Goal: Task Accomplishment & Management: Manage account settings

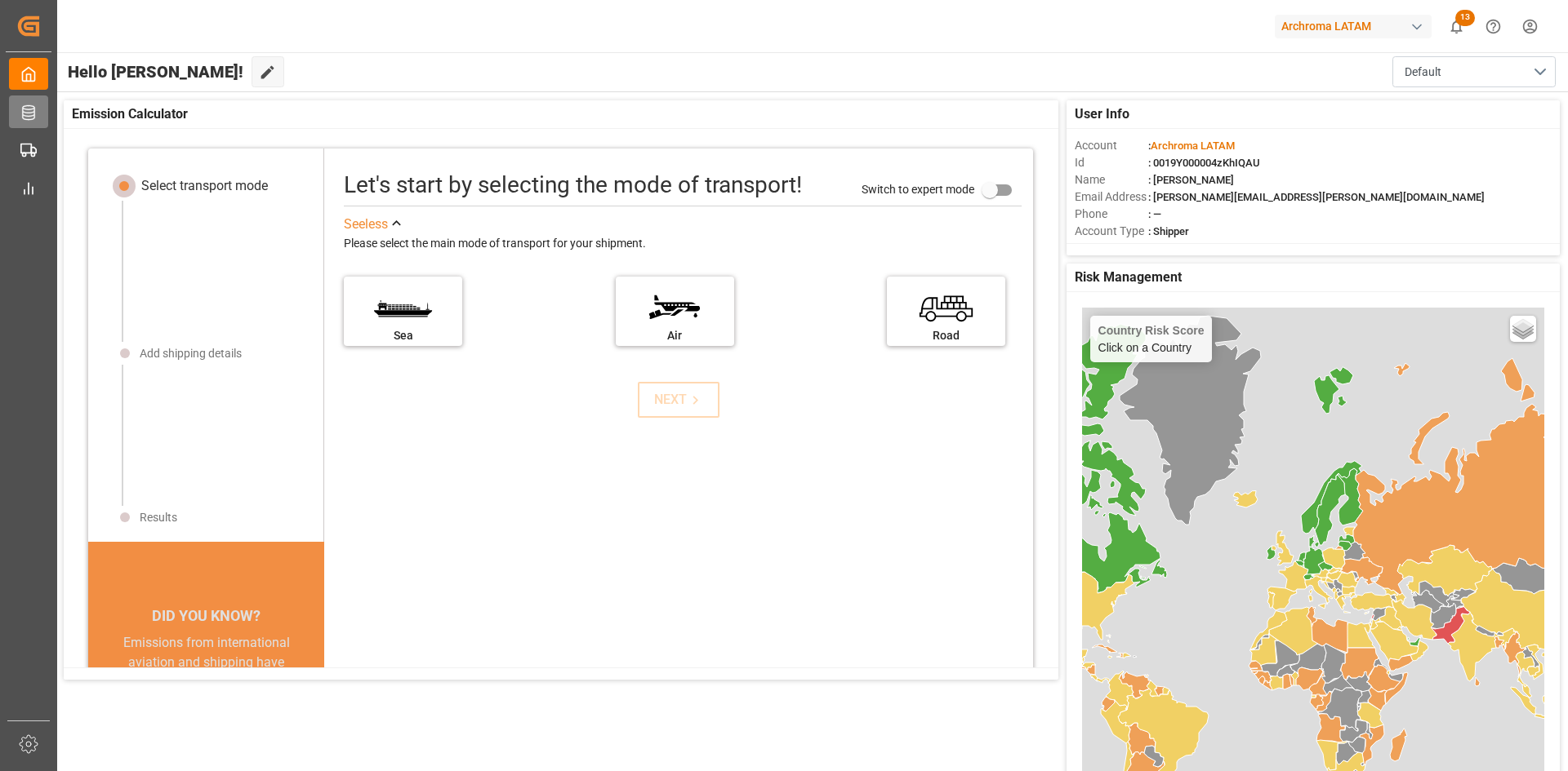
click at [24, 105] on icon at bounding box center [28, 113] width 17 height 17
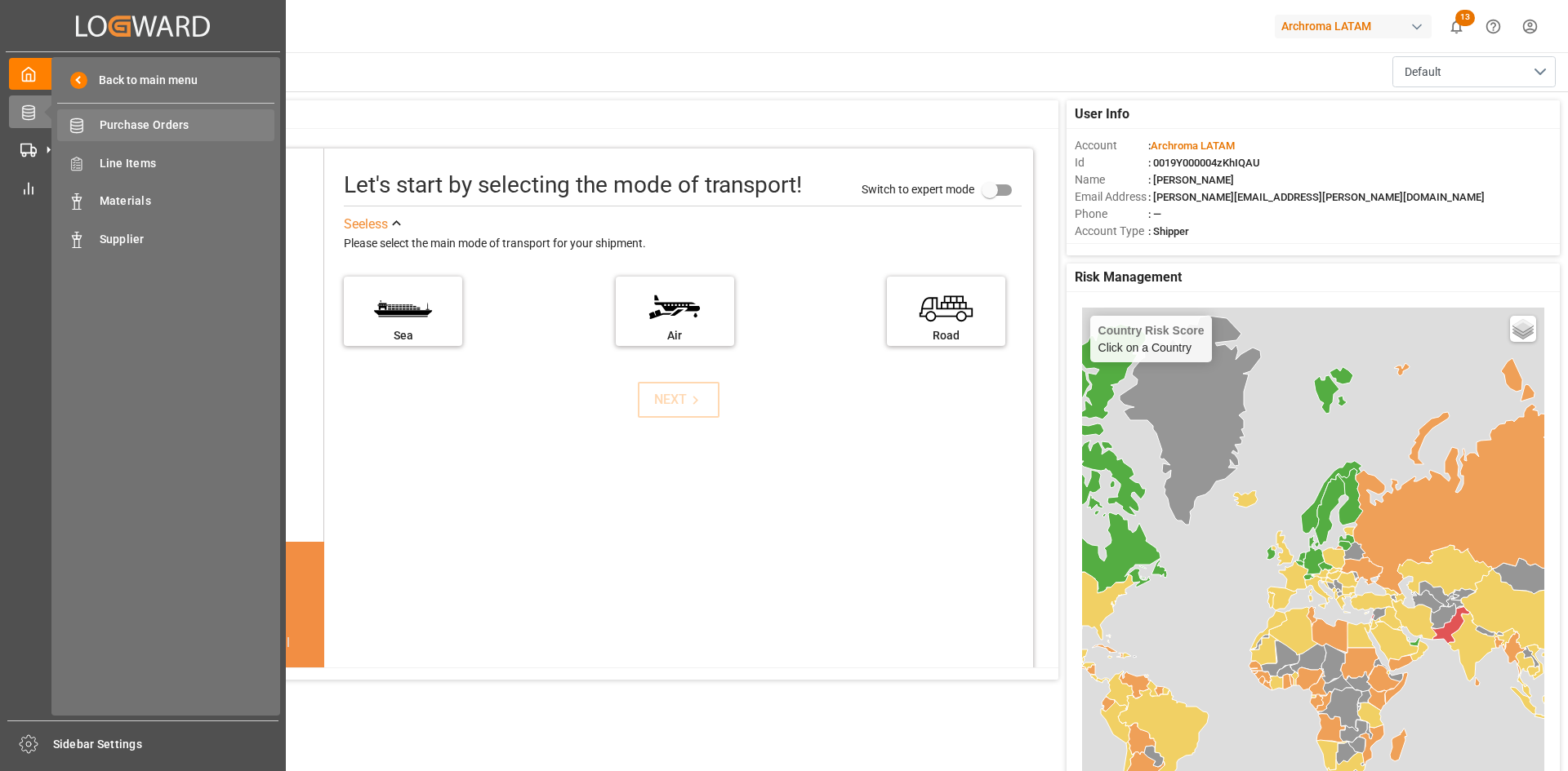
click at [125, 122] on span "Purchase Orders" at bounding box center [187, 125] width 176 height 17
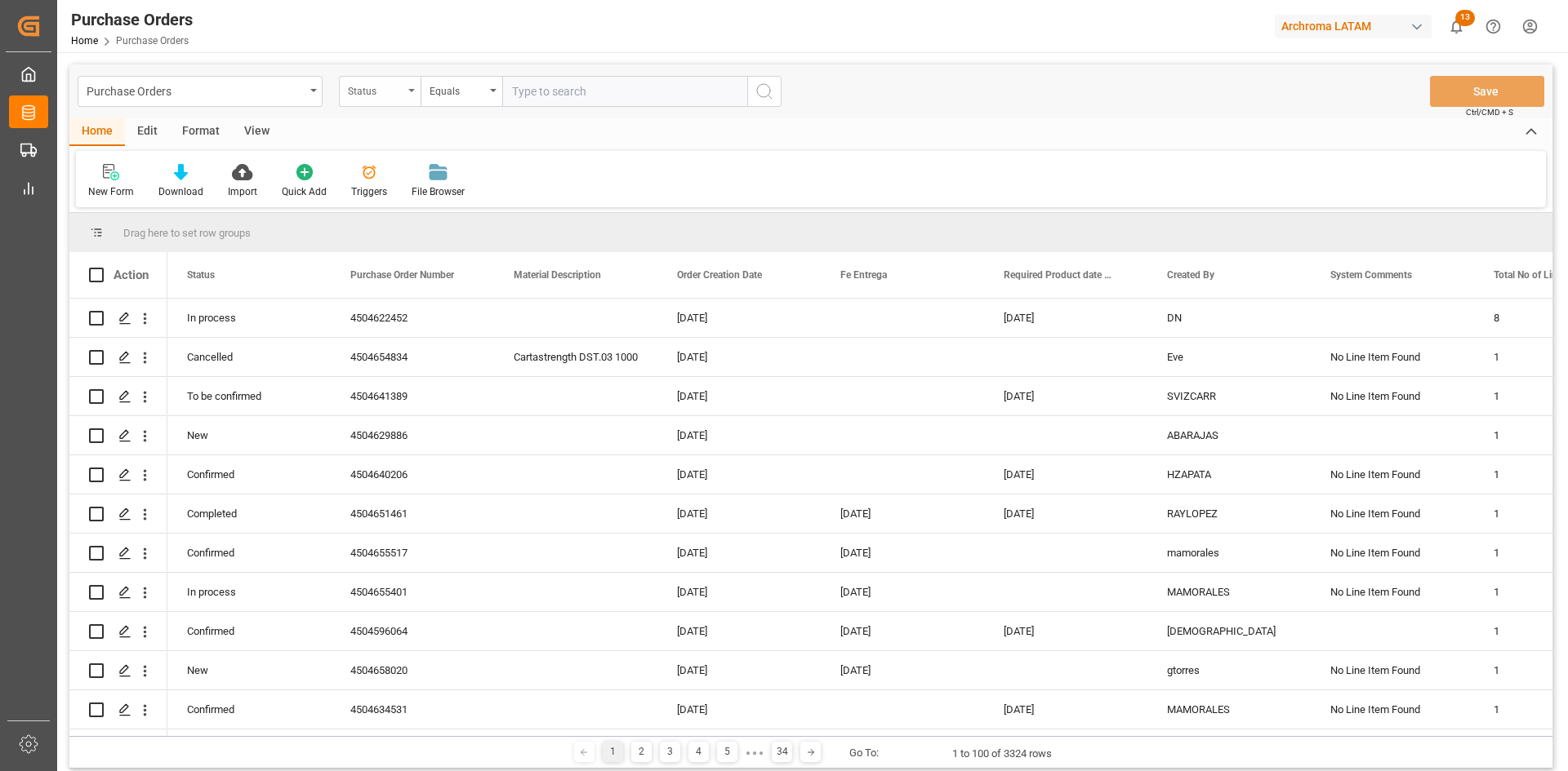
click at [407, 90] on div "Status" at bounding box center [380, 91] width 82 height 31
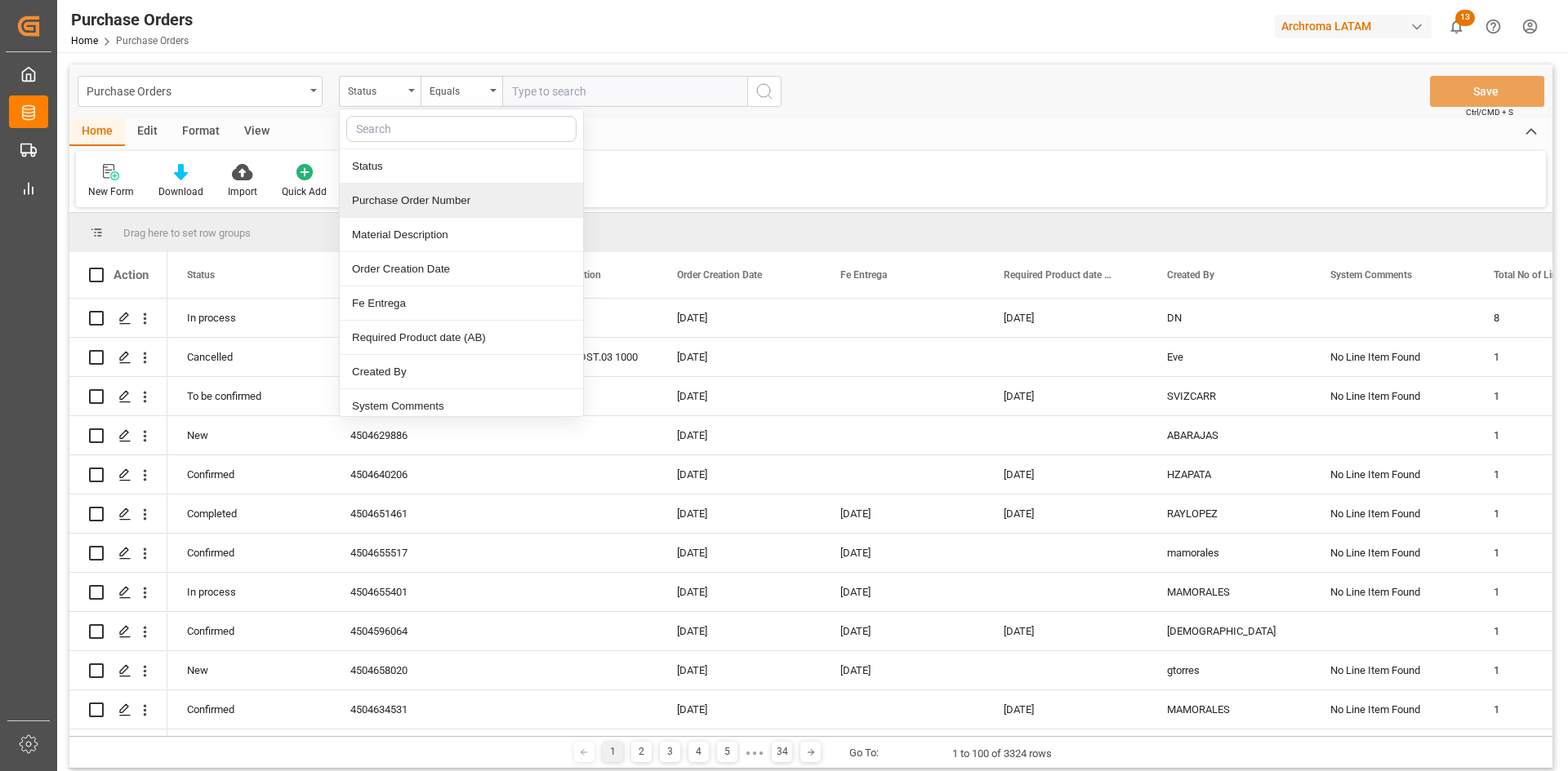
click at [420, 194] on div "Purchase Order Number" at bounding box center [461, 201] width 243 height 34
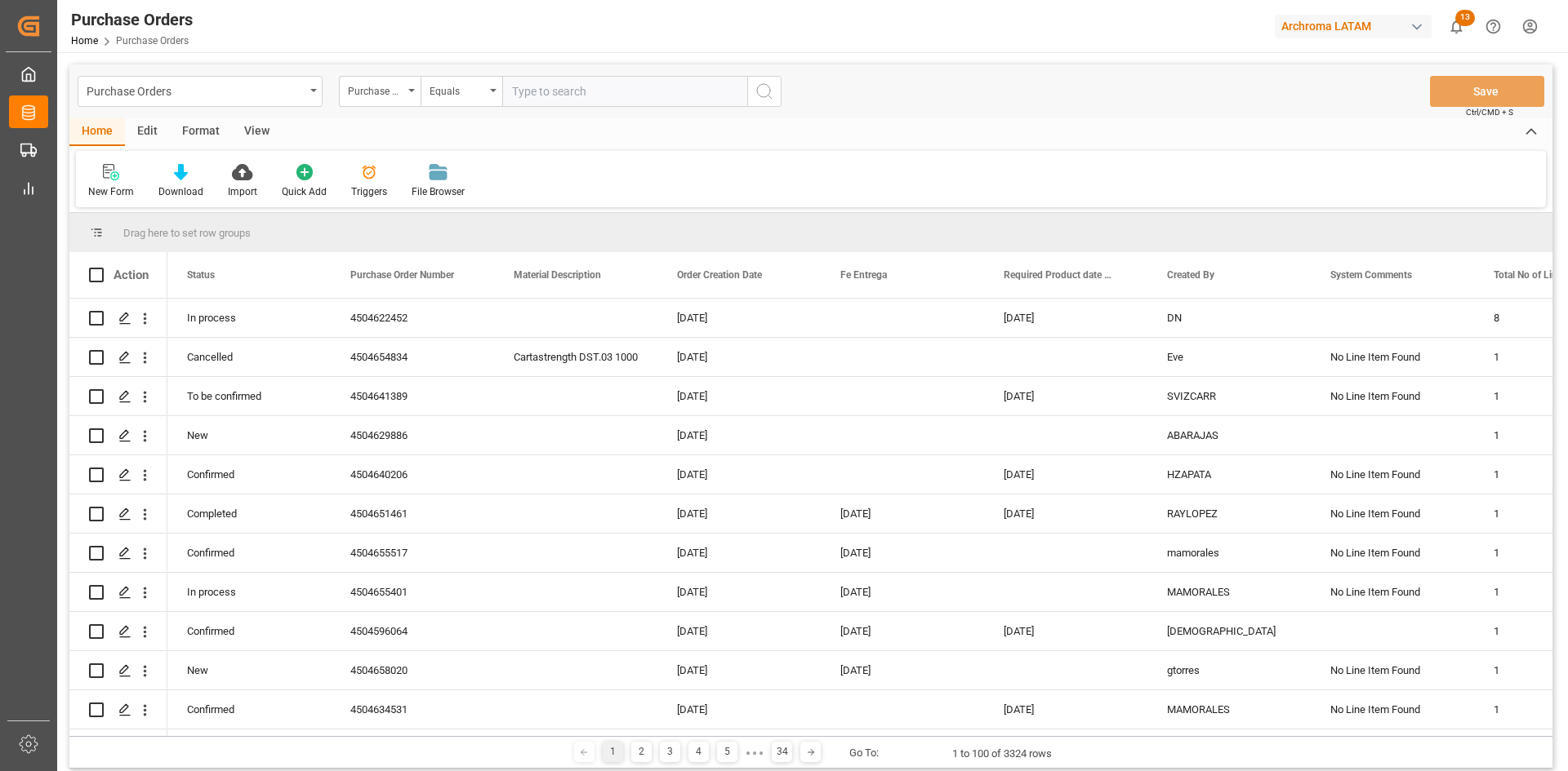
click at [515, 99] on input "text" at bounding box center [624, 91] width 245 height 31
paste input "4504635638"
type input "4504635638"
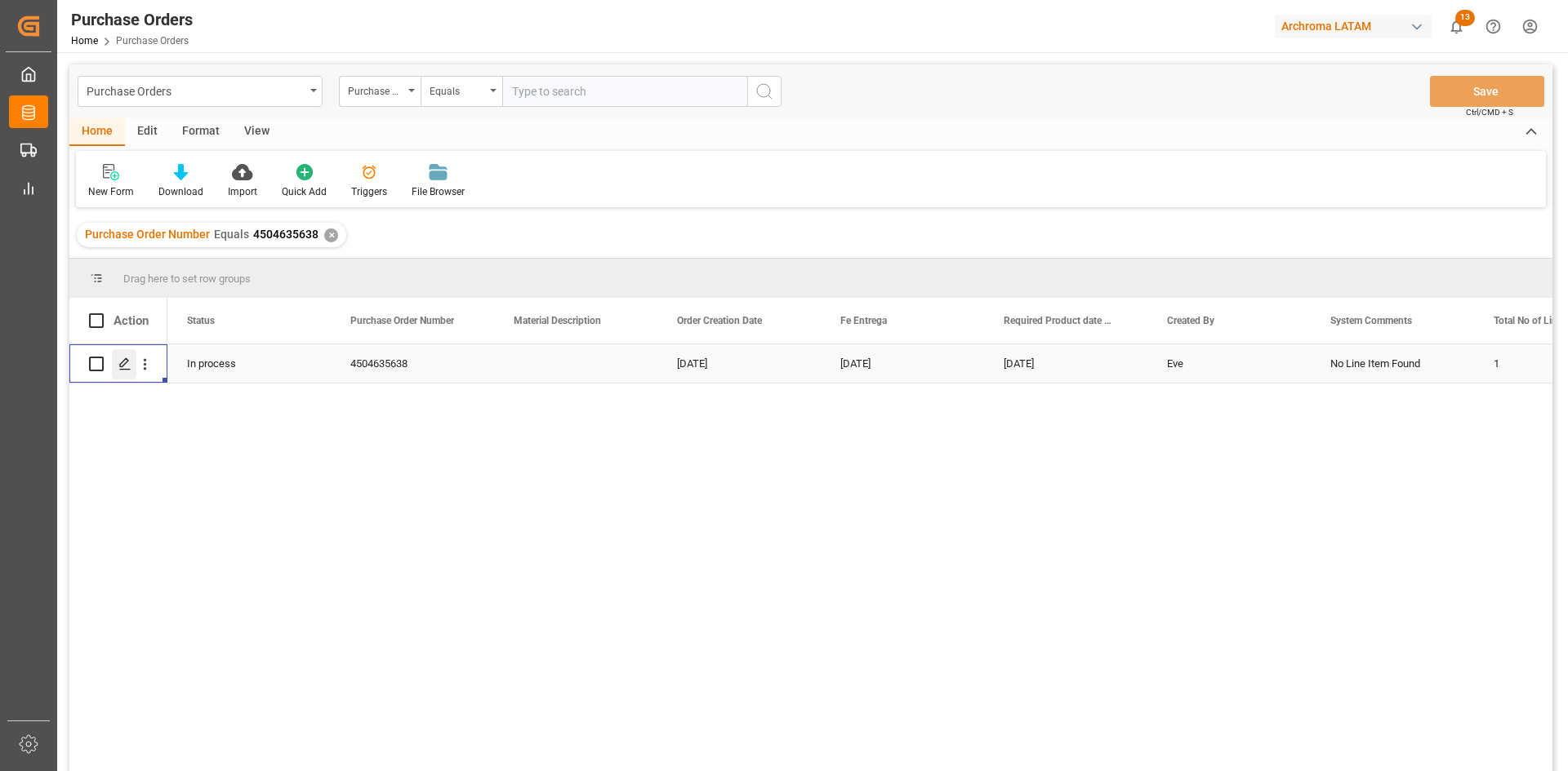
click at [126, 365] on icon "Press SPACE to select this row." at bounding box center [126, 364] width 13 height 13
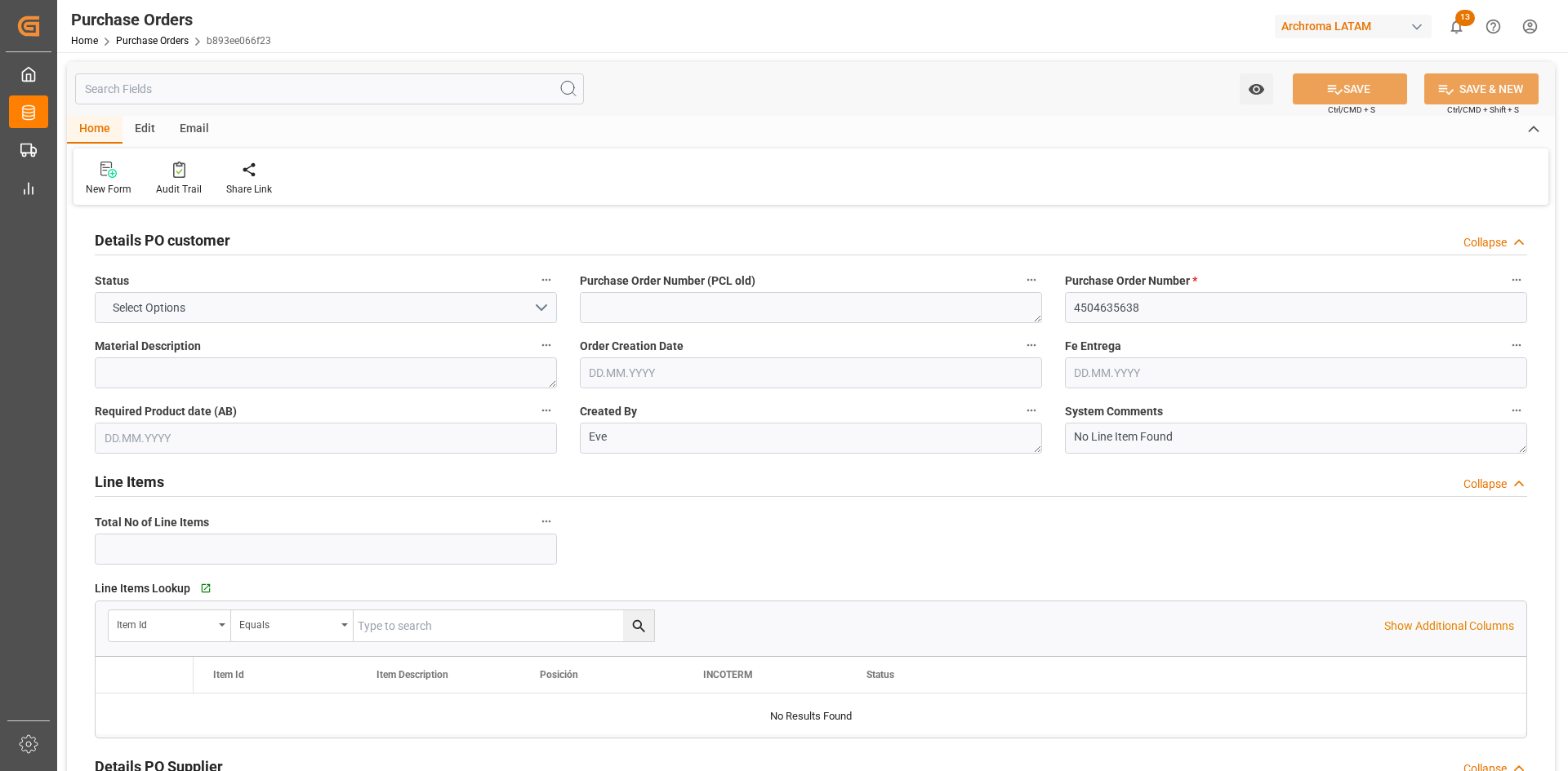
type input "1"
type input "26.06.2025"
type input "[DATE]"
type input "08.09.2025"
type input "06.08.2025"
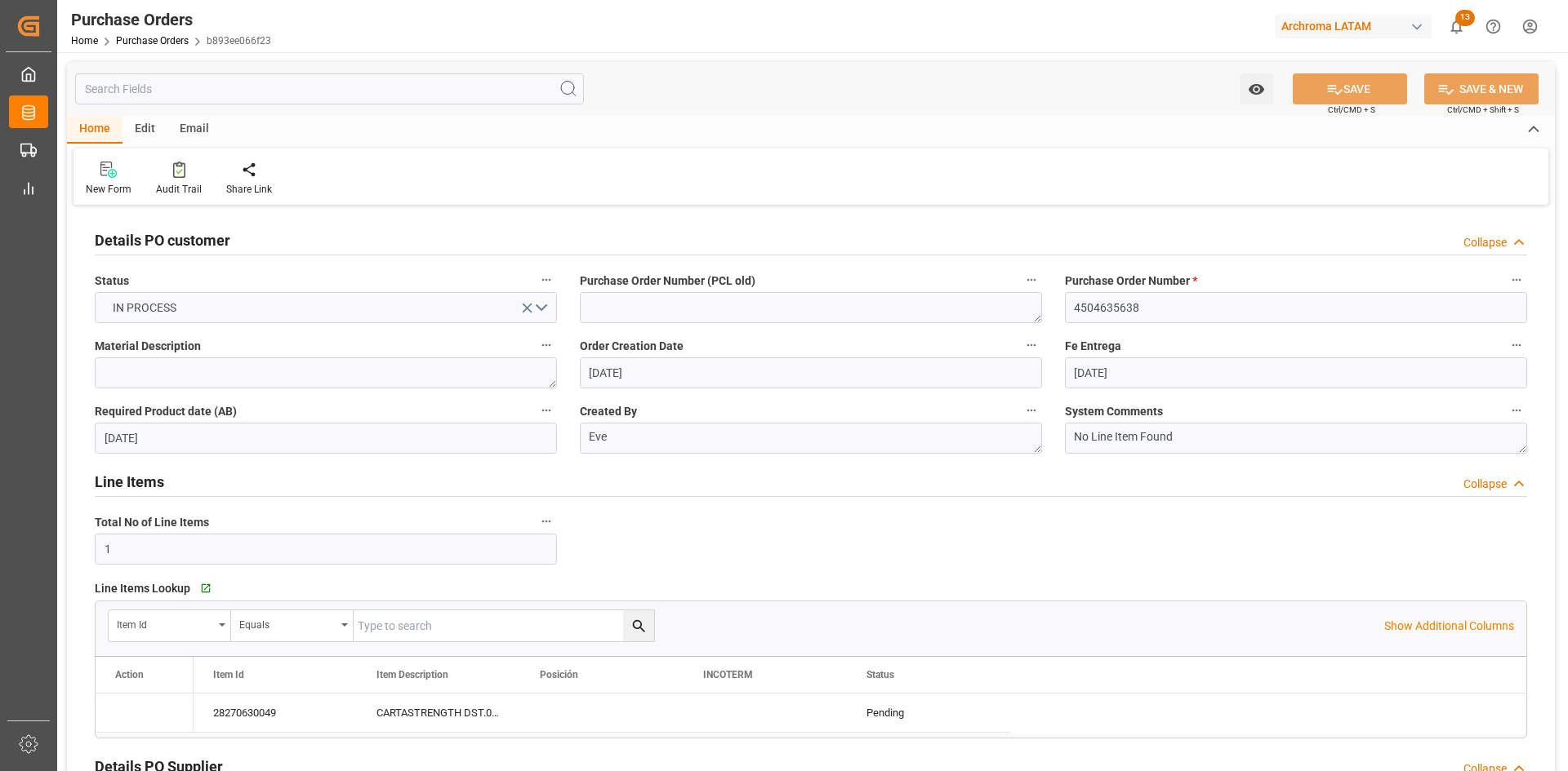
type input "18.08.2025"
click at [1182, 377] on input "[DATE]" at bounding box center [1296, 372] width 462 height 31
click at [1249, 596] on span "30" at bounding box center [1245, 600] width 11 height 12
type input "30.08.2025"
click at [1351, 89] on button "SAVE" at bounding box center [1350, 89] width 115 height 31
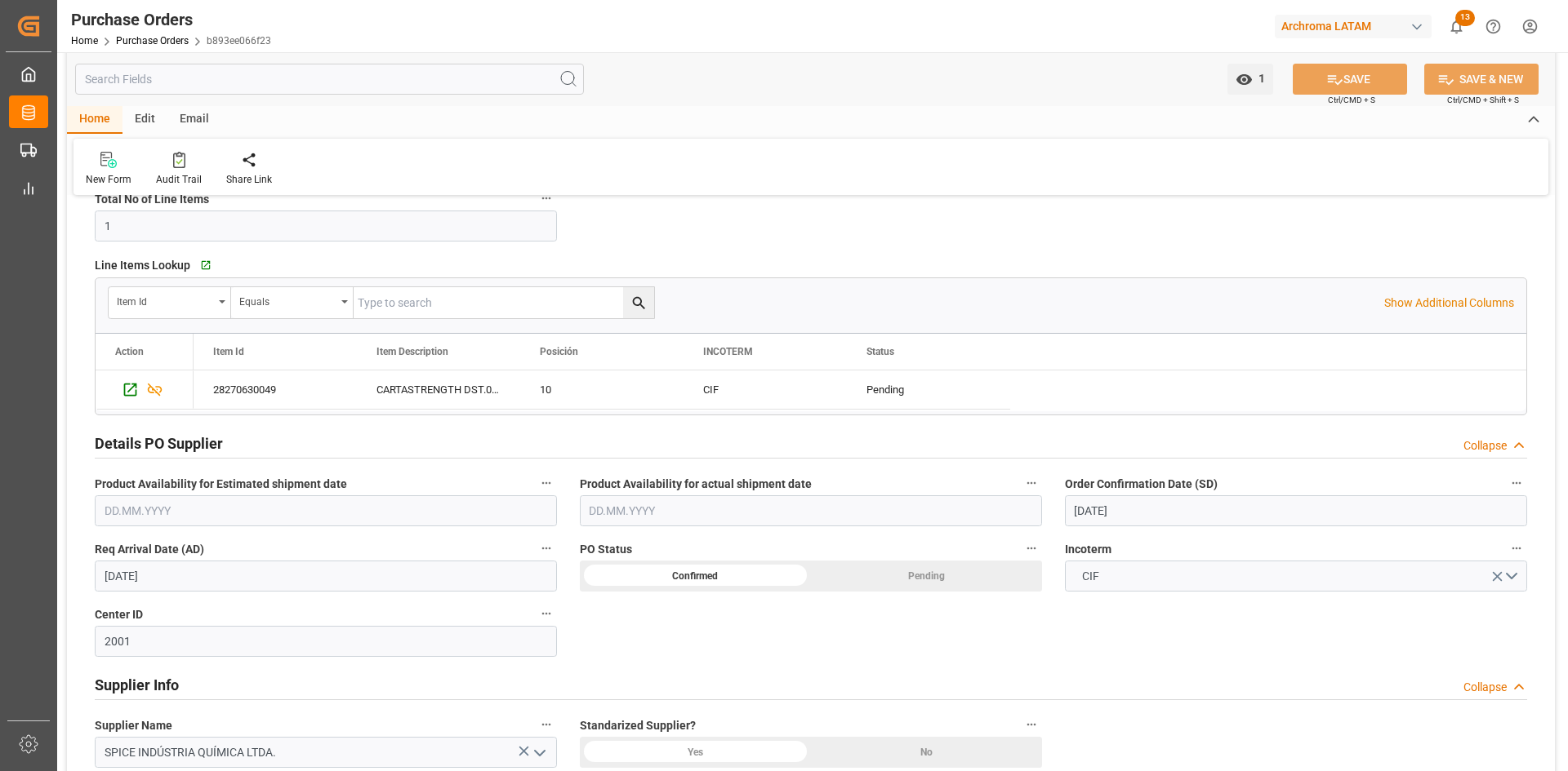
scroll to position [326, 0]
click at [128, 386] on icon "Press SPACE to select this row." at bounding box center [130, 386] width 17 height 17
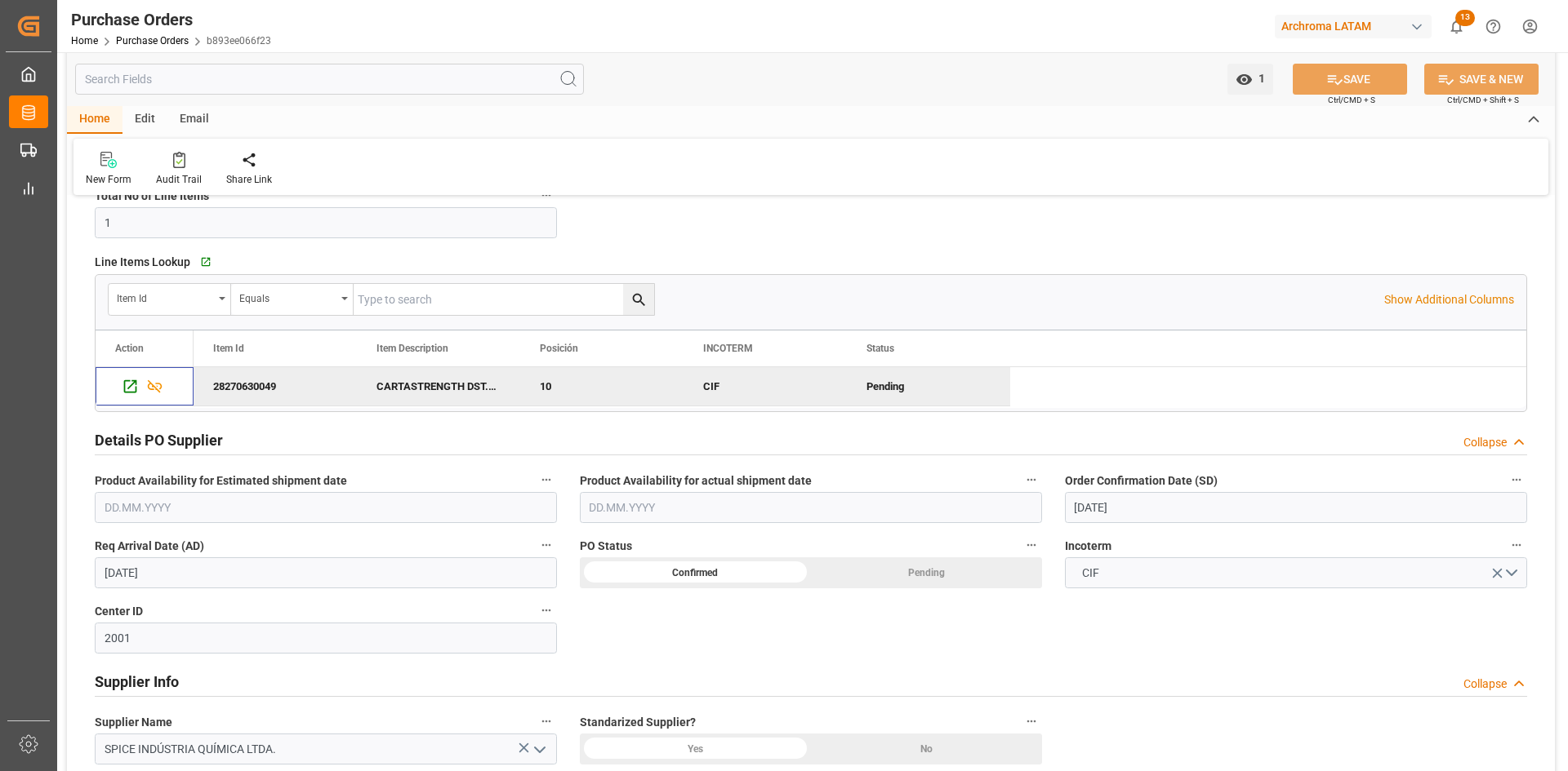
click at [184, 120] on div "Email" at bounding box center [194, 120] width 54 height 28
click at [100, 157] on icon at bounding box center [110, 161] width 22 height 17
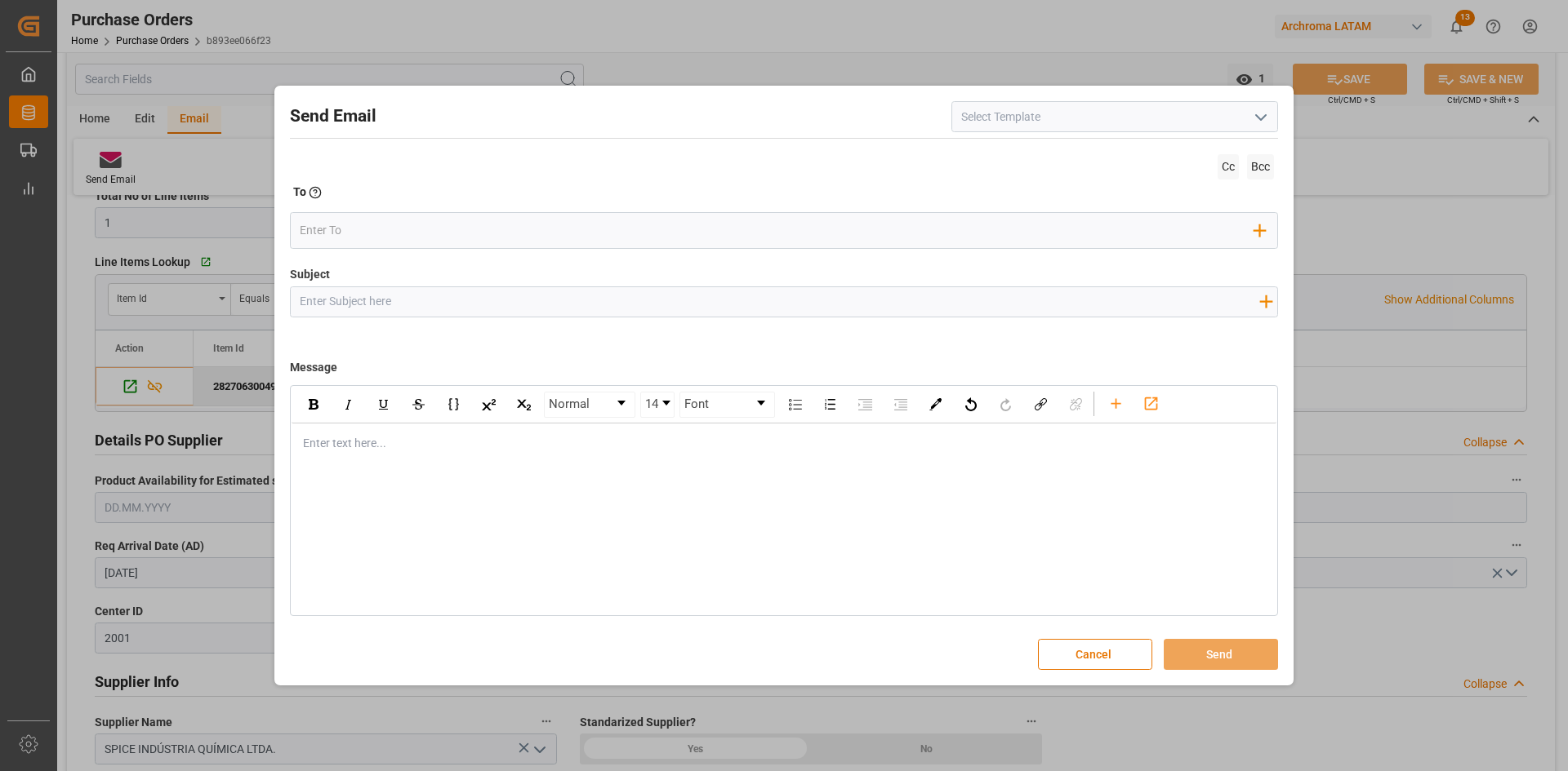
click at [1266, 110] on icon "open menu" at bounding box center [1260, 117] width 19 height 19
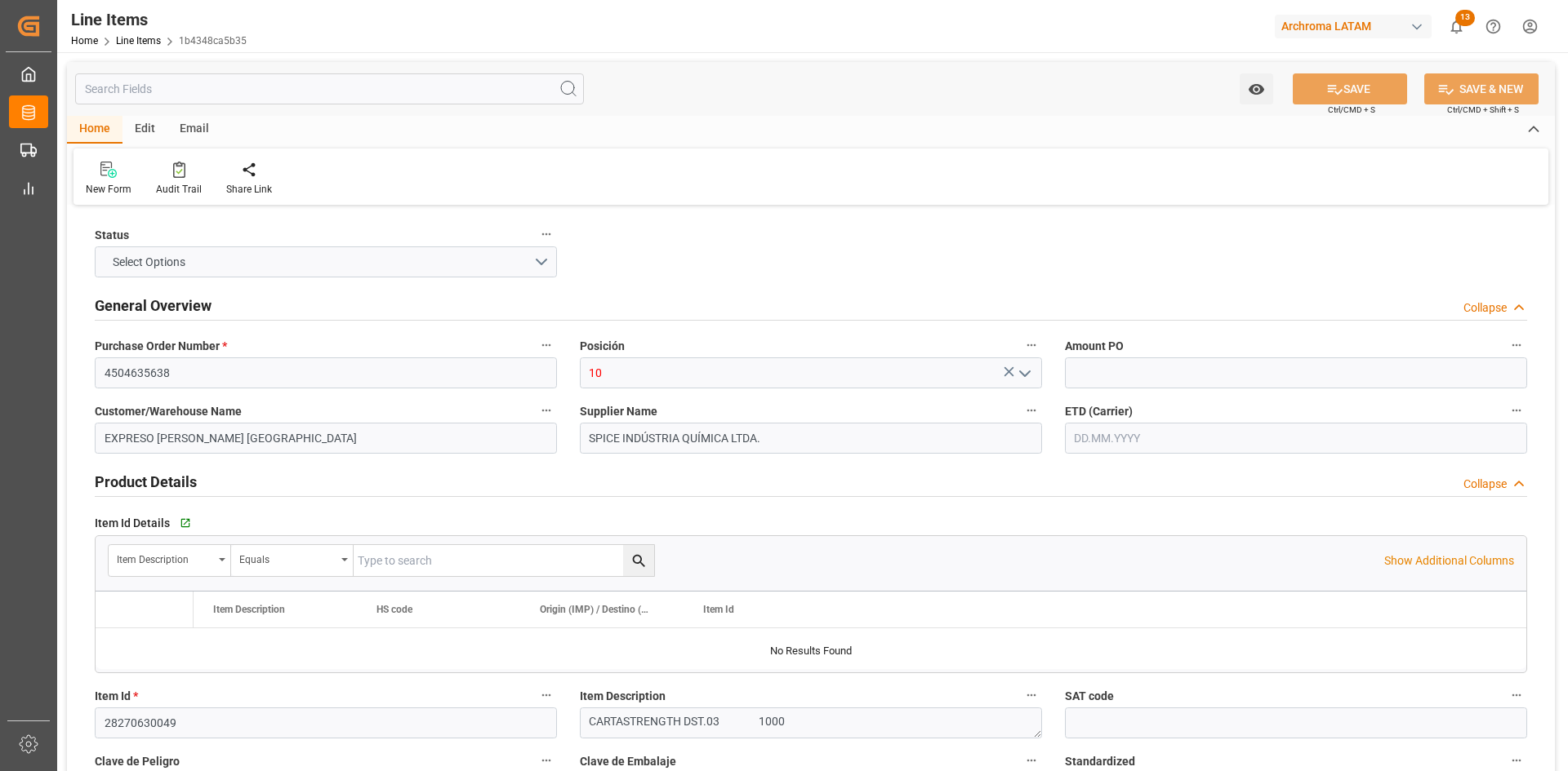
type input "1"
type input "12352401"
type input "7"
type input "7000"
type input "7413"
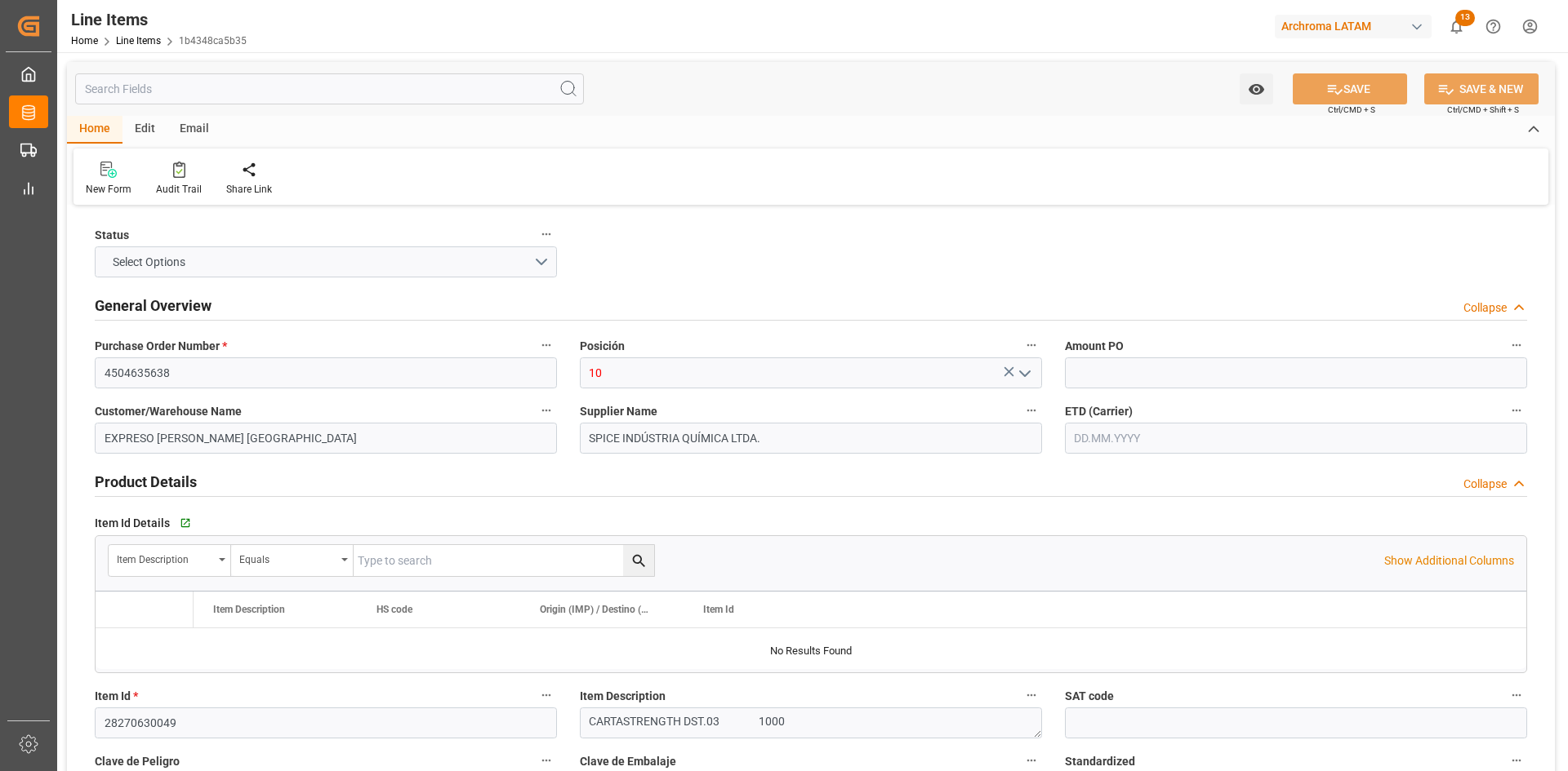
type input "11900"
type input "3908909900"
type input "[DATE]"
type input "[DATE] 15:03"
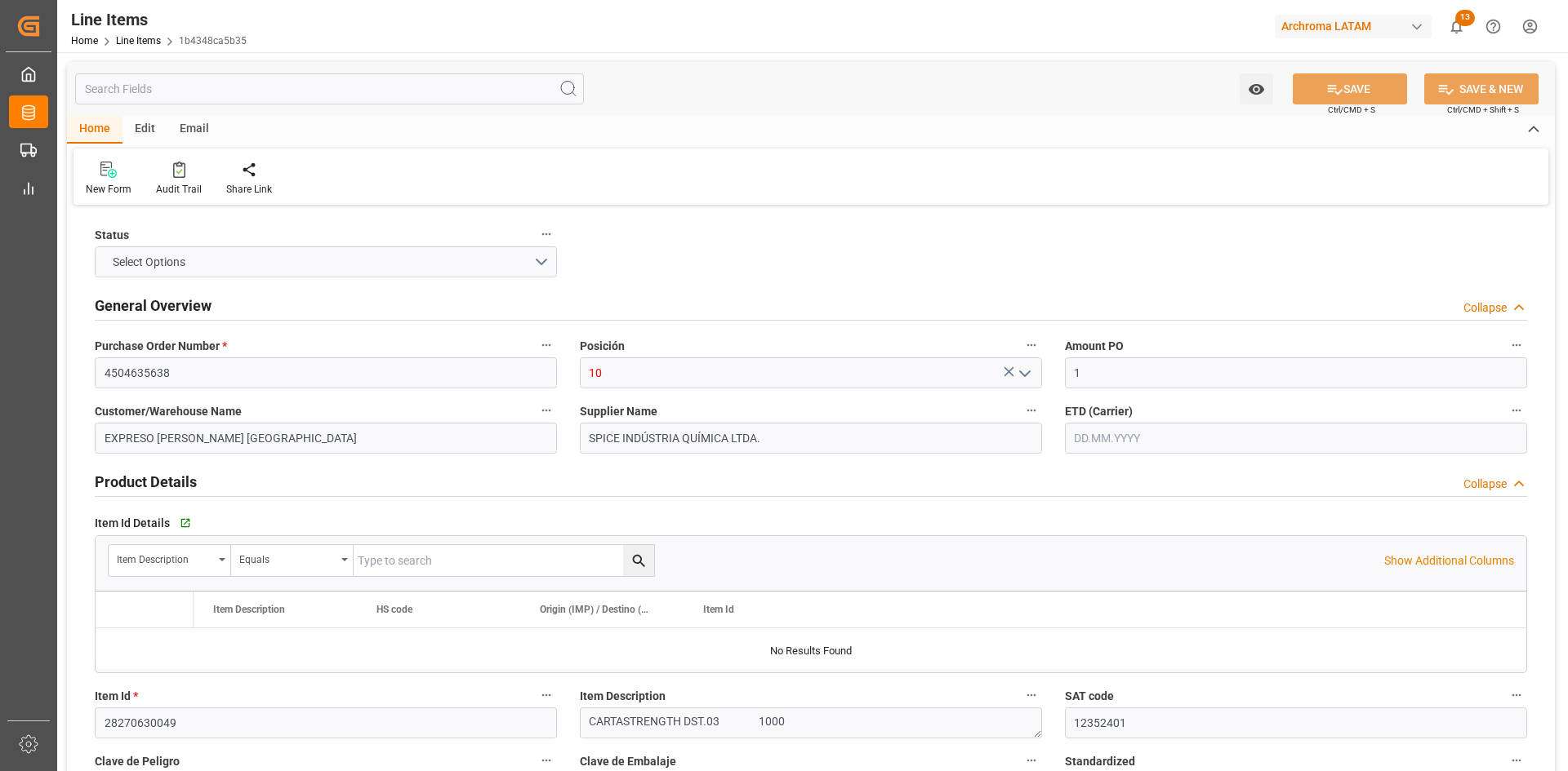
type input "27.06.2025 19:08"
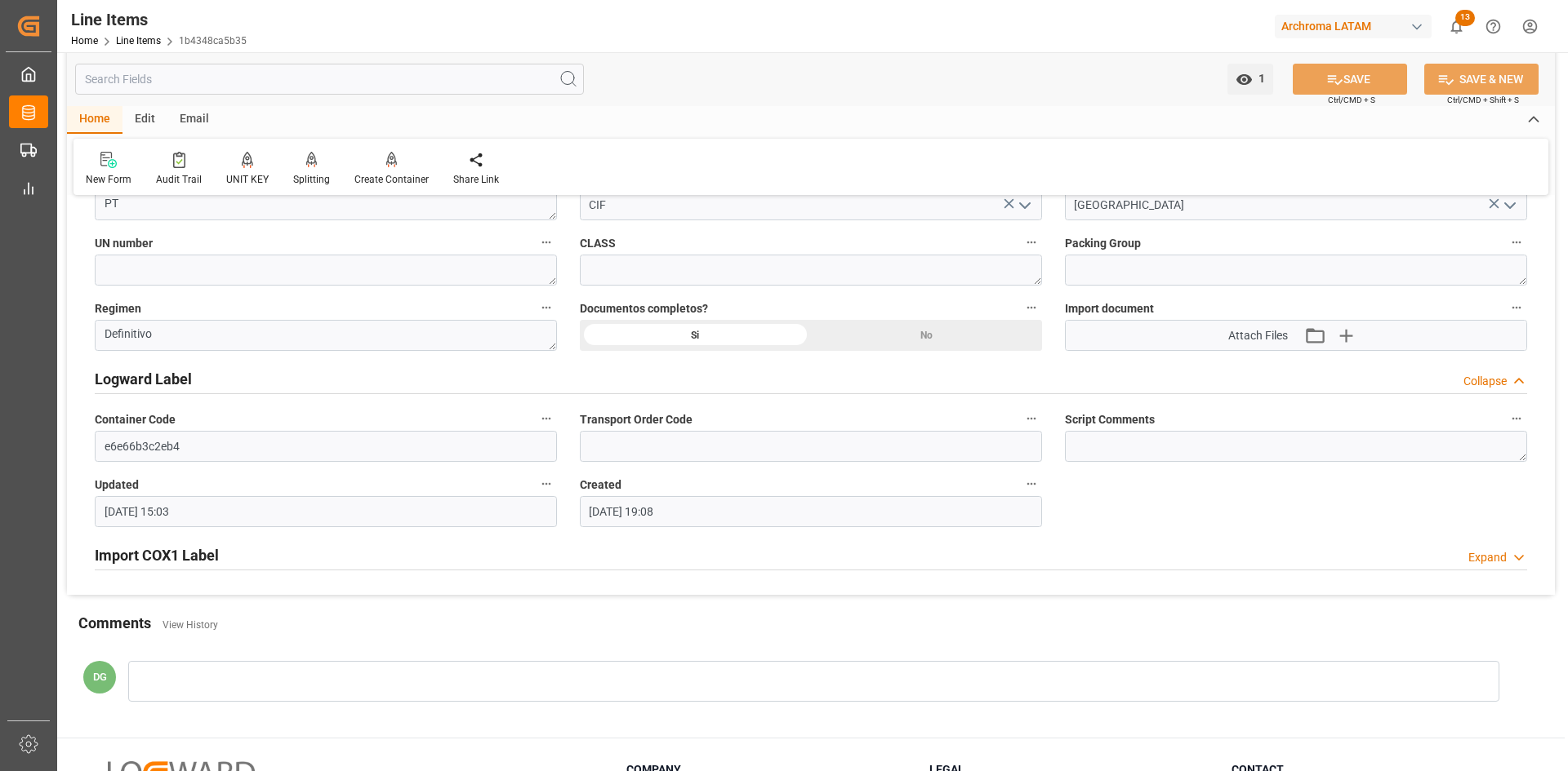
scroll to position [1224, 0]
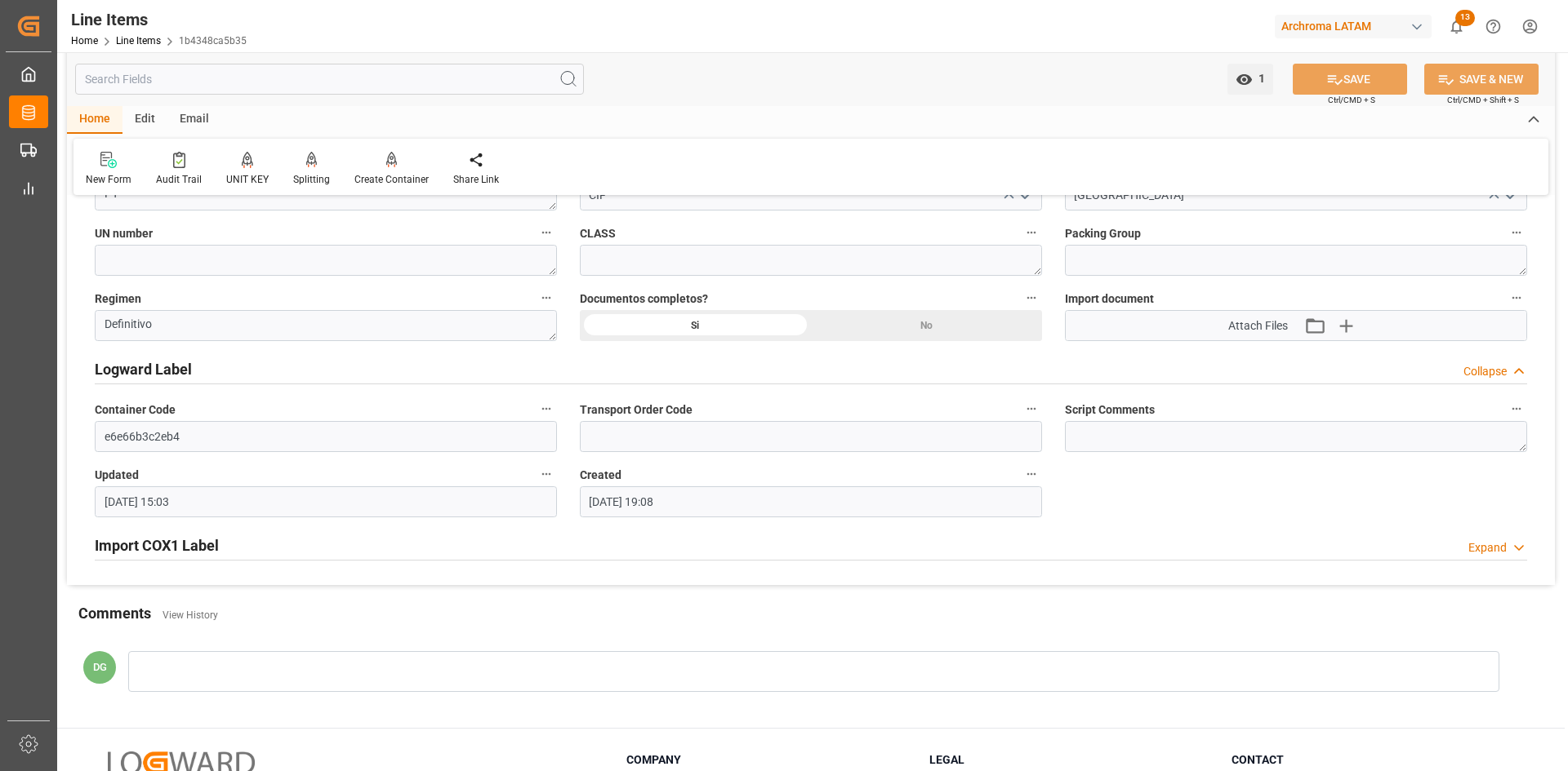
click at [164, 547] on h2 "Import COX1 Label" at bounding box center [156, 545] width 124 height 22
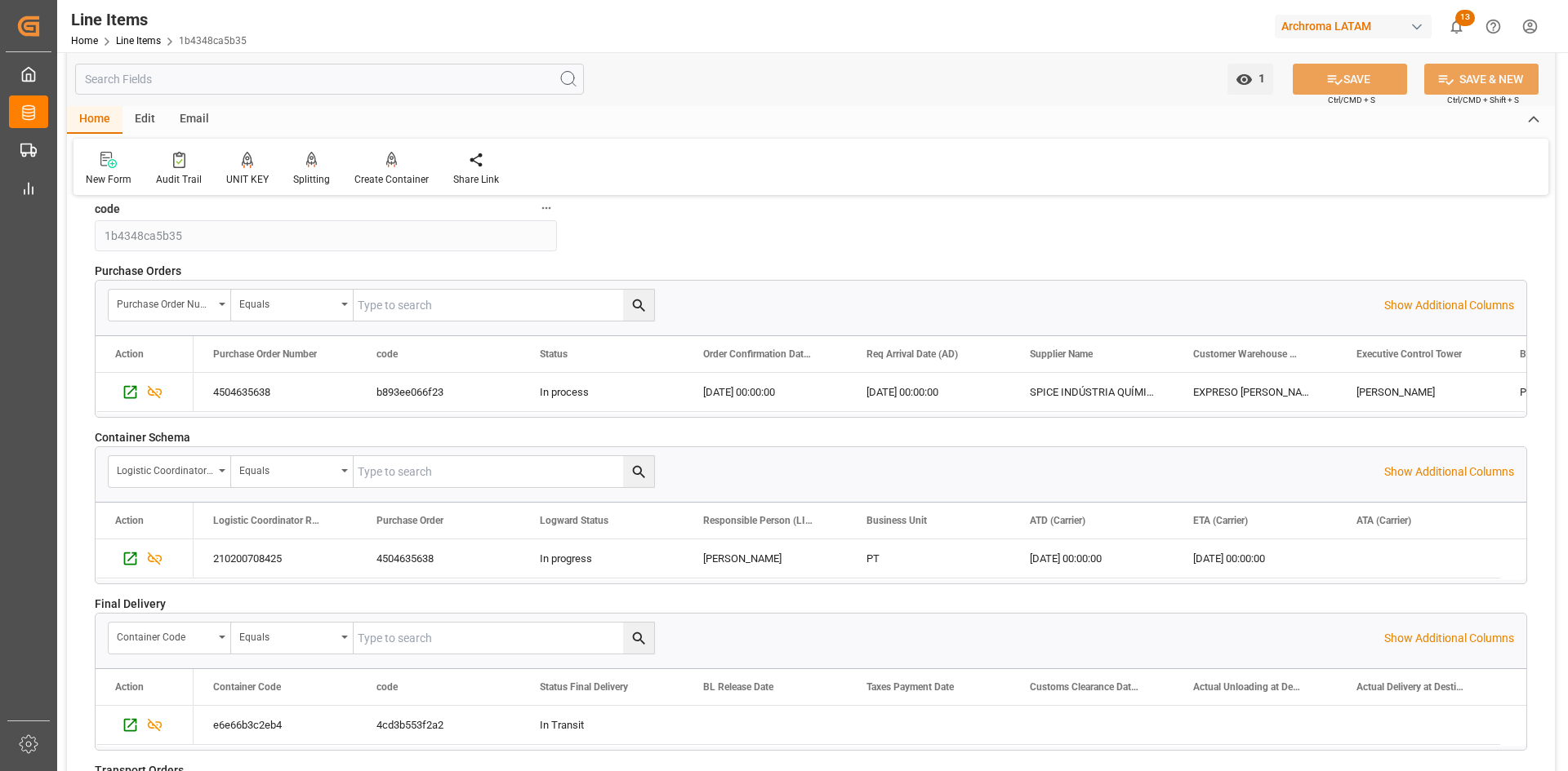
scroll to position [2122, 0]
click at [125, 560] on icon "Press SPACE to select this row." at bounding box center [131, 561] width 13 height 13
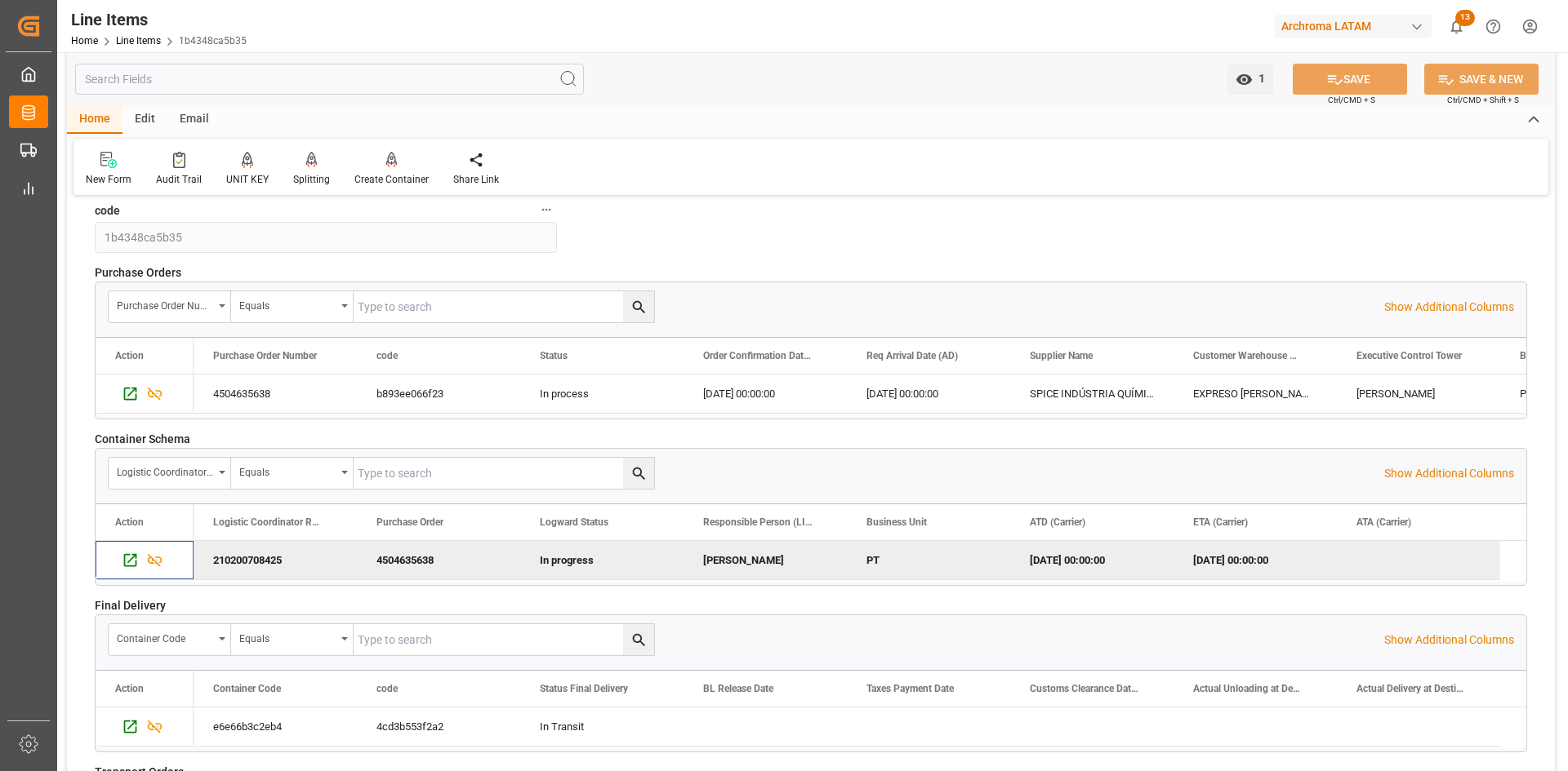
click at [191, 111] on div "Email" at bounding box center [194, 120] width 54 height 28
click at [101, 175] on div "Send Email" at bounding box center [110, 180] width 50 height 15
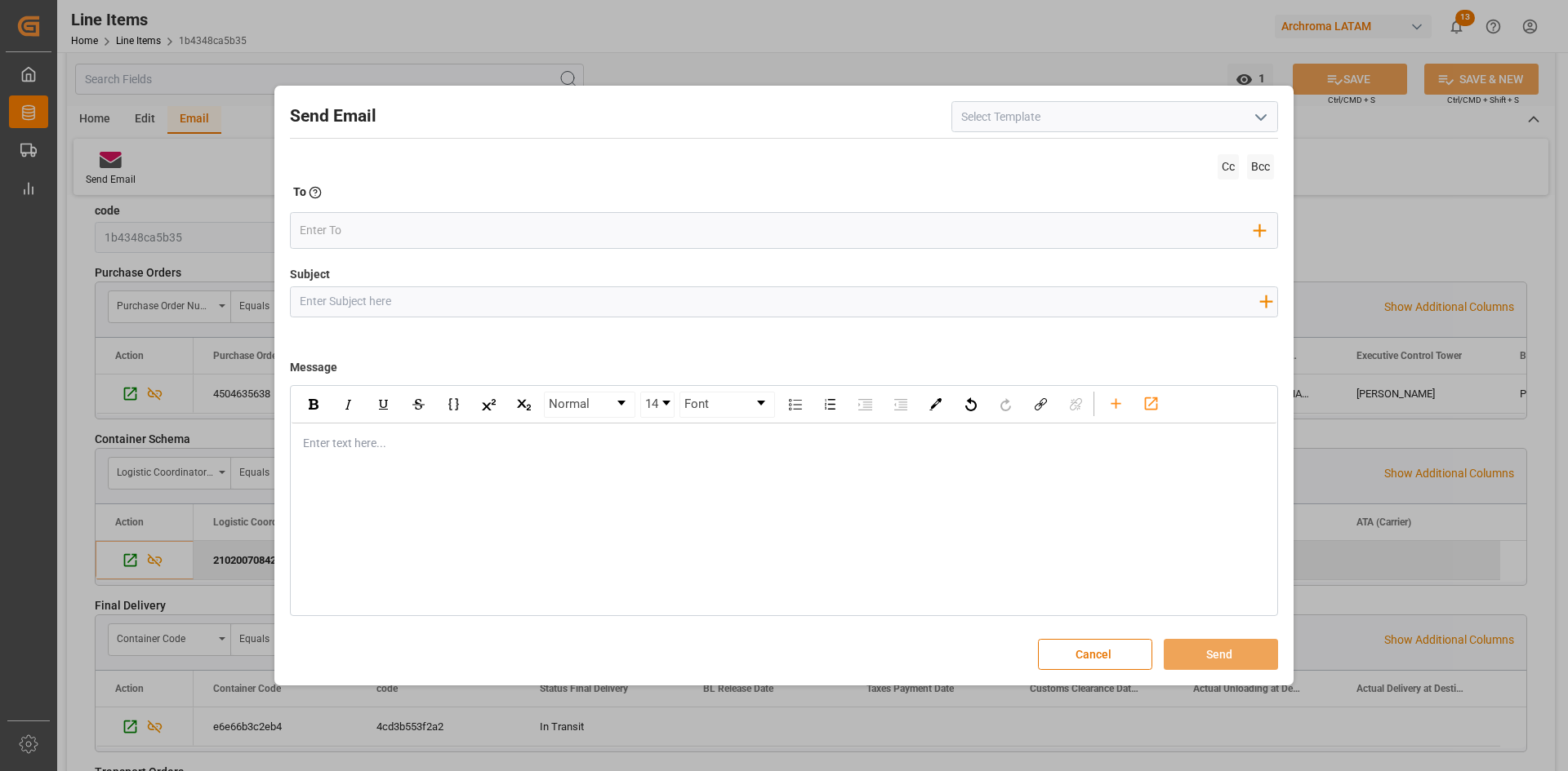
click at [1258, 118] on polyline "open menu" at bounding box center [1261, 118] width 10 height 5
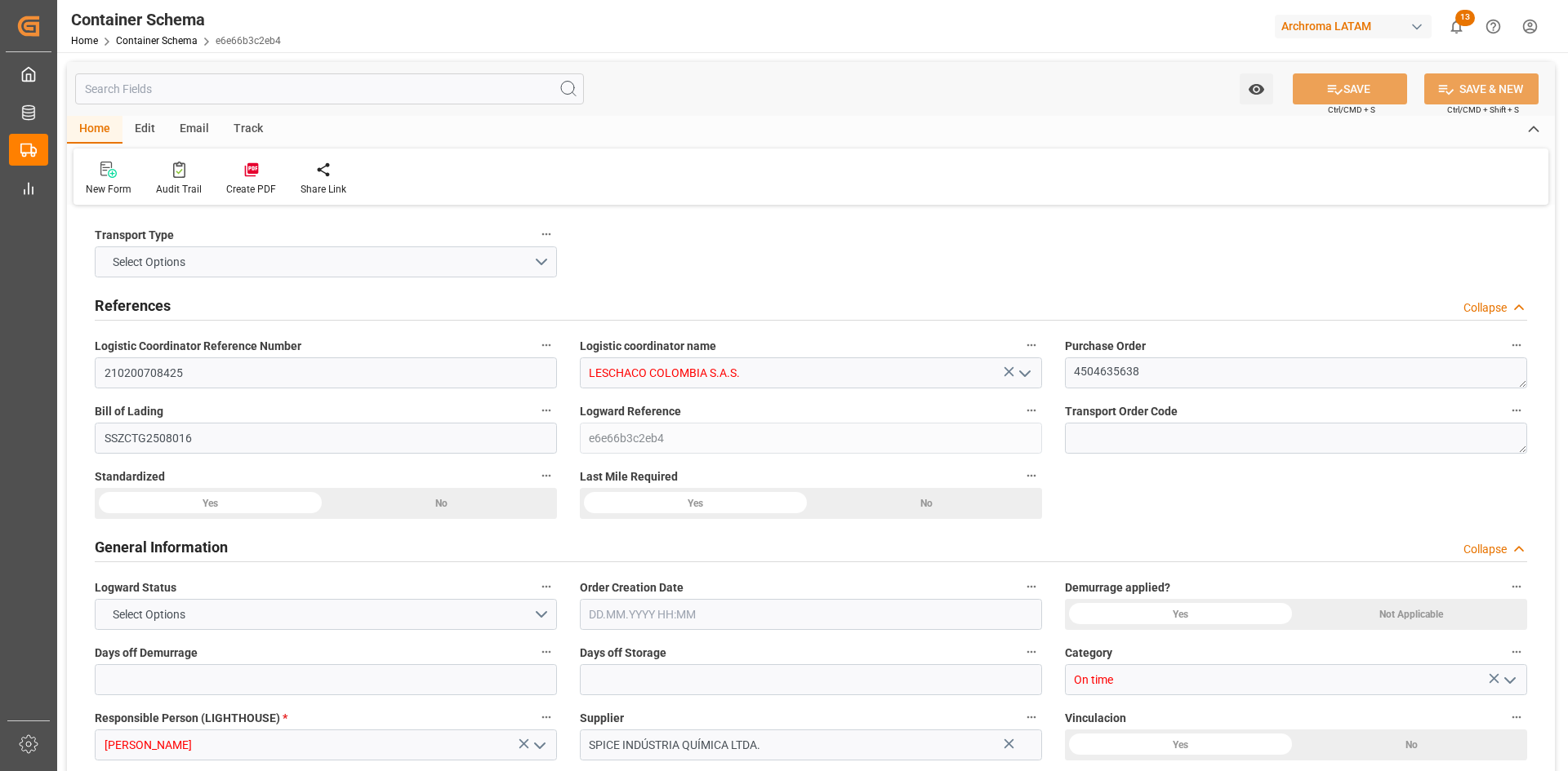
type input "0"
type input "3"
type input "1"
type input "7"
type input "7000"
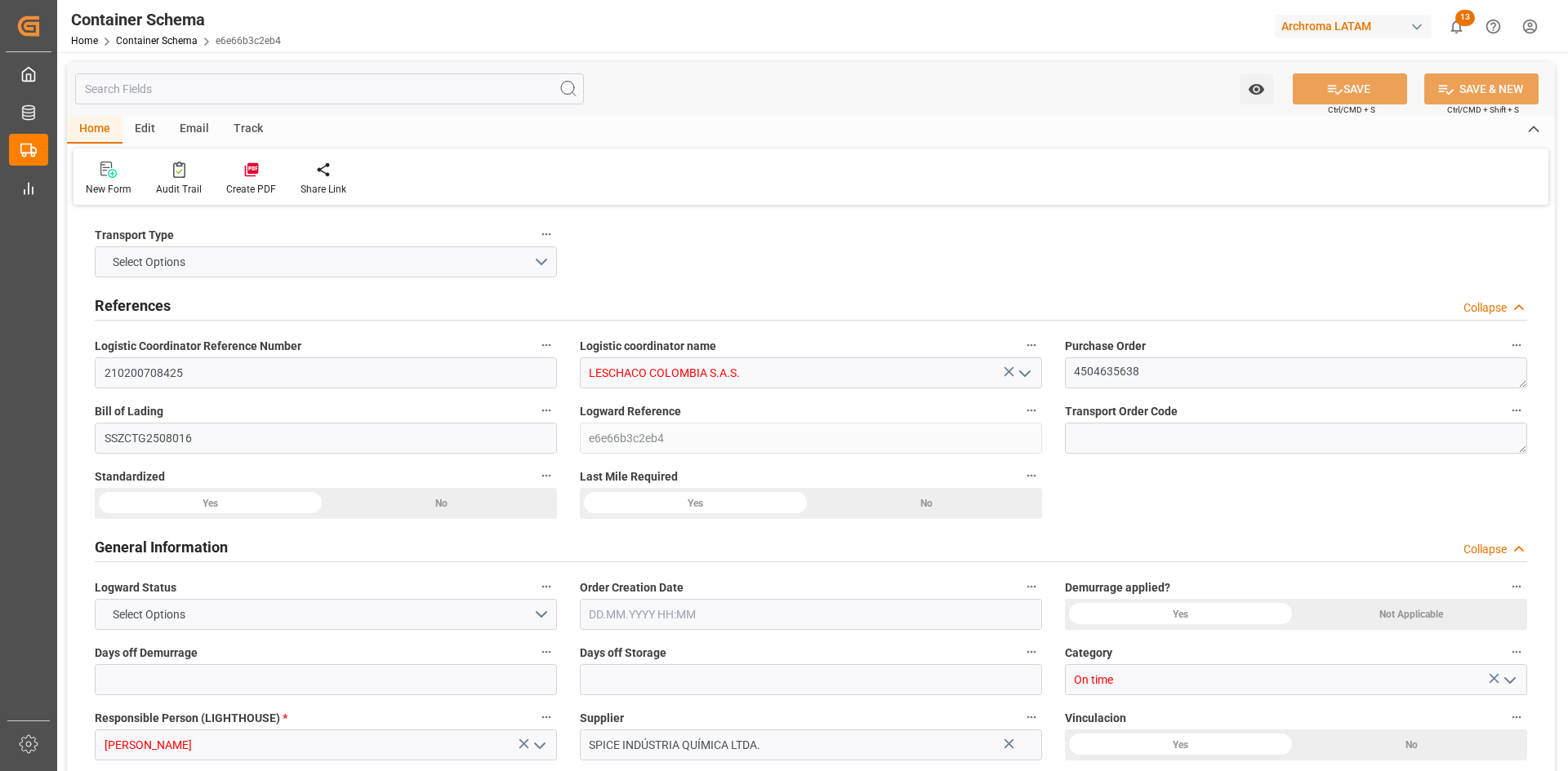
type input "7413"
type input "MSC"
type input "Mediterranean Shipping Company"
type input "BRSSZ"
type input "COCTG"
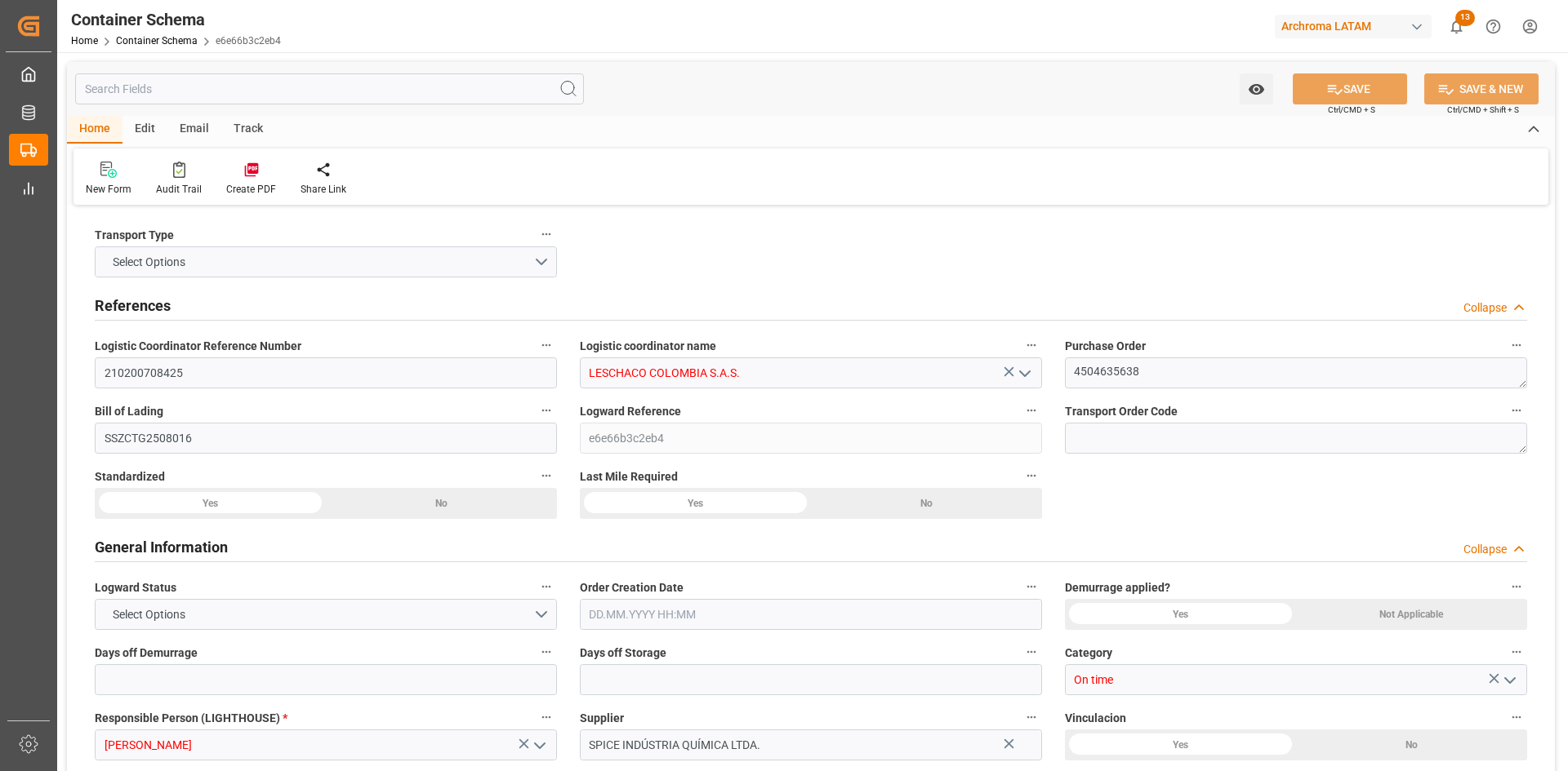
type input "COCTG"
type input "9267649"
type input "[DATE] 15:30"
type input "[DATE]"
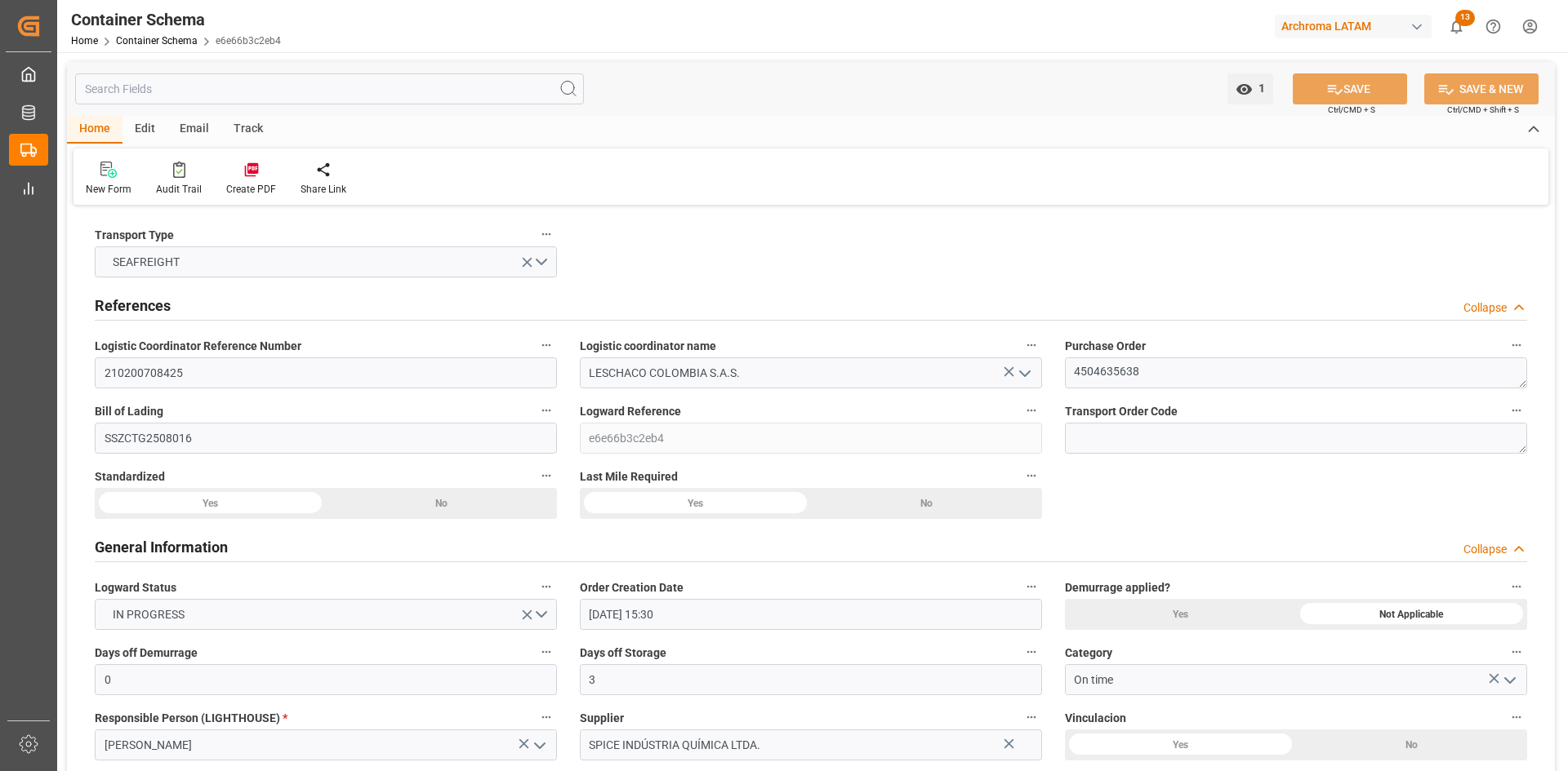
type input "[DATE]"
type input "[DATE] 00:00"
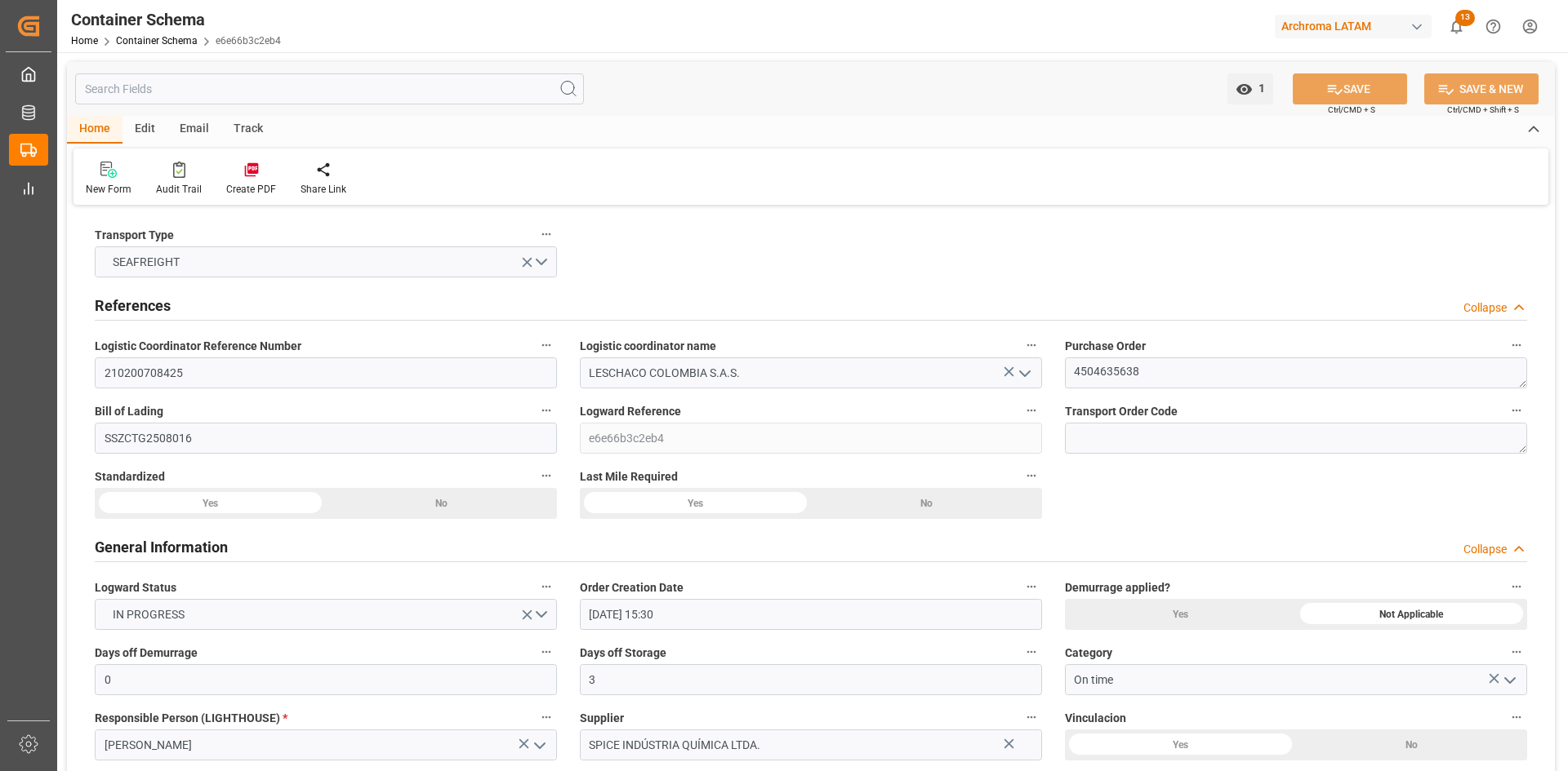
type input "[DATE] 00:00"
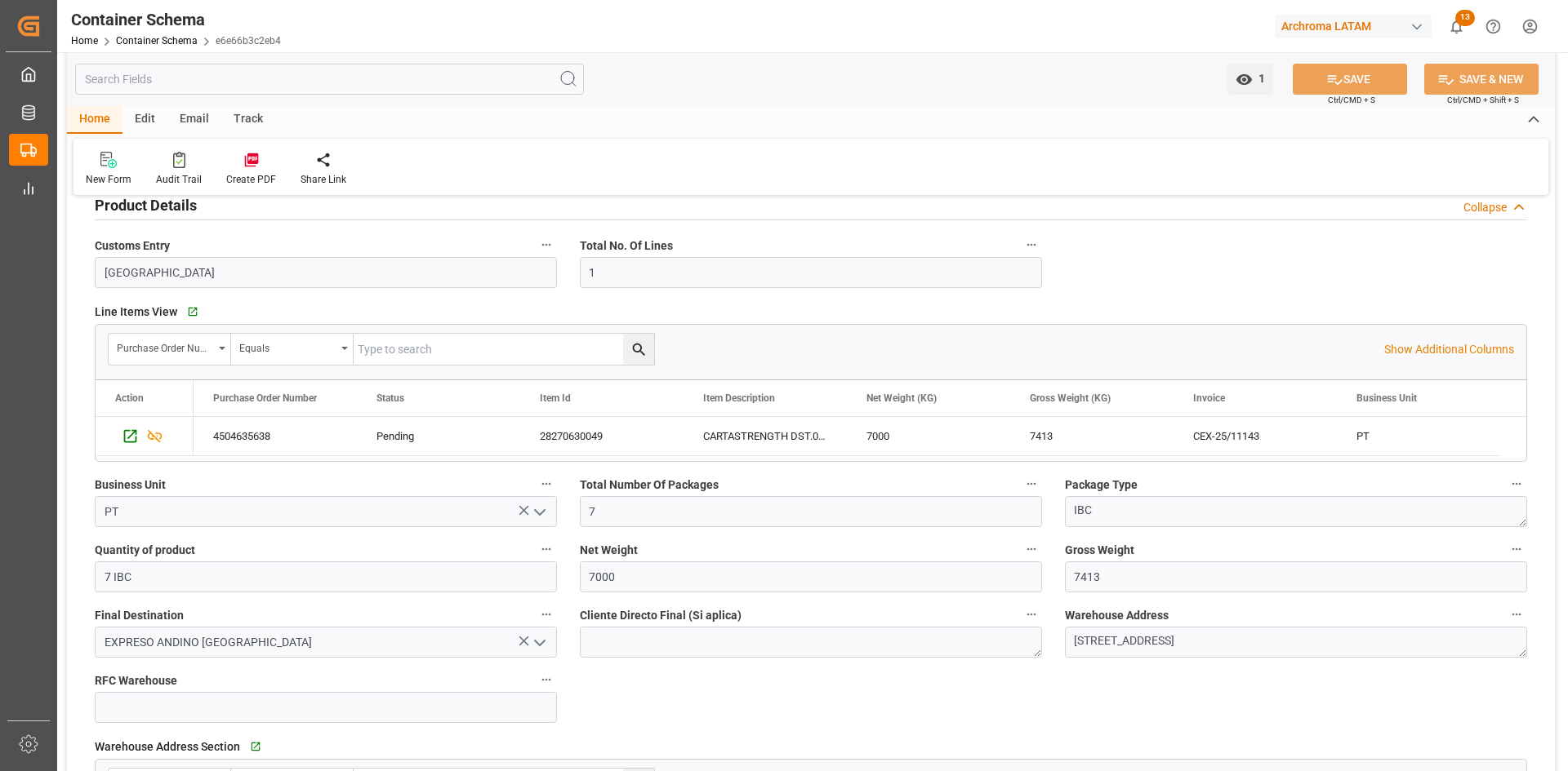
scroll to position [571, 0]
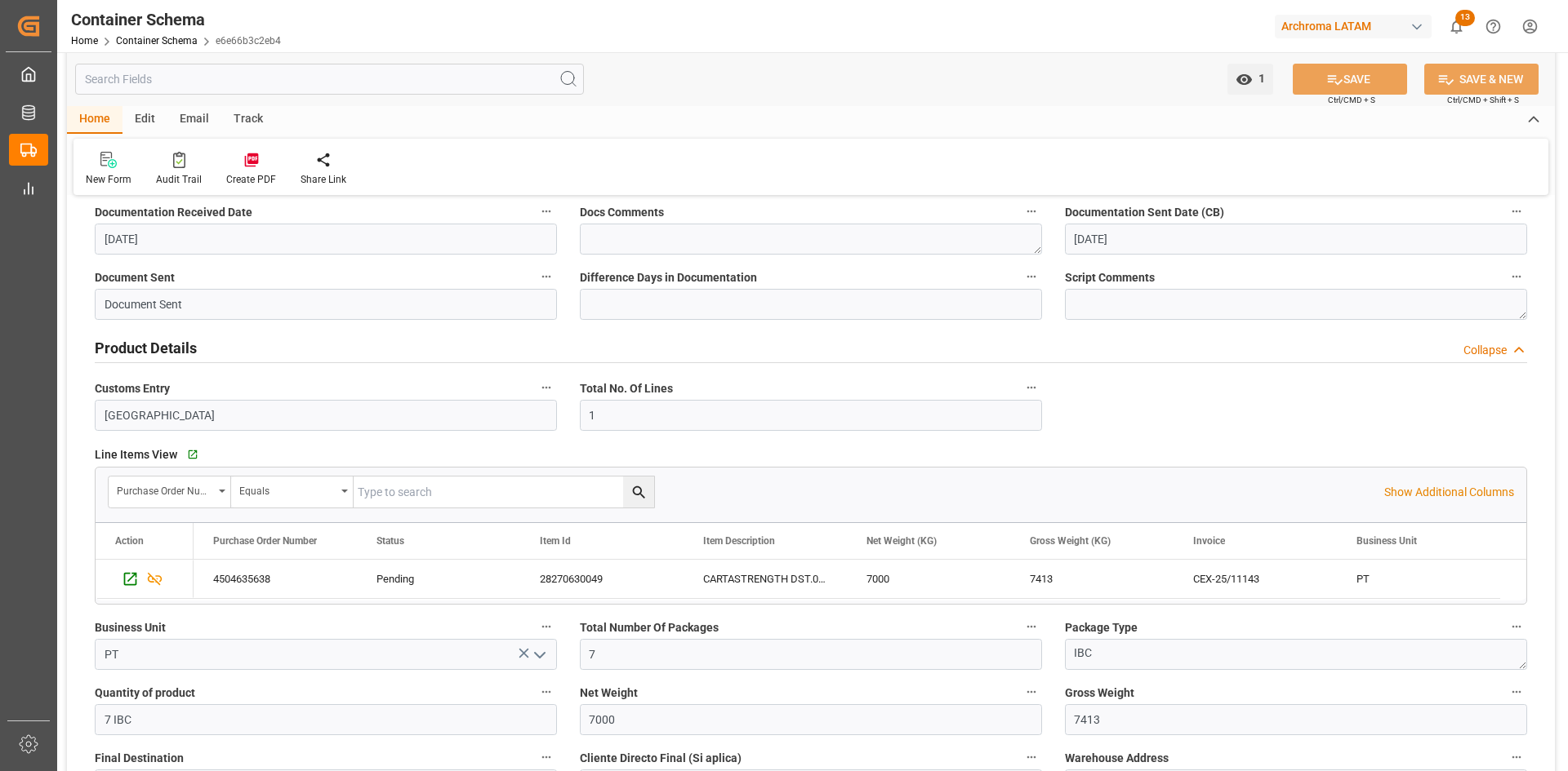
click at [197, 118] on div "Email" at bounding box center [194, 120] width 54 height 28
click at [86, 180] on div "Send Email" at bounding box center [110, 180] width 50 height 15
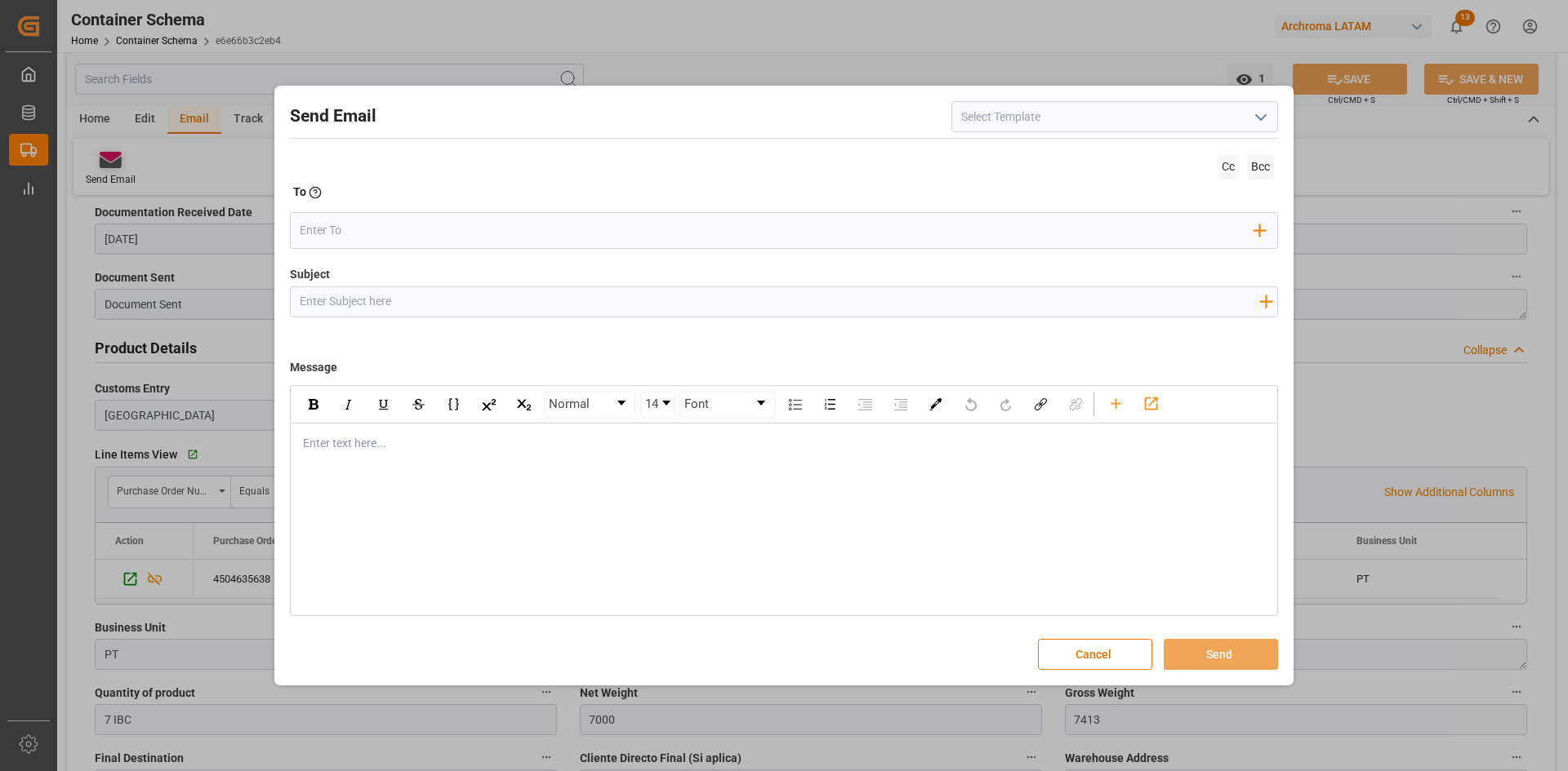
click at [109, 172] on div "Send Email Cc Bcc To Enter the TO Email address Add Field to To Subject Add fie…" at bounding box center [784, 386] width 1568 height 771
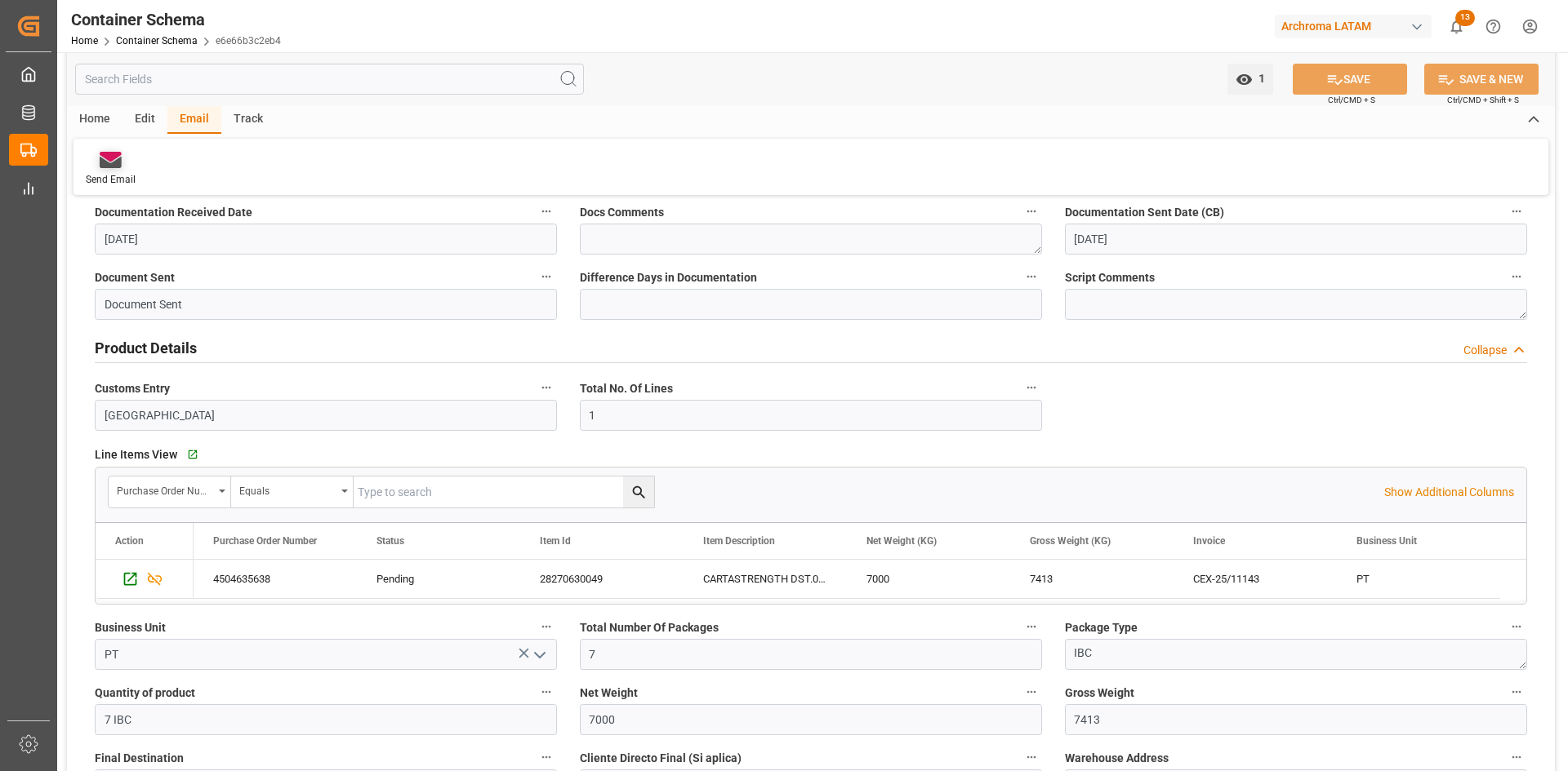
click at [110, 179] on div "Send Email" at bounding box center [110, 180] width 50 height 15
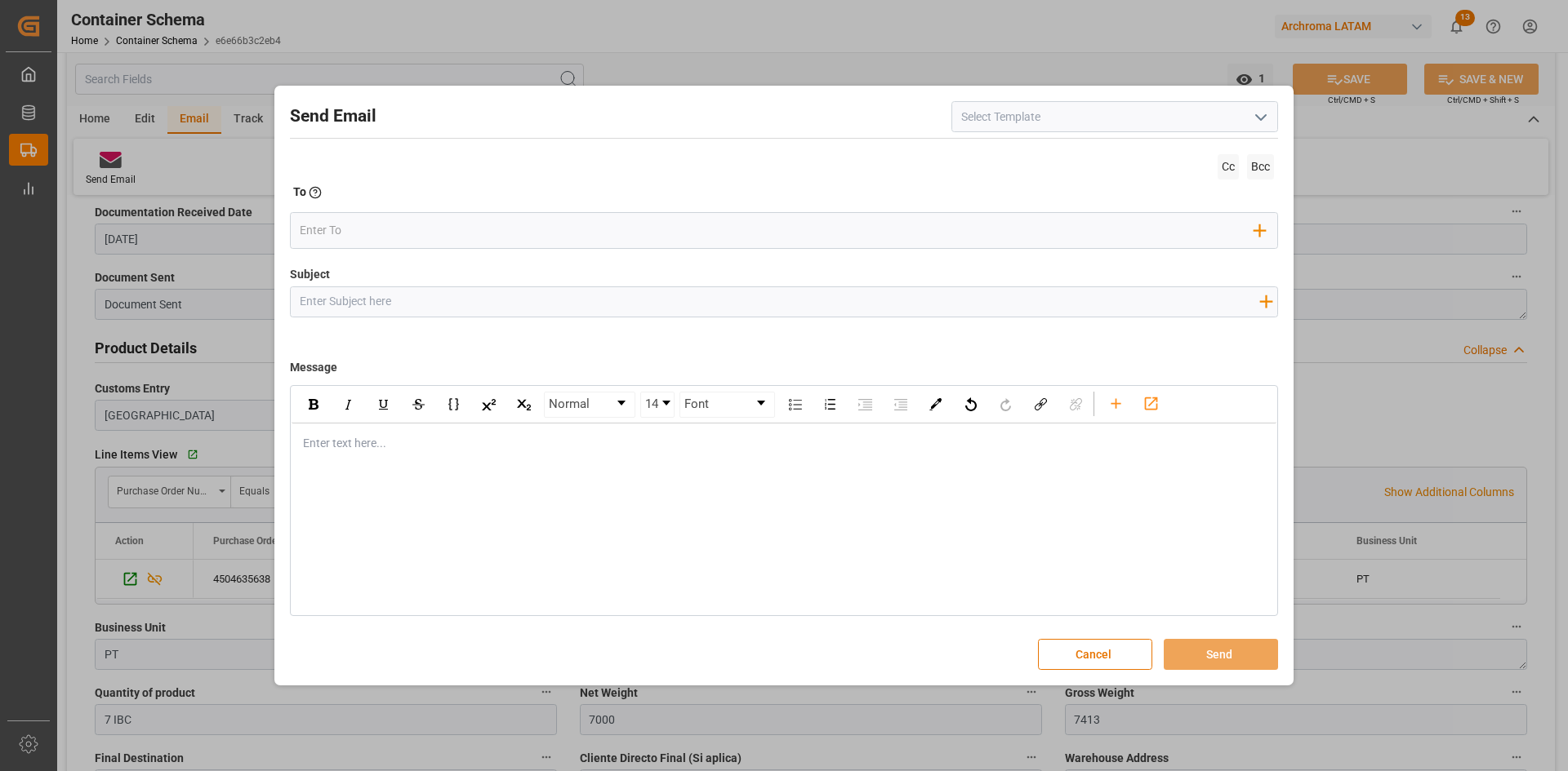
click at [1264, 111] on icon "open menu" at bounding box center [1260, 117] width 19 height 19
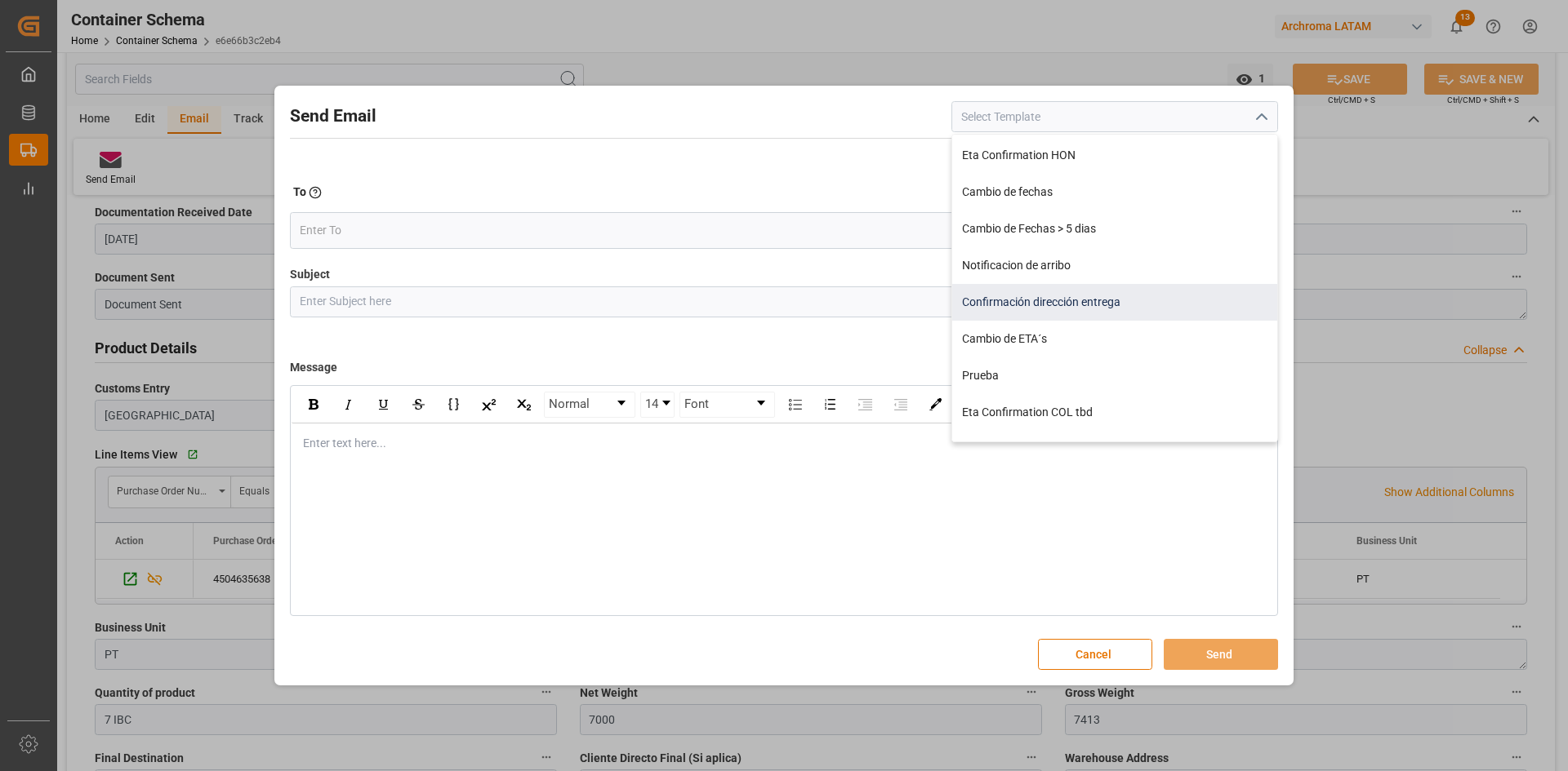
scroll to position [318, 0]
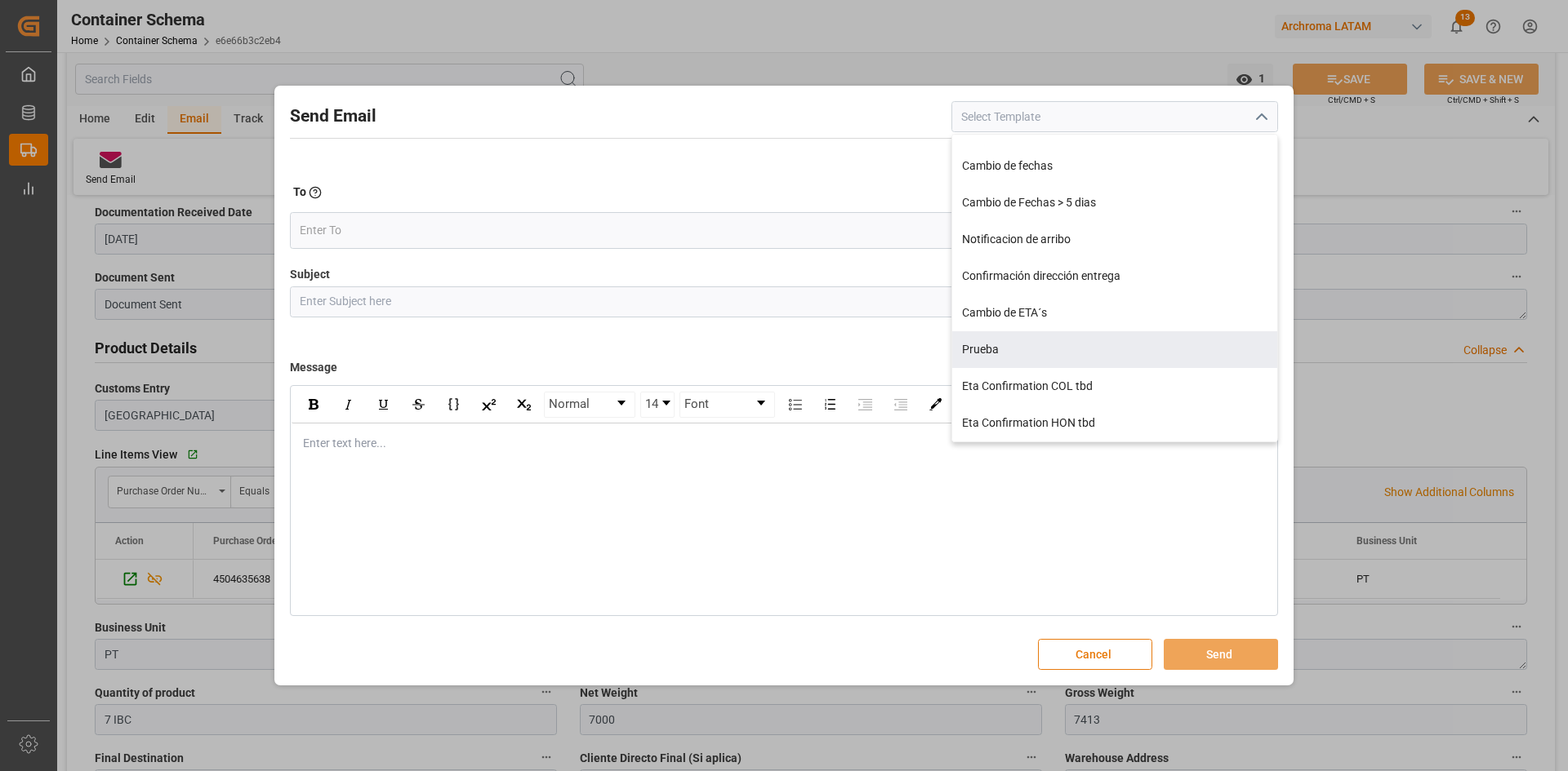
click at [1117, 655] on button "Cancel" at bounding box center [1094, 654] width 115 height 31
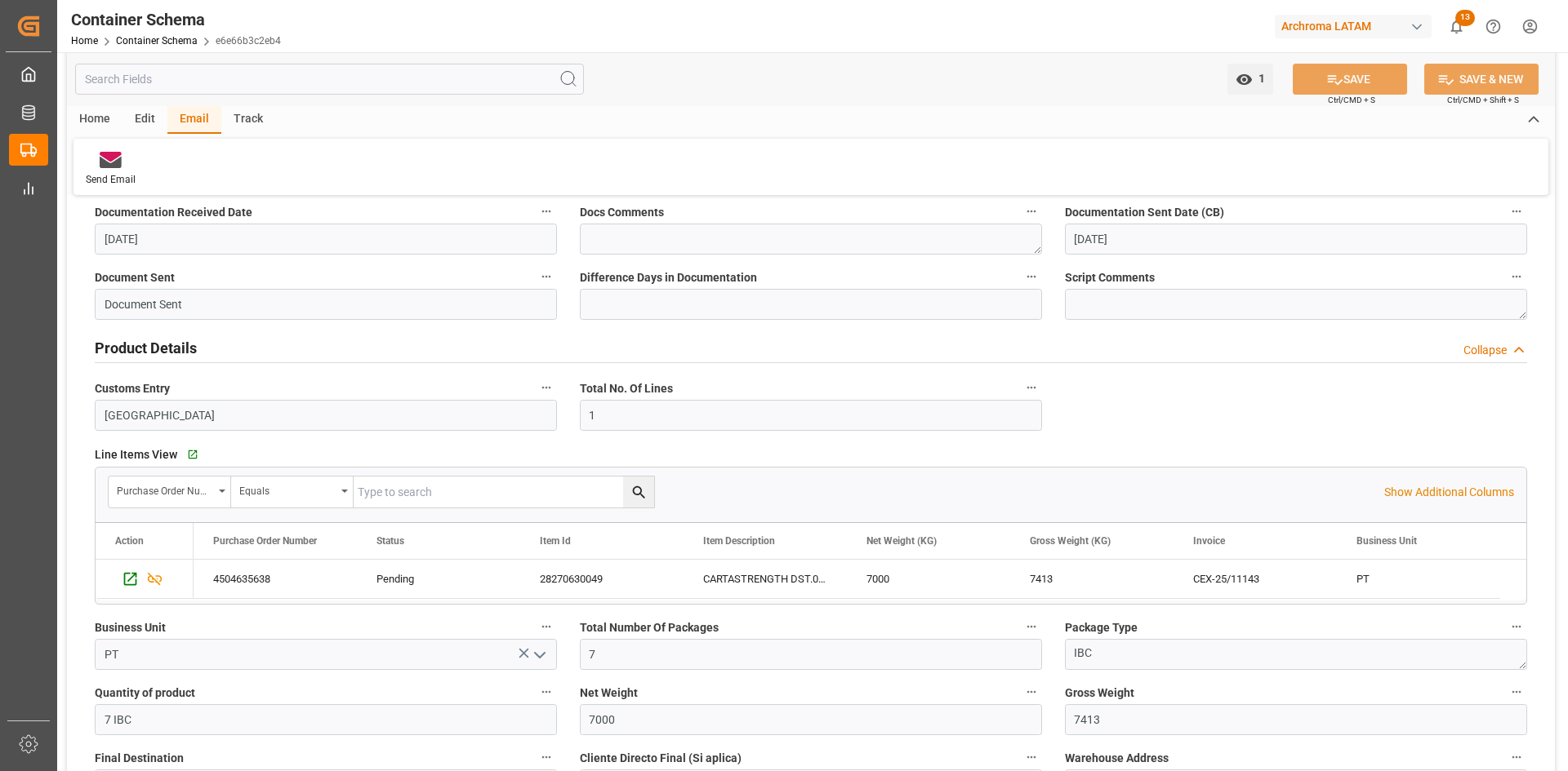
click at [144, 120] on div "Edit" at bounding box center [145, 120] width 45 height 28
click at [233, 163] on icon at bounding box center [230, 161] width 17 height 17
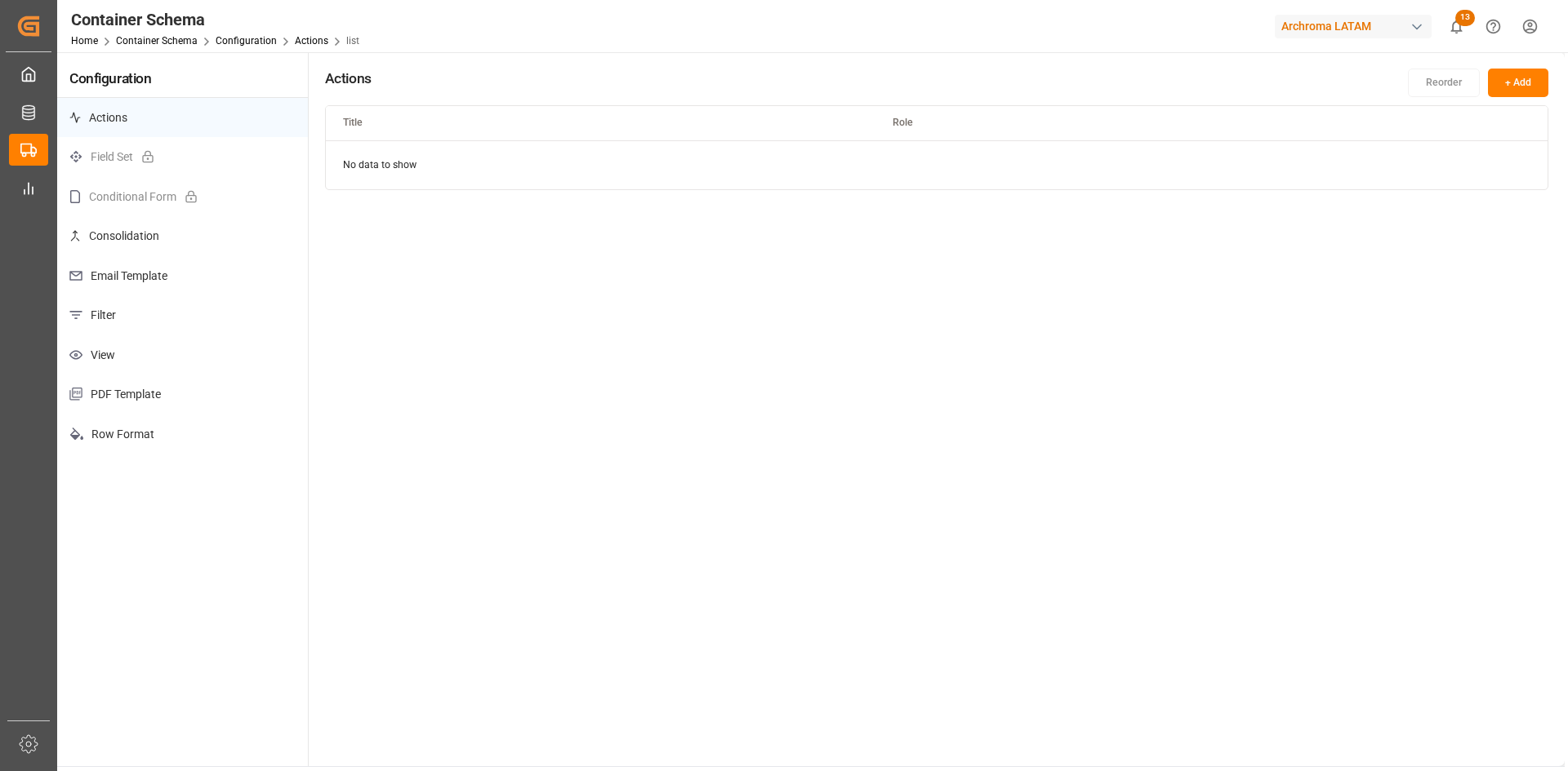
click at [155, 268] on p "Email Template" at bounding box center [182, 276] width 251 height 40
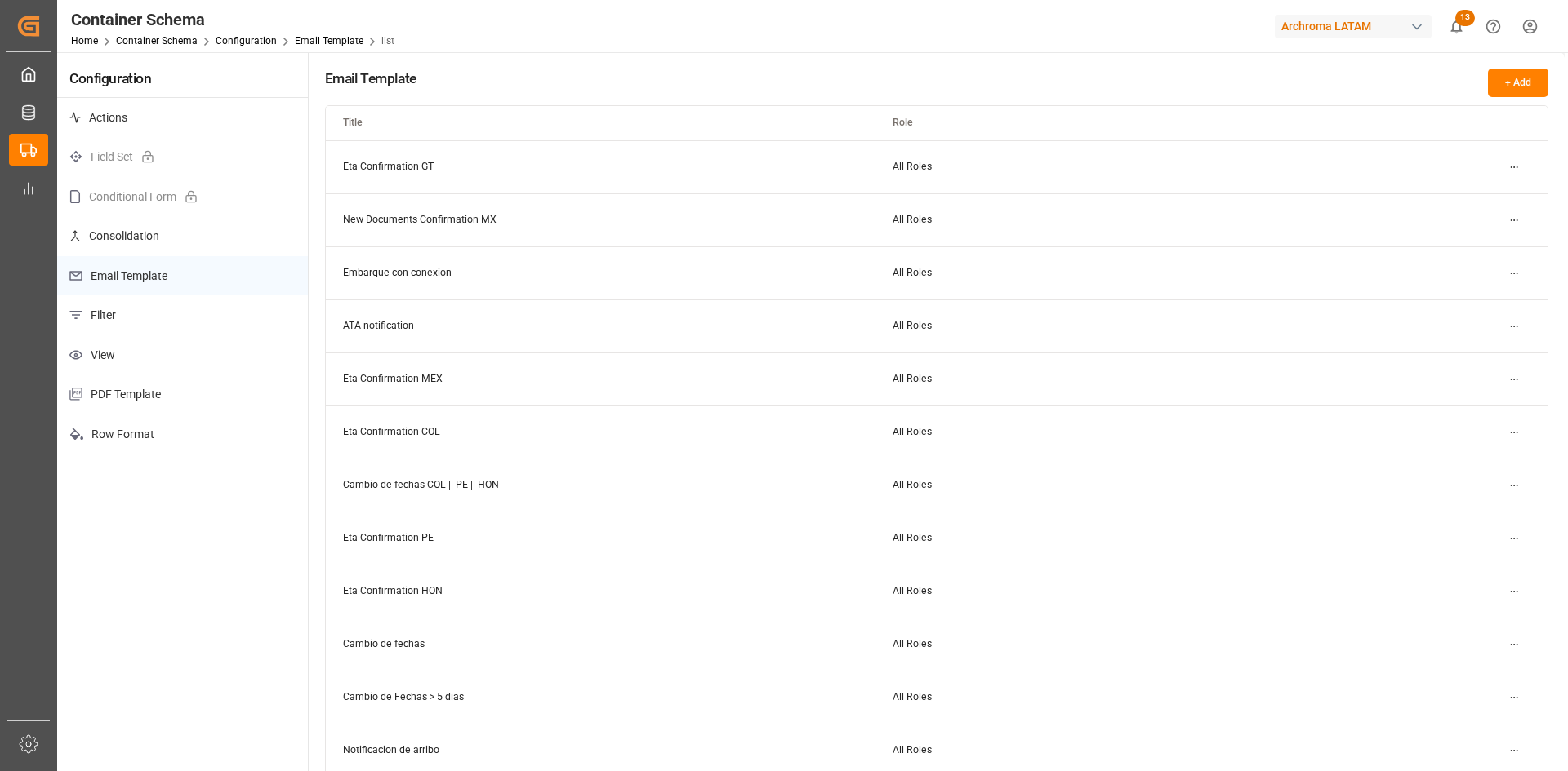
click at [1510, 85] on button "+ Add" at bounding box center [1518, 83] width 60 height 28
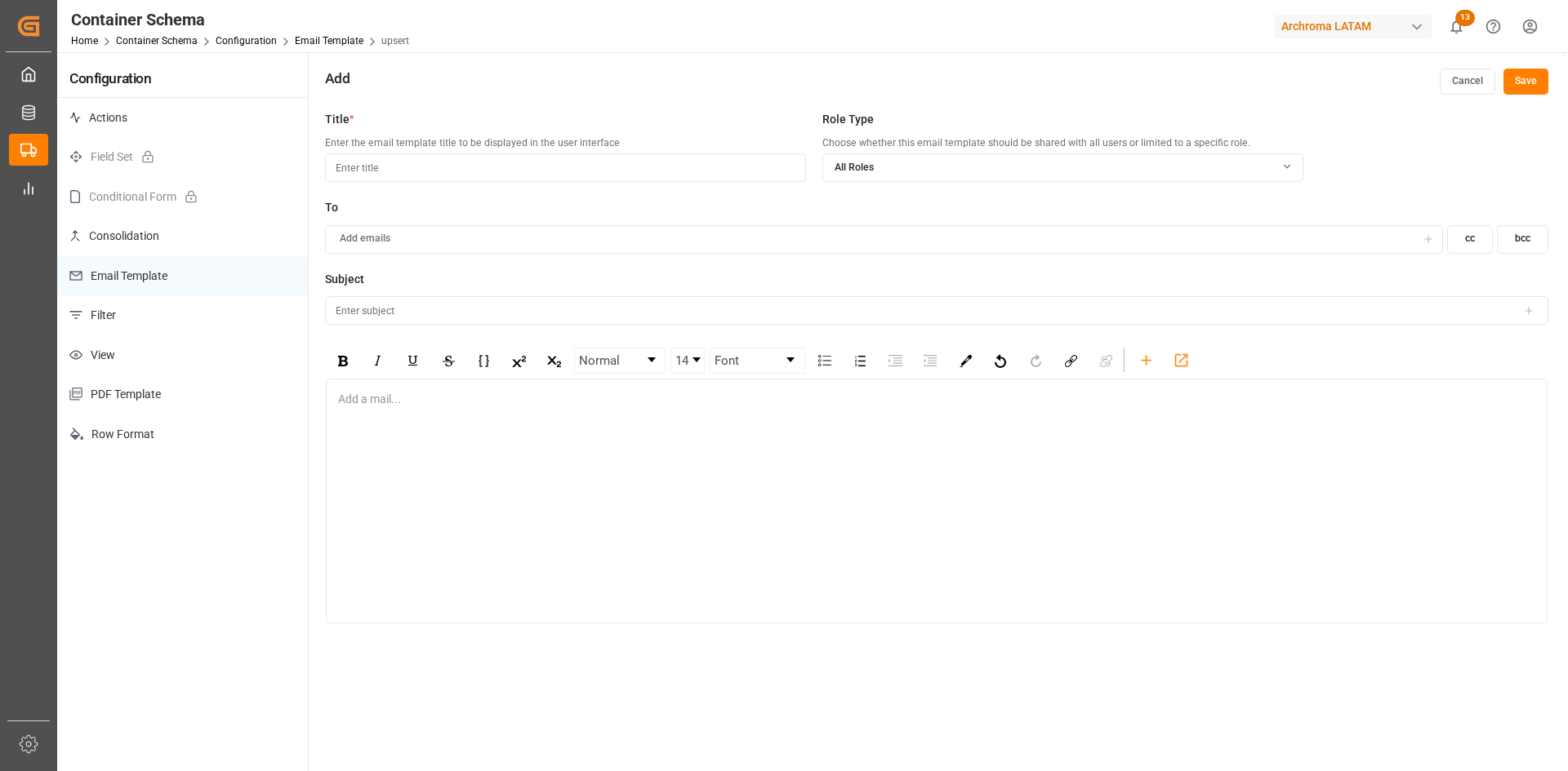
click at [418, 170] on input at bounding box center [565, 167] width 481 height 28
type input "PT AVISO DE ZARPE"
click at [410, 235] on div "Add emails" at bounding box center [872, 239] width 1088 height 15
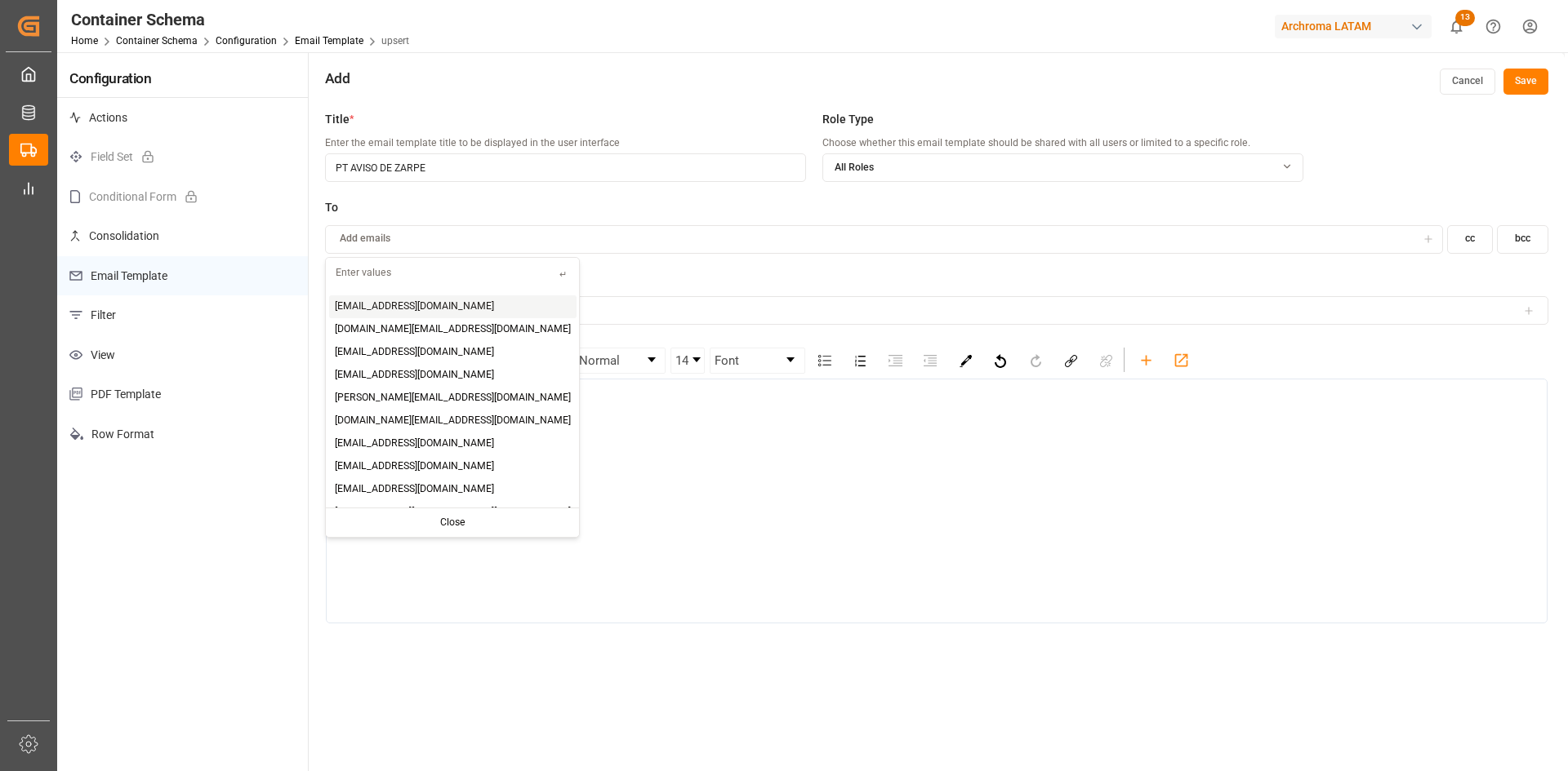
click at [410, 237] on div "Add emails" at bounding box center [872, 239] width 1088 height 15
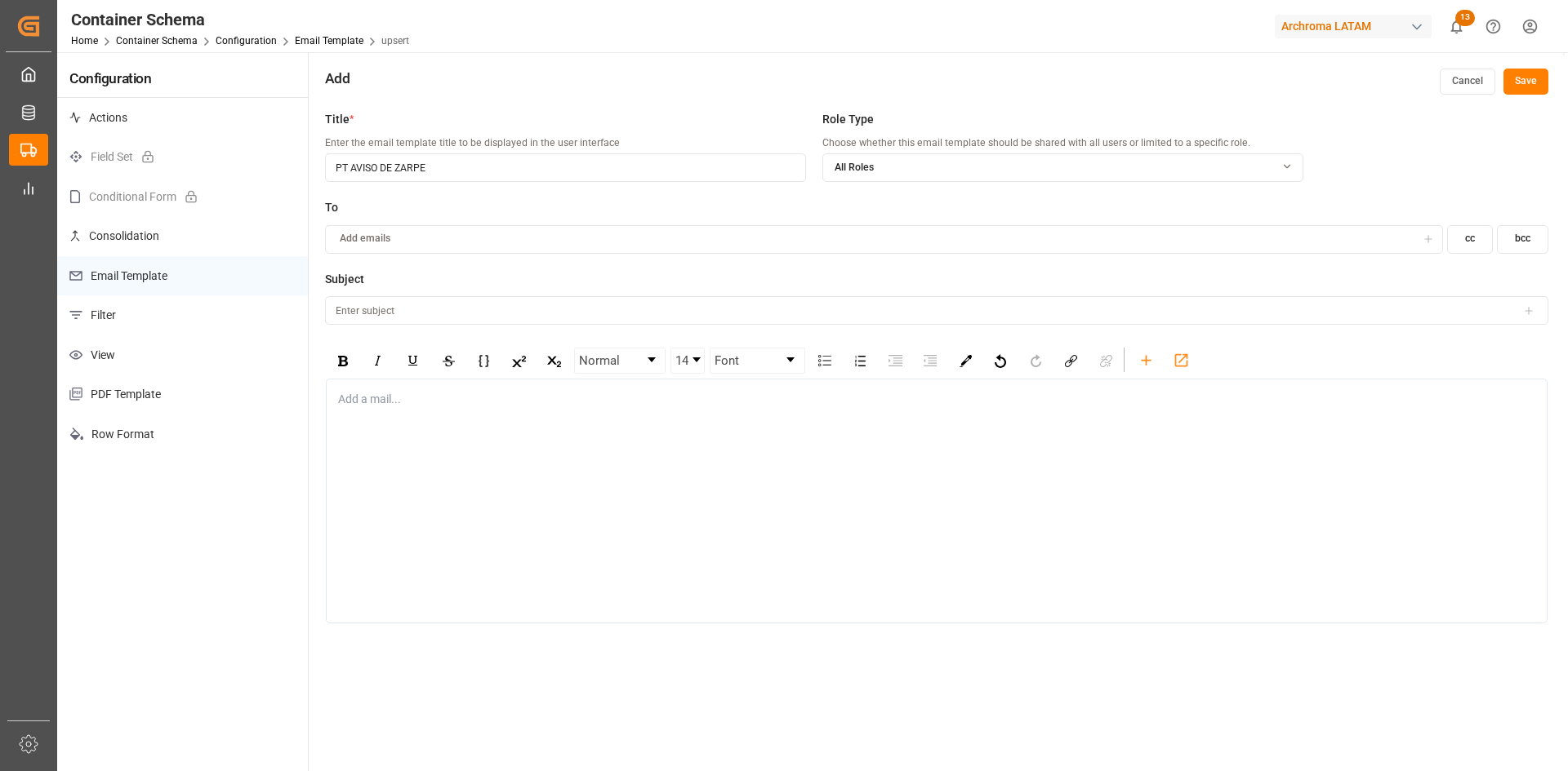
click at [410, 237] on div "Add emails" at bounding box center [872, 239] width 1088 height 15
type input "G"
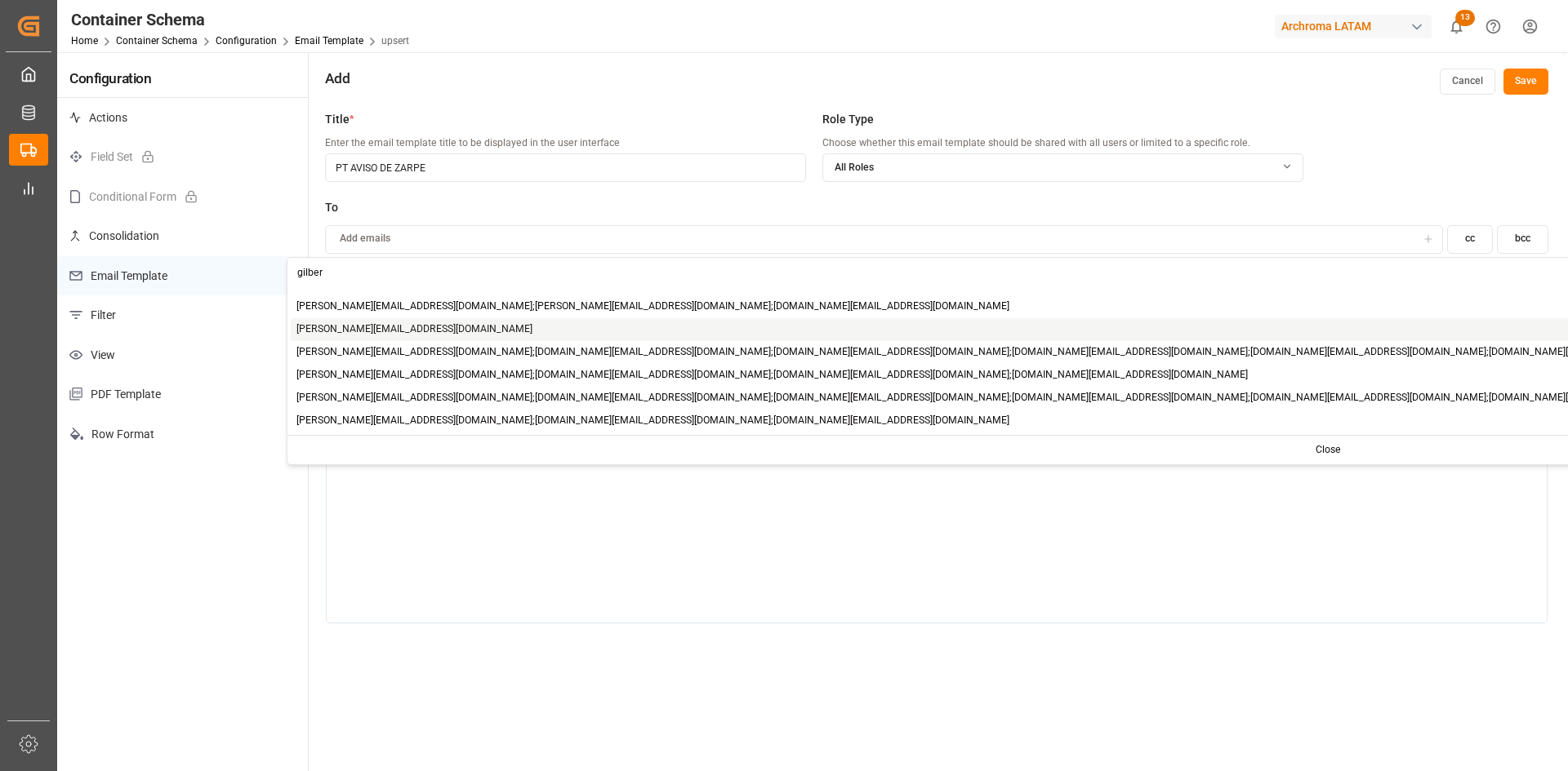
type input "gilber"
click at [398, 324] on span "[PERSON_NAME][EMAIL_ADDRESS][PERSON_NAME][DOMAIN_NAME]" at bounding box center [414, 330] width 236 height 15
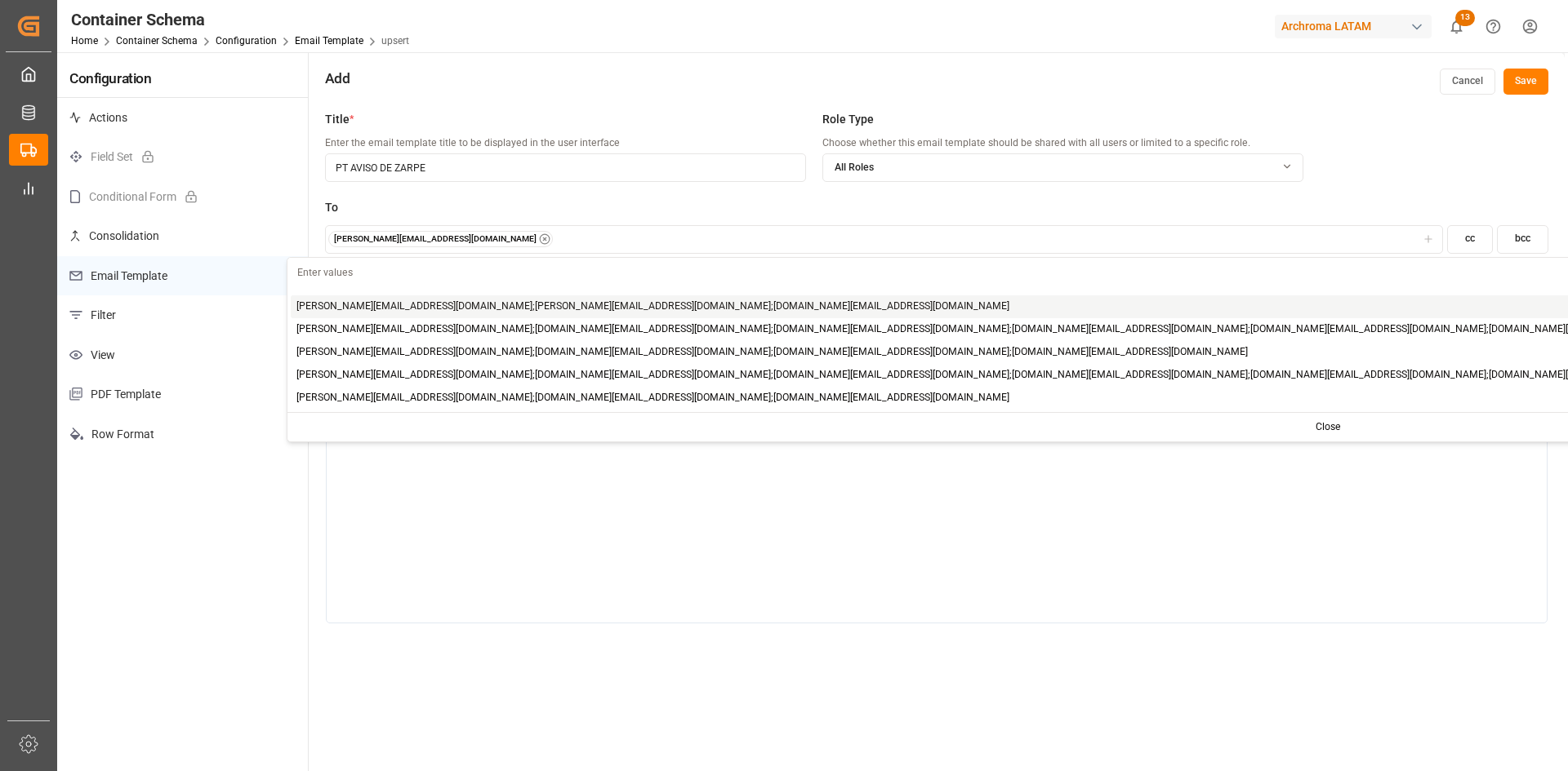
click at [556, 232] on div "[PERSON_NAME][EMAIL_ADDRESS][PERSON_NAME][DOMAIN_NAME]" at bounding box center [883, 239] width 1110 height 17
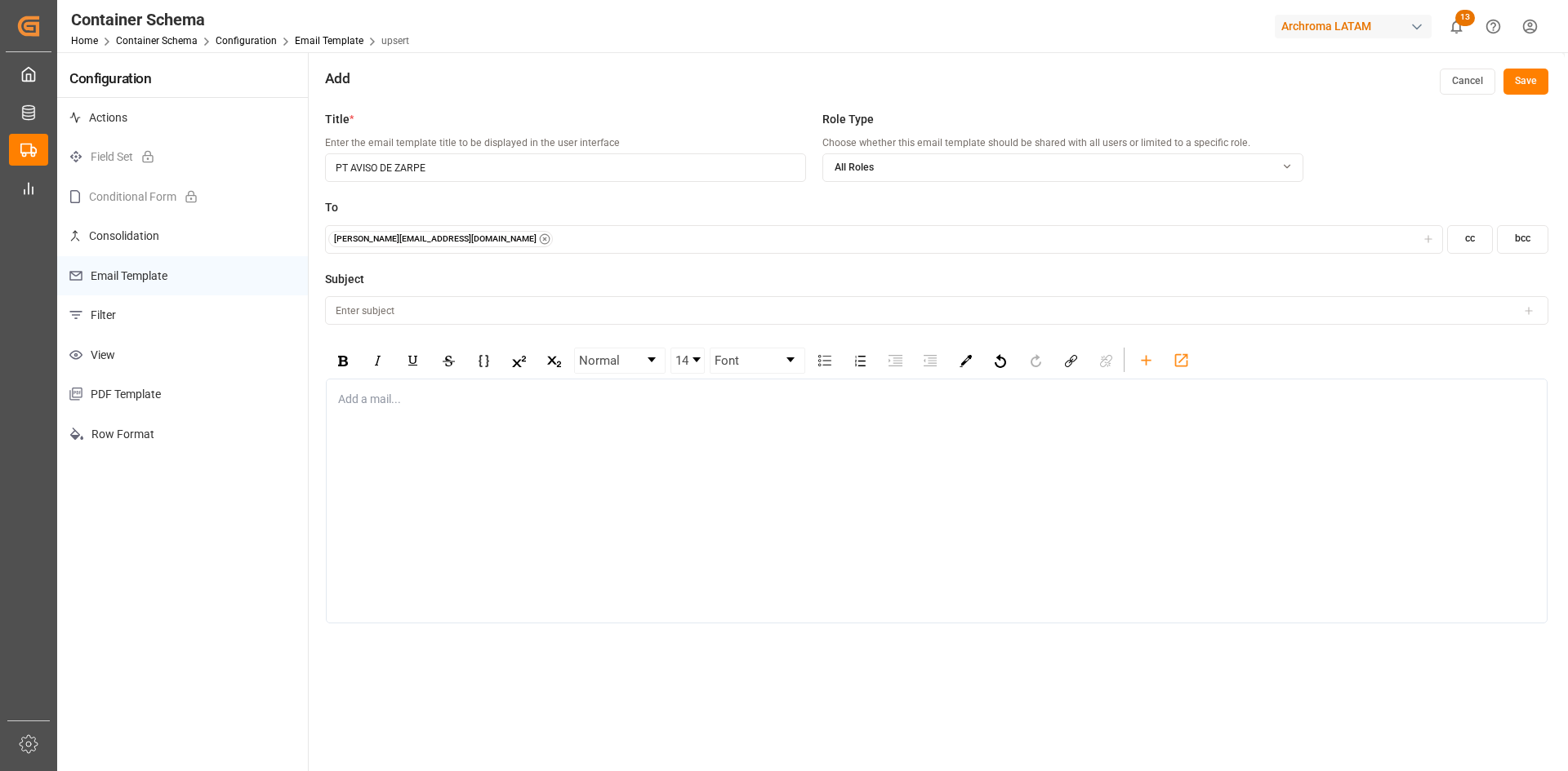
click at [553, 240] on div "[PERSON_NAME][EMAIL_ADDRESS][PERSON_NAME][DOMAIN_NAME]" at bounding box center [883, 239] width 1110 height 17
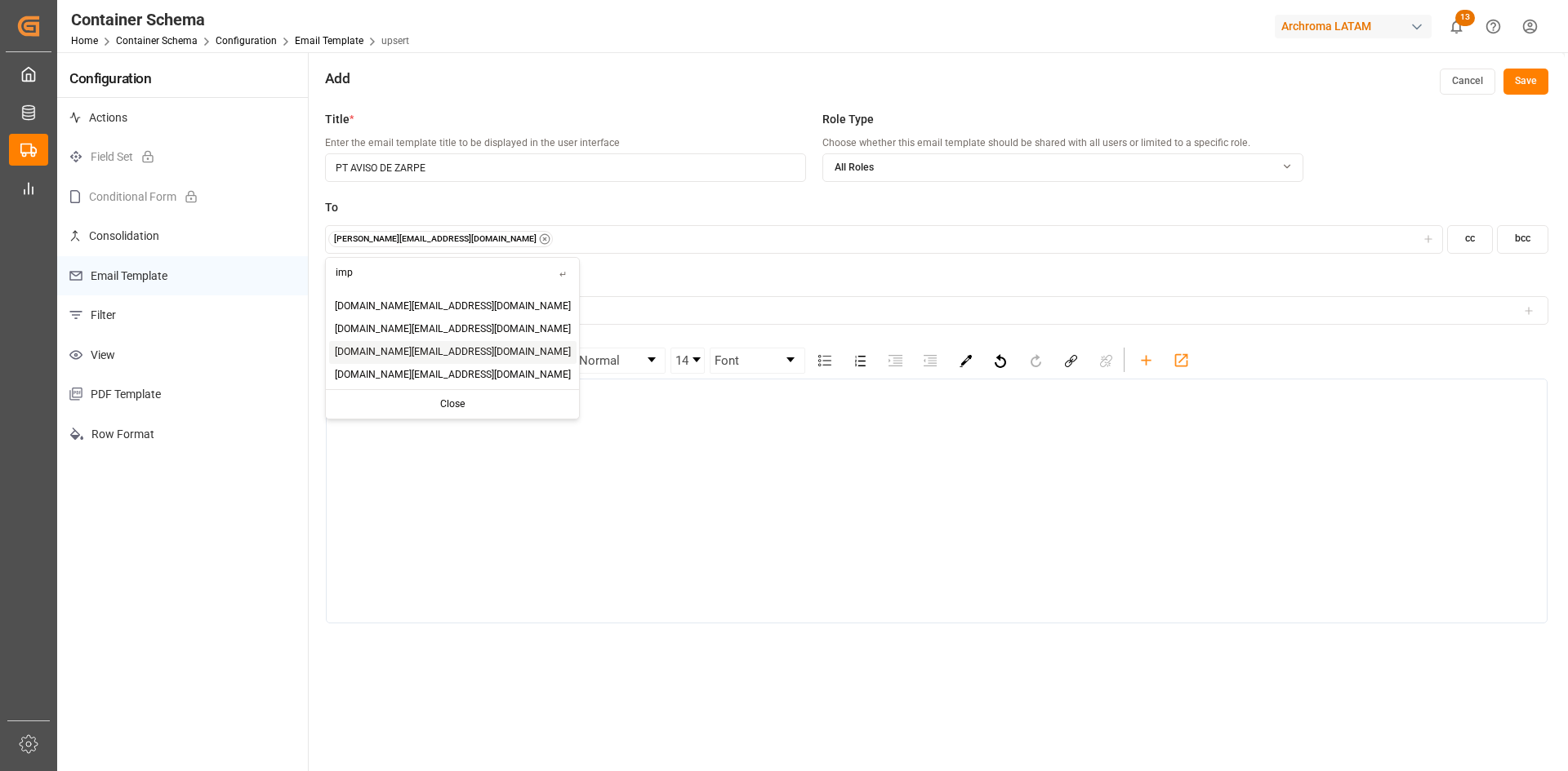
type input "imp"
click at [409, 349] on span "[DOMAIN_NAME][EMAIL_ADDRESS][DOMAIN_NAME]" at bounding box center [453, 353] width 236 height 15
click at [475, 176] on input "PT AVISO DE ZARPE" at bounding box center [565, 167] width 481 height 28
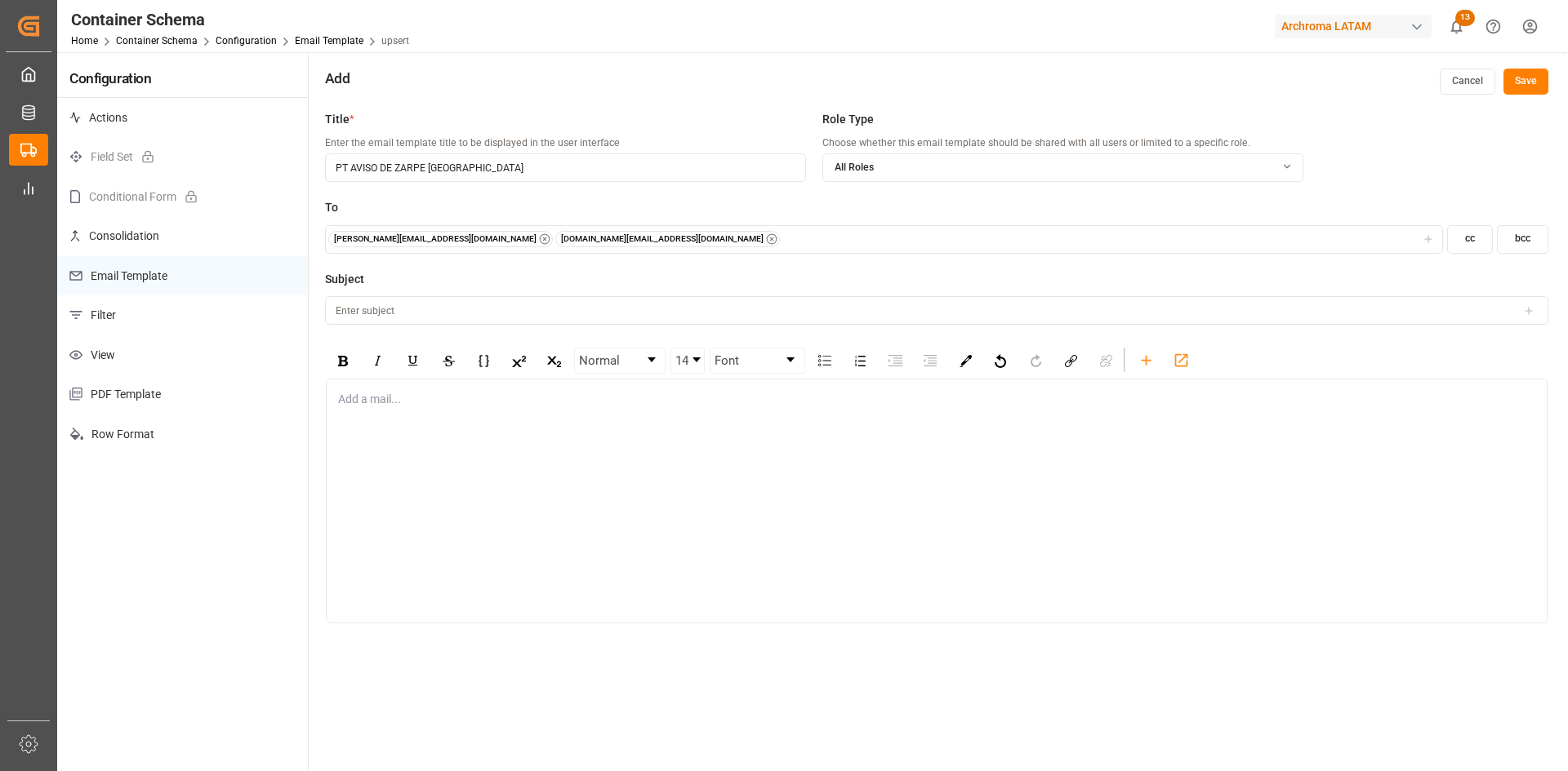
type input "PT AVISO DE ZARPE [GEOGRAPHIC_DATA]"
click at [686, 235] on div "gilberto.mendoza@archroma.com impdesk.co@archroma.com" at bounding box center [883, 239] width 1110 height 17
type input "D"
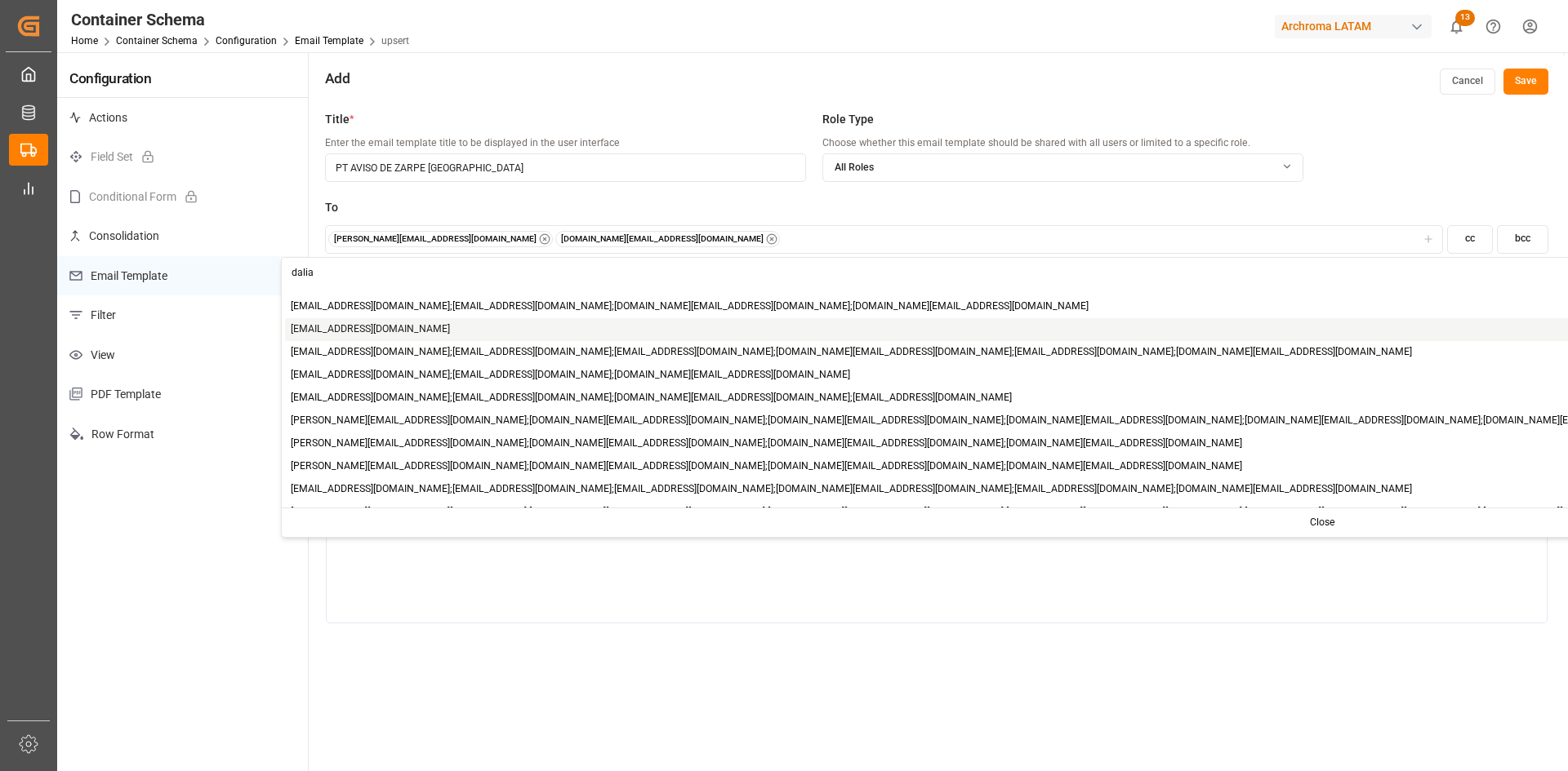
type input "dalia"
click at [397, 325] on span "[PERSON_NAME][EMAIL_ADDRESS][PERSON_NAME][DOMAIN_NAME]" at bounding box center [370, 330] width 159 height 15
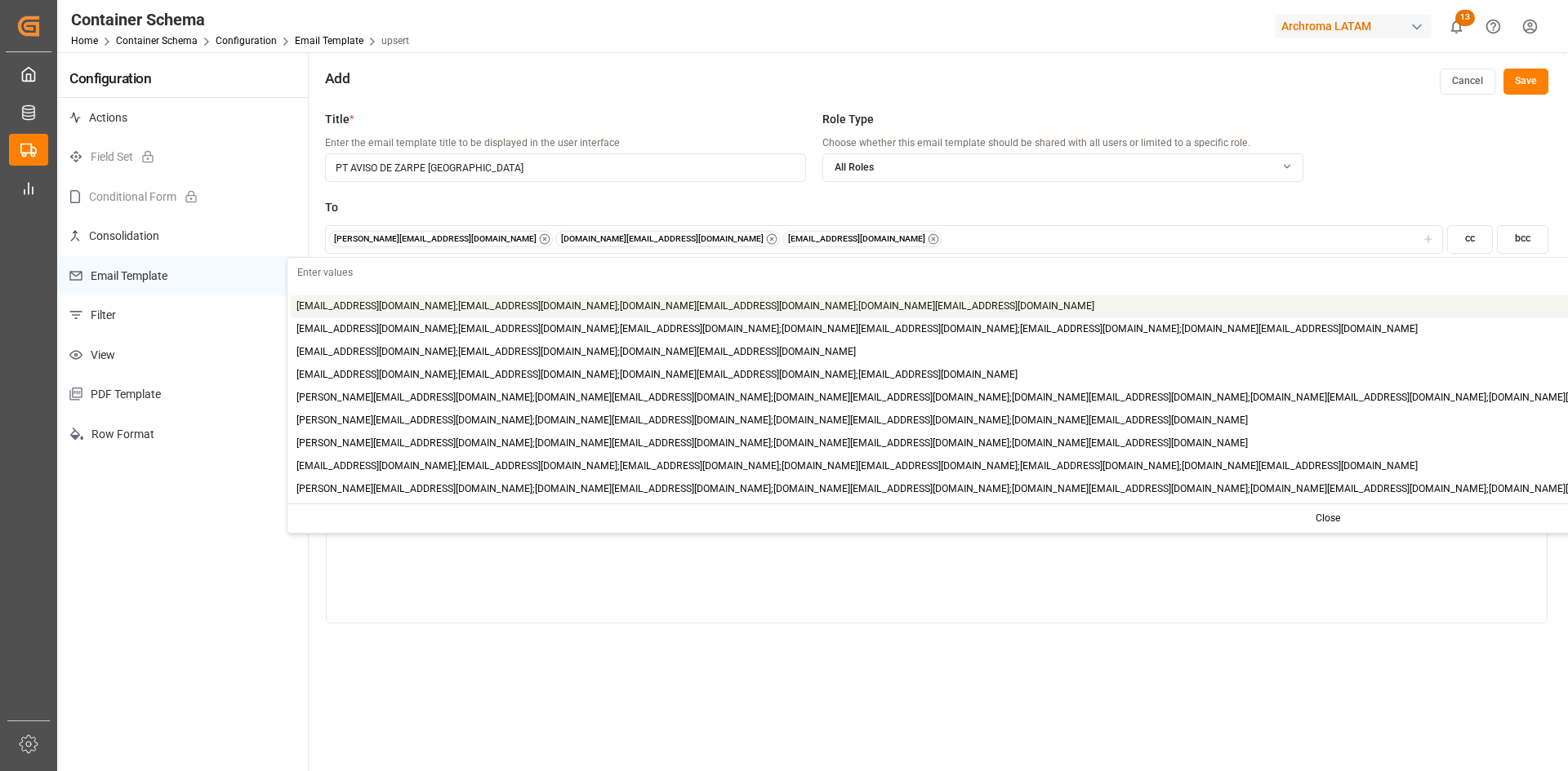
click at [806, 238] on div "gilberto.mendoza@archroma.com impdesk.co@archroma.com dalia.gutierrez@leschaco.…" at bounding box center [883, 239] width 1110 height 17
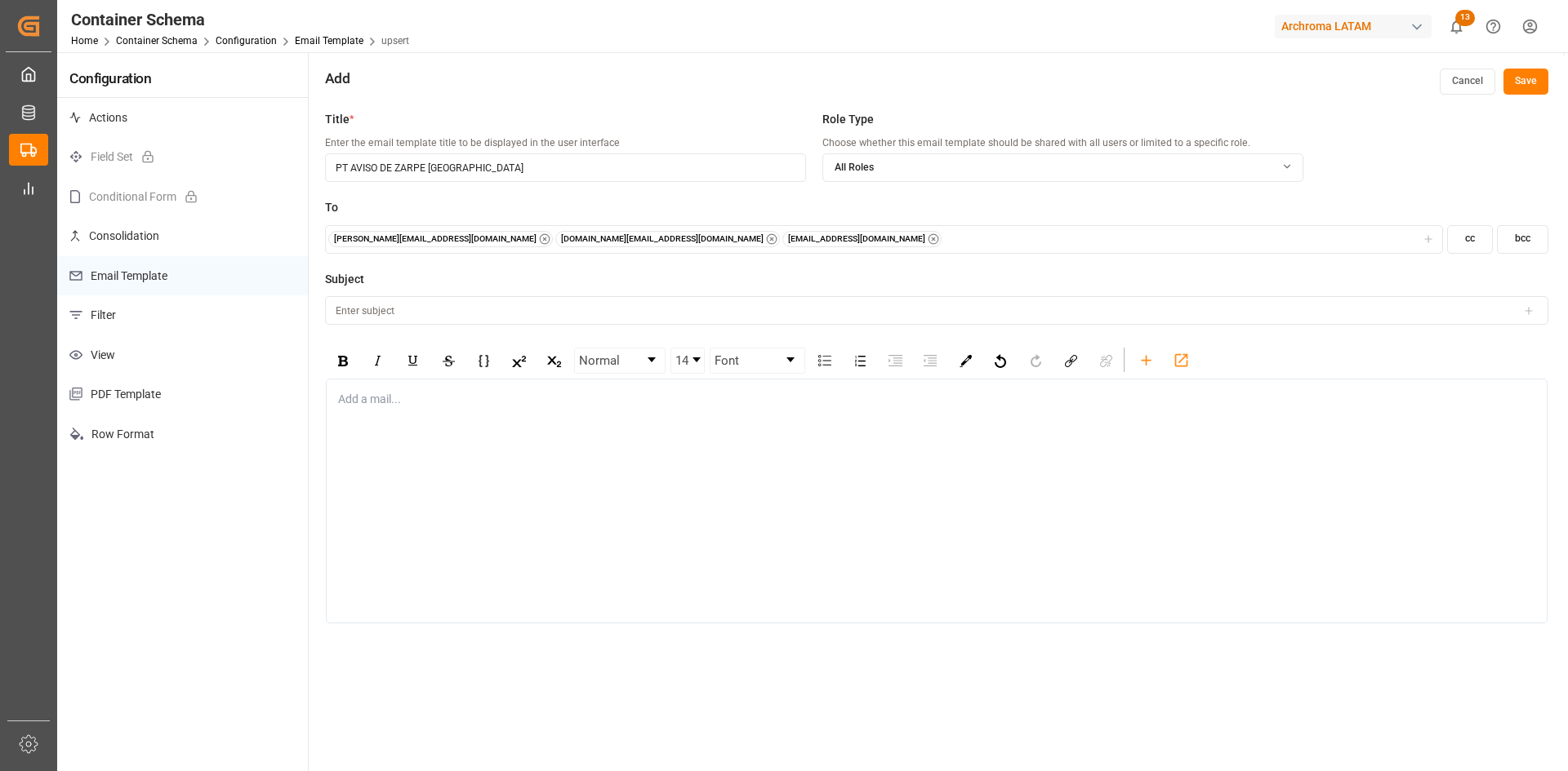
click at [806, 238] on div "gilberto.mendoza@archroma.com impdesk.co@archroma.com dalia.gutierrez@leschaco.…" at bounding box center [883, 239] width 1110 height 17
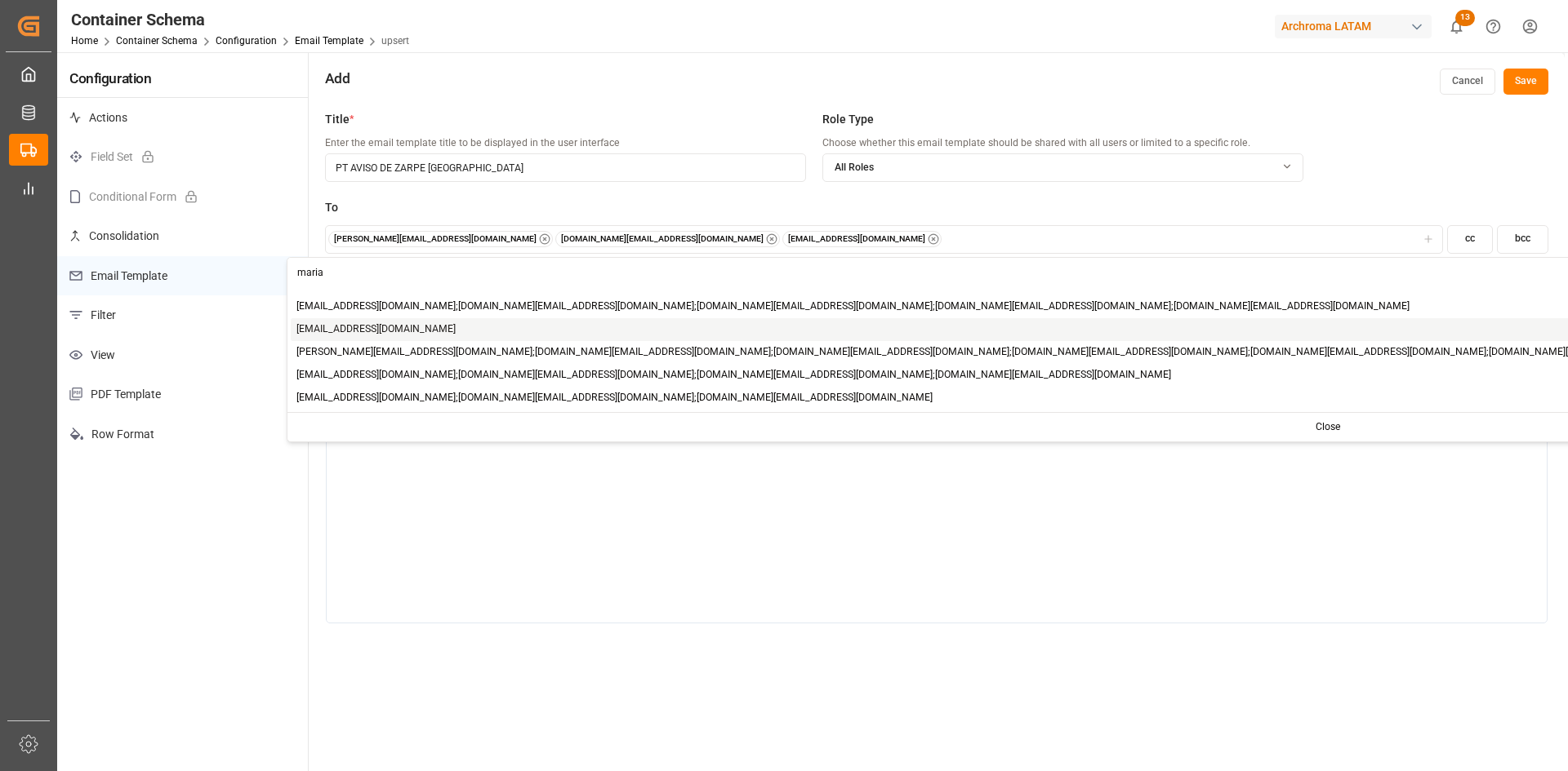
type input "maria"
click at [372, 326] on span "[PERSON_NAME][EMAIL_ADDRESS][DOMAIN_NAME]" at bounding box center [376, 330] width 159 height 15
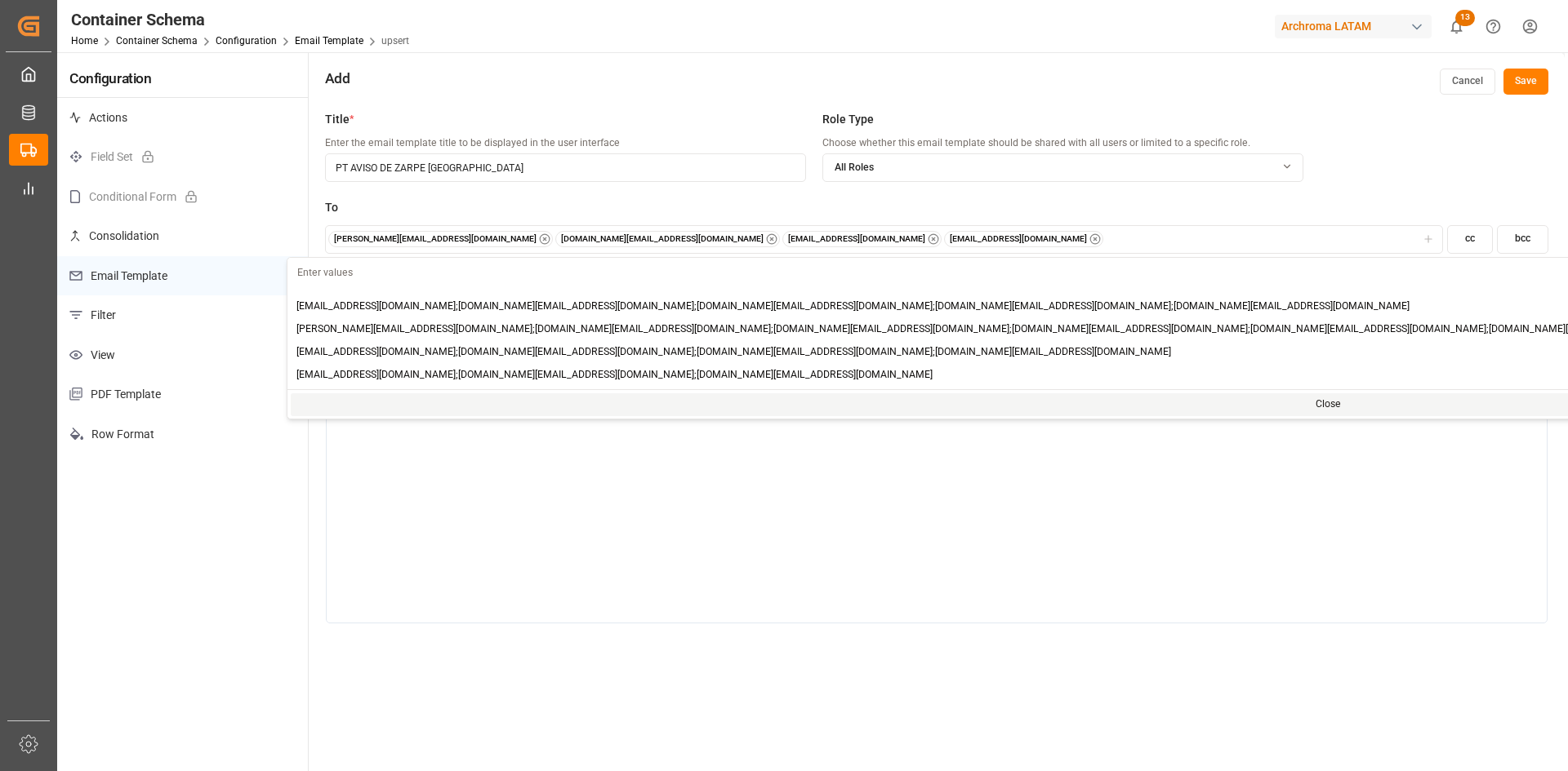
click at [575, 506] on div "Add a mail..." at bounding box center [936, 501] width 1222 height 245
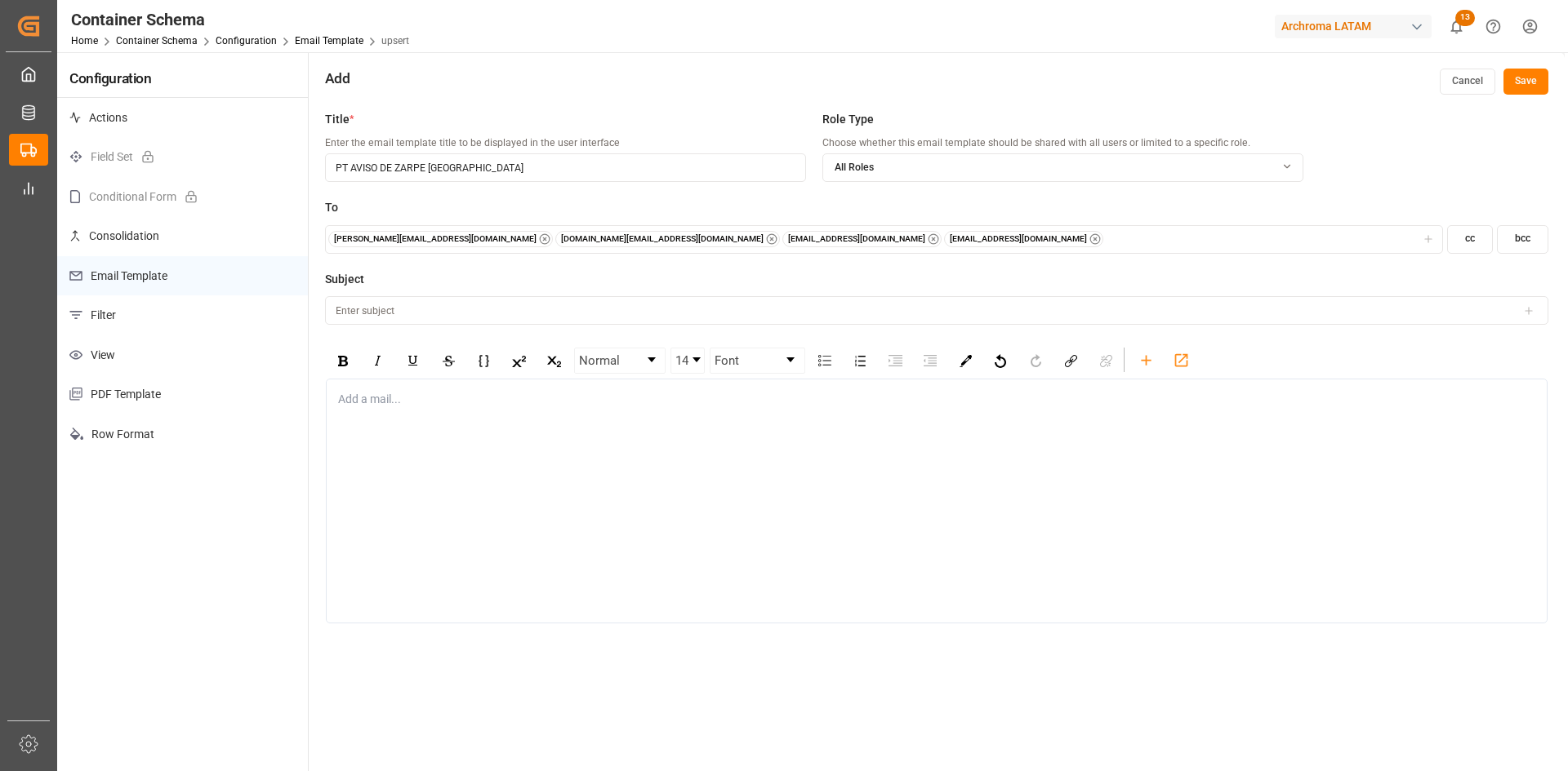
click at [425, 311] on input at bounding box center [936, 310] width 1223 height 28
type input "a"
type input "I"
click at [1151, 357] on icon "rdw-toolbar" at bounding box center [1146, 360] width 17 height 17
type input "AVISO DE ZARPE PO"
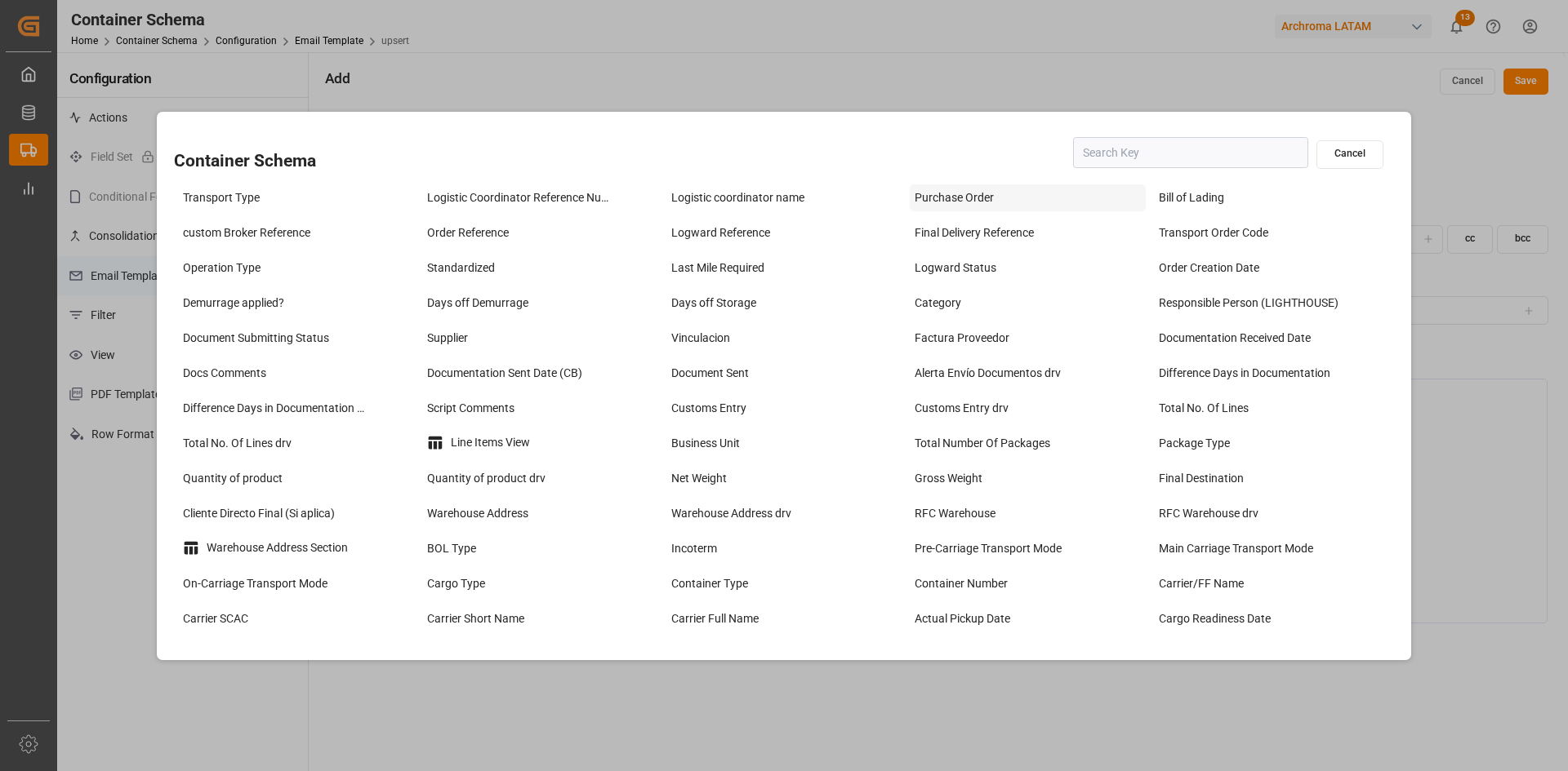
click at [963, 206] on div "Purchase Order" at bounding box center [1027, 198] width 236 height 27
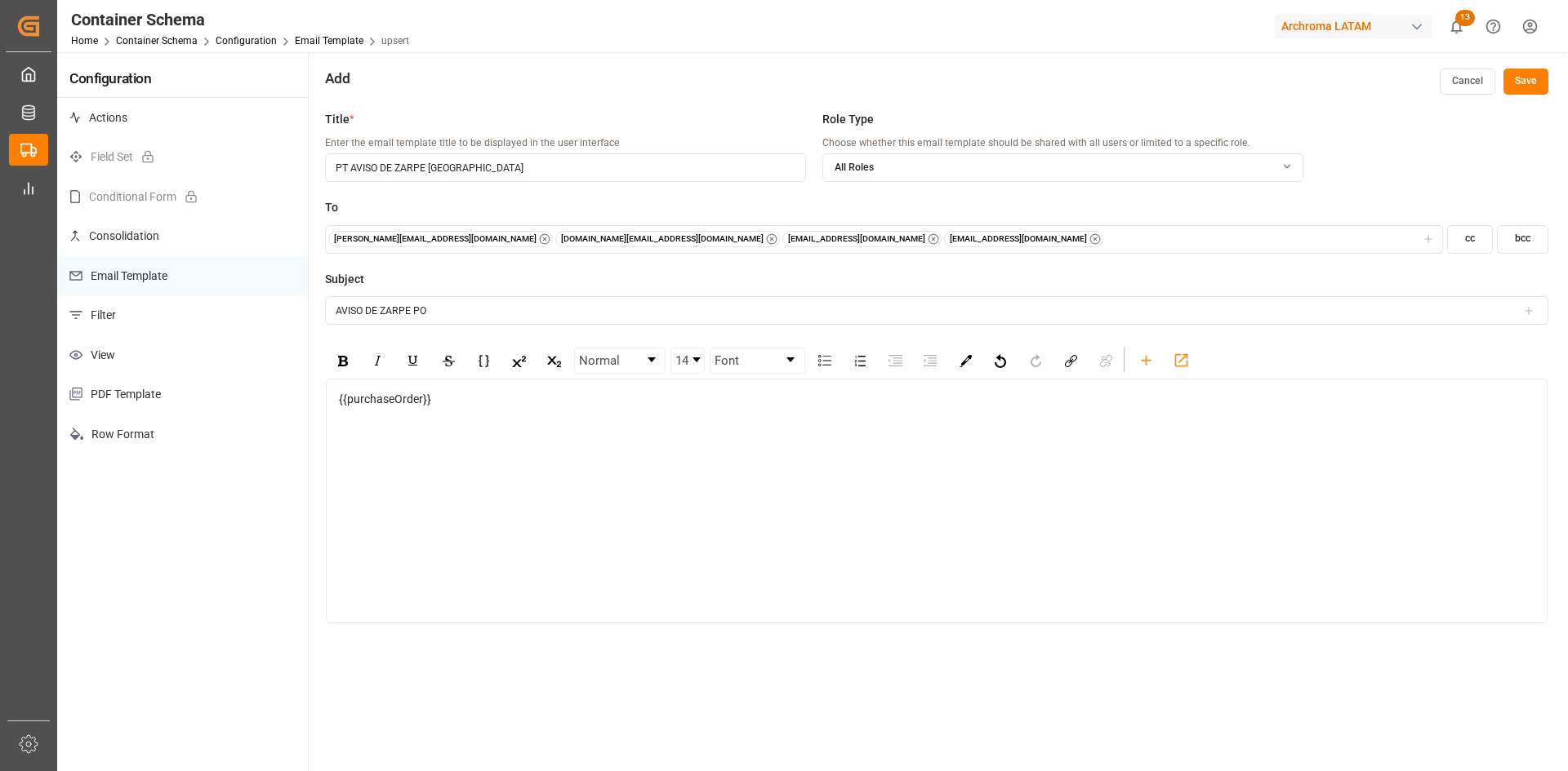
drag, startPoint x: 447, startPoint y: 398, endPoint x: 311, endPoint y: 401, distance: 136.0
click at [311, 401] on div "Title * Enter the email template title to be displayed in the user interface PT…" at bounding box center [936, 488] width 1256 height 771
click at [416, 314] on input "AVISO DE ZARPE PO" at bounding box center [936, 310] width 1223 height 28
click at [443, 318] on input "AVISO DE ZARPE PO" at bounding box center [936, 310] width 1223 height 28
paste input "{{purchaseOrder}}"
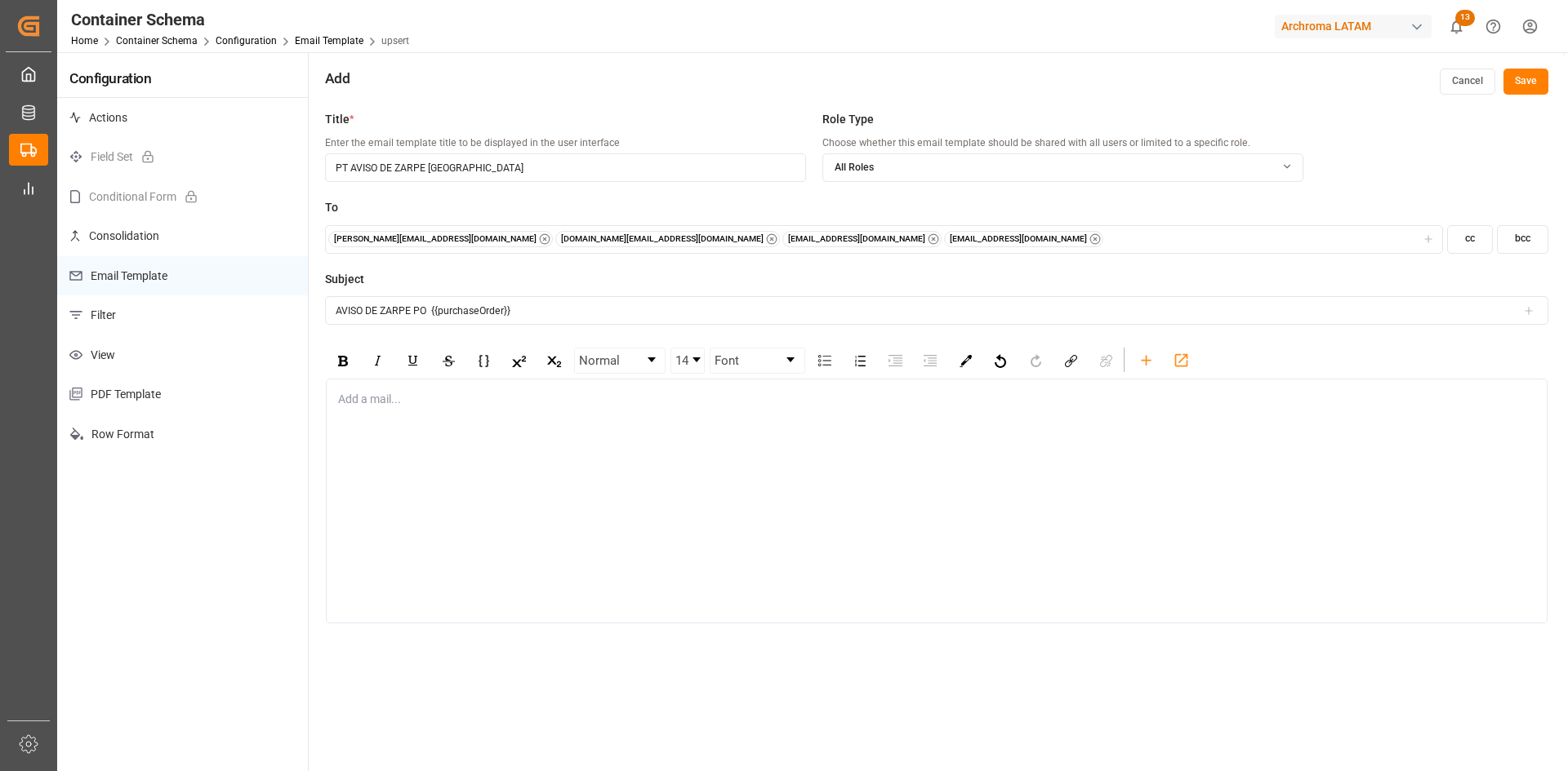
type input "AVISO DE ZARPE PO {{purchaseOrder}}"
click at [418, 396] on div "rdw-editor" at bounding box center [937, 399] width 1196 height 17
drag, startPoint x: 388, startPoint y: 415, endPoint x: 374, endPoint y: 425, distance: 17.2
click at [381, 419] on div "Add a mail..." at bounding box center [936, 501] width 1222 height 245
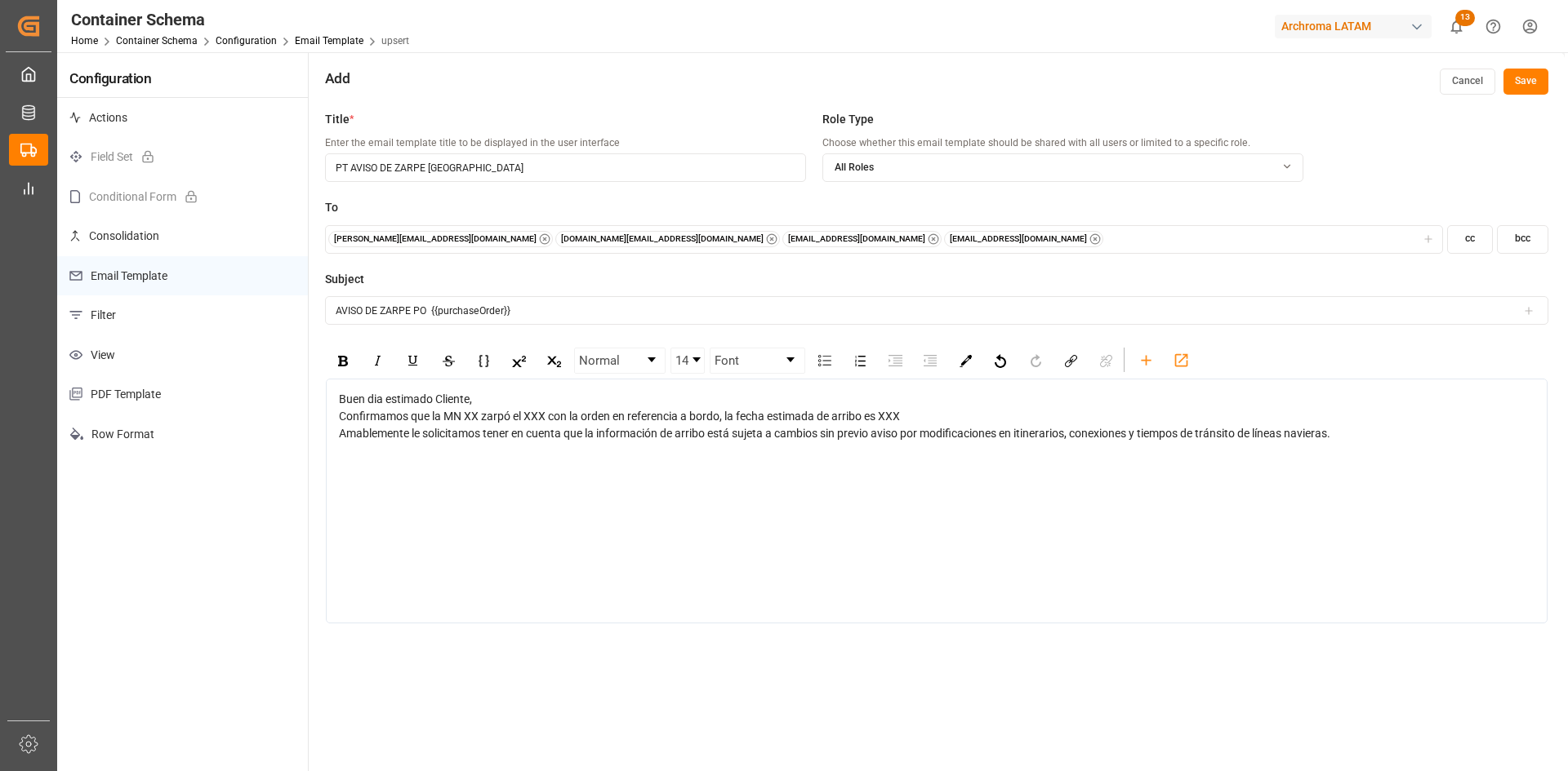
click at [494, 399] on div "Buen dia estimado Cliente," at bounding box center [937, 399] width 1196 height 17
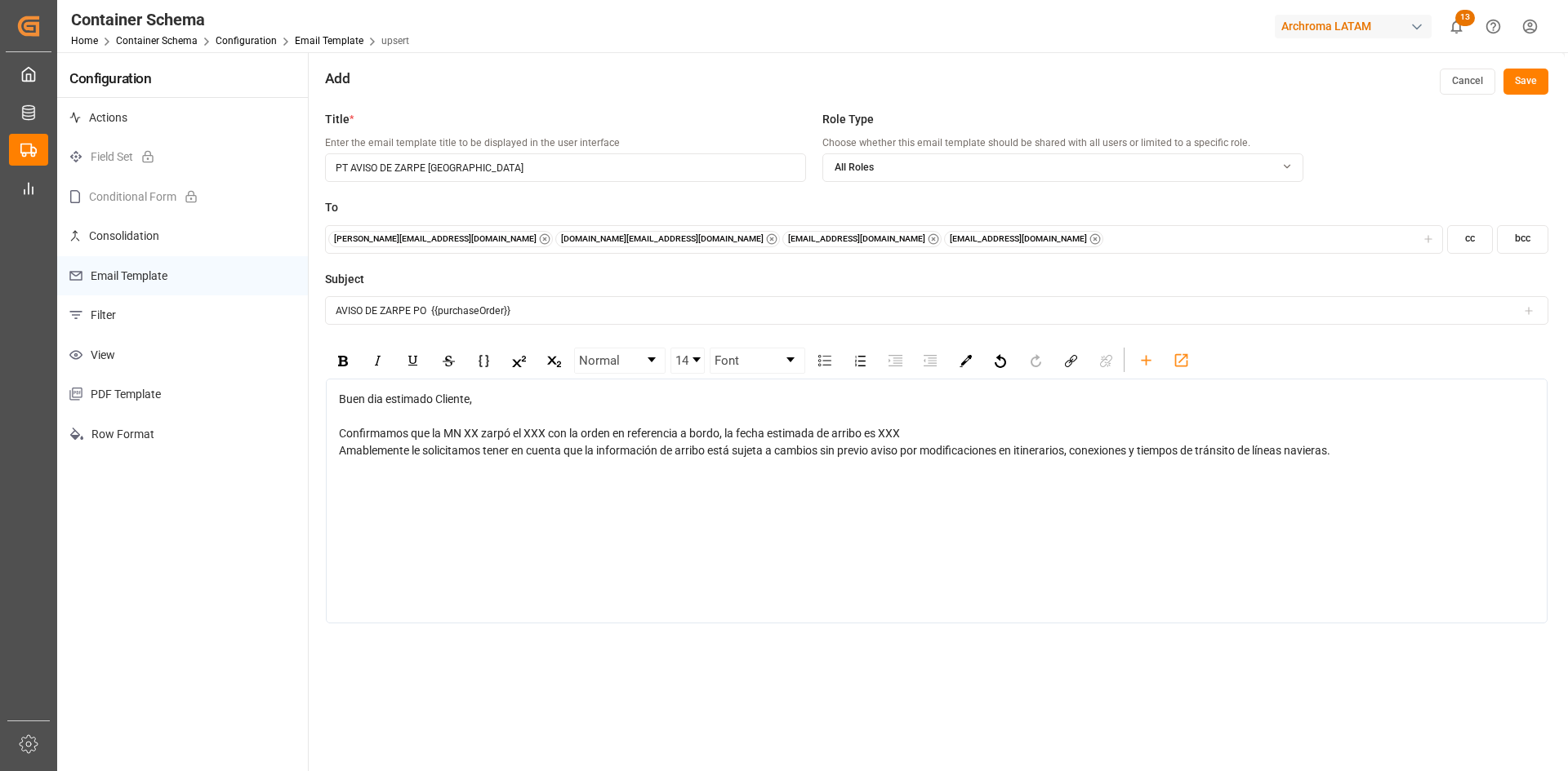
click at [929, 436] on div "Confirmamos que la MN XX zarpó el XXX con la orden en referencia a bordo, la fe…" at bounding box center [937, 433] width 1196 height 17
click at [893, 431] on span "Confirmamos que la MN XX zarpó el XXX con la orden en referencia a bordo, la fe…" at bounding box center [619, 433] width 561 height 13
click at [1153, 363] on icon "rdw-toolbar" at bounding box center [1146, 360] width 17 height 17
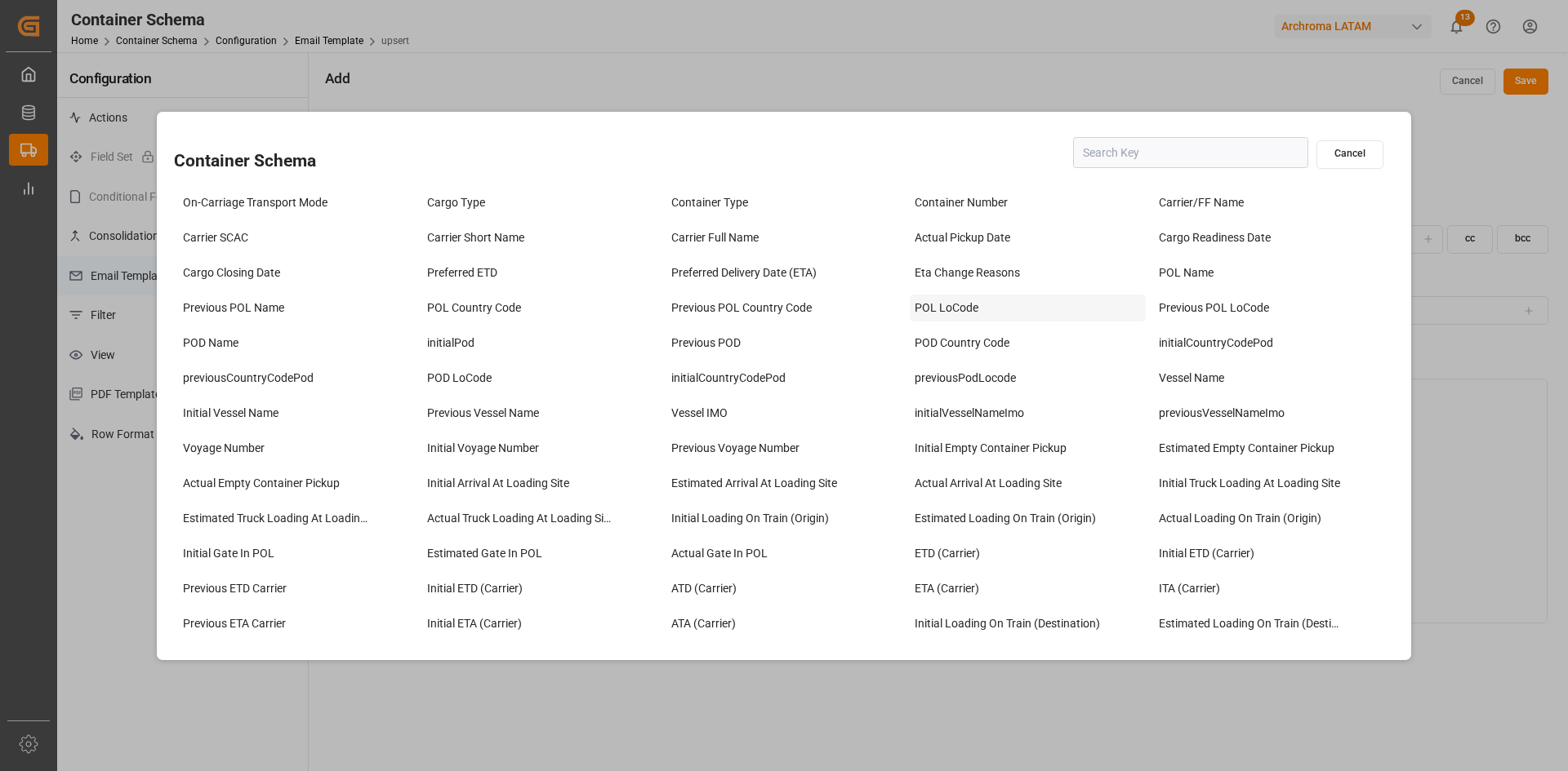
scroll to position [408, 0]
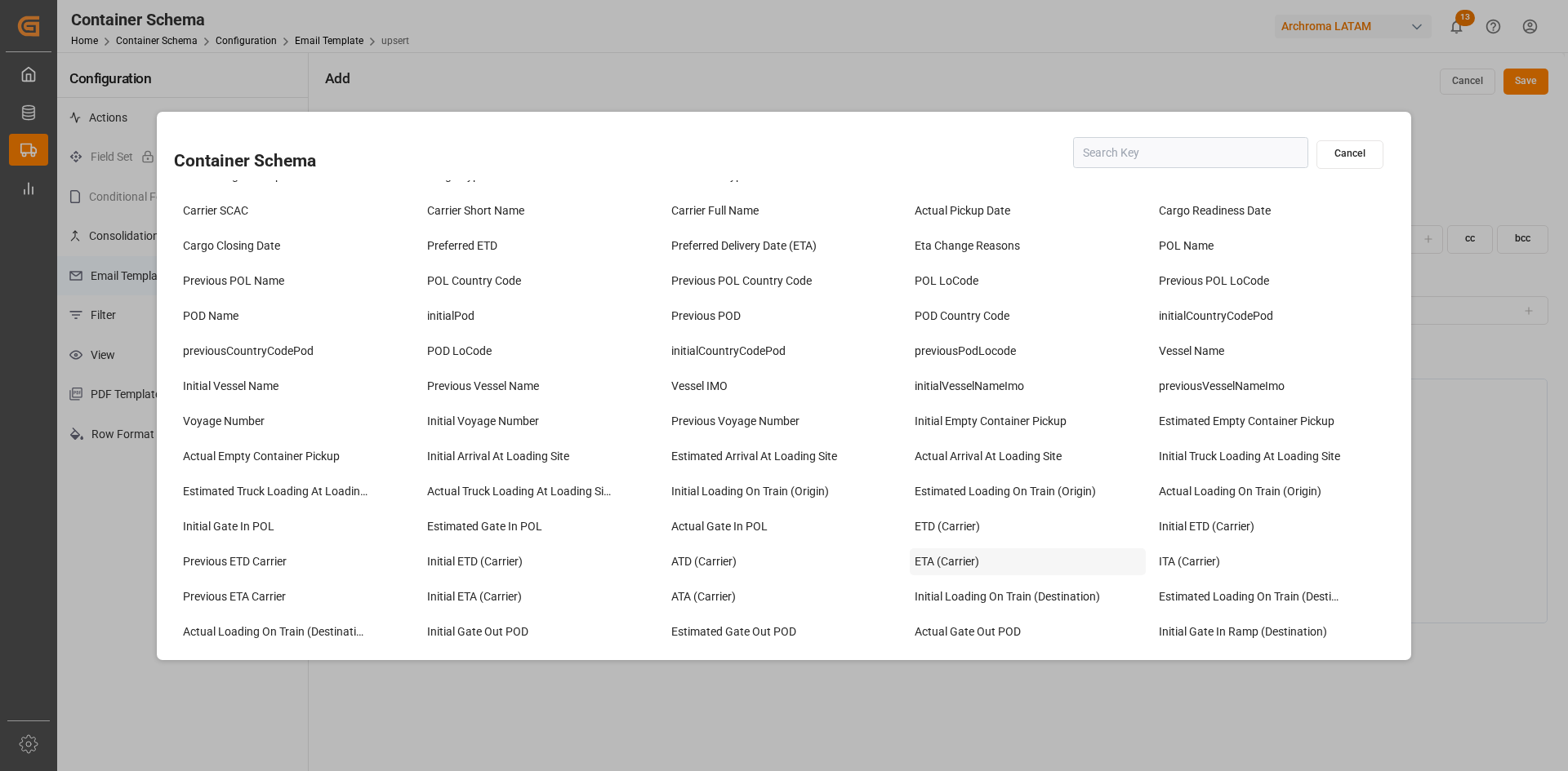
click at [975, 561] on div "ETA (Carrier)" at bounding box center [1027, 562] width 236 height 27
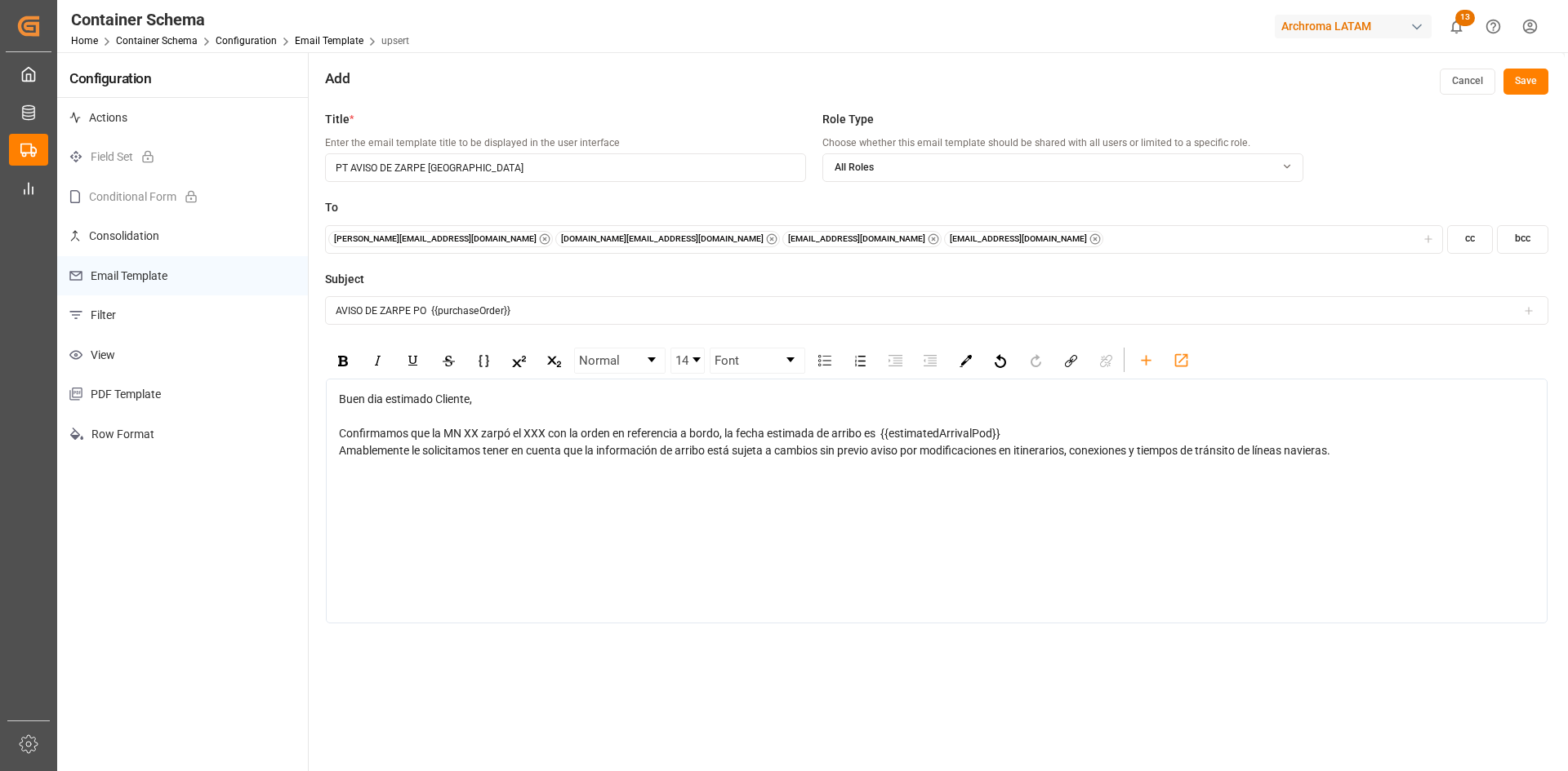
click at [532, 432] on span "Confirmamos que la MN XX zarpó el XXX con la orden en referencia a bordo, la fe…" at bounding box center [669, 433] width 662 height 13
click at [1148, 352] on icon "rdw-toolbar" at bounding box center [1146, 360] width 17 height 17
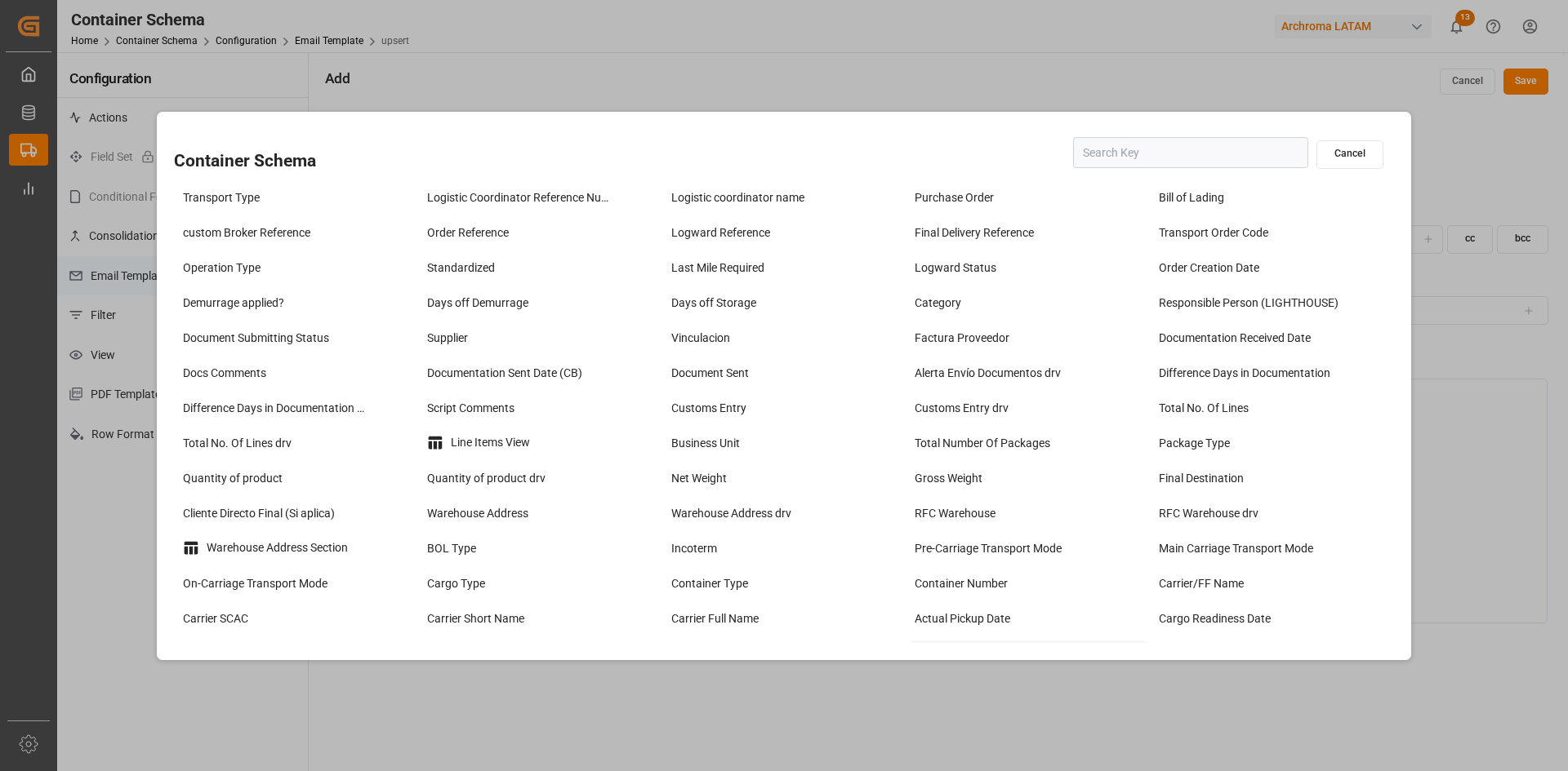
scroll to position [490, 0]
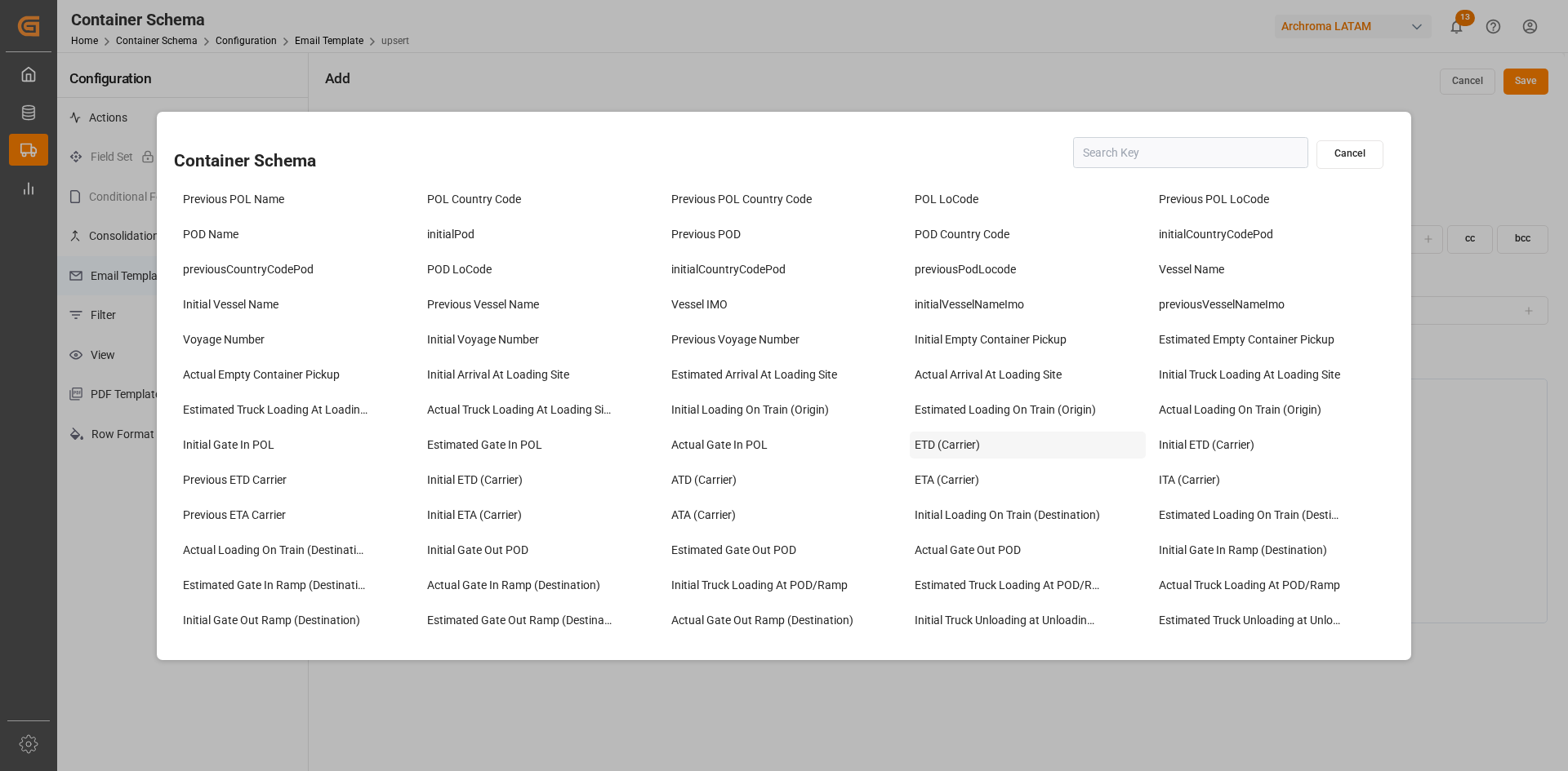
click at [963, 446] on div "ETD (Carrier)" at bounding box center [1027, 445] width 236 height 27
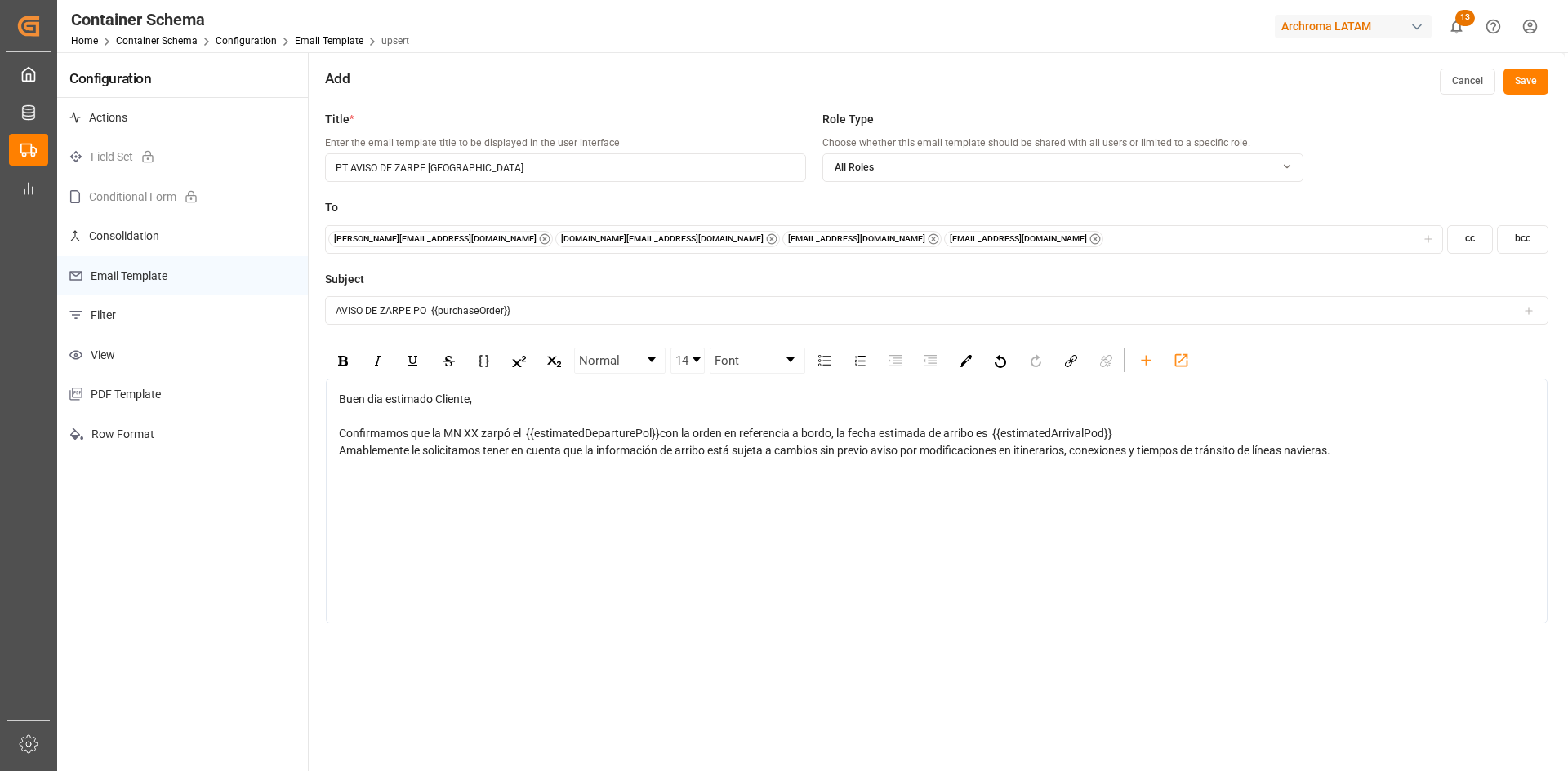
click at [1122, 433] on div "Confirmamos que la MN XX zarpó el {{estimatedDeparturePol}}con la orden en refe…" at bounding box center [937, 433] width 1196 height 17
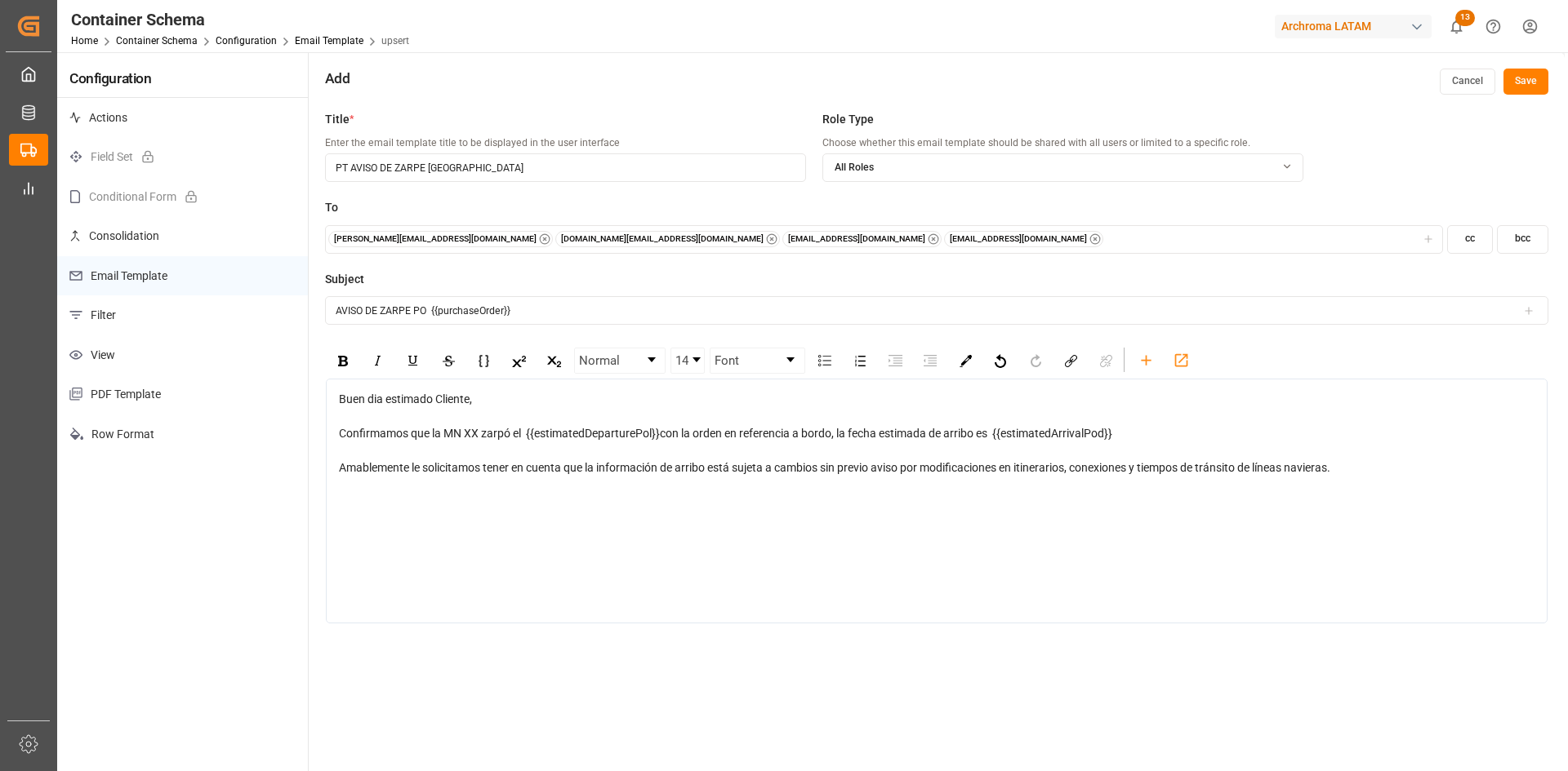
click at [710, 538] on div "Buen dia estimado Cliente, Confirmamos que la MN XX zarpó el {{estimatedDepartu…" at bounding box center [936, 501] width 1222 height 245
click at [1398, 467] on div "Amablemente le solicitamos tener en cuenta que la información de arribo está su…" at bounding box center [937, 467] width 1196 height 17
click at [1150, 365] on icon "rdw-toolbar" at bounding box center [1146, 360] width 17 height 17
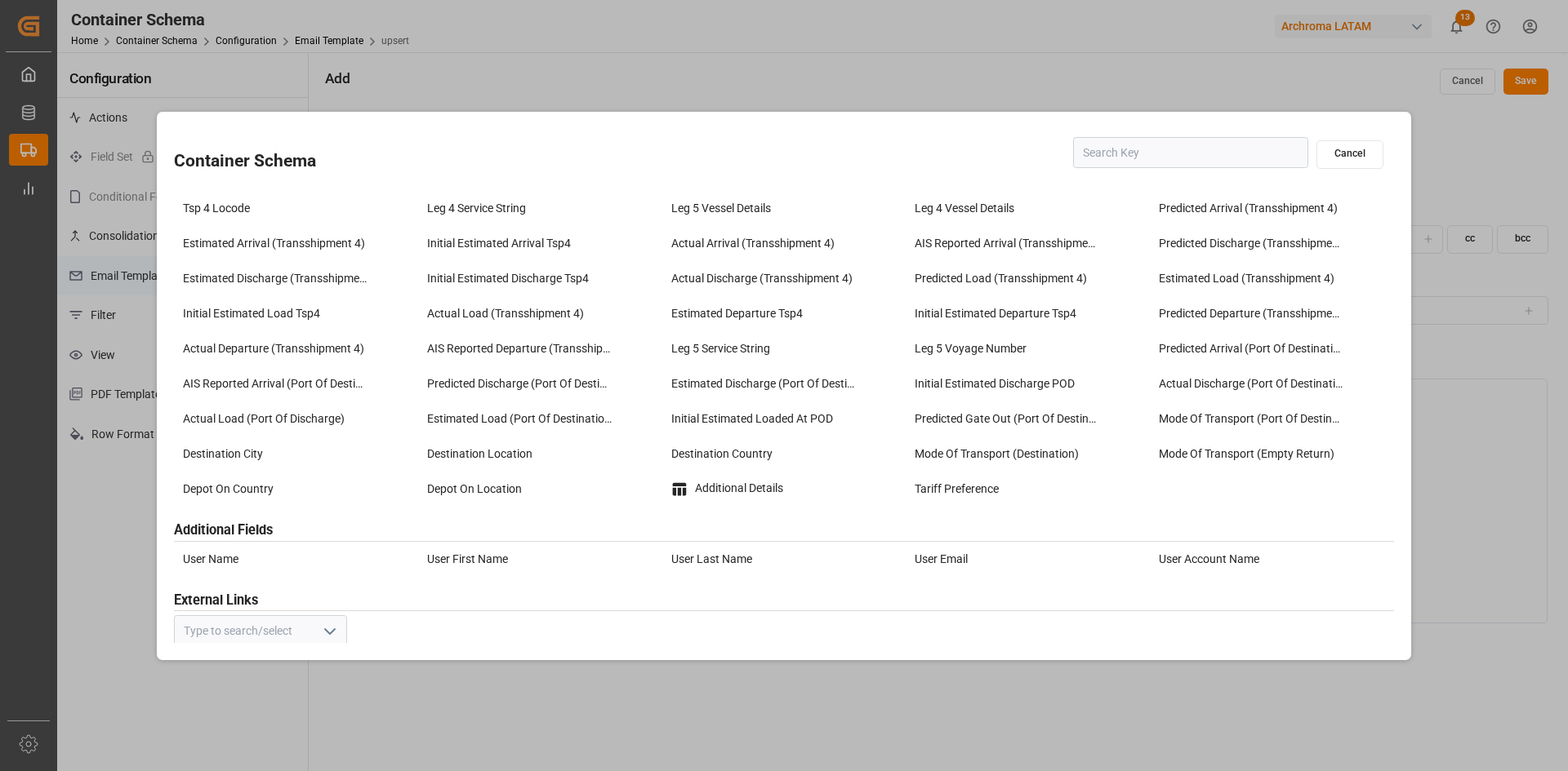
scroll to position [2063, 0]
click at [246, 563] on div "User Name" at bounding box center [296, 556] width 236 height 27
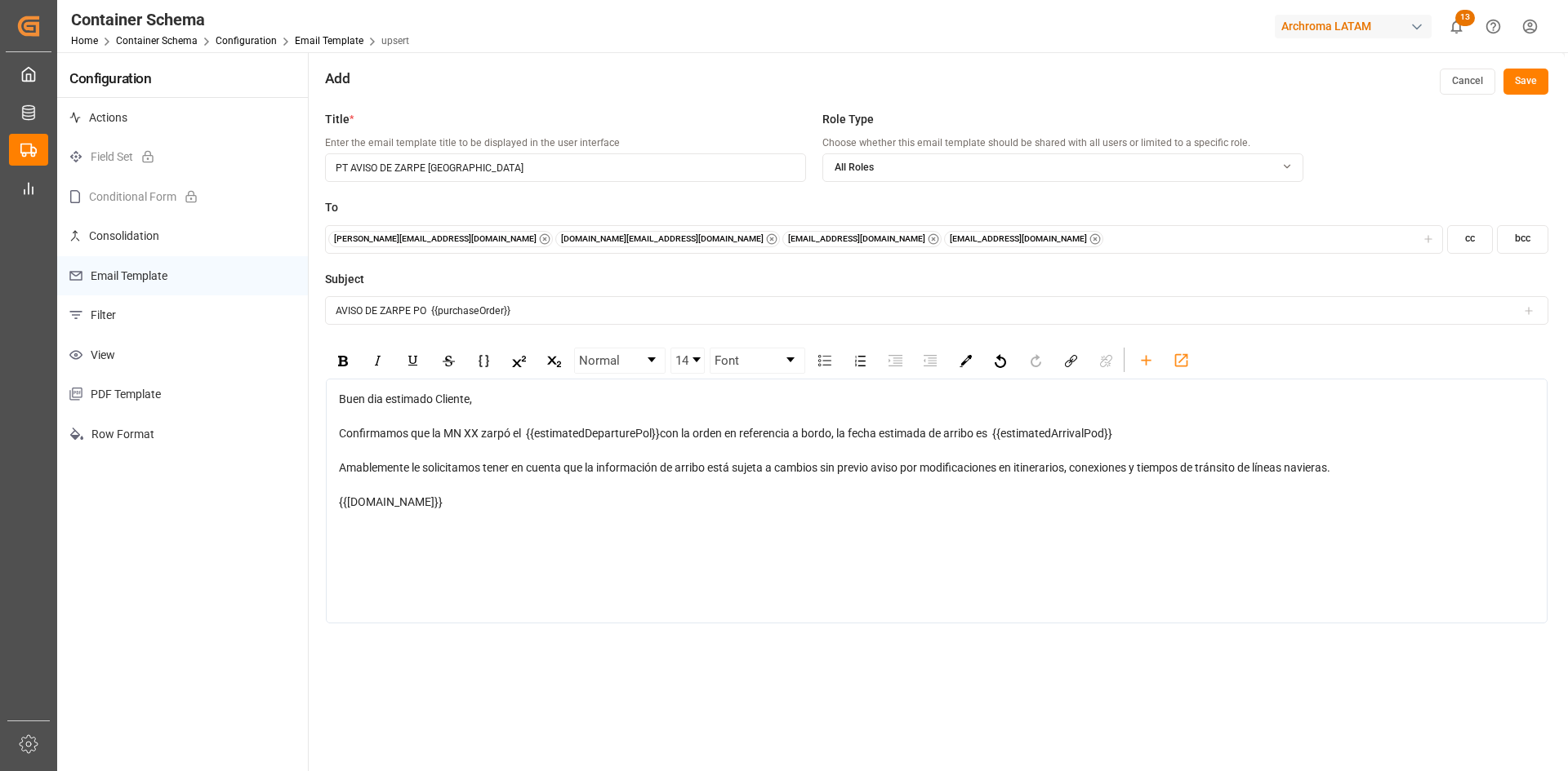
click at [432, 502] on div "{{user.Name}}" at bounding box center [937, 502] width 1196 height 17
click at [426, 512] on div "Buen dia estimado Cliente, Confirmamos que la MN XX zarpó el {{estimatedDepartu…" at bounding box center [936, 501] width 1222 height 245
drag, startPoint x: 427, startPoint y: 504, endPoint x: 416, endPoint y: 508, distance: 11.7
click at [418, 508] on div "{{user.Name}}" at bounding box center [937, 502] width 1196 height 17
click at [577, 525] on div "Especialista Logistico" at bounding box center [937, 519] width 1196 height 17
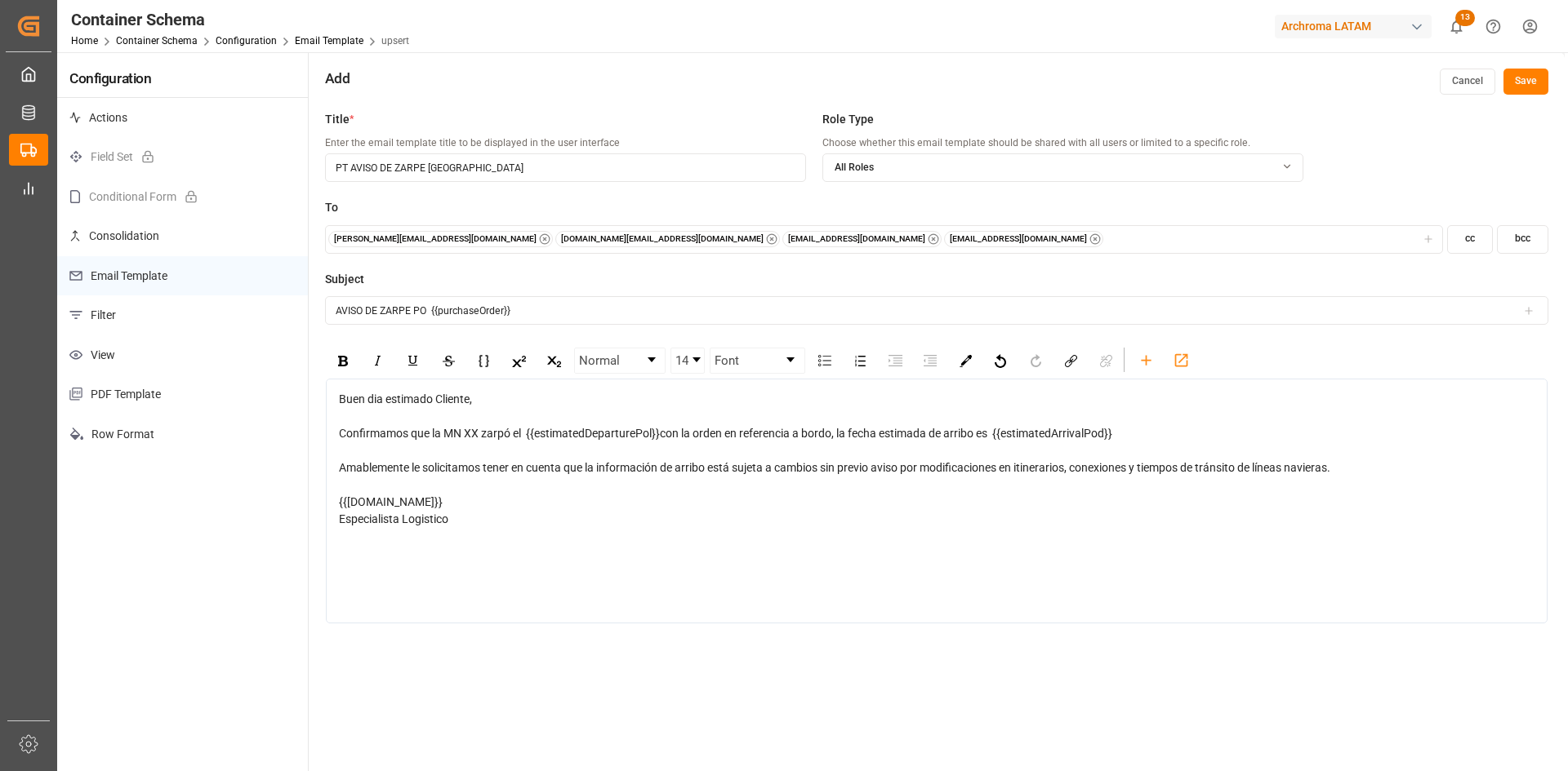
click at [438, 500] on div "{{user.Name}}" at bounding box center [937, 502] width 1196 height 17
drag, startPoint x: 438, startPoint y: 500, endPoint x: 335, endPoint y: 506, distance: 103.2
click at [335, 506] on div "Buen dia estimado Cliente, Confirmamos que la MN XX zarpó el {{estimatedDepartu…" at bounding box center [936, 501] width 1222 height 245
click at [1524, 84] on button "Save" at bounding box center [1526, 81] width 45 height 26
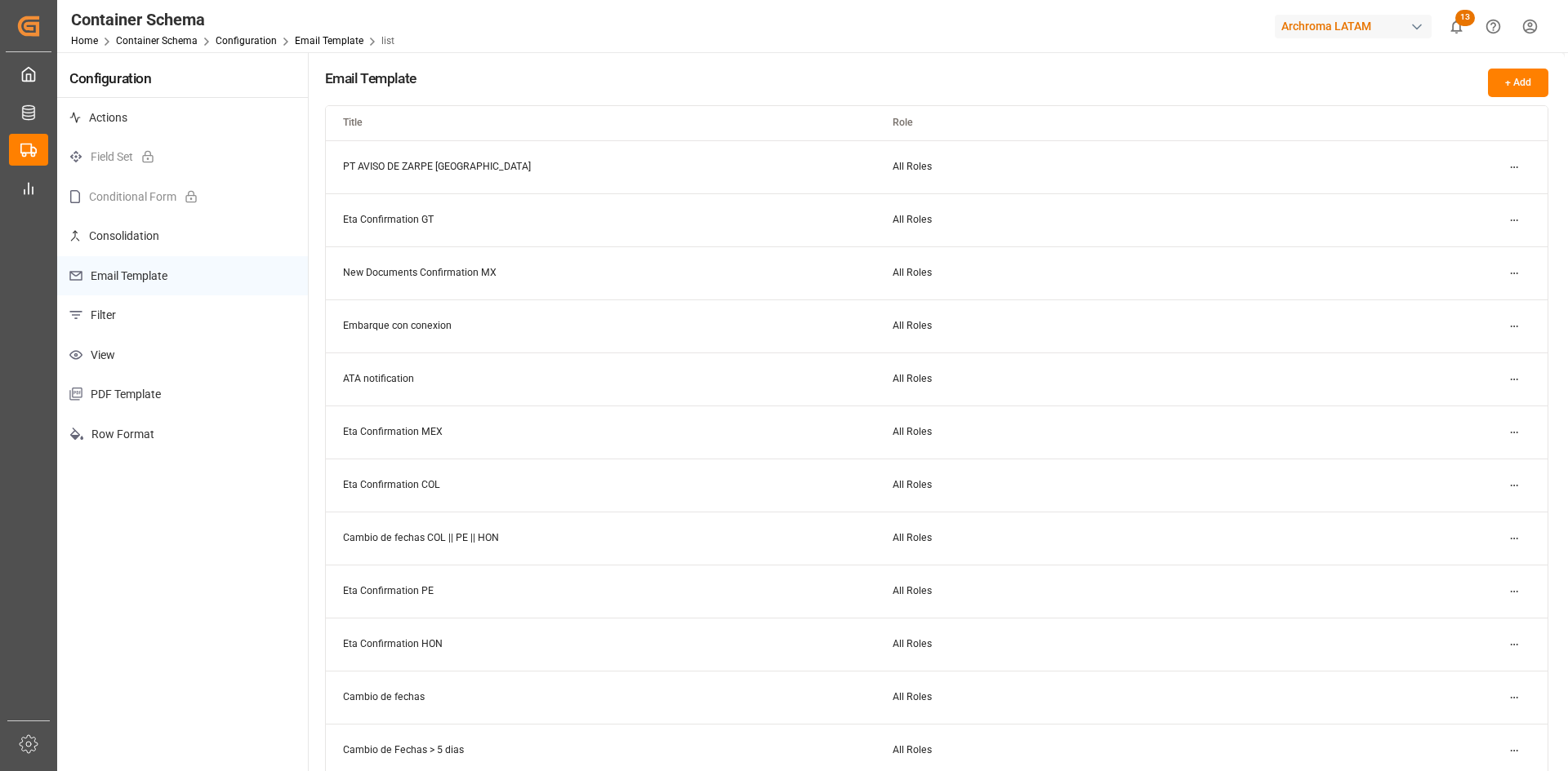
click at [1505, 86] on button "+ Add" at bounding box center [1518, 83] width 60 height 28
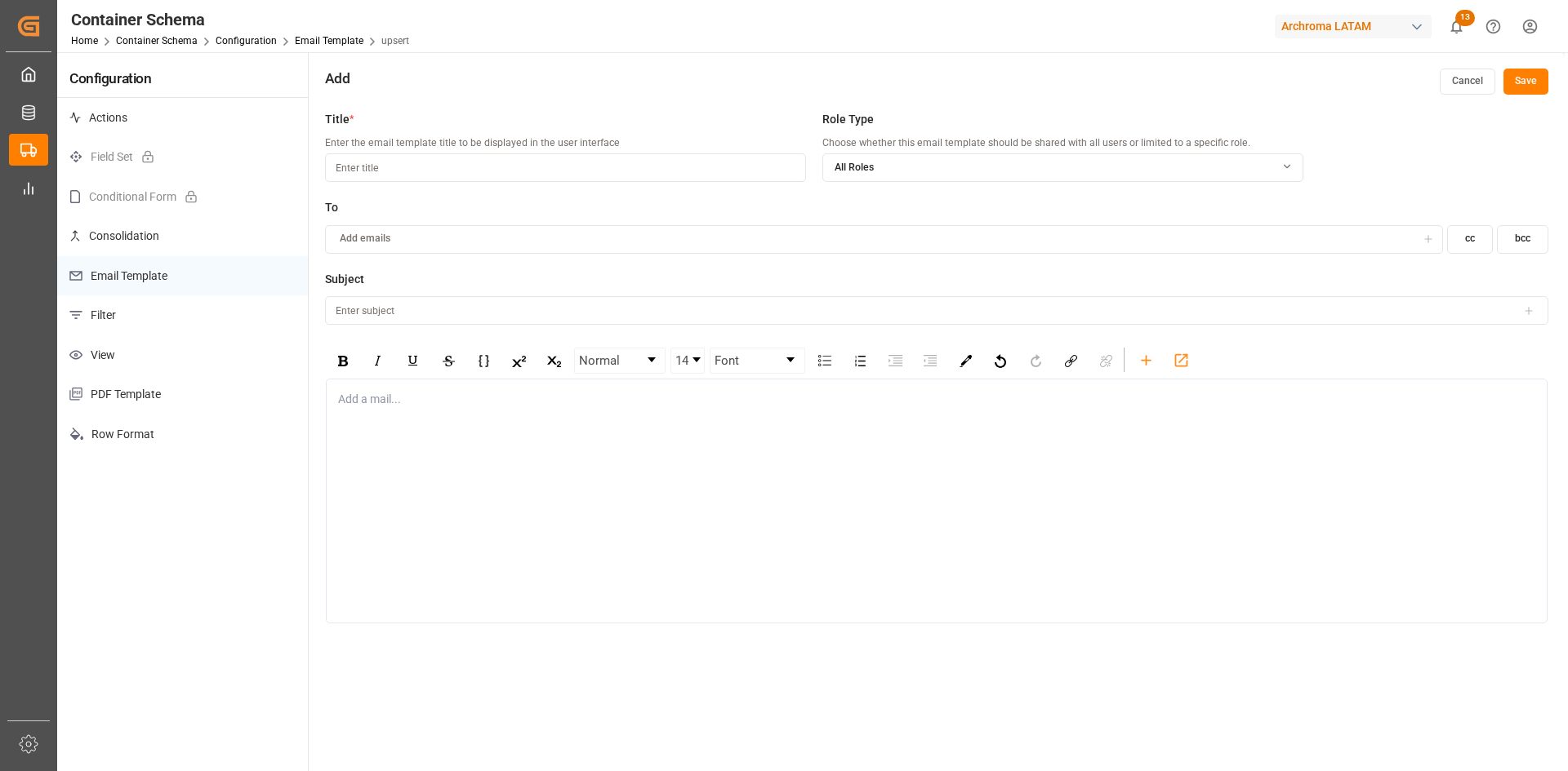
click at [391, 171] on input at bounding box center [565, 167] width 481 height 28
click at [394, 155] on input at bounding box center [565, 167] width 481 height 28
paste input "CONFIRMACION DE ARRIBO"
click at [440, 234] on div "Add emails" at bounding box center [872, 239] width 1088 height 15
click at [551, 175] on input "CONFIRMACION DE ARRIBO COLOMBIA" at bounding box center [565, 167] width 481 height 28
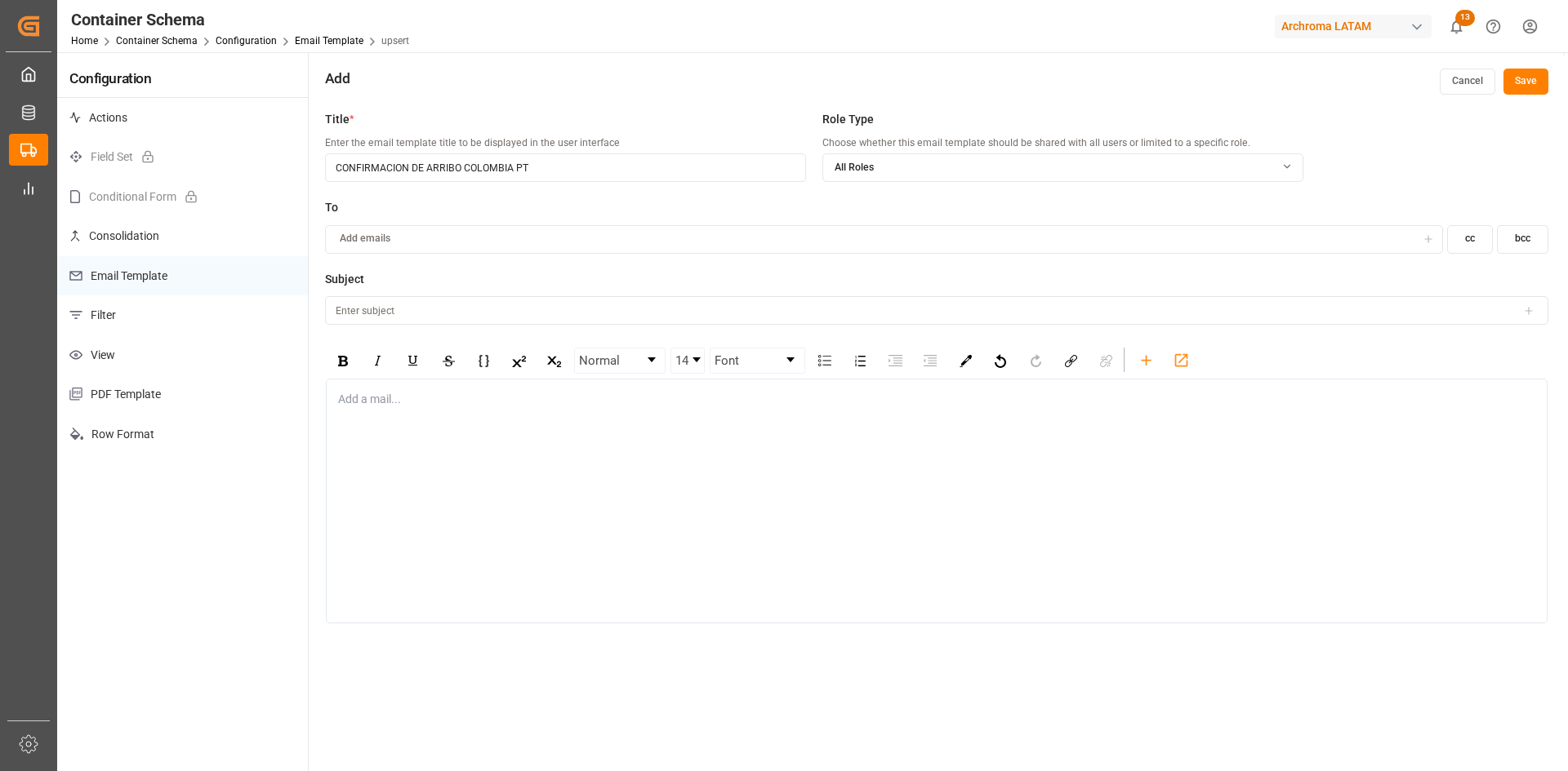
type input "CONFIRMACION DE ARRIBO COLOMBIA PT"
click at [364, 235] on span "Add emails" at bounding box center [365, 239] width 51 height 15
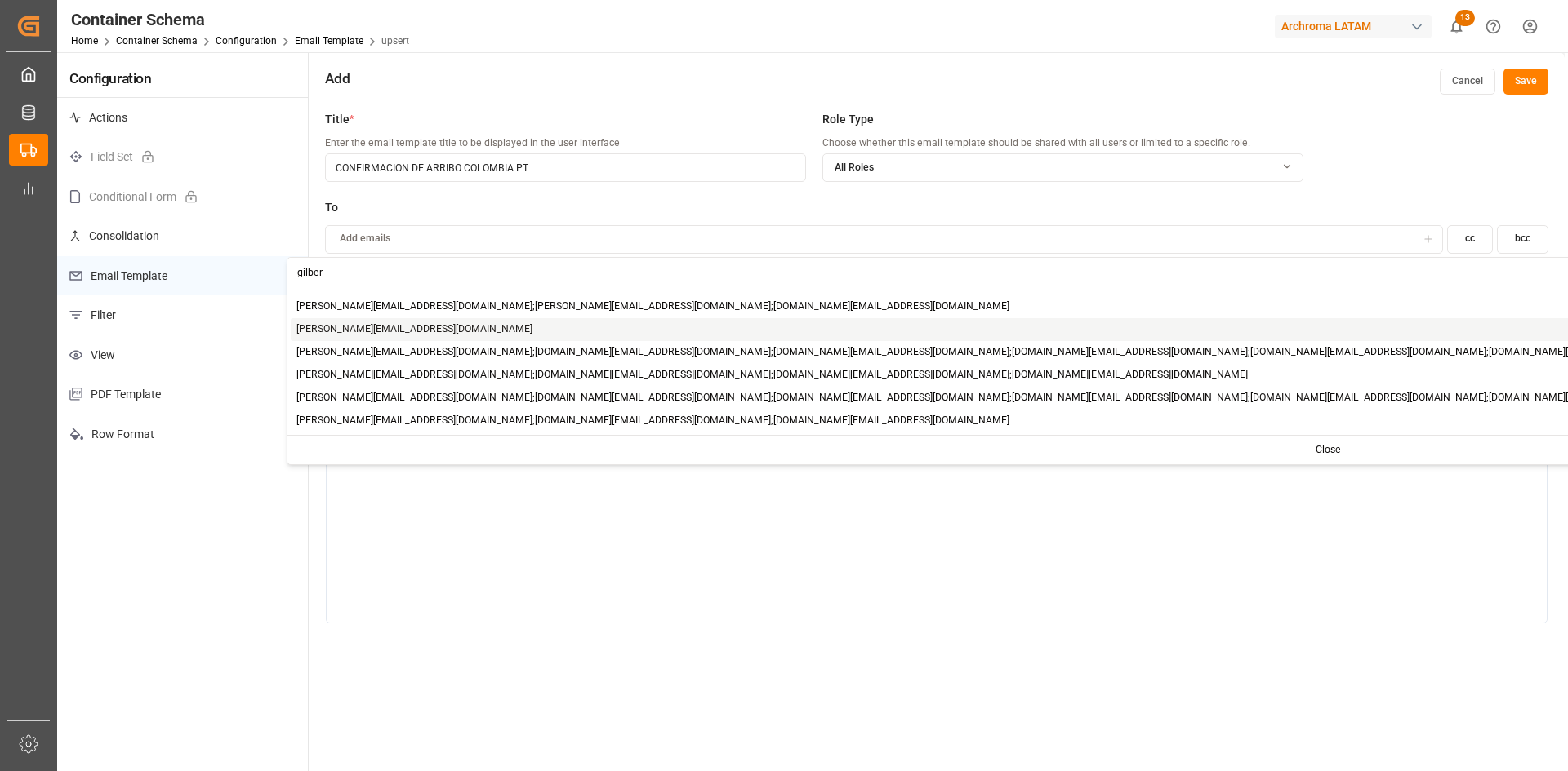
type input "gilber"
click at [391, 329] on span "[PERSON_NAME][EMAIL_ADDRESS][PERSON_NAME][DOMAIN_NAME]" at bounding box center [414, 330] width 236 height 15
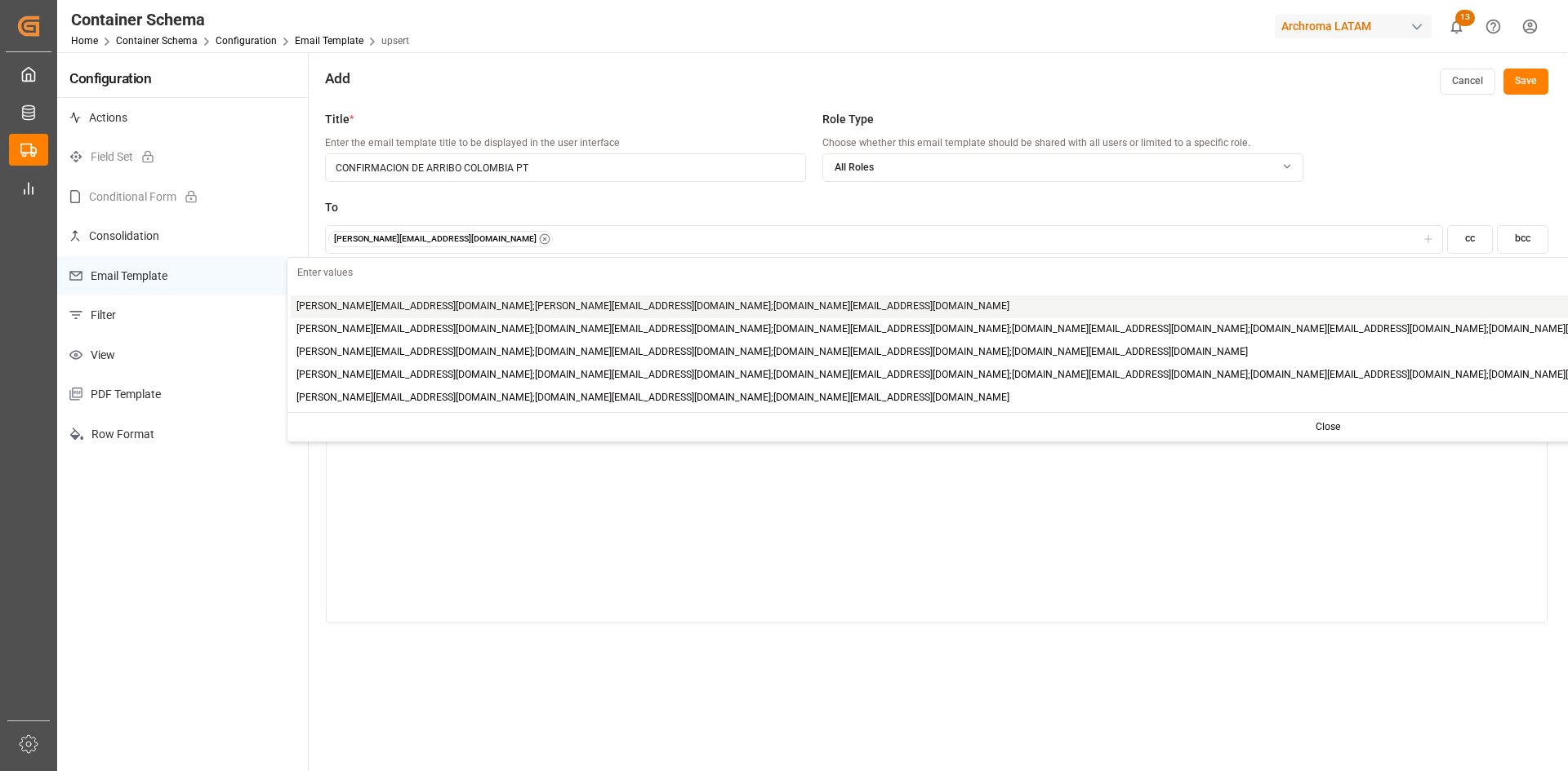
click at [525, 244] on div "[PERSON_NAME][EMAIL_ADDRESS][PERSON_NAME][DOMAIN_NAME]" at bounding box center [883, 239] width 1110 height 17
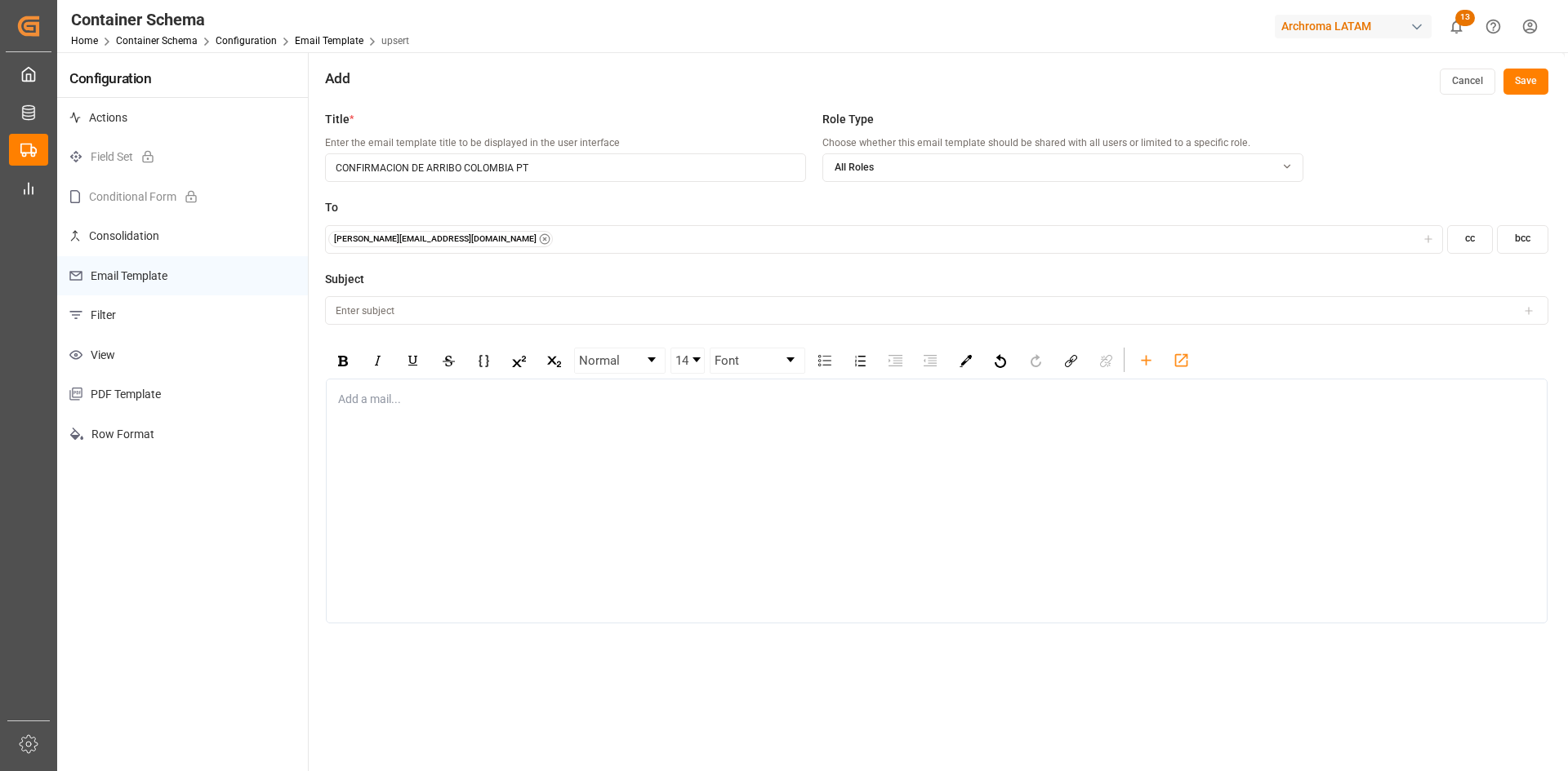
click at [509, 247] on div "[PERSON_NAME][EMAIL_ADDRESS][PERSON_NAME][DOMAIN_NAME]" at bounding box center [883, 239] width 1110 height 17
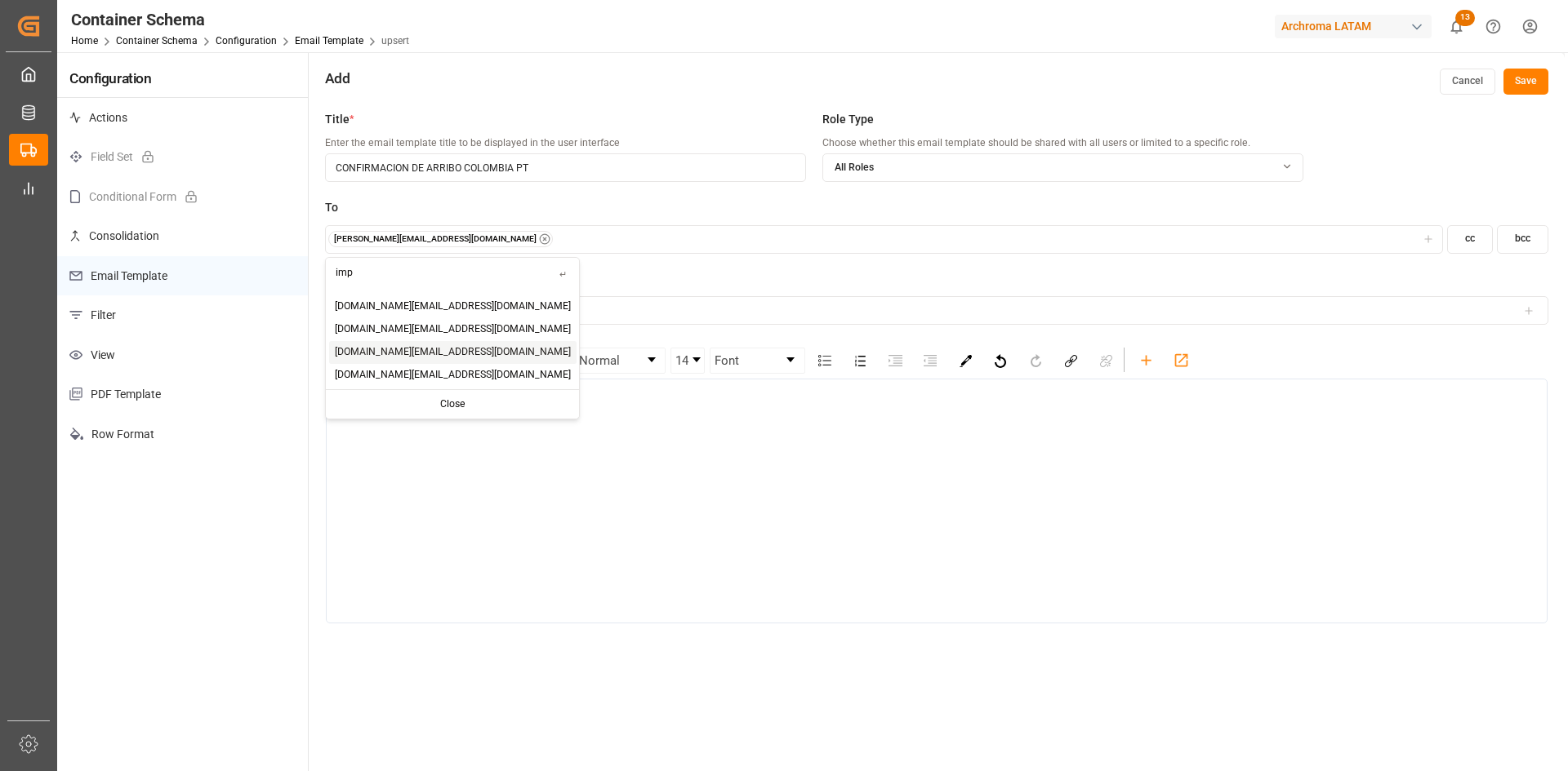
type input "imp"
click at [405, 358] on span "[DOMAIN_NAME][EMAIL_ADDRESS][DOMAIN_NAME]" at bounding box center [453, 353] width 236 height 15
click at [603, 274] on label "Subject" at bounding box center [936, 279] width 1223 height 17
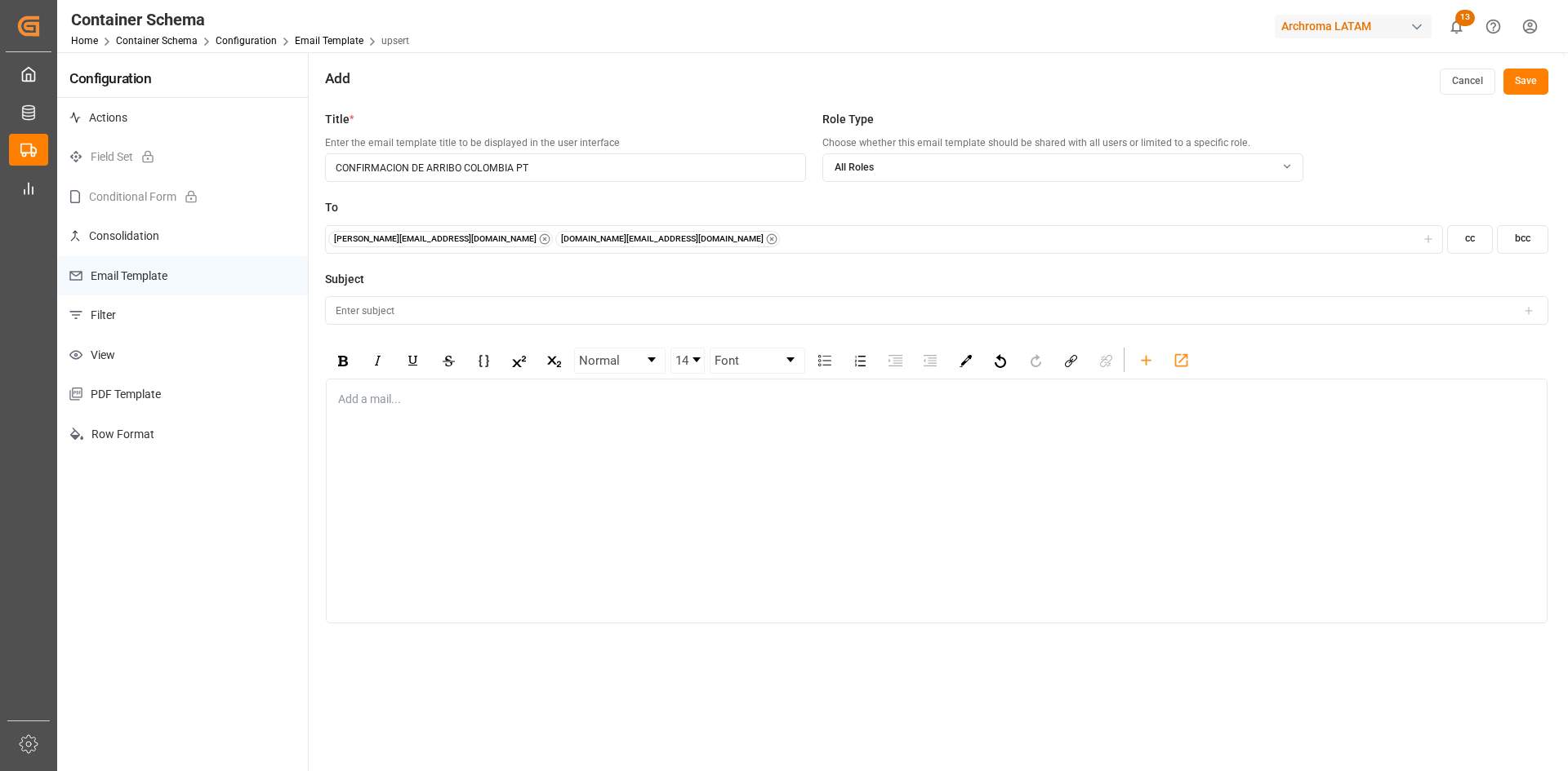
click at [655, 238] on div "gilberto.mendoza@archroma.com impdesk.co@archroma.com" at bounding box center [883, 239] width 1110 height 17
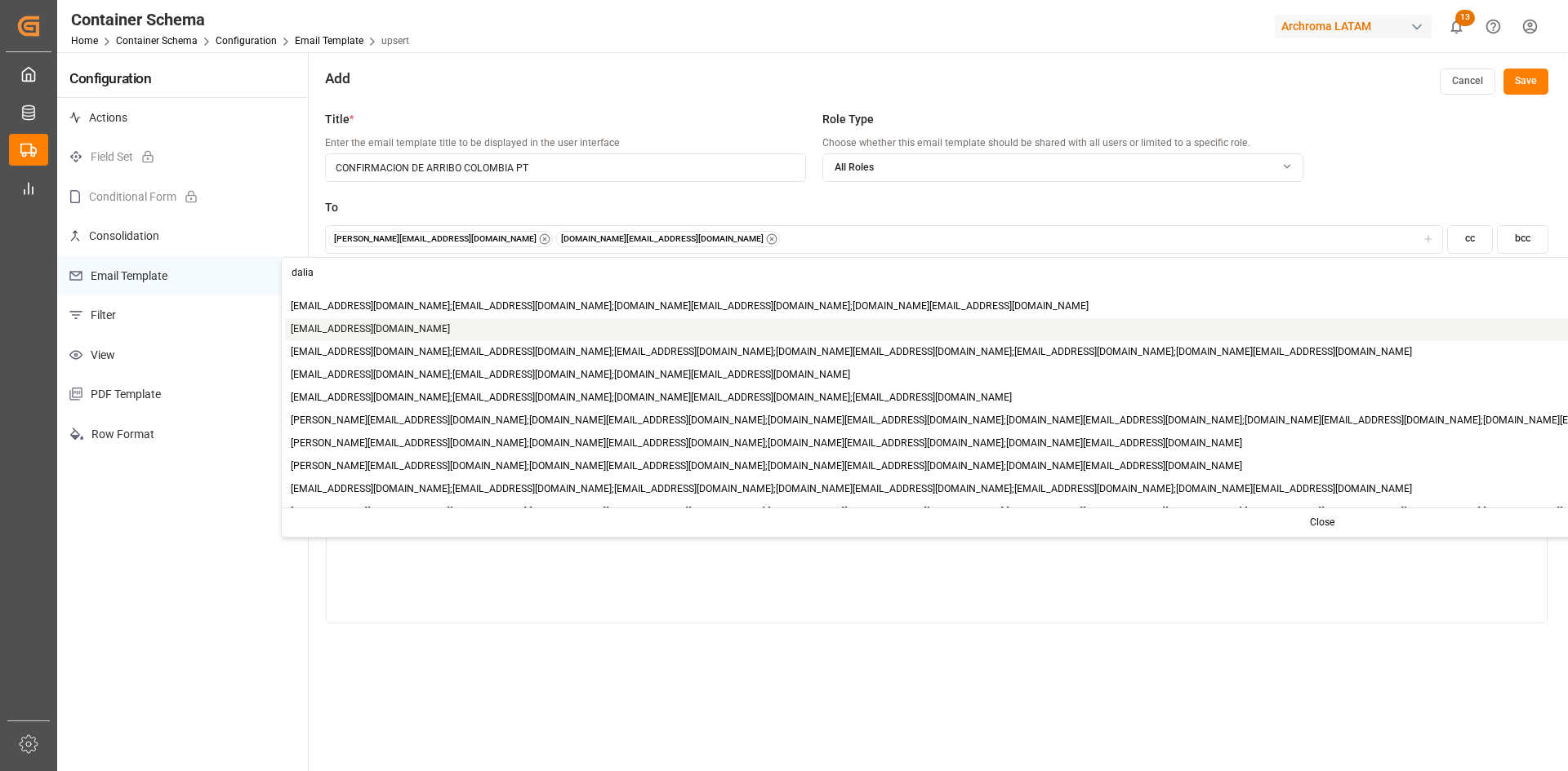
type input "dalia"
click at [419, 328] on span "[PERSON_NAME][EMAIL_ADDRESS][PERSON_NAME][DOMAIN_NAME]" at bounding box center [370, 330] width 159 height 15
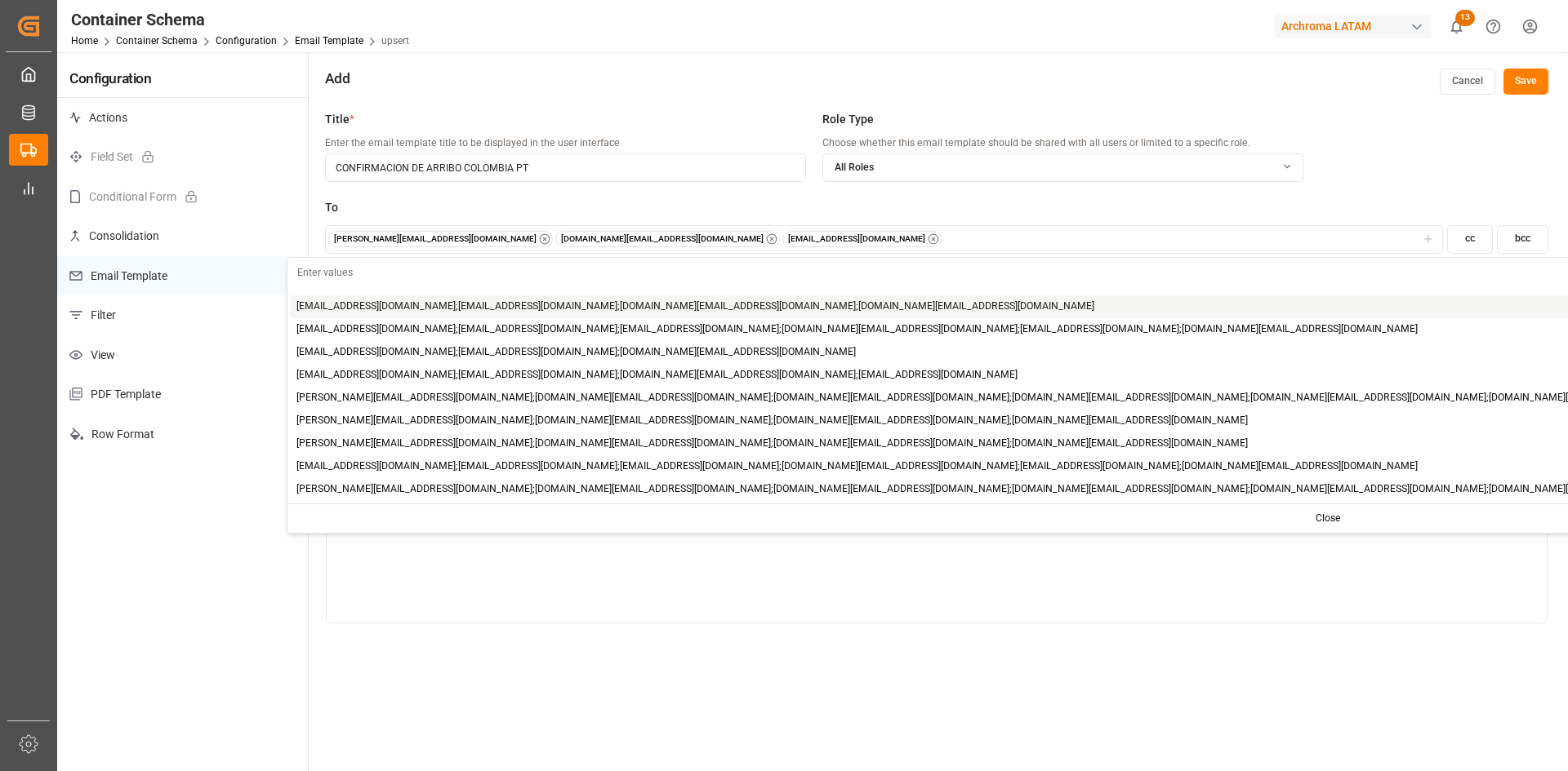
click at [817, 237] on div "gilberto.mendoza@archroma.com impdesk.co@archroma.com dalia.gutierrez@leschaco.…" at bounding box center [883, 239] width 1110 height 17
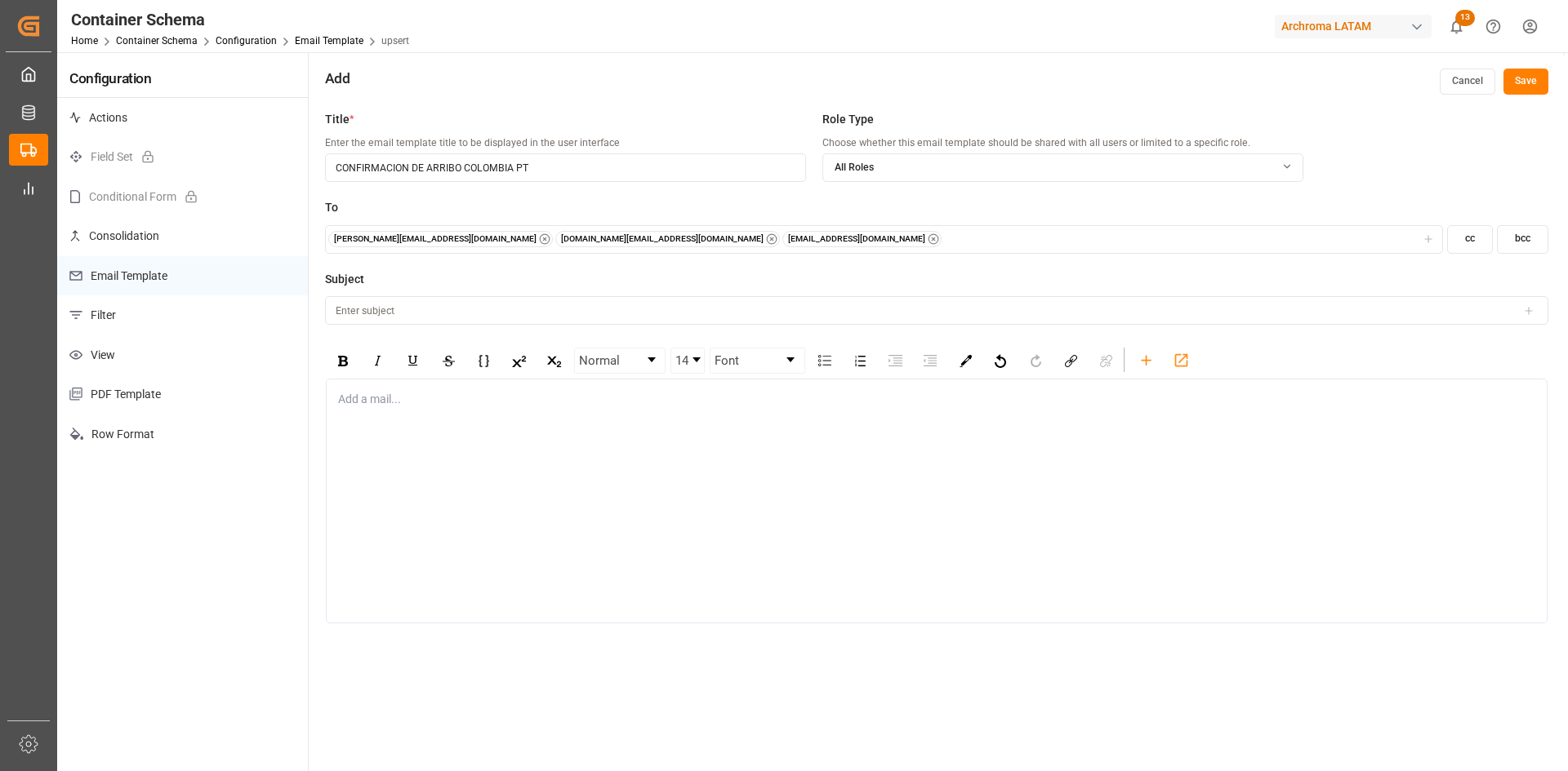
click at [817, 237] on div "gilberto.mendoza@archroma.com impdesk.co@archroma.com dalia.gutierrez@leschaco.…" at bounding box center [883, 239] width 1110 height 17
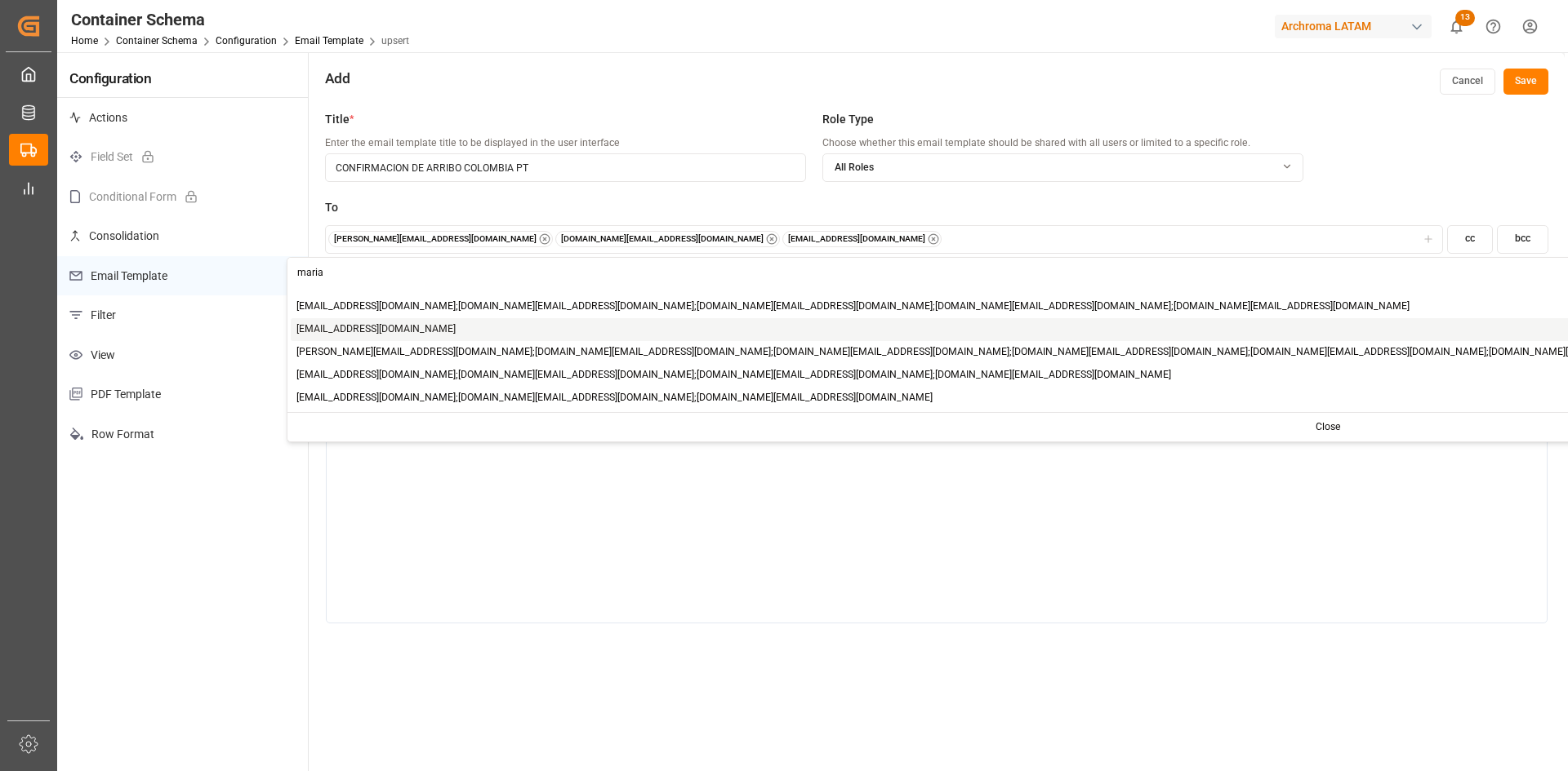
type input "maria"
click at [403, 324] on span "[PERSON_NAME][EMAIL_ADDRESS][DOMAIN_NAME]" at bounding box center [376, 330] width 159 height 15
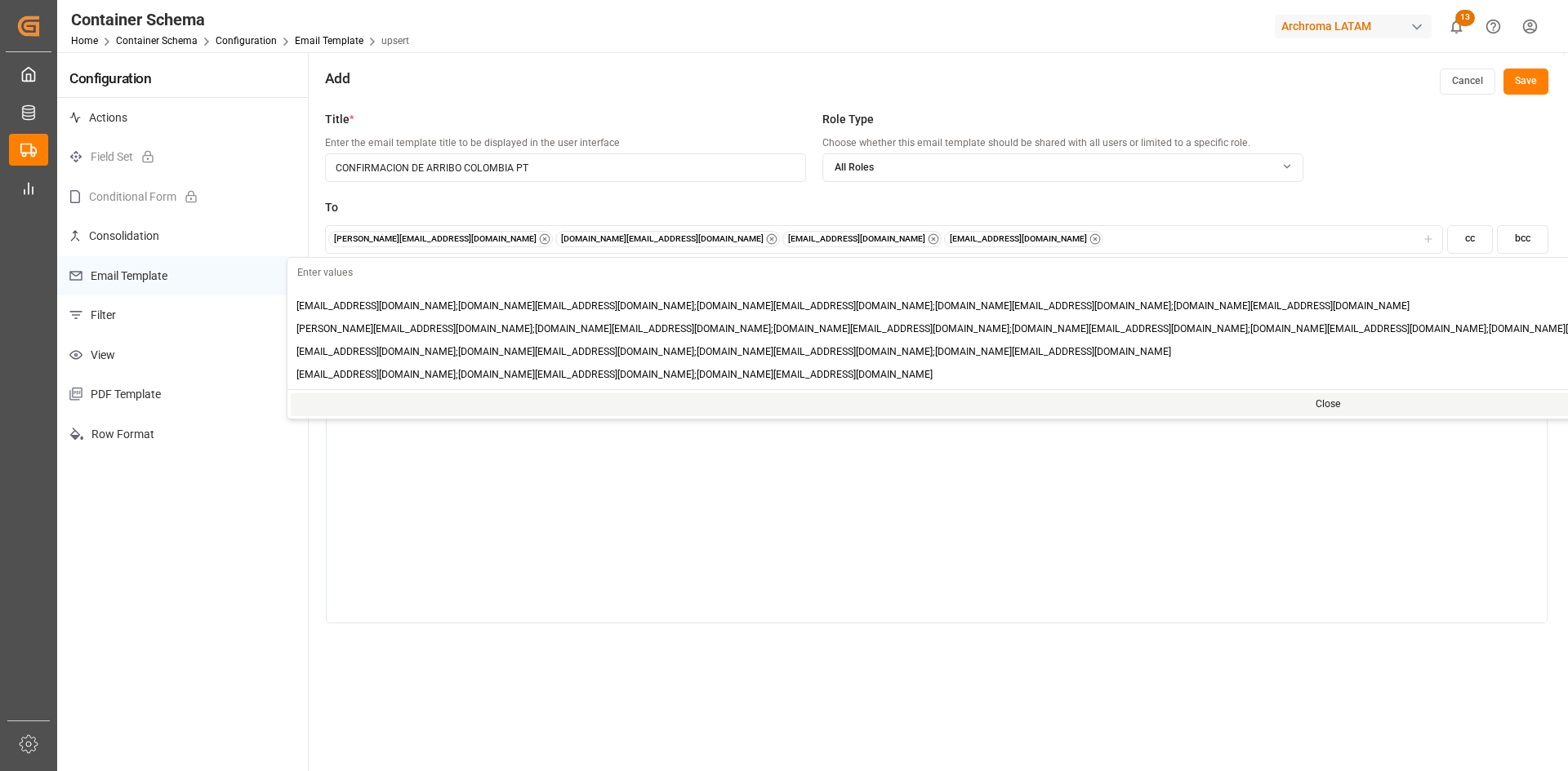
click at [520, 497] on div "Add a mail..." at bounding box center [936, 501] width 1222 height 245
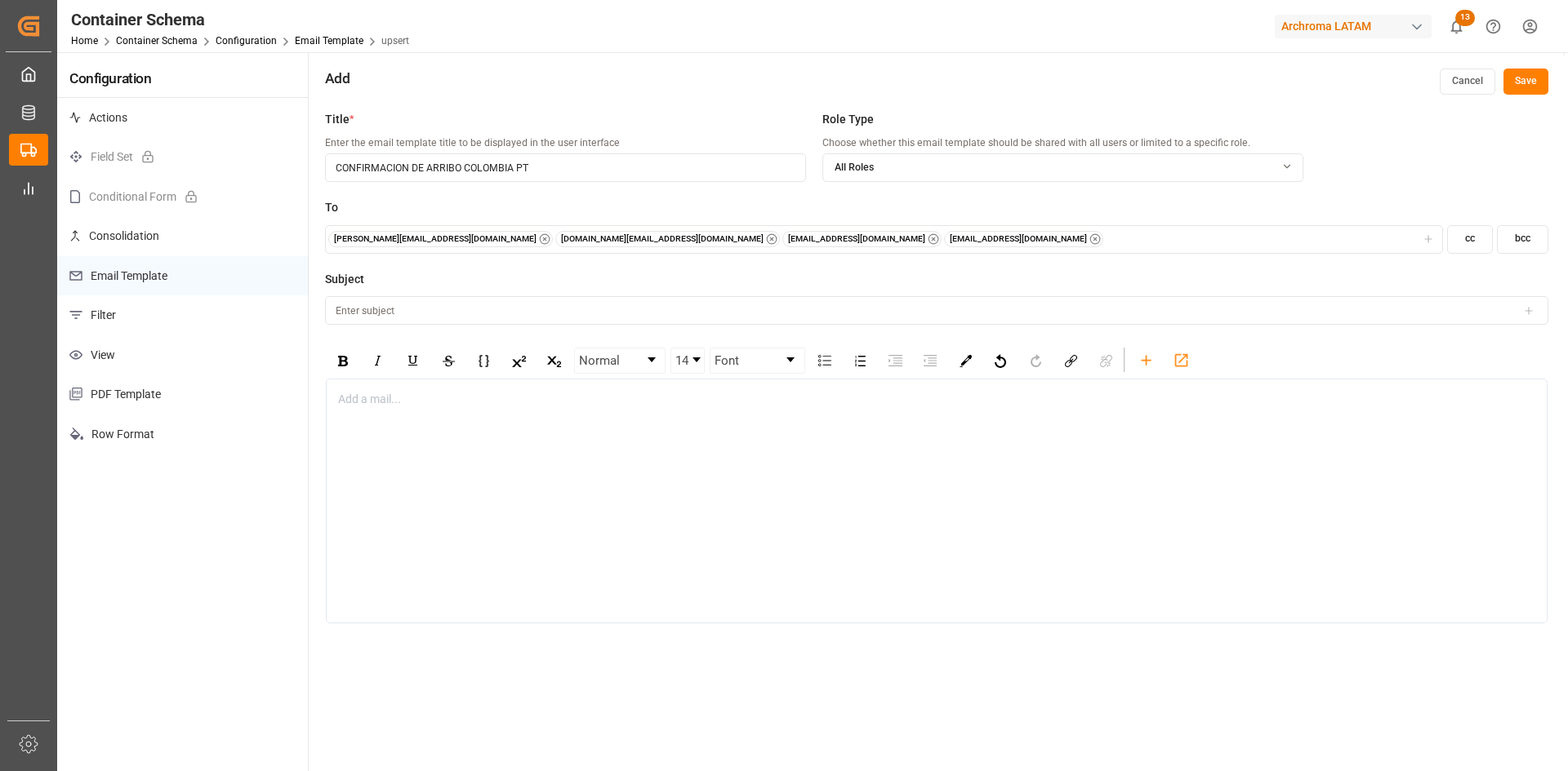
click at [400, 304] on input at bounding box center [936, 310] width 1223 height 28
paste input "CONFIRMACION DE ARRIBO"
click at [1156, 357] on div "rdw-toolbar" at bounding box center [1146, 360] width 28 height 24
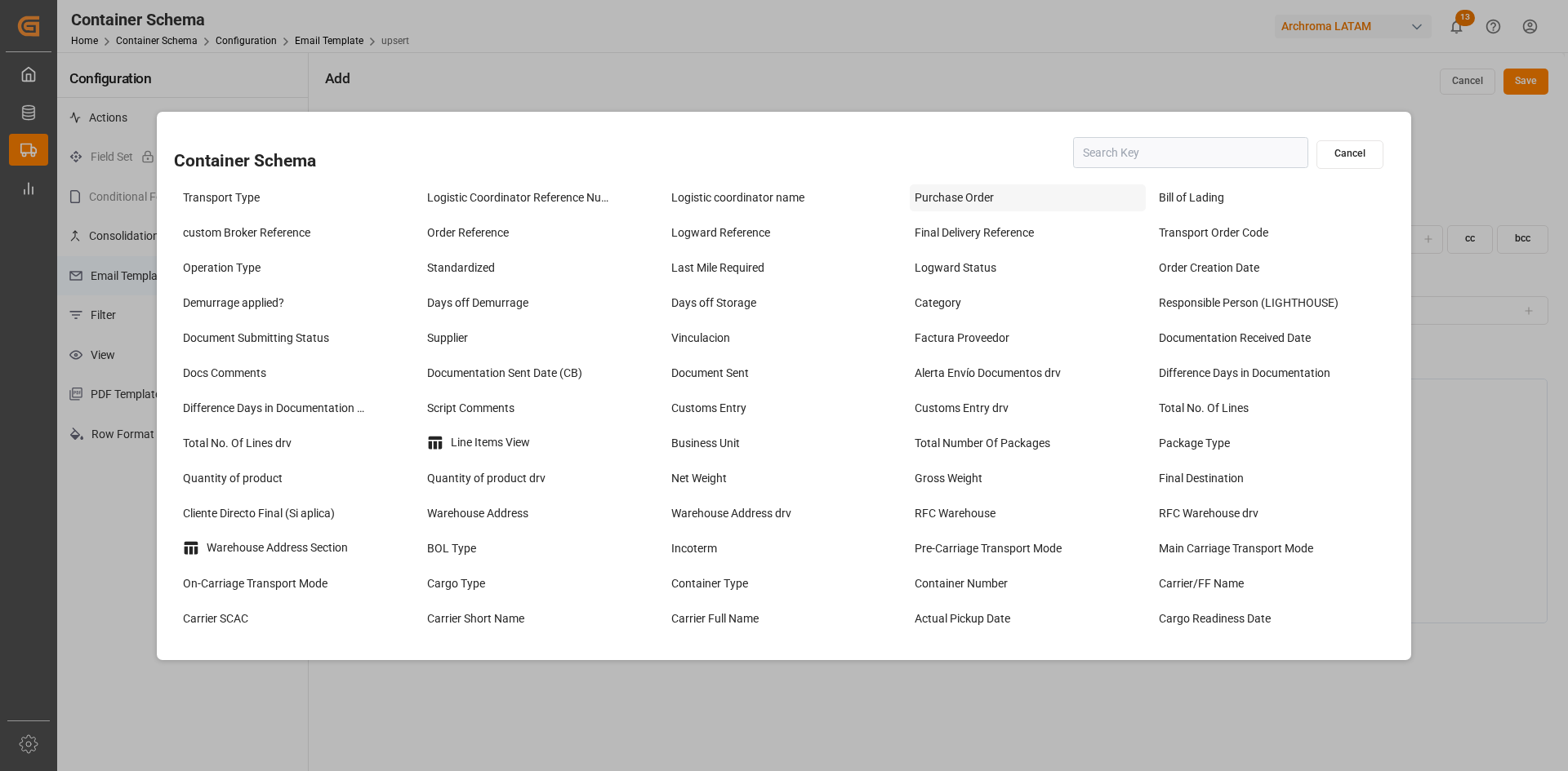
click at [981, 197] on div "Purchase Order" at bounding box center [1027, 198] width 236 height 27
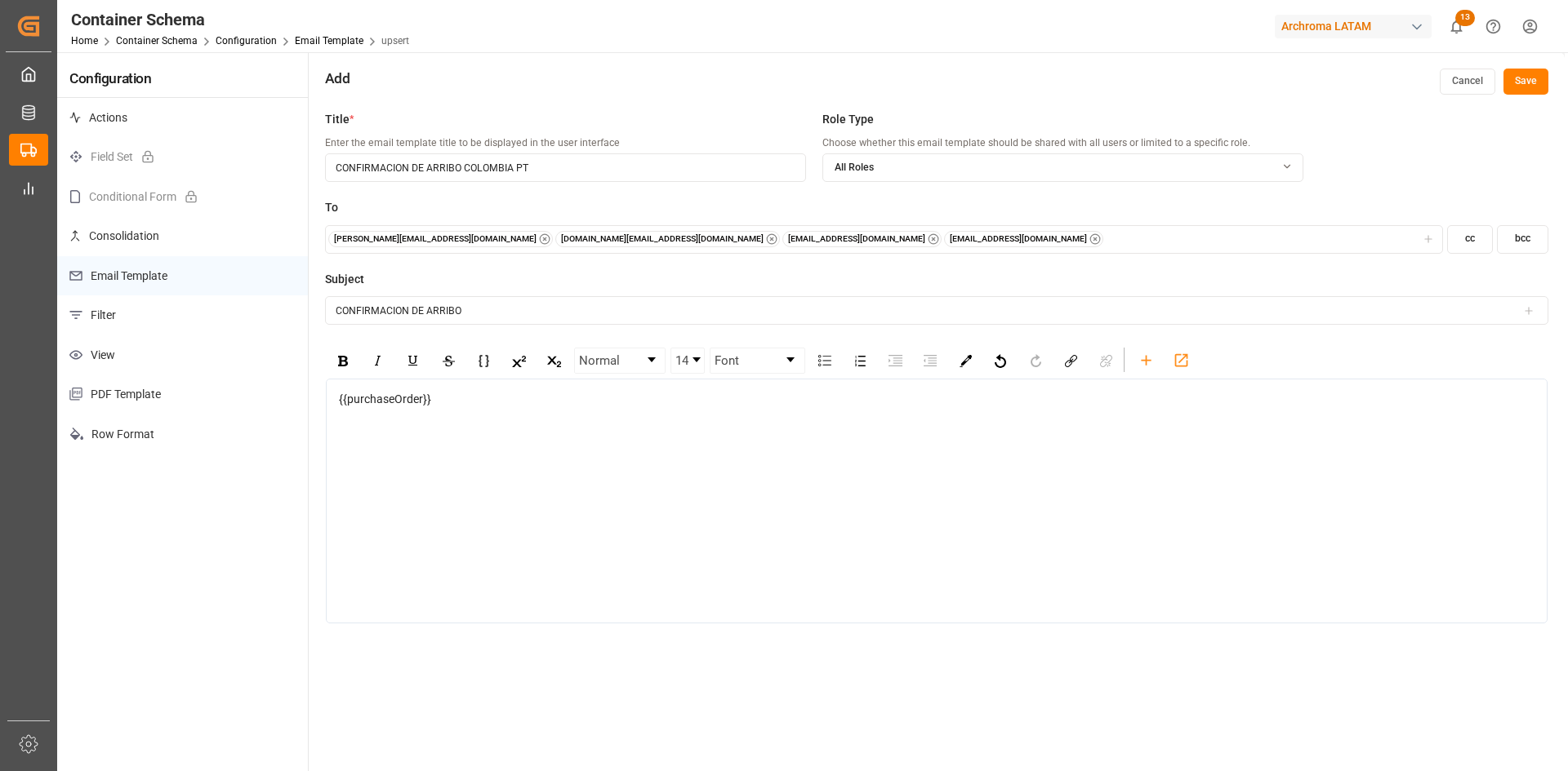
drag, startPoint x: 462, startPoint y: 399, endPoint x: 330, endPoint y: 401, distance: 132.0
click at [330, 401] on div "{{purchaseOrder}}" at bounding box center [936, 501] width 1222 height 245
copy span "{{purchaseOrder}}"
click at [556, 313] on input "CONFIRMACION DE ARRIBO" at bounding box center [936, 310] width 1223 height 28
paste input "{{purchaseOrder}}"
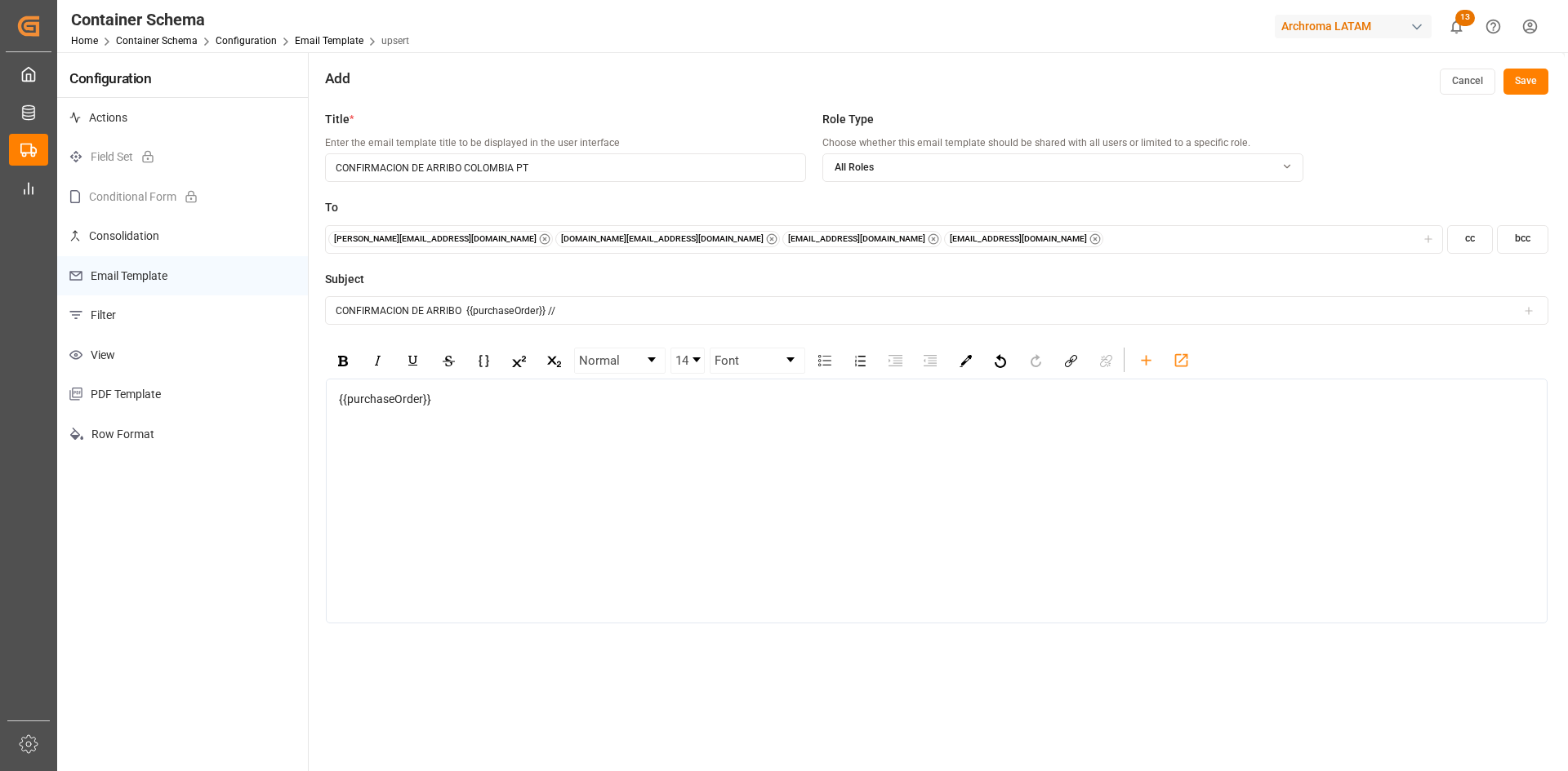
click at [743, 483] on div "{{purchaseOrder}}" at bounding box center [936, 501] width 1222 height 245
click at [592, 312] on input "CONFIRMACION DE ARRIBO {{purchaseOrder}} //" at bounding box center [936, 310] width 1223 height 28
drag, startPoint x: 459, startPoint y: 397, endPoint x: 297, endPoint y: 406, distance: 162.2
click at [299, 406] on div "Configuration Actions Field Set Conditional Form Consolidation Email Template F…" at bounding box center [811, 462] width 1508 height 822
click at [592, 311] on input "CONFIRMACION DE ARRIBO {{purchaseOrder}} //" at bounding box center [936, 310] width 1223 height 28
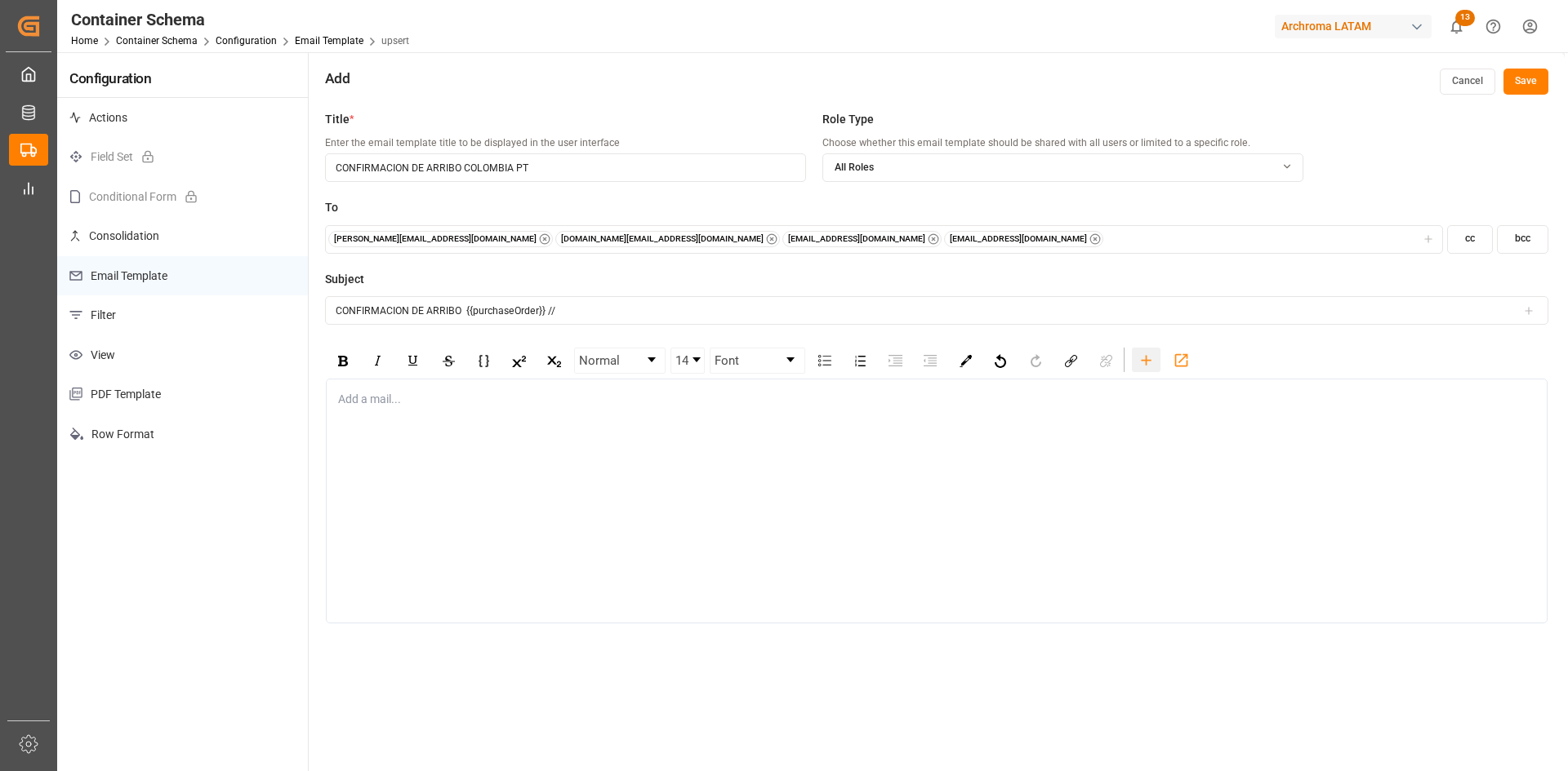
click at [1142, 361] on icon "rdw-toolbar" at bounding box center [1146, 360] width 17 height 17
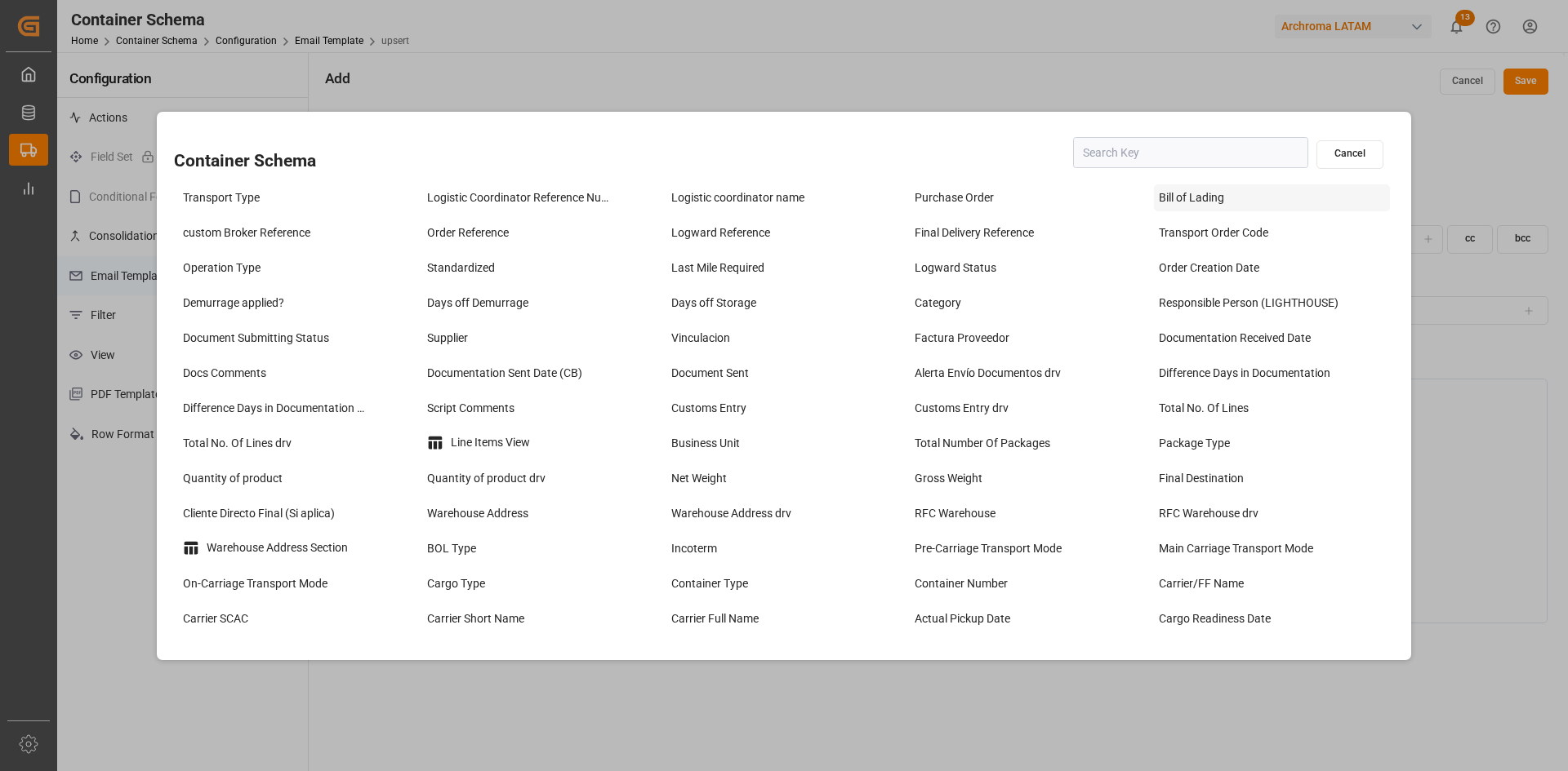
click at [1272, 197] on div "Bill of Lading" at bounding box center [1272, 198] width 236 height 27
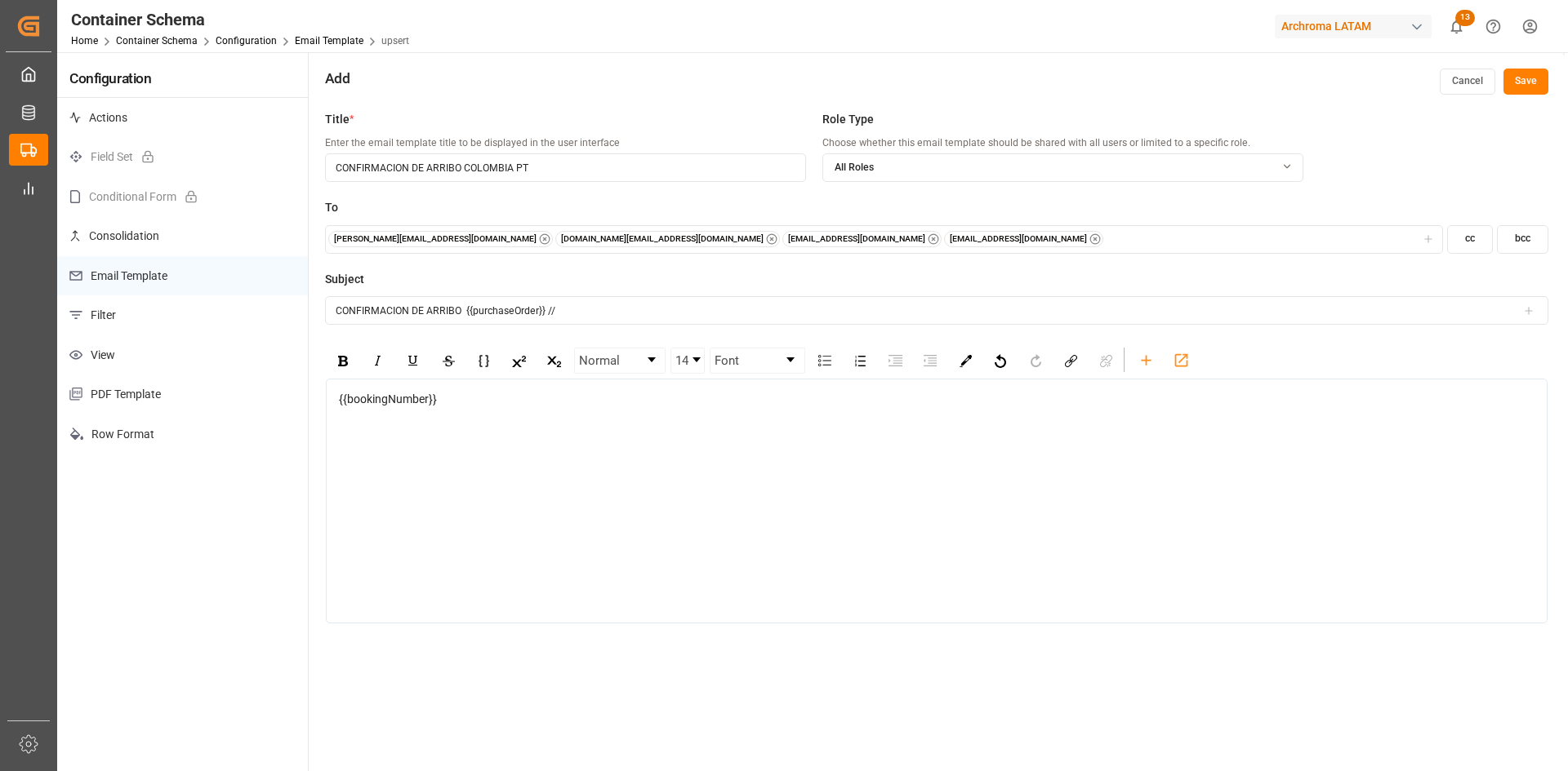
drag, startPoint x: 506, startPoint y: 416, endPoint x: 412, endPoint y: 411, distance: 94.1
click at [325, 416] on div "{{bookingNumber}}" at bounding box center [936, 501] width 1222 height 245
drag, startPoint x: 475, startPoint y: 403, endPoint x: 320, endPoint y: 411, distance: 155.2
click at [320, 411] on div "Title * Enter the email template title to be displayed in the user interface CO…" at bounding box center [936, 488] width 1256 height 771
copy span "{{bookingNumber}}"
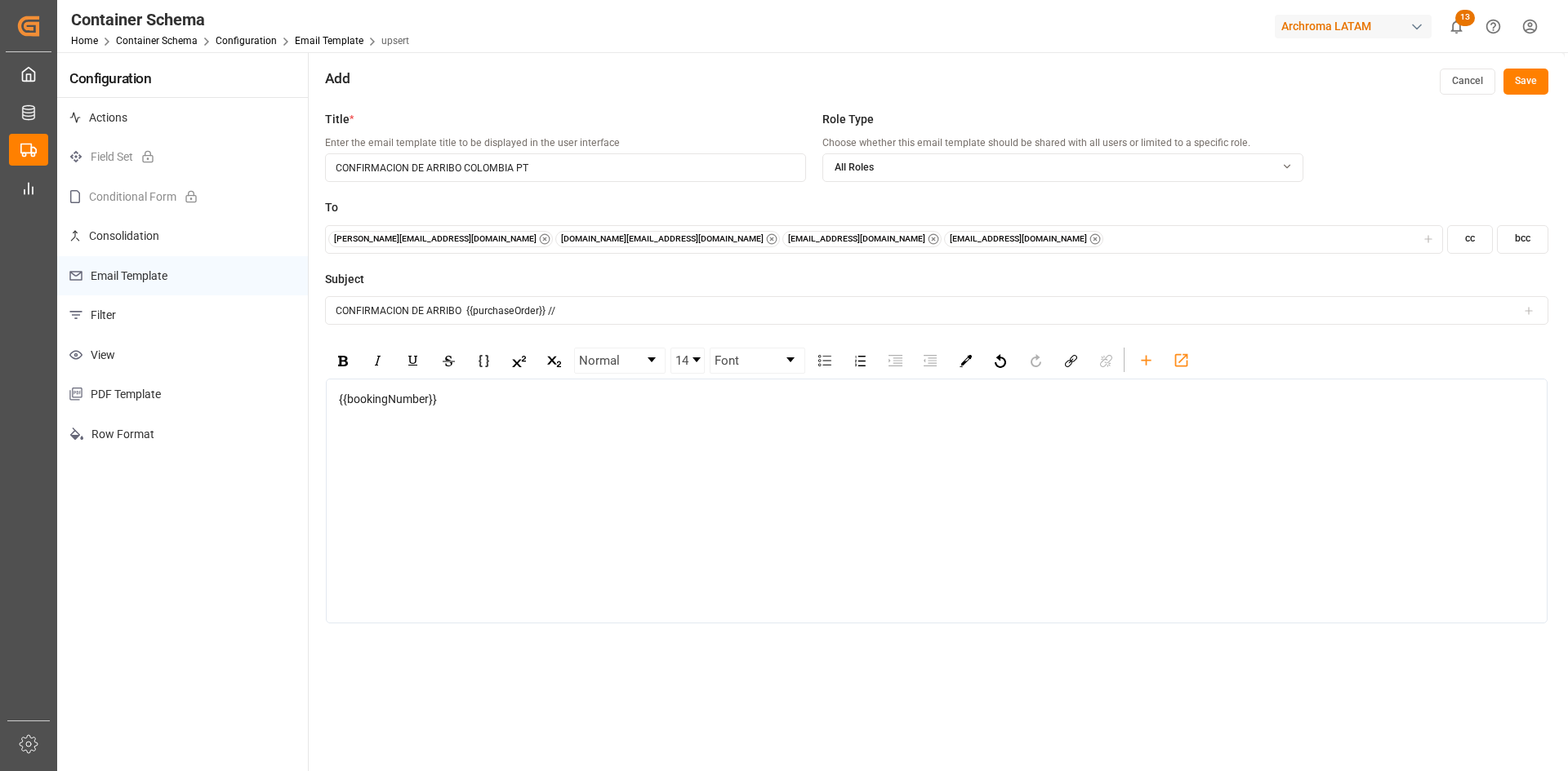
click at [579, 315] on input "CONFIRMACION DE ARRIBO {{purchaseOrder}} //" at bounding box center [936, 310] width 1223 height 28
paste input "{{bookingNumber}}"
type input "CONFIRMACION DE ARRIBO {{purchaseOrder}} // {{bookingNumber}}"
drag, startPoint x: 392, startPoint y: 406, endPoint x: 320, endPoint y: 407, distance: 72.0
click at [320, 407] on div "Title * Enter the email template title to be displayed in the user interface CO…" at bounding box center [936, 488] width 1256 height 771
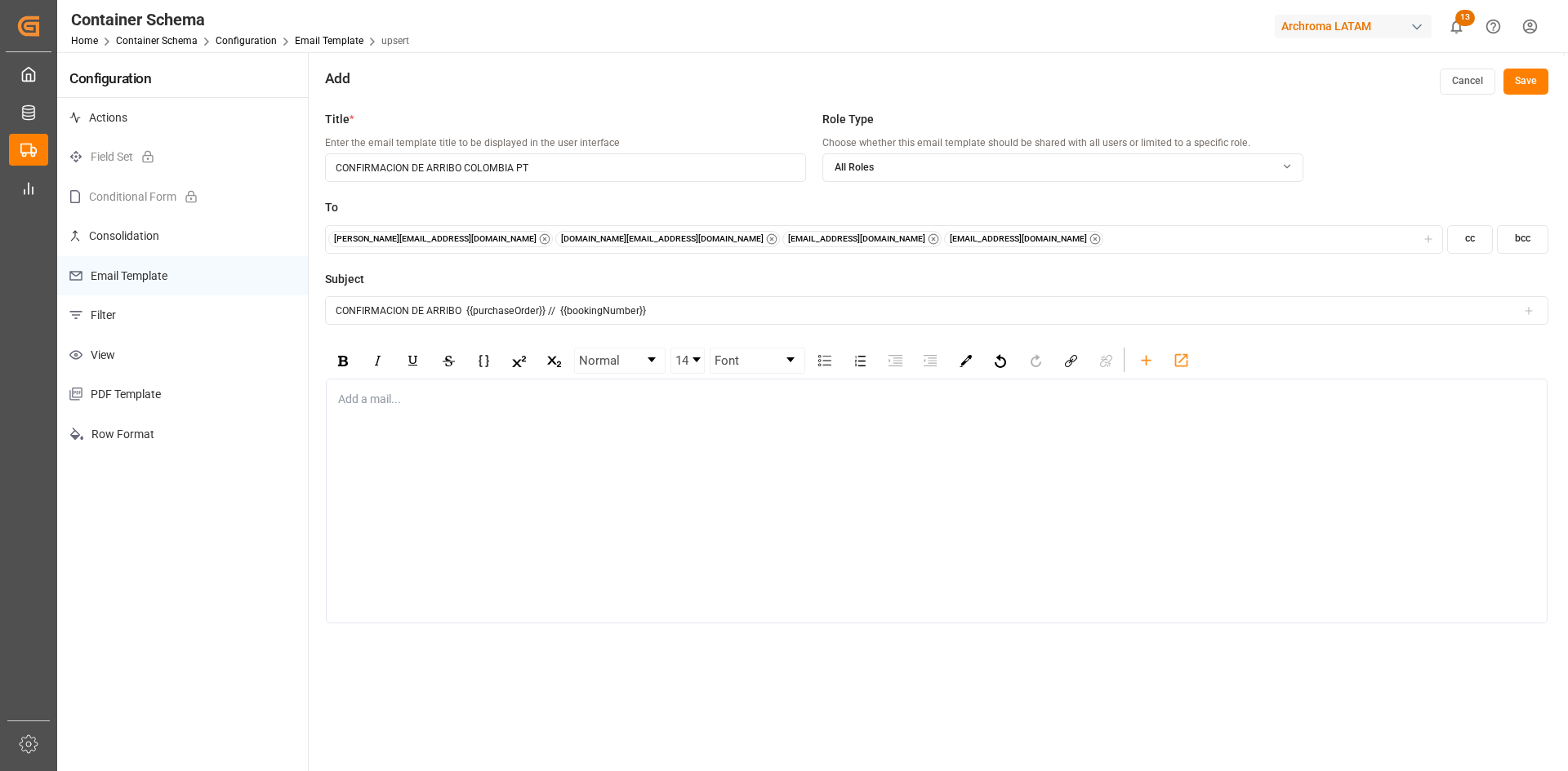
click at [373, 399] on div "rdw-editor" at bounding box center [937, 399] width 1196 height 17
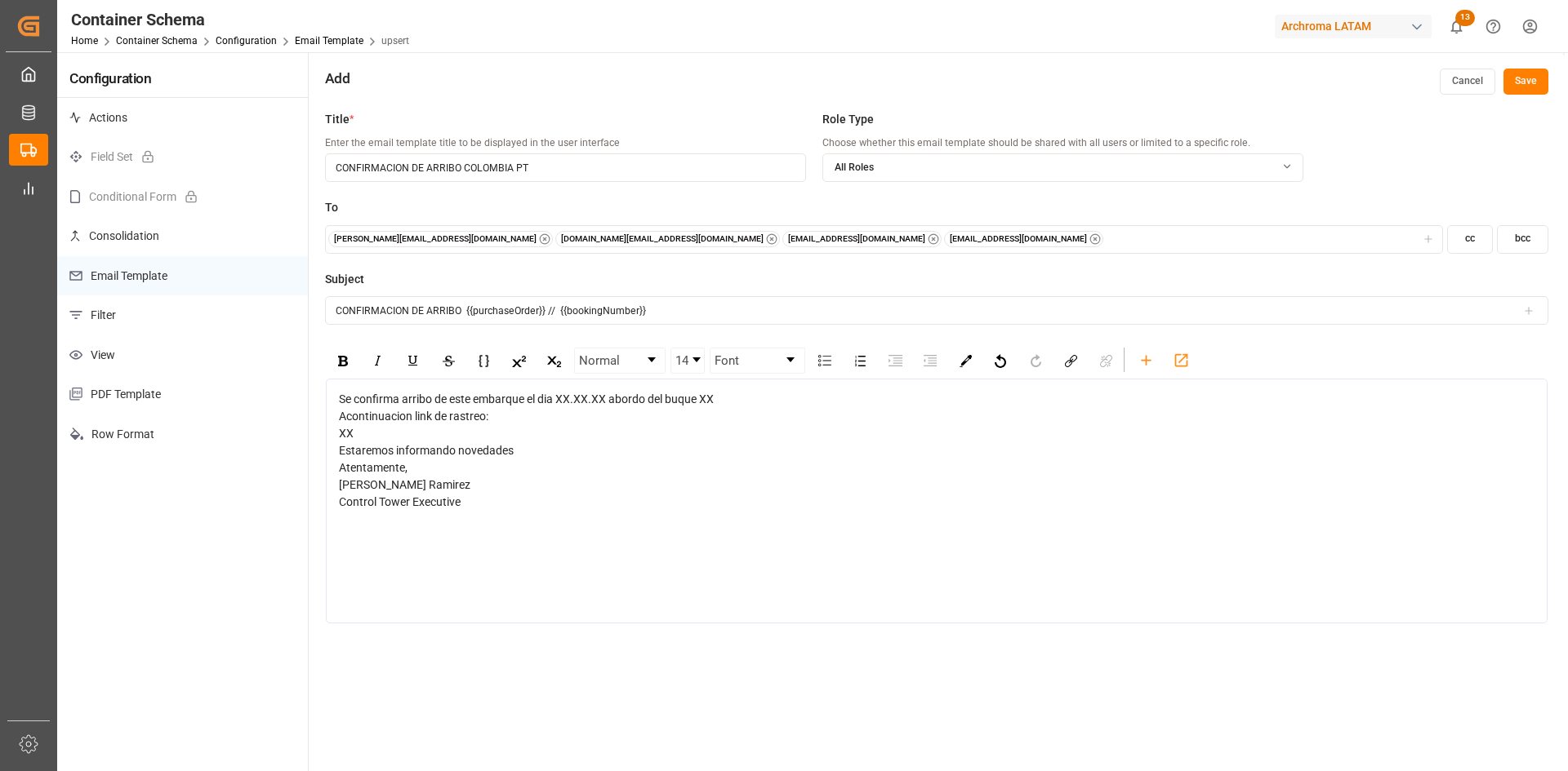
click at [479, 435] on div "XX Estaremos informando novedades" at bounding box center [937, 442] width 1196 height 34
click at [592, 400] on span "Se confirma arribo de este embarque el dia XX.XX.XX abordo del buque XX" at bounding box center [526, 399] width 375 height 13
click at [373, 440] on div "XX Estaremos informando novedades" at bounding box center [937, 442] width 1196 height 34
drag, startPoint x: 343, startPoint y: 437, endPoint x: 320, endPoint y: 439, distance: 23.1
click at [320, 439] on div "Title * Enter the email template title to be displayed in the user interface CO…" at bounding box center [936, 488] width 1256 height 771
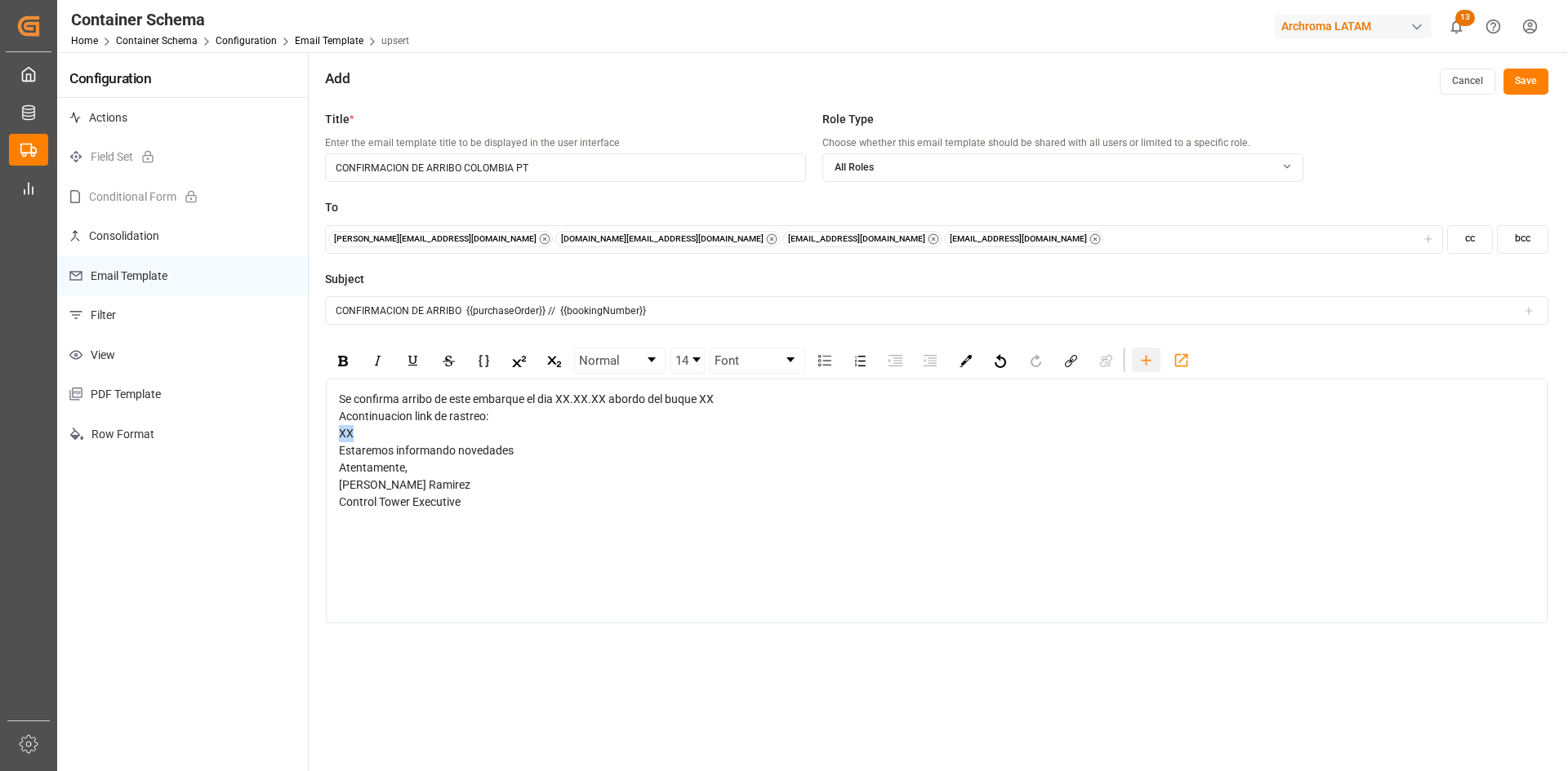
click at [1152, 358] on icon "rdw-toolbar" at bounding box center [1146, 360] width 17 height 17
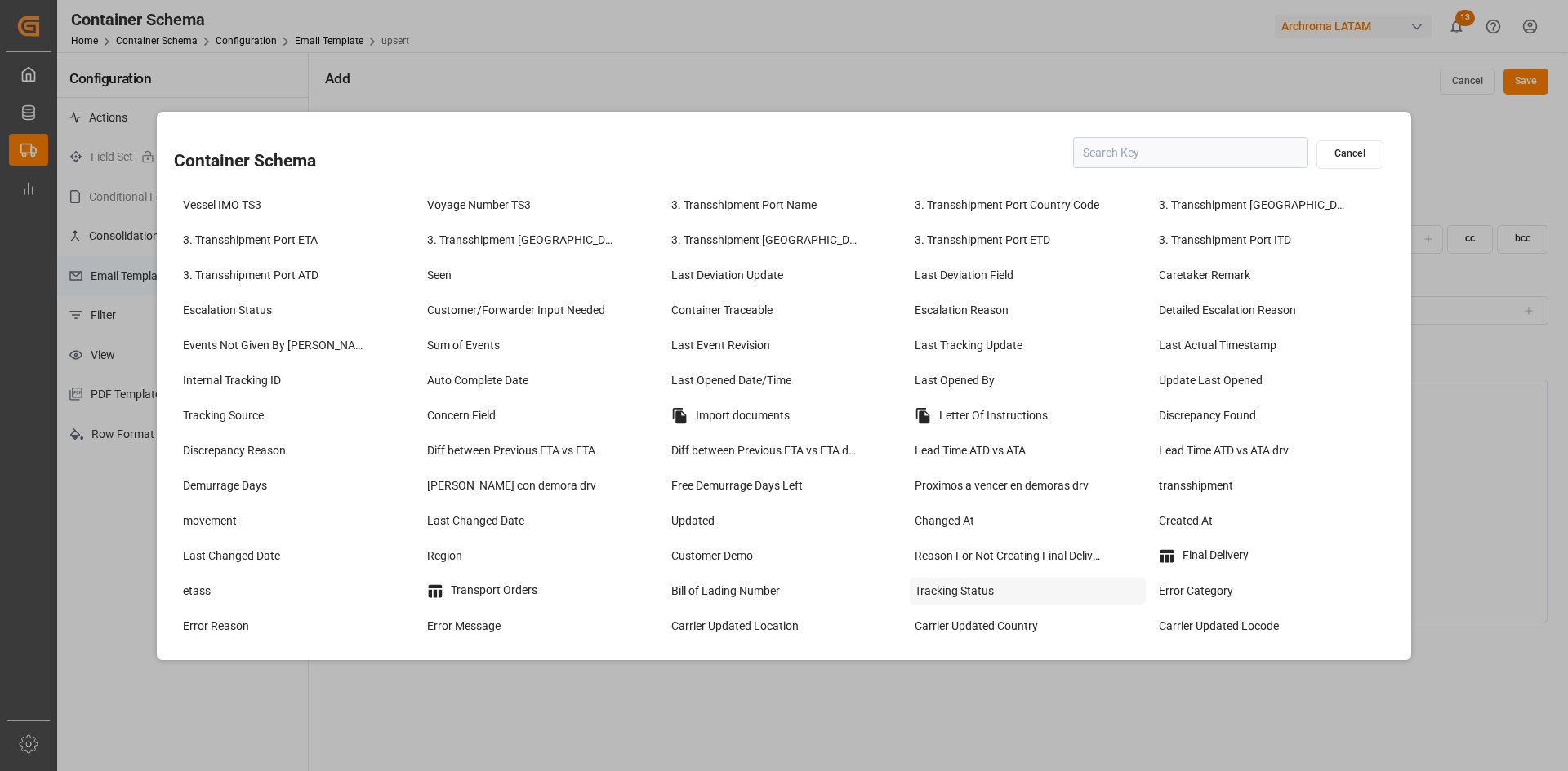
scroll to position [1306, 0]
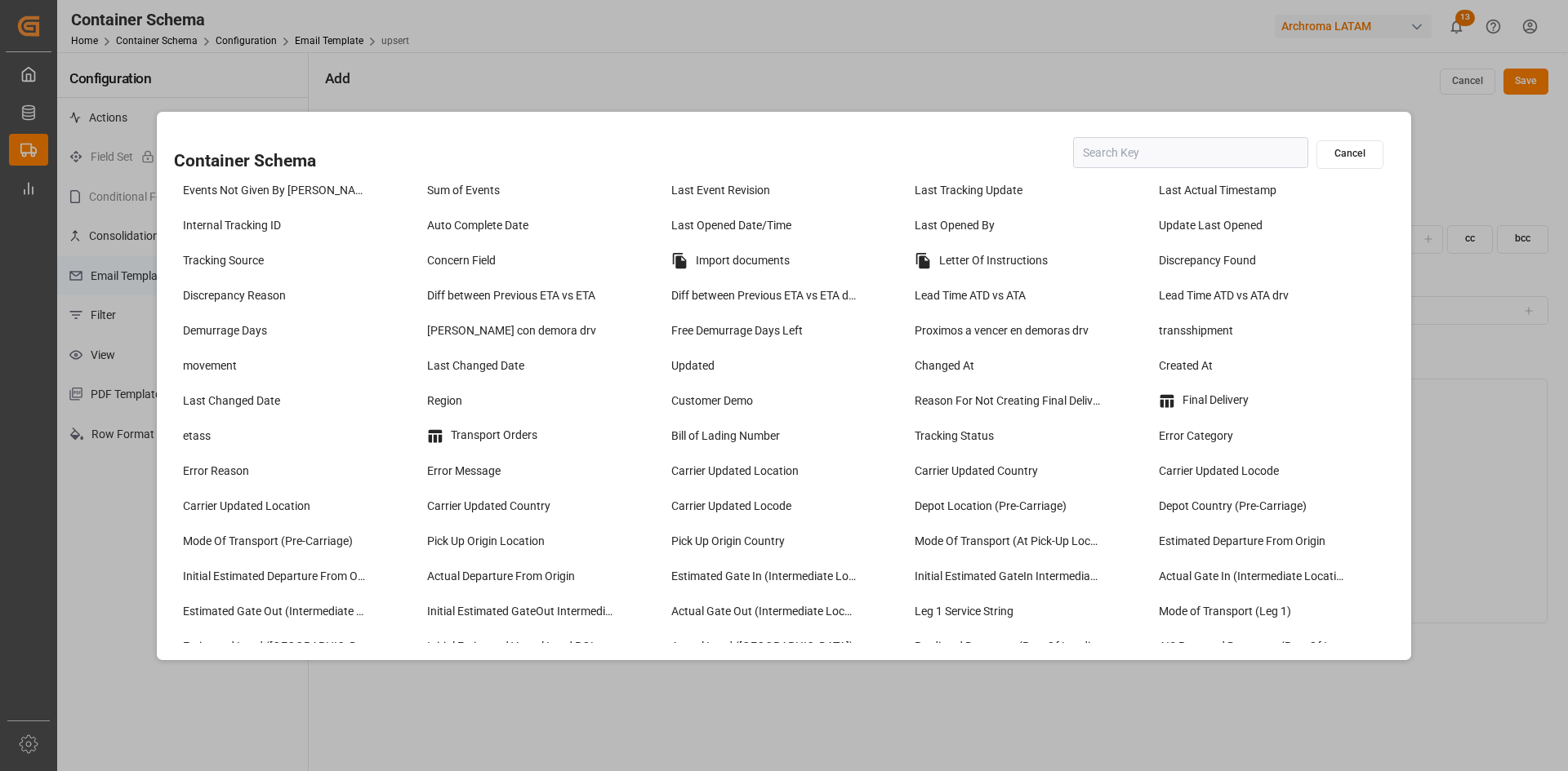
click at [1352, 166] on button "Cancel" at bounding box center [1350, 155] width 67 height 28
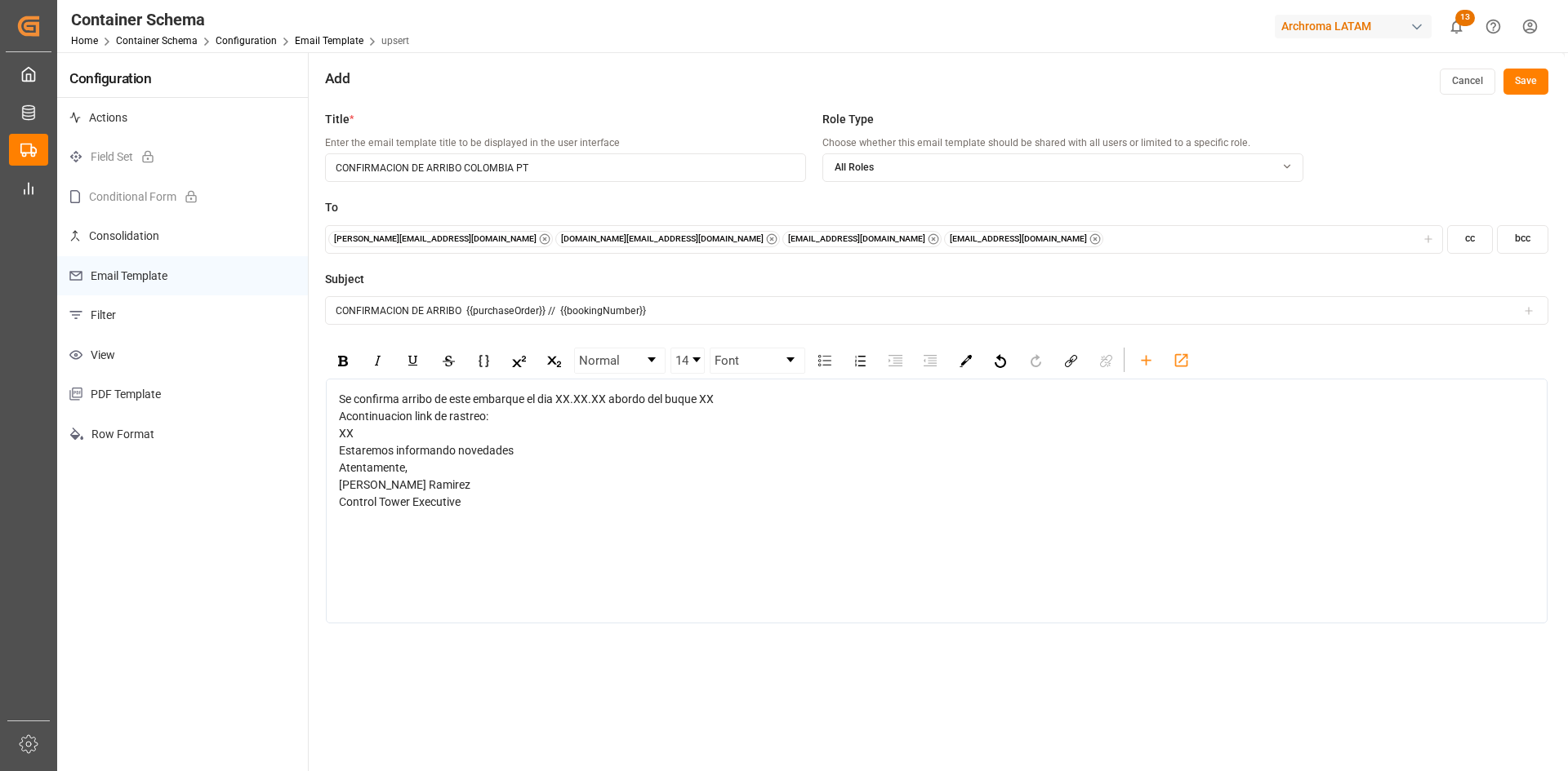
click at [397, 421] on span "Acontinuacion link de rastreo:" at bounding box center [413, 416] width 150 height 13
drag, startPoint x: 366, startPoint y: 431, endPoint x: 330, endPoint y: 421, distance: 37.4
click at [330, 421] on div "Se confirma arribo de este embarque el dia XX.XX.XX abordo del buque XX Acontin…" at bounding box center [936, 501] width 1222 height 245
click at [342, 419] on span "Acontinuacion link de rastreo:" at bounding box center [413, 416] width 150 height 13
drag, startPoint x: 338, startPoint y: 420, endPoint x: 374, endPoint y: 434, distance: 38.6
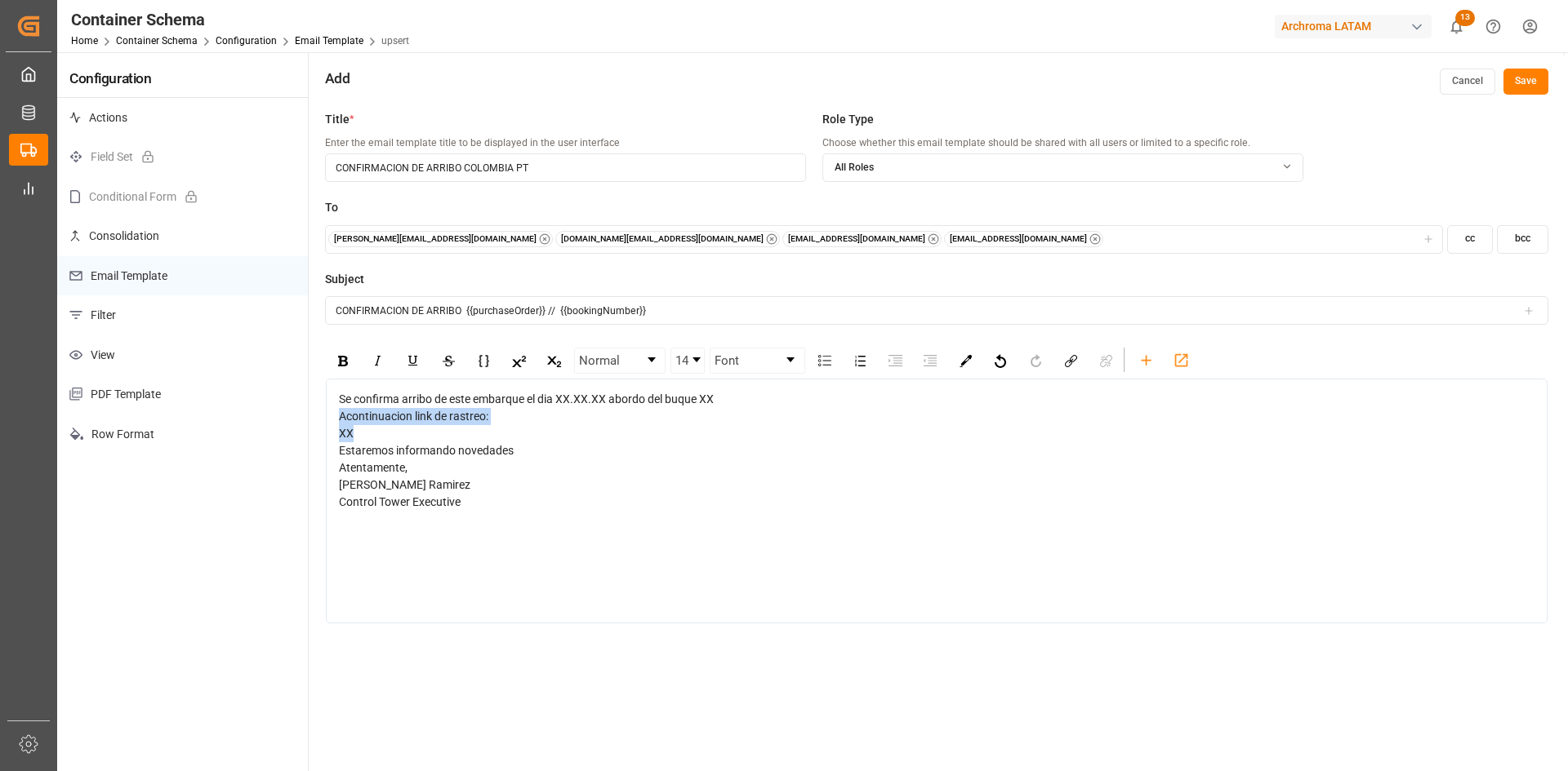
click at [374, 434] on div "Se confirma arribo de este embarque el dia XX.XX.XX abordo del buque XX Acontin…" at bounding box center [937, 450] width 1196 height 120
click at [612, 402] on span "Se confirma arribo de este embarque el dia XX.XX.XX abordo del buque XX" at bounding box center [526, 399] width 375 height 13
drag, startPoint x: 607, startPoint y: 402, endPoint x: 559, endPoint y: 401, distance: 48.0
click at [559, 401] on span "Se confirma arribo de este embarque el dia XX.XX.XX abordo del buque XX" at bounding box center [526, 399] width 375 height 13
click at [1141, 365] on icon "rdw-toolbar" at bounding box center [1146, 360] width 17 height 17
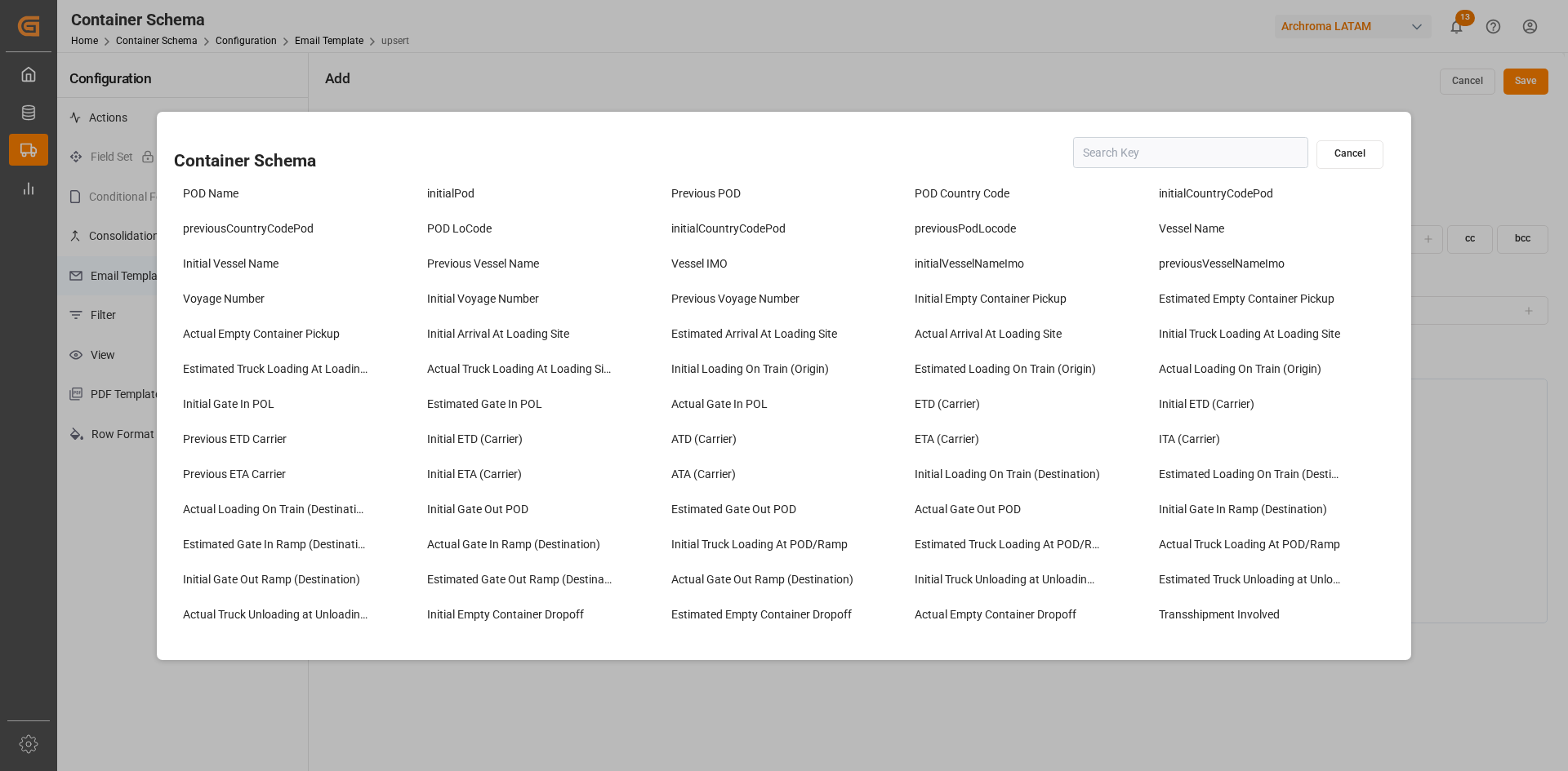
scroll to position [571, 0]
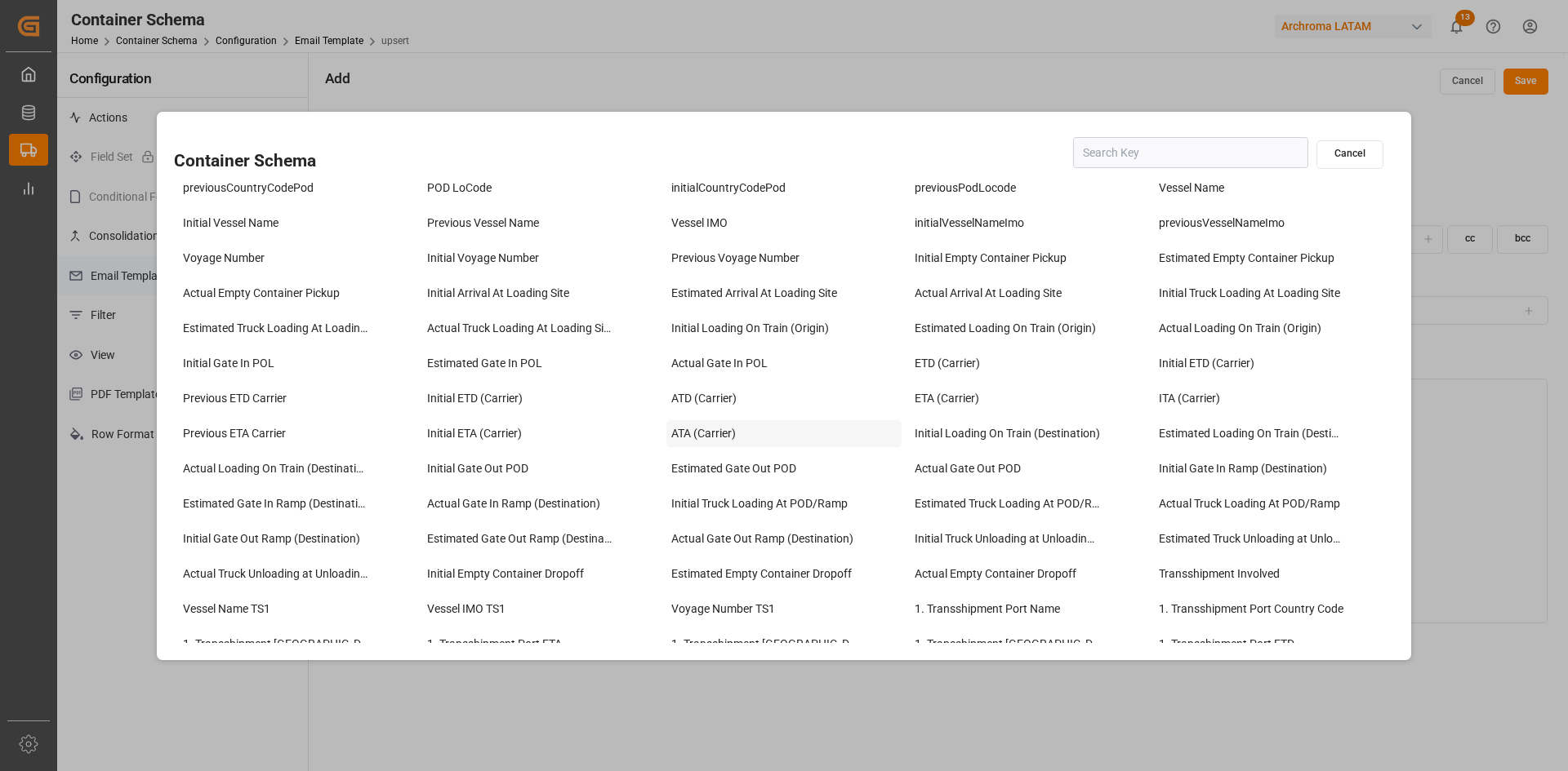
click at [726, 431] on div "ATA (Carrier)" at bounding box center [784, 434] width 236 height 27
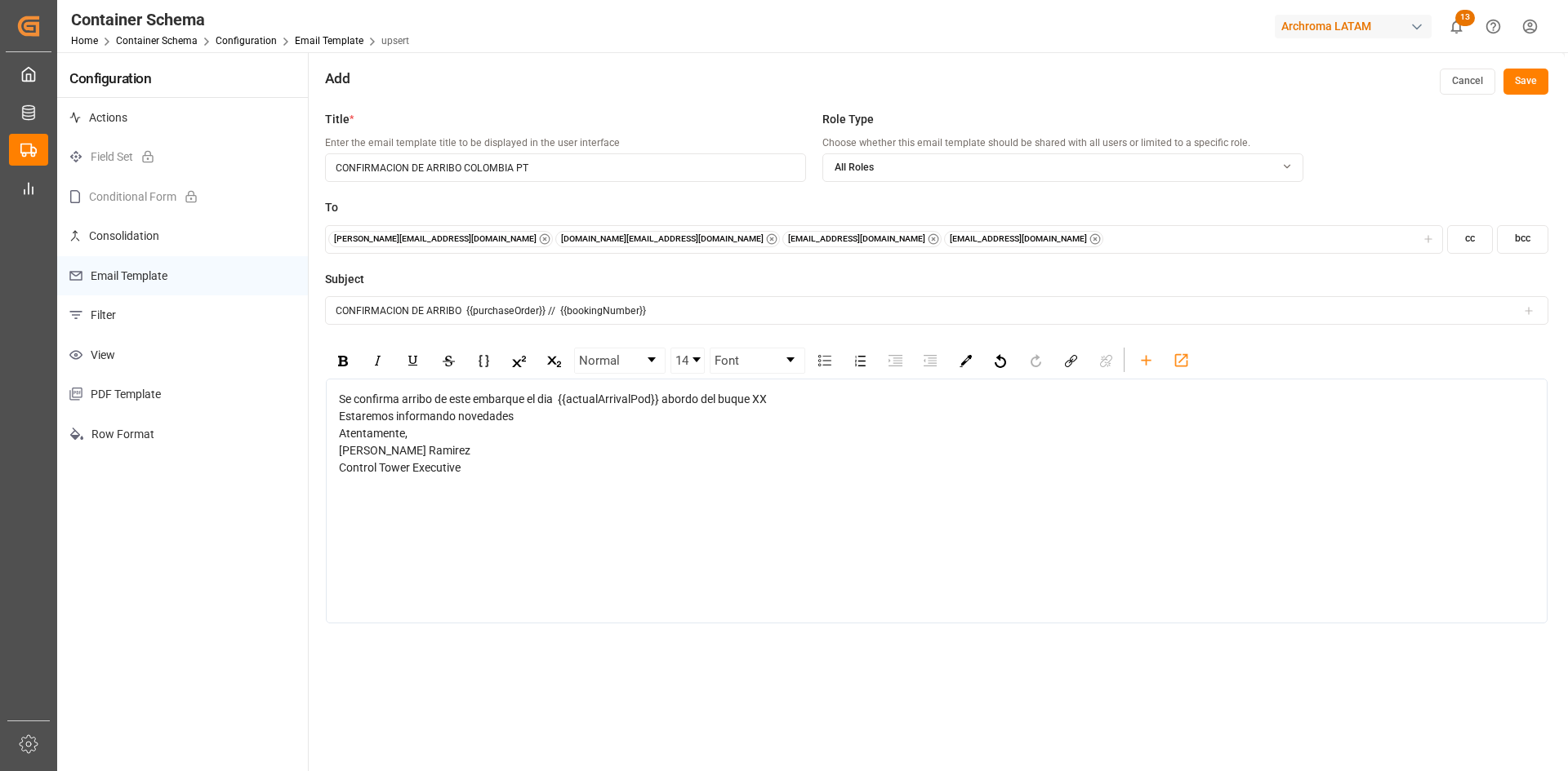
drag, startPoint x: 780, startPoint y: 405, endPoint x: 751, endPoint y: 412, distance: 29.8
click at [751, 412] on div "Se confirma arribo de este embarque el dia {{actualArrivalPod}} abordo del buqu…" at bounding box center [937, 433] width 1196 height 85
click at [384, 420] on div "X Estaremos informando novedades" at bounding box center [937, 425] width 1196 height 34
click at [1154, 357] on icon "rdw-toolbar" at bounding box center [1146, 360] width 17 height 17
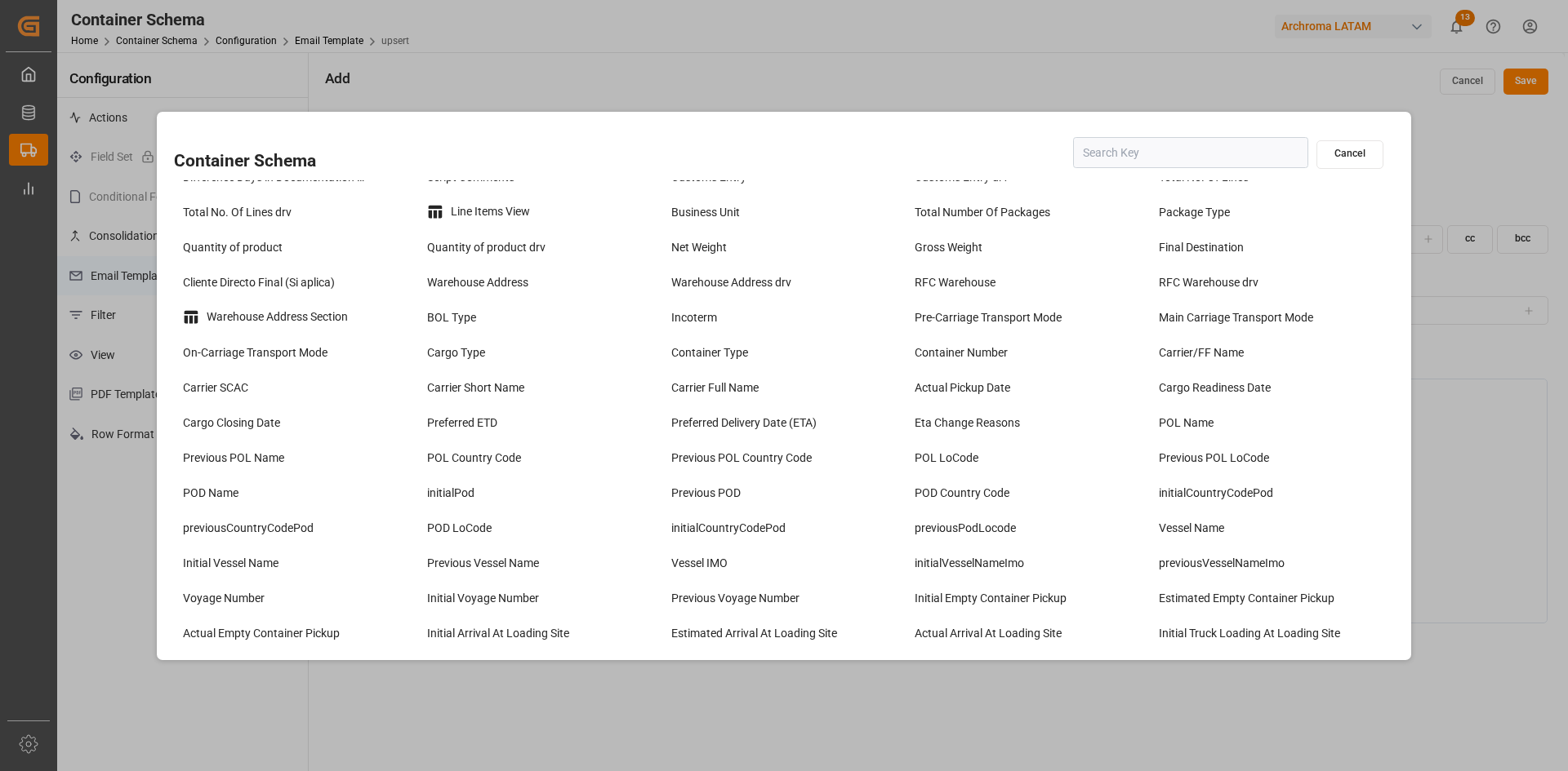
scroll to position [245, 0]
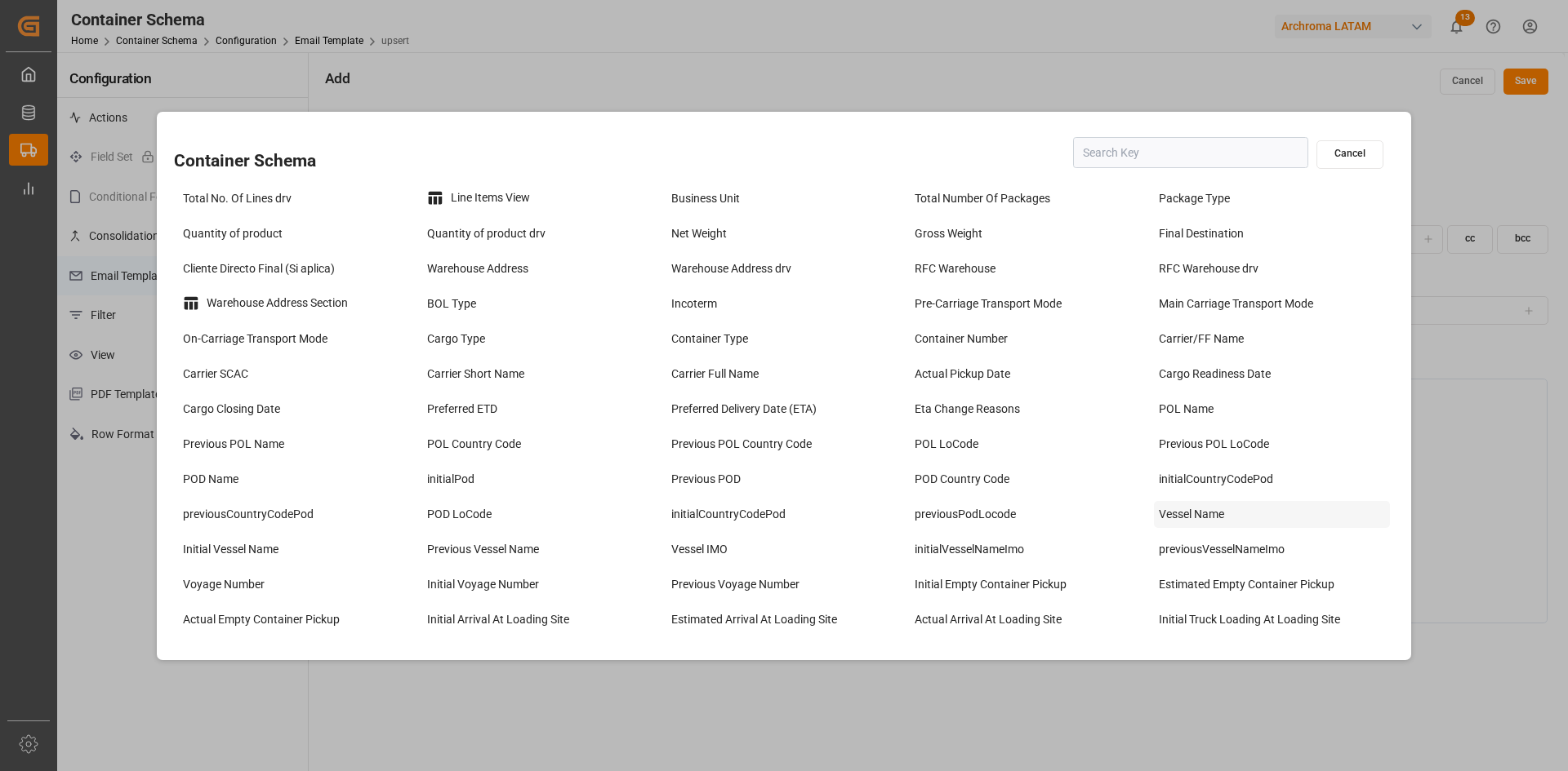
click at [1244, 505] on div "Vessel Name" at bounding box center [1272, 514] width 236 height 27
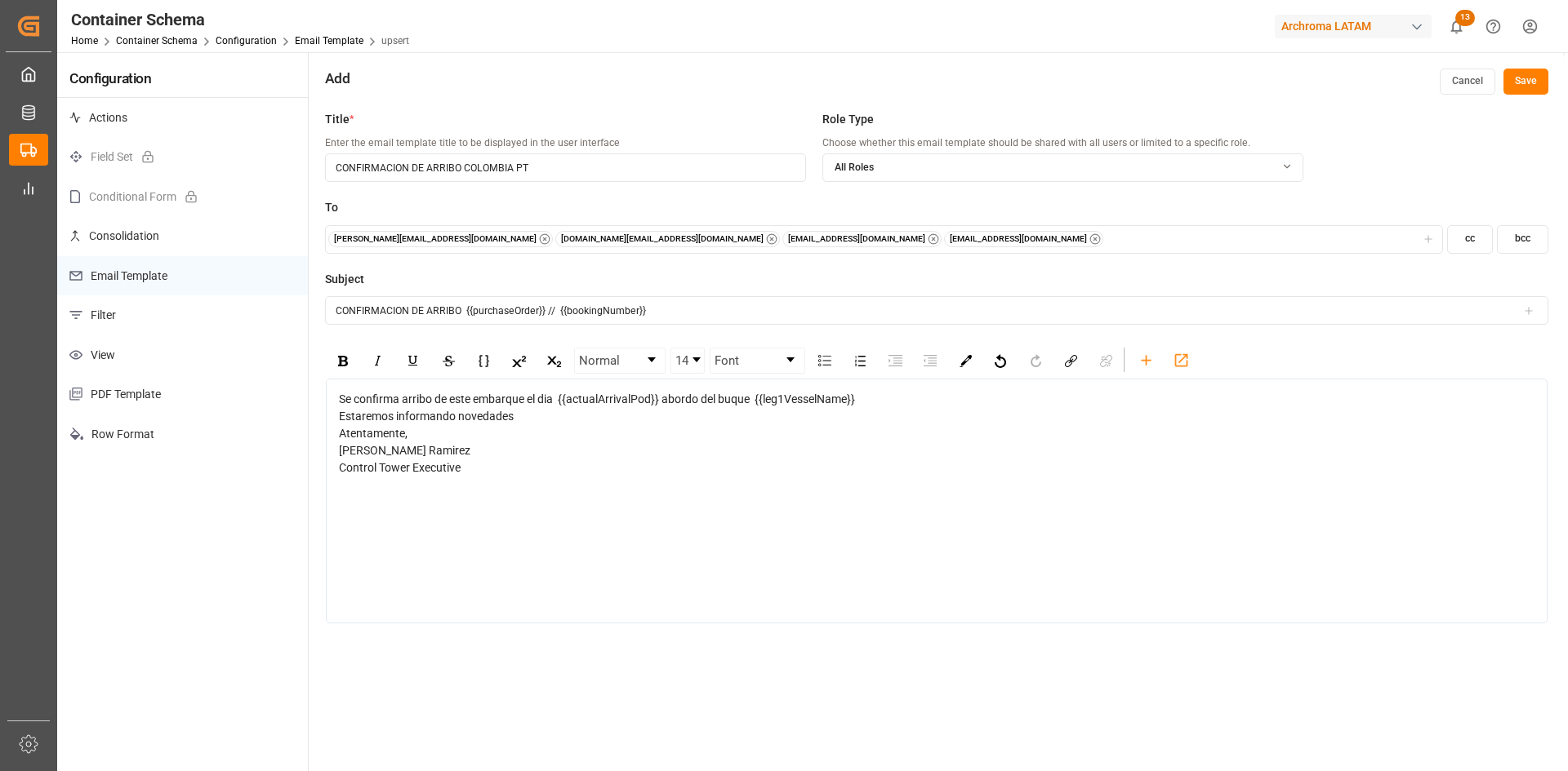
click at [904, 406] on div "Se confirma arribo de este embarque el dia {{actualArrivalPod}} abordo del buqu…" at bounding box center [937, 407] width 1196 height 34
click at [554, 425] on div "Estaremos informando novedades" at bounding box center [937, 416] width 1196 height 17
click at [573, 503] on div "Atentamente, Maria Alejandra Piranquive Ramirez Control Tower Executive" at bounding box center [937, 484] width 1196 height 51
drag, startPoint x: 524, startPoint y: 500, endPoint x: 339, endPoint y: 508, distance: 185.2
click at [339, 508] on div "Atentamente, Maria Alejandra Piranquive Ramirez Control Tower Executive" at bounding box center [937, 484] width 1196 height 51
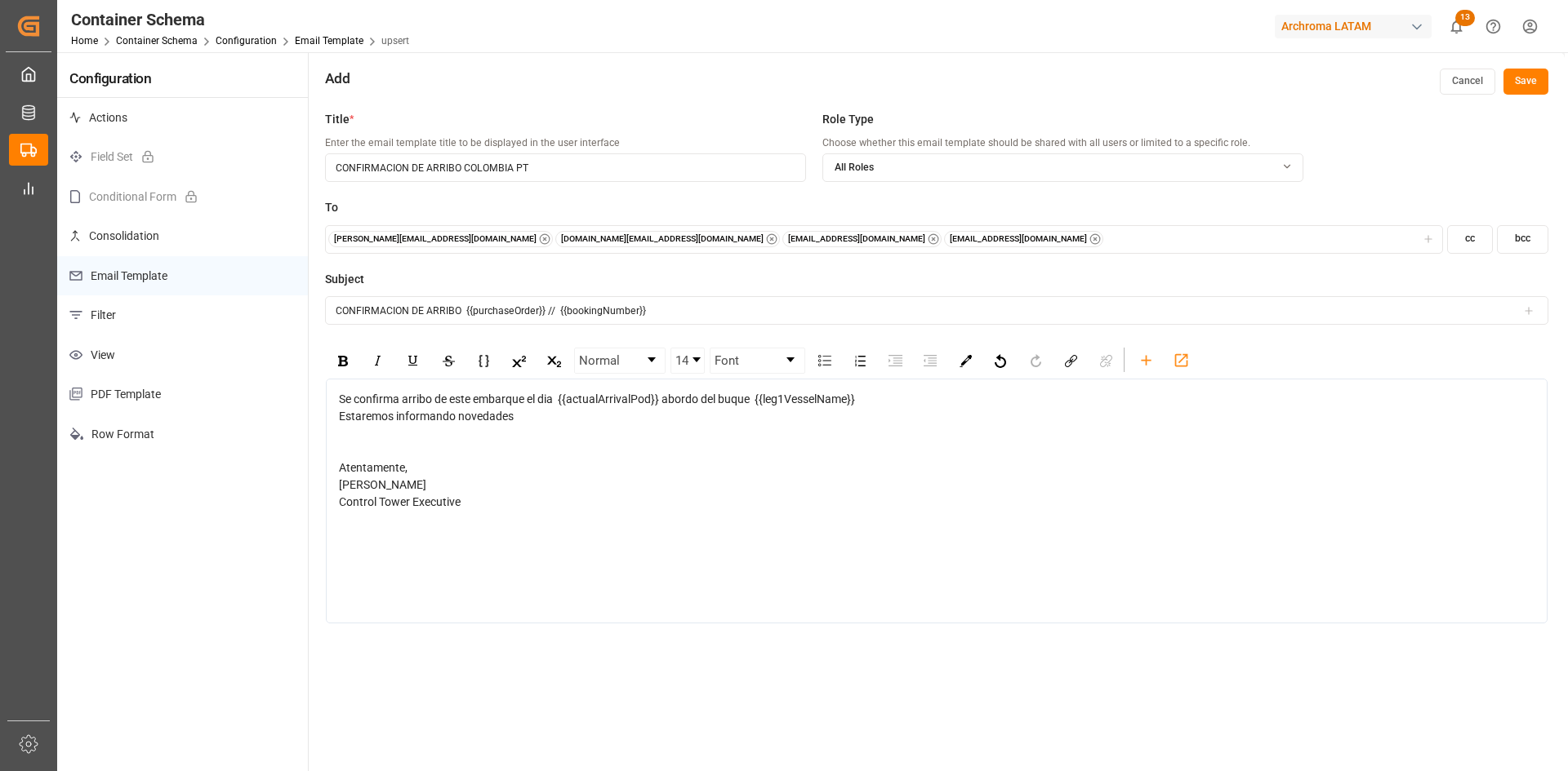
click at [1525, 84] on button "Save" at bounding box center [1526, 81] width 45 height 26
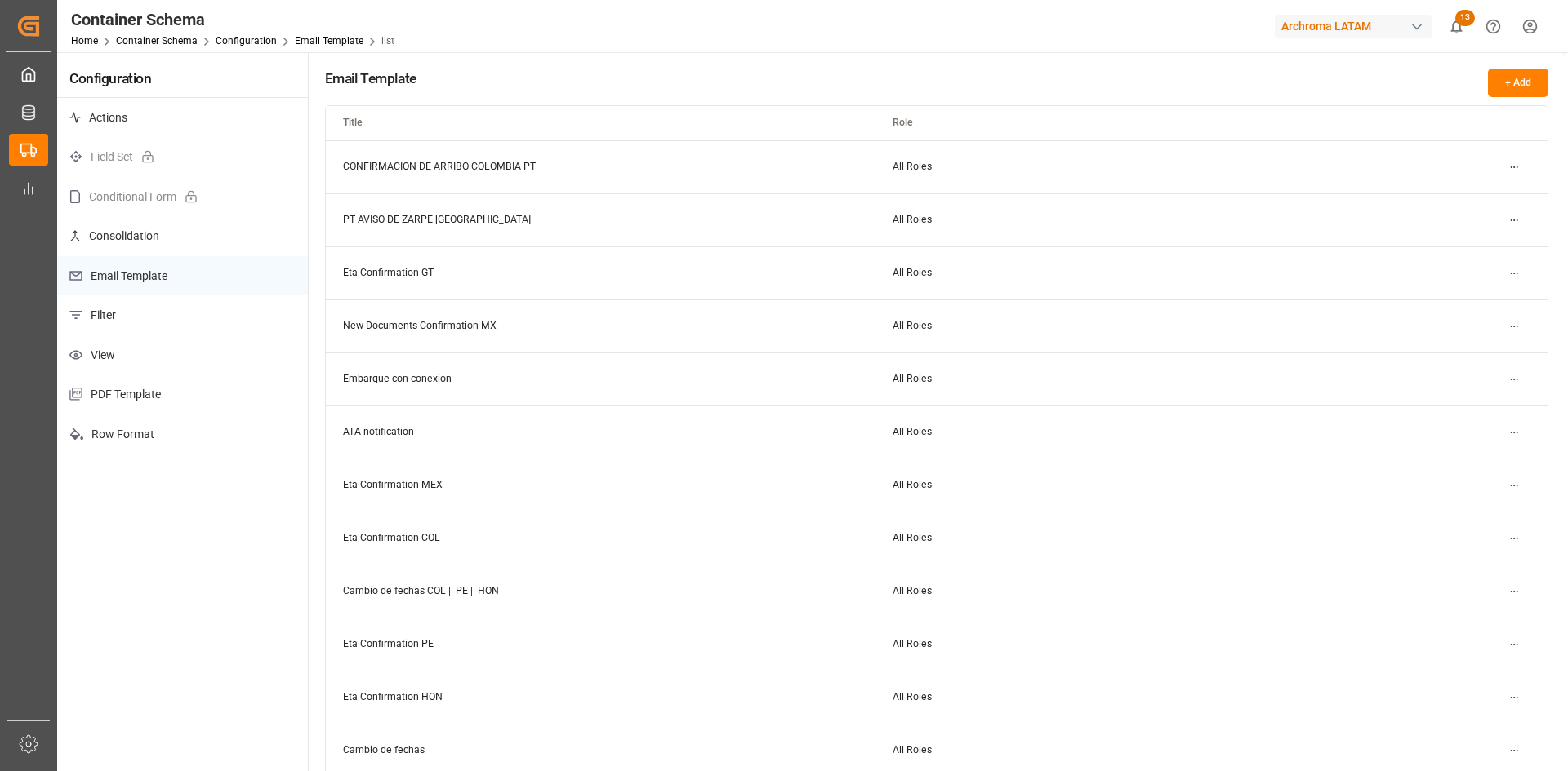
click at [1517, 164] on html "Created by potrace 1.15, written by Peter Selinger 2001-2017 Created by potrace…" at bounding box center [784, 386] width 1568 height 771
click at [1486, 221] on small "Duplicate" at bounding box center [1469, 223] width 43 height 10
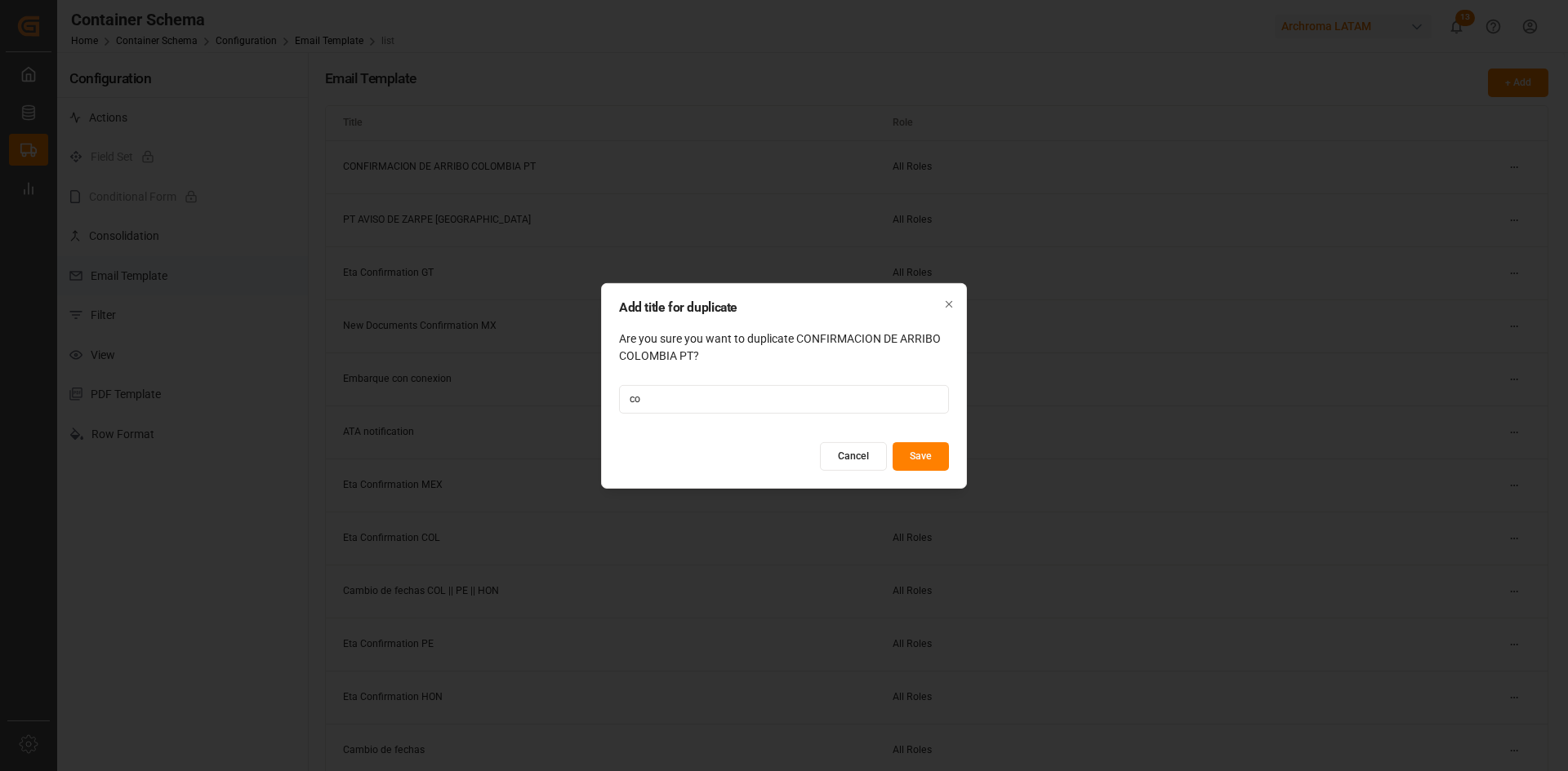
type input "c"
type input "CONFIRMACION DE ARRIBO PERU PT"
click at [936, 460] on button "Save" at bounding box center [920, 457] width 56 height 28
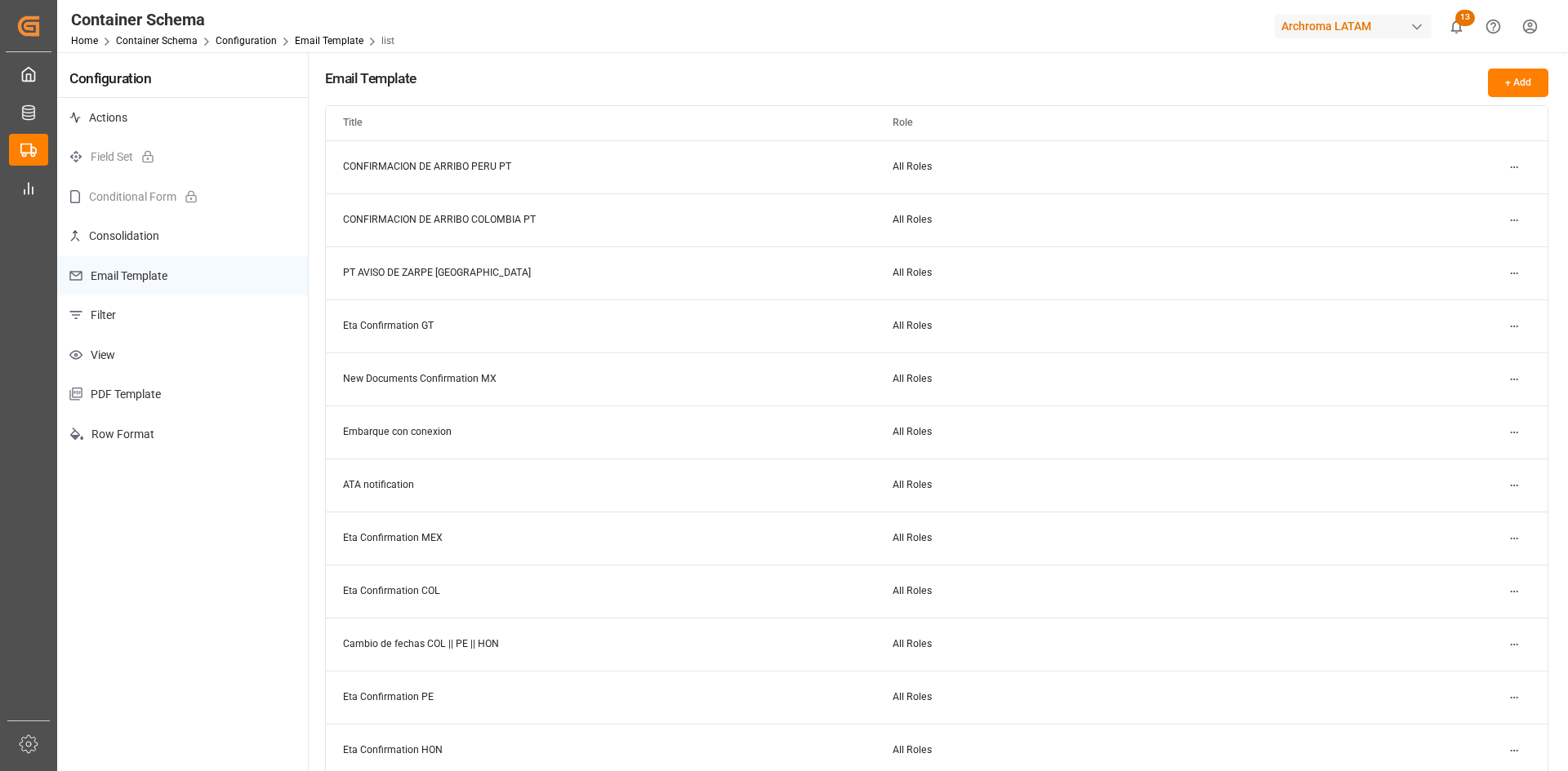
click at [1517, 167] on html "Created by potrace 1.15, written by Peter Selinger 2001-2017 Created by potrace…" at bounding box center [784, 386] width 1568 height 771
click at [1478, 192] on div "Edit" at bounding box center [1485, 199] width 85 height 23
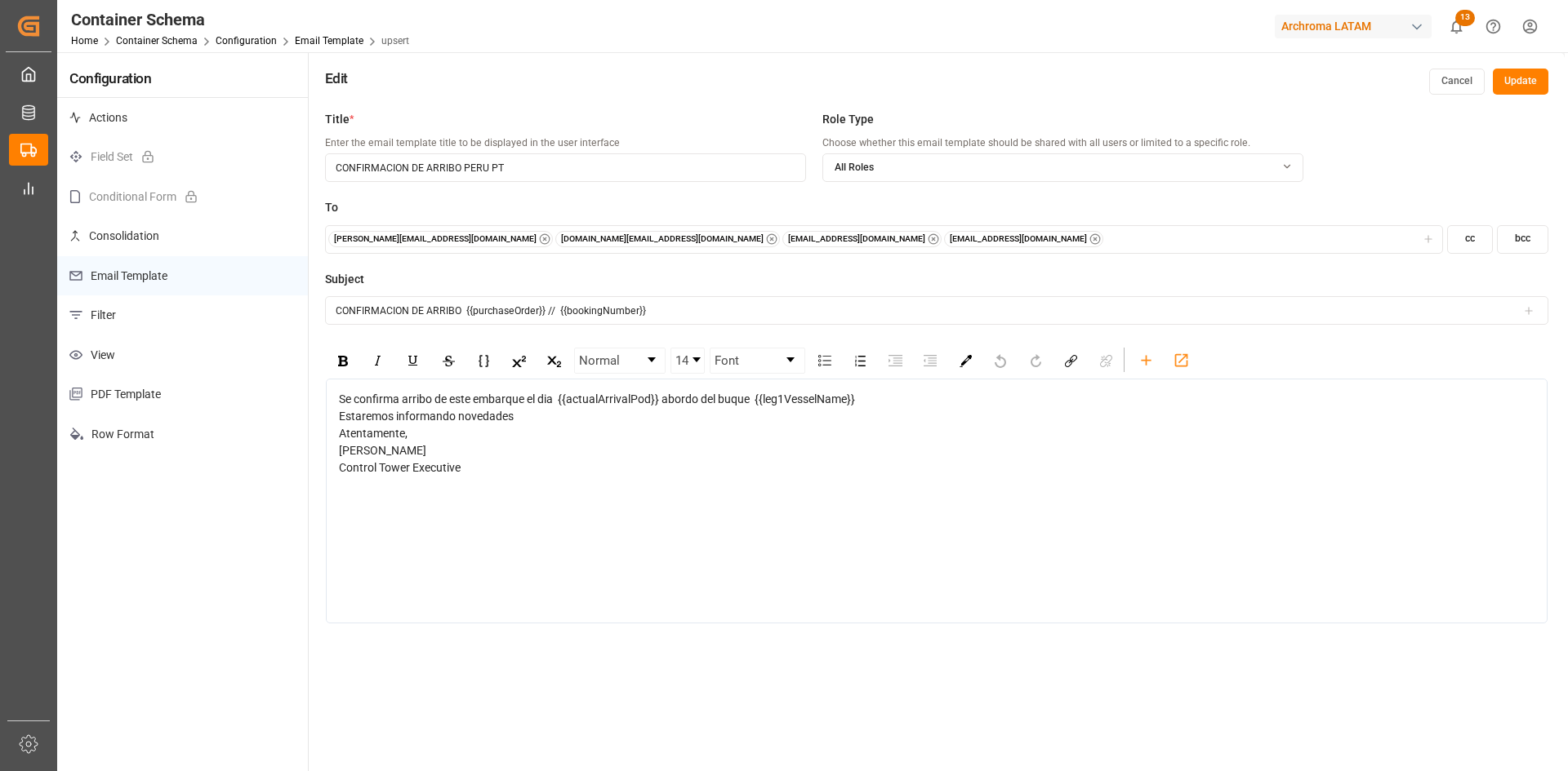
click at [684, 313] on input "CONFIRMACION DE ARRIBO {{purchaseOrder}} // {{bookingNumber}}" at bounding box center [936, 310] width 1223 height 28
click at [766, 240] on icon "button" at bounding box center [771, 239] width 12 height 12
click at [802, 234] on div "gilberto.mendoza@archroma.com dalia.gutierrez@leschaco.com maria.piranquive@les…" at bounding box center [883, 239] width 1110 height 17
type input "I"
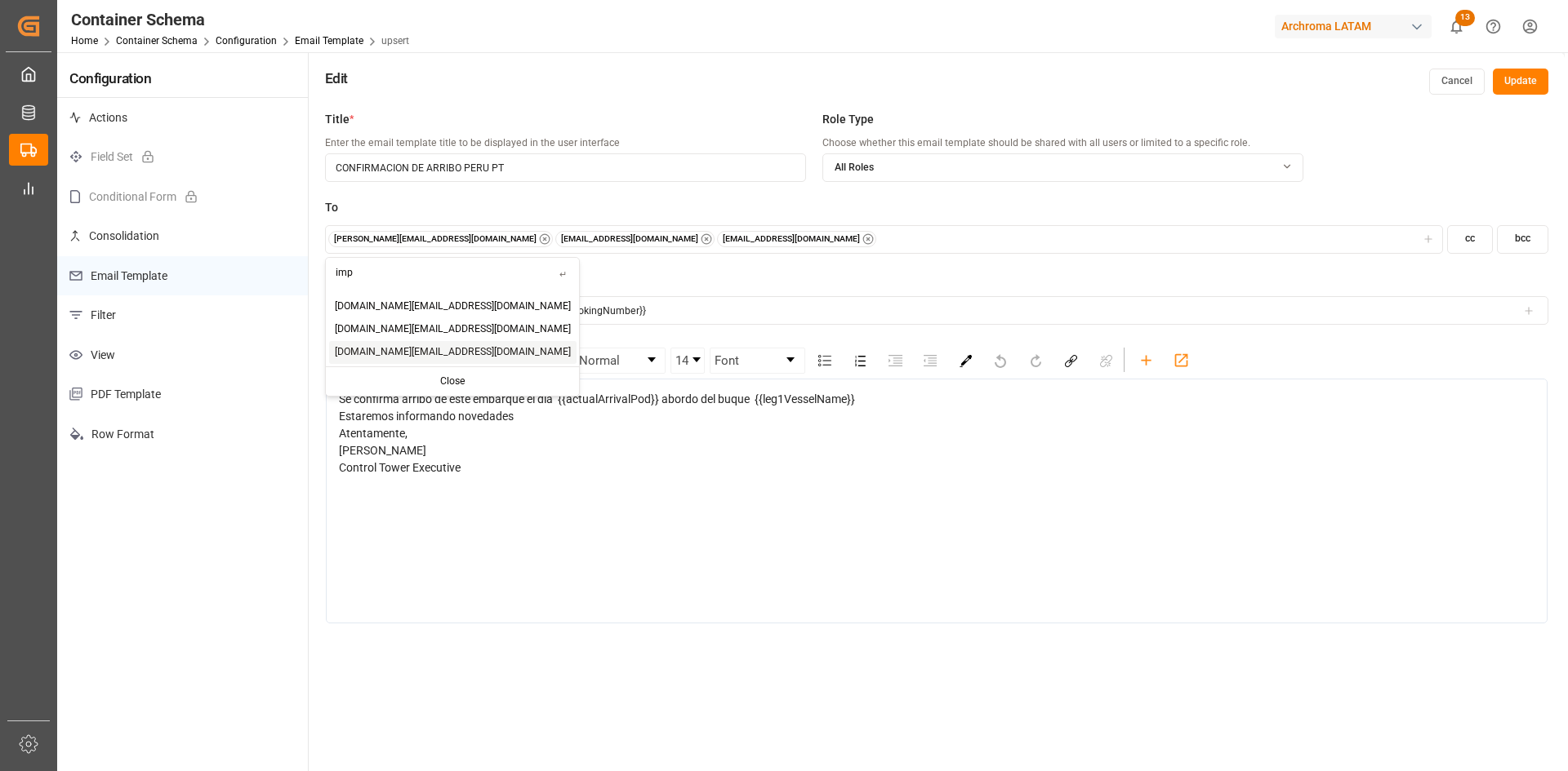
type input "imp"
click at [414, 346] on span "[DOMAIN_NAME][EMAIL_ADDRESS][DOMAIN_NAME]" at bounding box center [453, 353] width 236 height 15
click at [1535, 74] on button "Update" at bounding box center [1520, 81] width 55 height 26
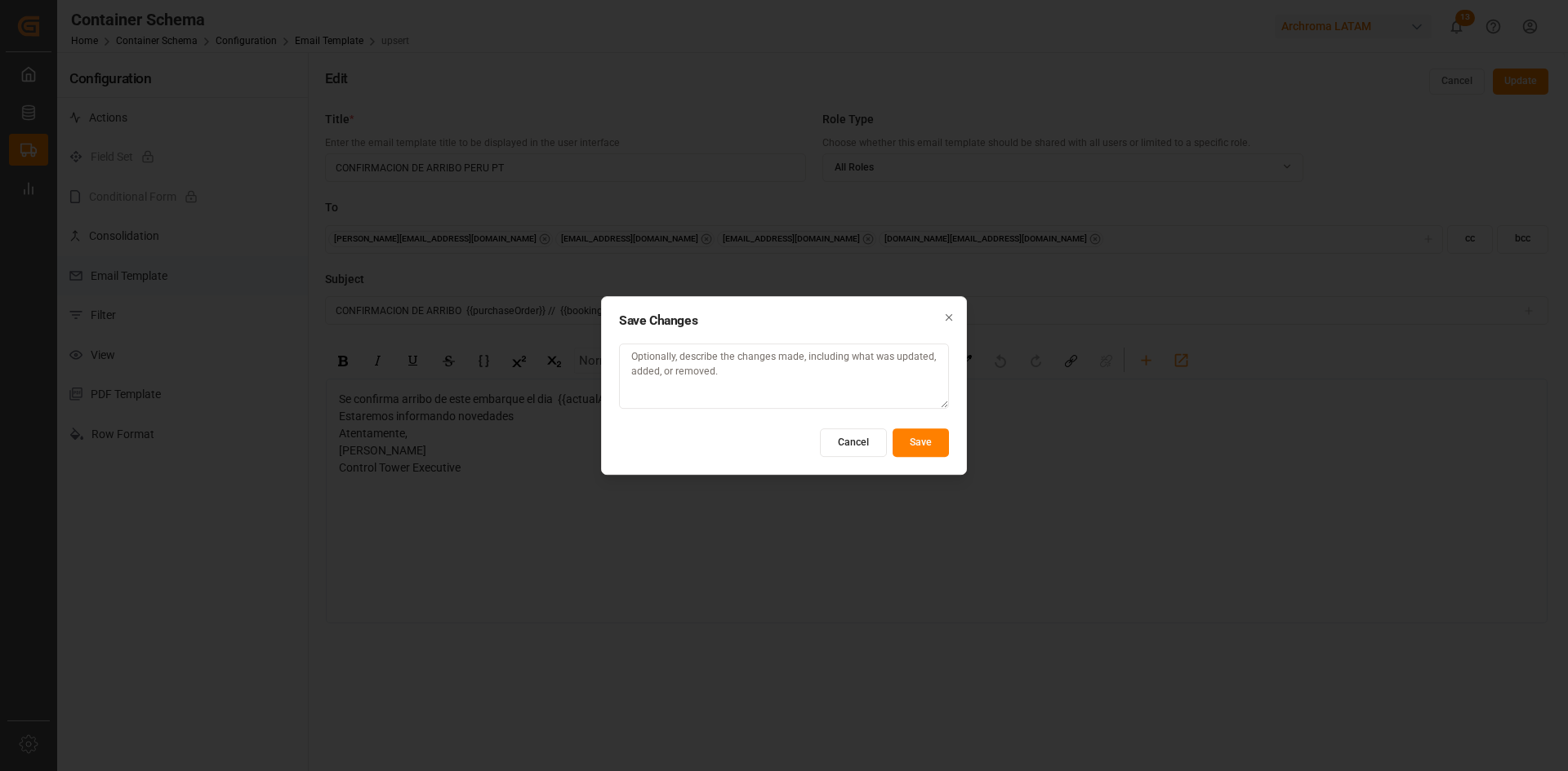
click at [766, 388] on textarea at bounding box center [784, 376] width 330 height 65
type textarea "templete para peru pt"
click at [940, 450] on button "Save" at bounding box center [920, 442] width 56 height 28
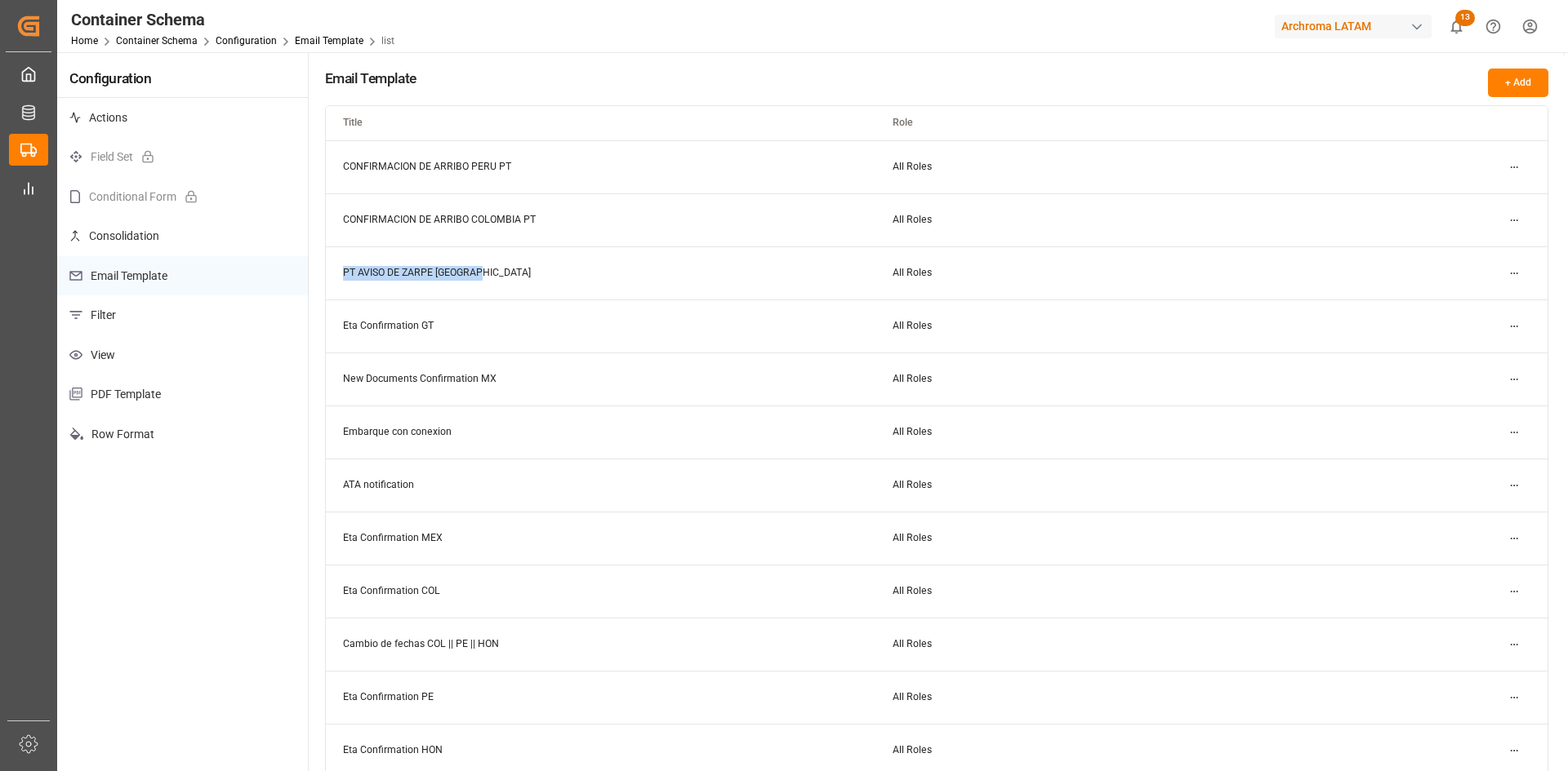
drag, startPoint x: 493, startPoint y: 280, endPoint x: 341, endPoint y: 289, distance: 152.3
click at [341, 289] on td "PT AVISO DE ZARPE [GEOGRAPHIC_DATA]" at bounding box center [600, 273] width 550 height 53
copy td "PT AVISO DE ZARPE [GEOGRAPHIC_DATA]"
click at [1514, 274] on html "Created by potrace 1.15, written by Peter Selinger 2001-2017 Created by potrace…" at bounding box center [784, 386] width 1568 height 771
click at [1479, 331] on small "Duplicate" at bounding box center [1469, 329] width 43 height 10
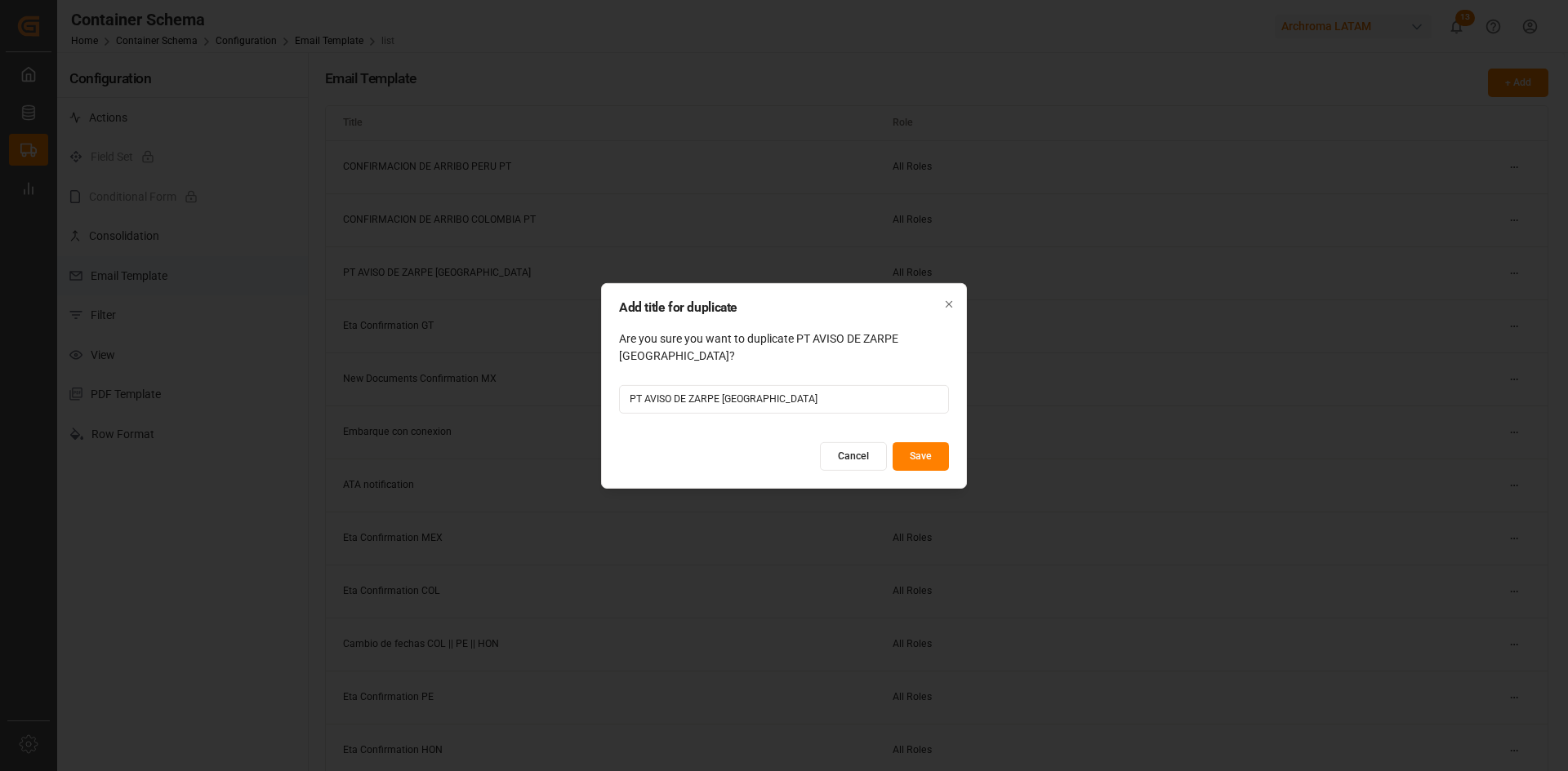
click at [744, 399] on input "PT AVISO DE ZARPE [GEOGRAPHIC_DATA]" at bounding box center [784, 400] width 330 height 28
type input "PT AVISO DE ZARPE PERU"
click at [932, 447] on button "Save" at bounding box center [920, 457] width 56 height 28
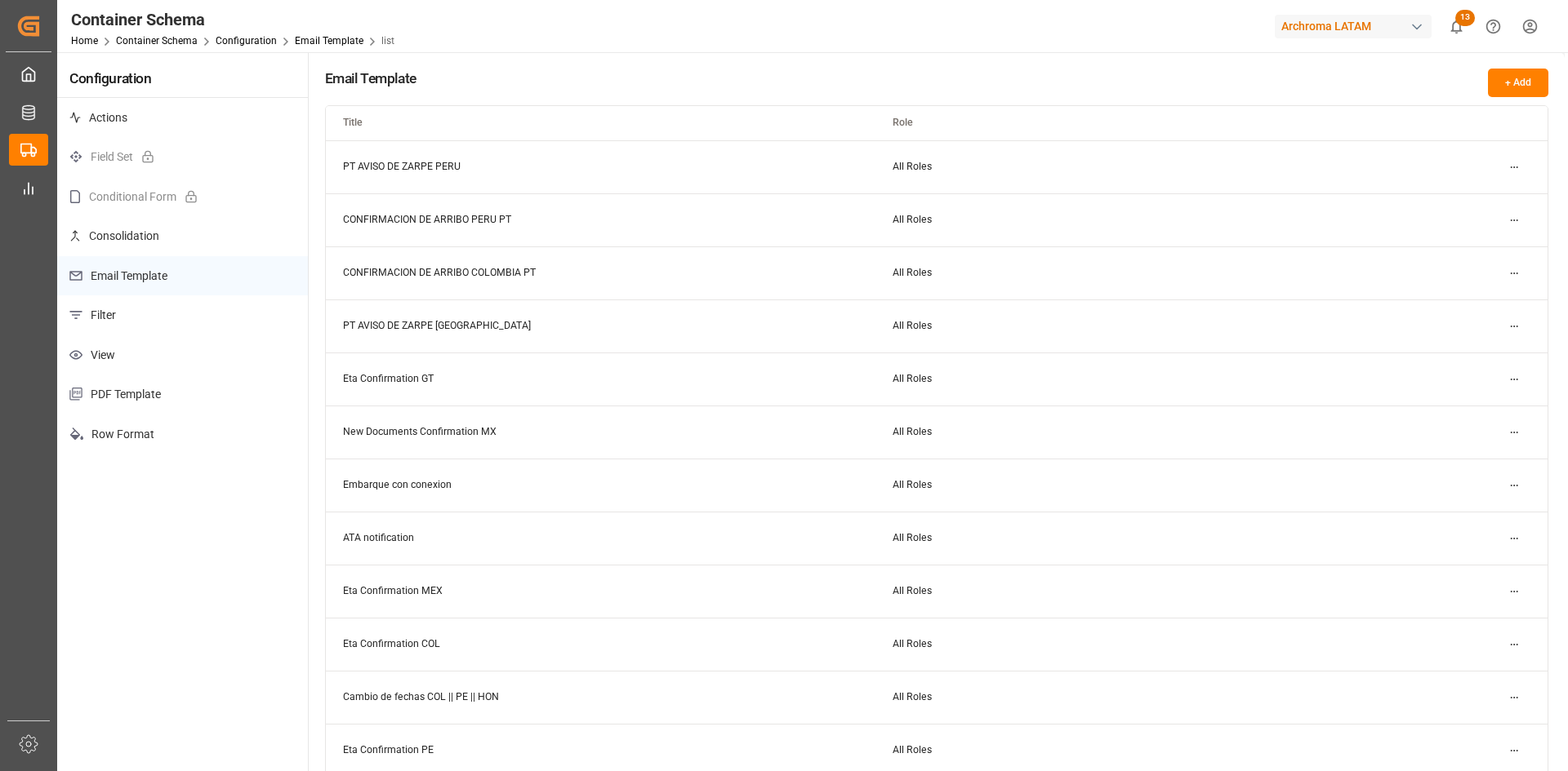
click at [1514, 168] on html "Created by potrace 1.15, written by Peter Selinger 2001-2017 Created by potrace…" at bounding box center [784, 386] width 1568 height 771
click at [1481, 202] on div "Edit" at bounding box center [1485, 199] width 85 height 23
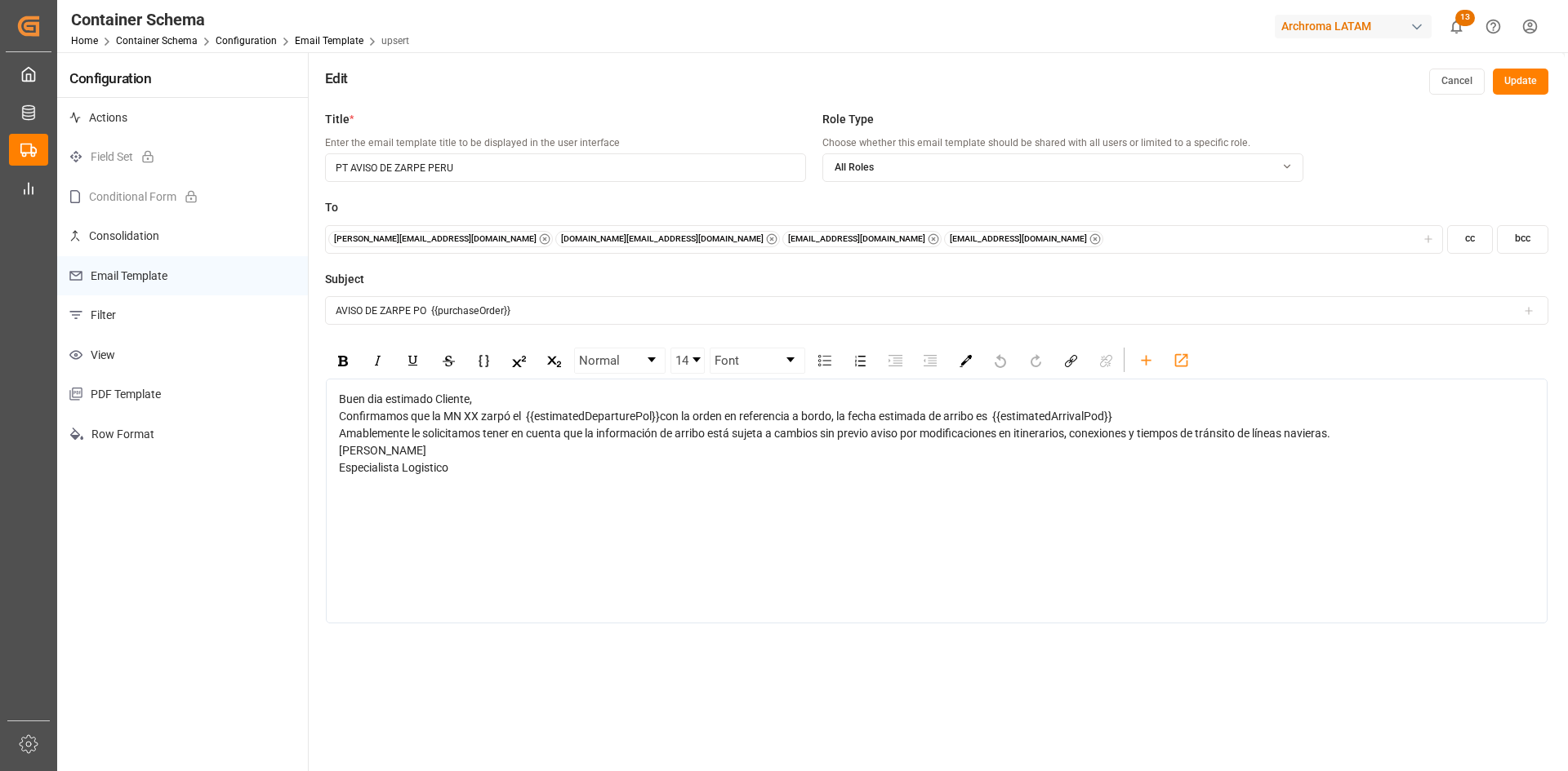
click at [766, 238] on icon "button" at bounding box center [771, 239] width 12 height 12
click at [853, 235] on div "gilberto.mendoza@archroma.com dalia.gutierrez@leschaco.com maria.piranquive@les…" at bounding box center [883, 239] width 1110 height 17
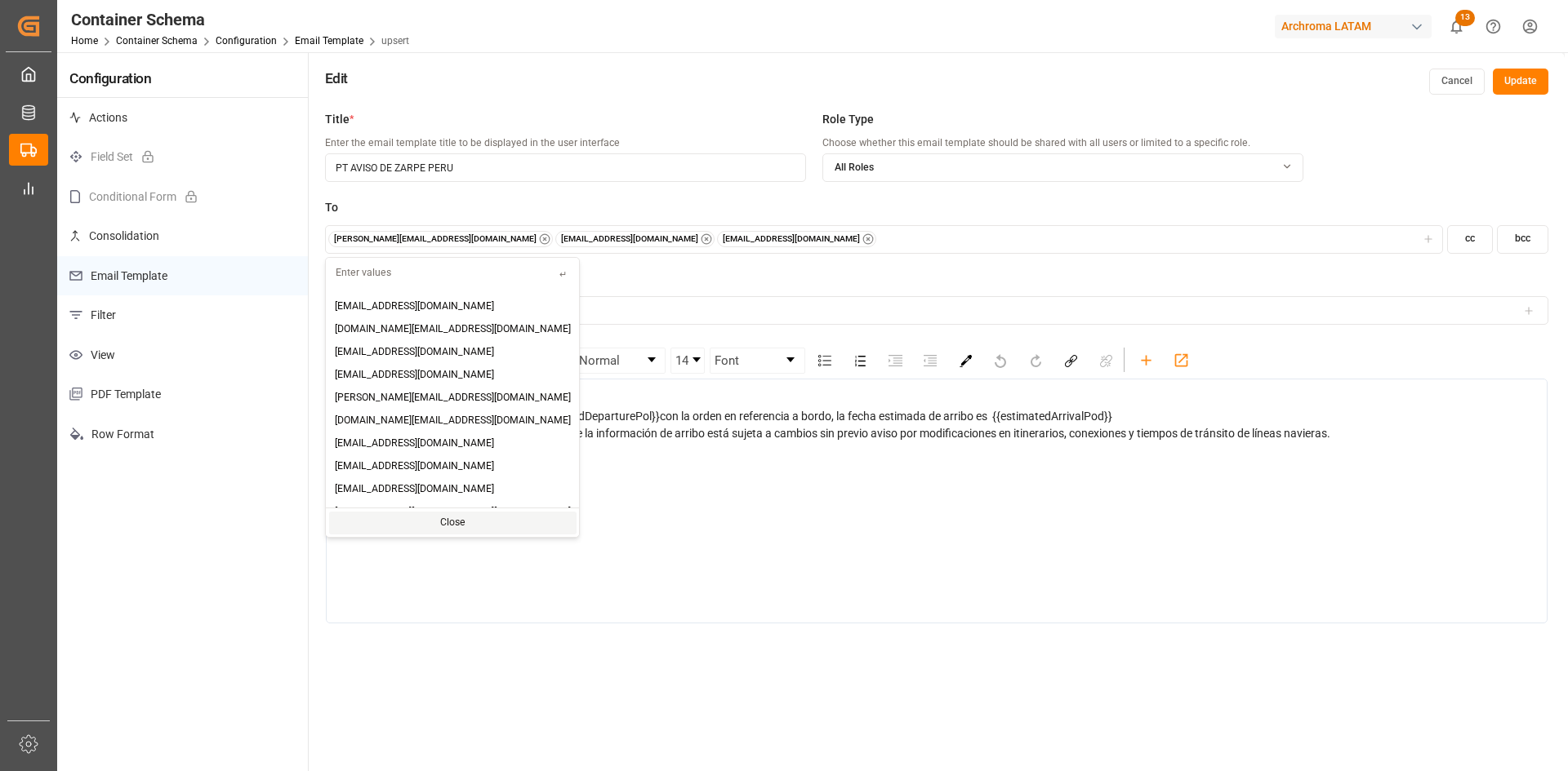
type input "I"
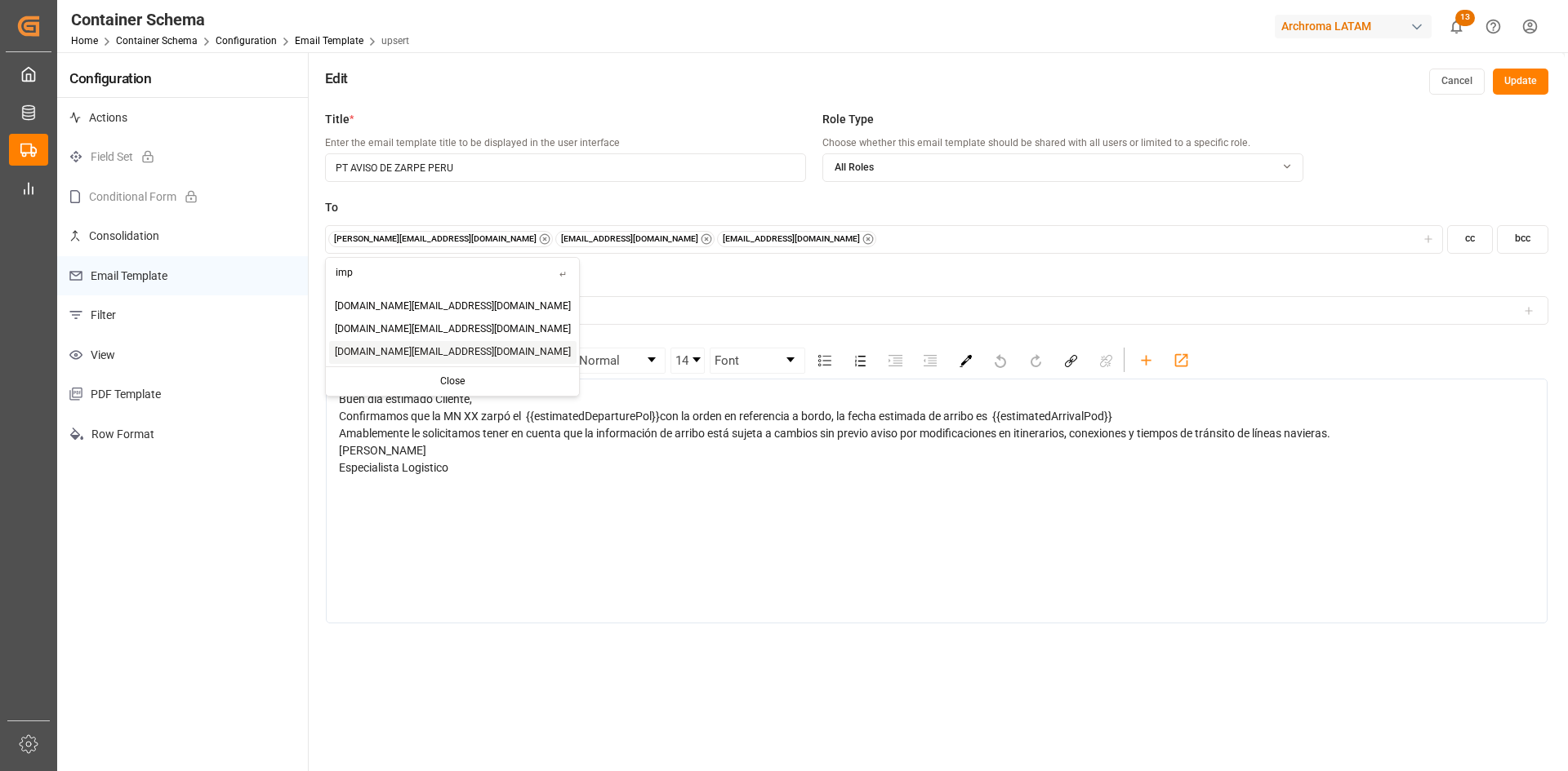
type input "imp"
click at [409, 348] on span "[DOMAIN_NAME][EMAIL_ADDRESS][DOMAIN_NAME]" at bounding box center [453, 353] width 236 height 15
click at [1523, 84] on button "Update" at bounding box center [1520, 81] width 55 height 26
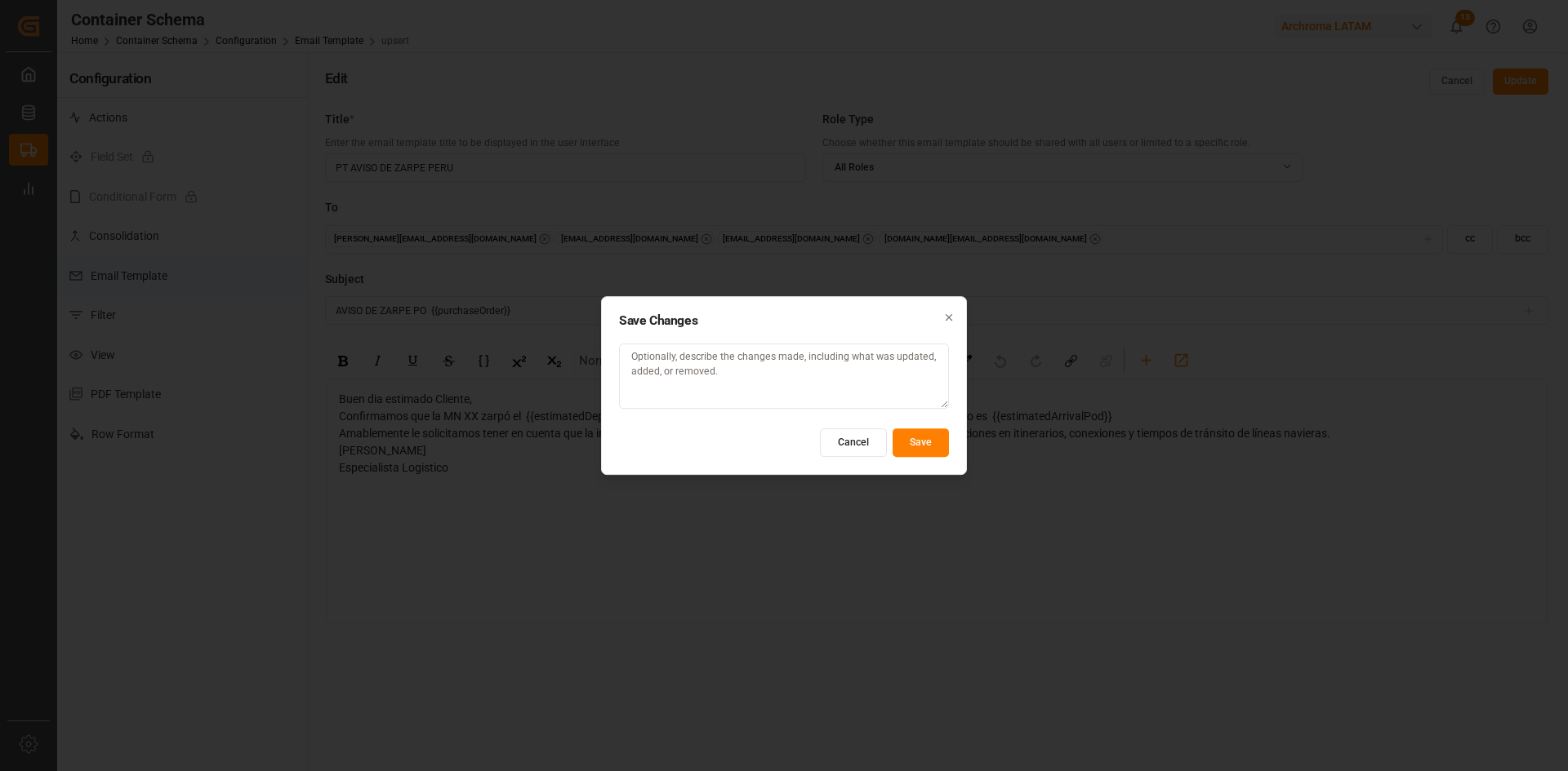
click at [802, 391] on textarea at bounding box center [784, 376] width 330 height 65
type textarea "peru"
click at [917, 445] on button "Save" at bounding box center [920, 442] width 56 height 28
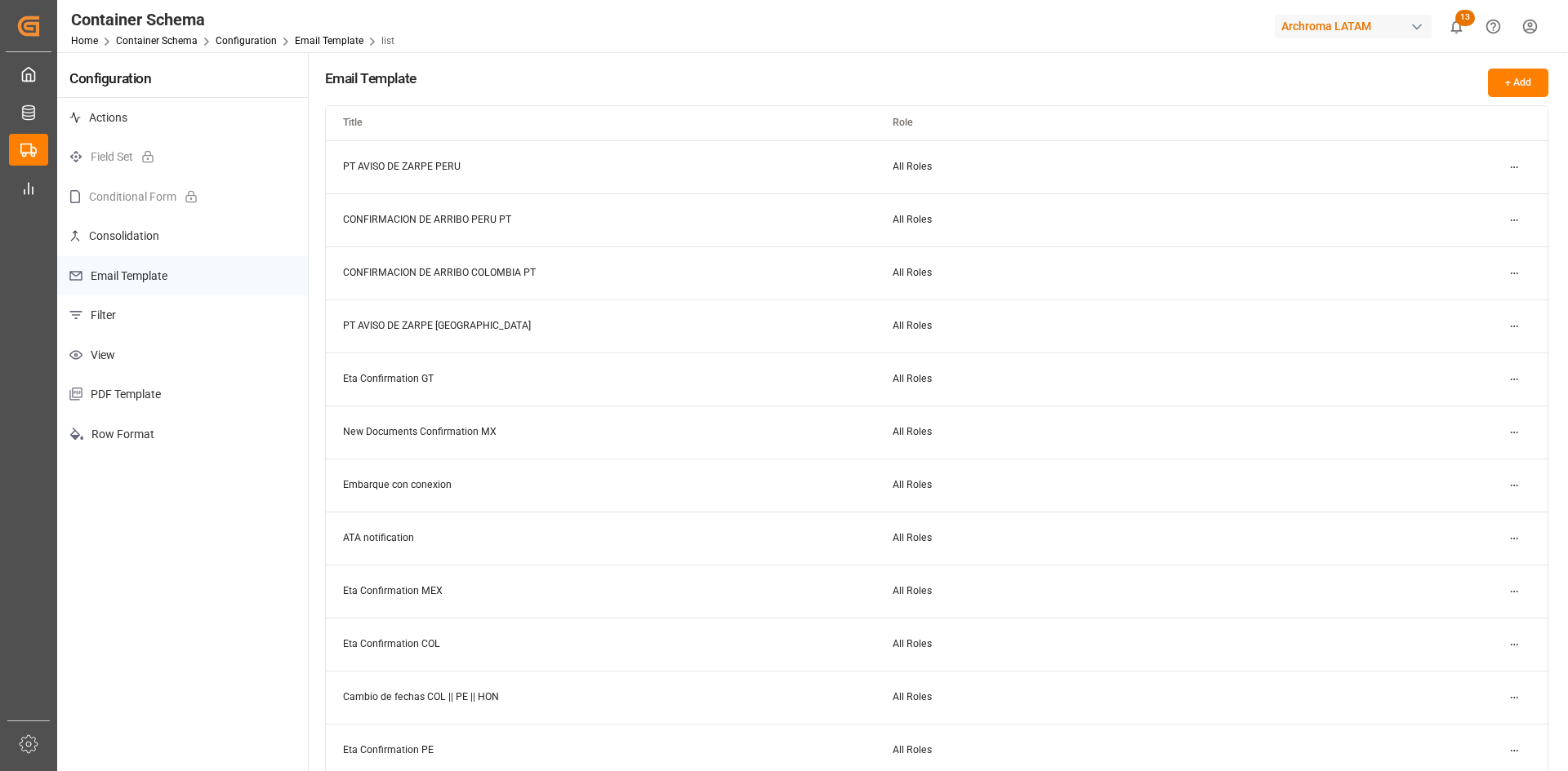
click at [1511, 161] on html "Created by potrace 1.15, written by Peter Selinger 2001-2017 Created by potrace…" at bounding box center [784, 386] width 1568 height 771
click at [1469, 247] on small "Delete" at bounding box center [1463, 246] width 29 height 10
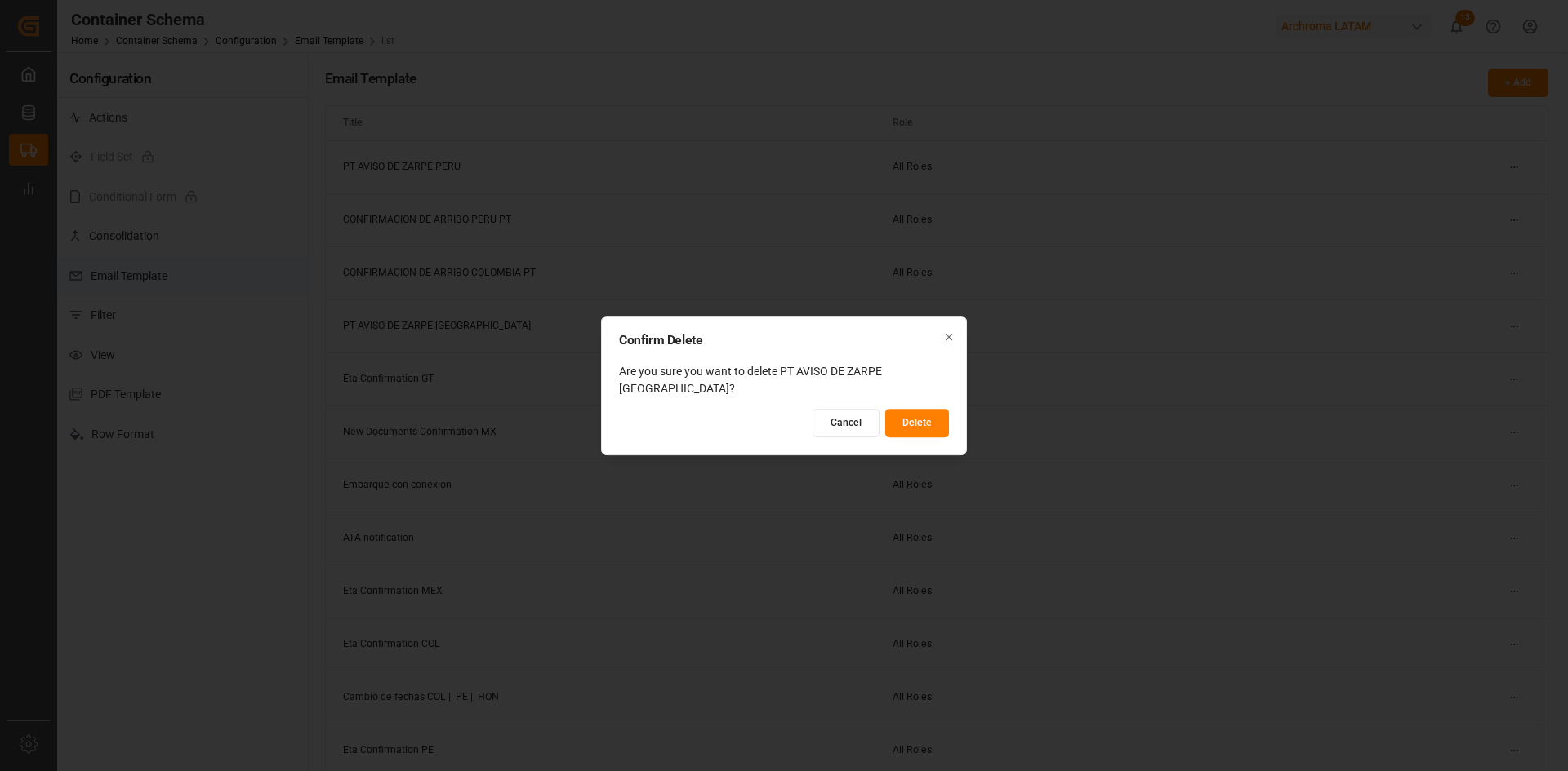
click at [923, 416] on button "Delete" at bounding box center [917, 423] width 64 height 28
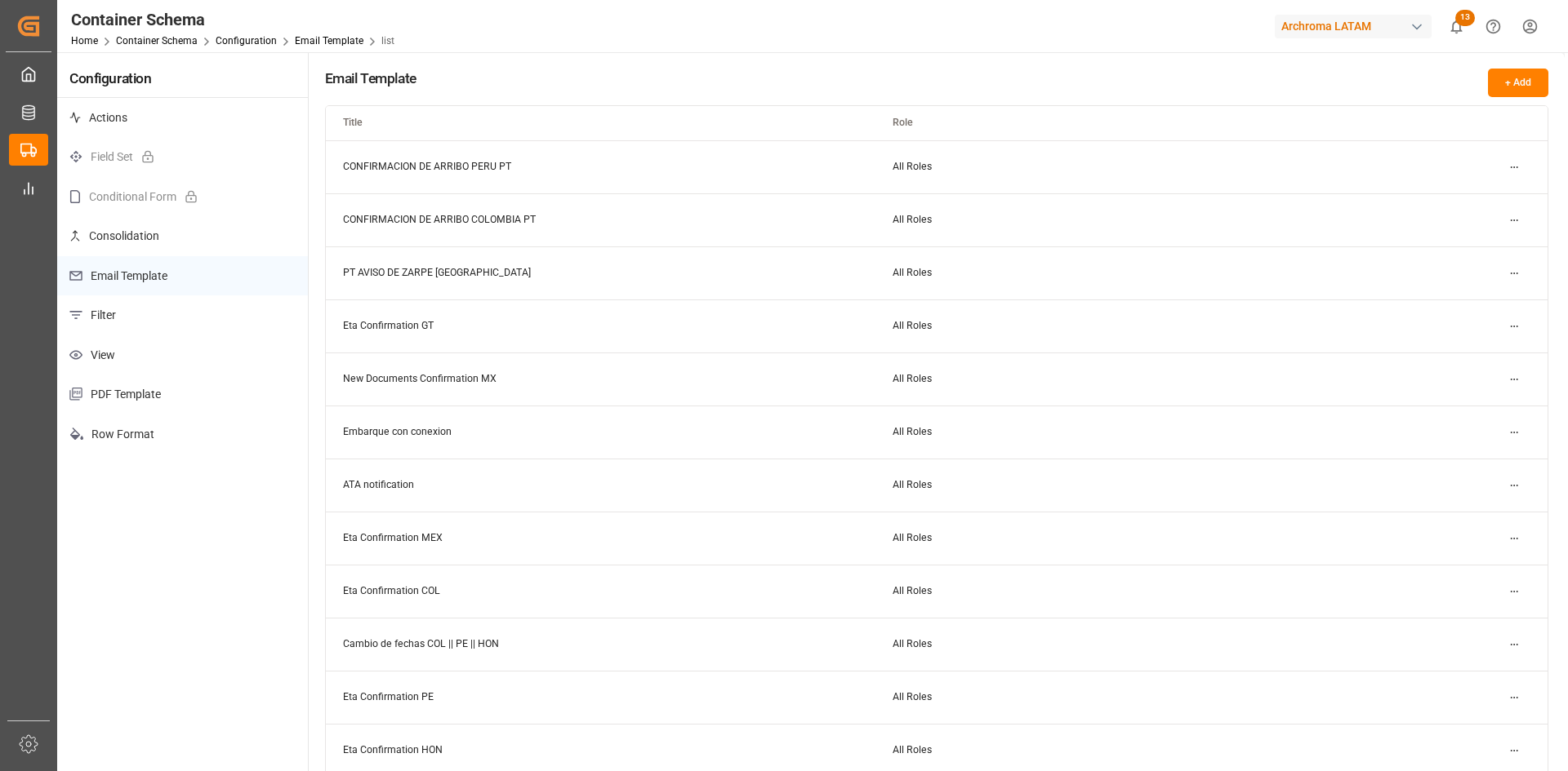
click at [1516, 164] on html "Created by potrace 1.15, written by Peter Selinger 2001-2017 Created by potrace…" at bounding box center [784, 386] width 1568 height 771
click at [1479, 238] on div "Delete" at bounding box center [1485, 245] width 85 height 23
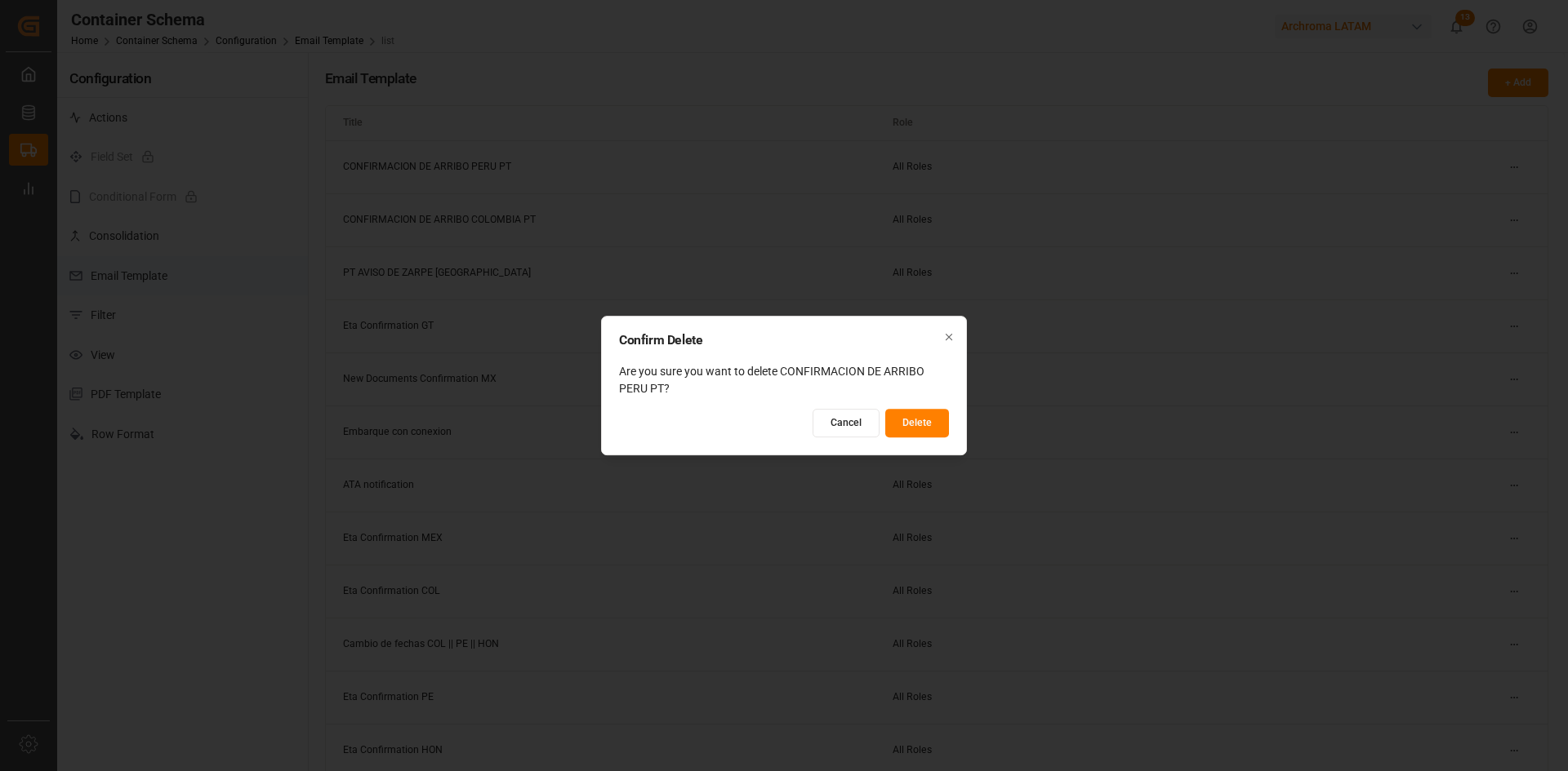
click at [923, 425] on button "Delete" at bounding box center [917, 423] width 64 height 28
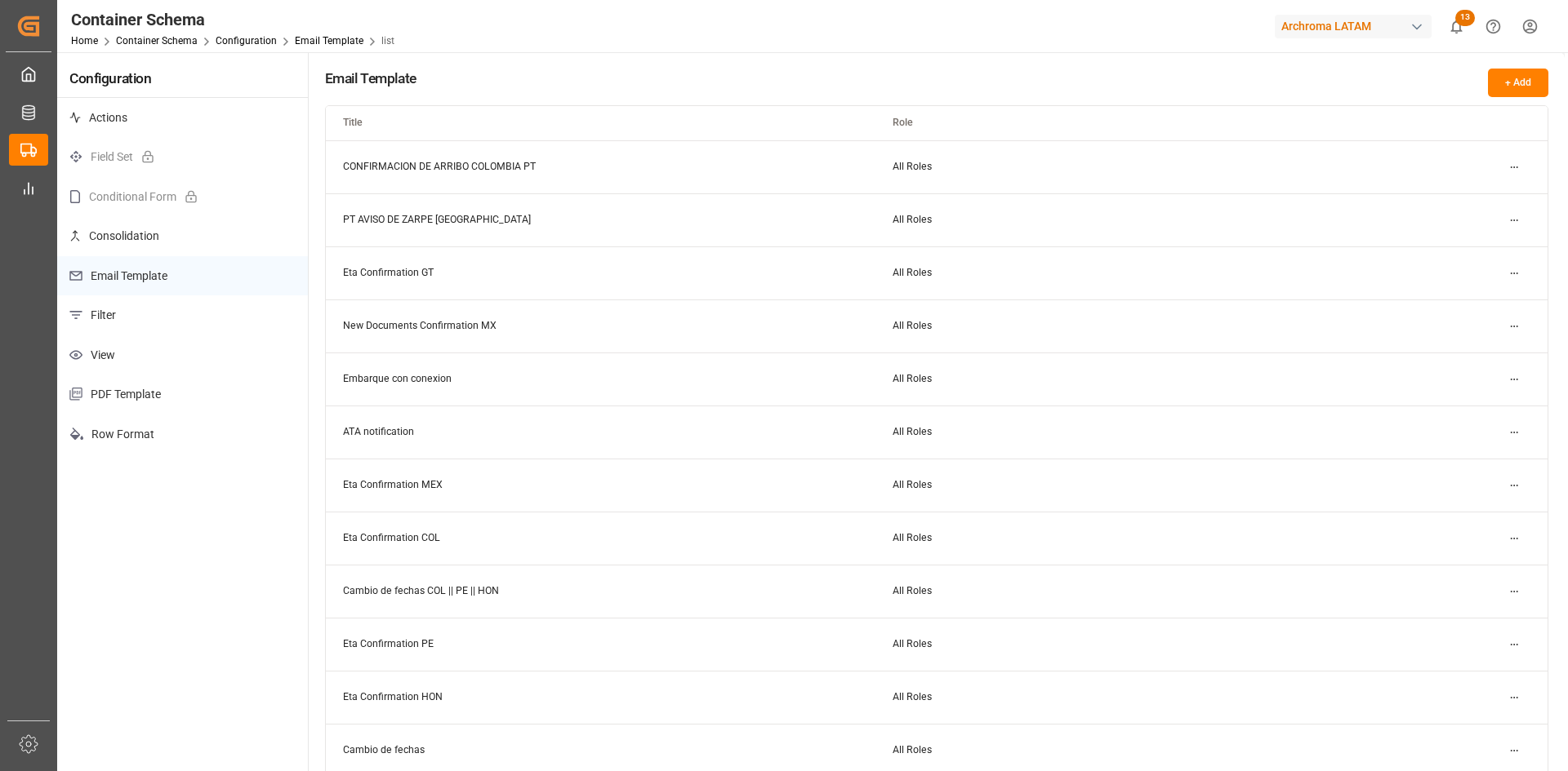
click at [1514, 166] on html "Created by potrace 1.15, written by Peter Selinger 2001-2017 Created by potrace…" at bounding box center [784, 386] width 1568 height 771
click at [1460, 207] on div "Edit" at bounding box center [1485, 199] width 85 height 23
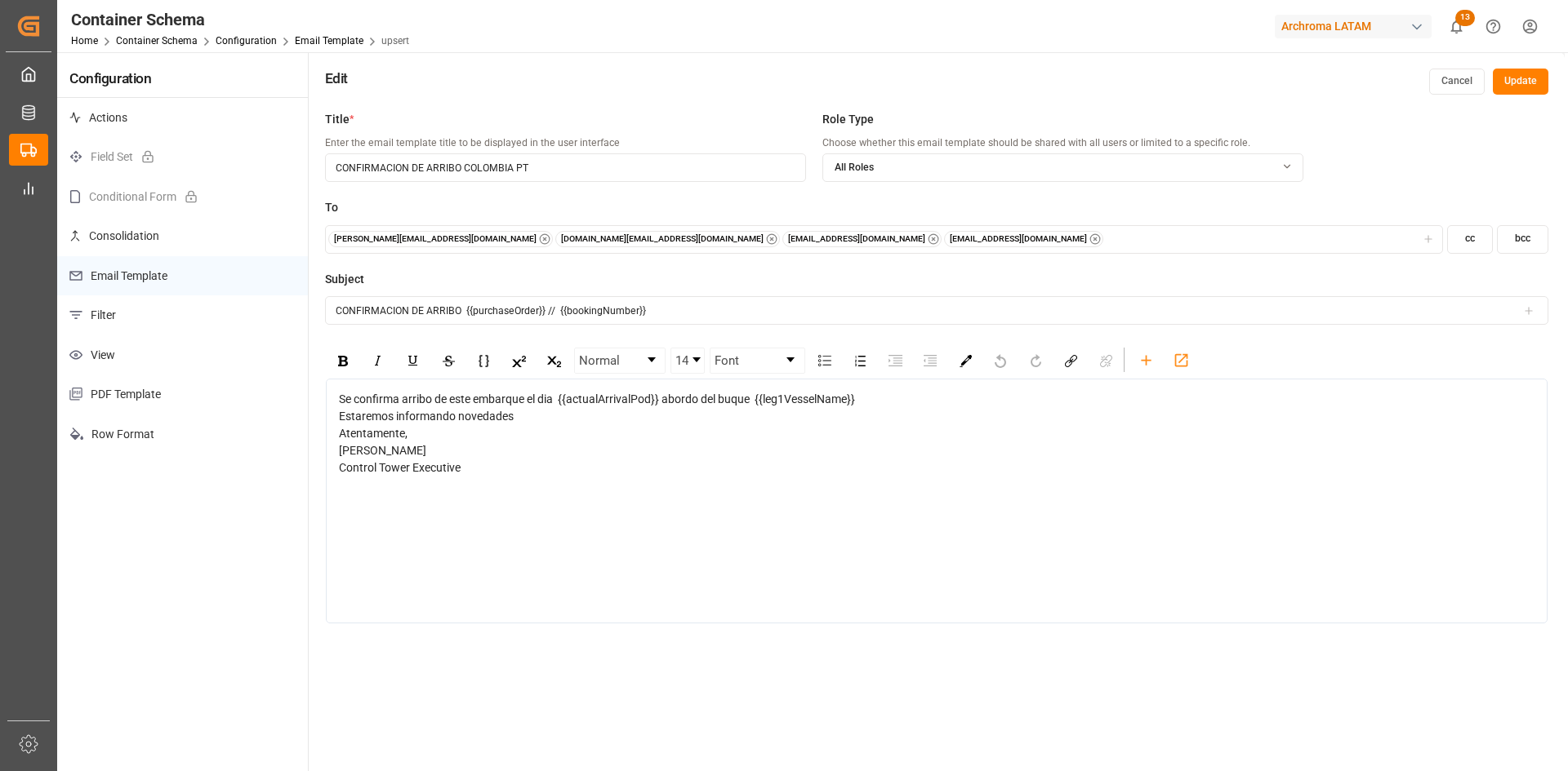
click at [490, 169] on input "CONFIRMACION DE ARRIBO COLOMBIA PT" at bounding box center [565, 167] width 481 height 28
type input "CONFIRMACION DE ARRIBO PT"
click at [770, 241] on icon "button" at bounding box center [771, 239] width 3 height 3
click at [1510, 79] on button "Update" at bounding box center [1520, 81] width 55 height 26
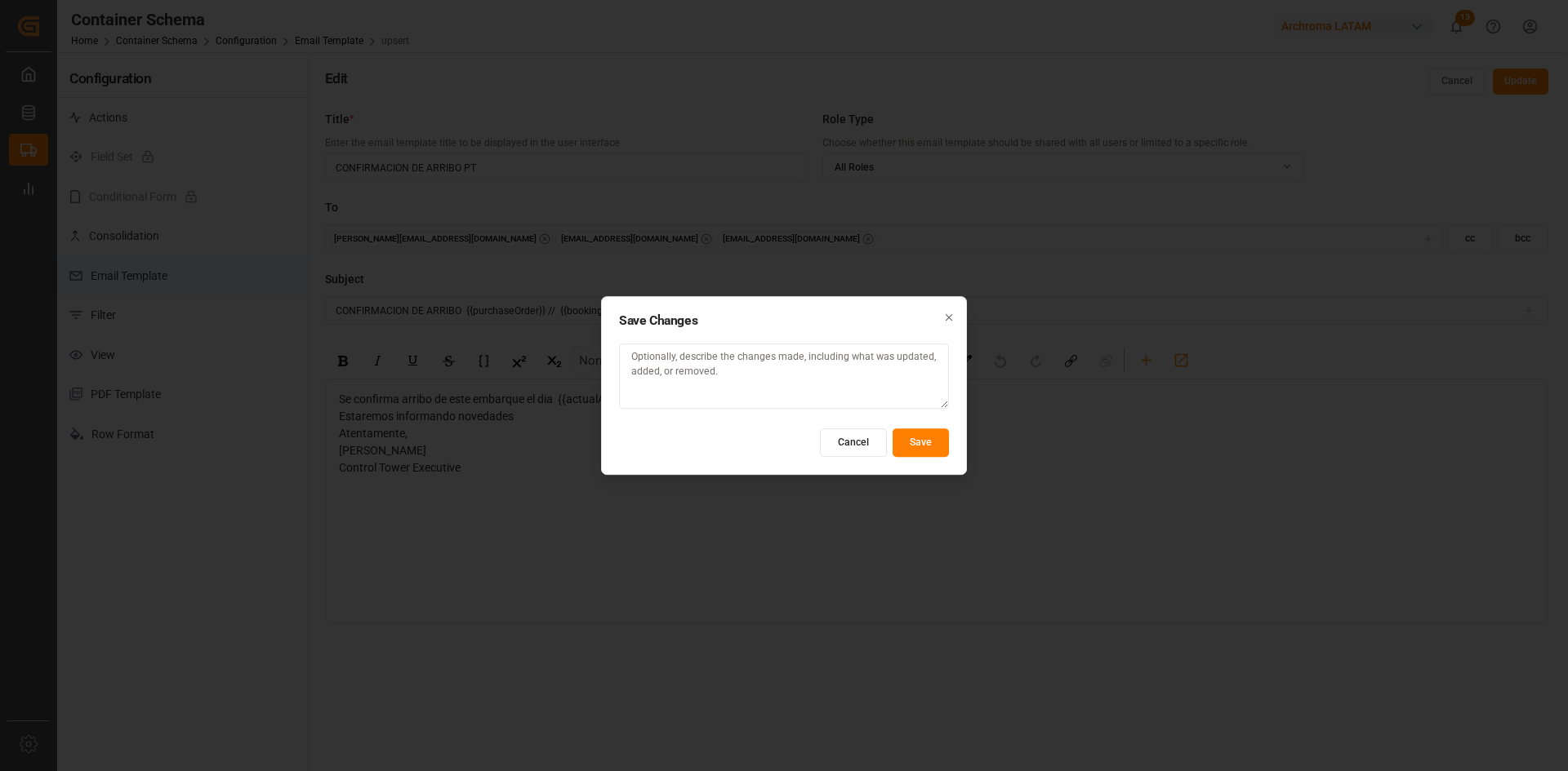
click at [824, 366] on textarea at bounding box center [784, 376] width 330 height 65
type textarea "GENERAL PAR APT"
click at [933, 445] on button "Save" at bounding box center [920, 442] width 56 height 28
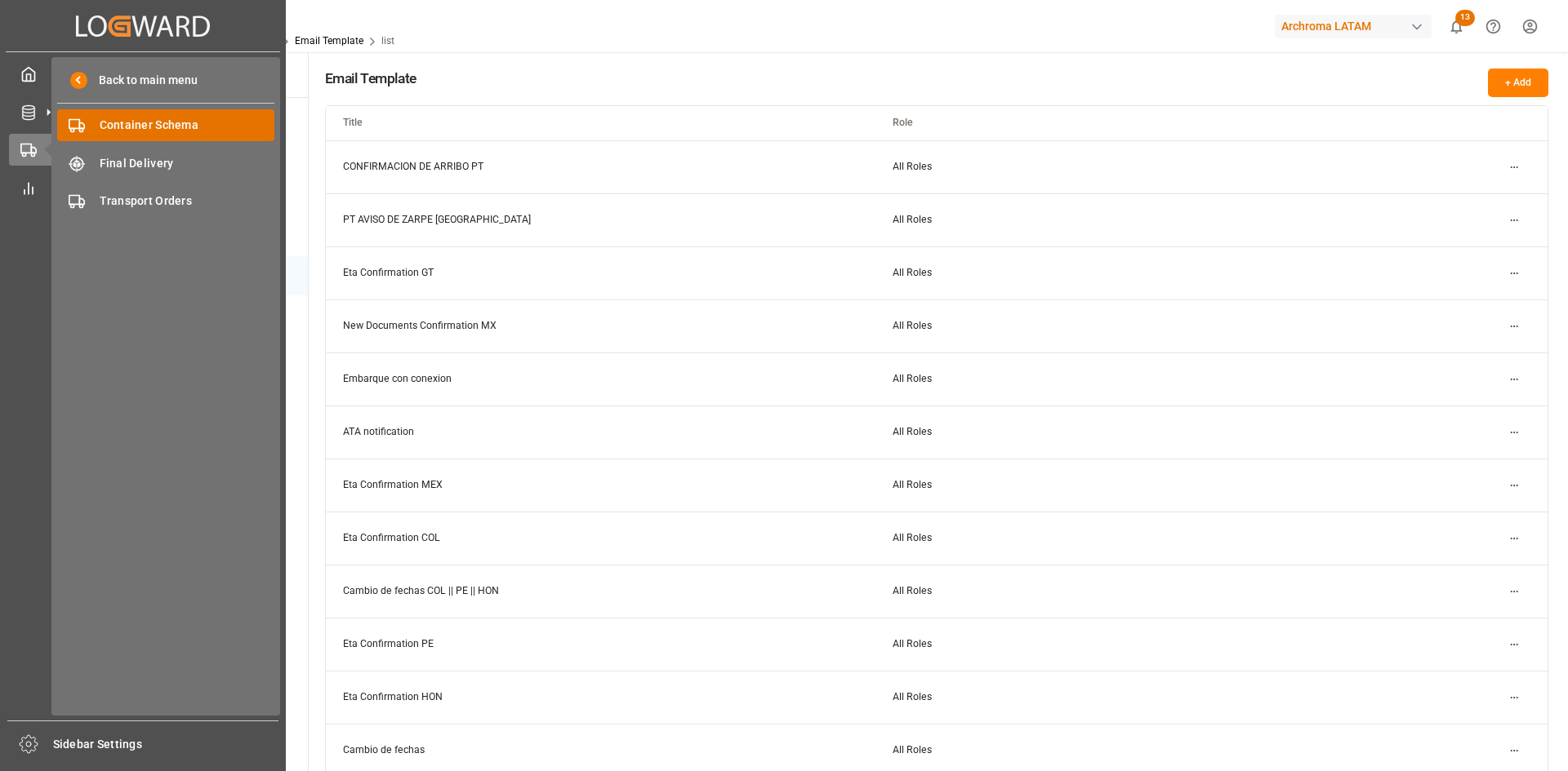
click at [160, 130] on span "Container Schema" at bounding box center [187, 125] width 176 height 17
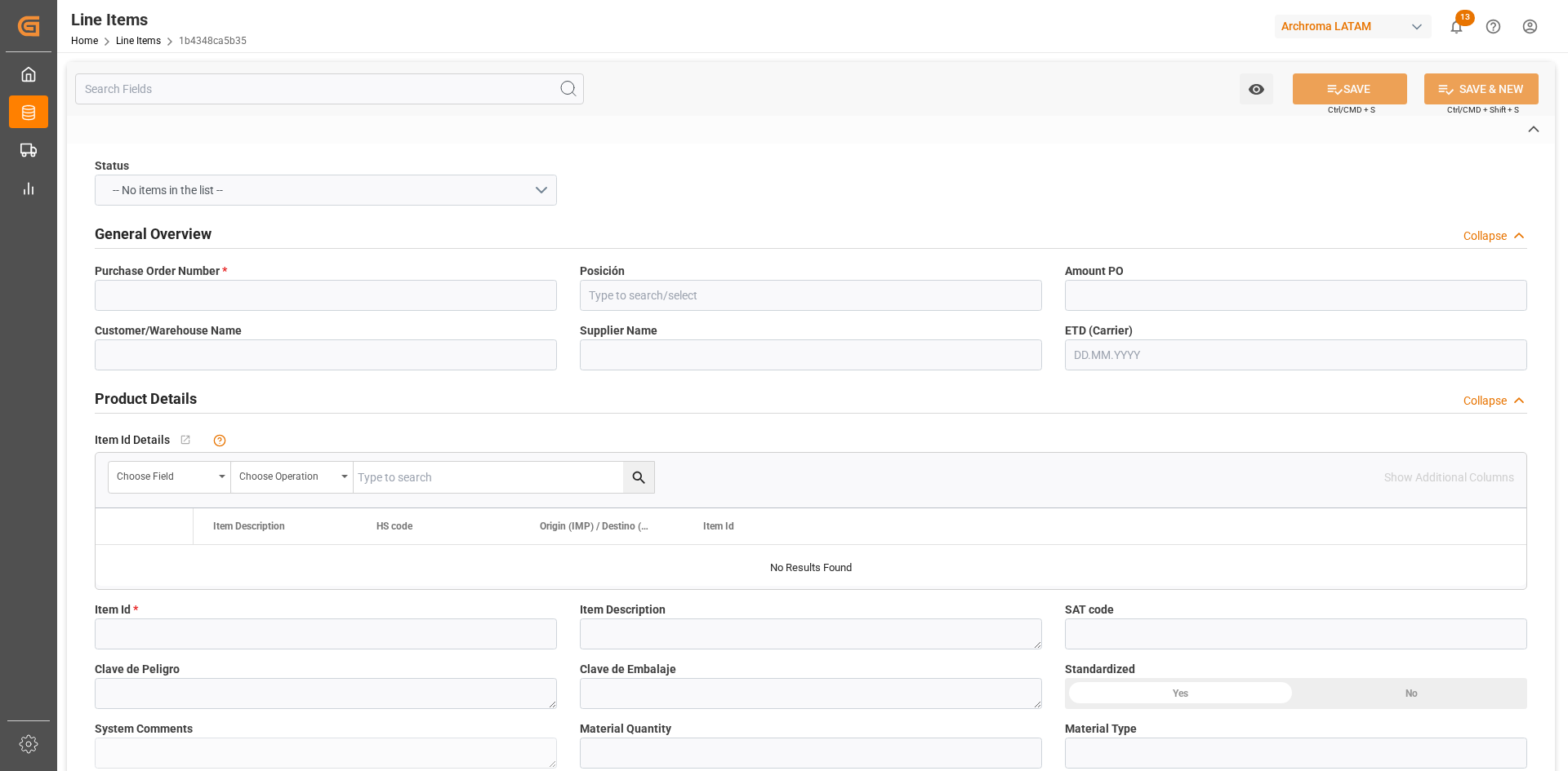
type input "4504635638"
type input "10"
type input "EXPRESO [PERSON_NAME] [GEOGRAPHIC_DATA]"
type input "SPICE INDÚSTRIA QUÍMICA LTDA."
type input "28270630049"
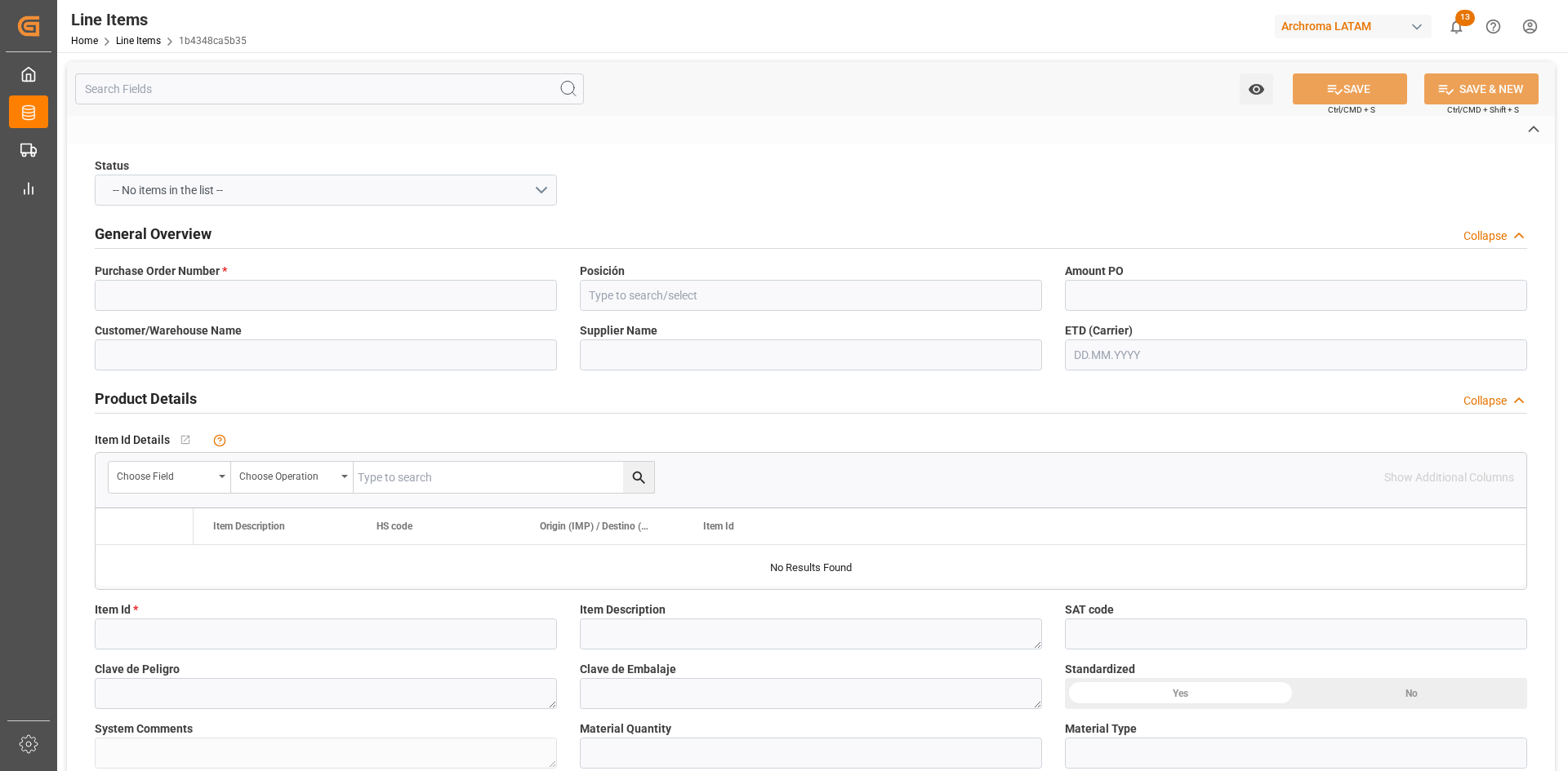
type textarea "CARTASTRENGTH DST.03 1000"
type input "IBC"
type textarea "7 IBC"
type input "KGM"
type input "KG"
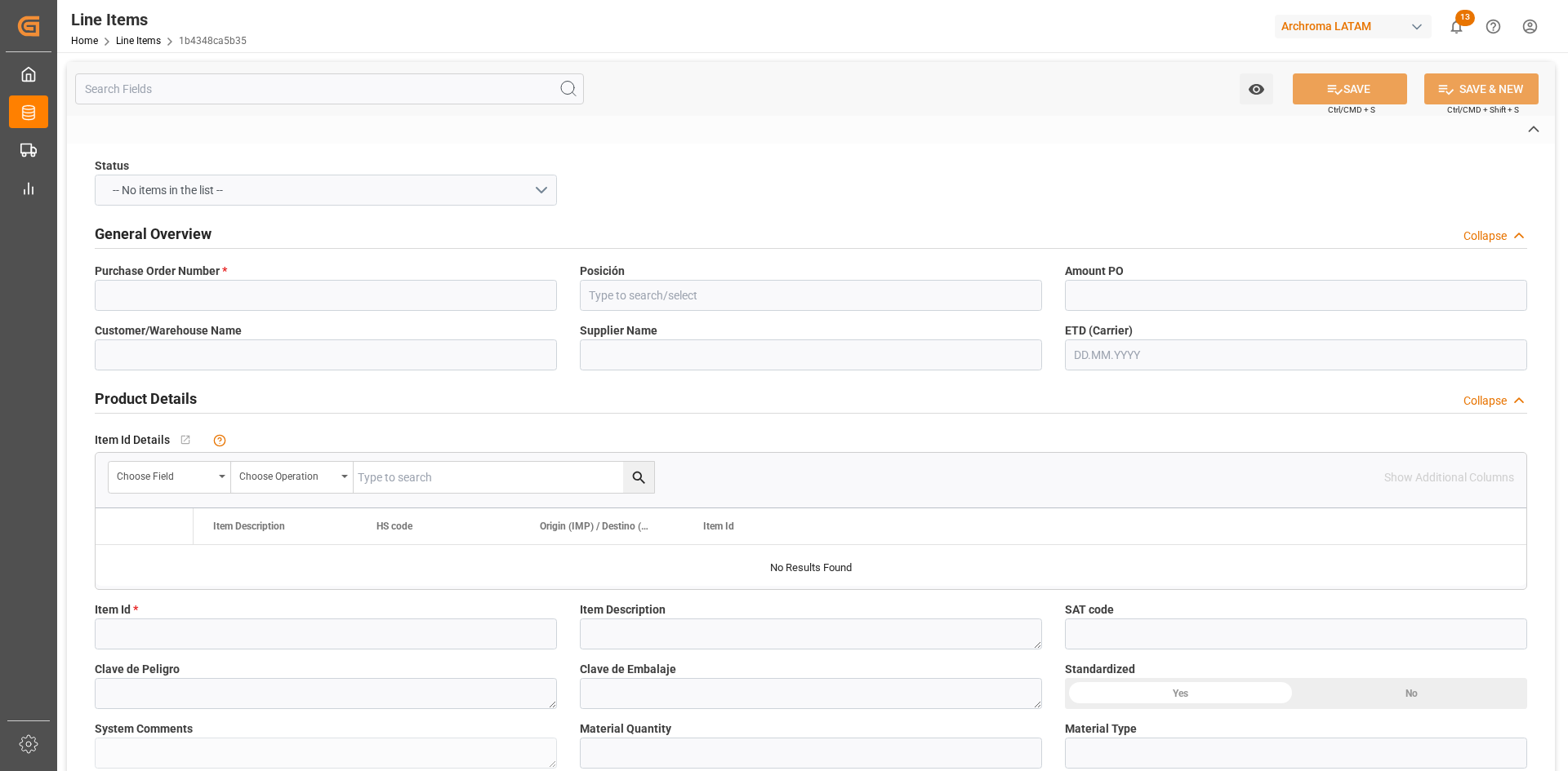
type textarea "CEX-25/11143"
type input "USD"
type input "SEAFREIGHT"
type textarea "[GEOGRAPHIC_DATA]"
type input "2001"
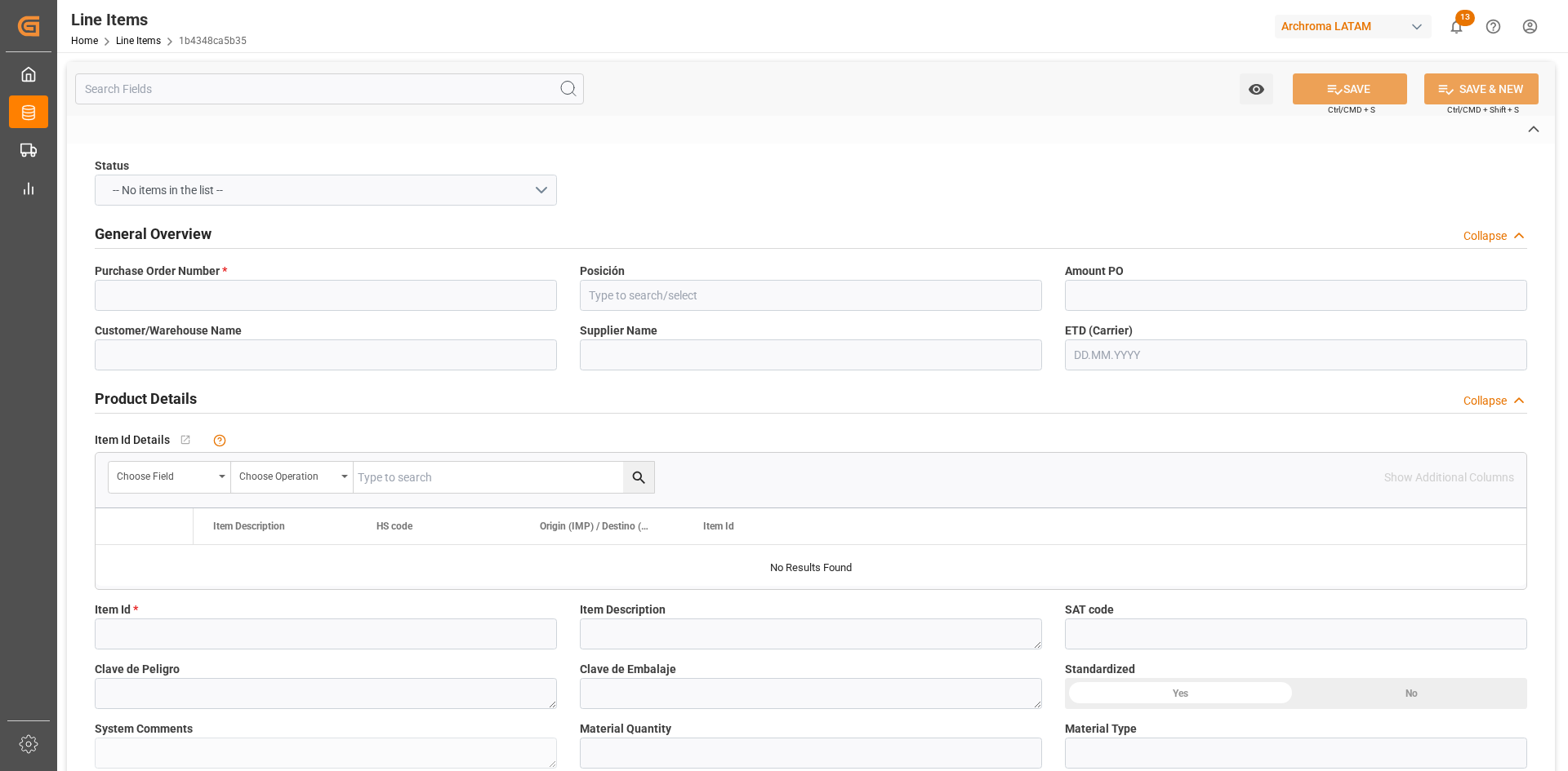
type textarea "PT"
type input "CIF"
type input "BRASIL"
type textarea "Definitivo"
type input "e6e66b3c2eb4"
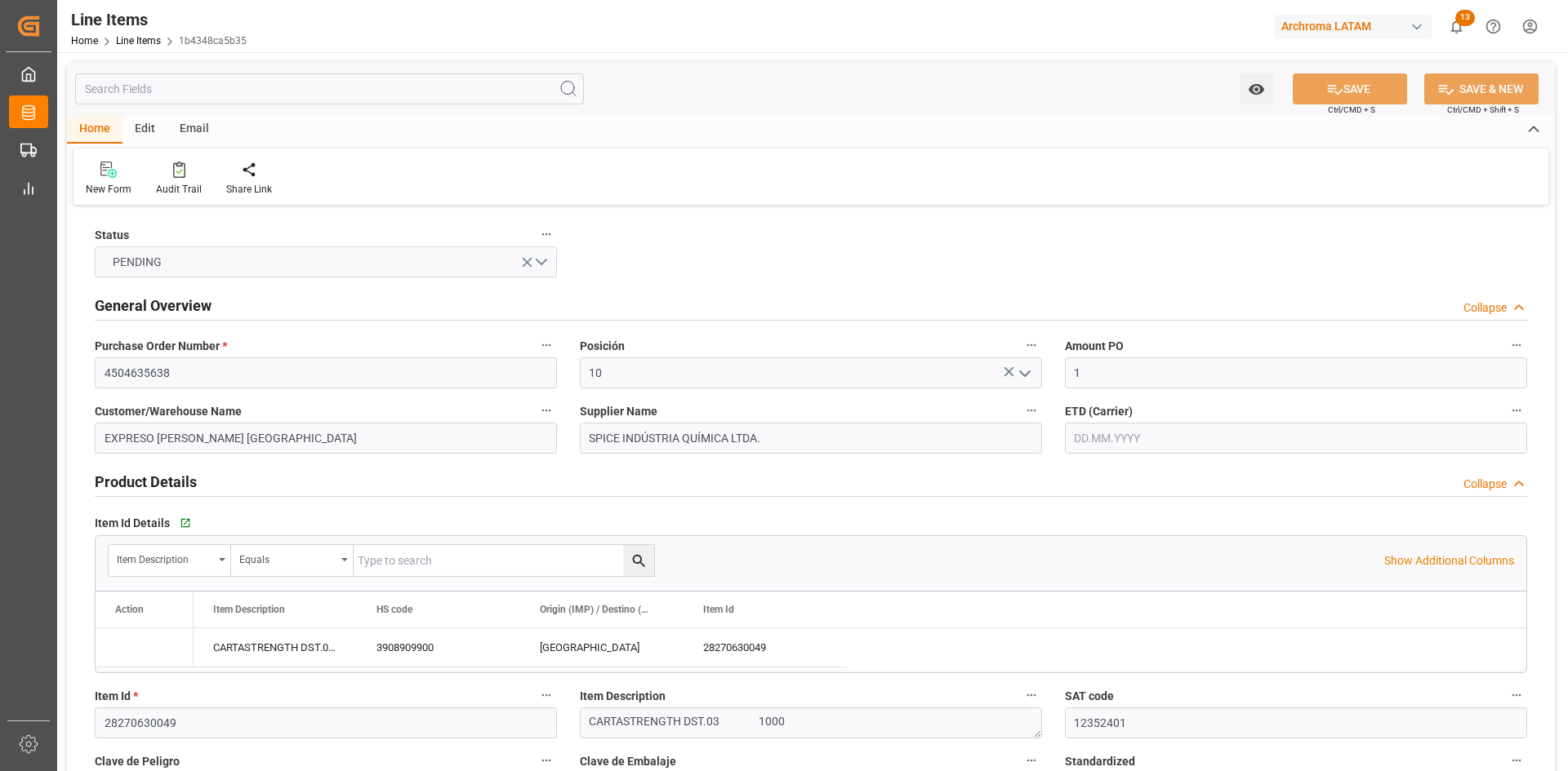
type input "1"
type input "12352401"
type input "7"
type input "7000"
type input "7413"
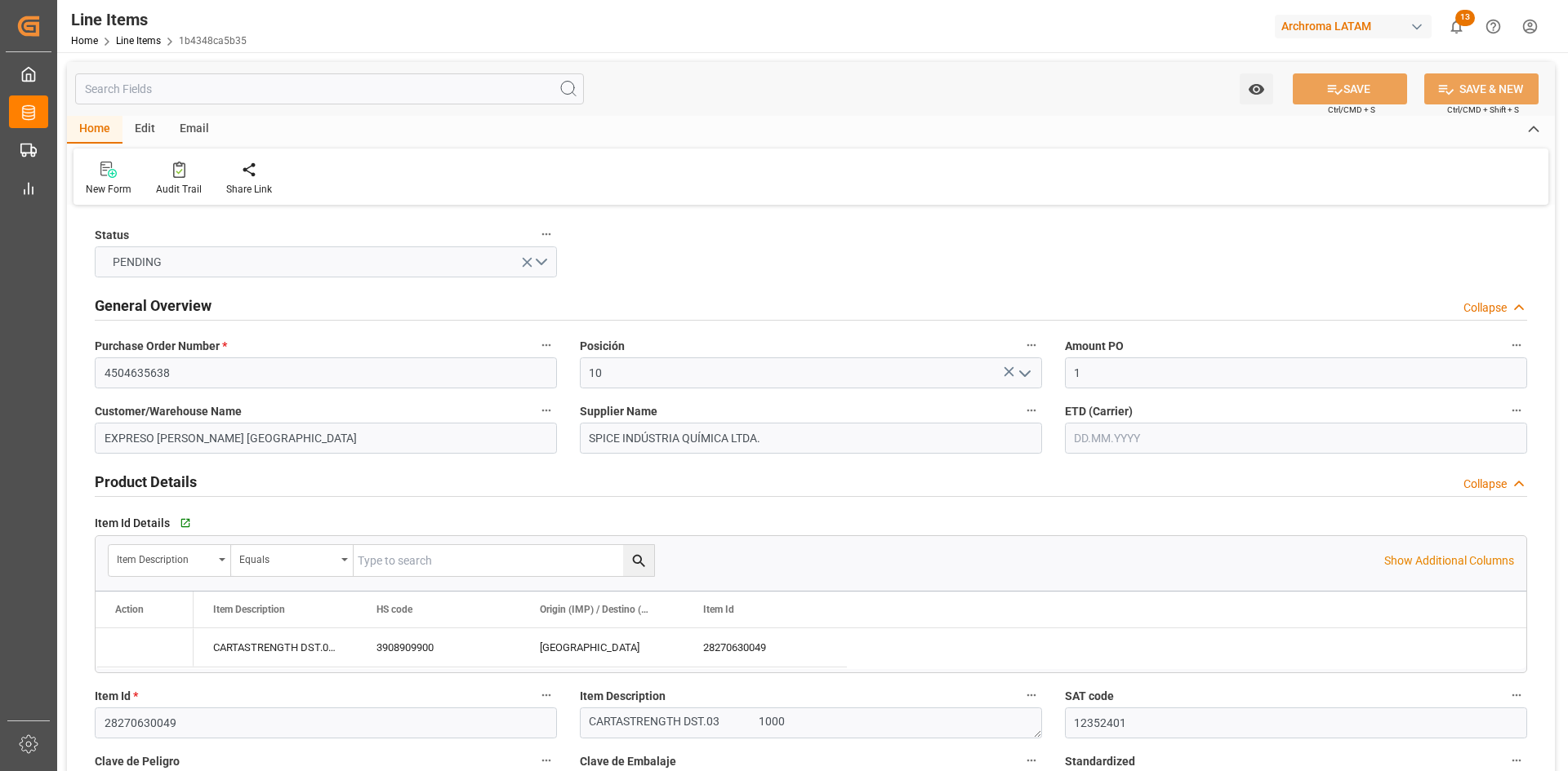
type input "11900"
type input "3908909900"
type input "07.08.2025"
type input "[DATE]"
type input "[DATE] 15:03"
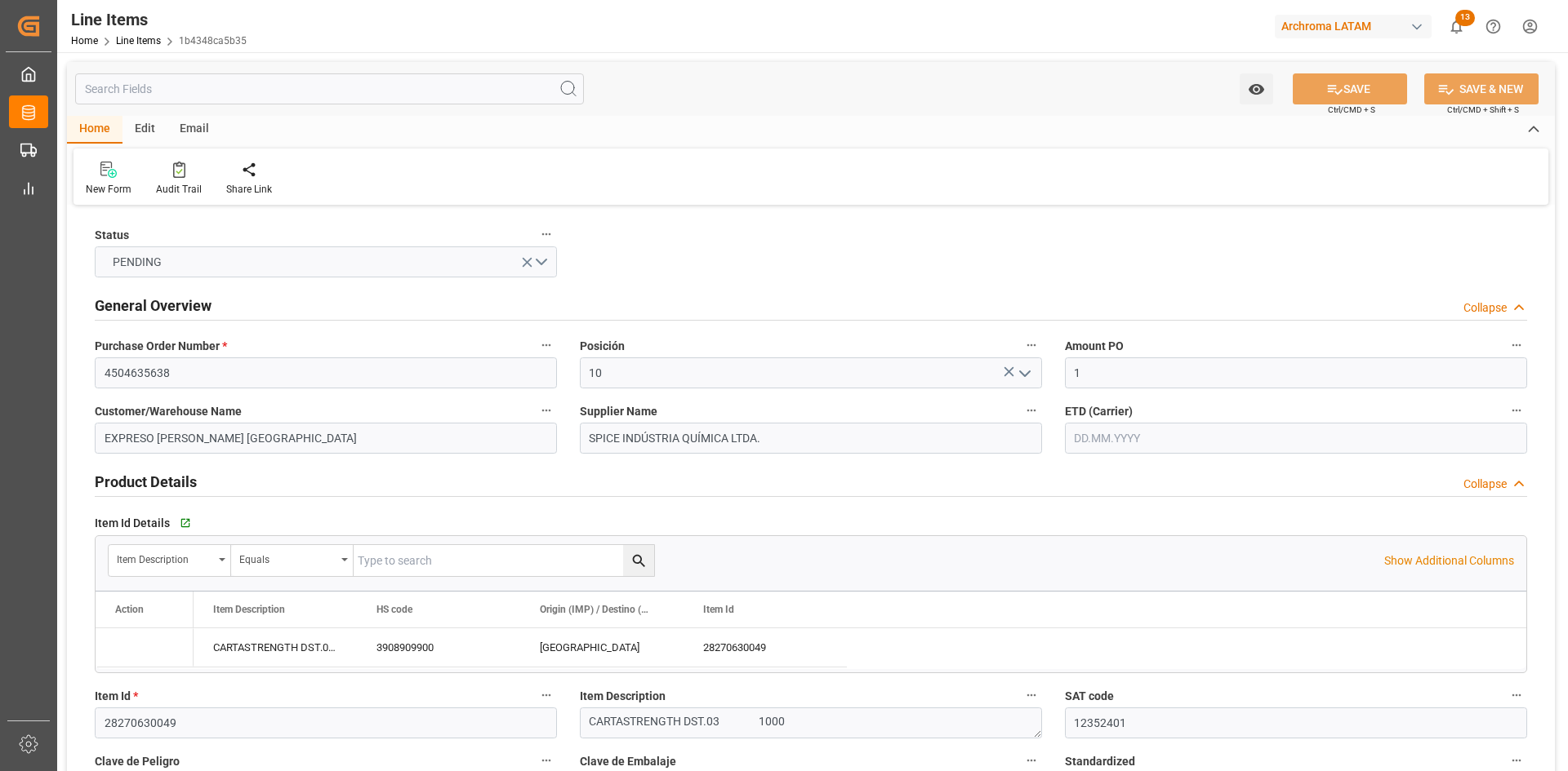
type input "27.06.2025 19:08"
click at [197, 124] on div "Email" at bounding box center [194, 130] width 54 height 28
click at [107, 174] on icon at bounding box center [110, 172] width 22 height 12
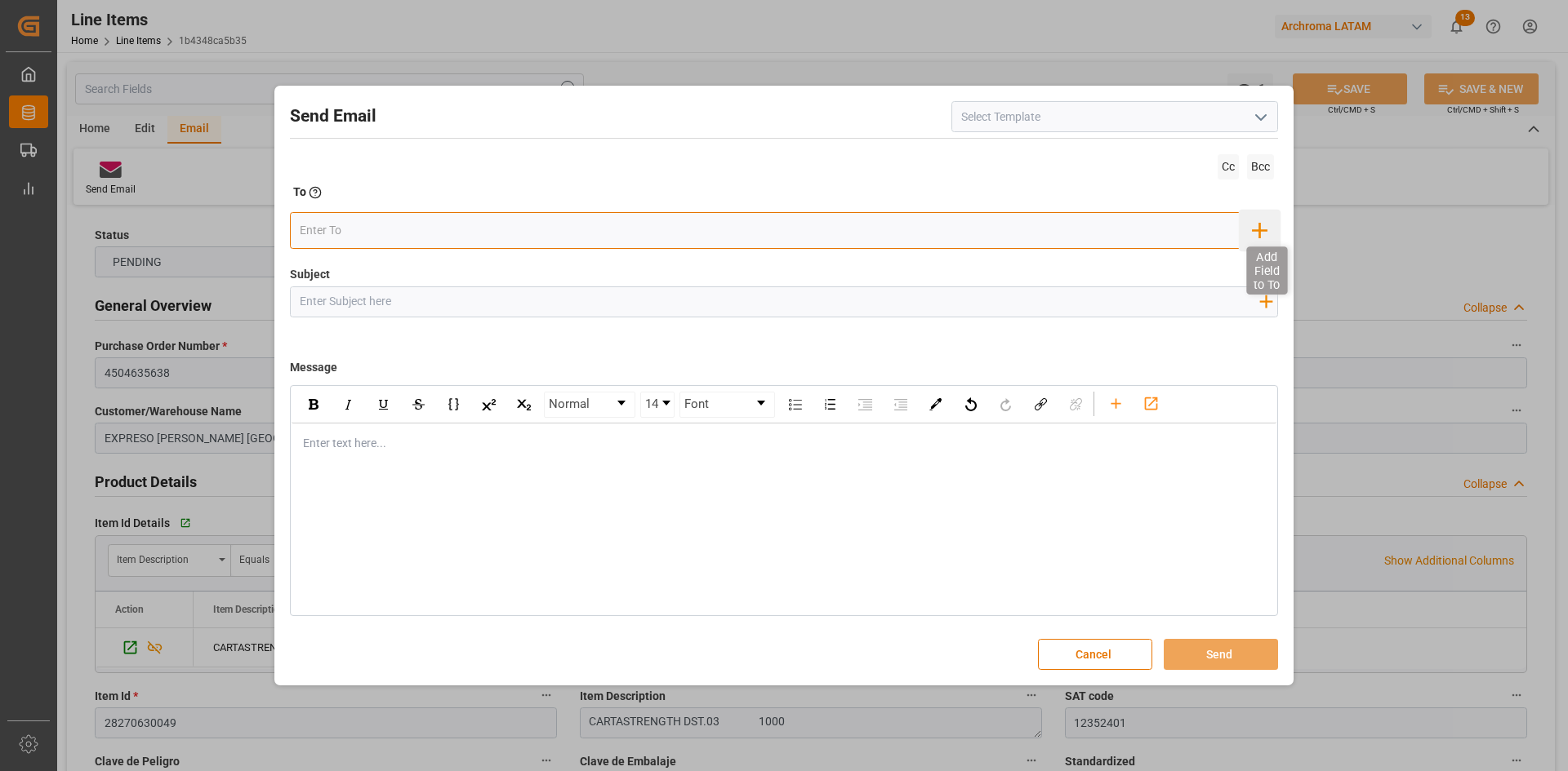
click at [1254, 232] on icon "button" at bounding box center [1258, 230] width 26 height 26
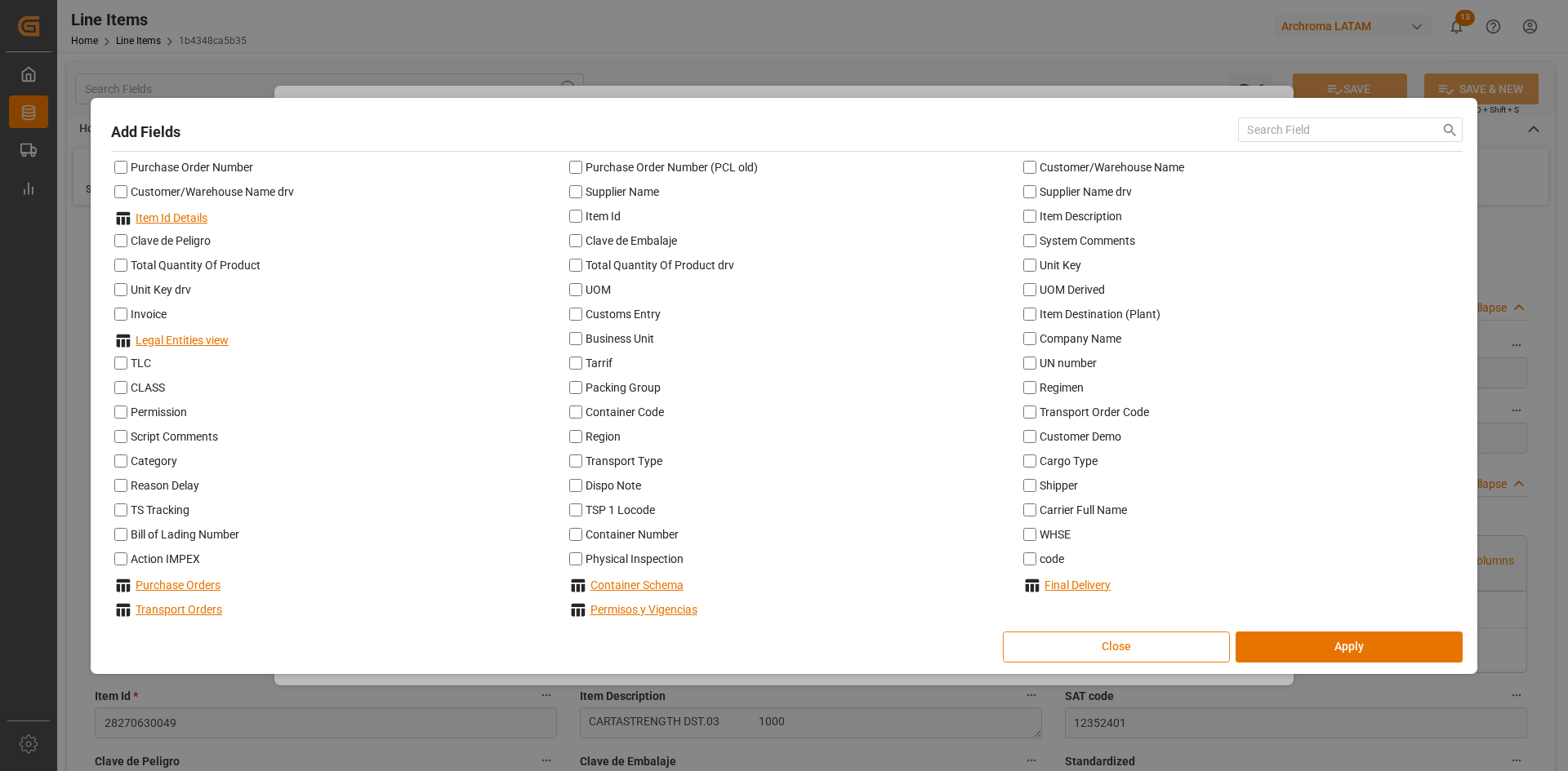
click at [1139, 643] on button "Close" at bounding box center [1116, 646] width 227 height 31
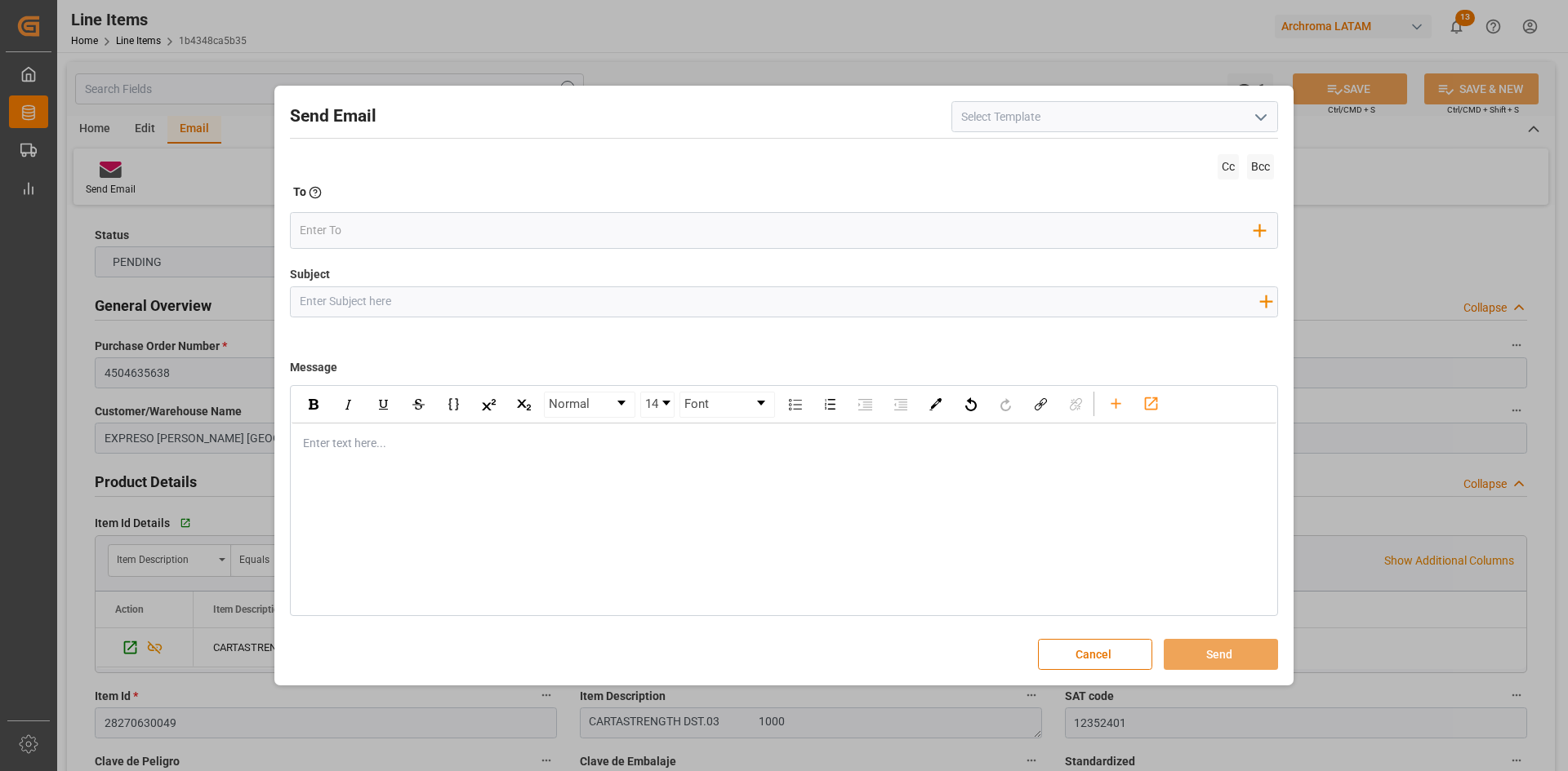
click at [1257, 121] on icon "open menu" at bounding box center [1260, 117] width 19 height 19
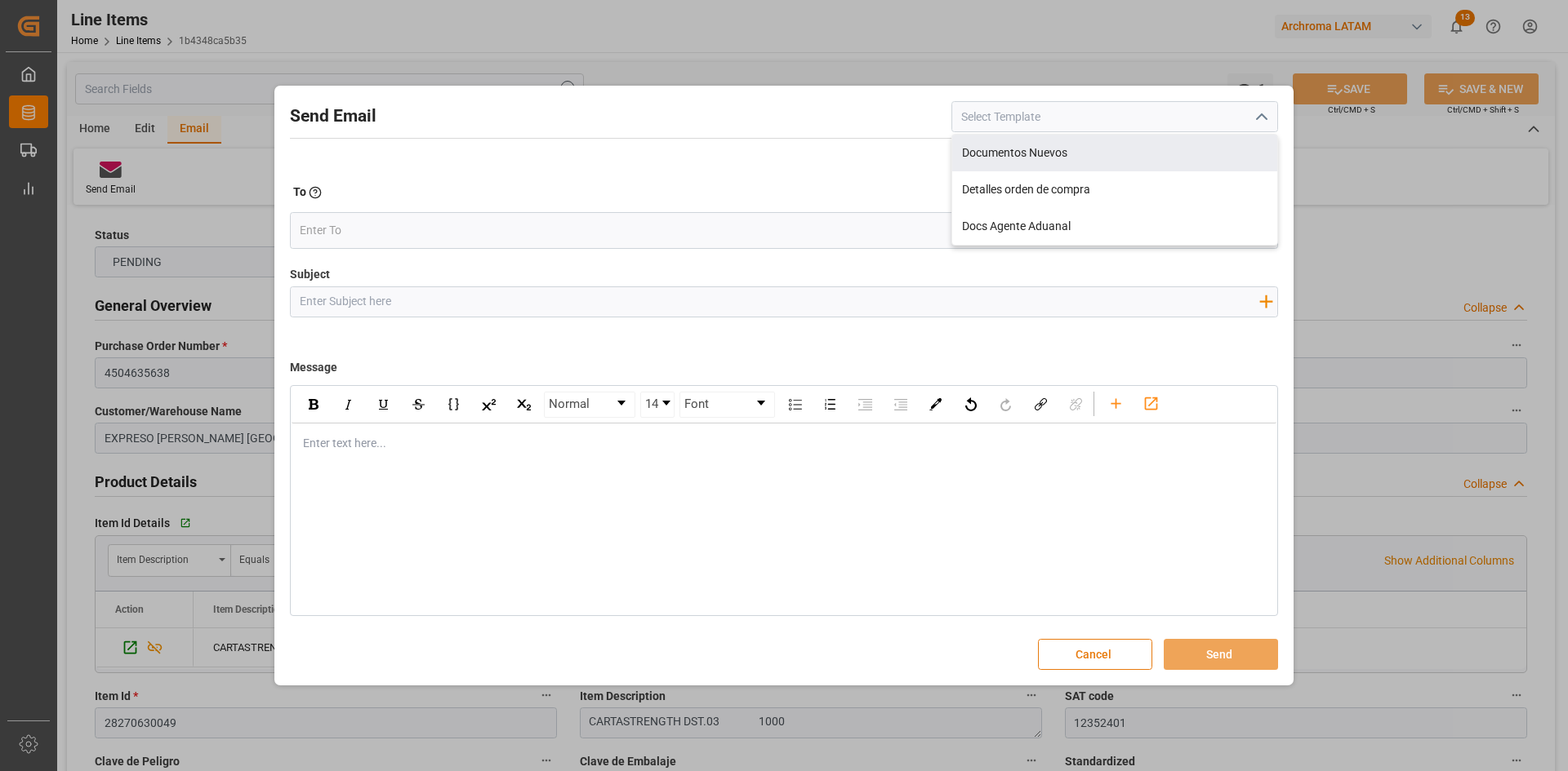
click at [1068, 640] on button "Cancel" at bounding box center [1094, 654] width 115 height 31
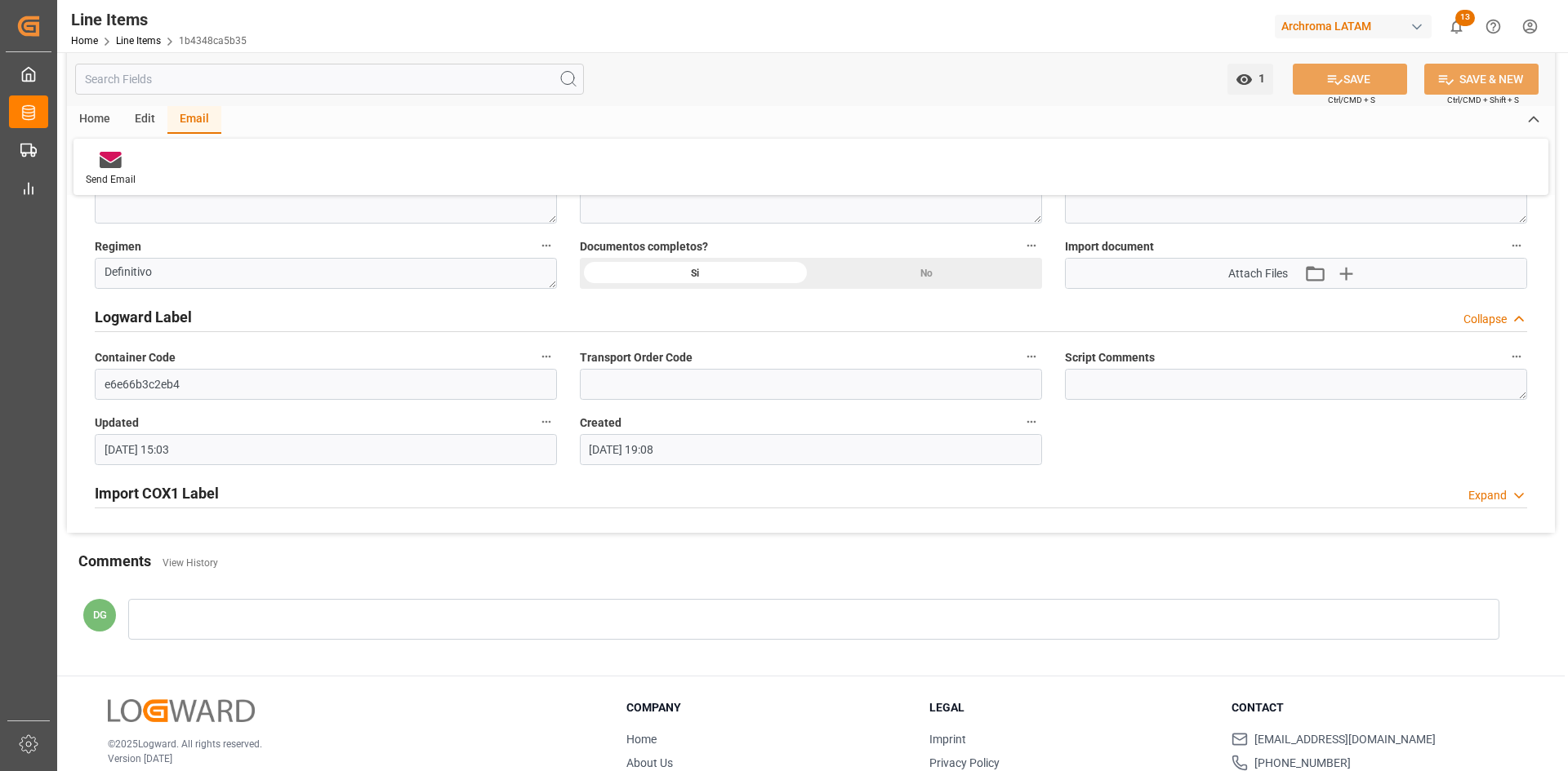
scroll to position [1366, 0]
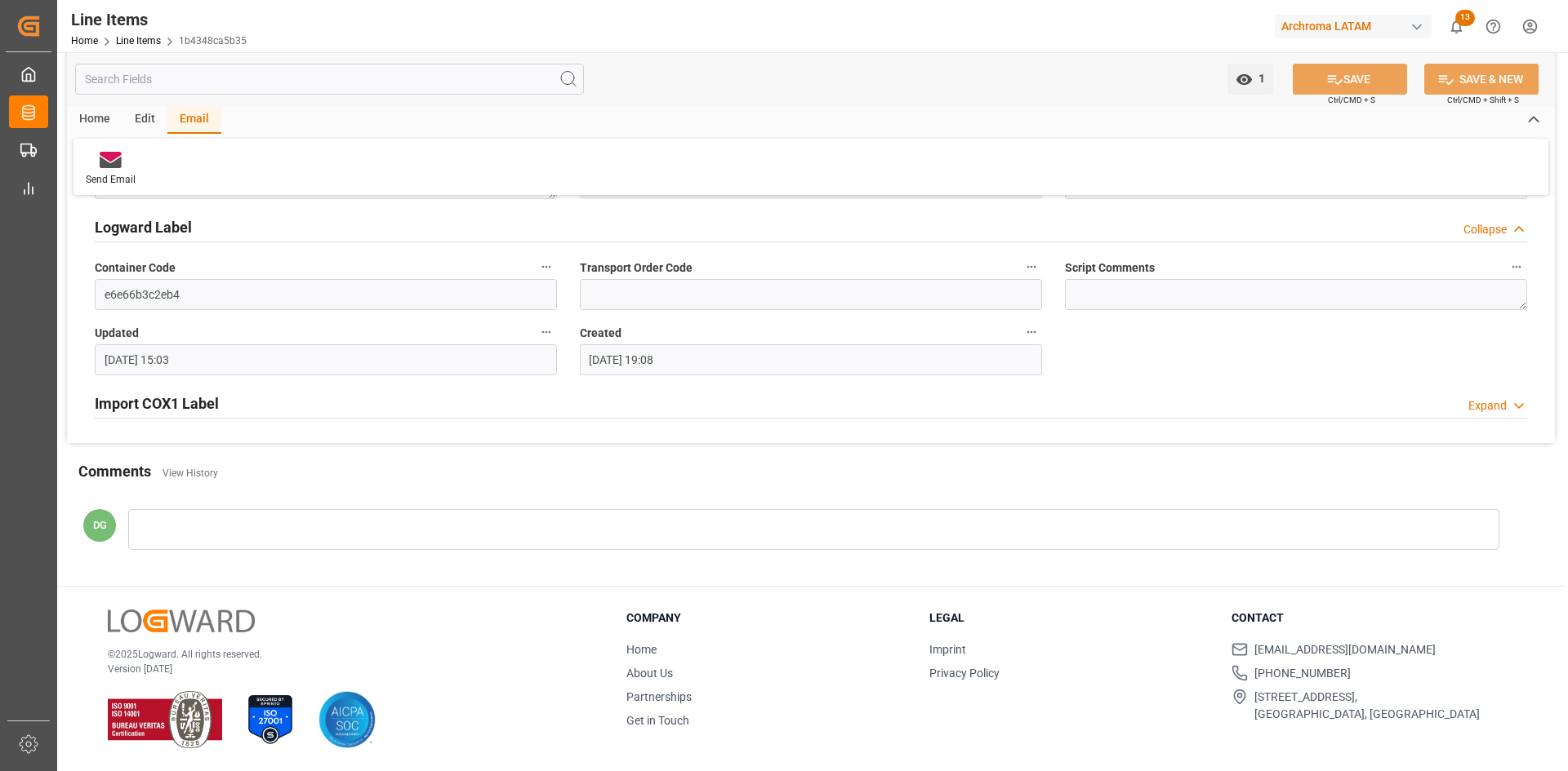
click at [169, 410] on h2 "Import COX1 Label" at bounding box center [156, 403] width 124 height 22
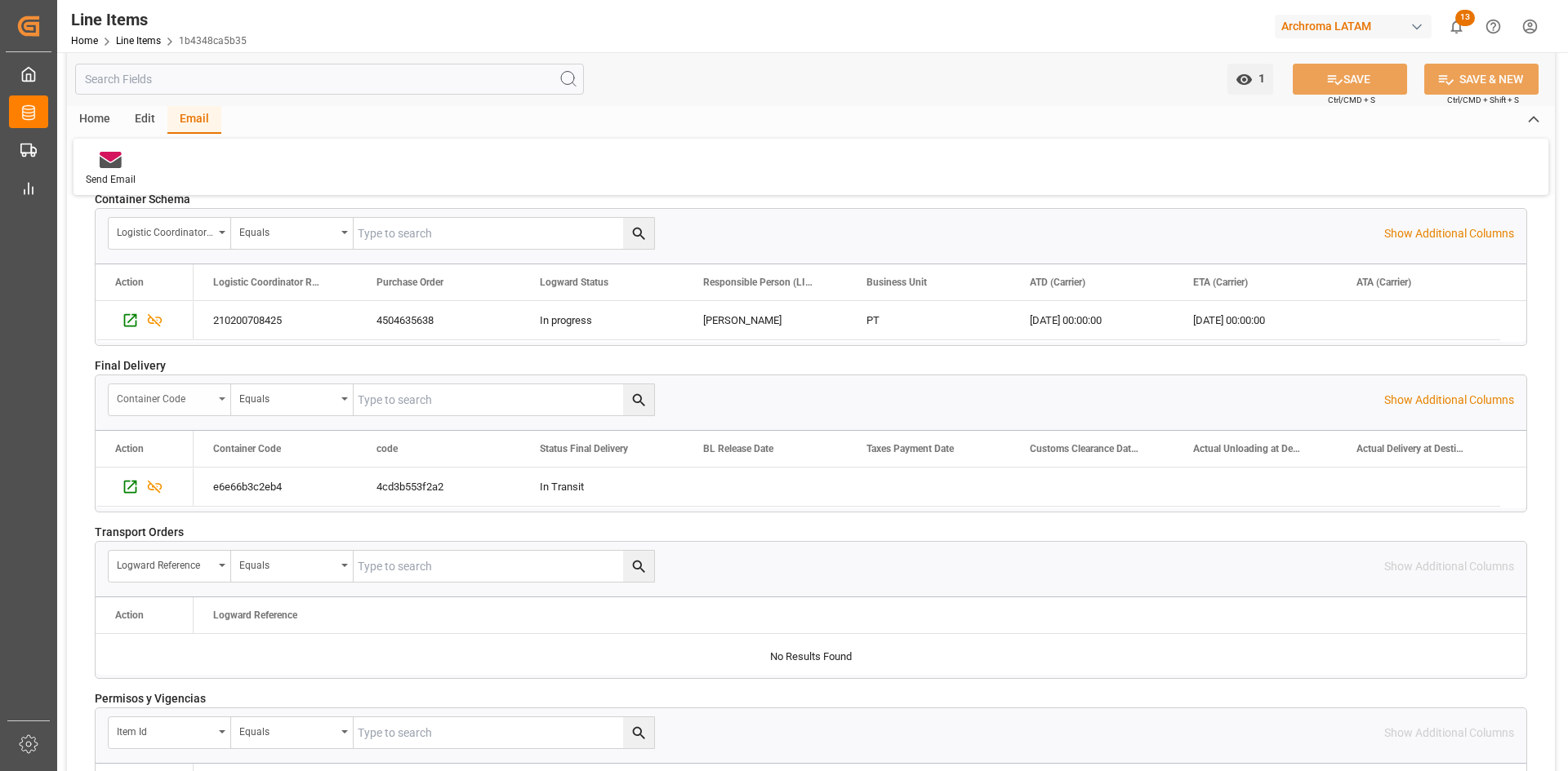
scroll to position [2346, 0]
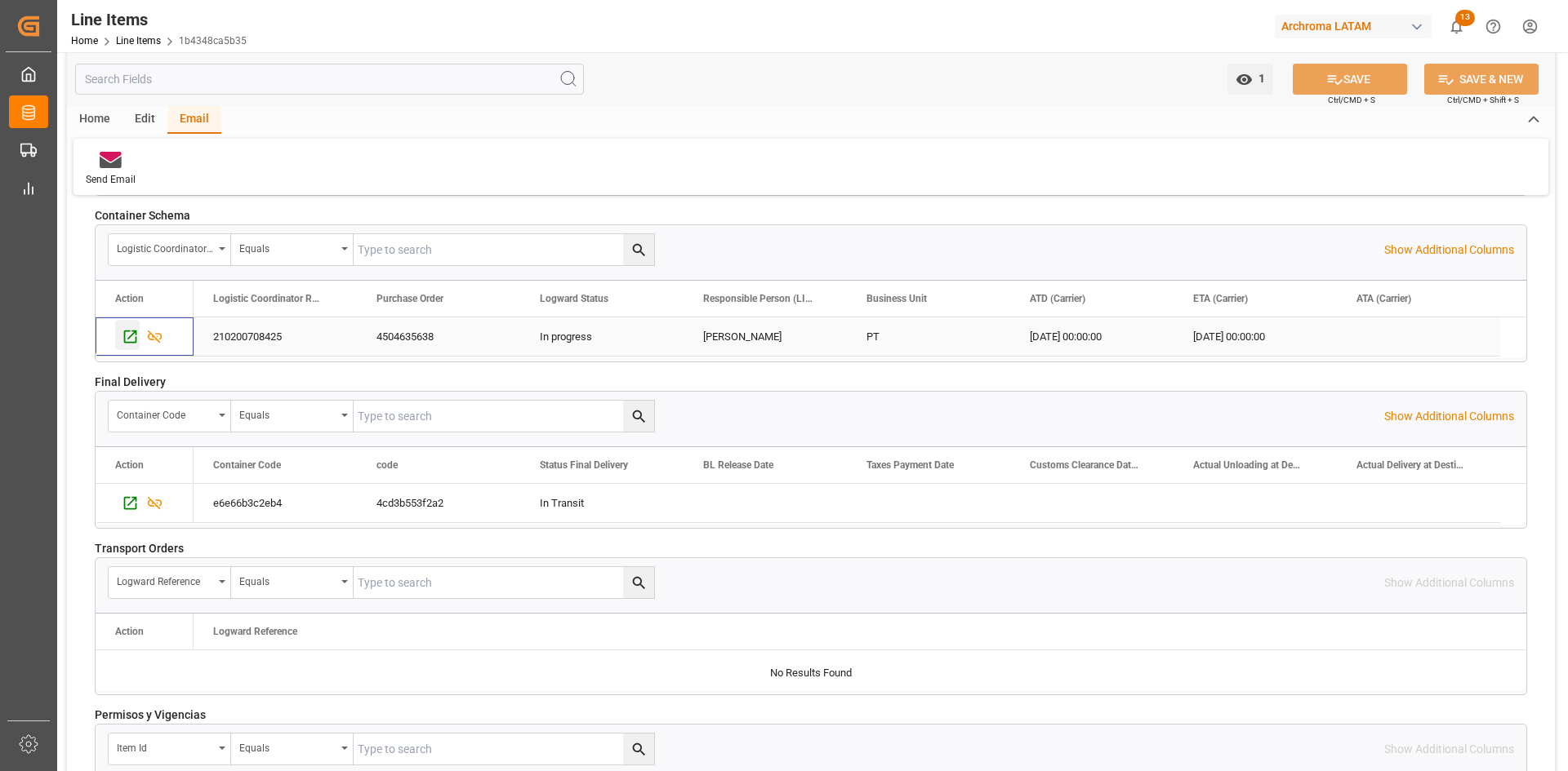
click at [125, 335] on icon "Press SPACE to select this row." at bounding box center [131, 337] width 13 height 13
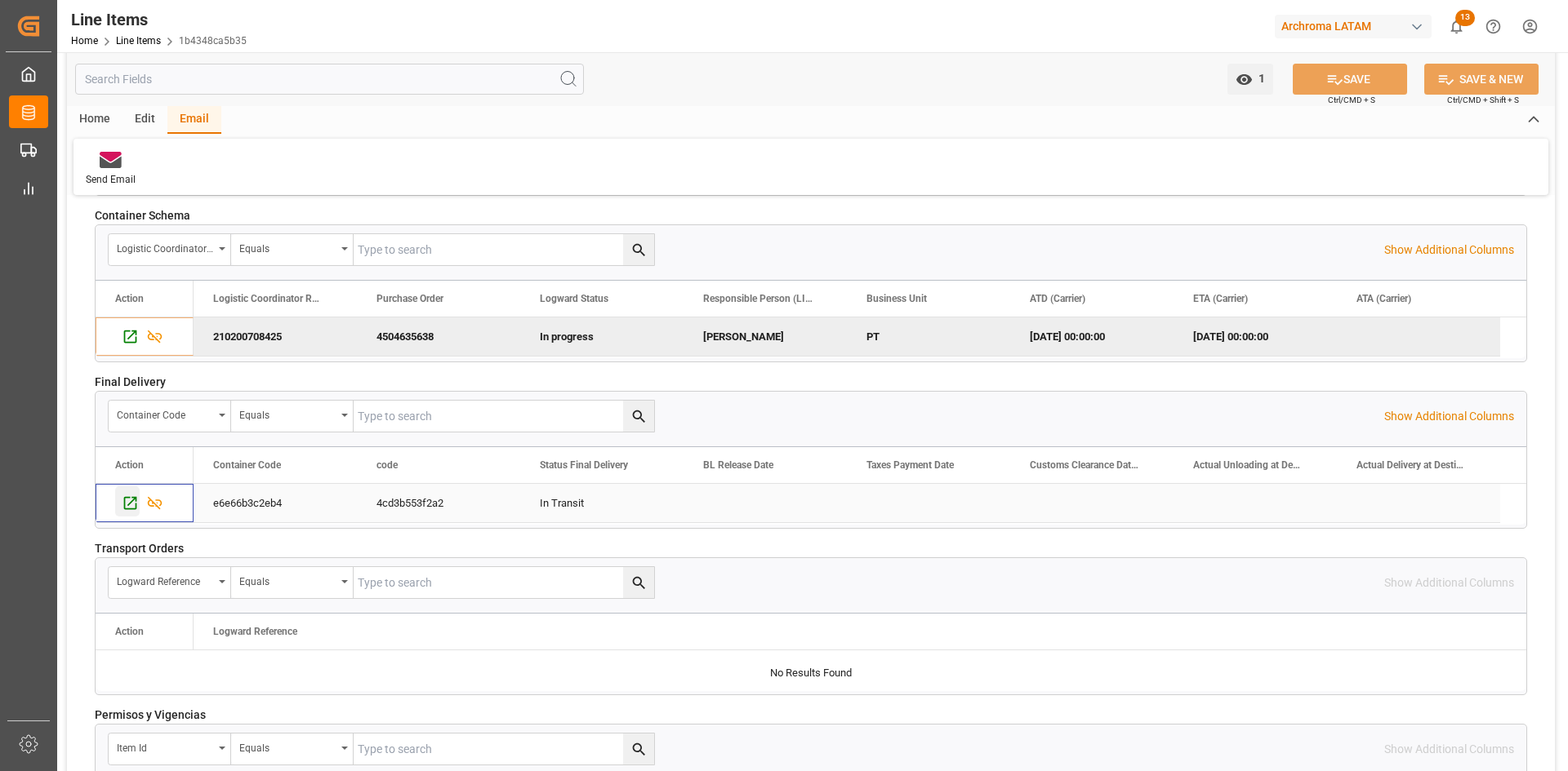
click at [133, 499] on icon "Press SPACE to select this row." at bounding box center [130, 503] width 17 height 17
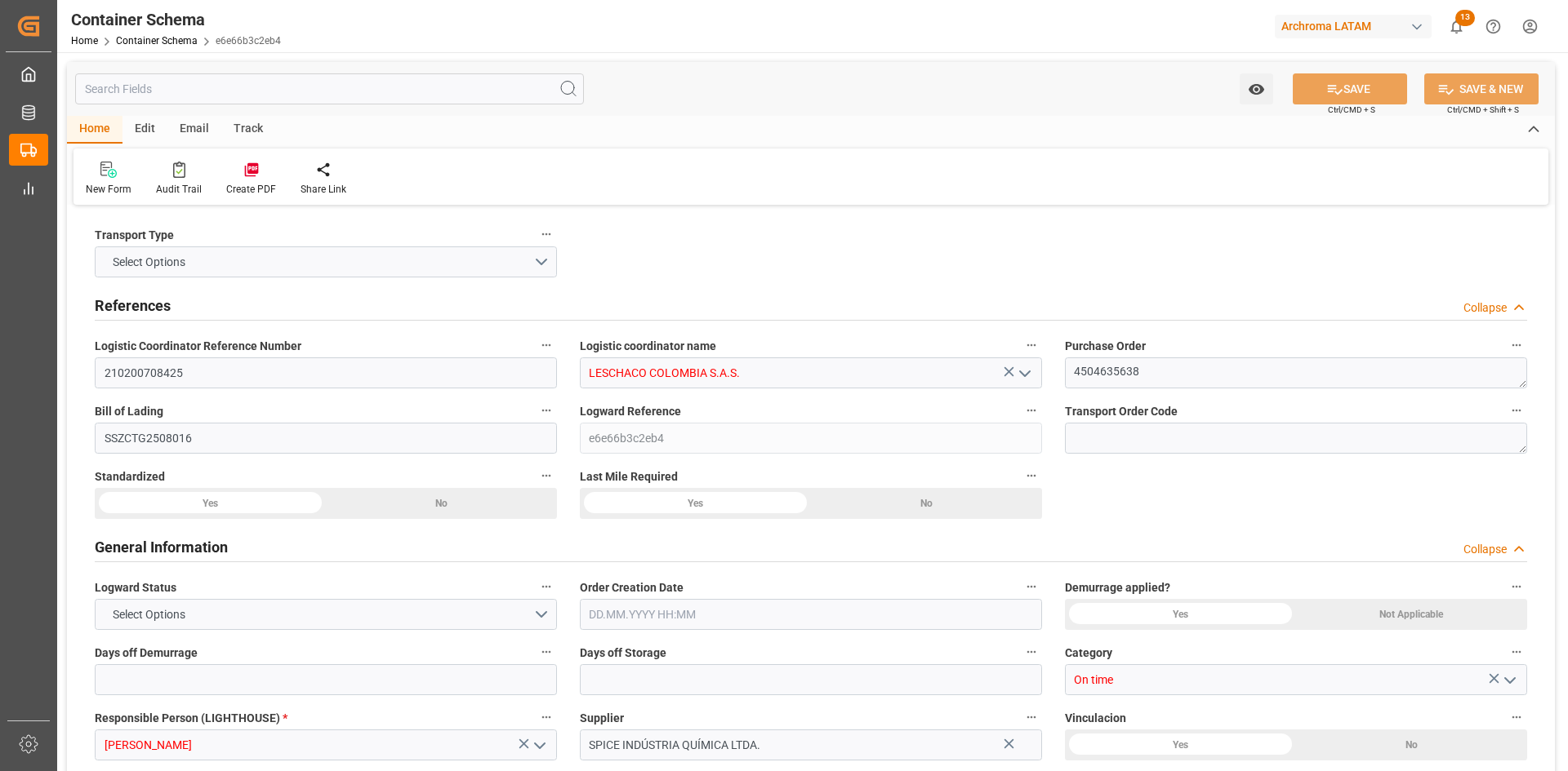
type input "0"
type input "3"
type input "1"
type input "7"
type input "7000"
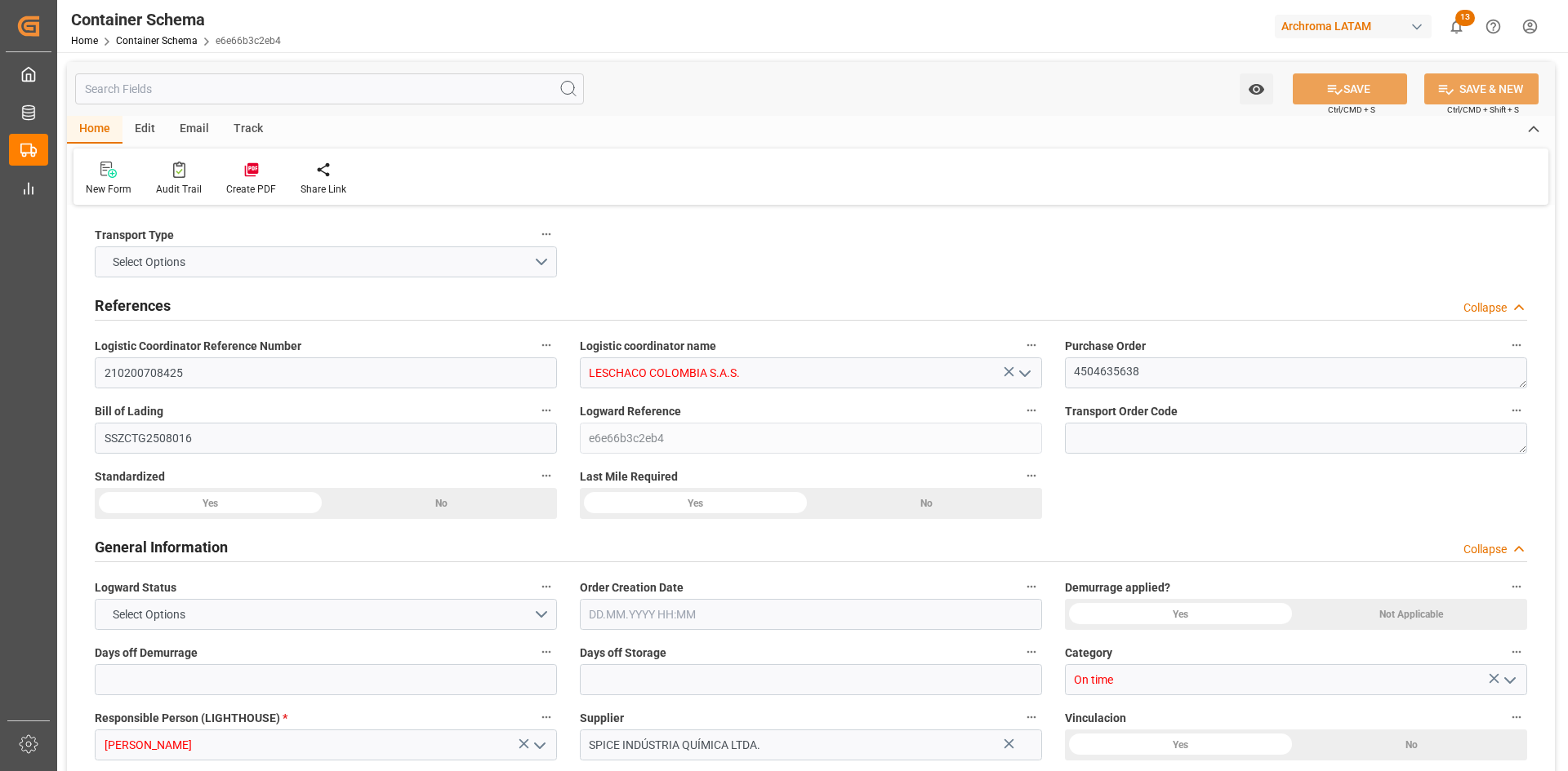
type input "7413"
type input "MSC"
type input "Mediterranean Shipping Company"
type input "BRSSZ"
type input "COCTG"
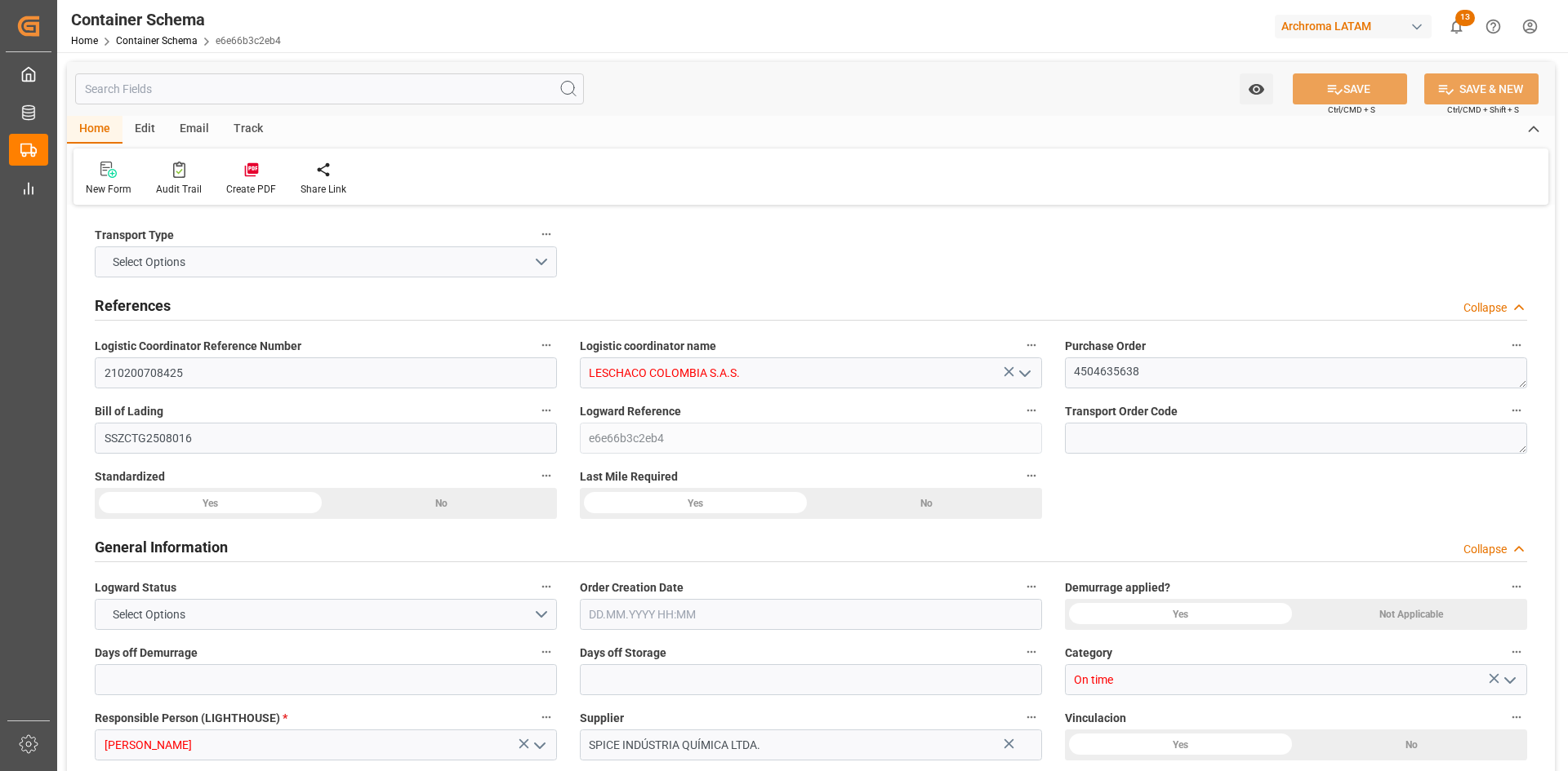
type input "COCTG"
type input "9267649"
type input "[DATE] 15:30"
type input "[DATE]"
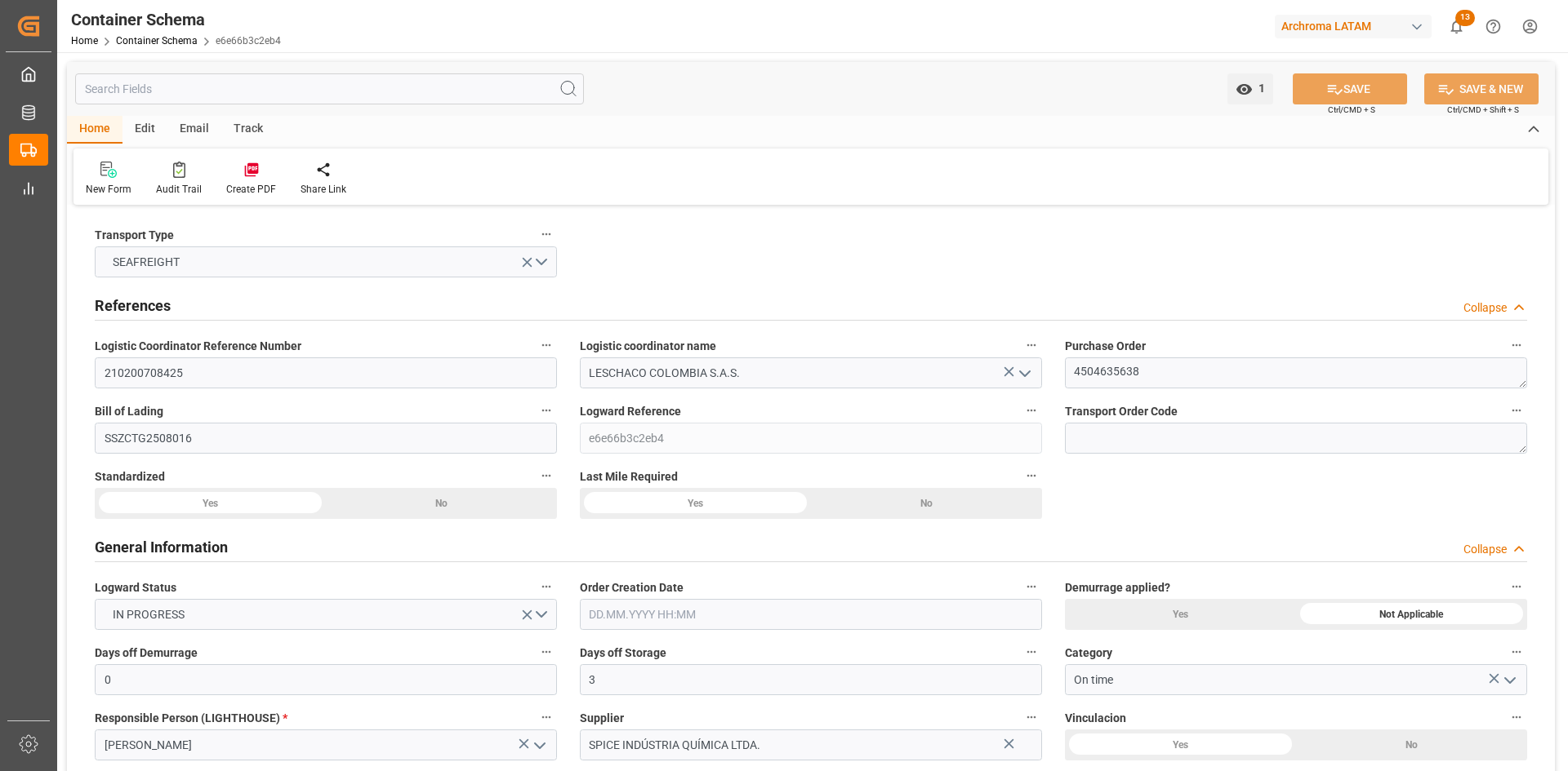
type input "[DATE]"
type input "[DATE] 00:00"
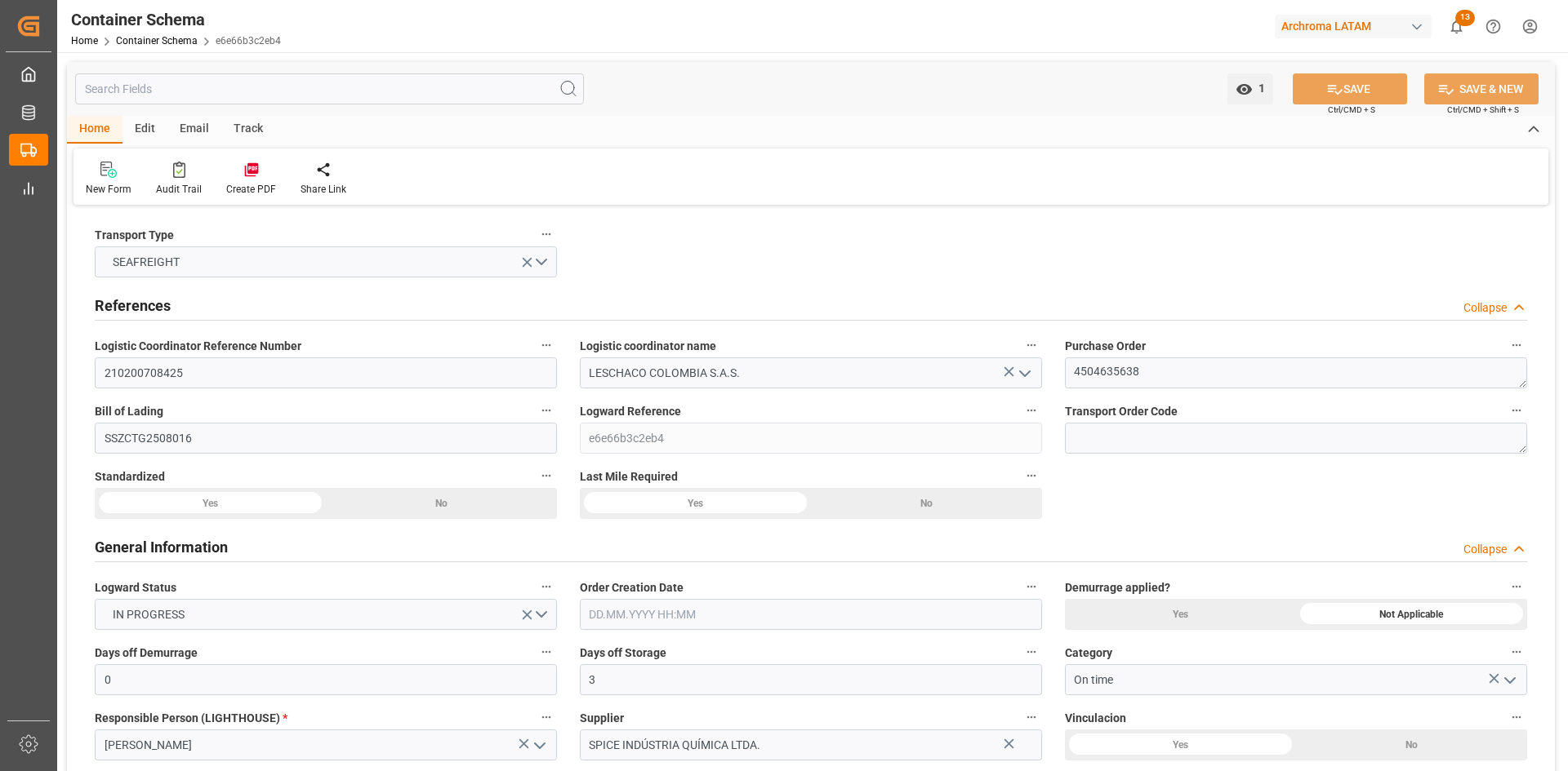
type input "21.08.2025 00:00"
click at [189, 129] on div "Email" at bounding box center [194, 130] width 54 height 28
click at [121, 189] on div "Send Email" at bounding box center [110, 190] width 50 height 15
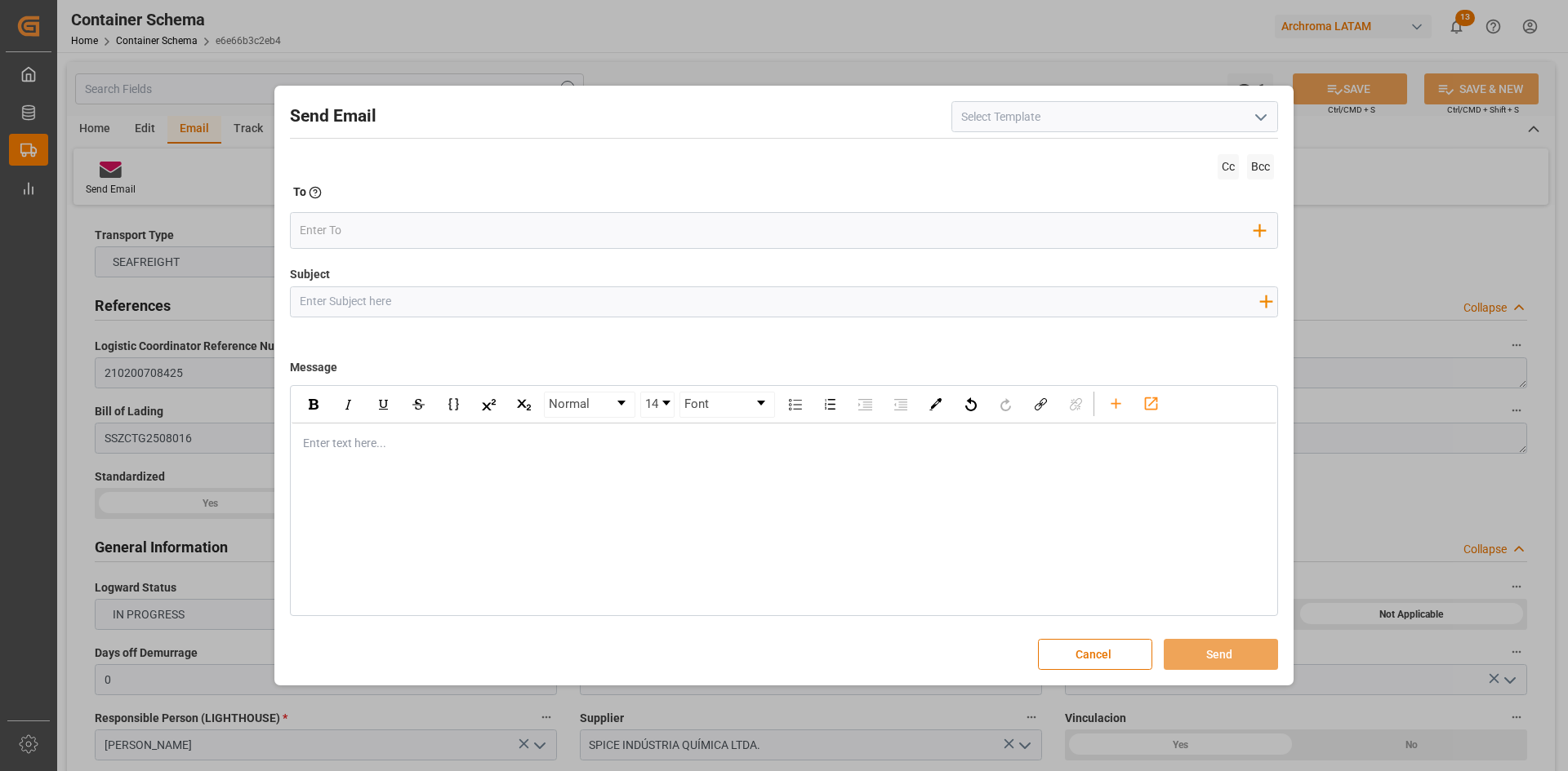
click at [1264, 114] on icon "open menu" at bounding box center [1260, 117] width 19 height 19
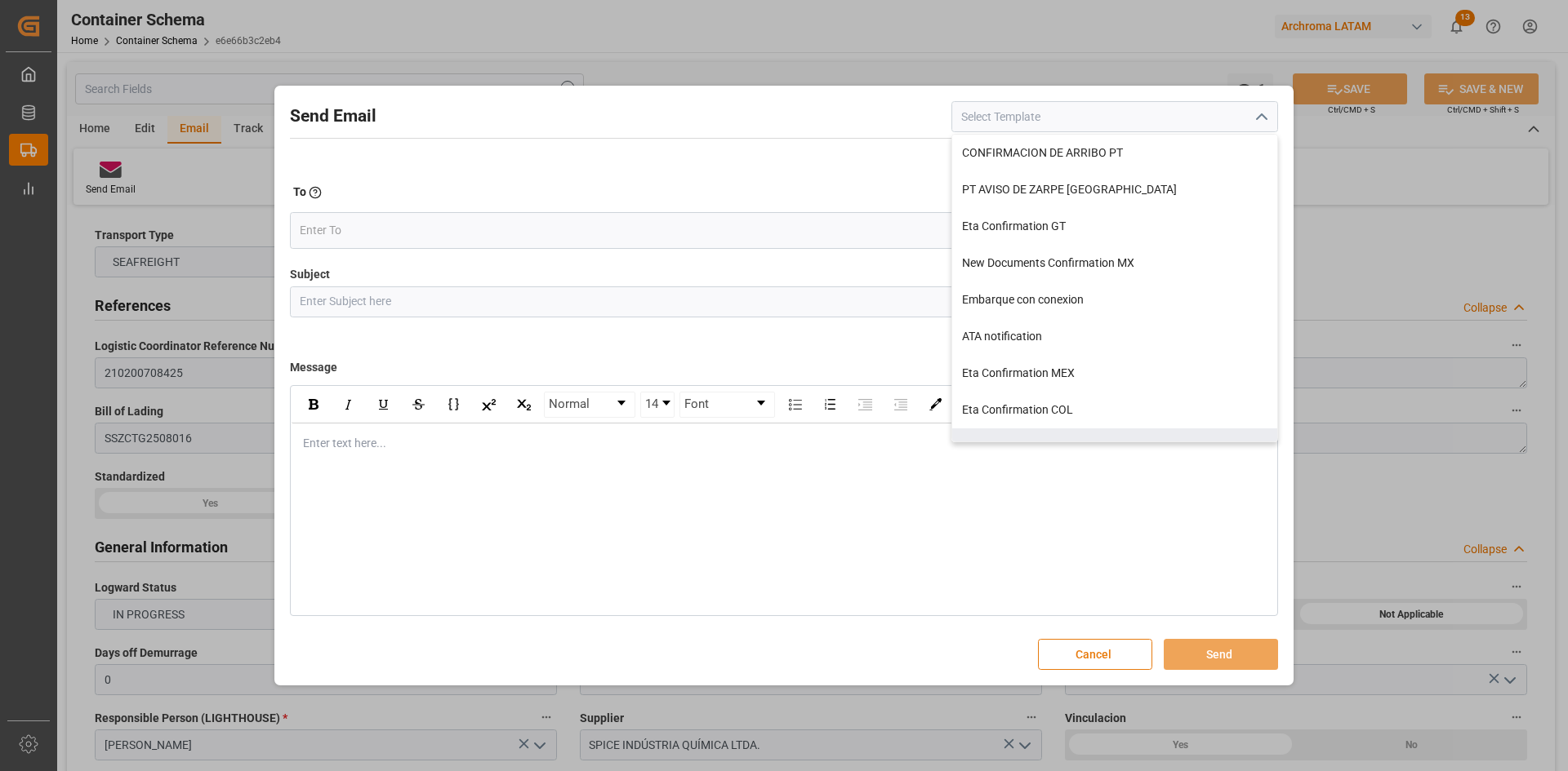
click at [1092, 656] on button "Cancel" at bounding box center [1094, 654] width 115 height 31
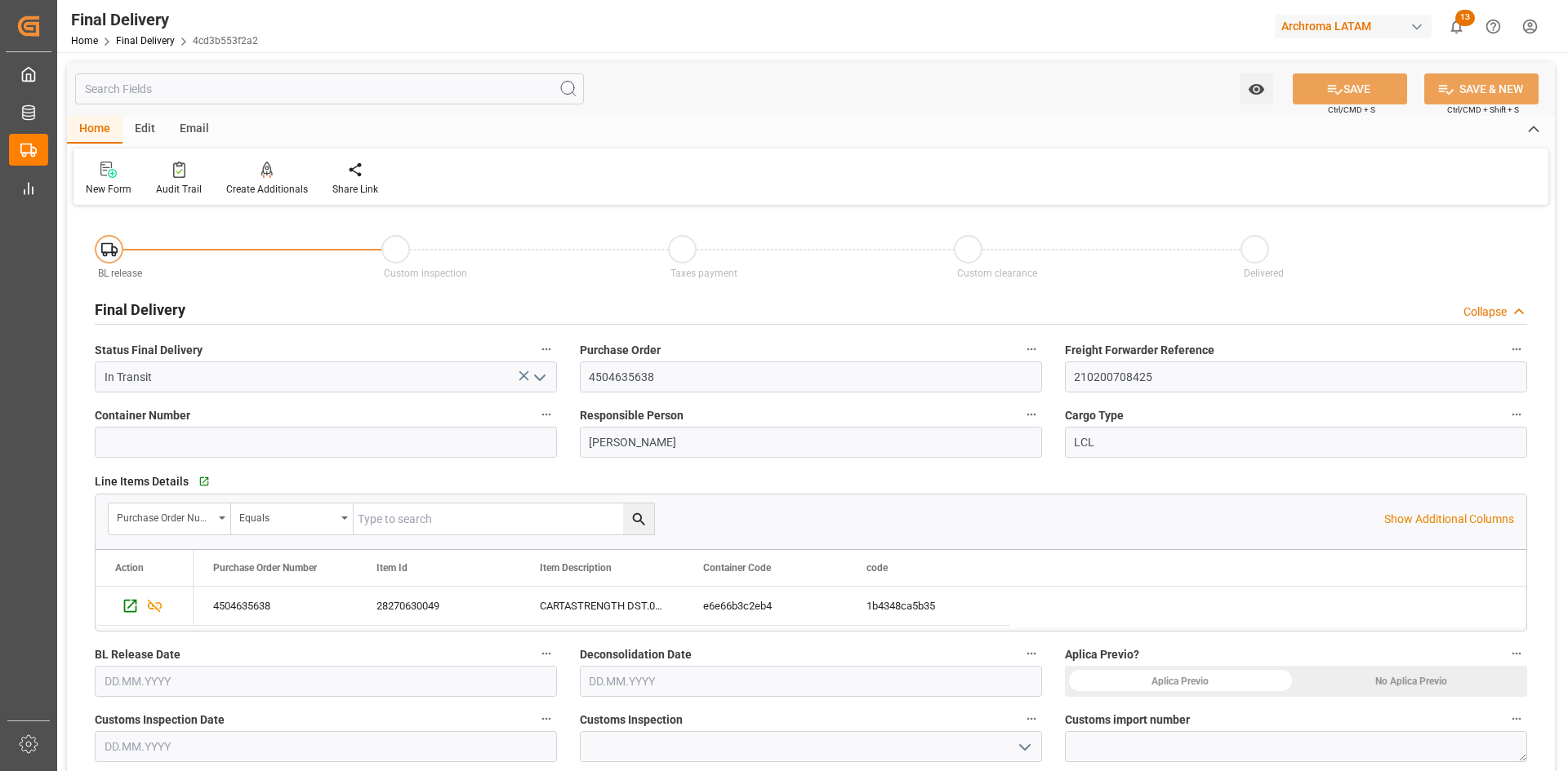
click at [191, 130] on div "Email" at bounding box center [194, 130] width 54 height 28
click at [116, 172] on icon at bounding box center [110, 172] width 22 height 12
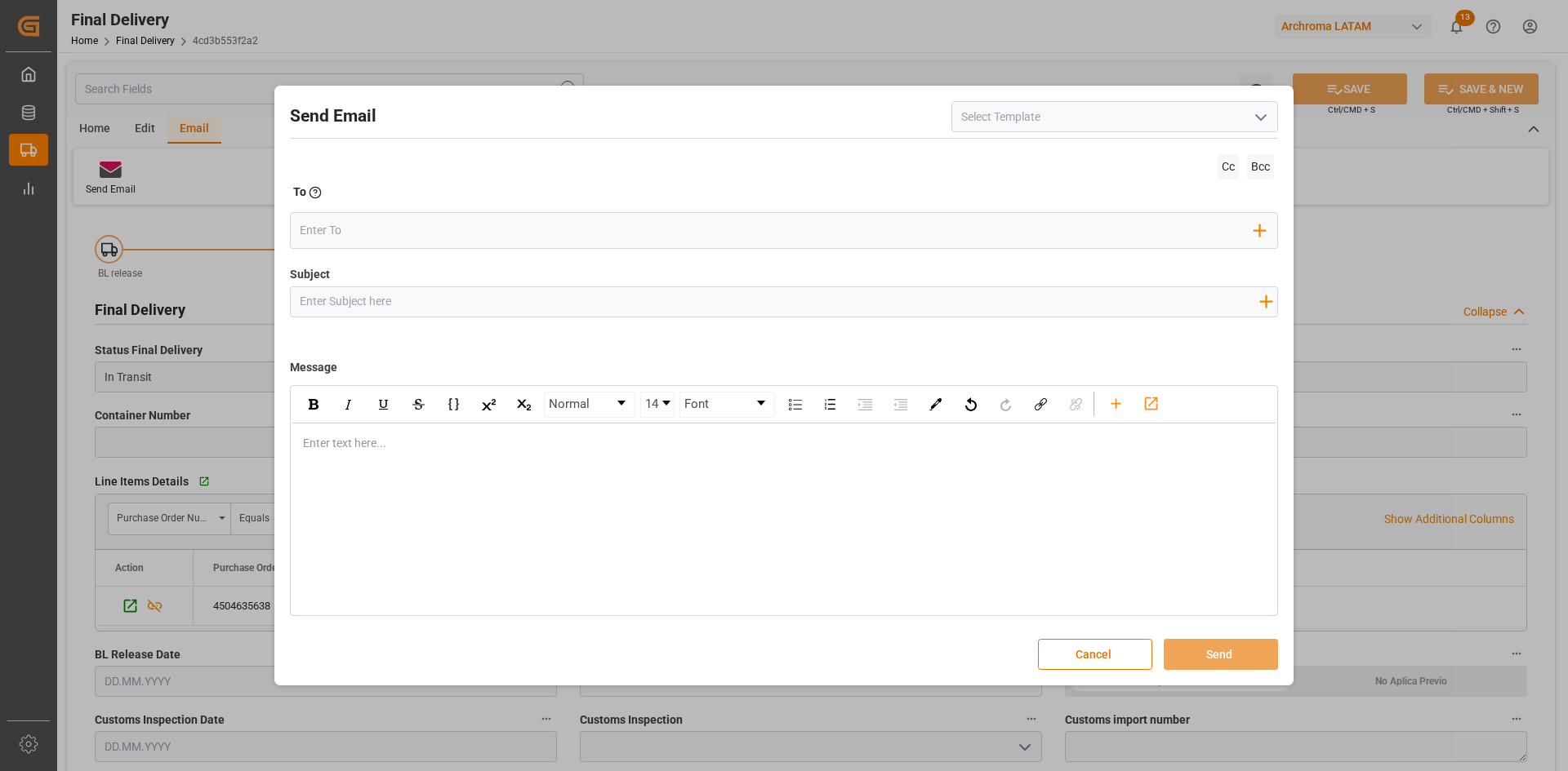
click at [1254, 111] on icon "open menu" at bounding box center [1260, 117] width 19 height 19
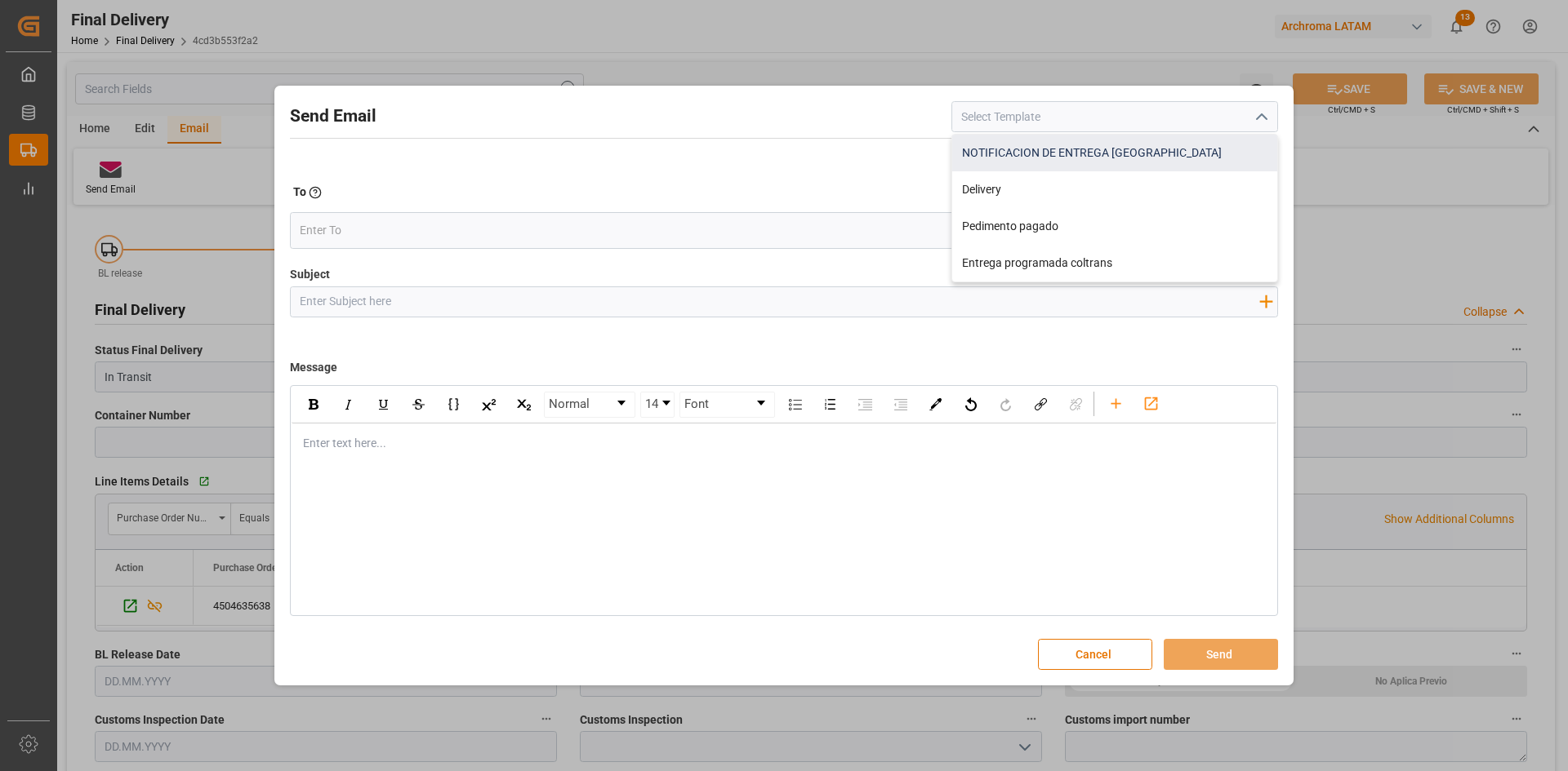
click at [1186, 148] on div "NOTIFICACION DE ENTREGA PERU" at bounding box center [1115, 153] width 325 height 37
type input "NOTIFICACION DE ENTREGA PERU"
type input "NOTIFICACION DE ENTREGA PO {{purchaseOrderWf}}"
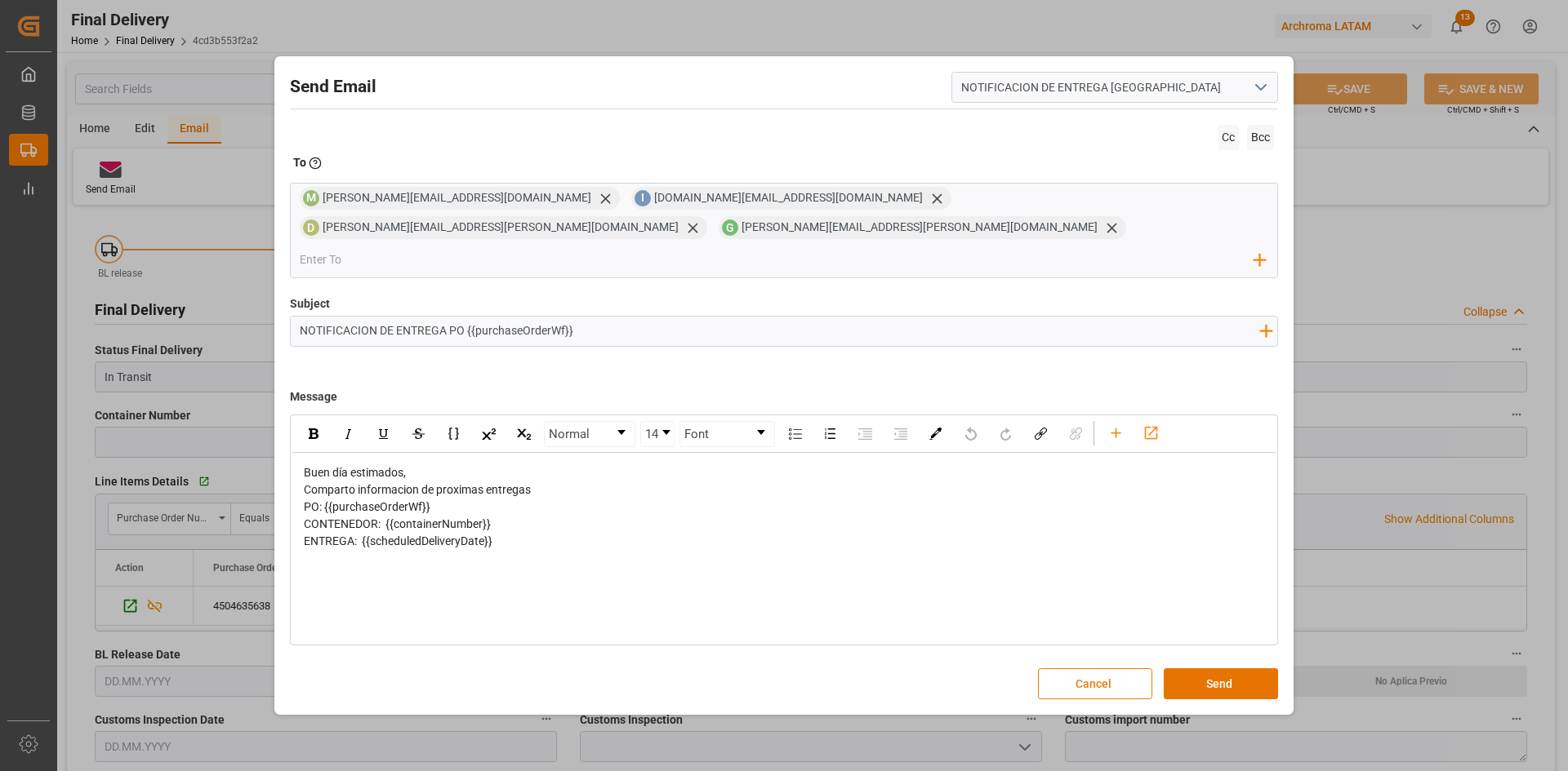
click at [1093, 668] on button "Cancel" at bounding box center [1094, 683] width 115 height 31
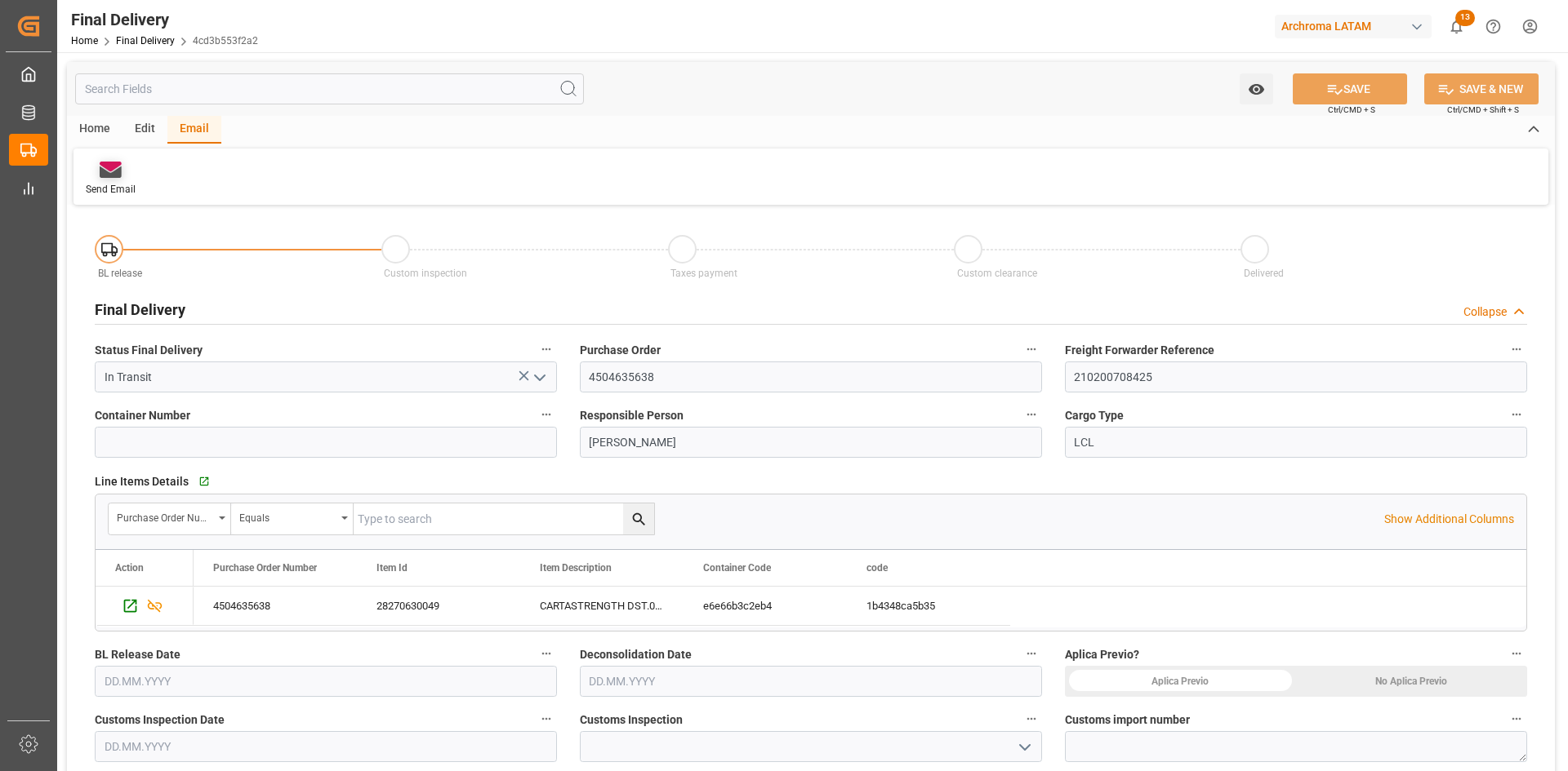
click at [112, 164] on icon at bounding box center [110, 166] width 22 height 10
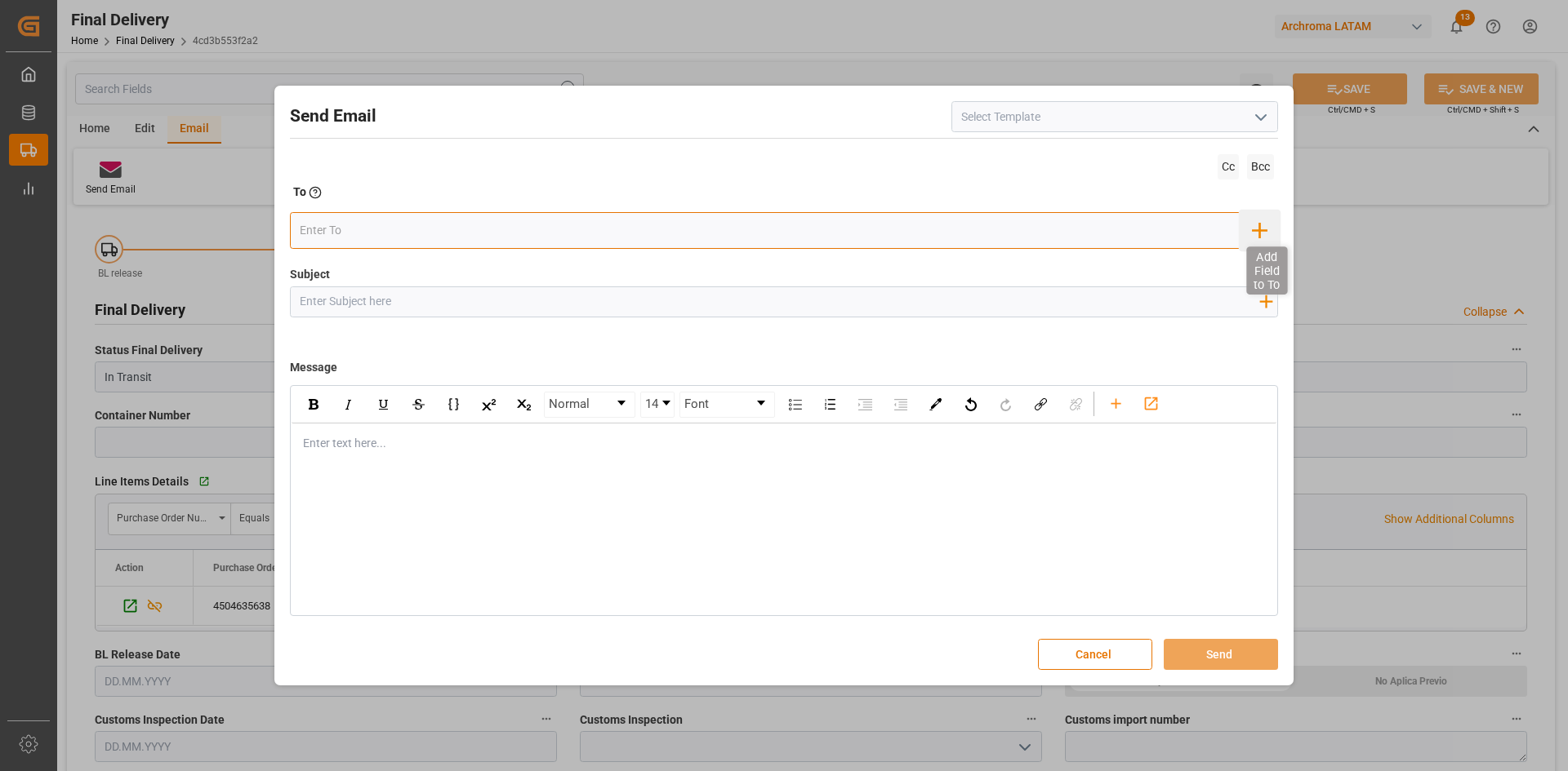
click at [1253, 237] on icon "button" at bounding box center [1258, 230] width 26 height 26
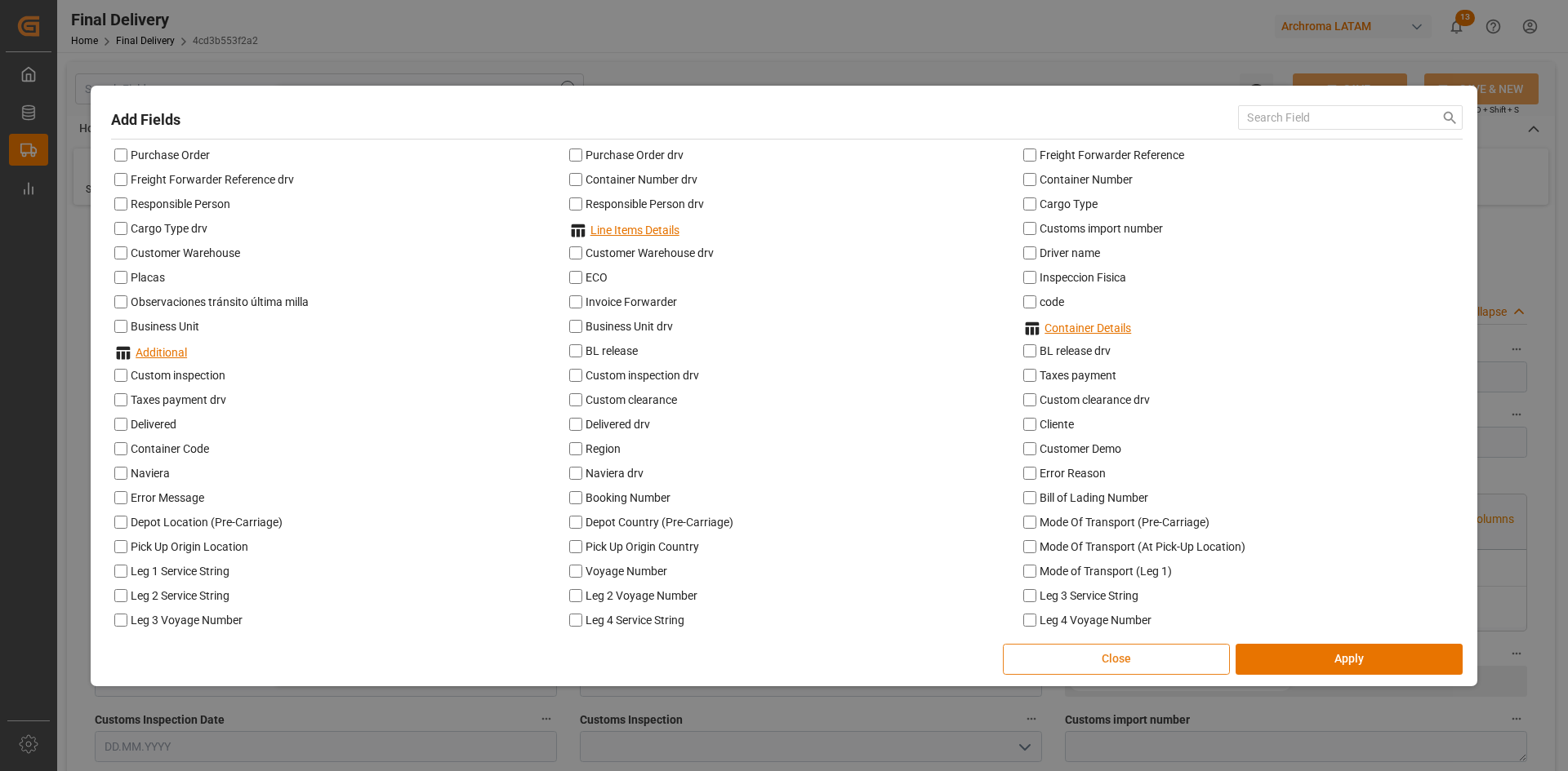
click at [1091, 662] on button "Close" at bounding box center [1116, 659] width 227 height 31
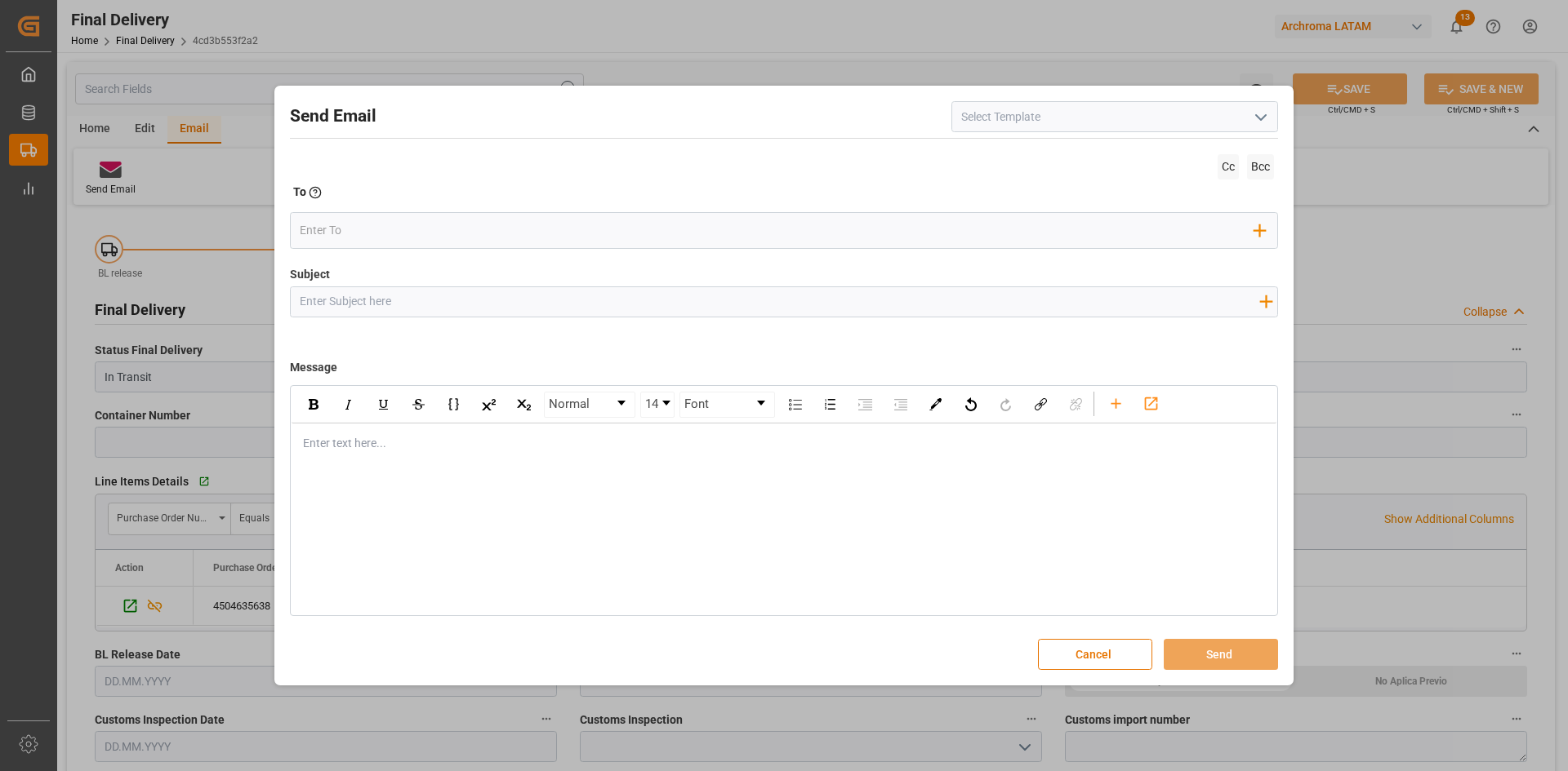
click at [1256, 110] on icon "open menu" at bounding box center [1260, 117] width 19 height 19
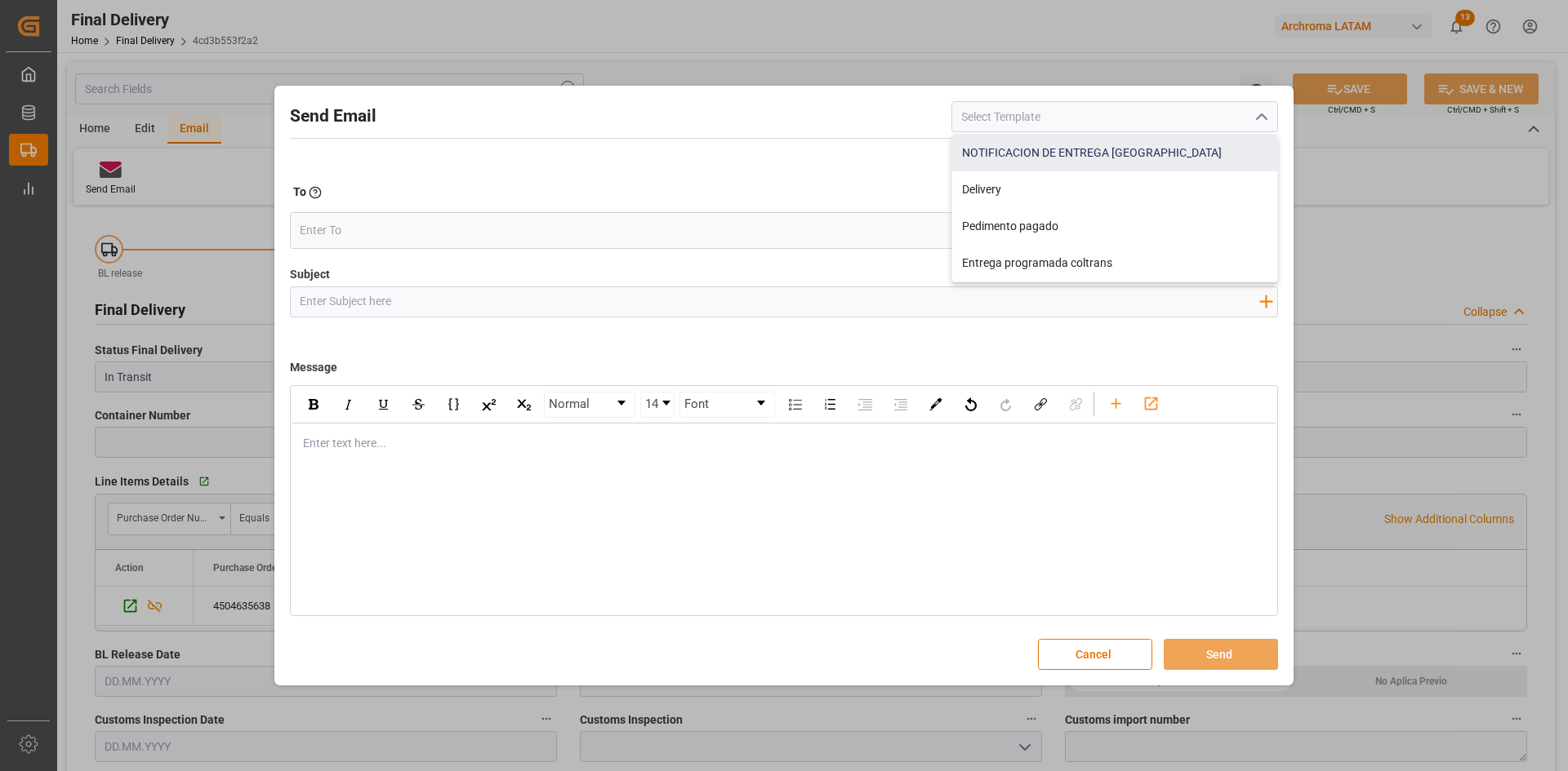
click at [1078, 161] on div "NOTIFICACION DE ENTREGA PERU" at bounding box center [1115, 153] width 325 height 37
type input "NOTIFICACION DE ENTREGA PERU"
type input "NOTIFICACION DE ENTREGA PO {{purchaseOrderWf}}"
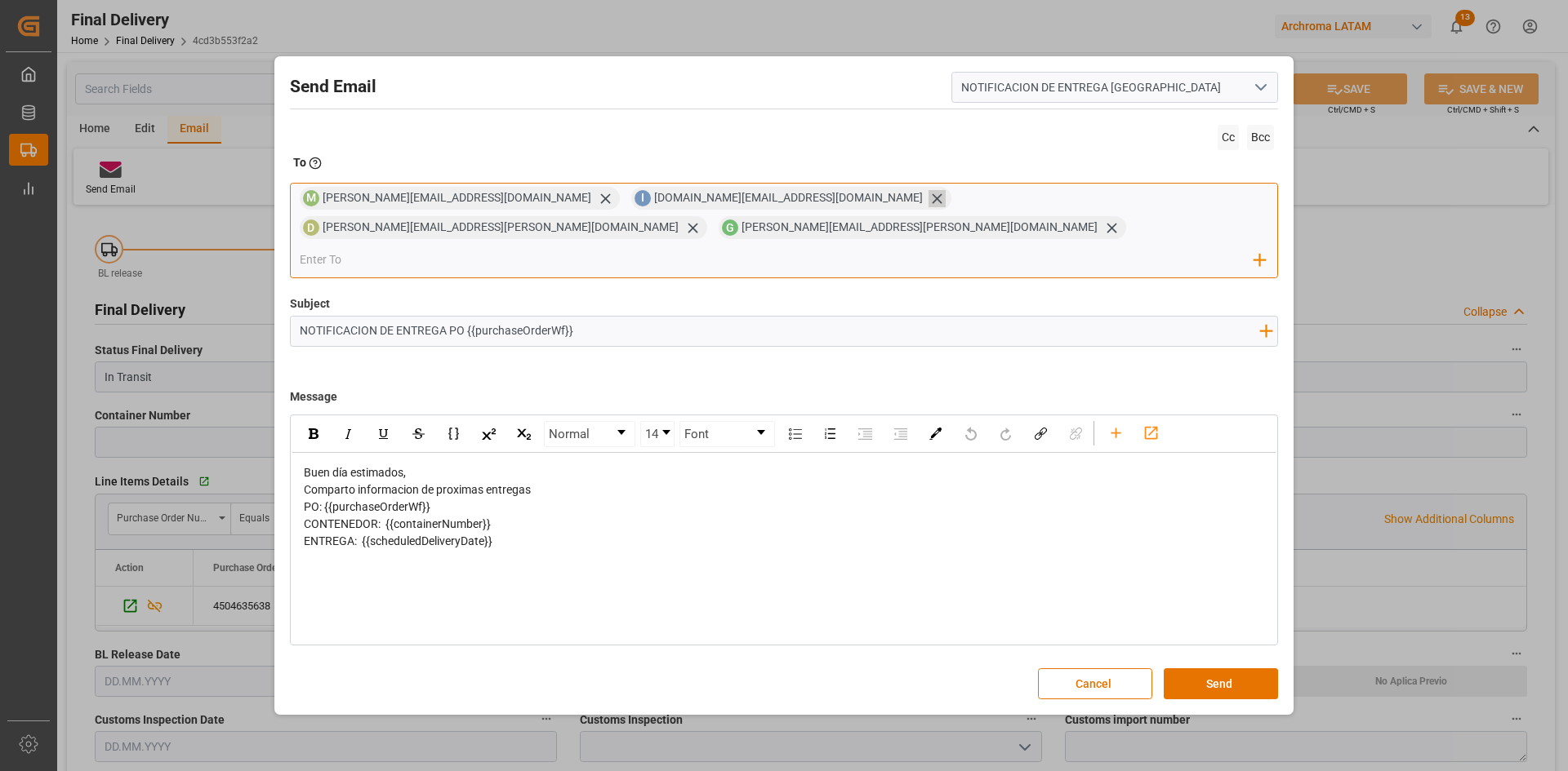
click at [929, 207] on icon at bounding box center [937, 198] width 17 height 17
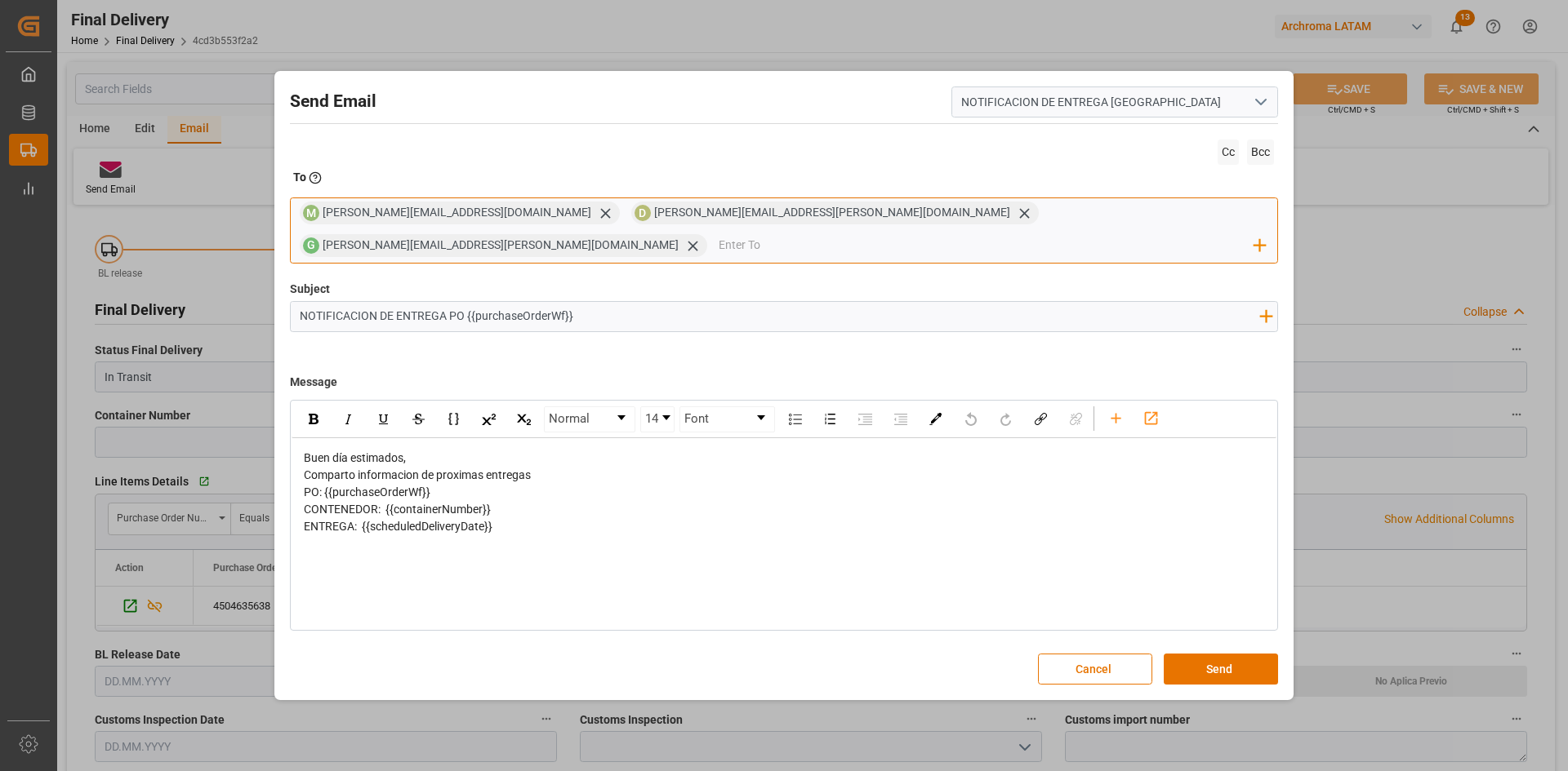
click at [1021, 233] on input "email" at bounding box center [986, 245] width 536 height 24
type input "I"
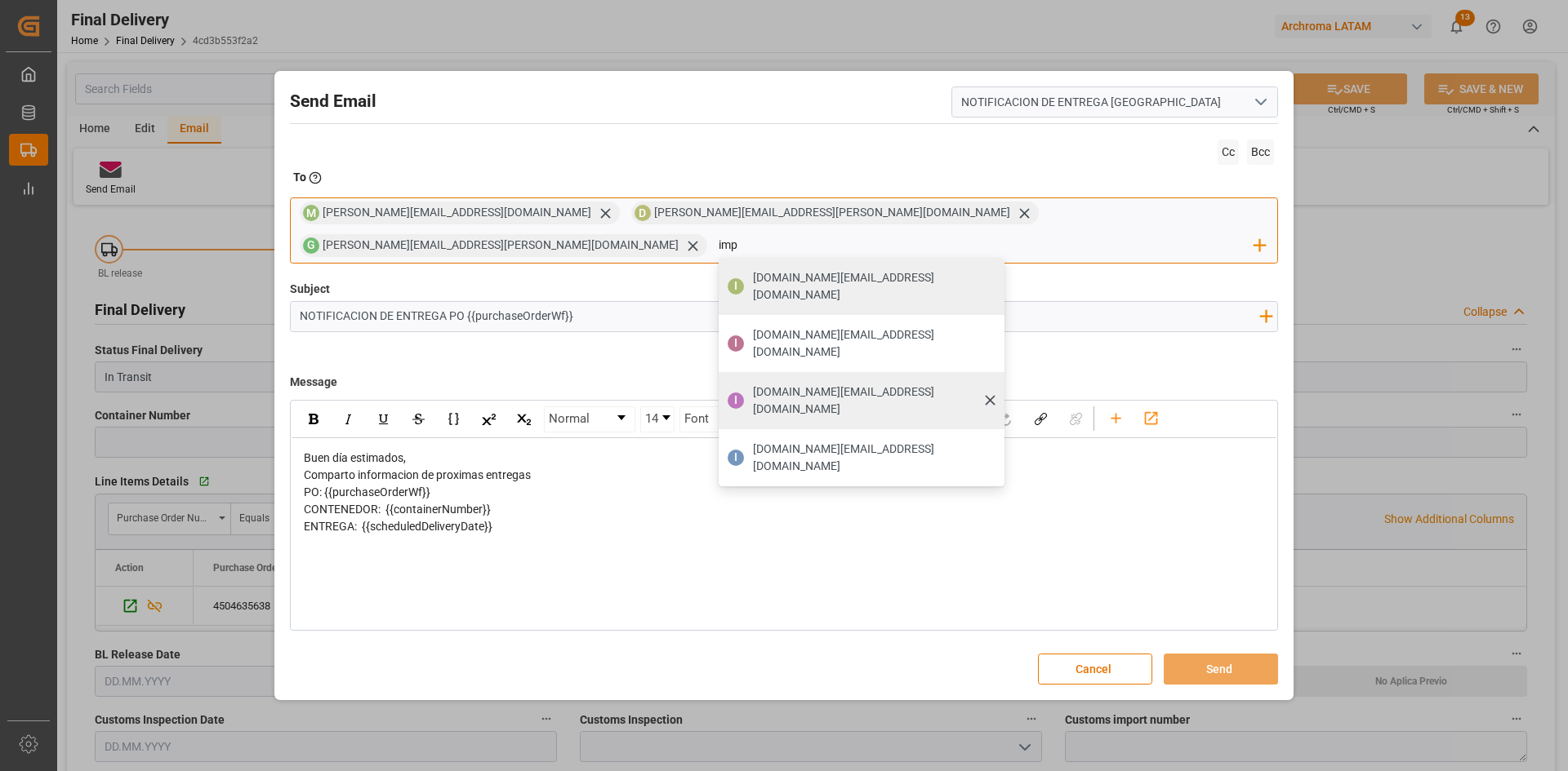
type input "imp"
click at [993, 384] on span "impdesk.co@archroma.com" at bounding box center [873, 401] width 240 height 34
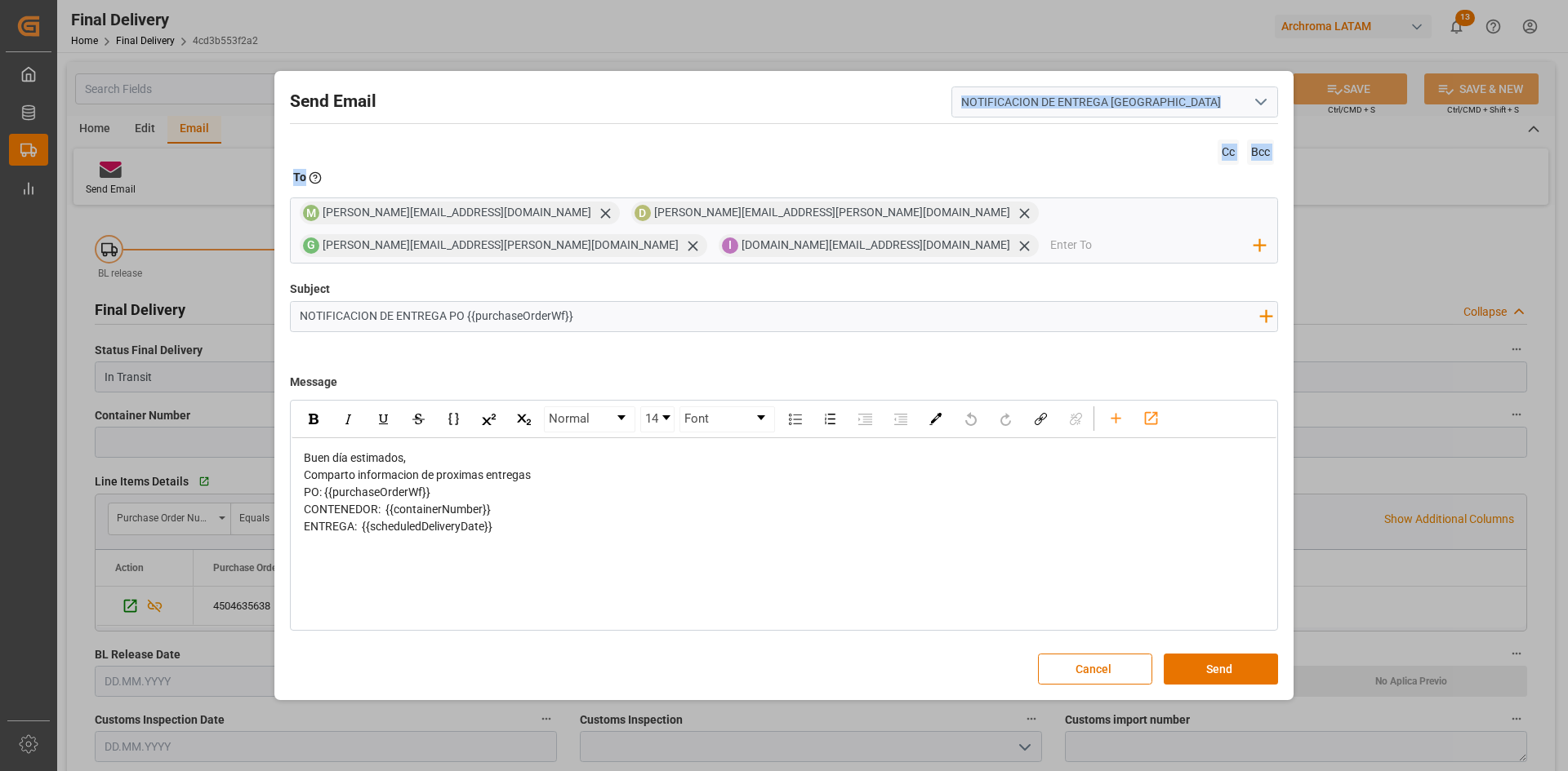
drag, startPoint x: 648, startPoint y: 94, endPoint x: 745, endPoint y: 188, distance: 135.1
click at [745, 188] on div "Send Email NOTIFICACION DE ENTREGA PERU Cc Bcc To Enter the TO Email address M …" at bounding box center [784, 386] width 1011 height 621
click at [1081, 670] on button "Cancel" at bounding box center [1094, 669] width 115 height 31
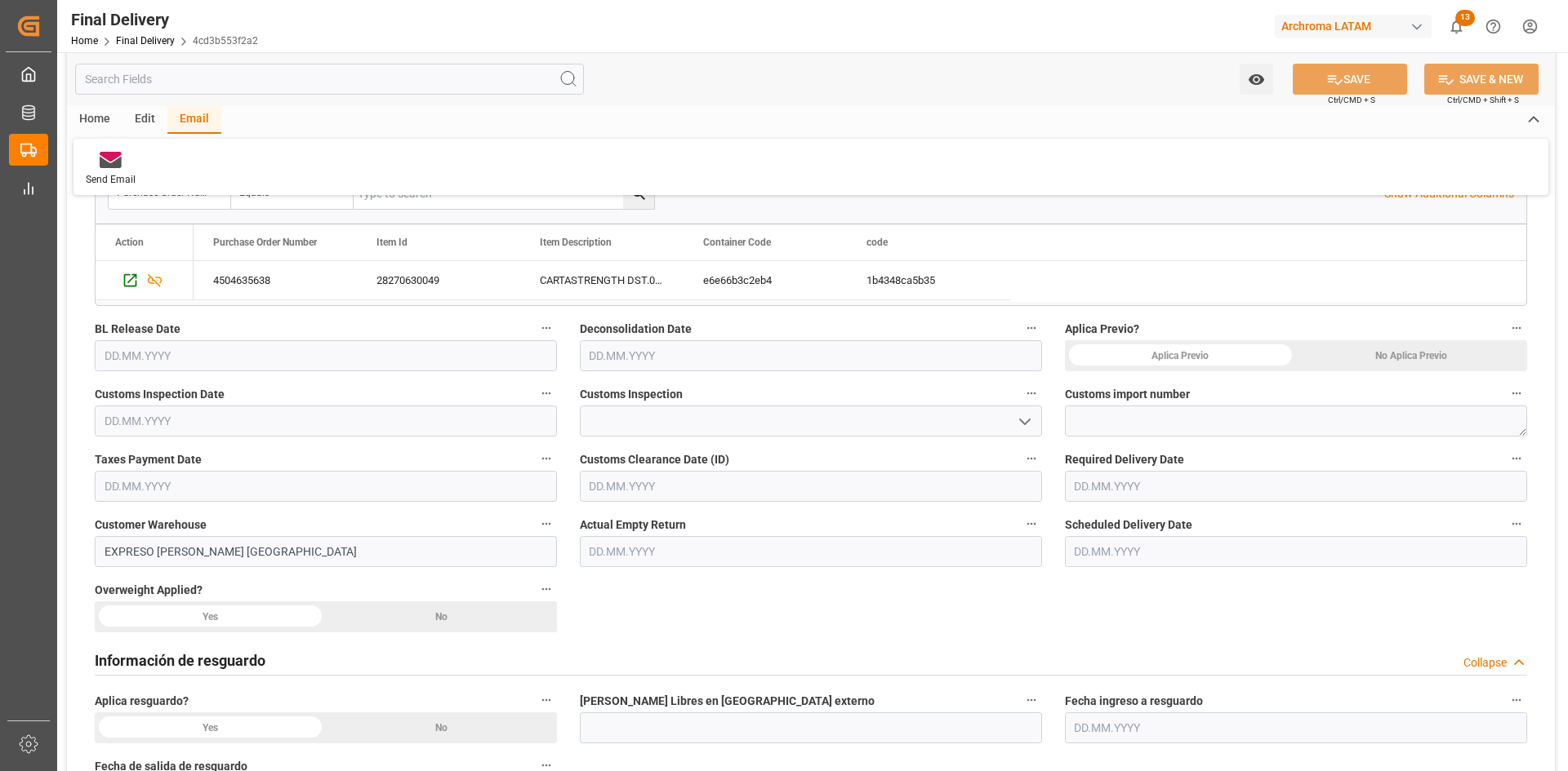
scroll to position [326, 0]
click at [1142, 548] on input "text" at bounding box center [1296, 550] width 462 height 31
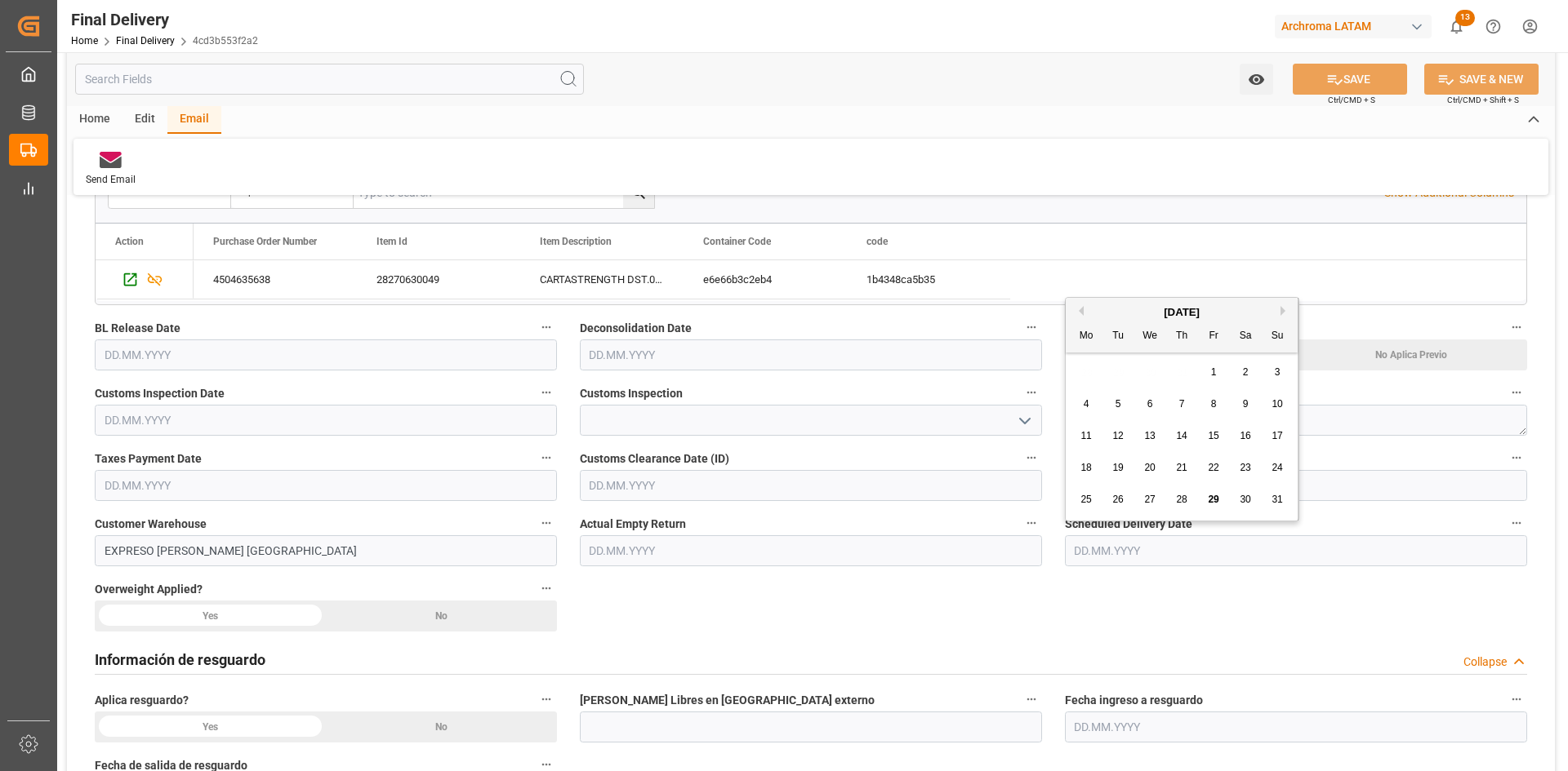
click at [1242, 494] on span "30" at bounding box center [1245, 499] width 11 height 12
type input "[DATE]"
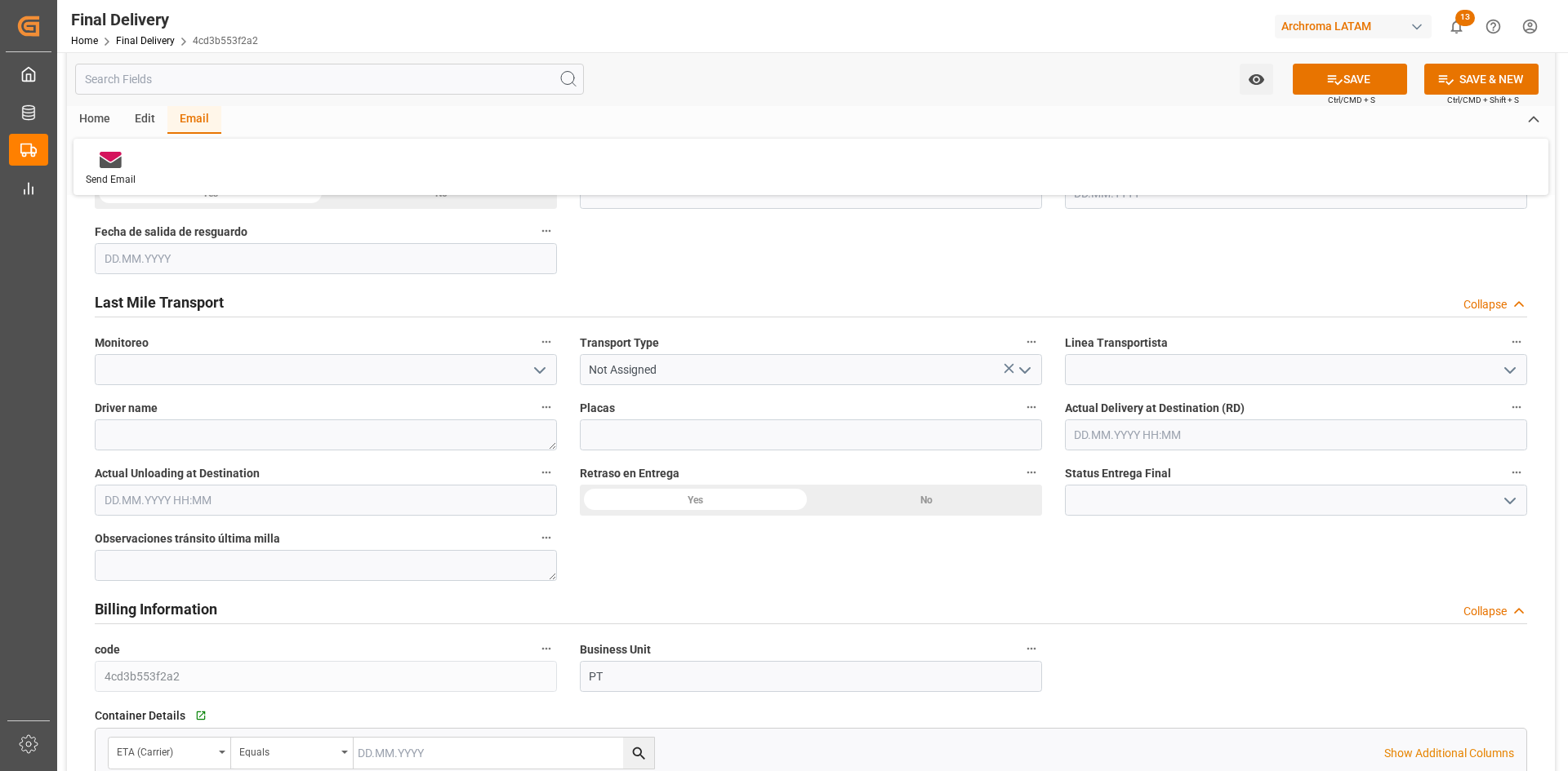
scroll to position [898, 0]
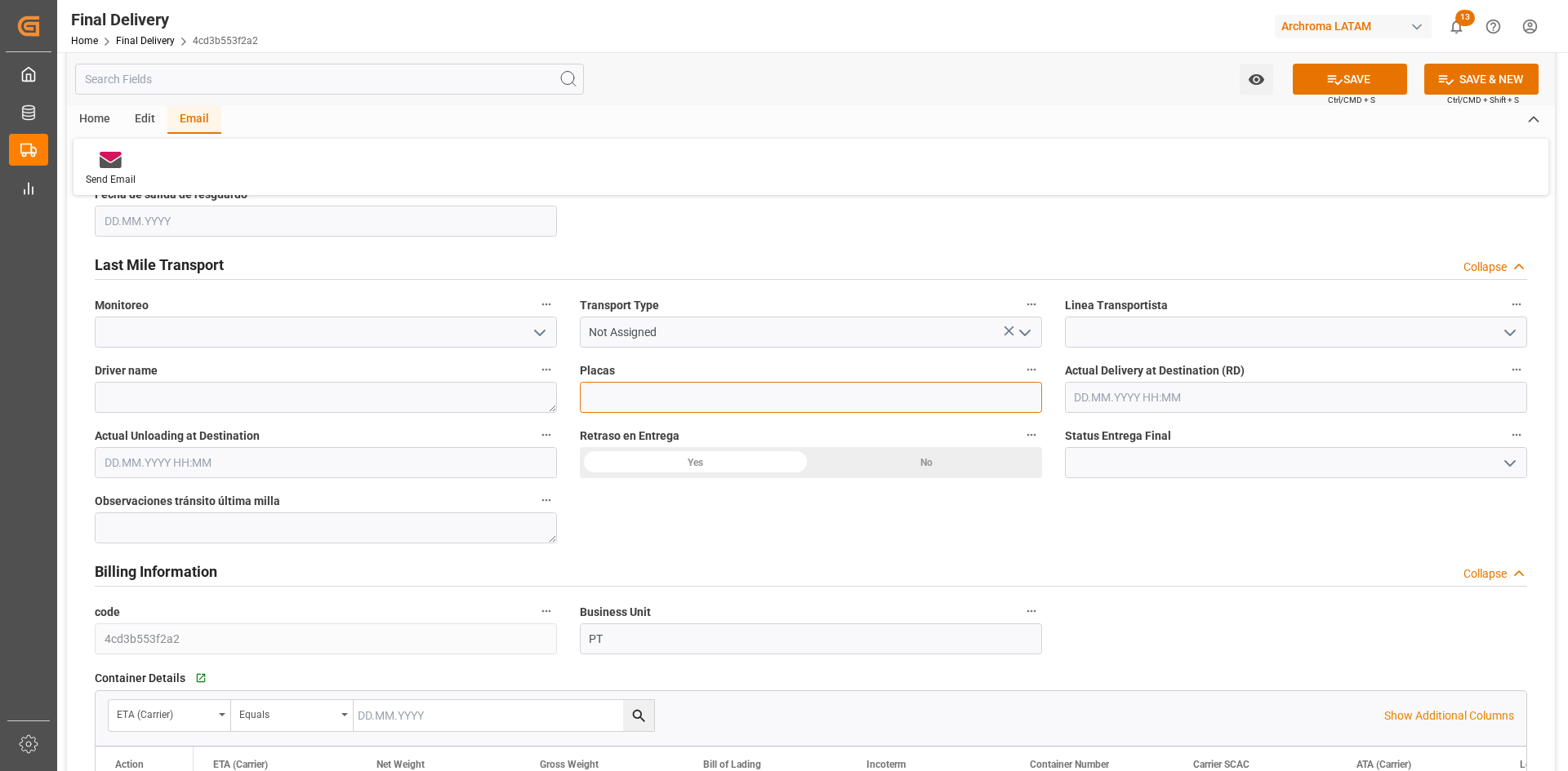
click at [680, 406] on input at bounding box center [811, 397] width 462 height 31
paste input "KNZ755"
type input "KNZ755"
click at [423, 341] on input at bounding box center [325, 332] width 462 height 31
click at [540, 334] on polyline "open menu" at bounding box center [540, 333] width 10 height 5
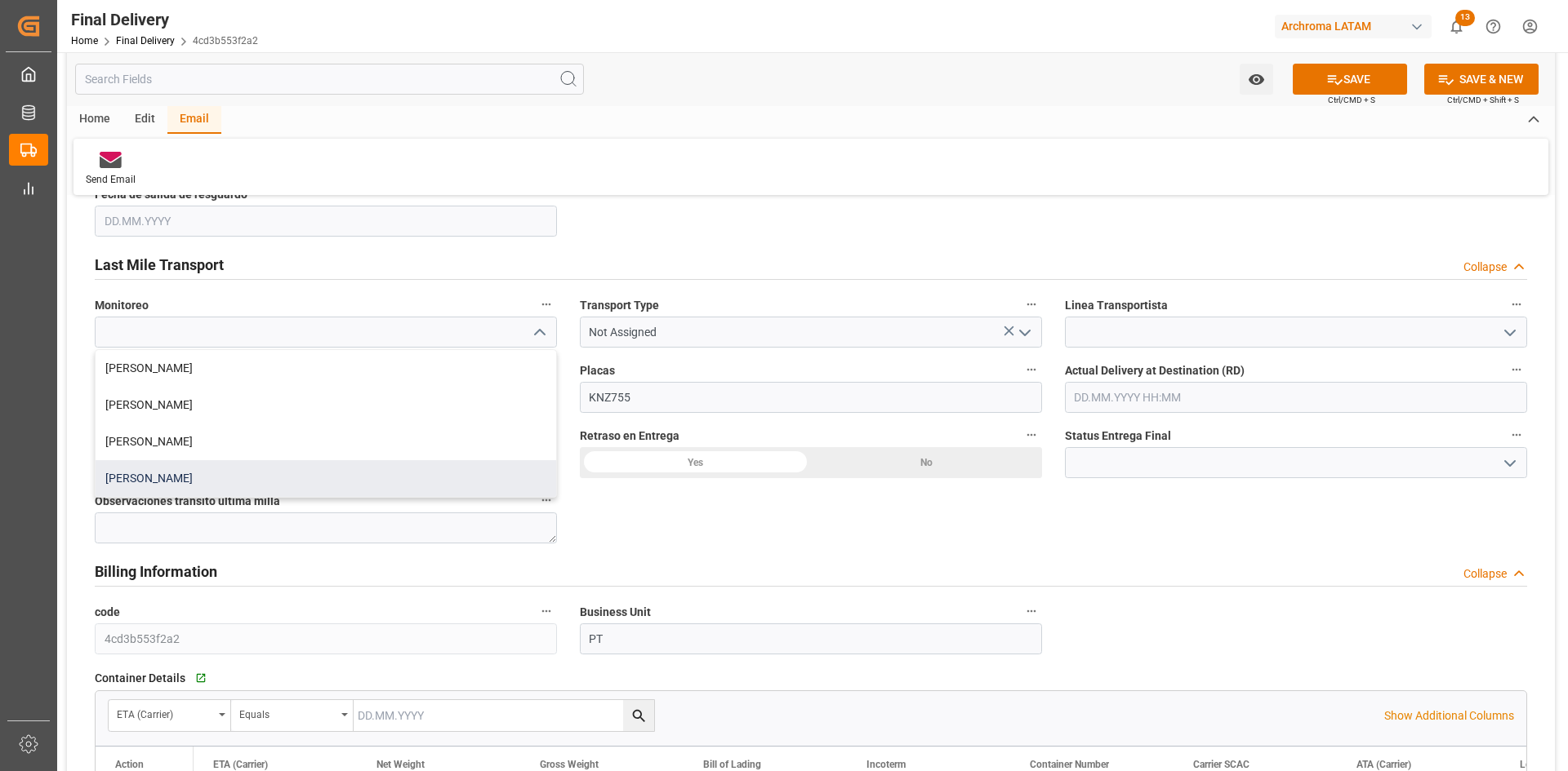
click at [191, 467] on div "Laura Cobos" at bounding box center [325, 478] width 460 height 37
type input "Laura Cobos"
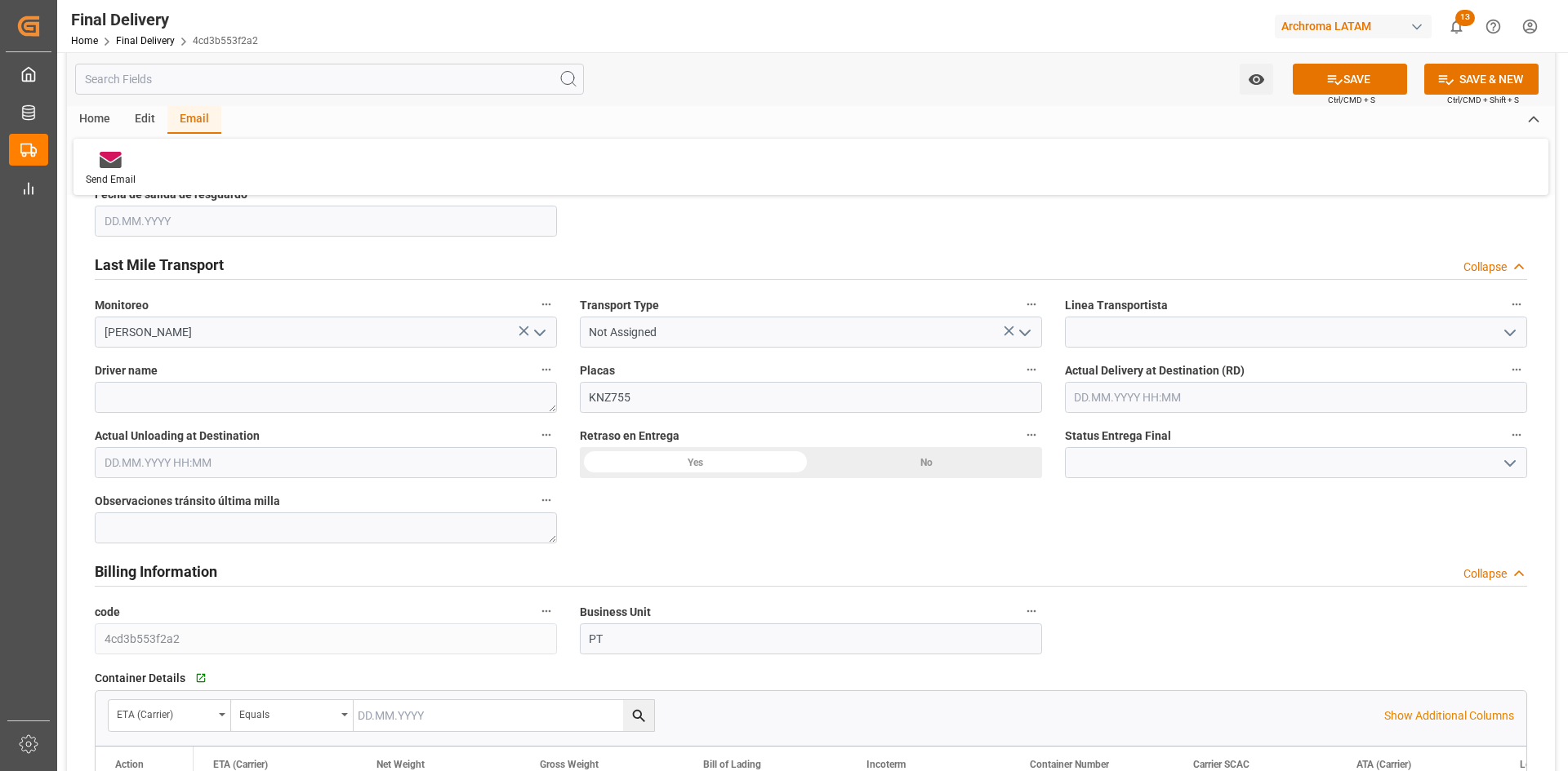
click at [1017, 332] on icon "open menu" at bounding box center [1024, 332] width 19 height 19
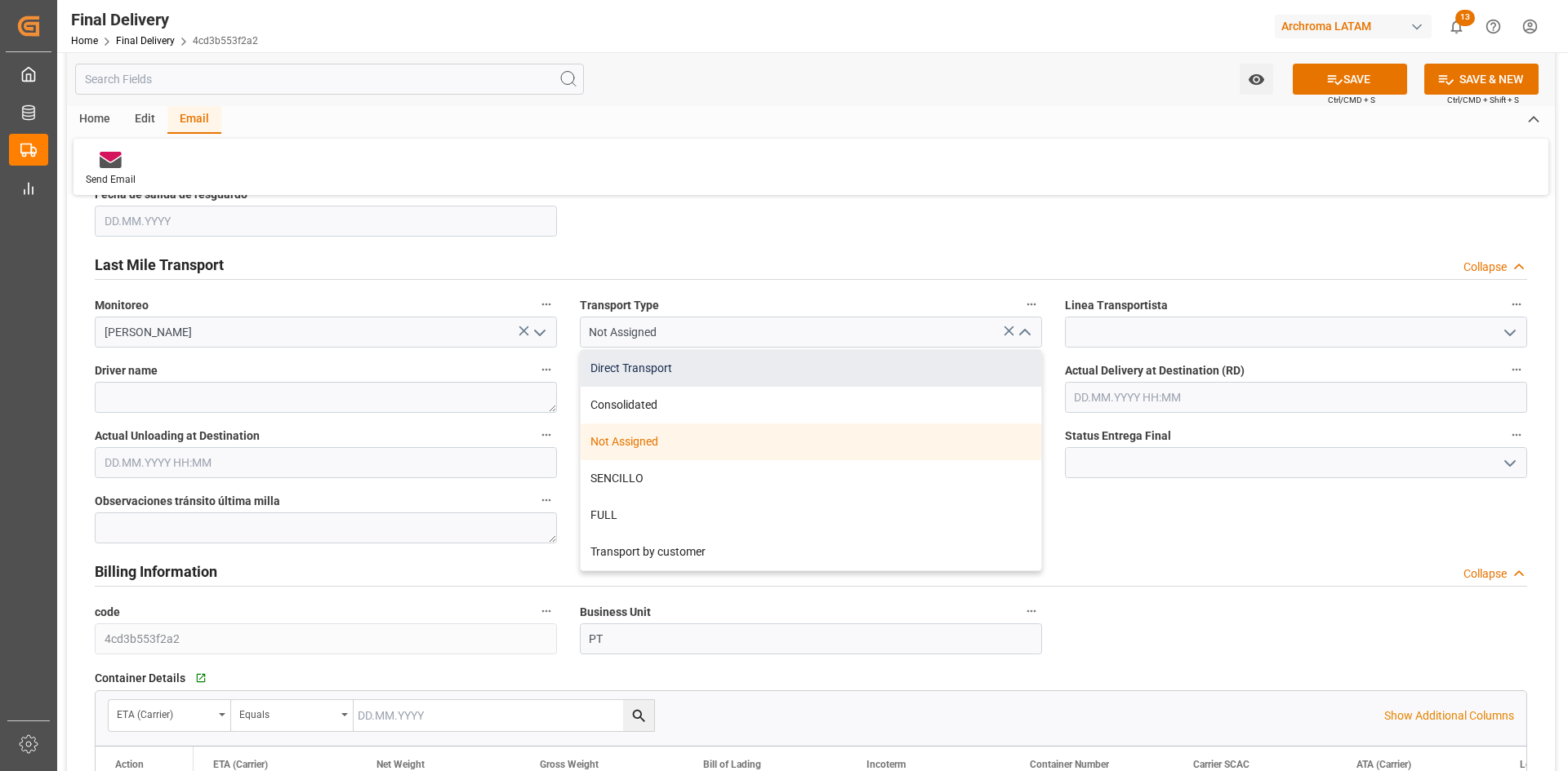
click at [628, 367] on div "Direct Transport" at bounding box center [811, 369] width 460 height 37
type input "Direct Transport"
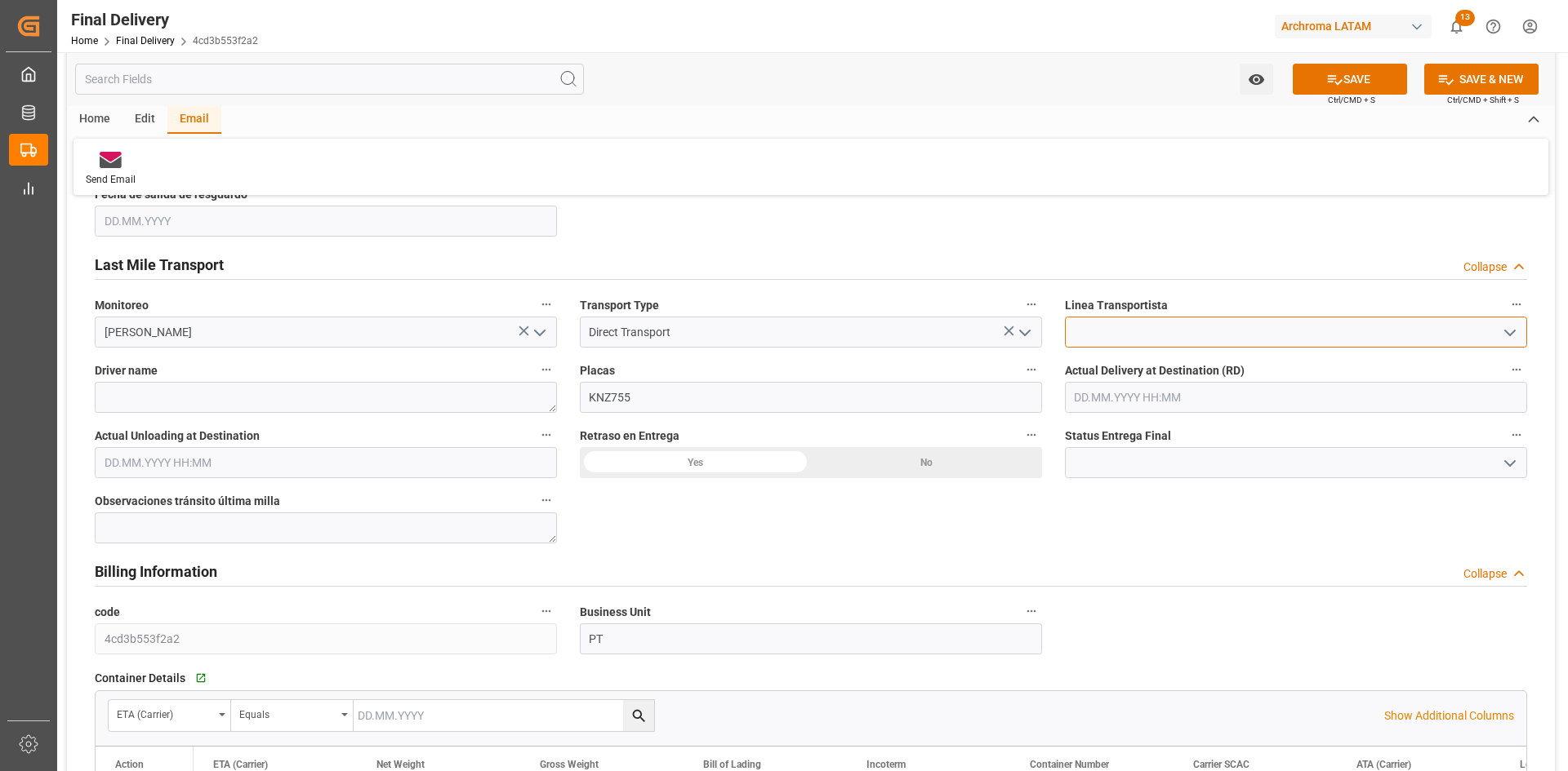
click at [1186, 334] on input at bounding box center [1296, 332] width 462 height 31
click at [1523, 329] on input at bounding box center [1296, 332] width 462 height 31
click at [1505, 330] on polyline "open menu" at bounding box center [1510, 333] width 10 height 5
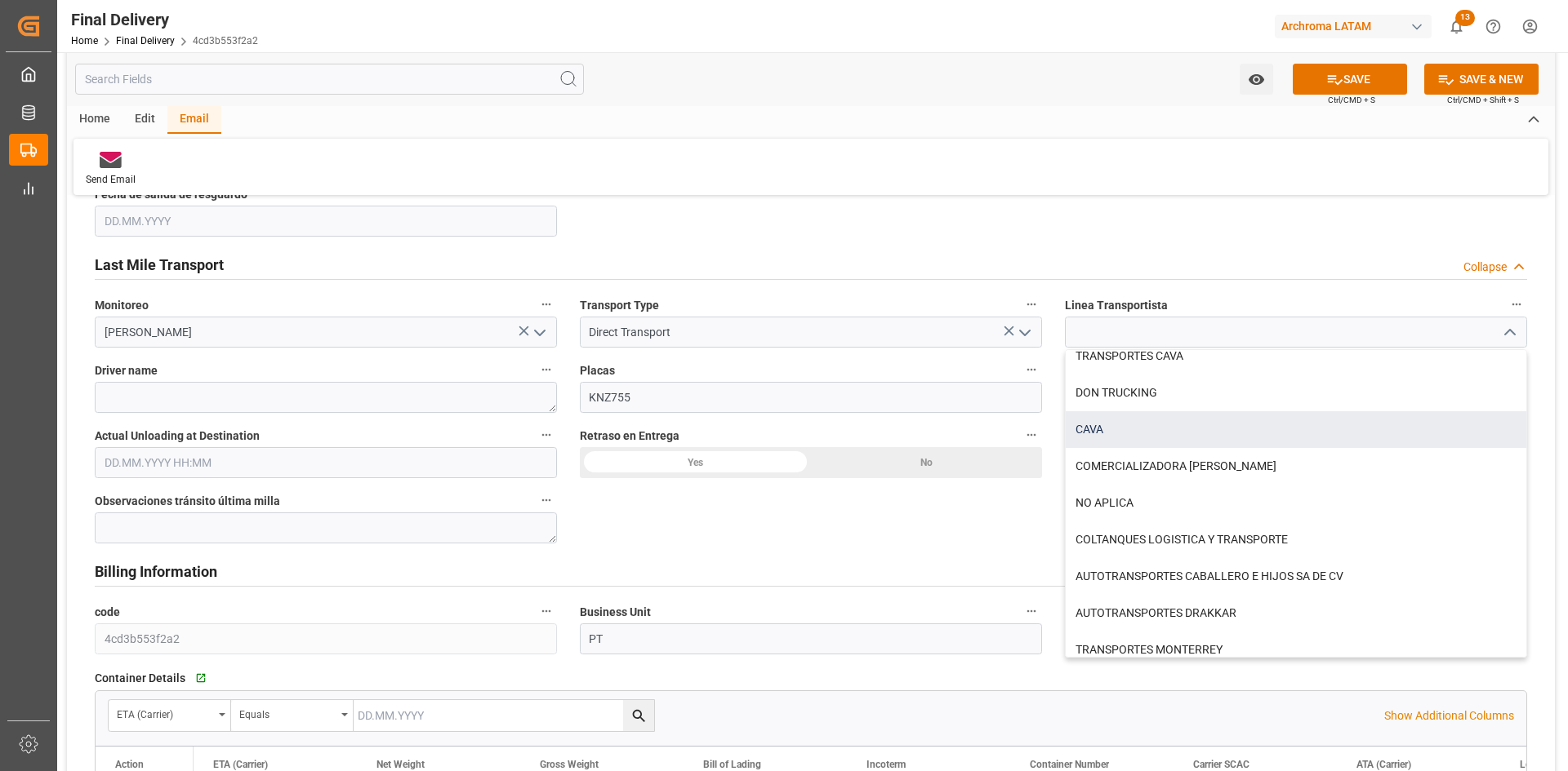
scroll to position [571, 0]
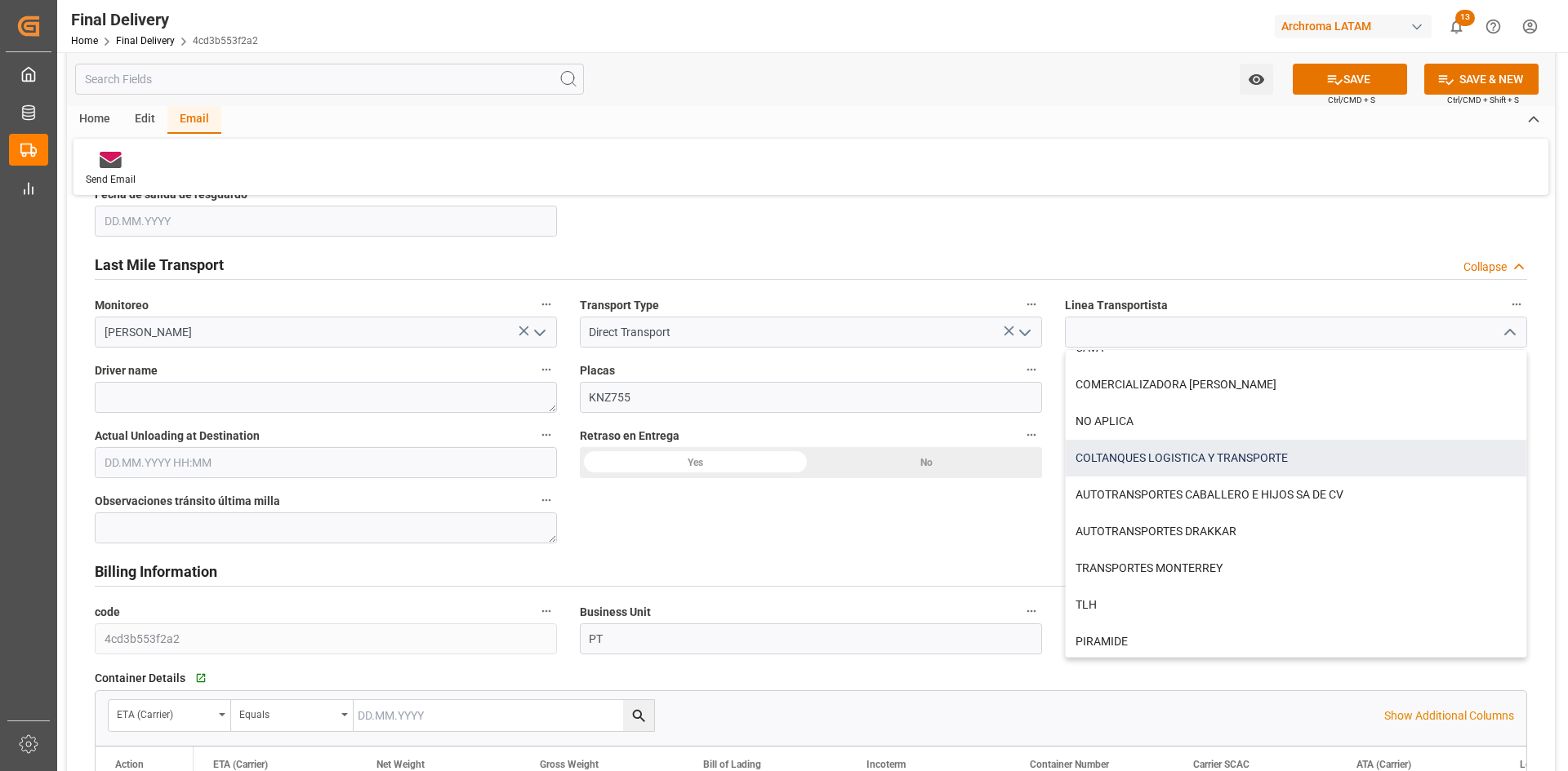
click at [1156, 465] on div "COLTANQUES LOGISTICA Y TRANSPORTE" at bounding box center [1296, 458] width 460 height 37
type input "COLTANQUES LOGISTICA Y TRANSPORTE"
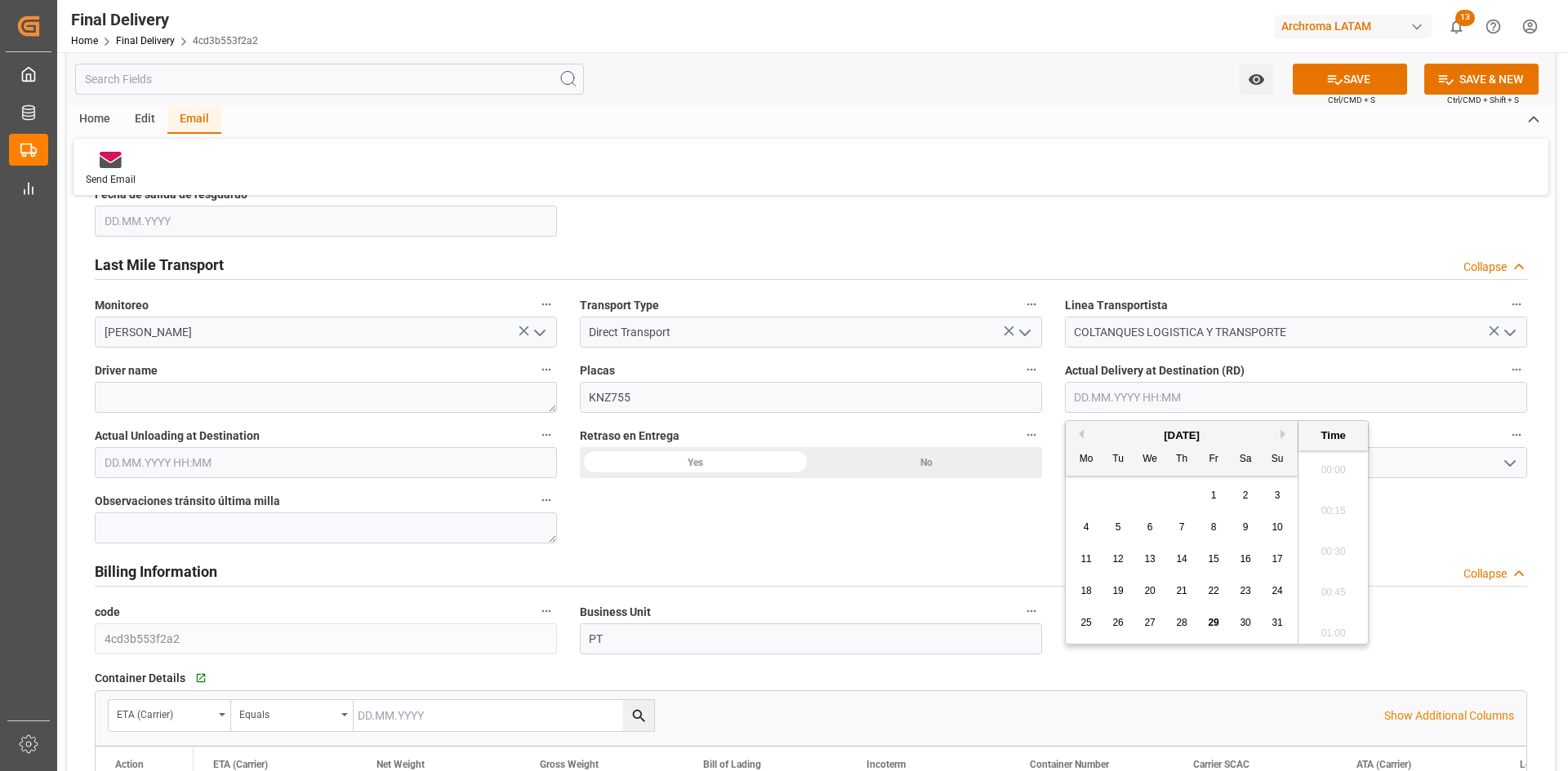
click at [1207, 397] on input "text" at bounding box center [1296, 397] width 462 height 31
click at [1238, 620] on div "30" at bounding box center [1246, 623] width 20 height 19
type input "30.08.2025 00:00"
click at [780, 515] on div "BL release Custom inspection Taxes payment Custom clearance Delivered Final Del…" at bounding box center [811, 364] width 1488 height 2104
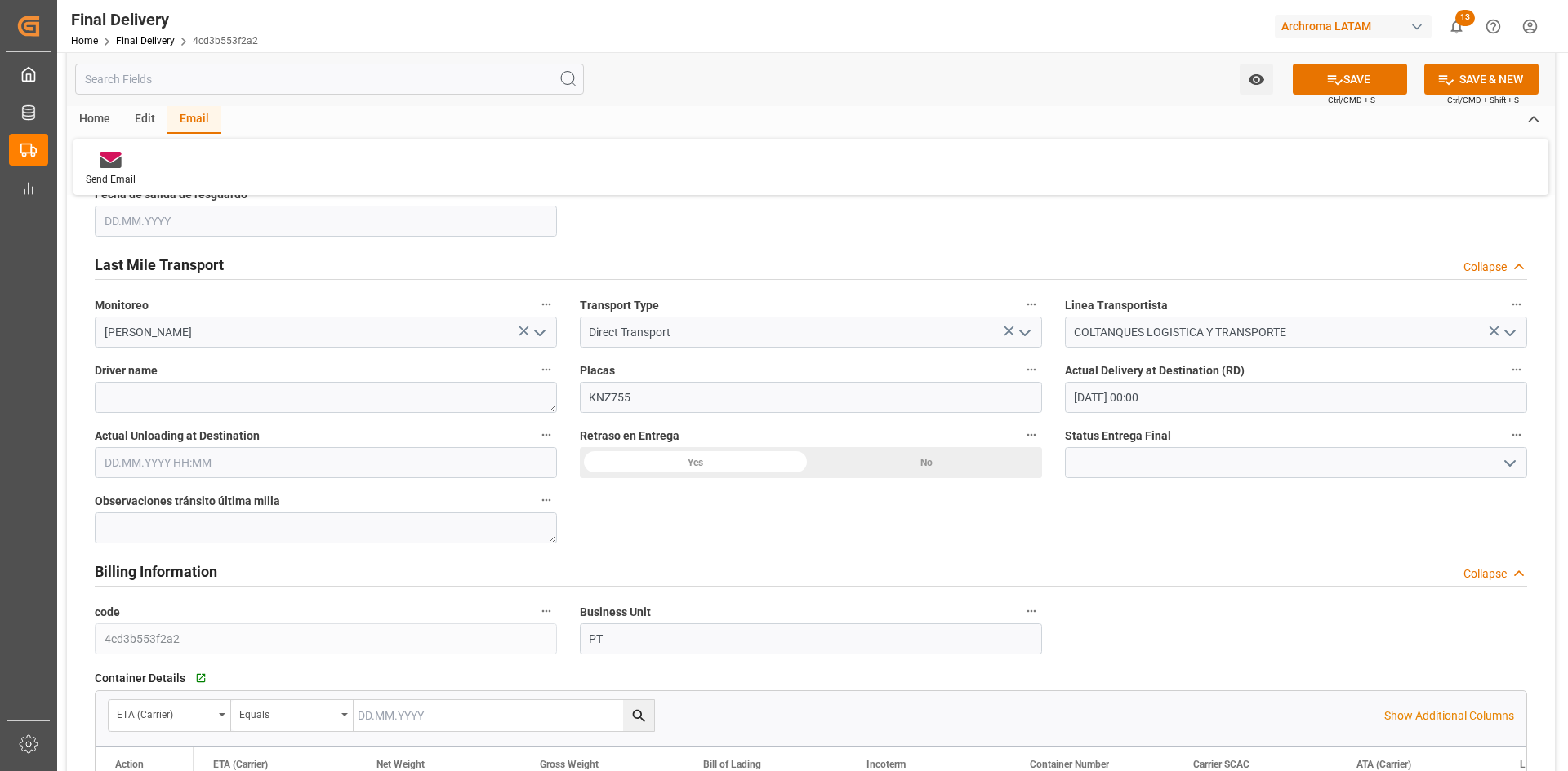
click at [920, 462] on div "No" at bounding box center [926, 462] width 231 height 31
click at [1508, 467] on icon "open menu" at bounding box center [1509, 463] width 19 height 19
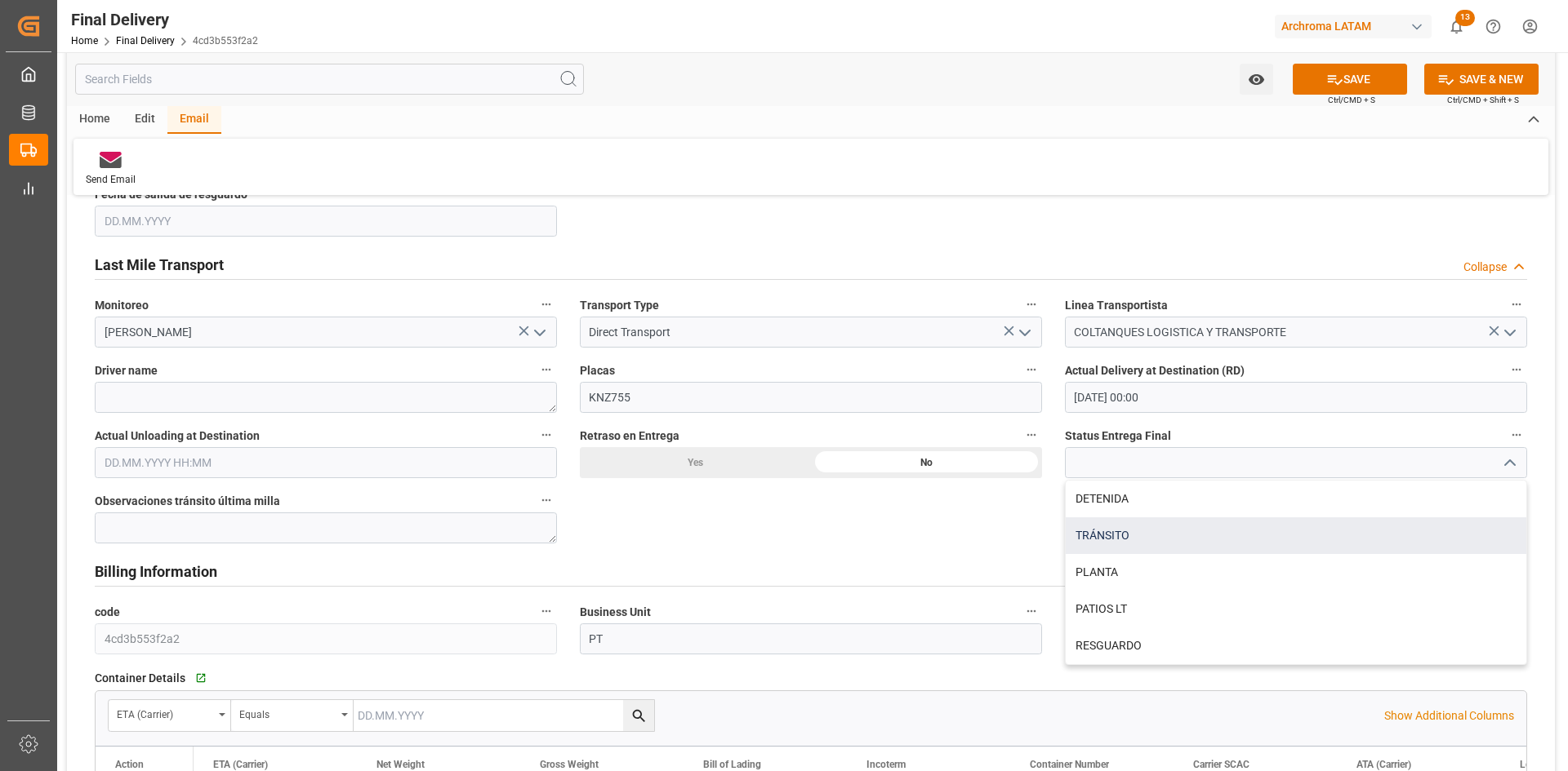
click at [1125, 540] on div "TRÁNSITO" at bounding box center [1296, 536] width 460 height 37
type input "TRÁNSITO"
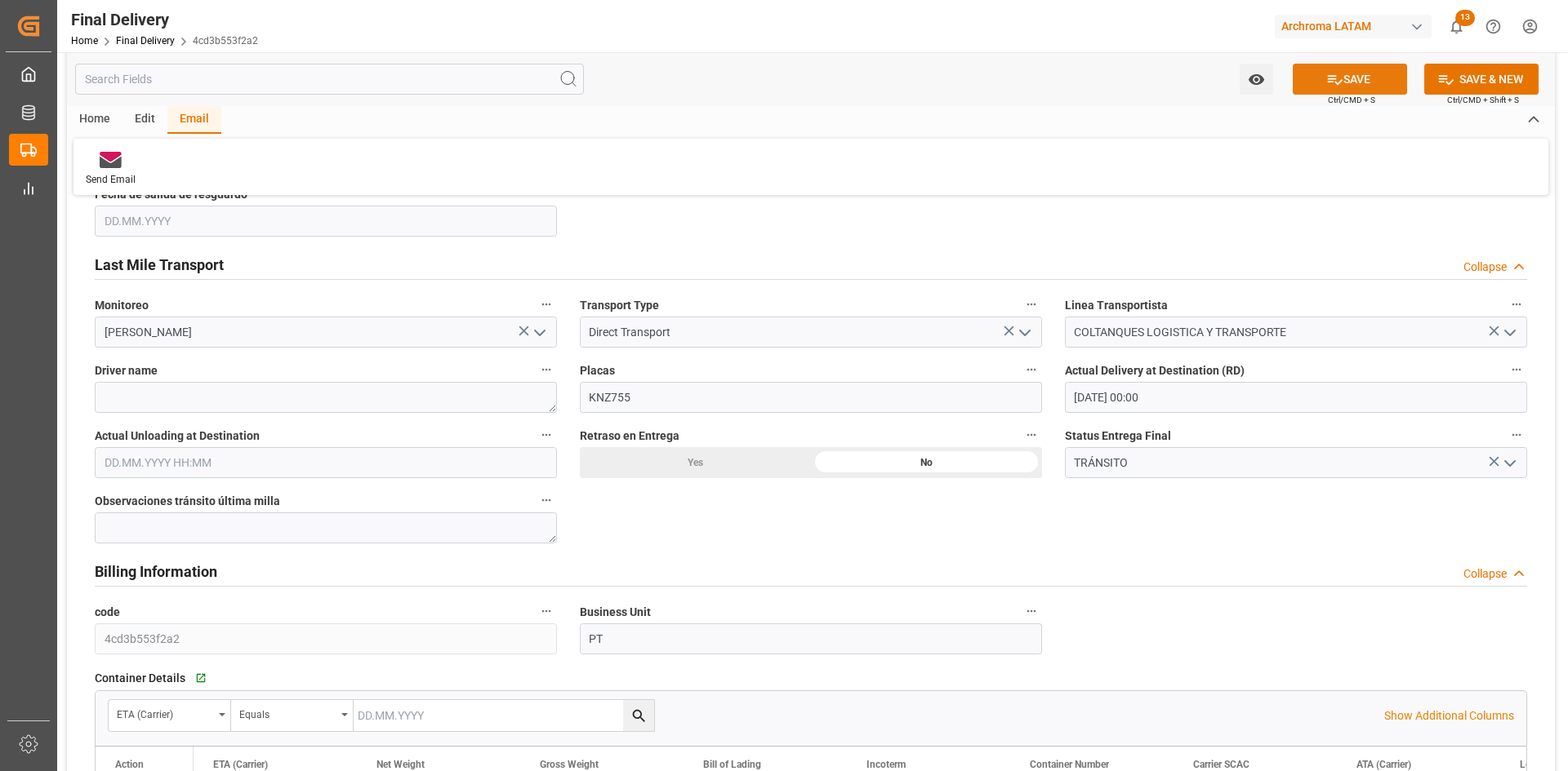
click at [1330, 78] on icon at bounding box center [1335, 79] width 17 height 17
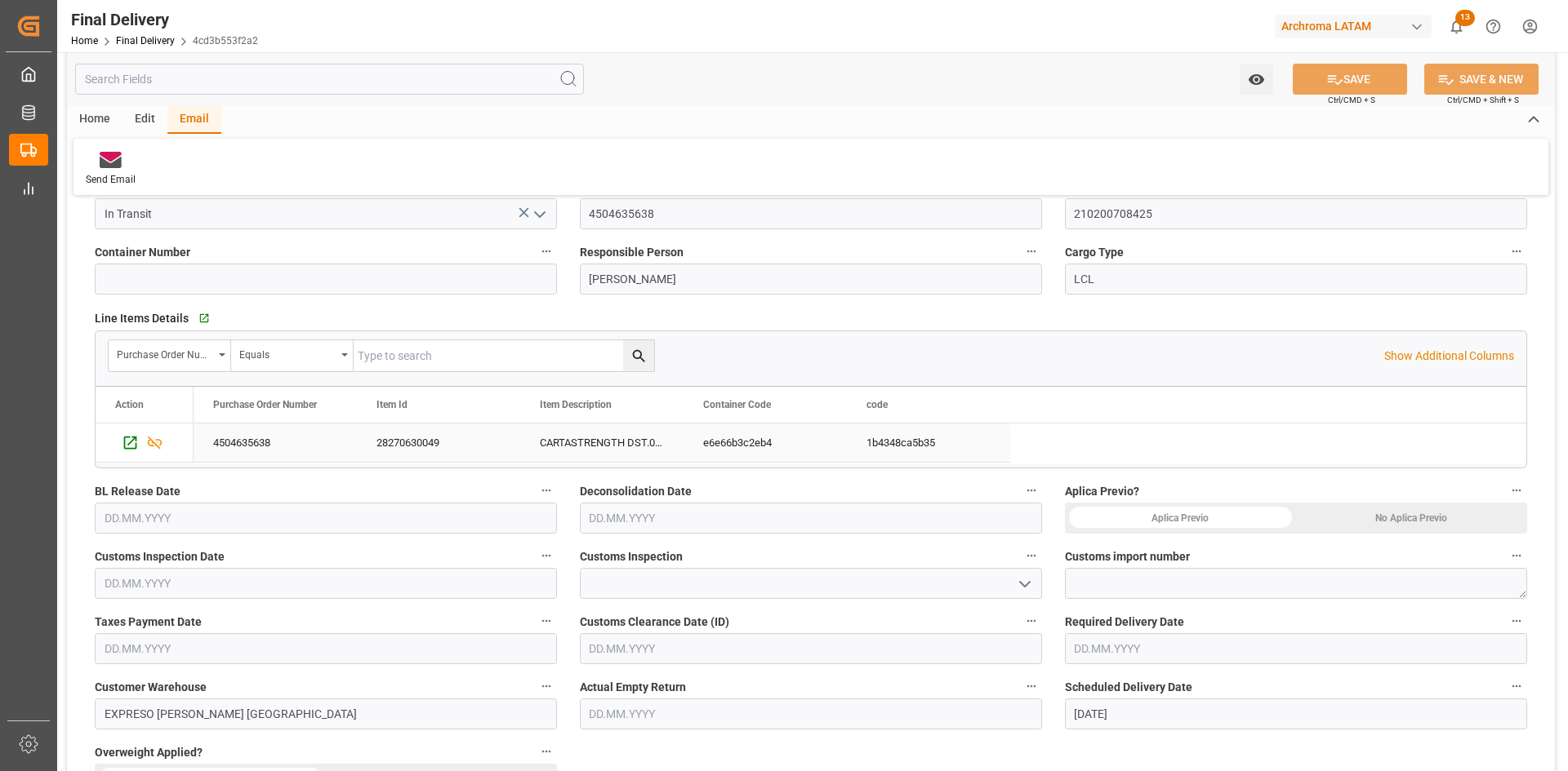
scroll to position [245, 0]
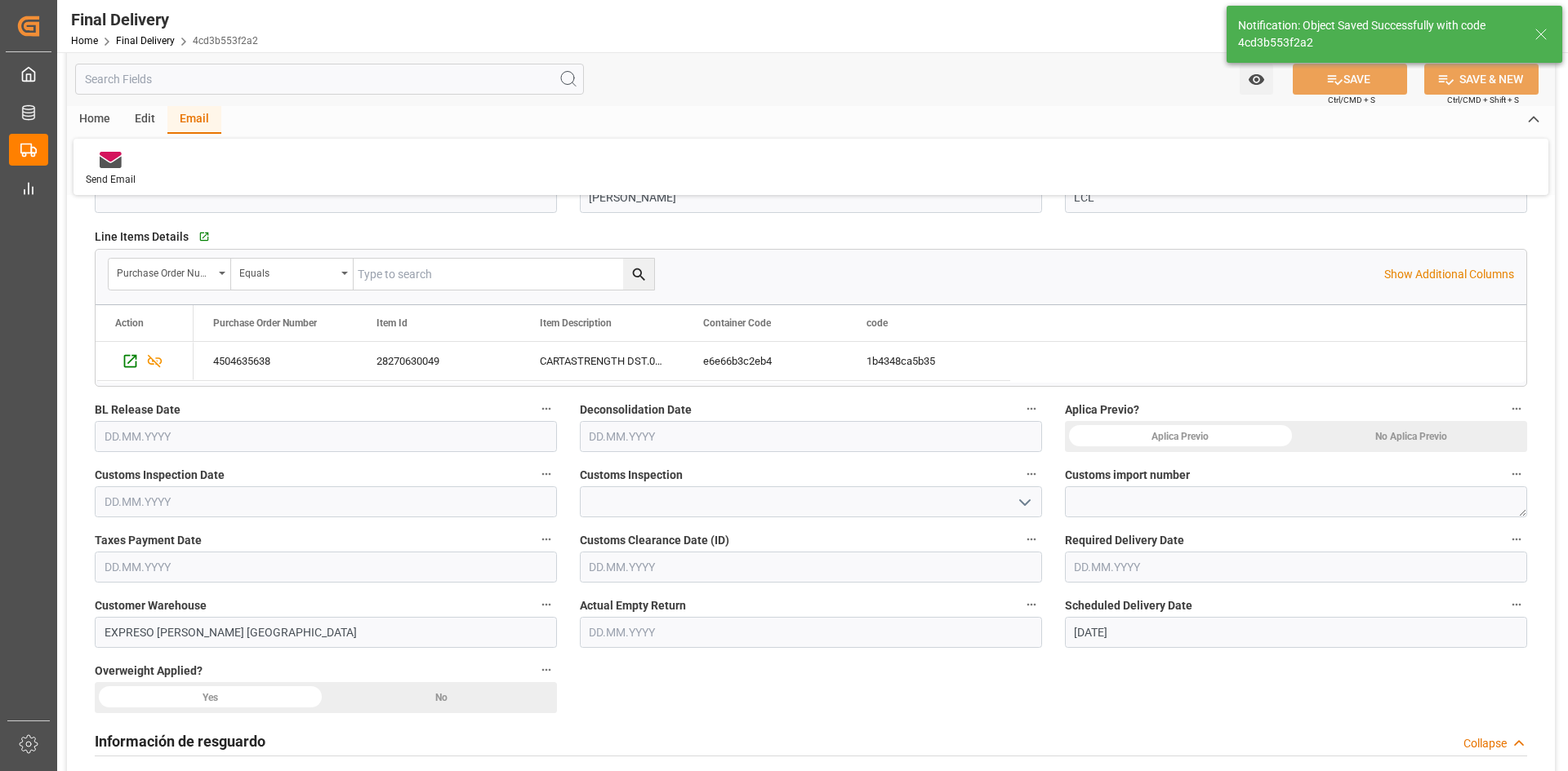
type textarea "1"
type input "In transit to final delivery"
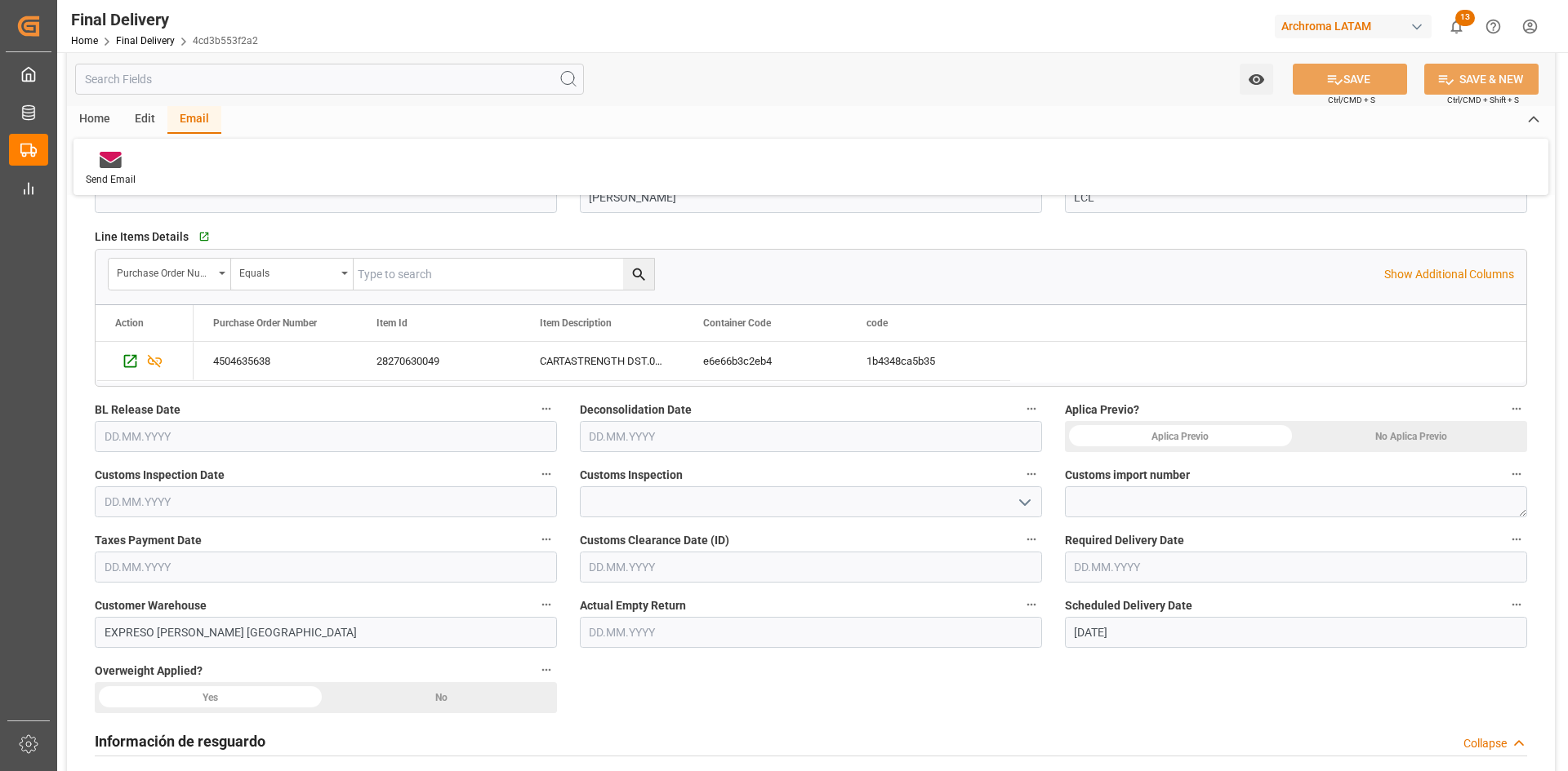
click at [190, 570] on input "text" at bounding box center [325, 567] width 462 height 31
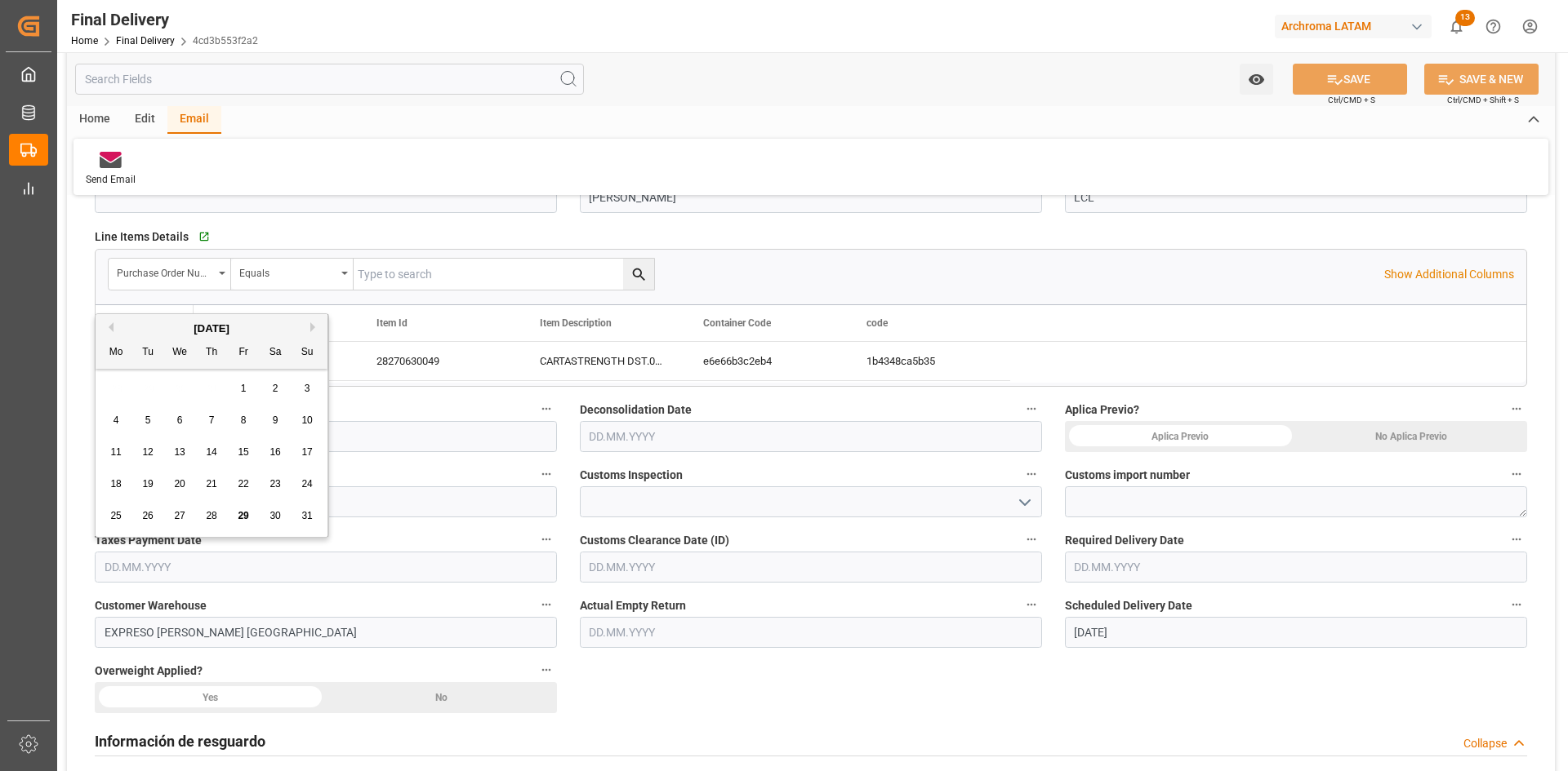
click at [115, 384] on div "28 29 30 31 1 2 3" at bounding box center [212, 389] width 223 height 32
click at [147, 514] on span "26" at bounding box center [147, 516] width 11 height 12
type input "26.08.2025"
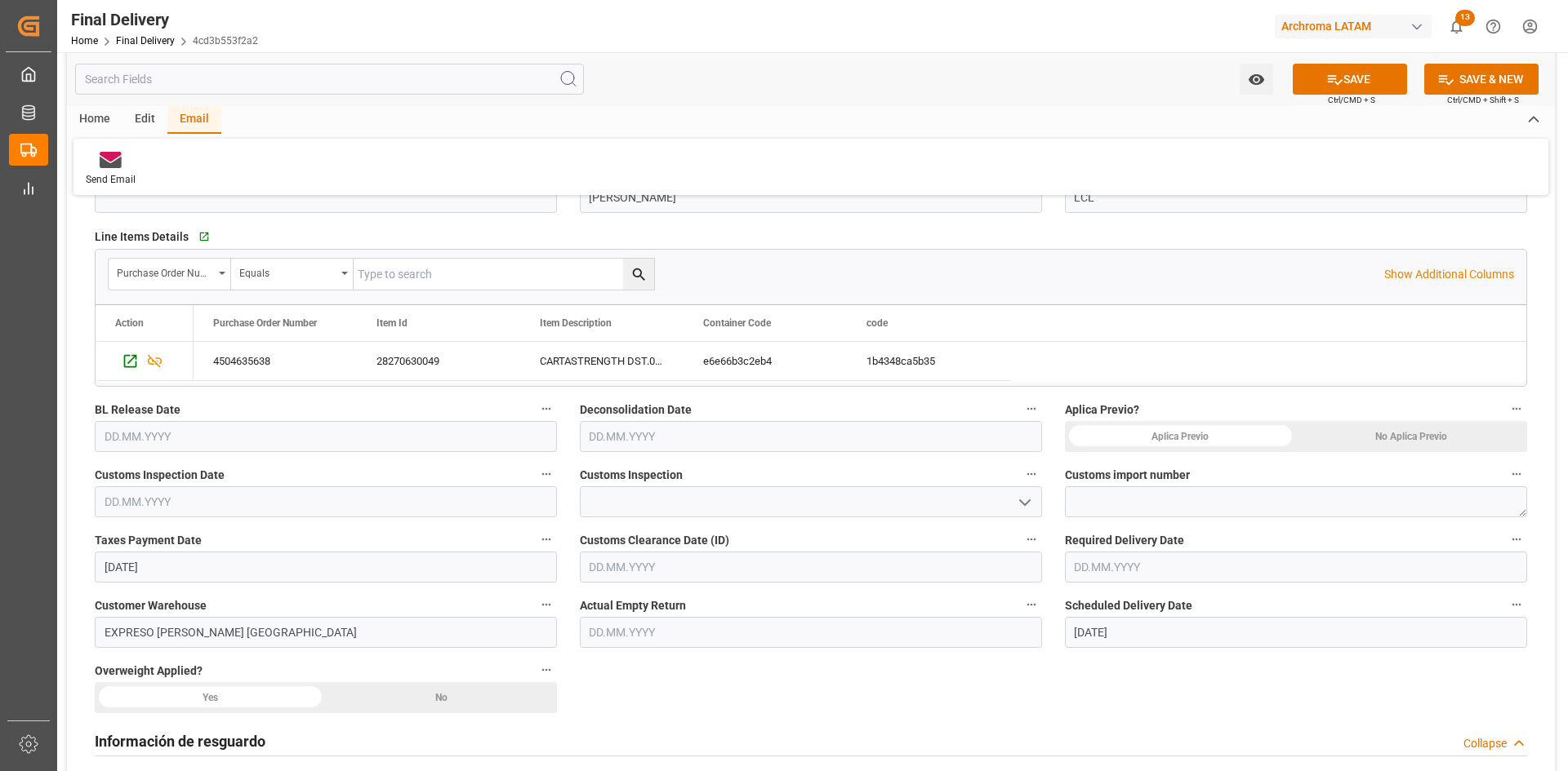
click at [710, 571] on input "text" at bounding box center [811, 567] width 462 height 31
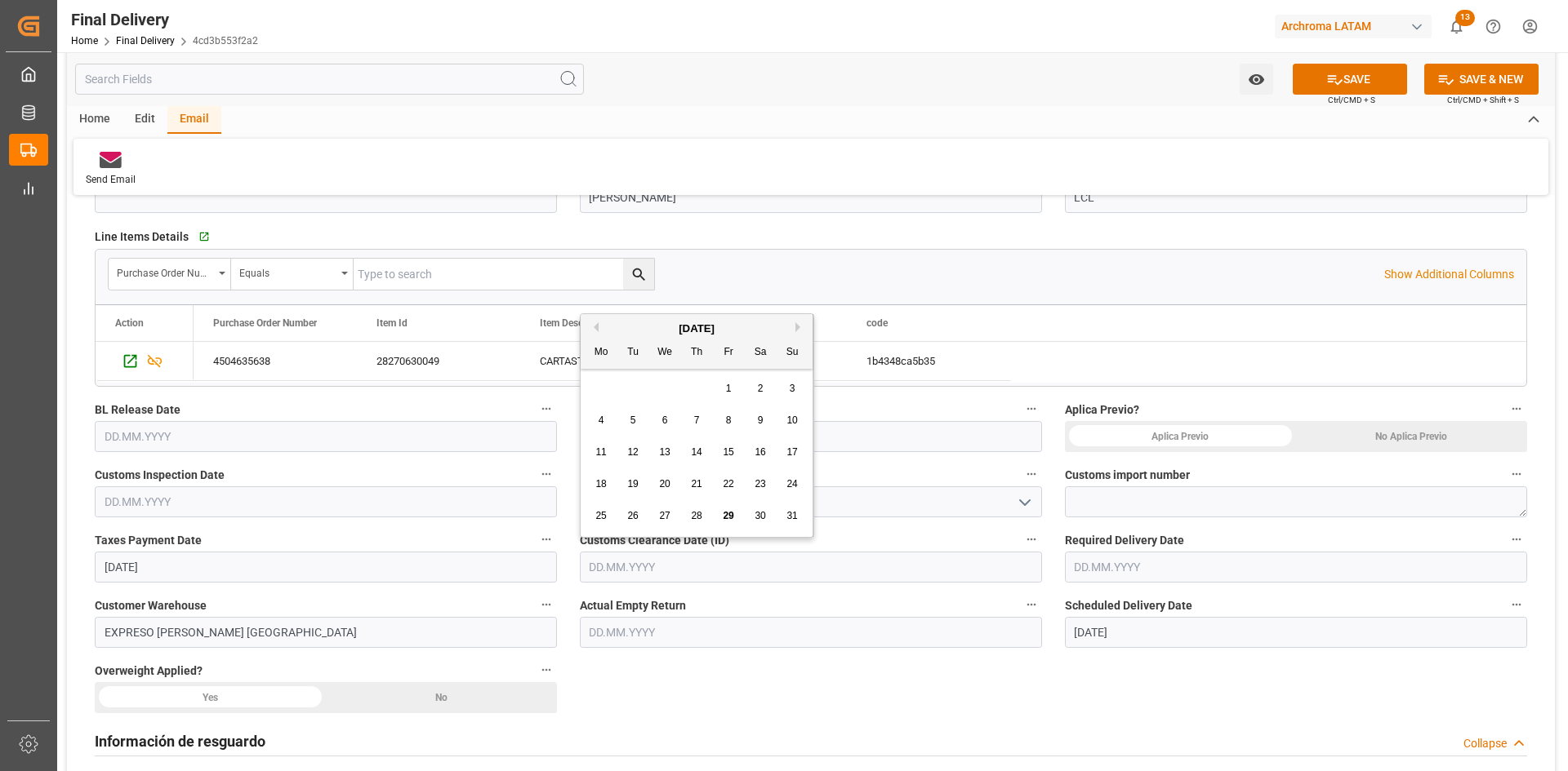
click at [636, 506] on div "26" at bounding box center [633, 516] width 20 height 20
type input "26.08.2025"
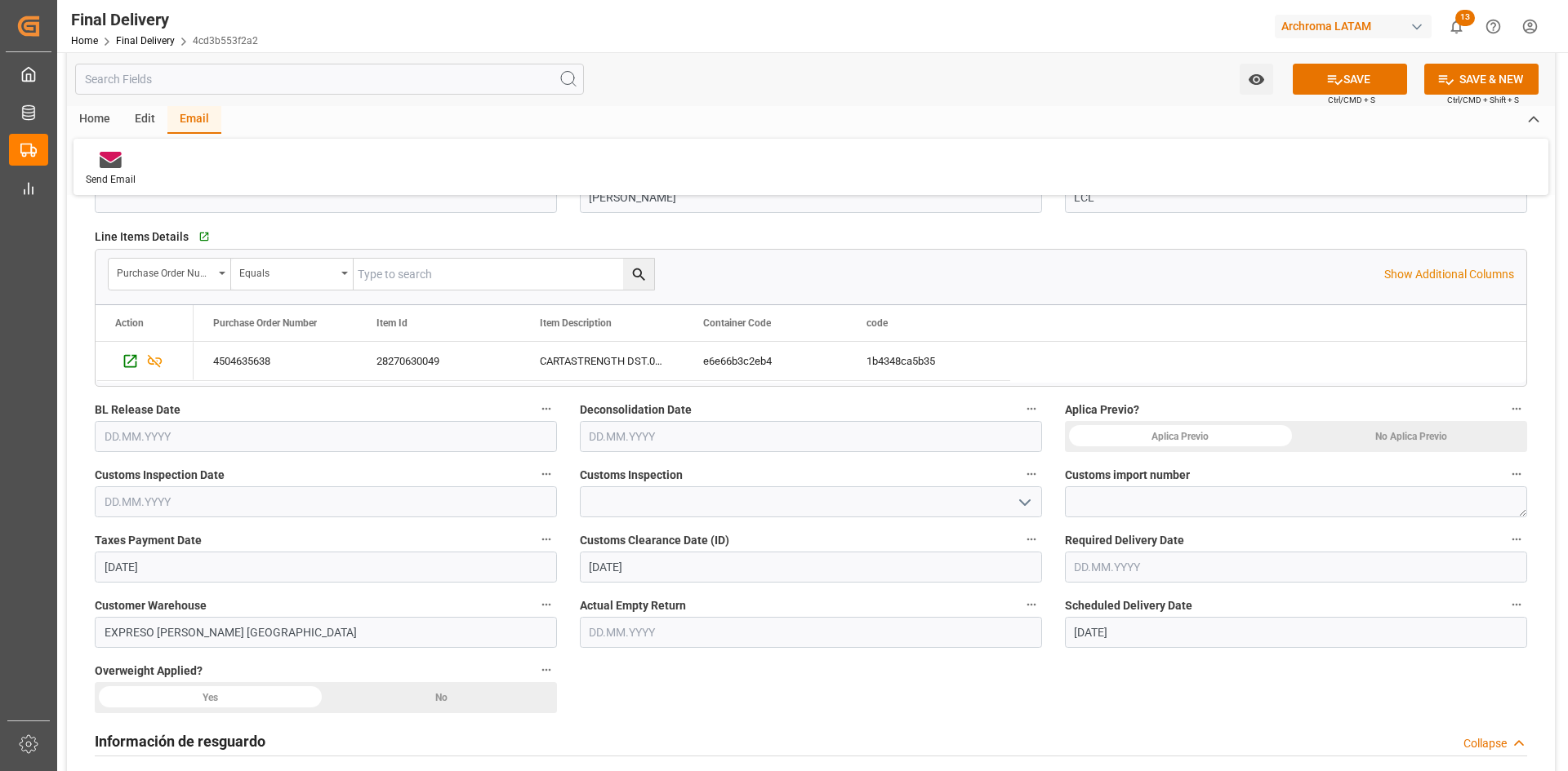
click at [1019, 503] on icon "open menu" at bounding box center [1024, 502] width 19 height 19
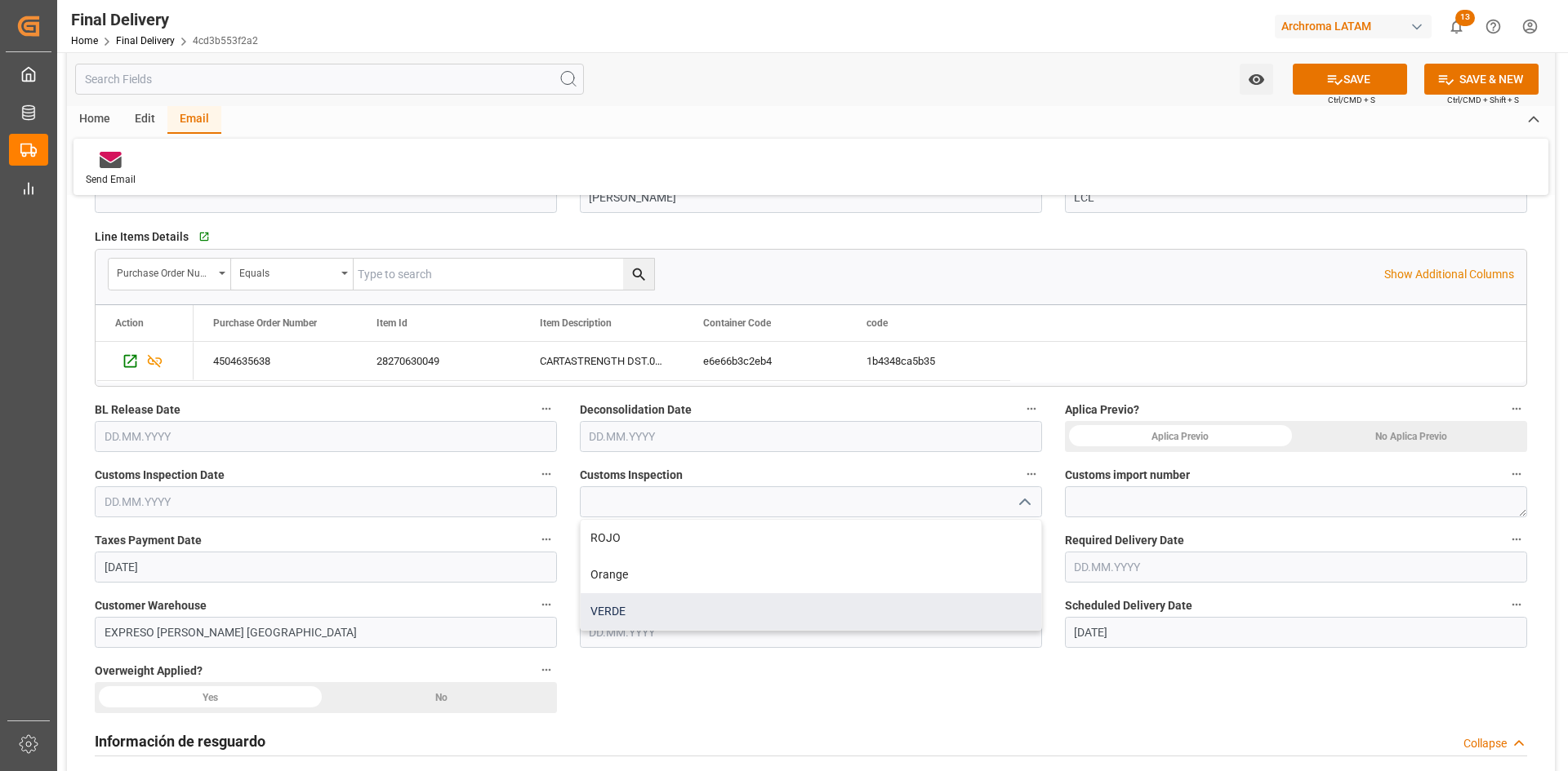
click at [642, 597] on div "VERDE" at bounding box center [811, 612] width 460 height 37
type input "VERDE"
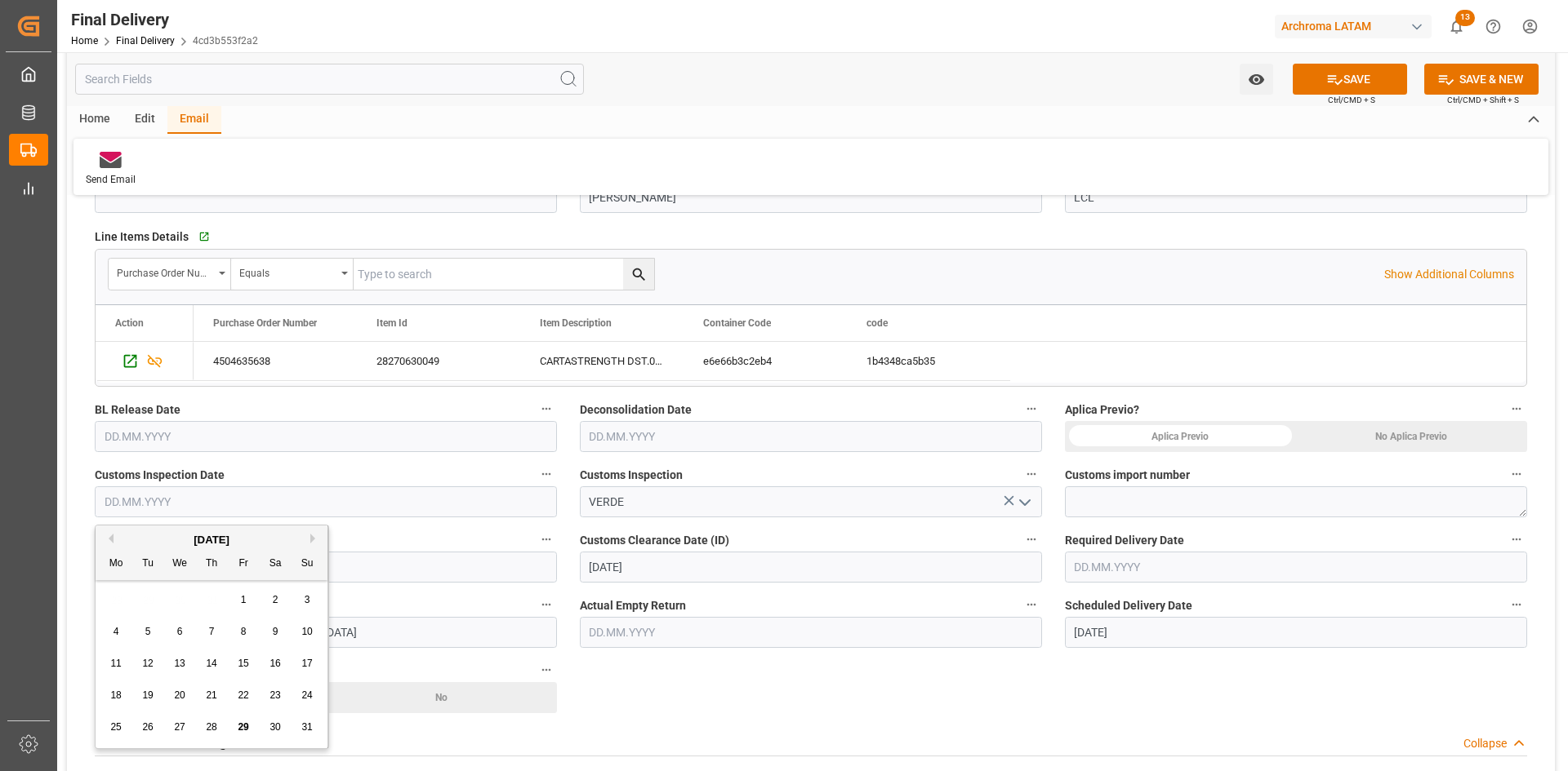
click at [279, 497] on input "text" at bounding box center [325, 502] width 462 height 31
click at [152, 600] on div "28 29 30 31 1 2 3" at bounding box center [212, 600] width 223 height 32
click at [1410, 437] on div "No Aplica Previo" at bounding box center [1412, 437] width 231 height 31
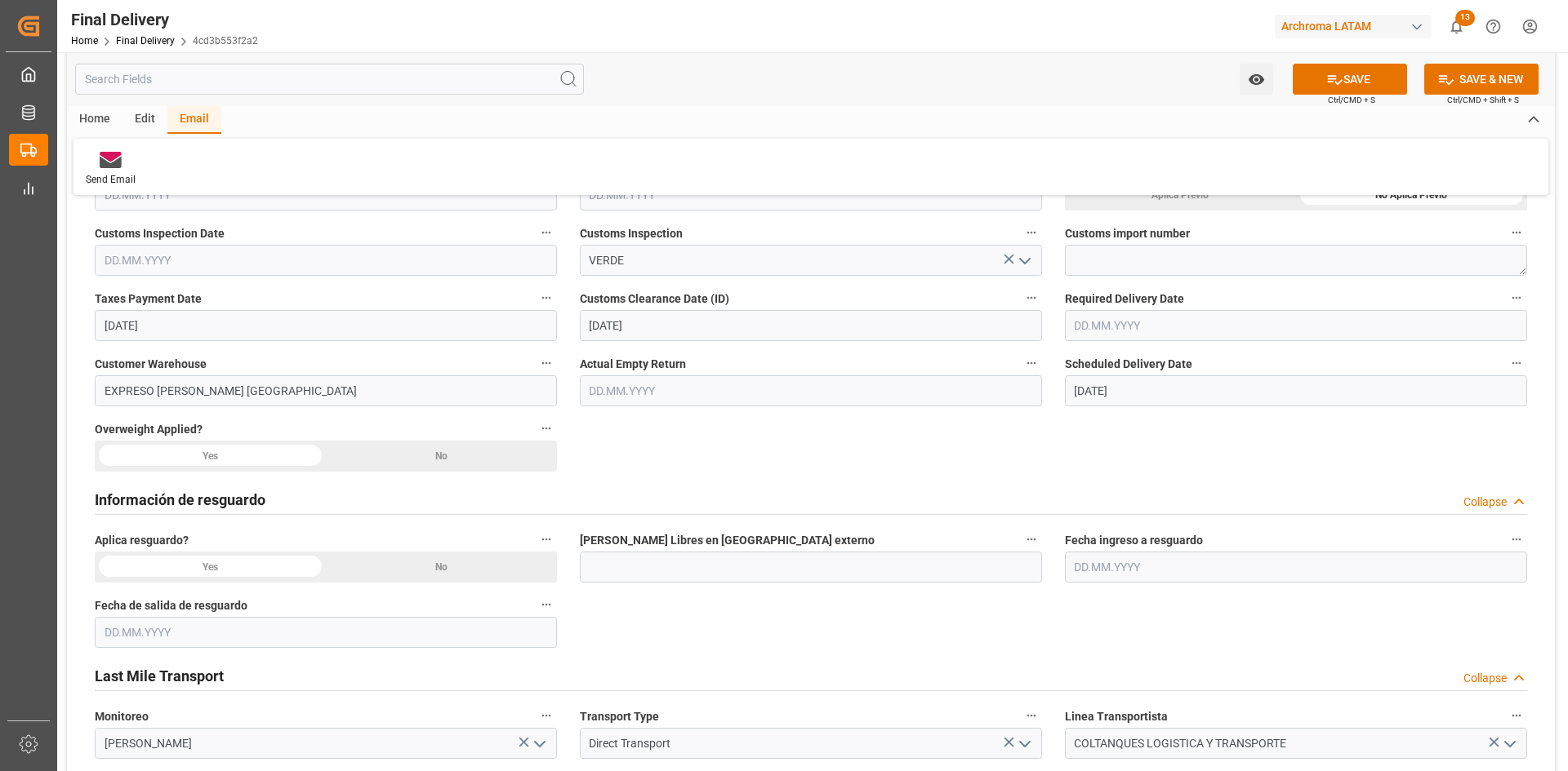
scroll to position [490, 0]
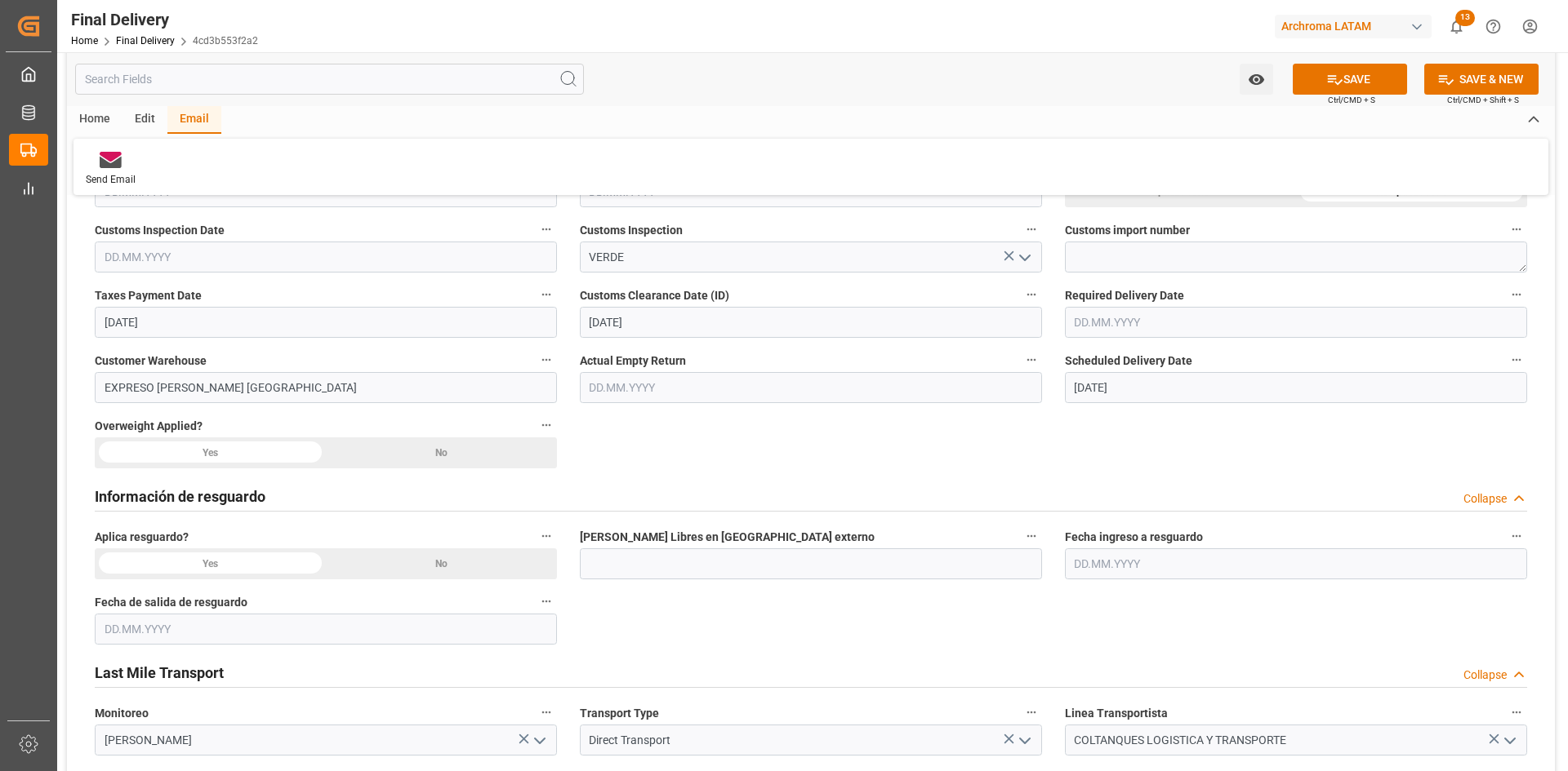
click at [427, 447] on div "No" at bounding box center [441, 452] width 231 height 31
click at [401, 559] on div "No" at bounding box center [441, 564] width 231 height 31
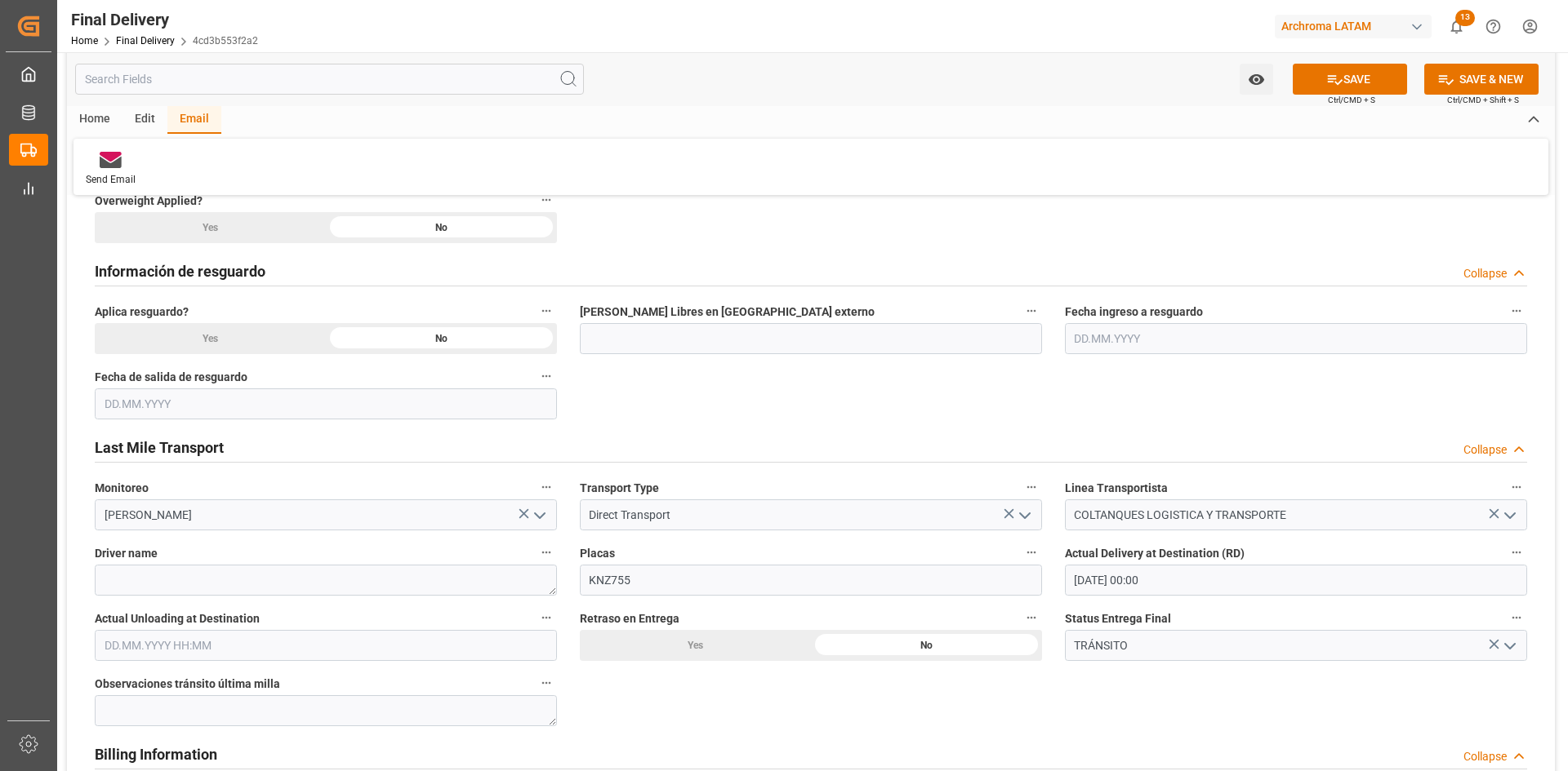
scroll to position [734, 0]
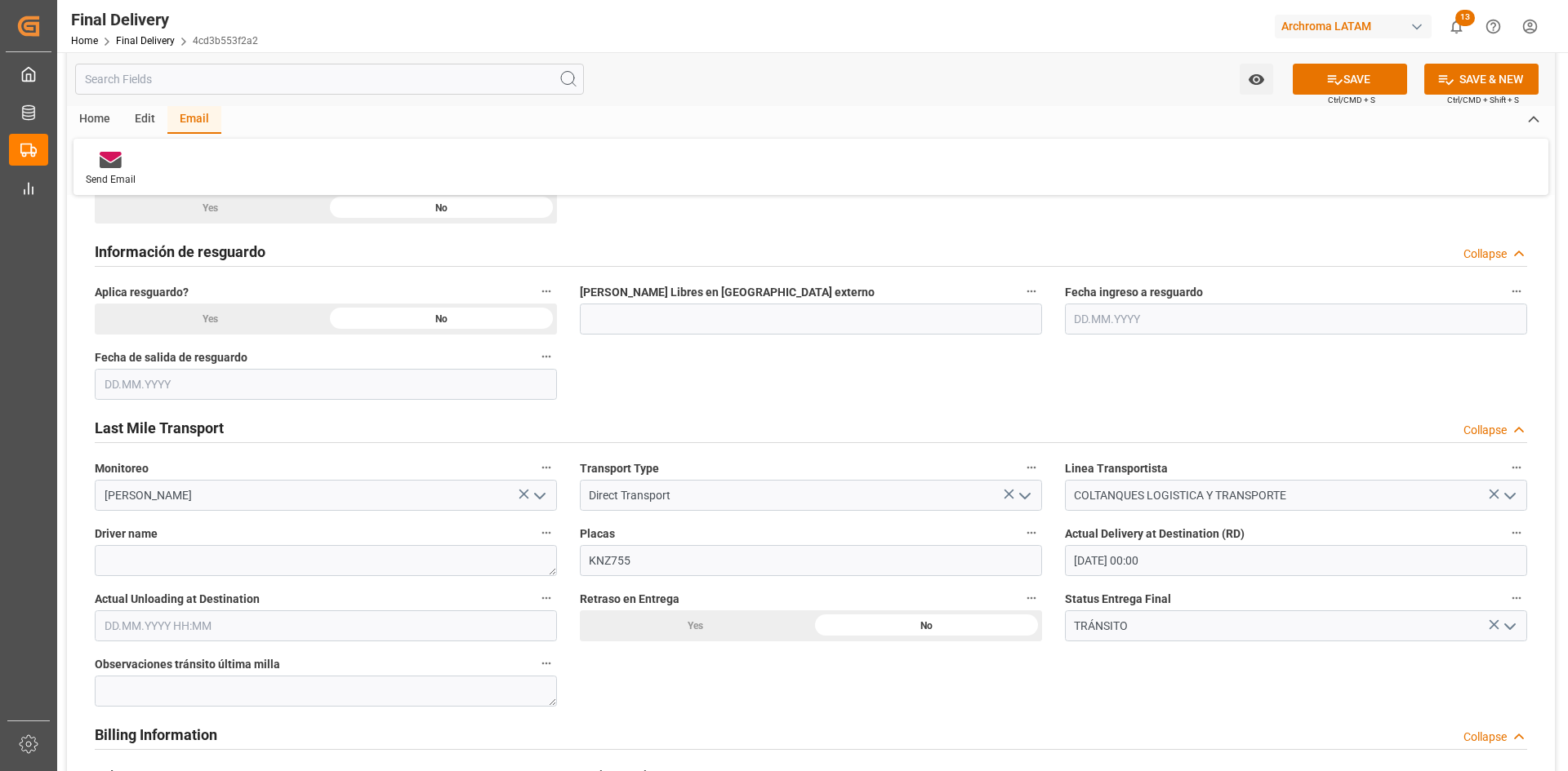
drag, startPoint x: 1345, startPoint y: 90, endPoint x: 1342, endPoint y: 103, distance: 13.3
click at [1345, 91] on button "SAVE" at bounding box center [1350, 79] width 115 height 31
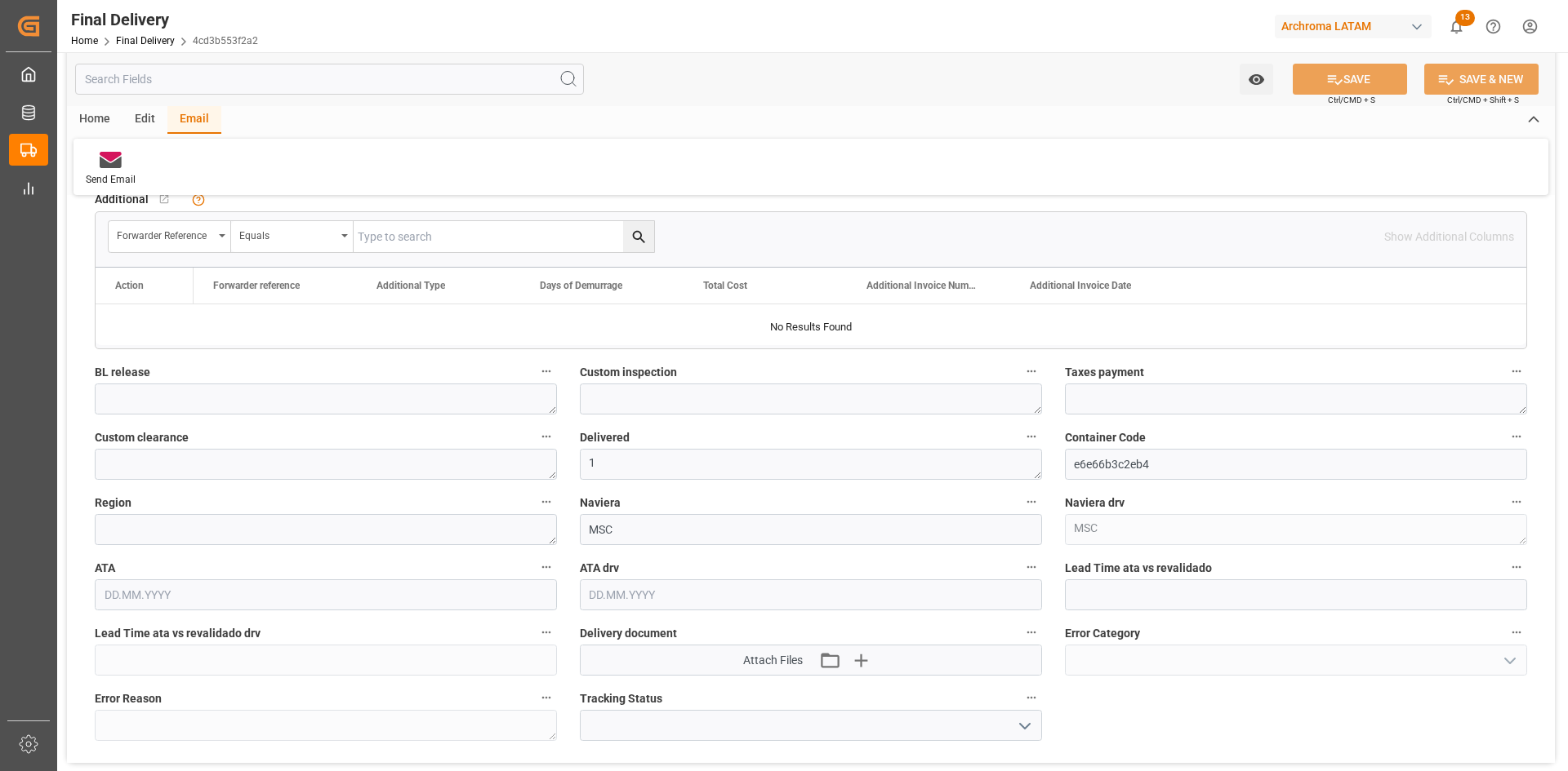
scroll to position [1469, 0]
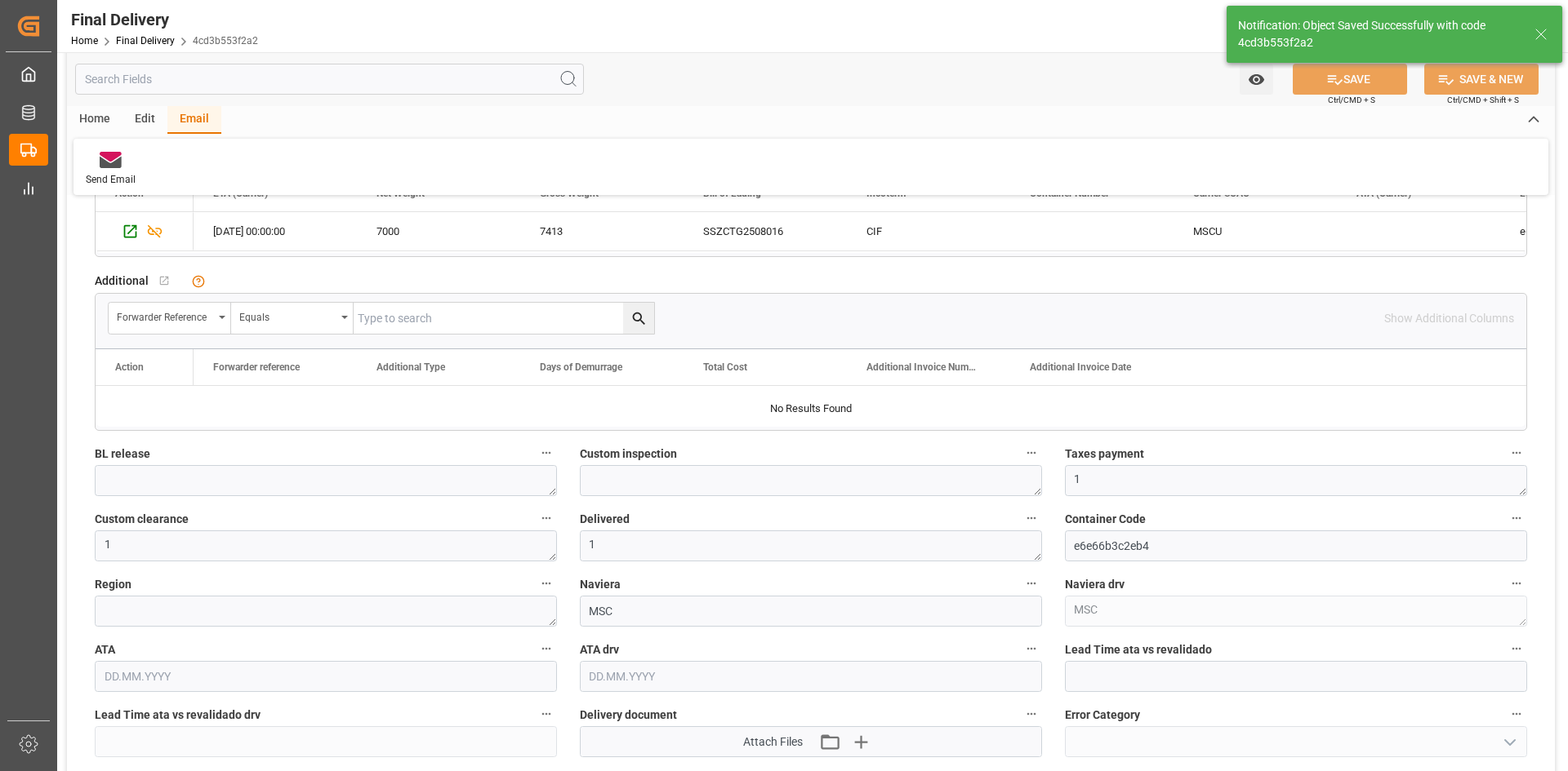
type textarea "1"
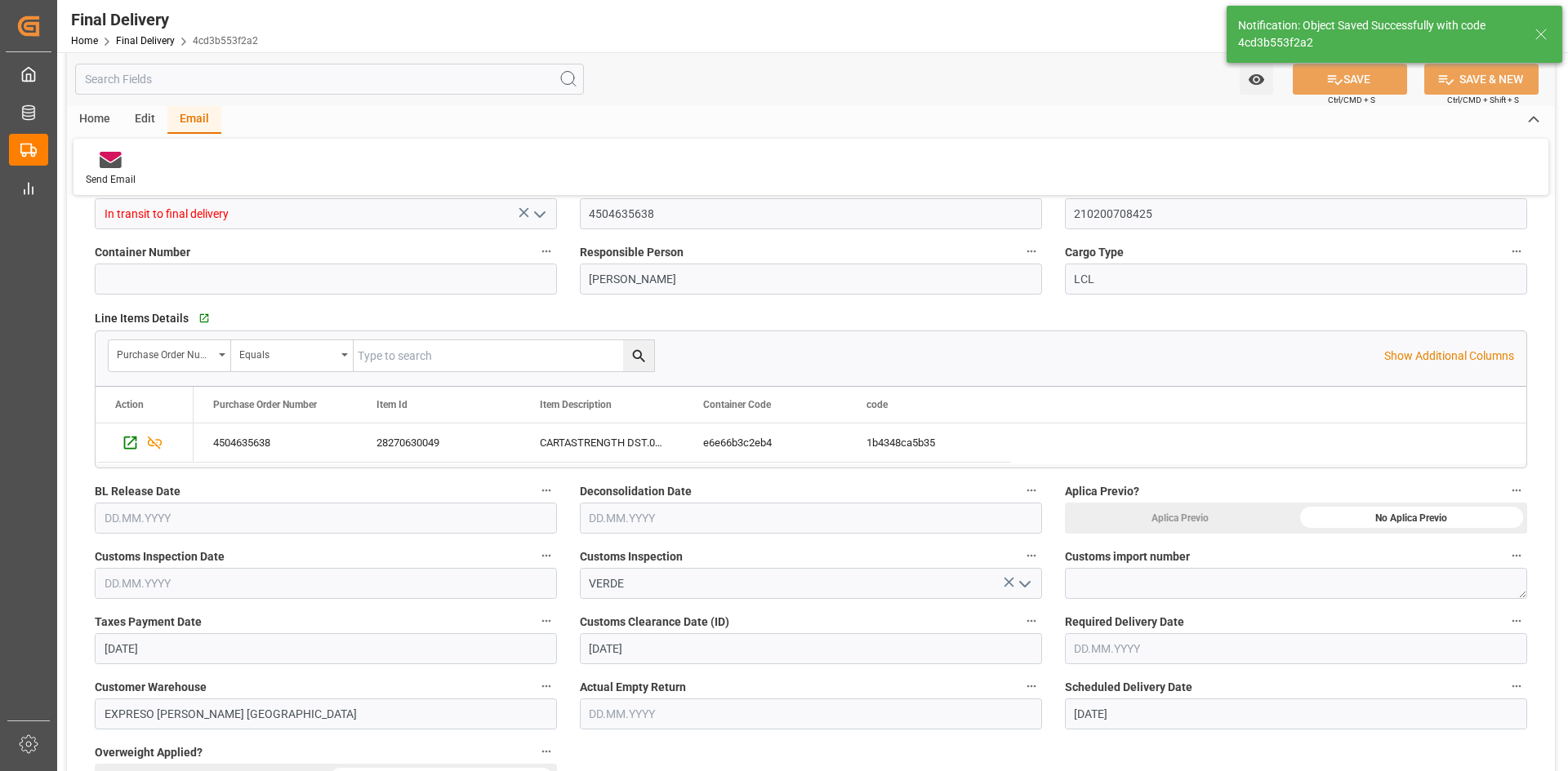
scroll to position [0, 0]
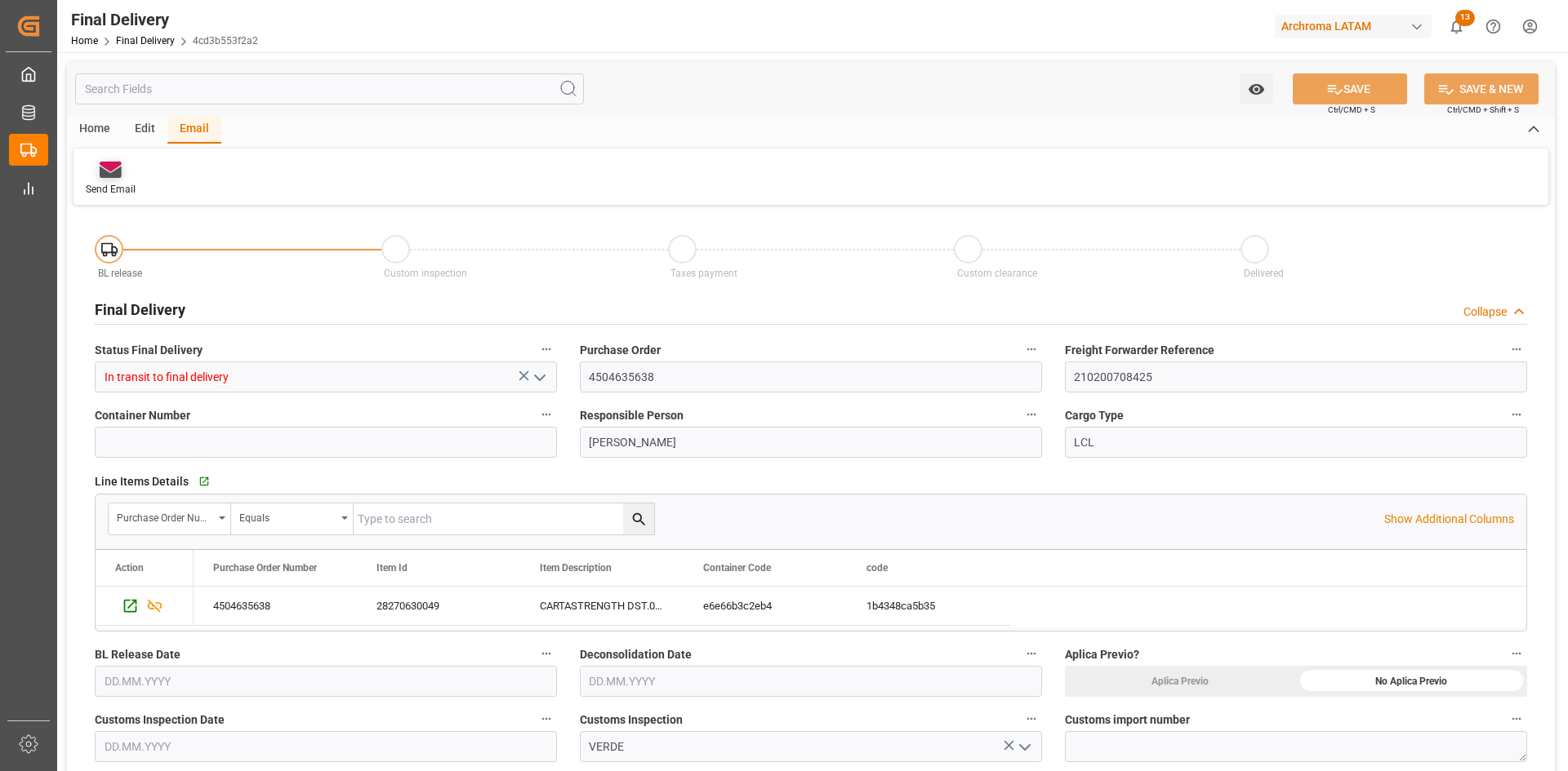
click at [116, 161] on icon at bounding box center [110, 170] width 22 height 17
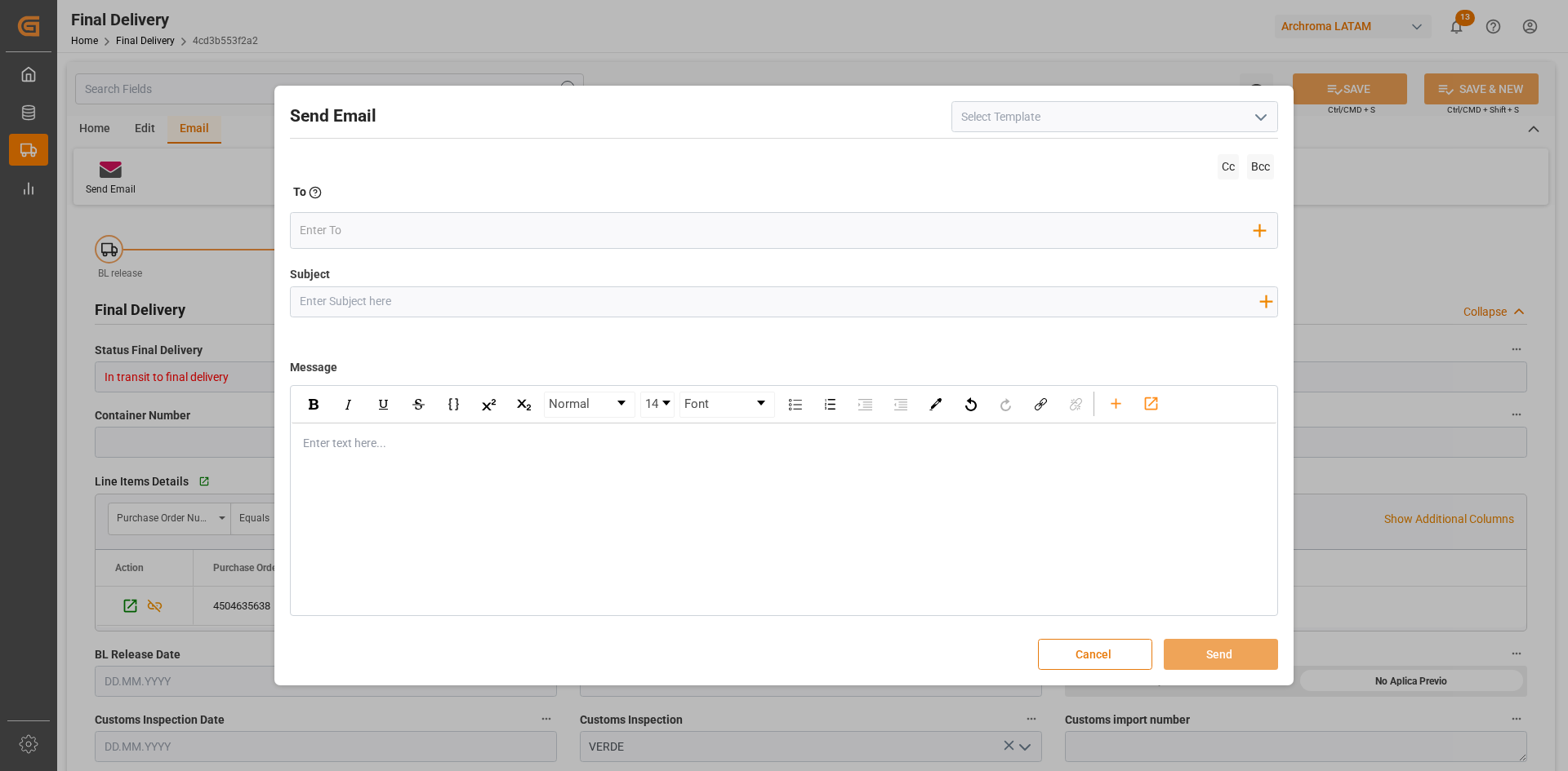
click at [1086, 651] on button "Cancel" at bounding box center [1094, 654] width 115 height 31
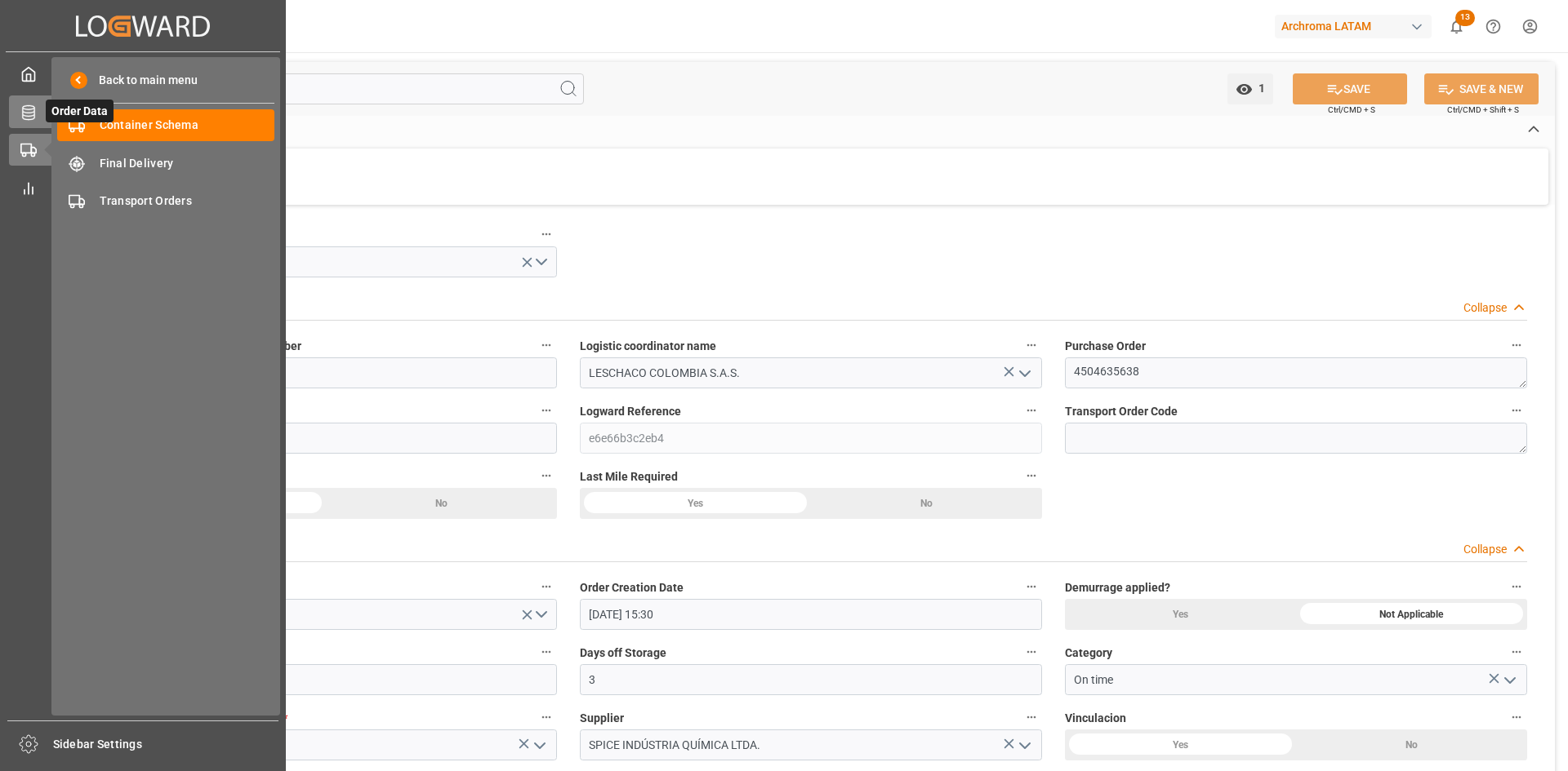
click at [31, 112] on icon at bounding box center [28, 113] width 17 height 17
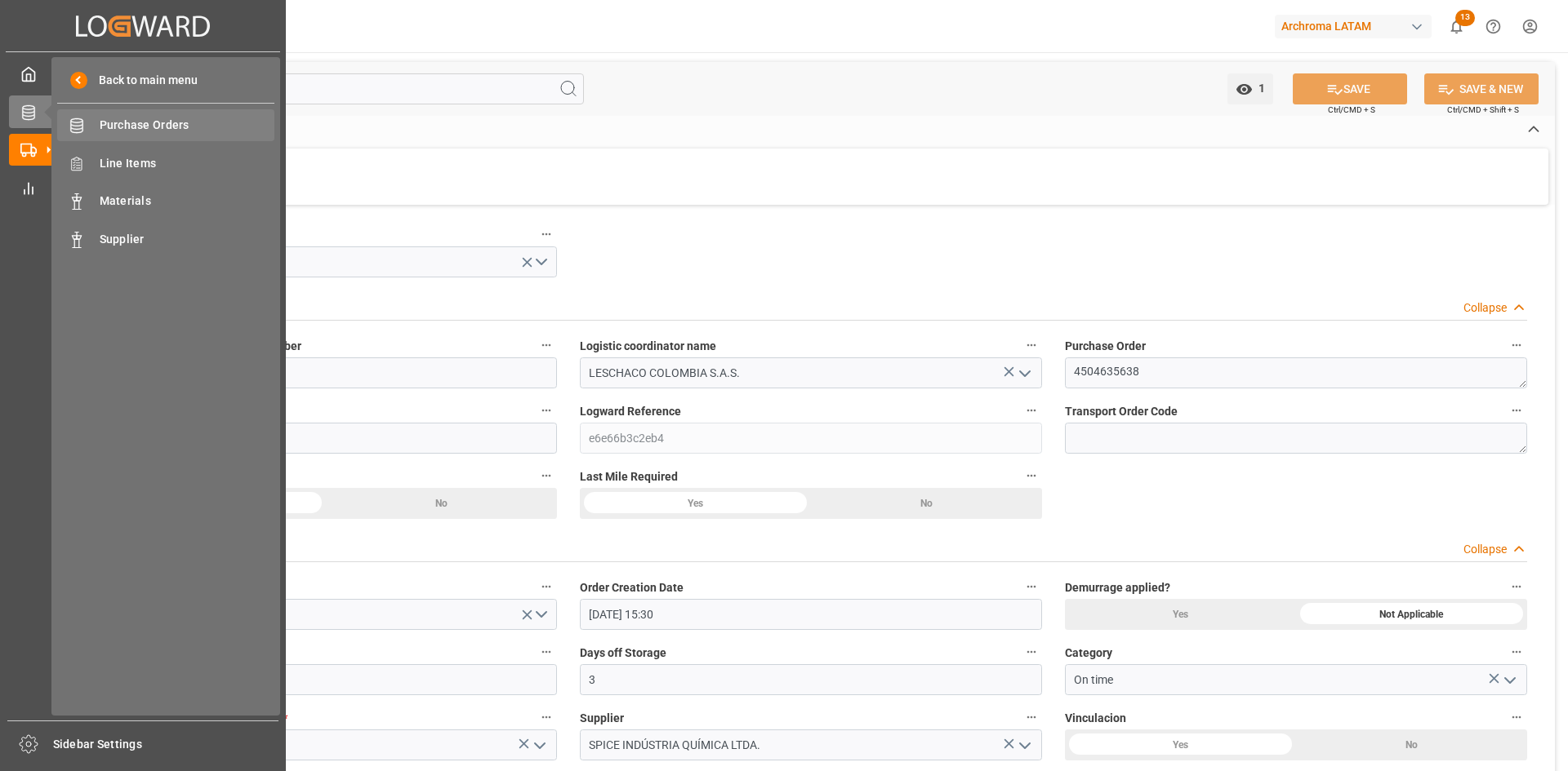
click at [199, 128] on span "Purchase Orders" at bounding box center [187, 125] width 176 height 17
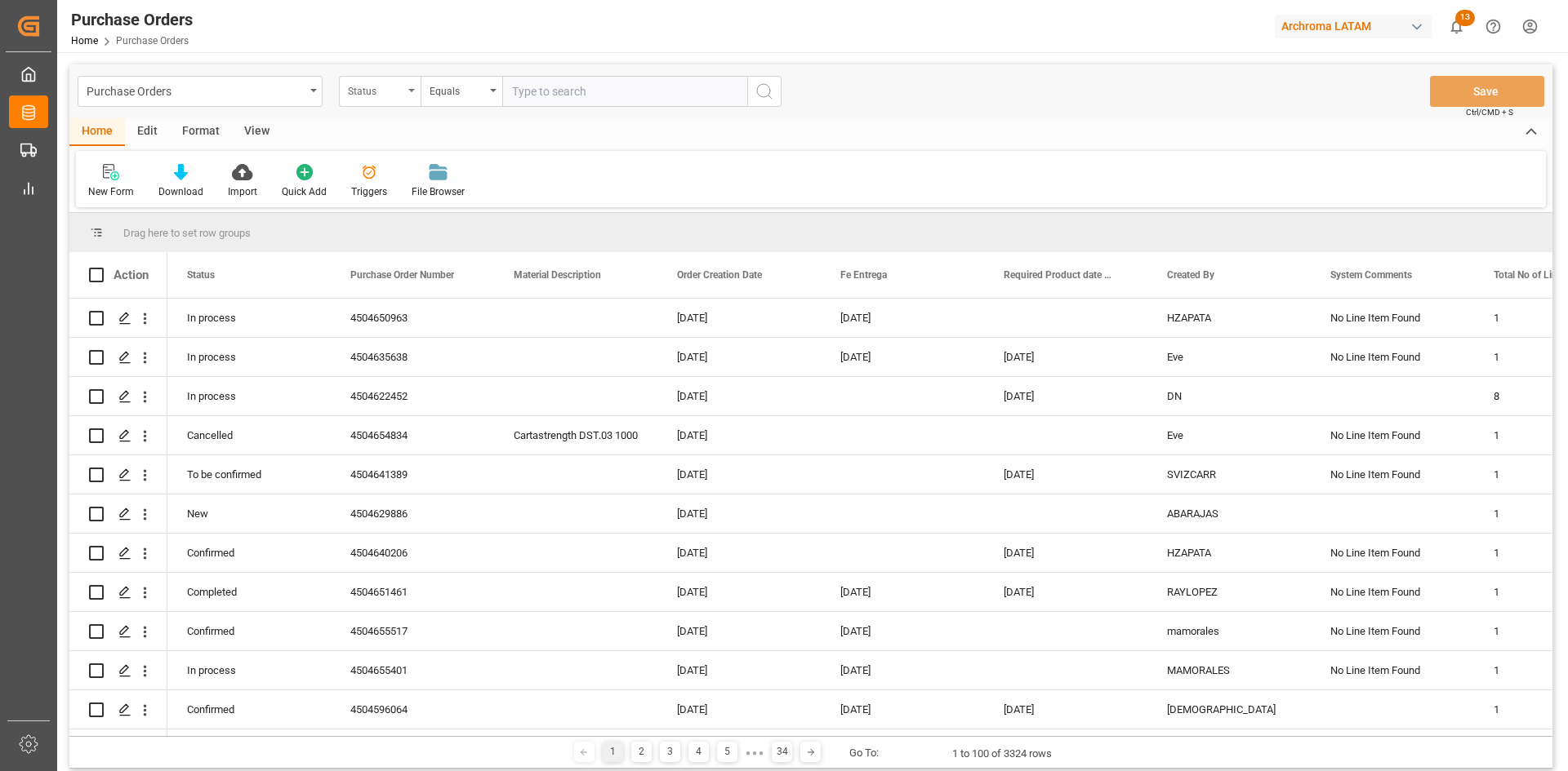
click at [395, 88] on div "Status" at bounding box center [376, 89] width 55 height 18
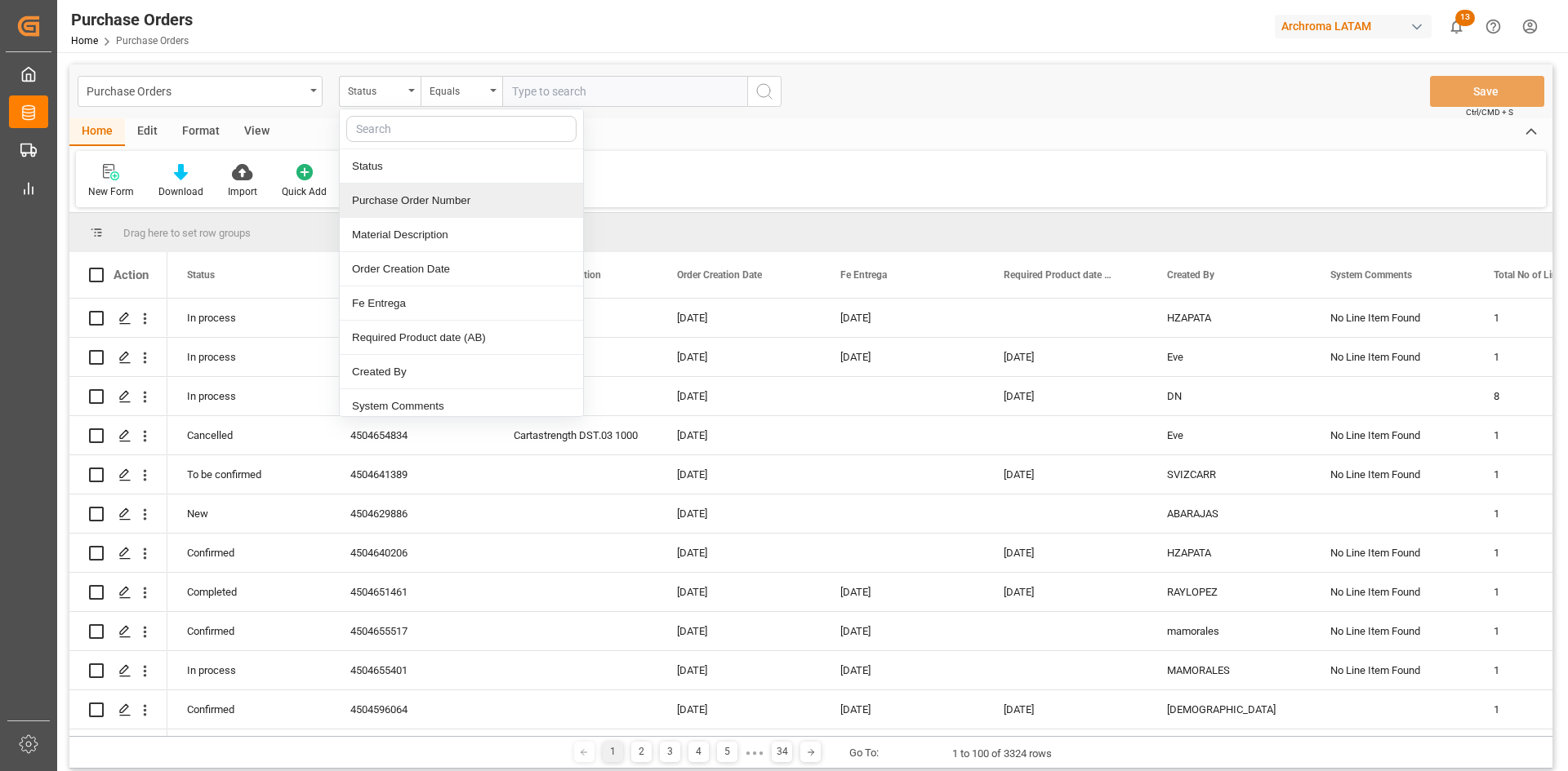
click at [455, 202] on div "Purchase Order Number" at bounding box center [461, 201] width 243 height 34
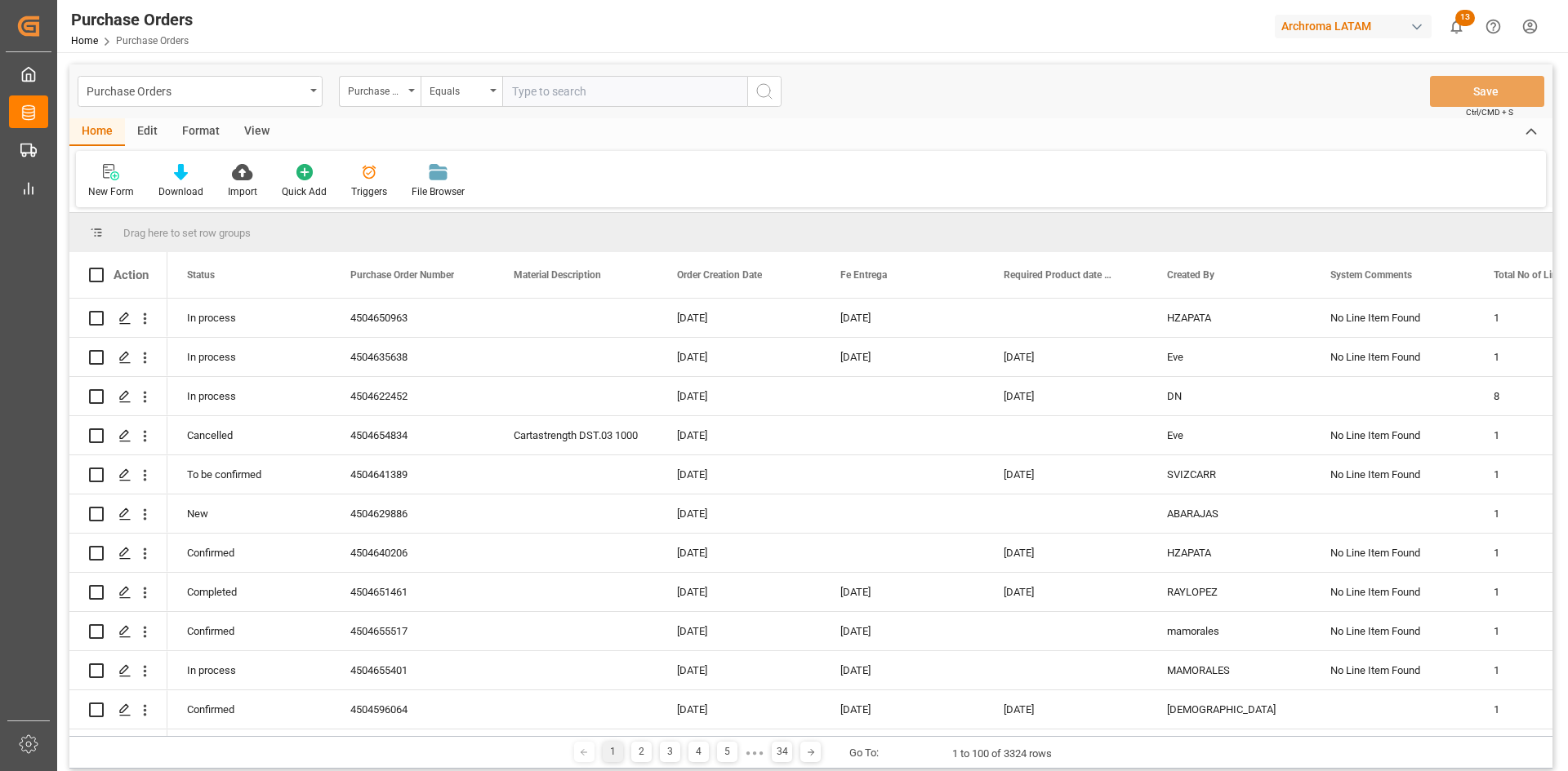
click at [510, 93] on input "text" at bounding box center [624, 91] width 245 height 31
paste input "4504641431"
type input "4504641431"
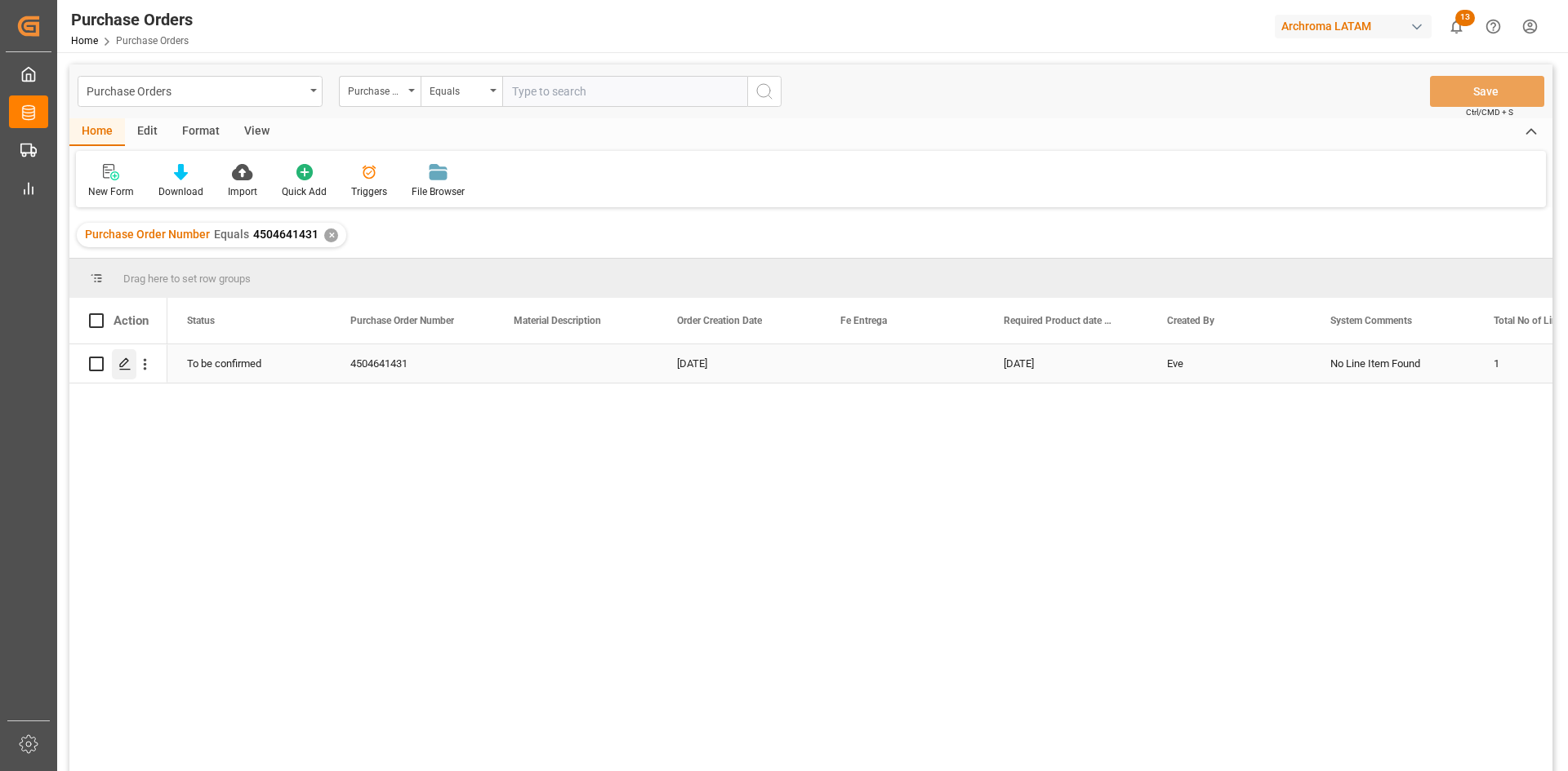
click at [124, 359] on icon "Press SPACE to select this row." at bounding box center [126, 364] width 13 height 13
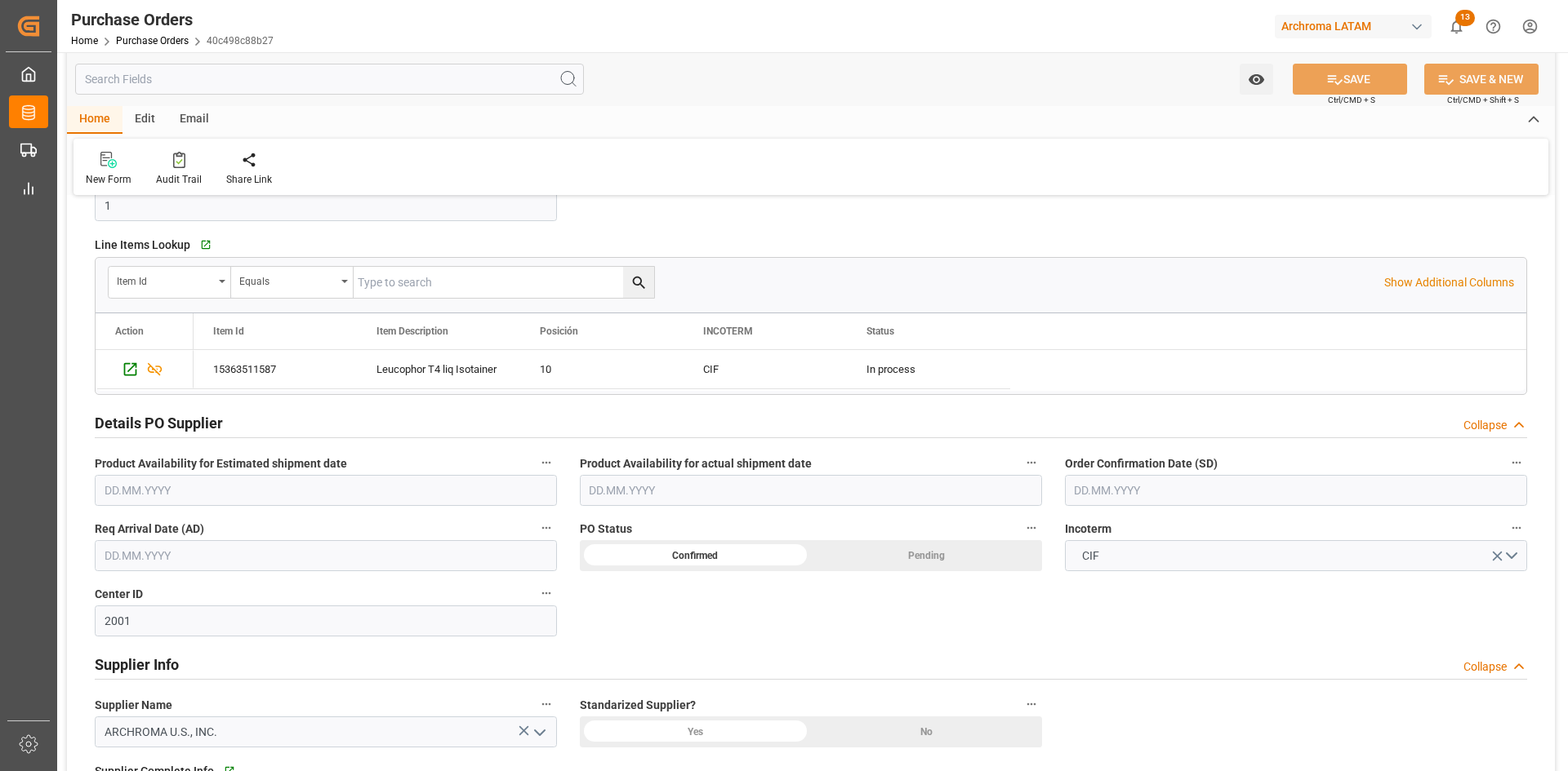
scroll to position [490, 0]
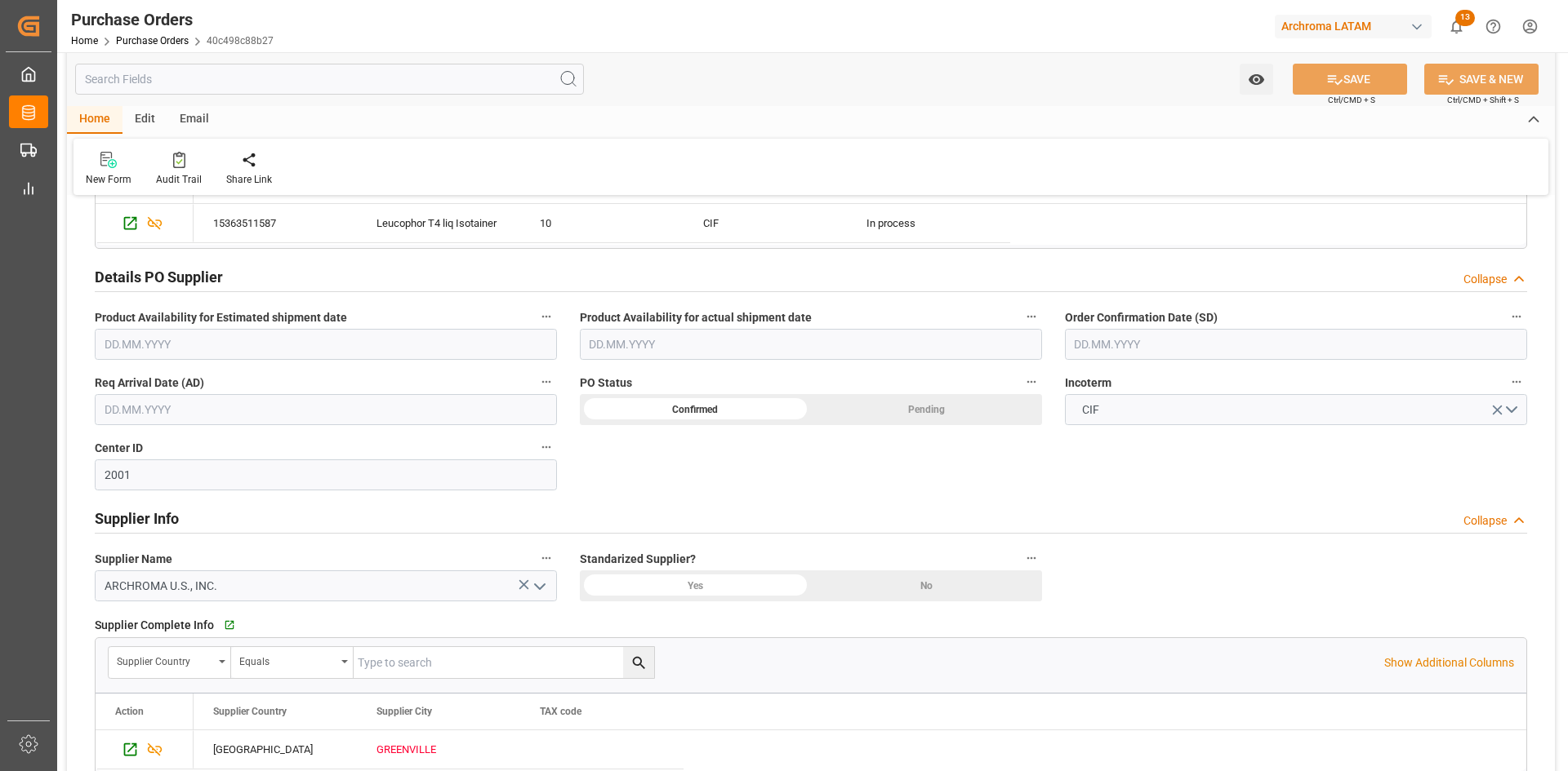
click at [1149, 340] on input "text" at bounding box center [1296, 344] width 462 height 31
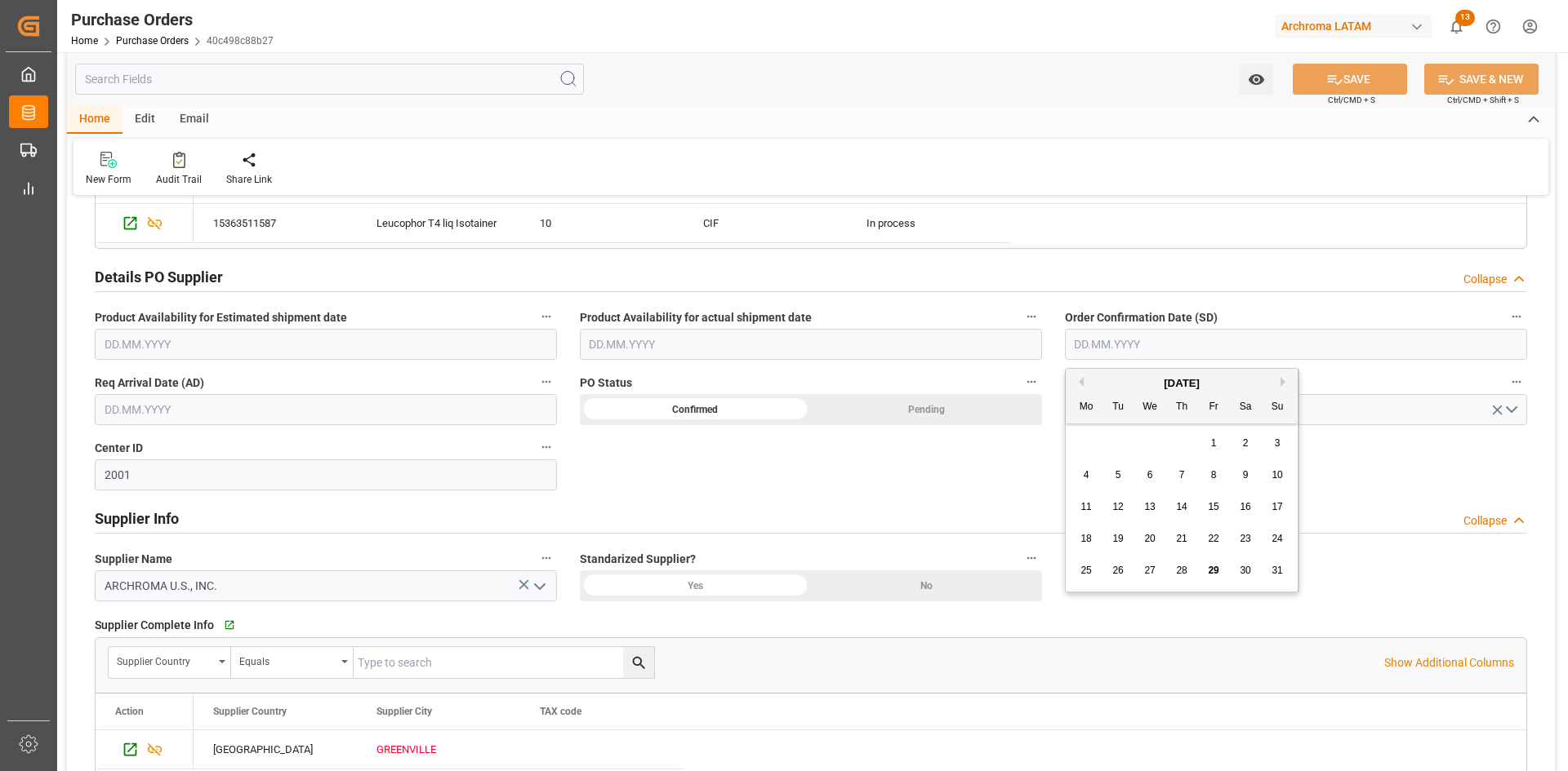
click at [1097, 447] on div "28 29 30 31 1 2 3" at bounding box center [1182, 443] width 223 height 32
click at [1281, 382] on button "Next Month" at bounding box center [1285, 382] width 10 height 10
click at [1113, 471] on div "9" at bounding box center [1118, 475] width 20 height 19
type input "[DATE]"
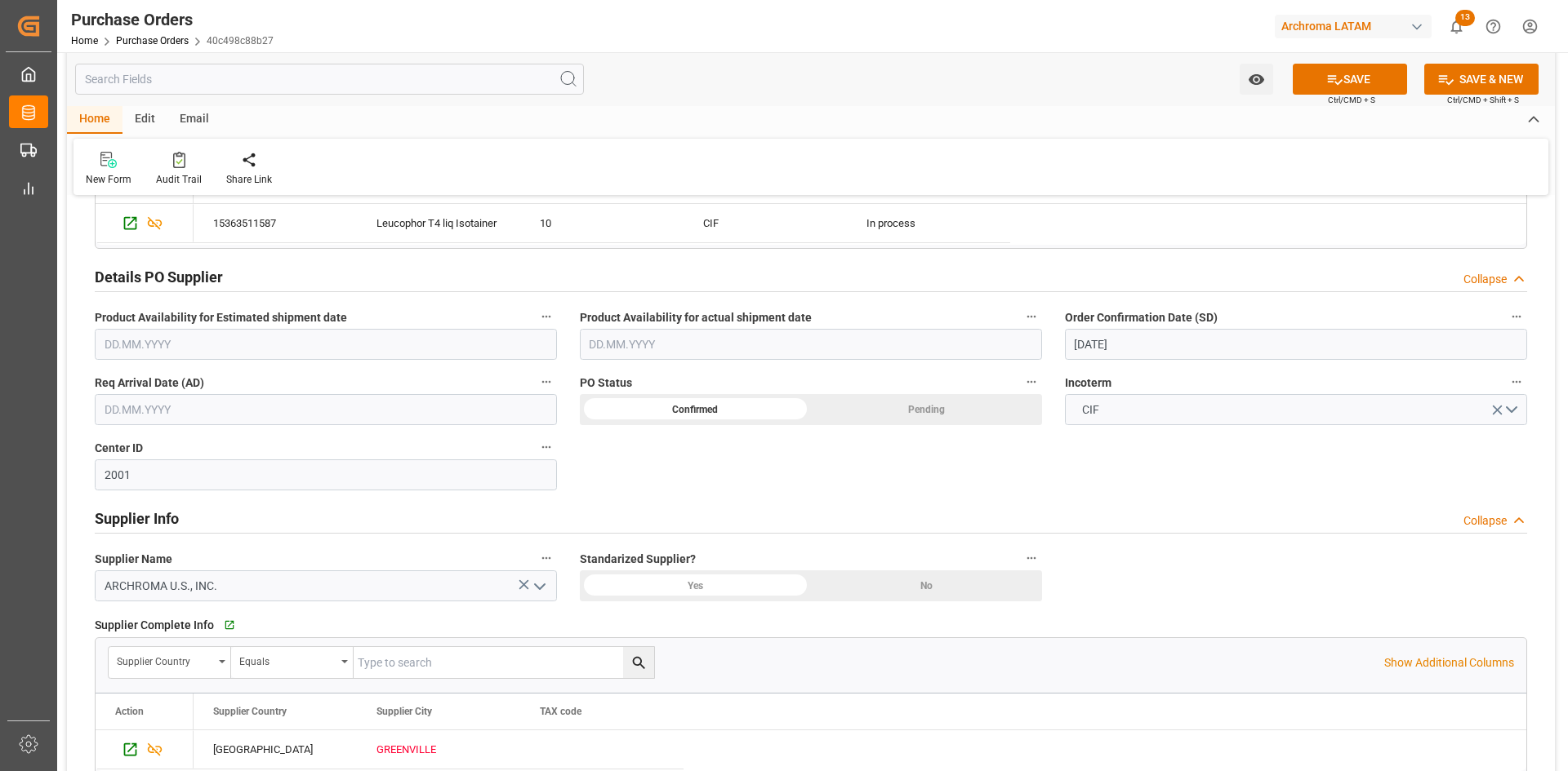
click at [356, 409] on input "text" at bounding box center [325, 409] width 462 height 31
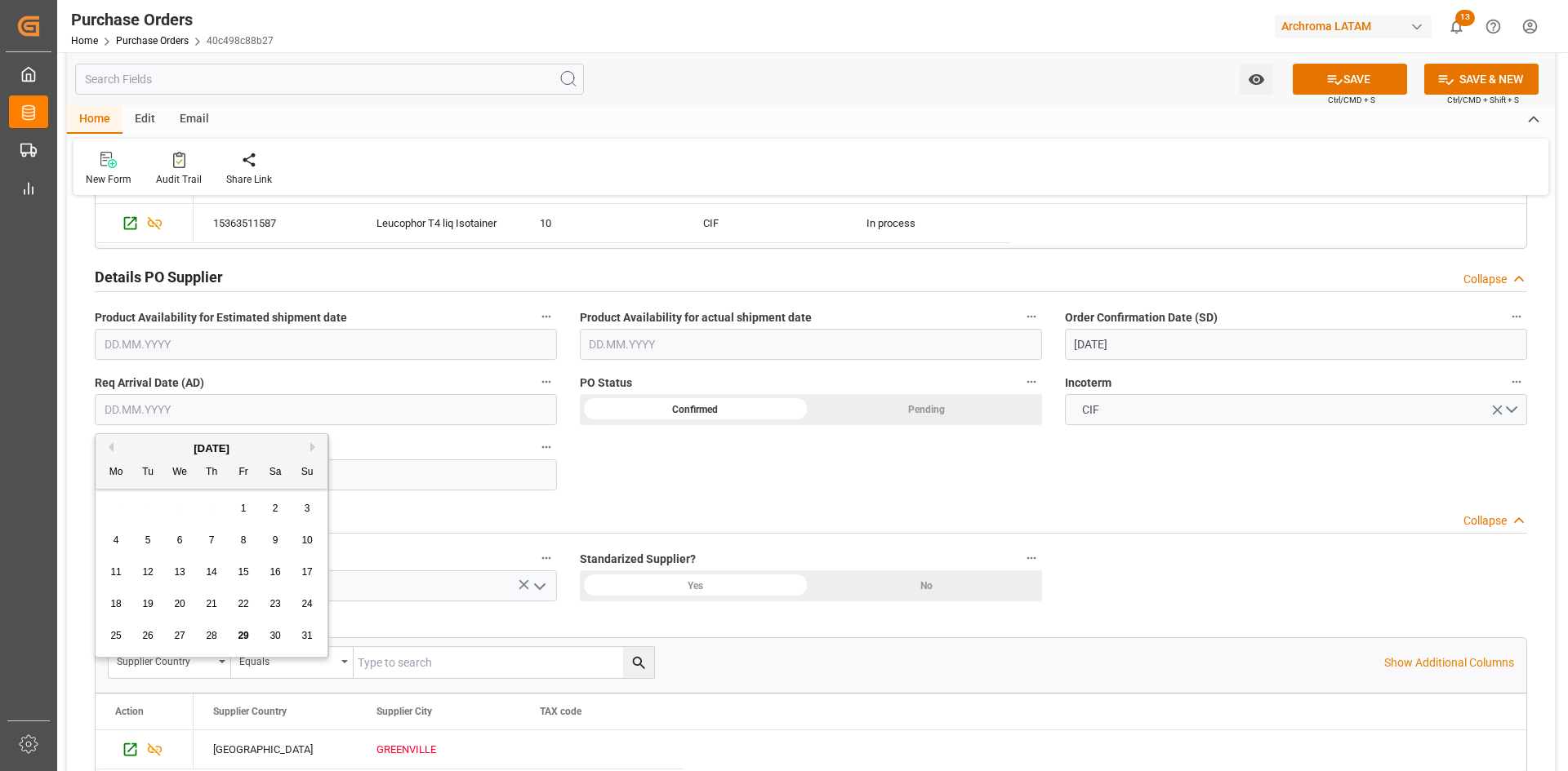
click at [148, 502] on div "28 29 30 31 1 2 3" at bounding box center [212, 508] width 223 height 32
click at [310, 450] on div "[DATE]" at bounding box center [211, 449] width 232 height 17
click at [311, 447] on button "Next Month" at bounding box center [315, 447] width 10 height 10
click at [276, 540] on span "13" at bounding box center [274, 540] width 11 height 12
type input "[DATE]"
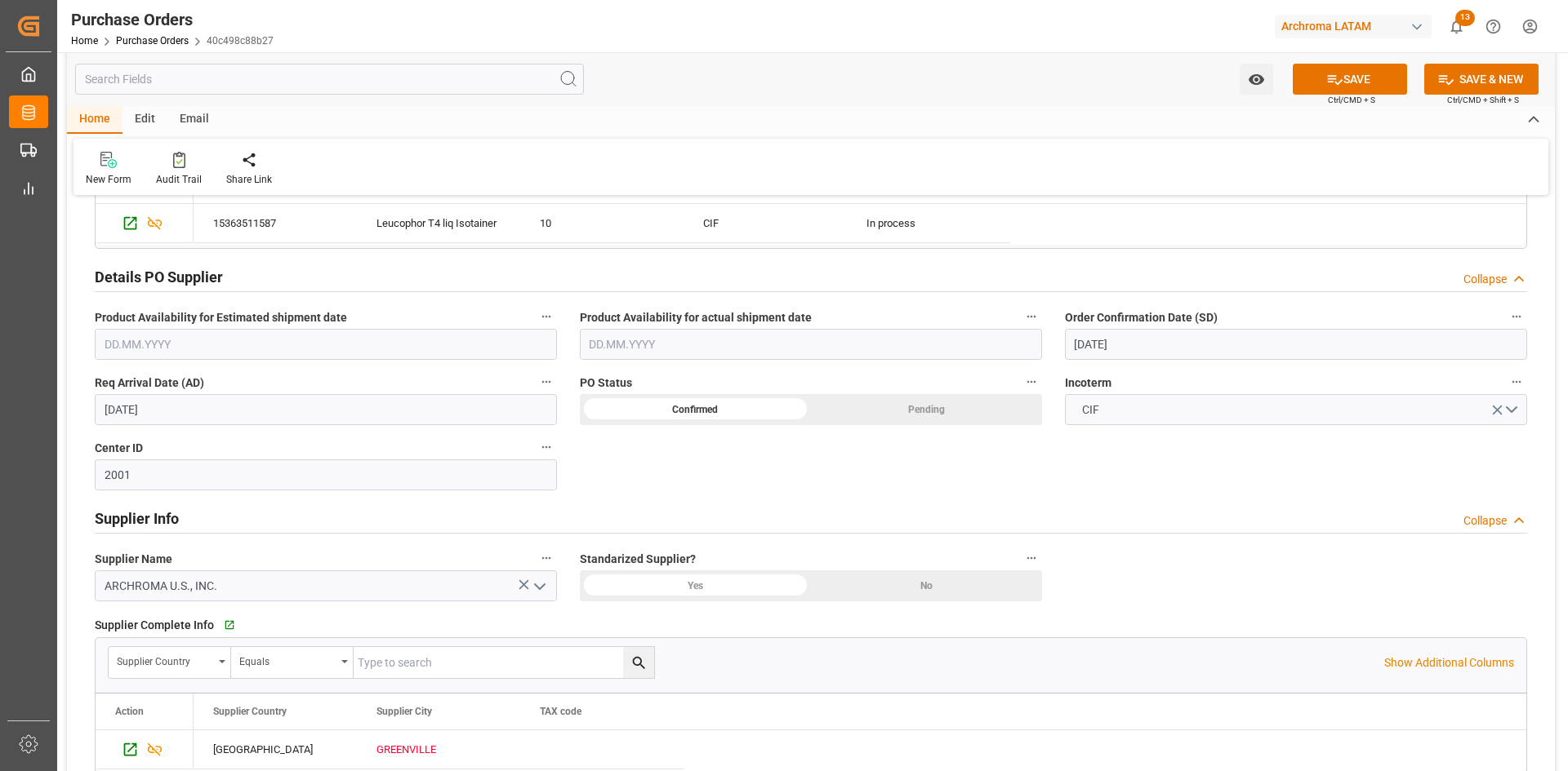
click at [785, 412] on div "Confirmed" at bounding box center [695, 409] width 231 height 31
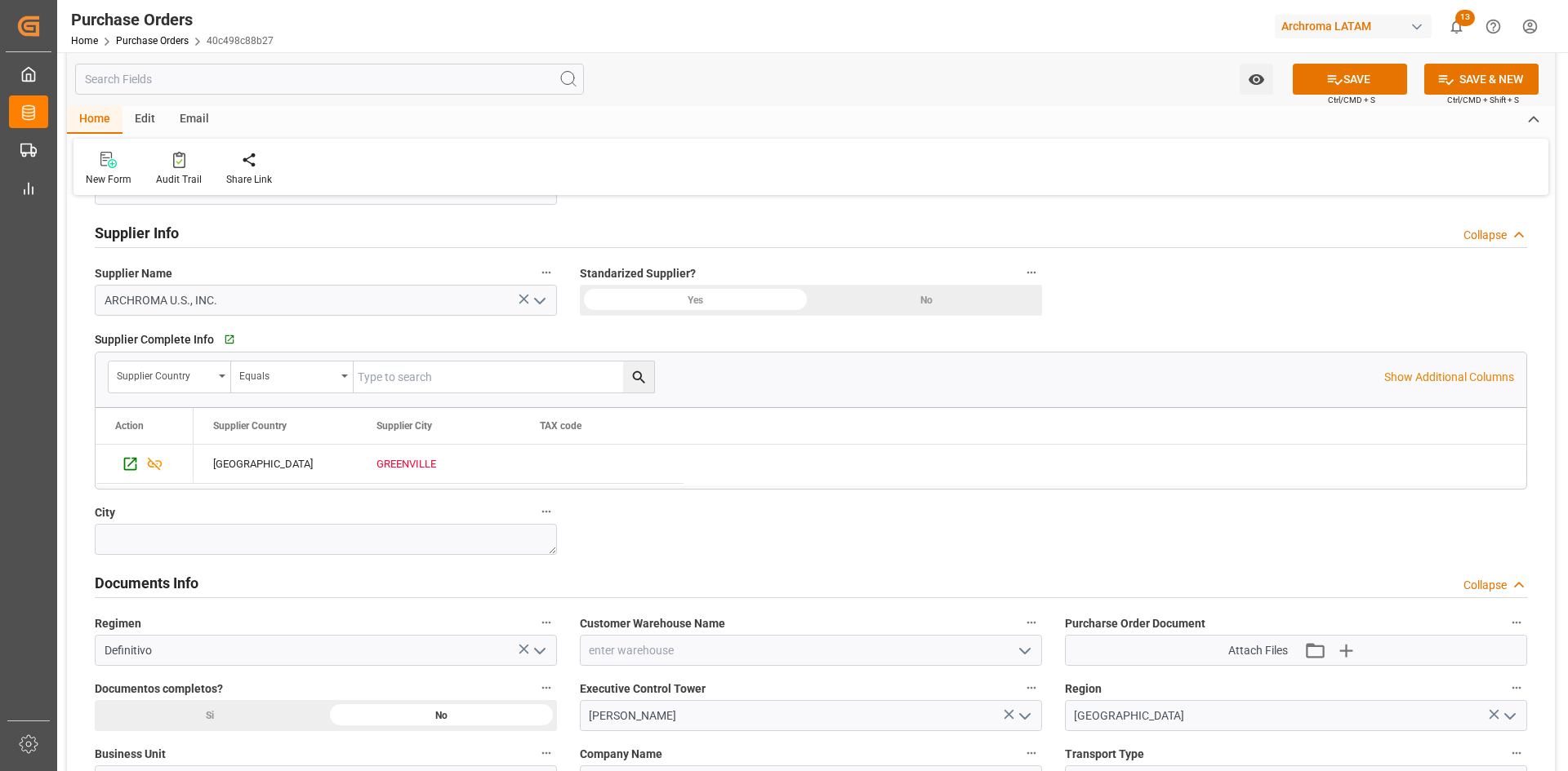
scroll to position [816, 0]
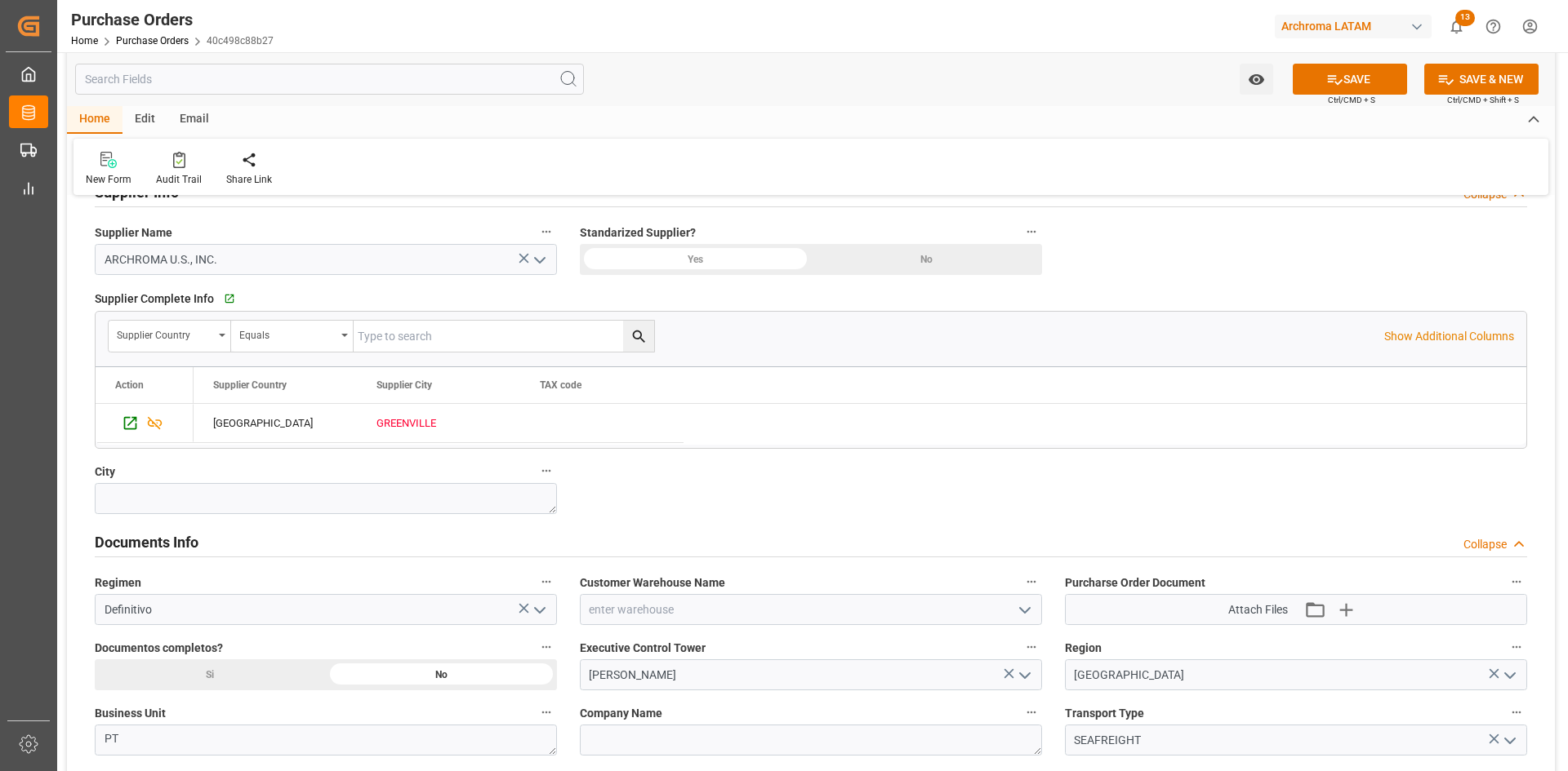
click at [1025, 613] on polyline "open menu" at bounding box center [1025, 610] width 10 height 5
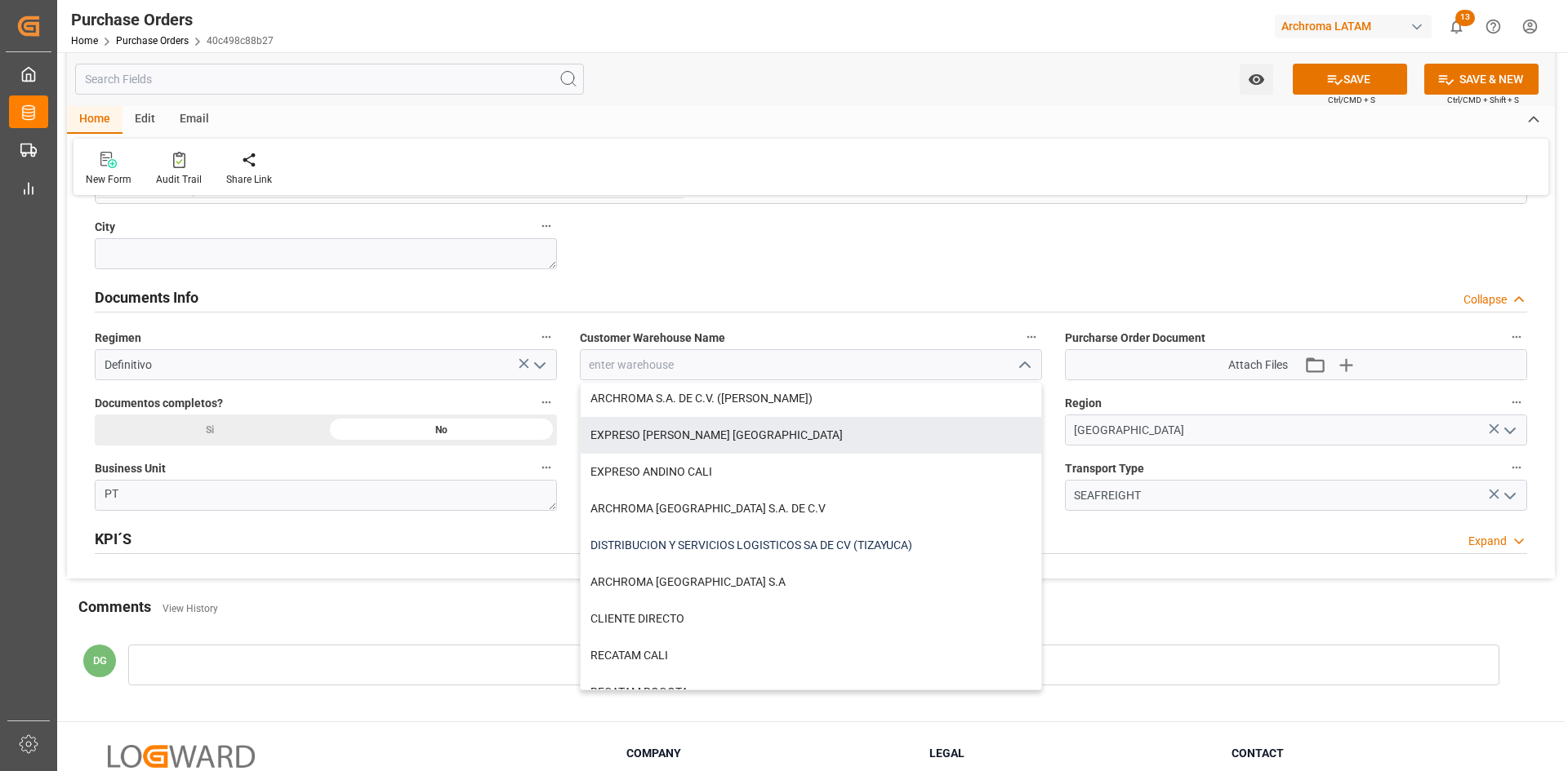
scroll to position [244, 0]
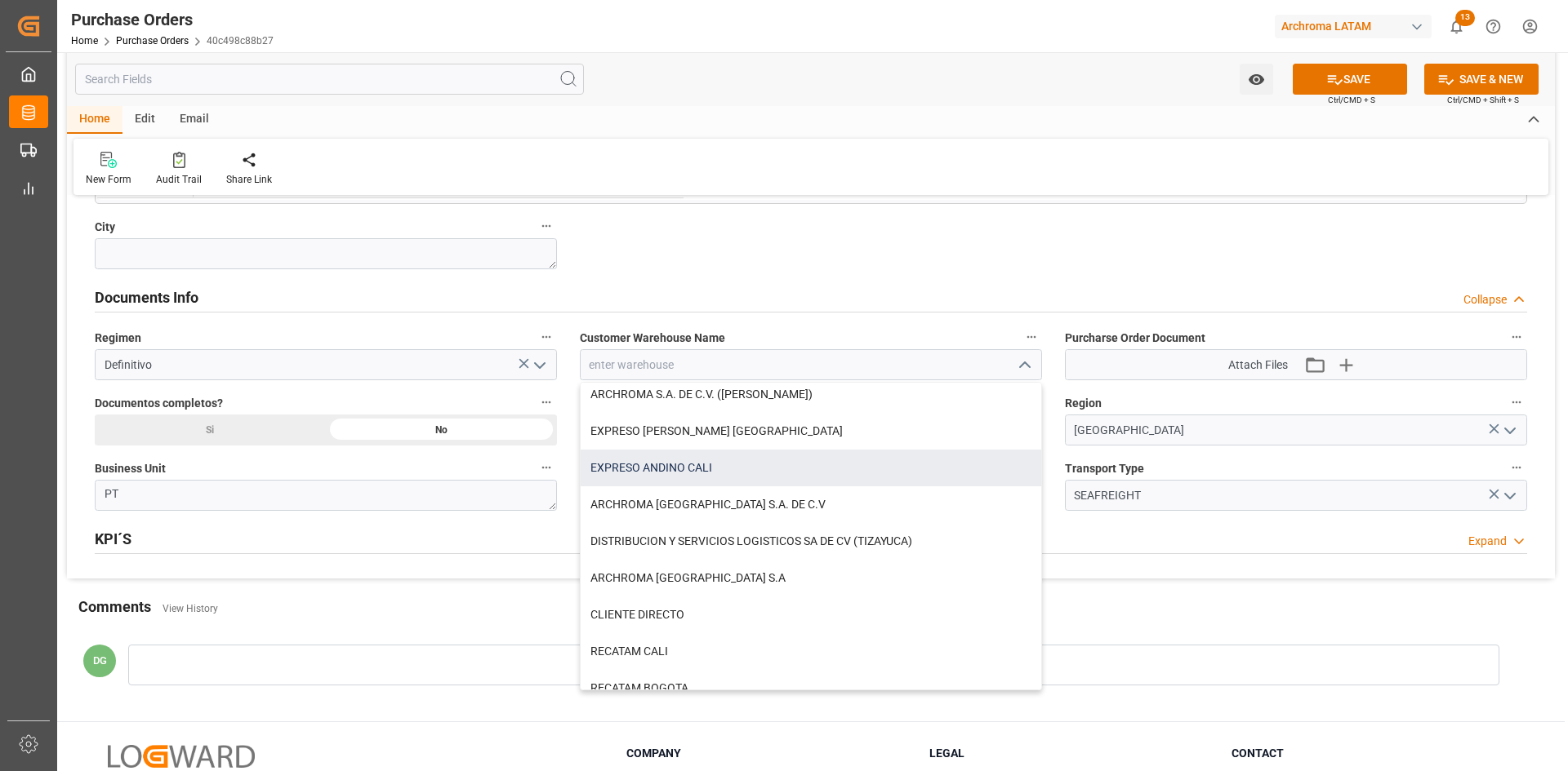
click at [750, 450] on div "EXPRESO ANDINO CALI" at bounding box center [811, 468] width 460 height 37
type input "EXPRESO ANDINO CALI"
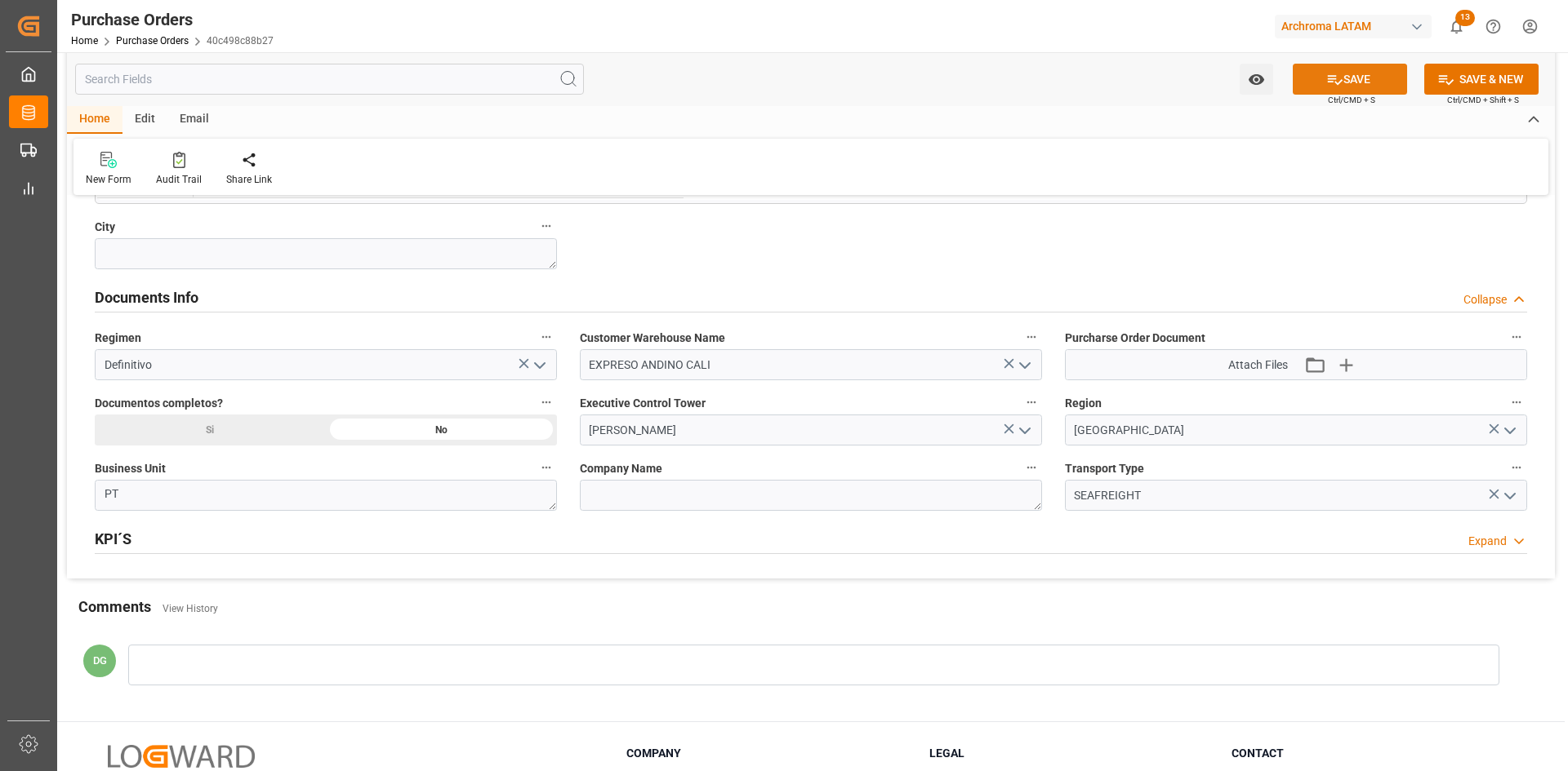
click at [1352, 74] on button "SAVE" at bounding box center [1350, 79] width 115 height 31
click at [1343, 361] on icon "button" at bounding box center [1345, 365] width 26 height 26
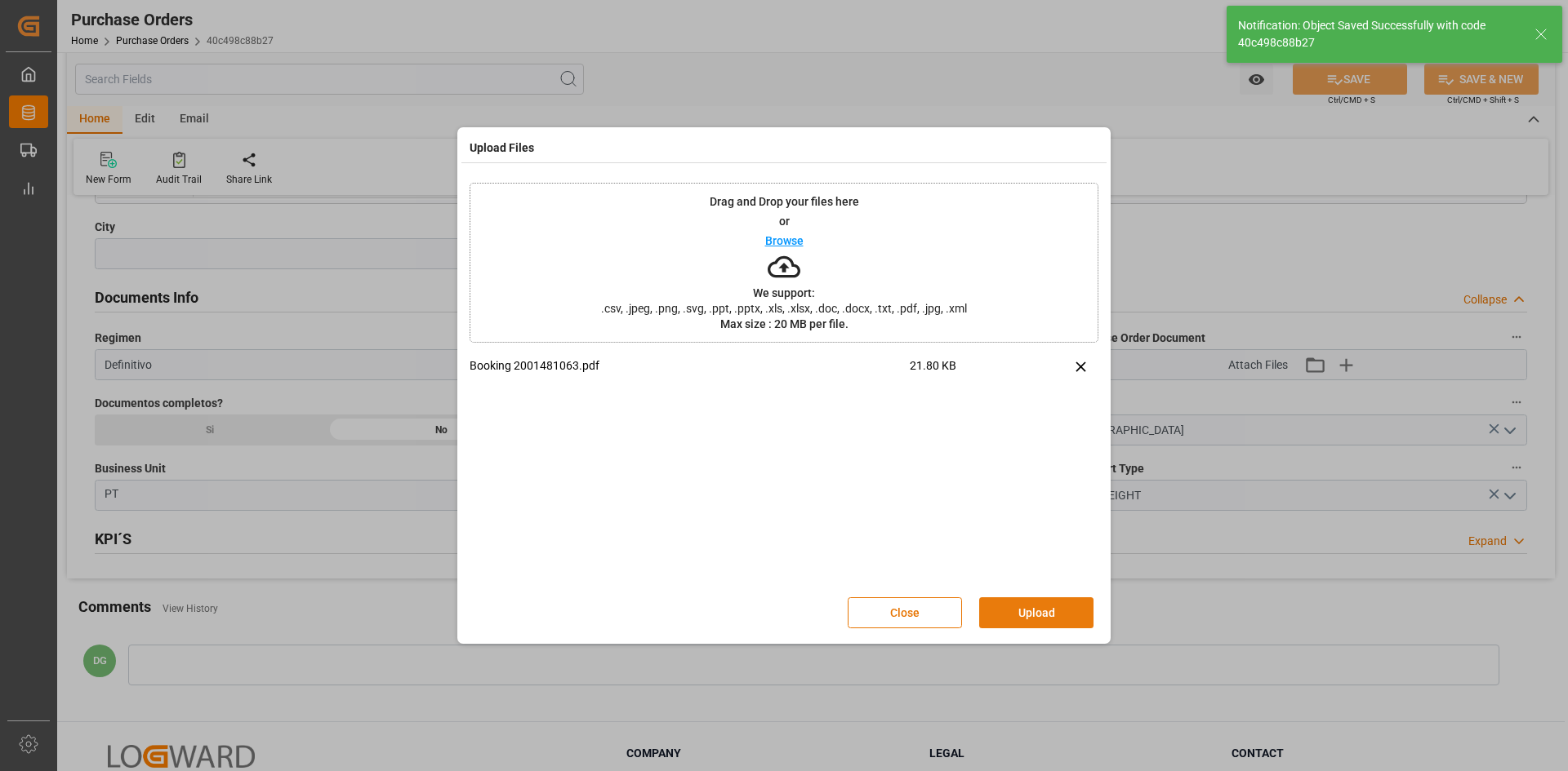
click at [1068, 609] on button "Upload" at bounding box center [1036, 612] width 115 height 31
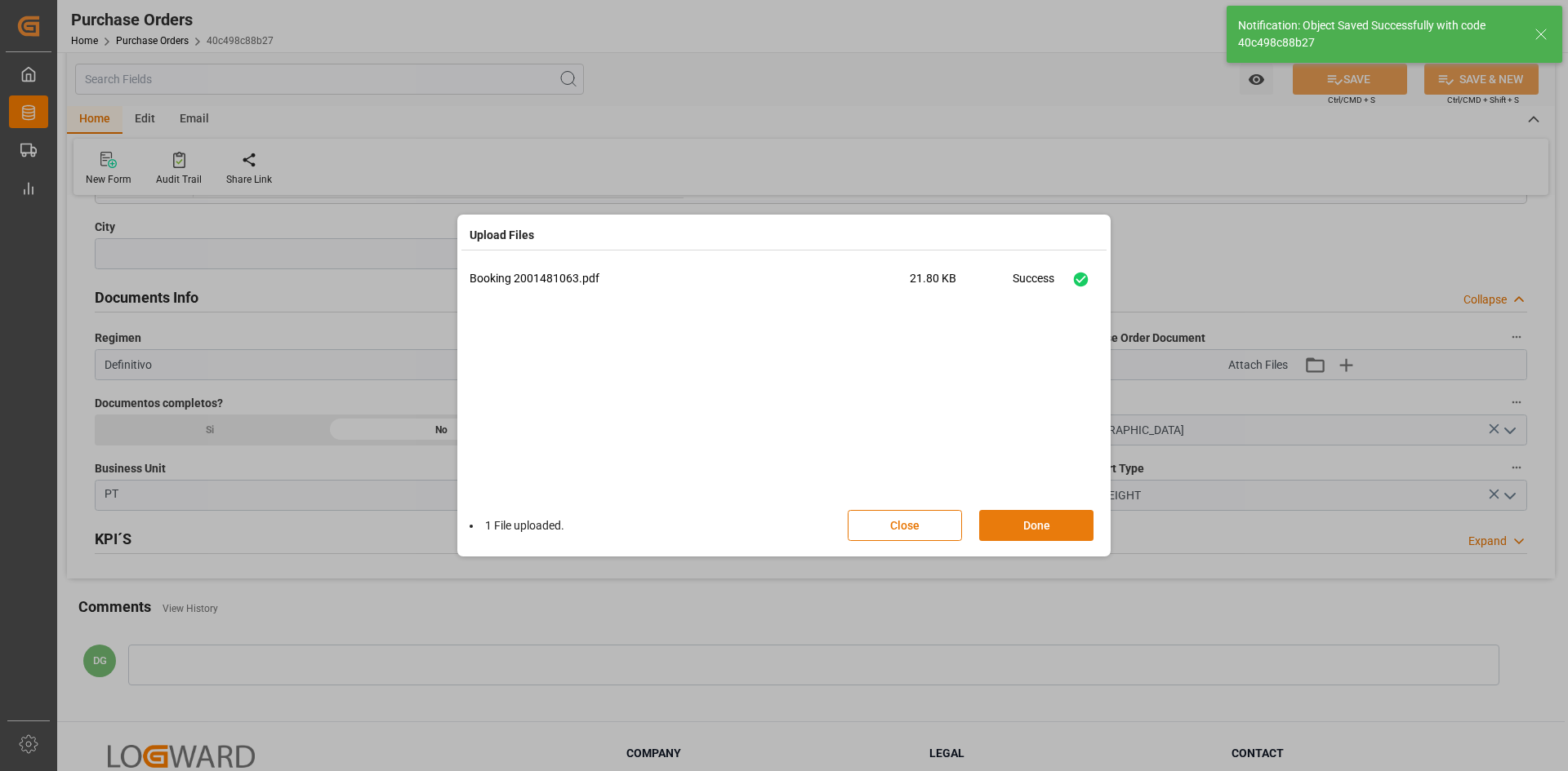
click at [1033, 532] on button "Done" at bounding box center [1036, 525] width 115 height 31
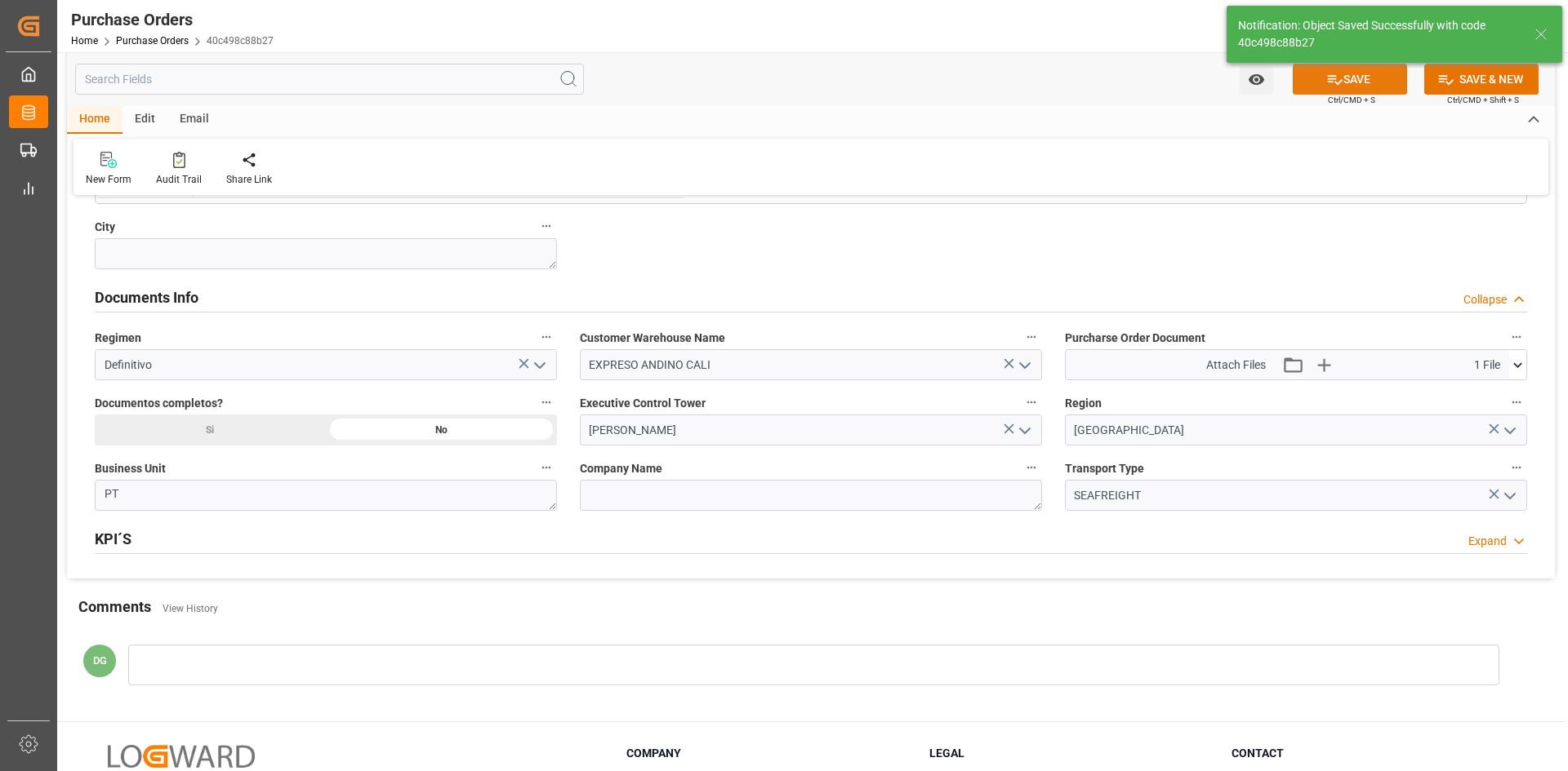
click at [1342, 80] on button "SAVE" at bounding box center [1350, 79] width 115 height 31
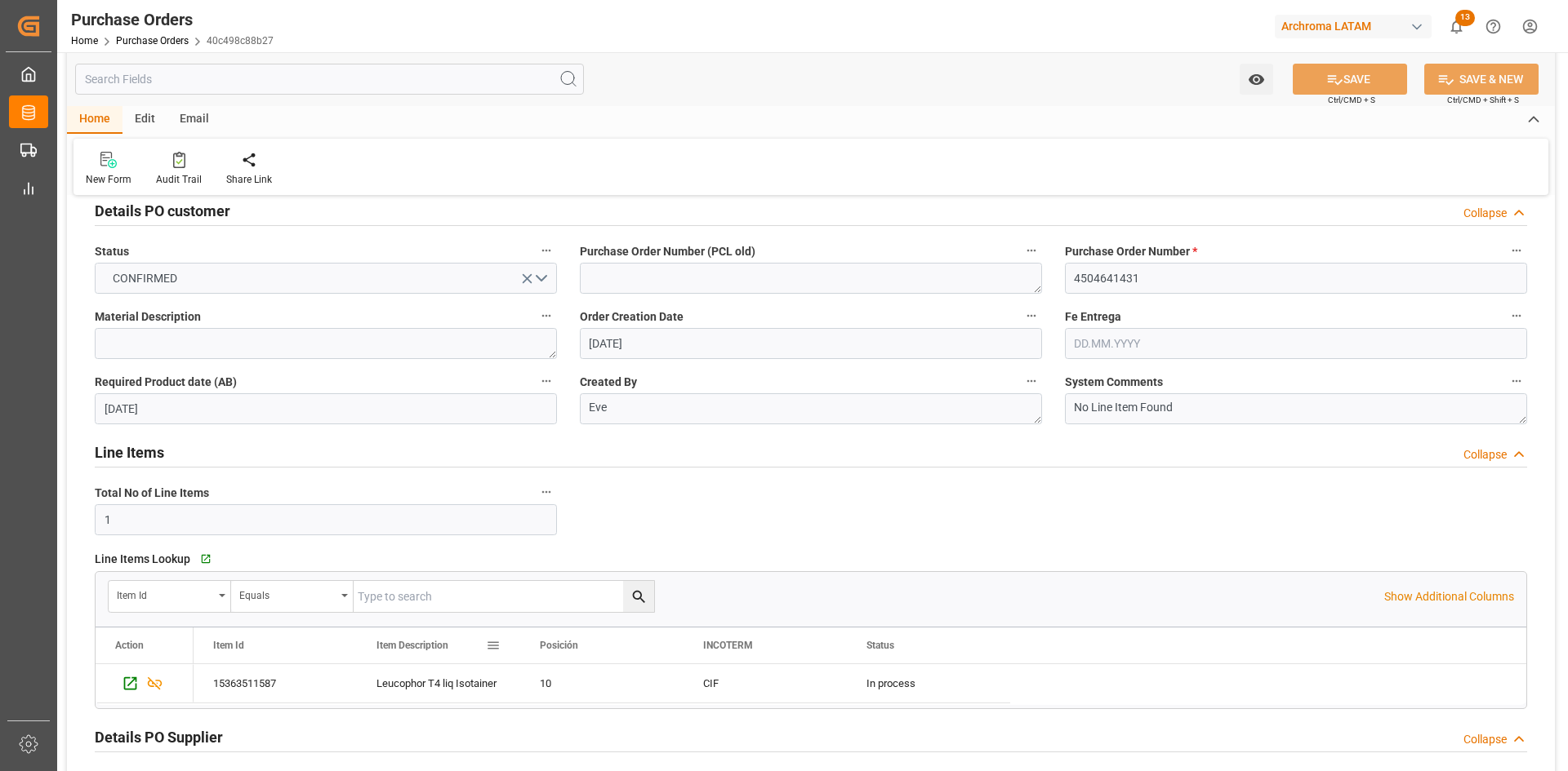
scroll to position [0, 0]
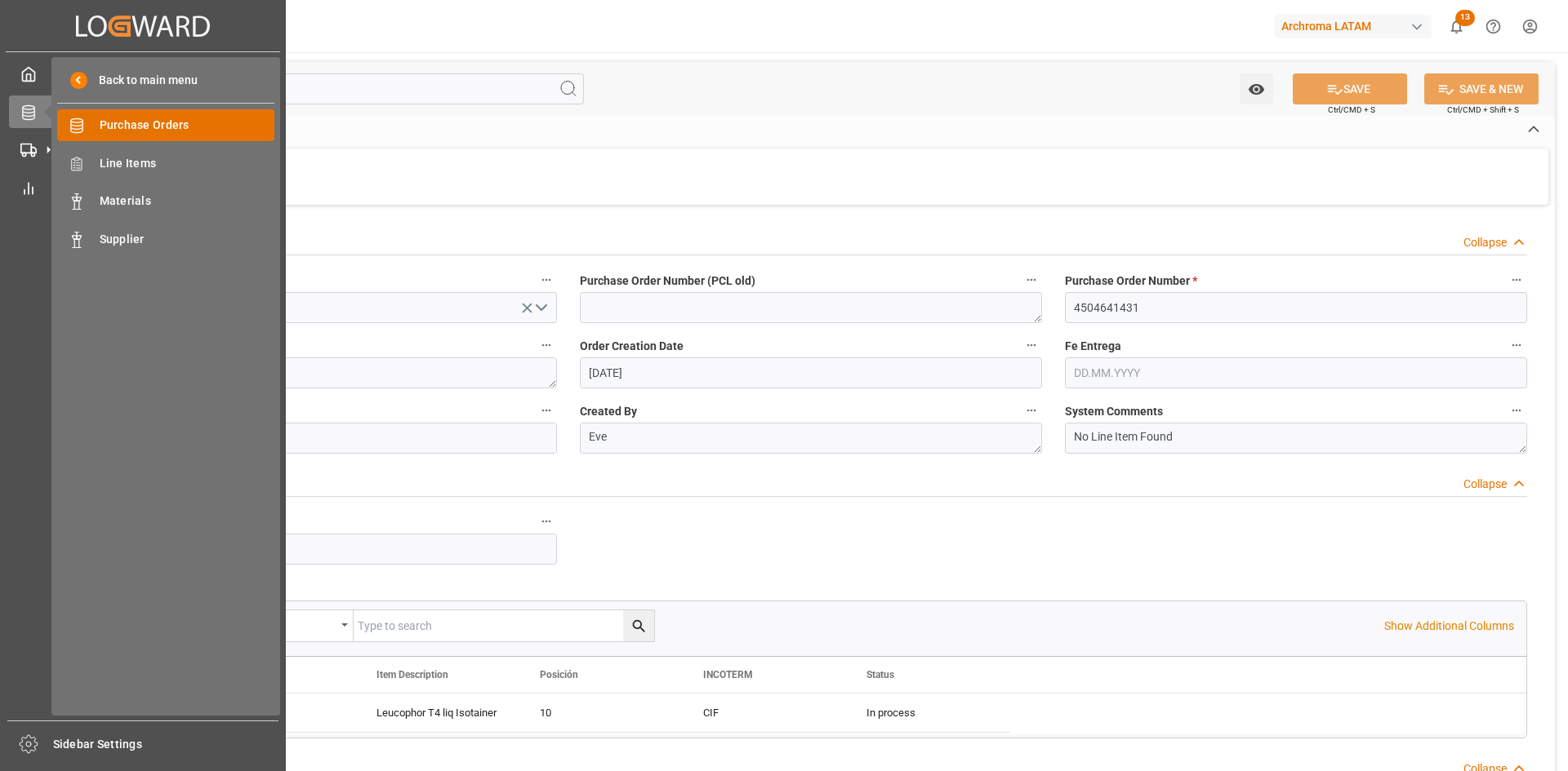
click at [177, 120] on span "Purchase Orders" at bounding box center [187, 125] width 176 height 17
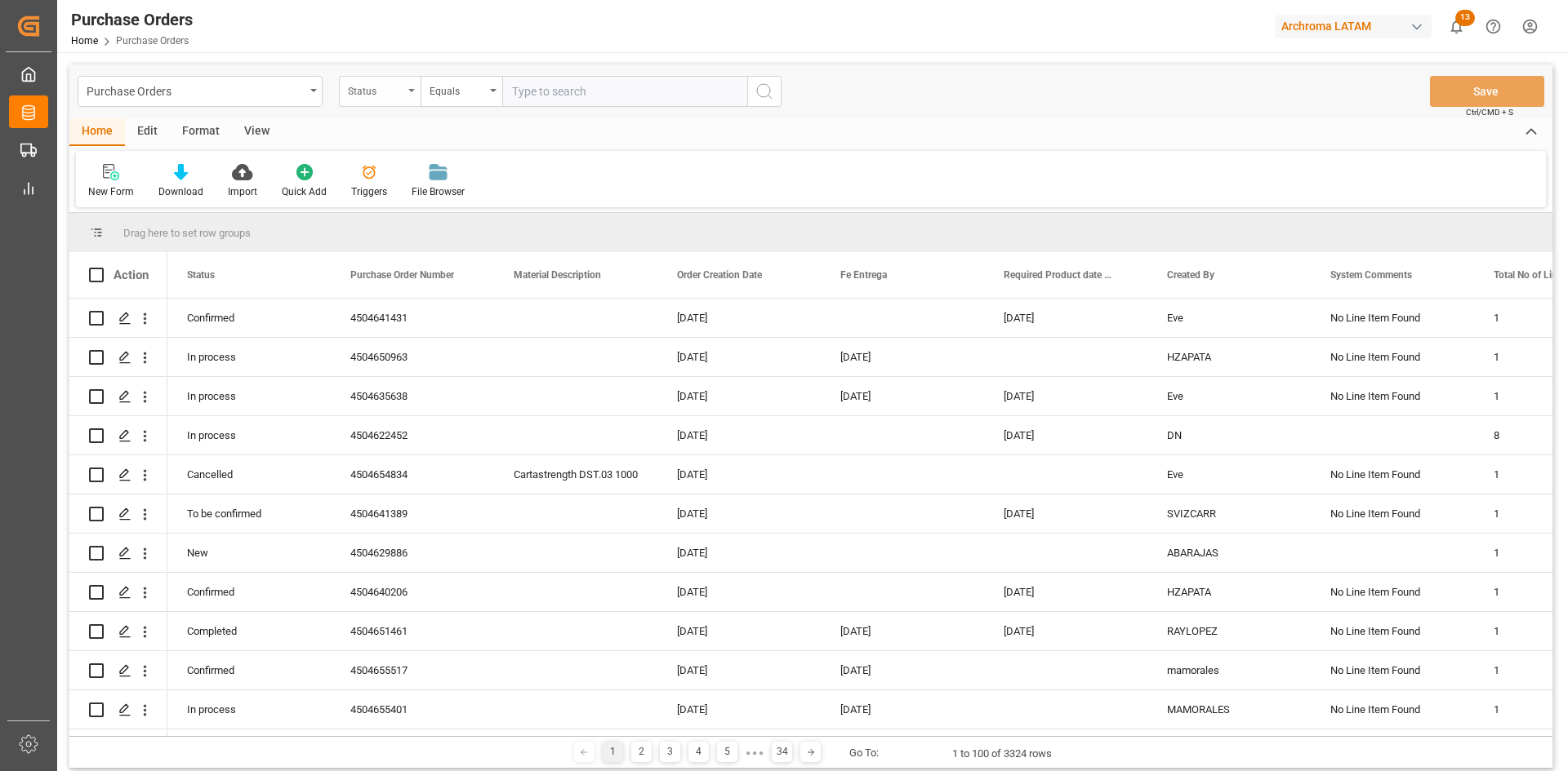
click at [406, 94] on div "Status" at bounding box center [380, 91] width 82 height 31
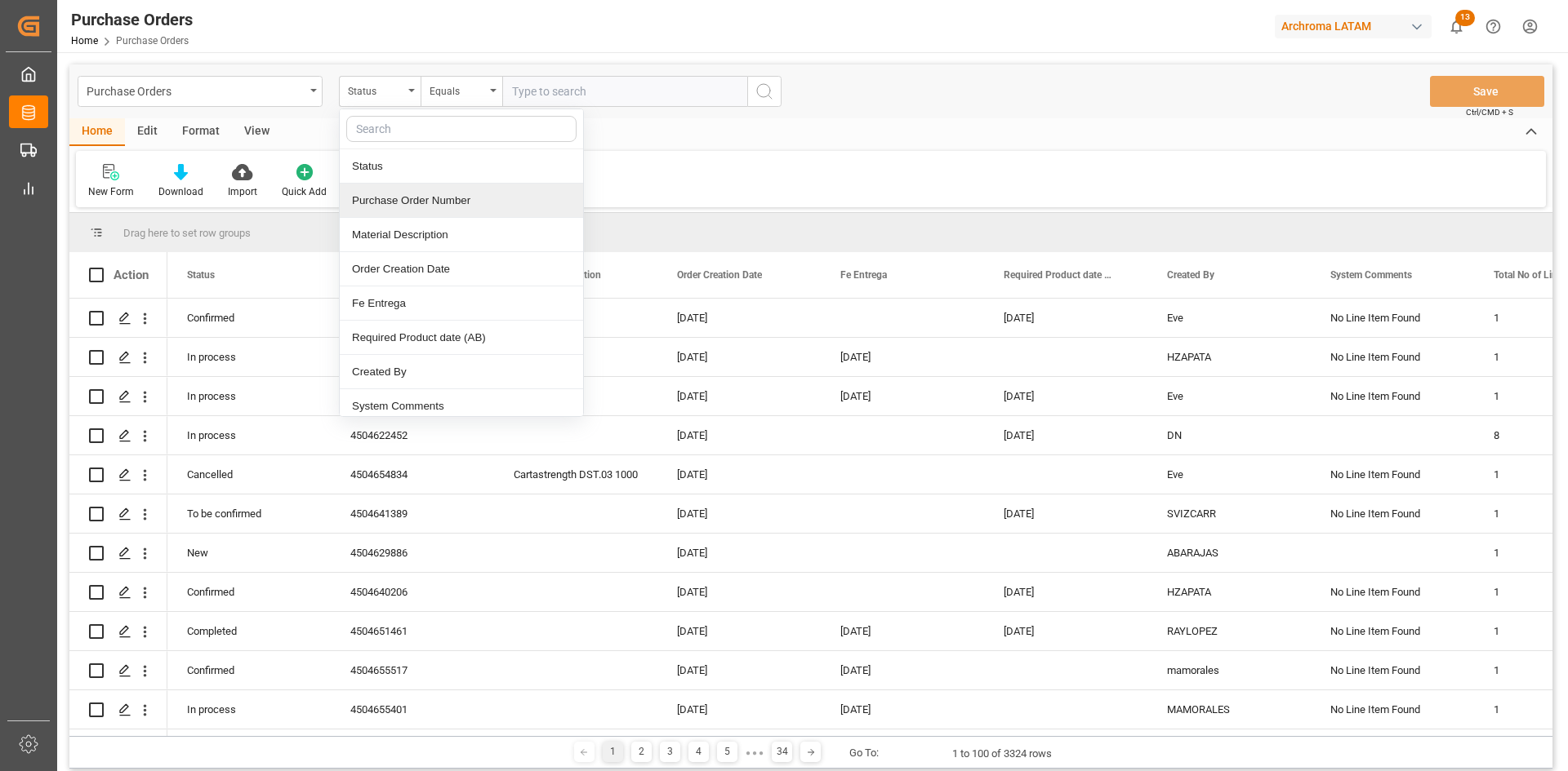
click at [427, 199] on div "Purchase Order Number" at bounding box center [461, 201] width 243 height 34
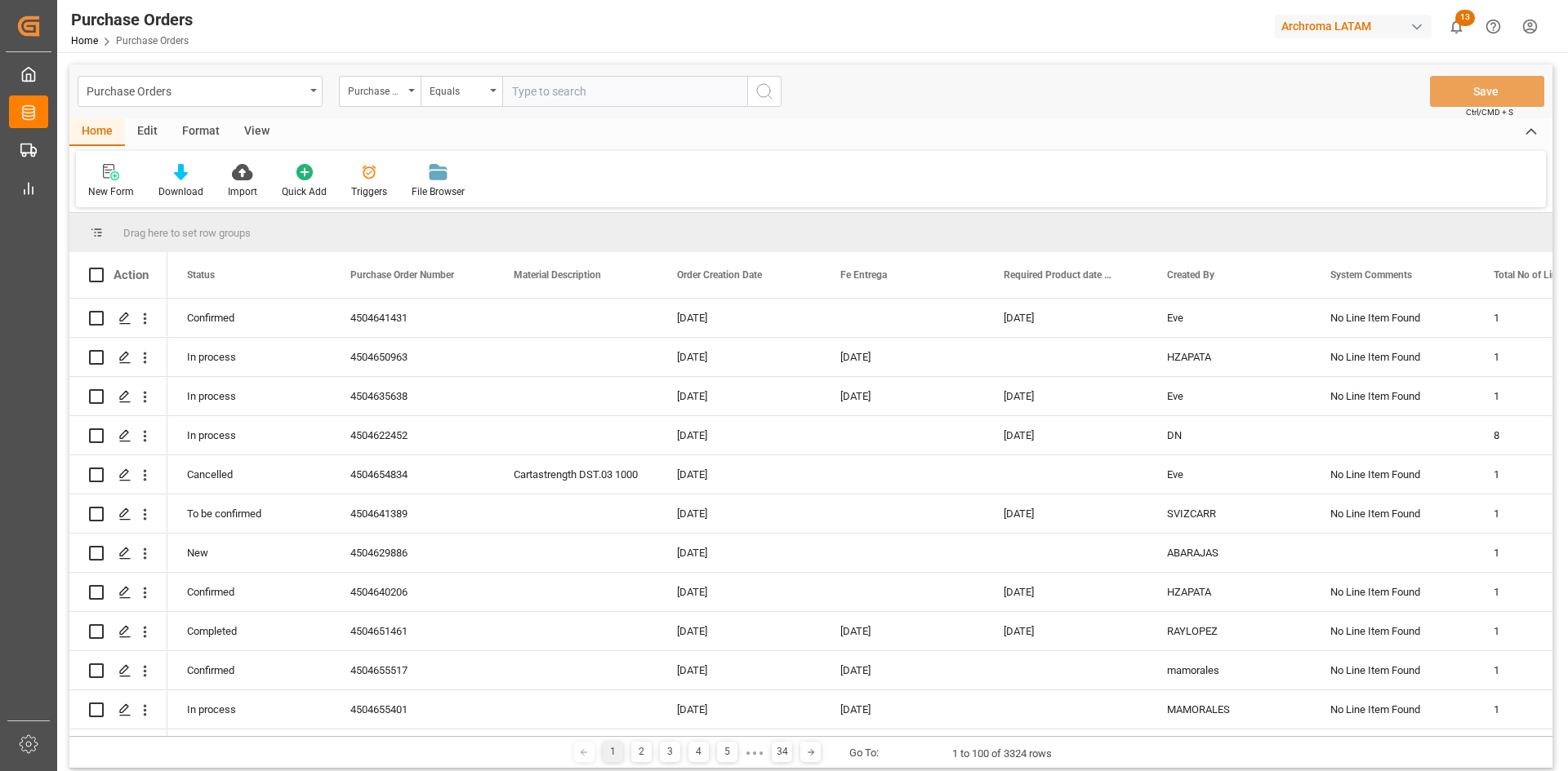
click at [535, 90] on input "text" at bounding box center [624, 91] width 245 height 31
paste input "4504641435"
type input "4504641435"
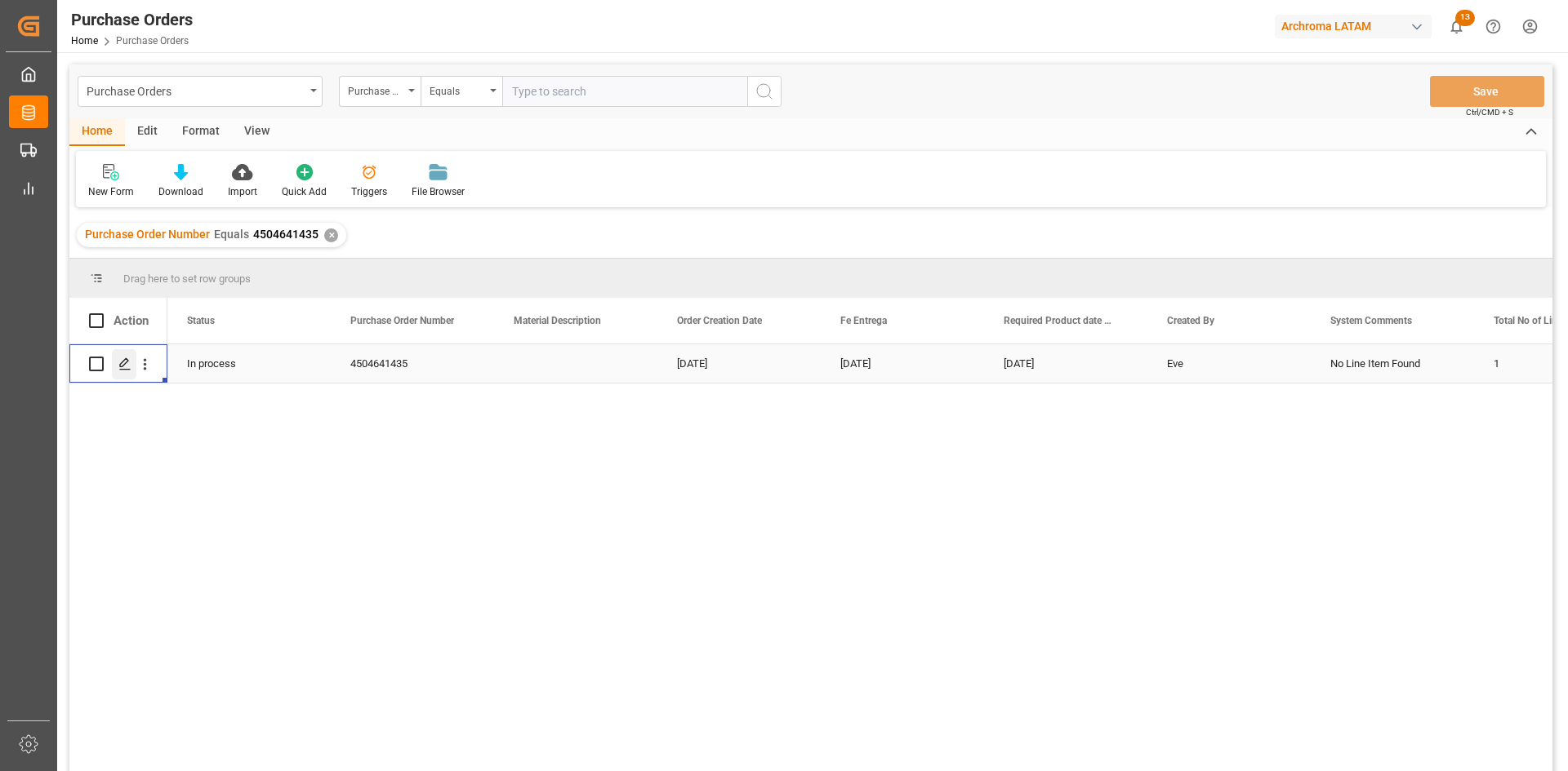
click at [130, 360] on icon "Press SPACE to select this row." at bounding box center [126, 364] width 13 height 13
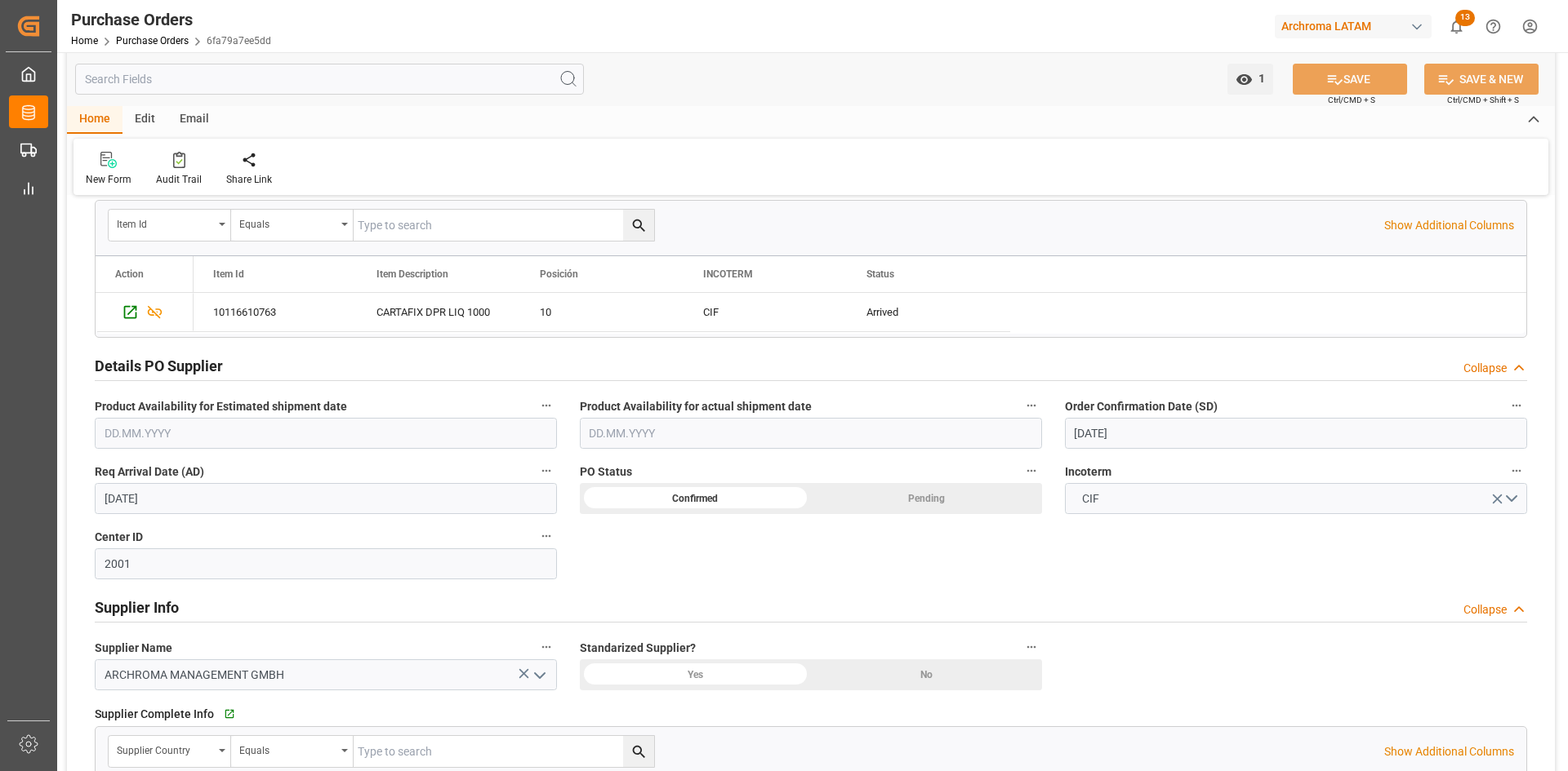
scroll to position [408, 0]
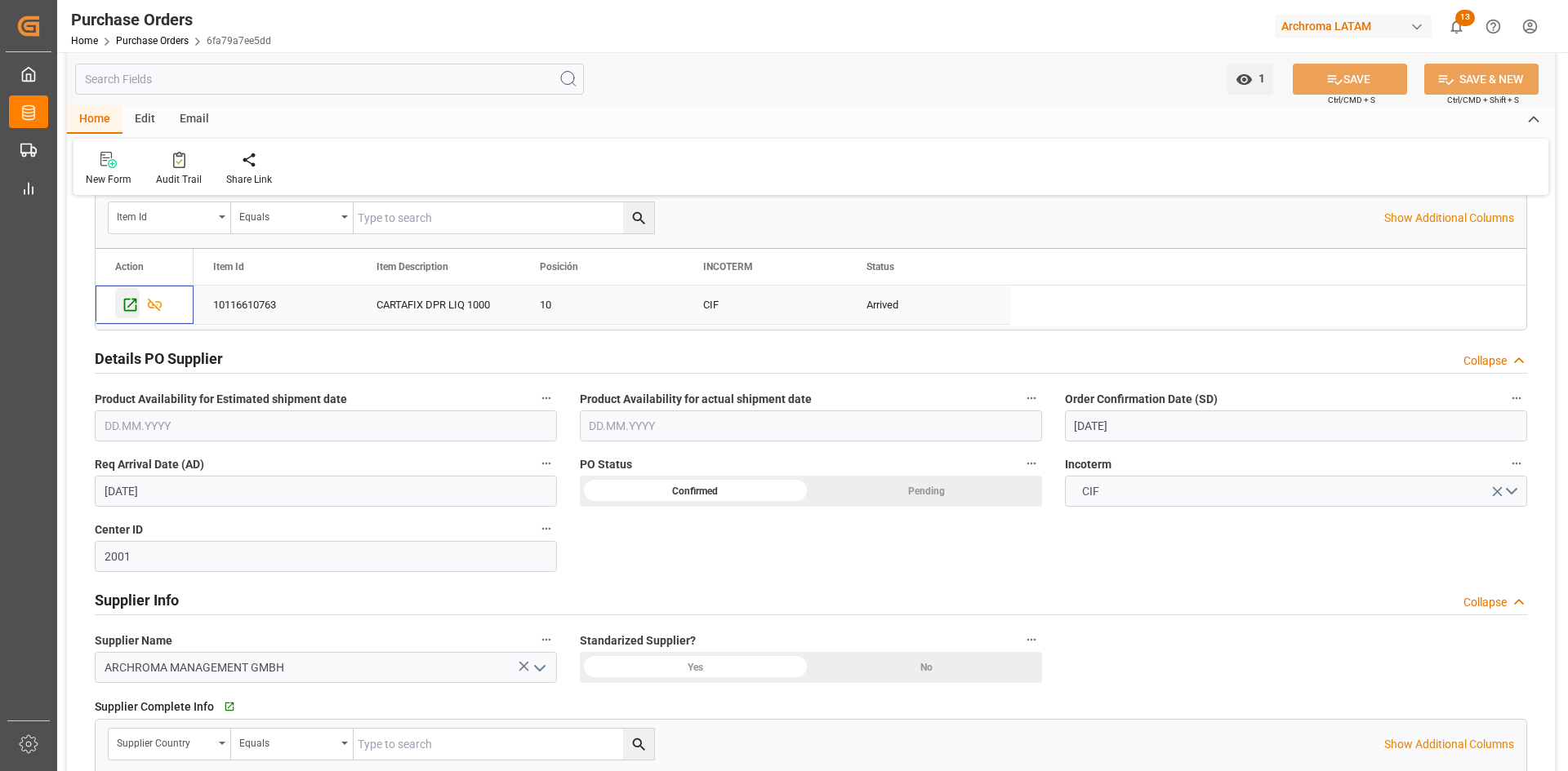
click at [126, 296] on icon "Press SPACE to select this row." at bounding box center [130, 304] width 17 height 17
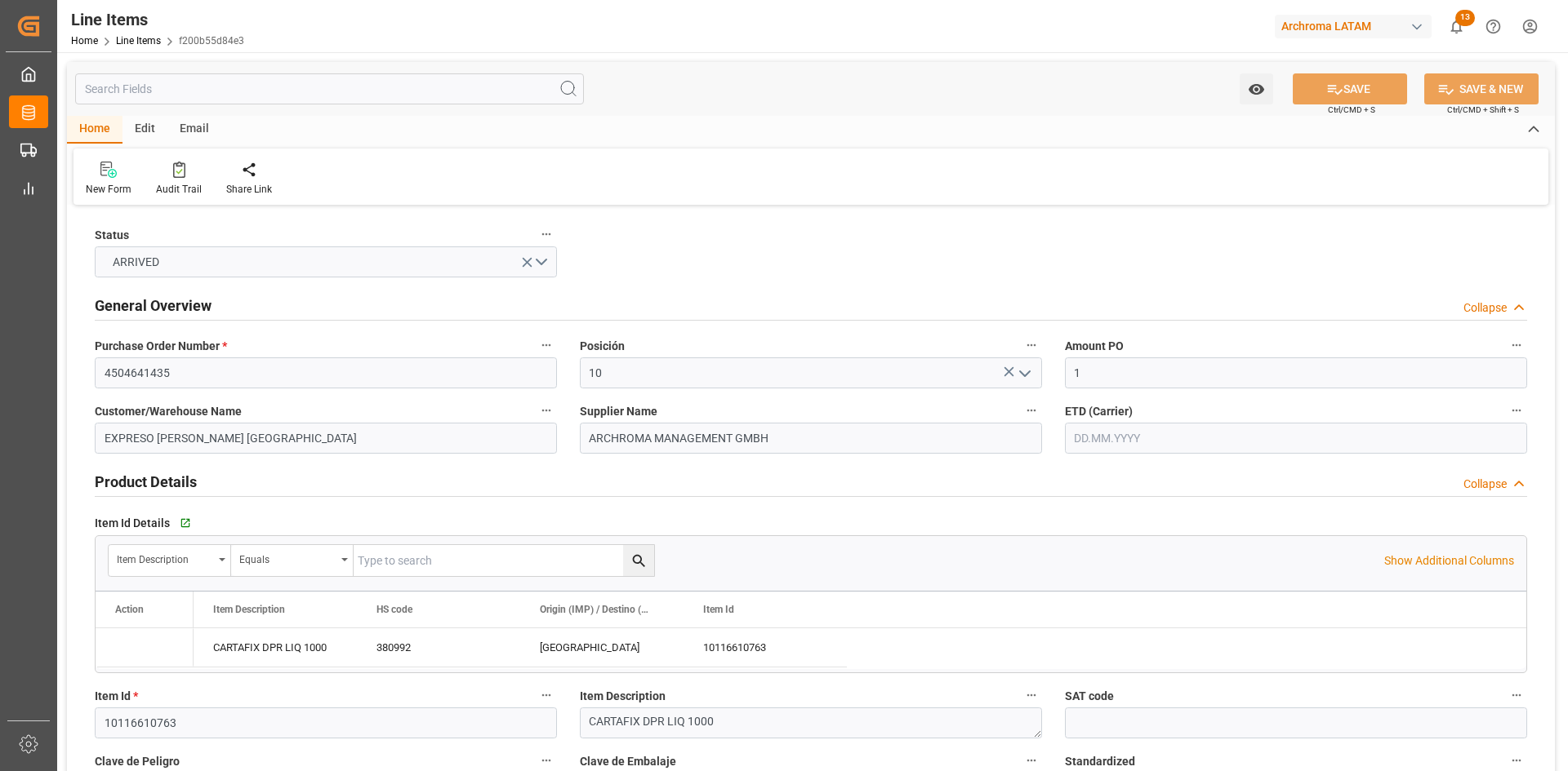
type input "1"
type input "8"
type input "8000"
type input "8472"
type input "14560"
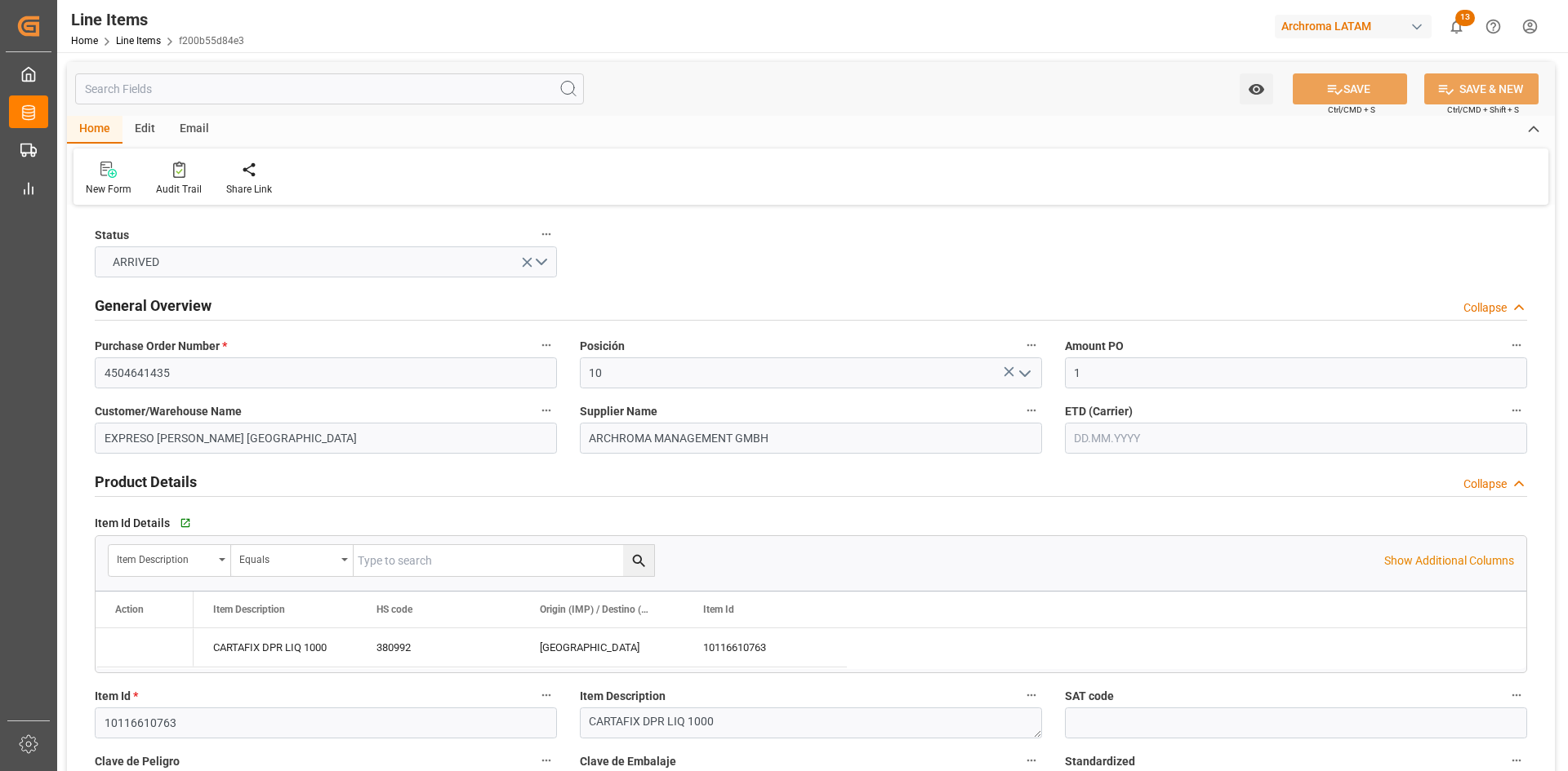
type input "380992"
type input "-27"
type input "[DATE]"
type input "[DATE] 07:43"
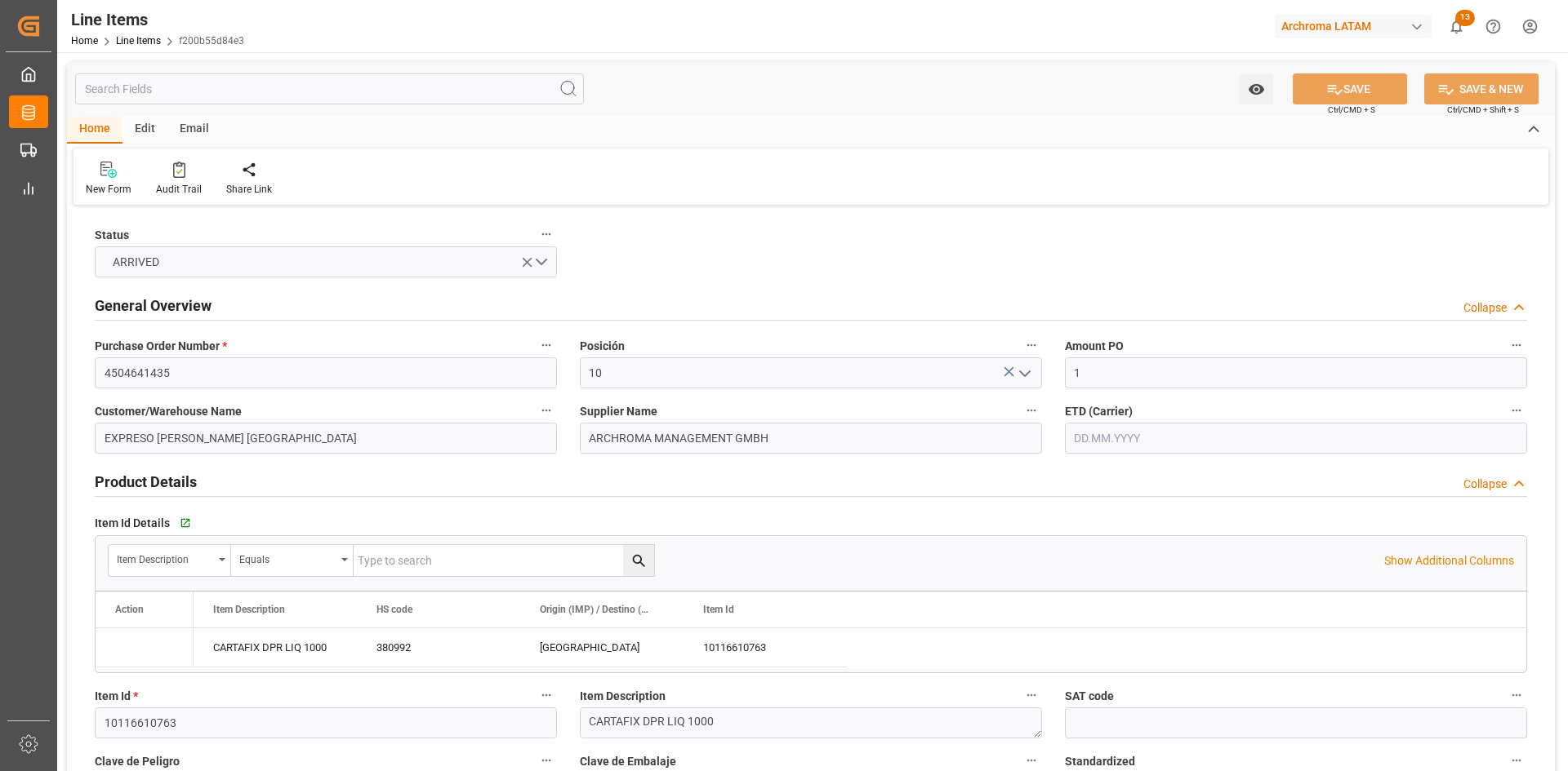
type input "[DATE] 16:16"
type input "[DATE]"
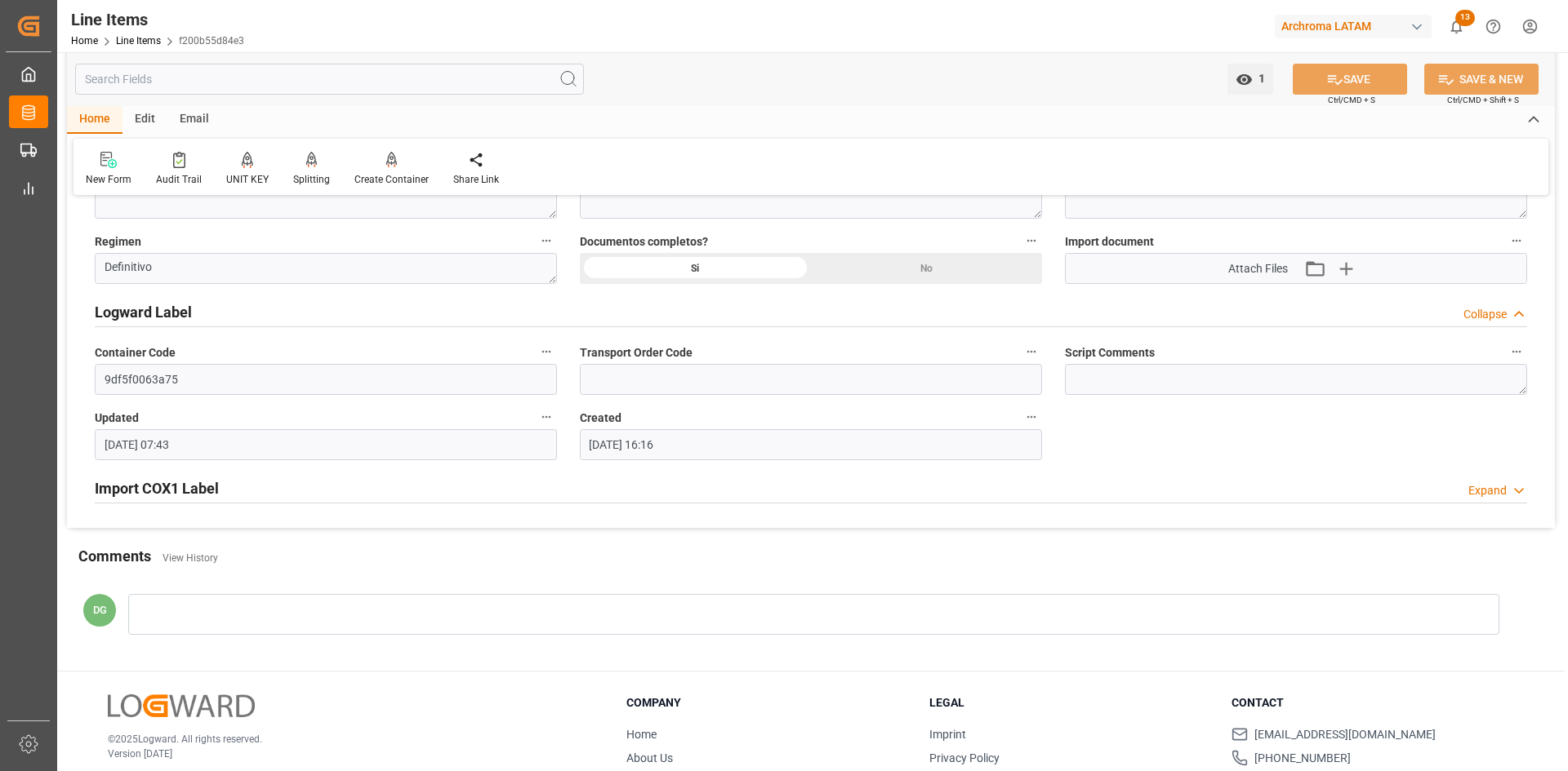
scroll to position [1366, 0]
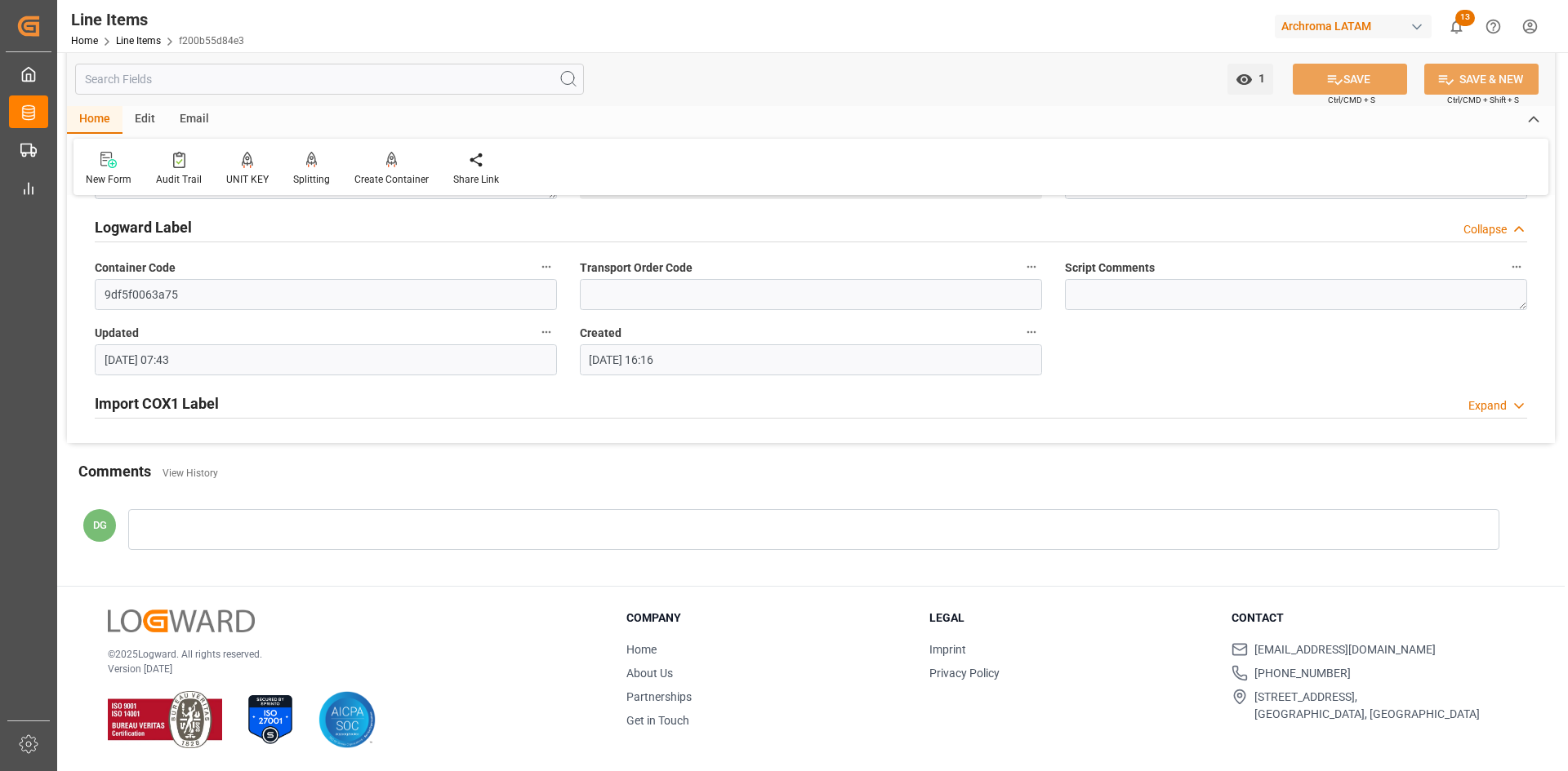
click at [189, 407] on h2 "Import COX1 Label" at bounding box center [156, 403] width 124 height 22
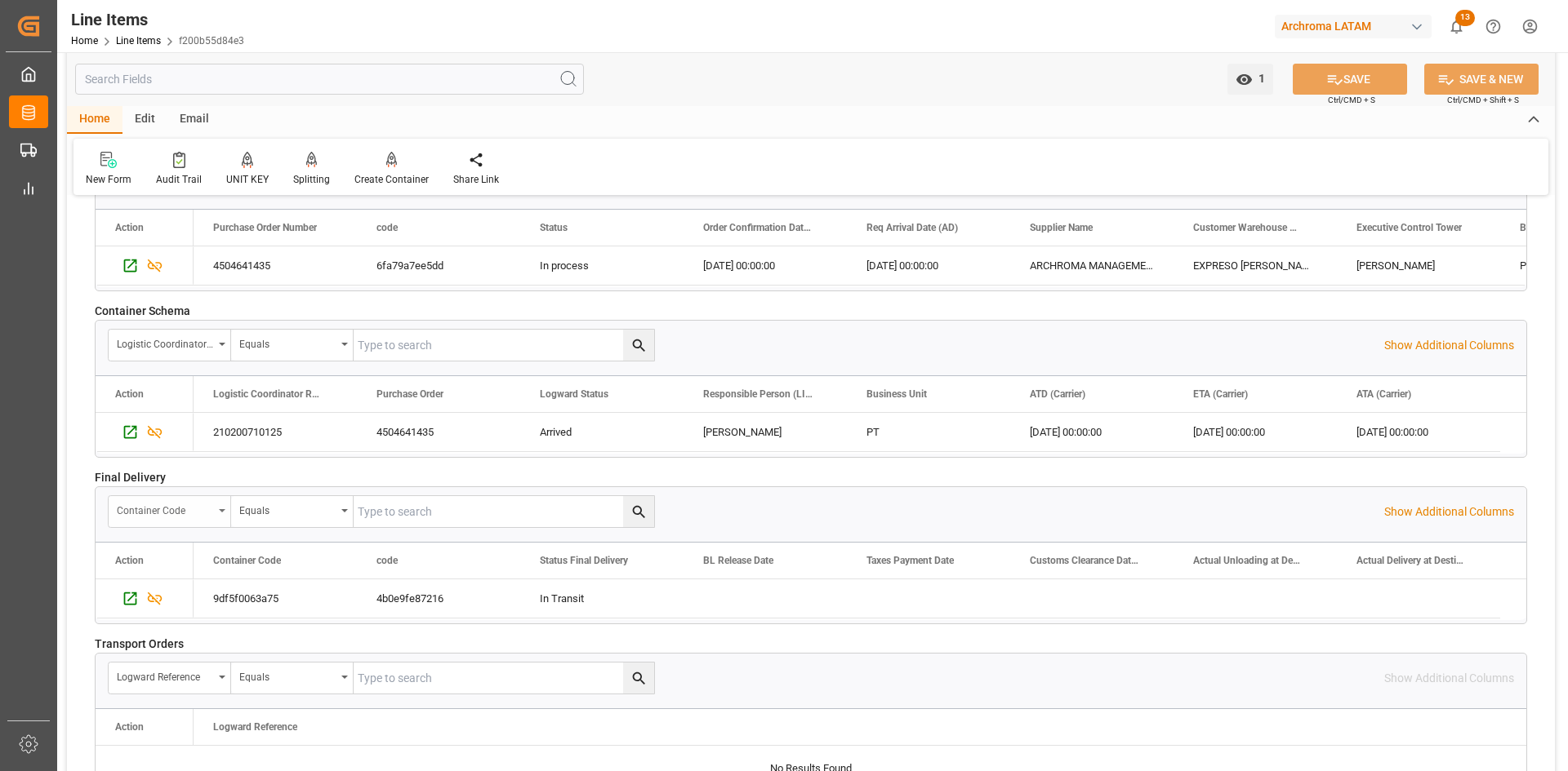
scroll to position [2264, 0]
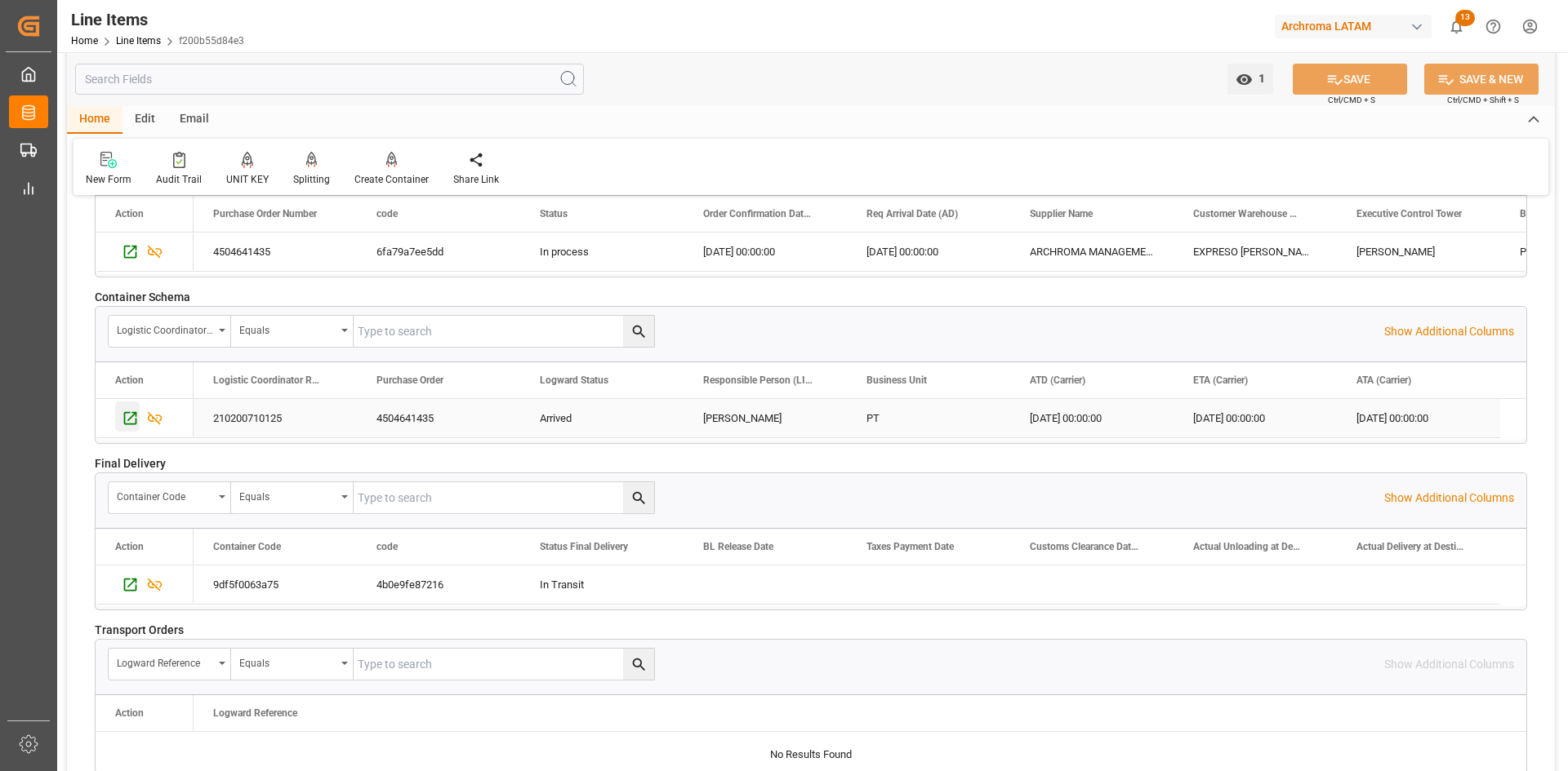
click at [131, 413] on icon "Press SPACE to select this row." at bounding box center [130, 418] width 17 height 17
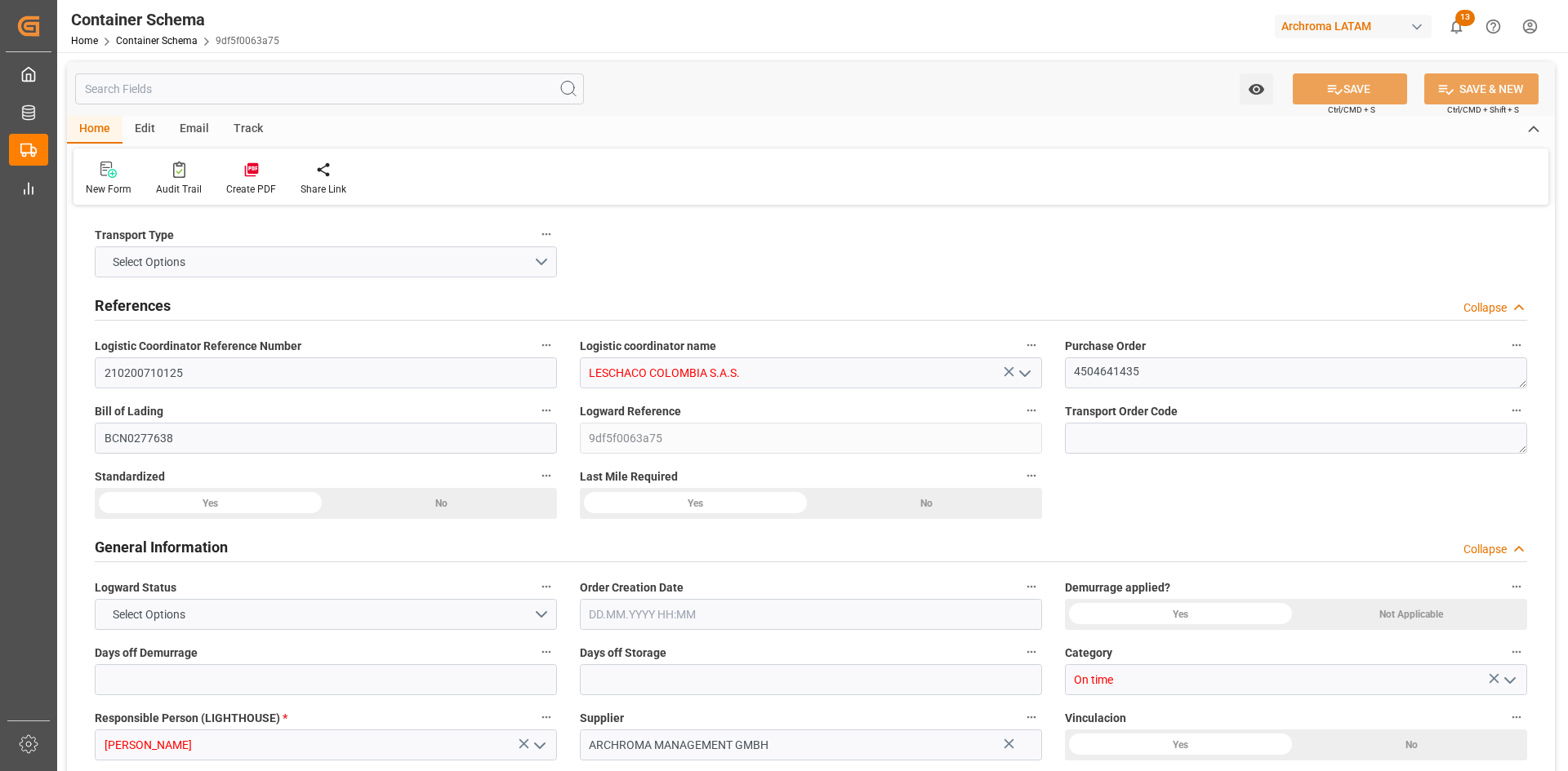
type input "0"
type input "3"
type input "1"
type input "8"
type input "8000"
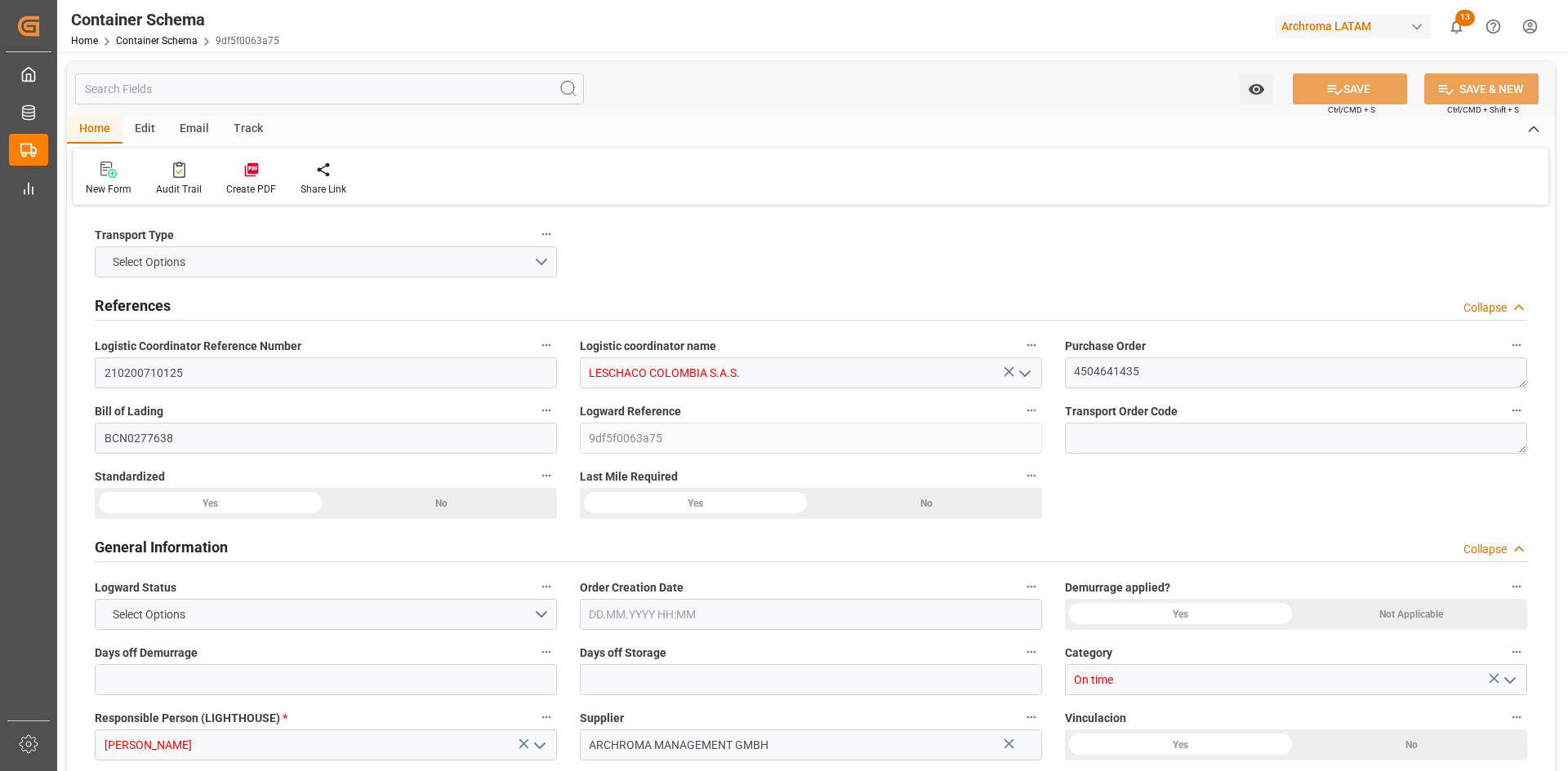
type input "8472"
type input "MSC"
type input "Mediterranean Shipping Company"
type input "ESBCN"
type input "COCTG"
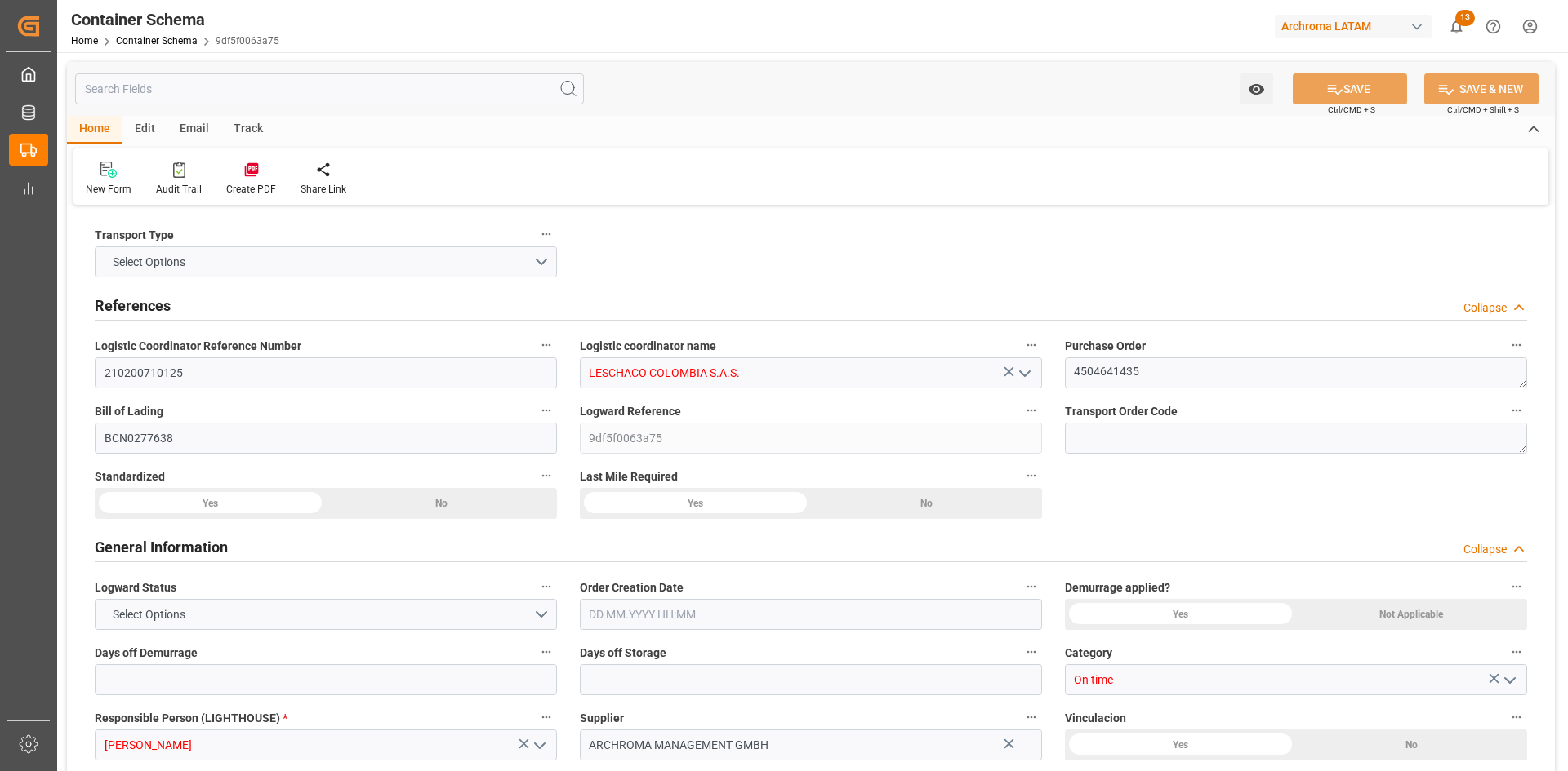
type input "COCTG"
type input "9339272"
type input "9727613"
type input "9983683"
type input "[DATE] 19:30"
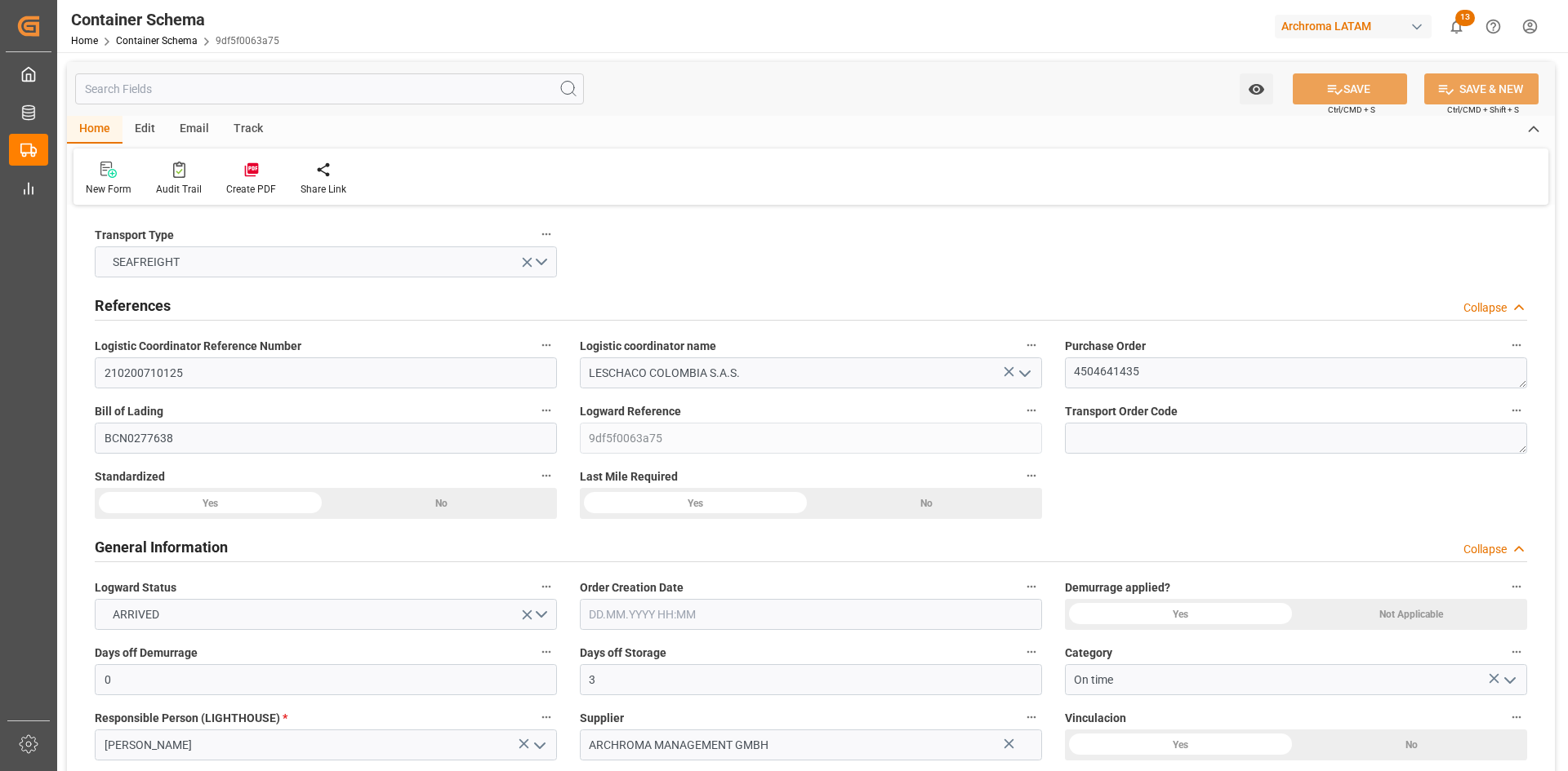
type input "[DATE]"
type input "[DATE] 00:00"
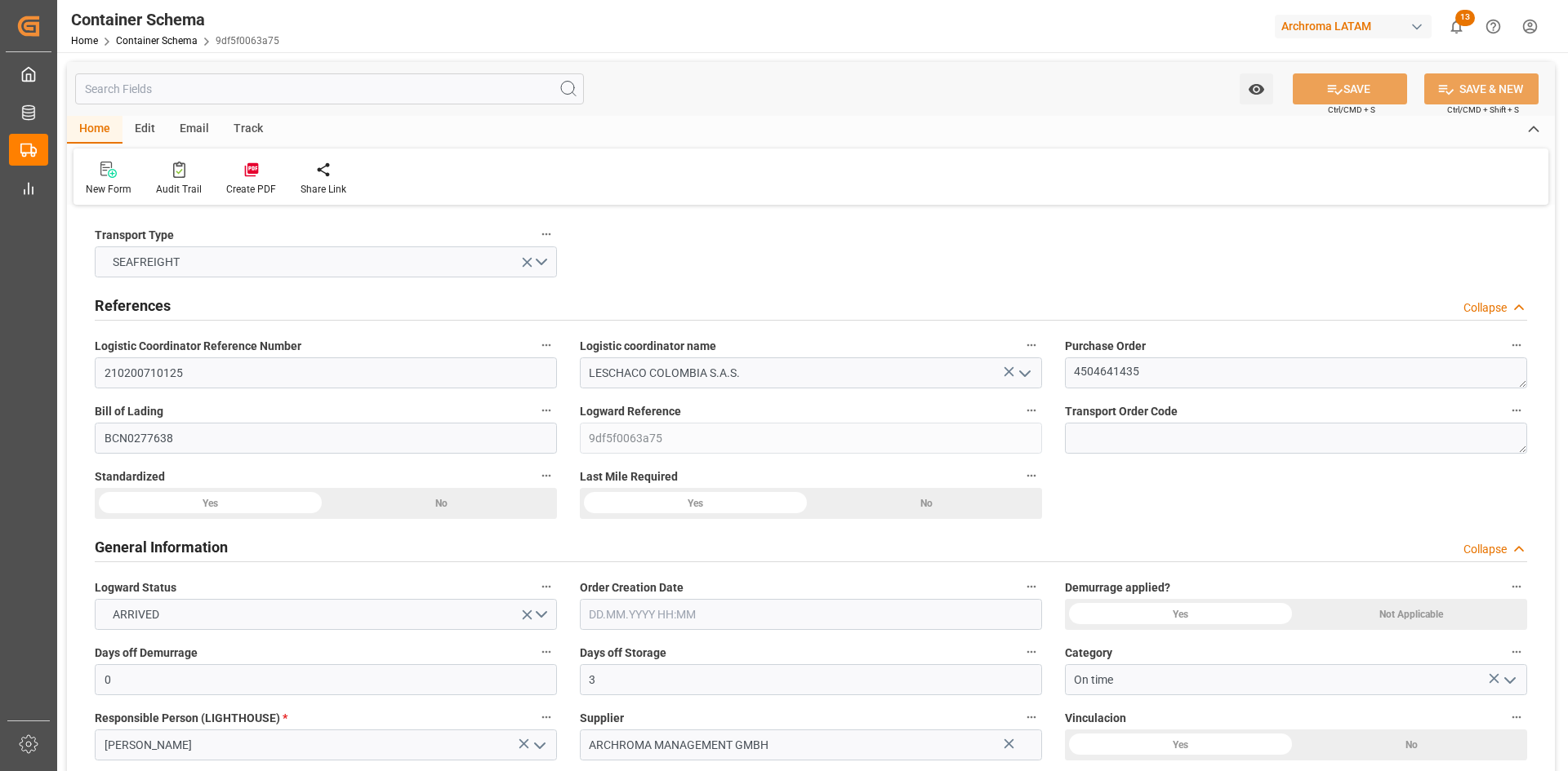
type input "[DATE] 00:00"
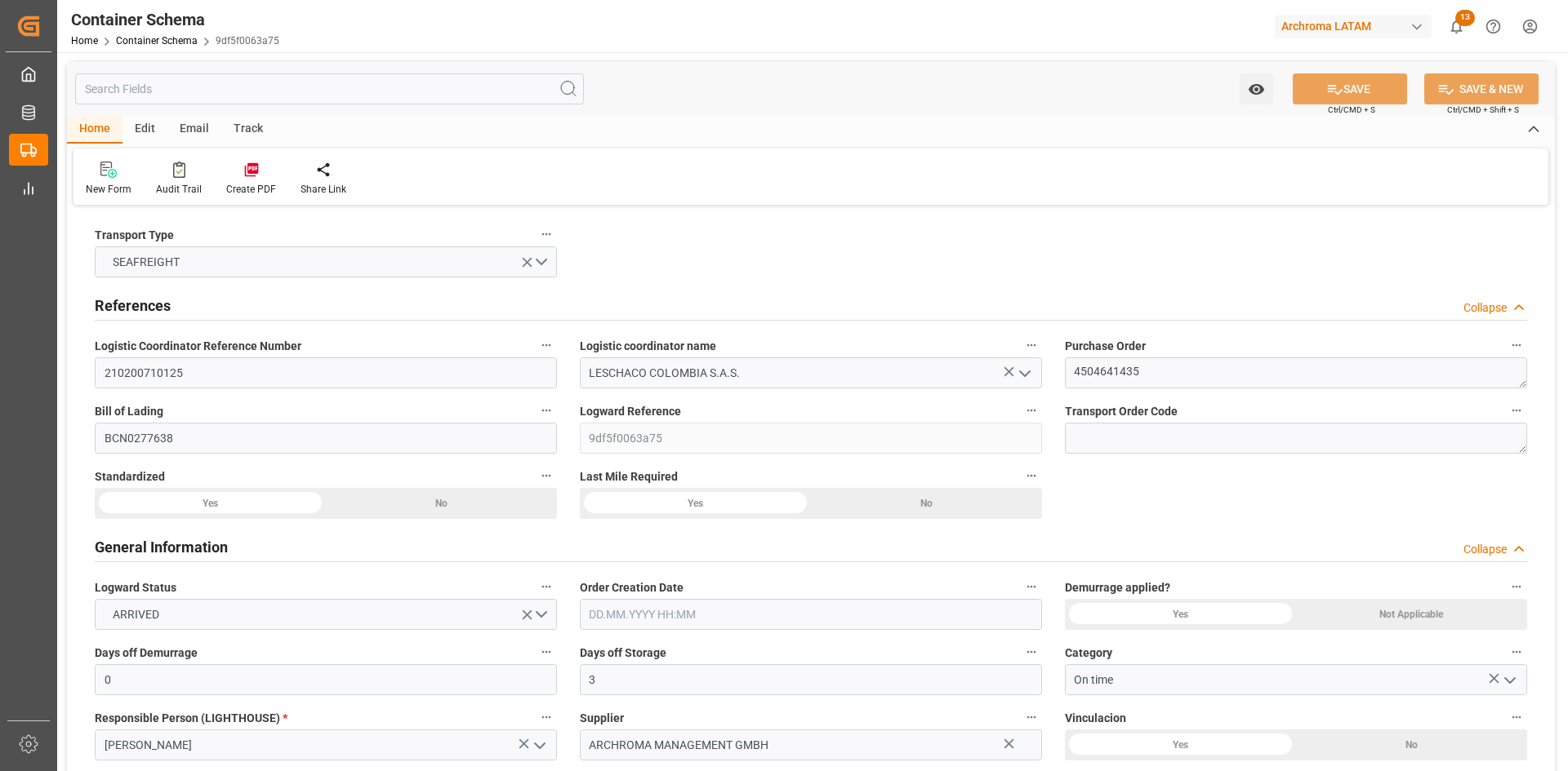
type input "[DATE] 00:00"
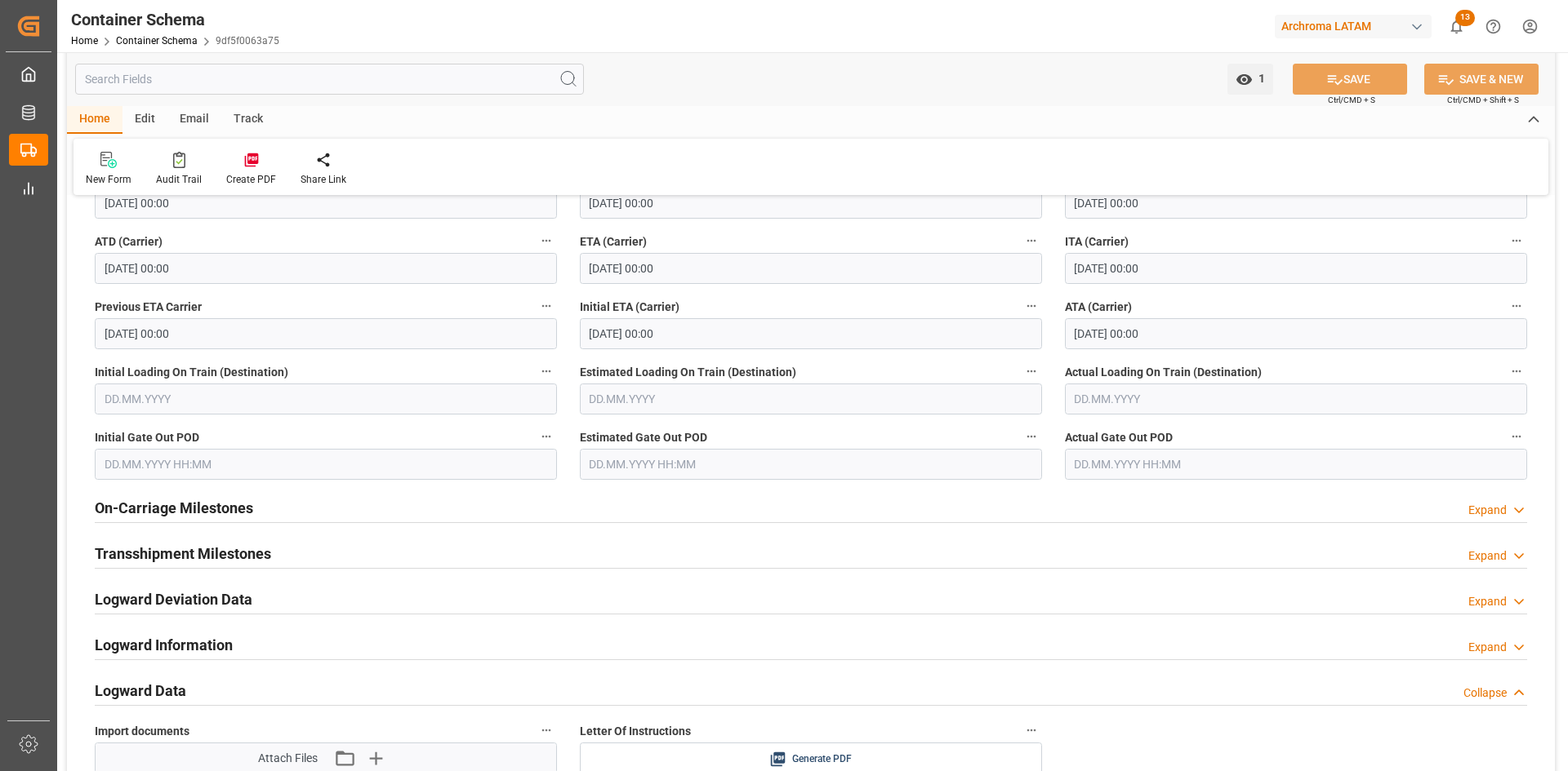
scroll to position [2040, 0]
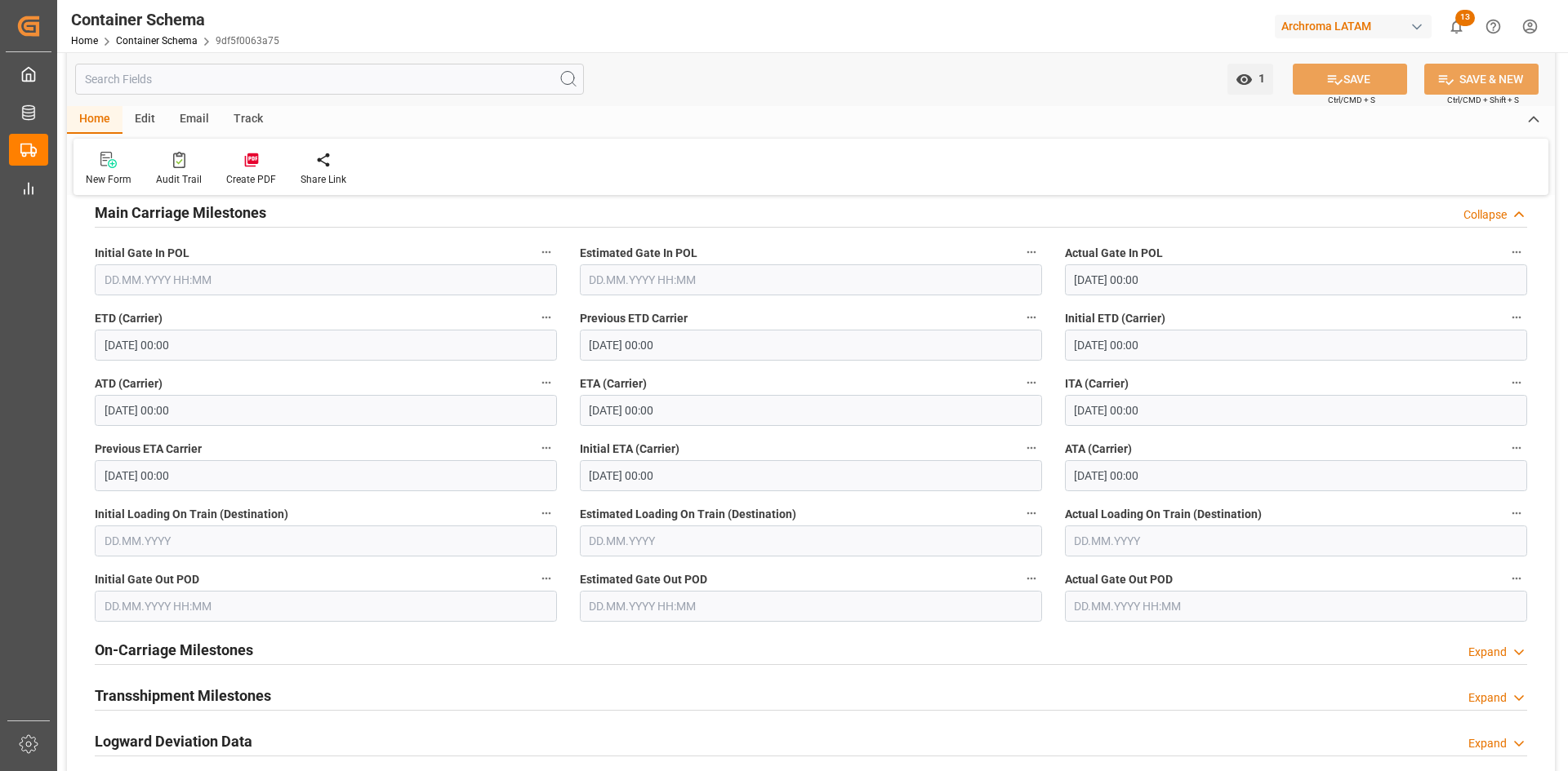
click at [197, 122] on div "Email" at bounding box center [194, 120] width 54 height 28
click at [100, 156] on icon at bounding box center [110, 161] width 22 height 17
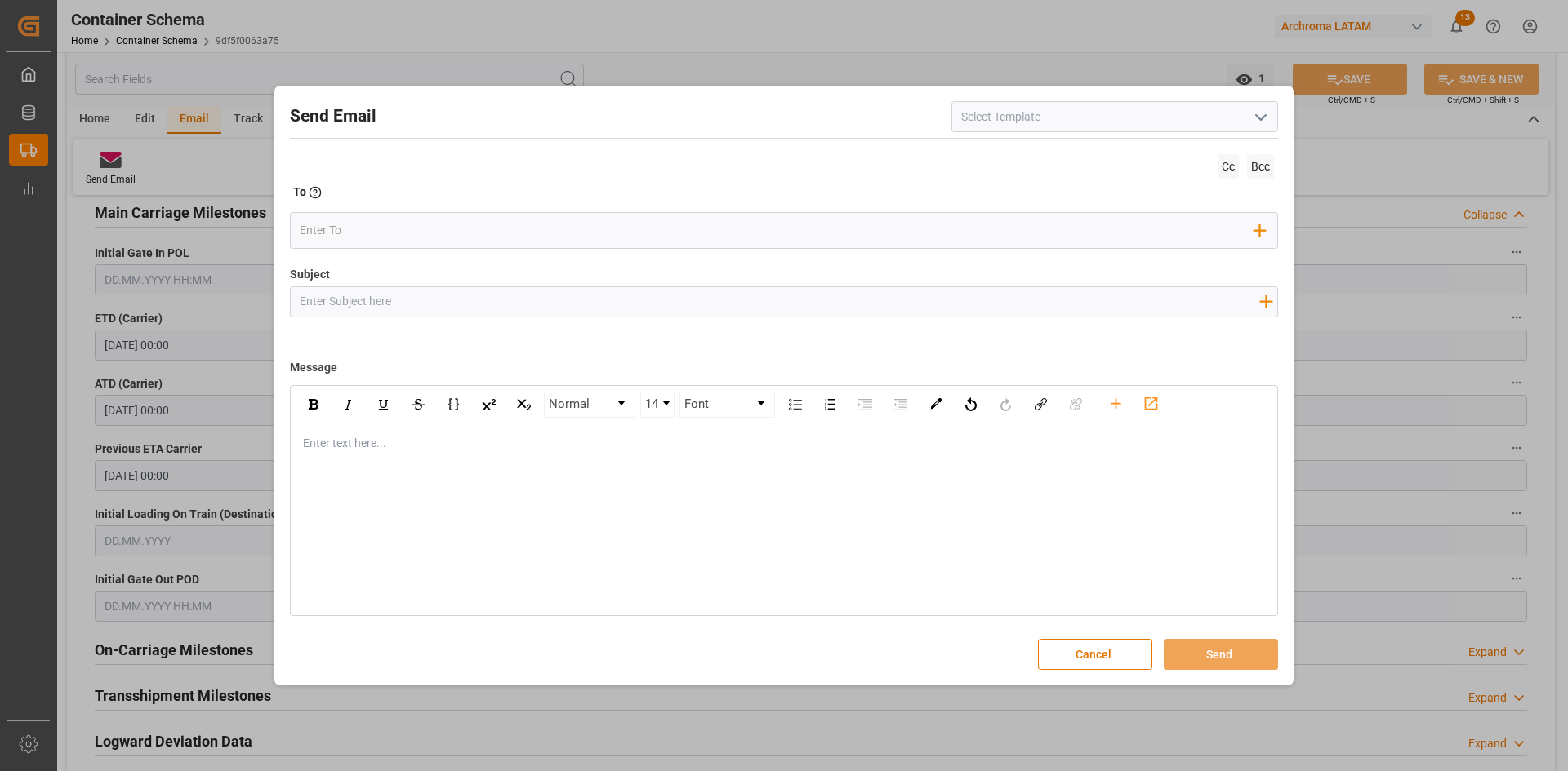
click at [1263, 108] on icon "open menu" at bounding box center [1260, 117] width 19 height 19
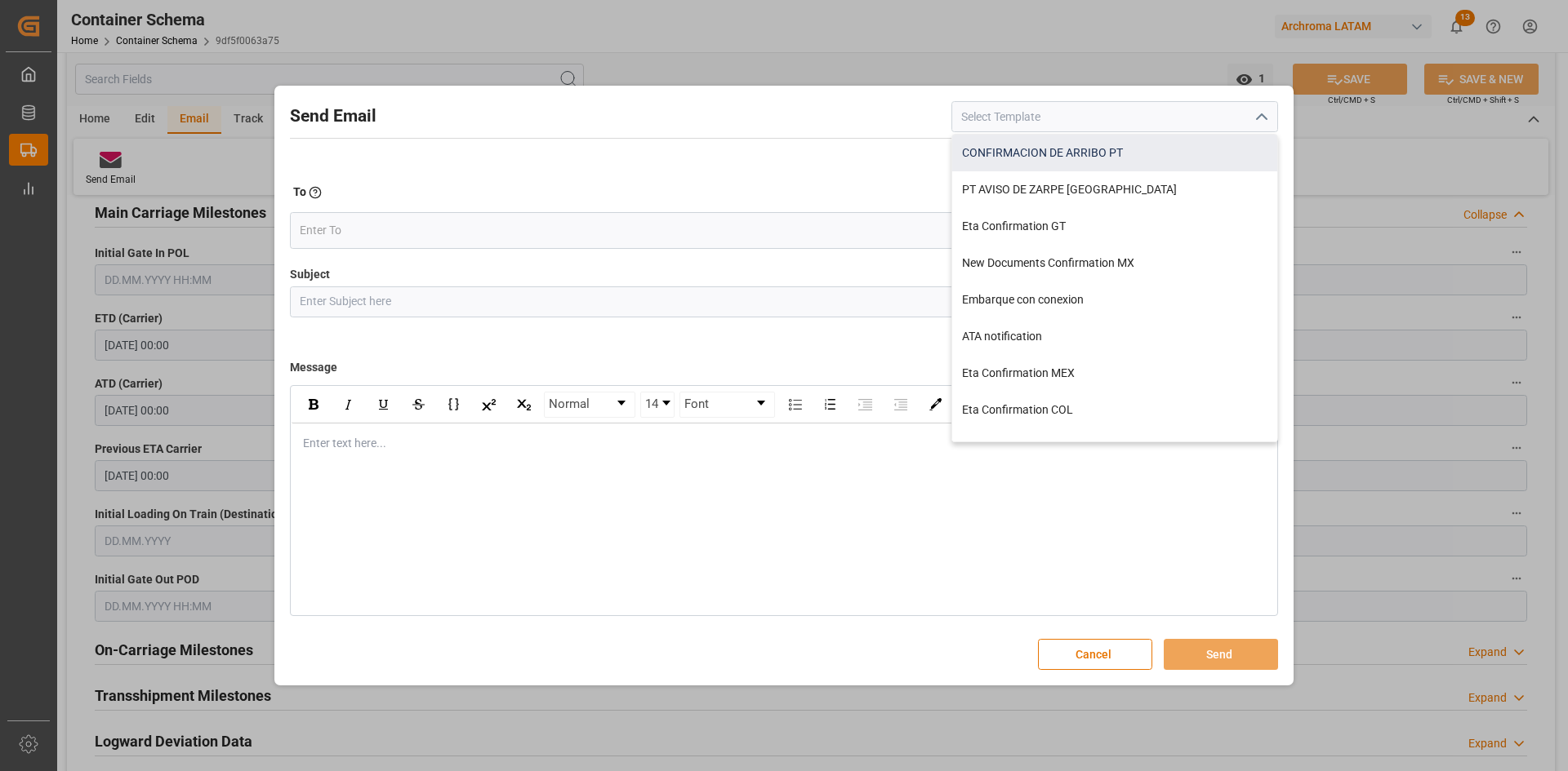
click at [1181, 154] on div "CONFIRMACION DE ARRIBO PT" at bounding box center [1115, 153] width 325 height 37
type input "CONFIRMACION DE ARRIBO PT"
type input "CONFIRMACION DE ARRIBO {{purchaseOrder}} // {{bookingNumber}}"
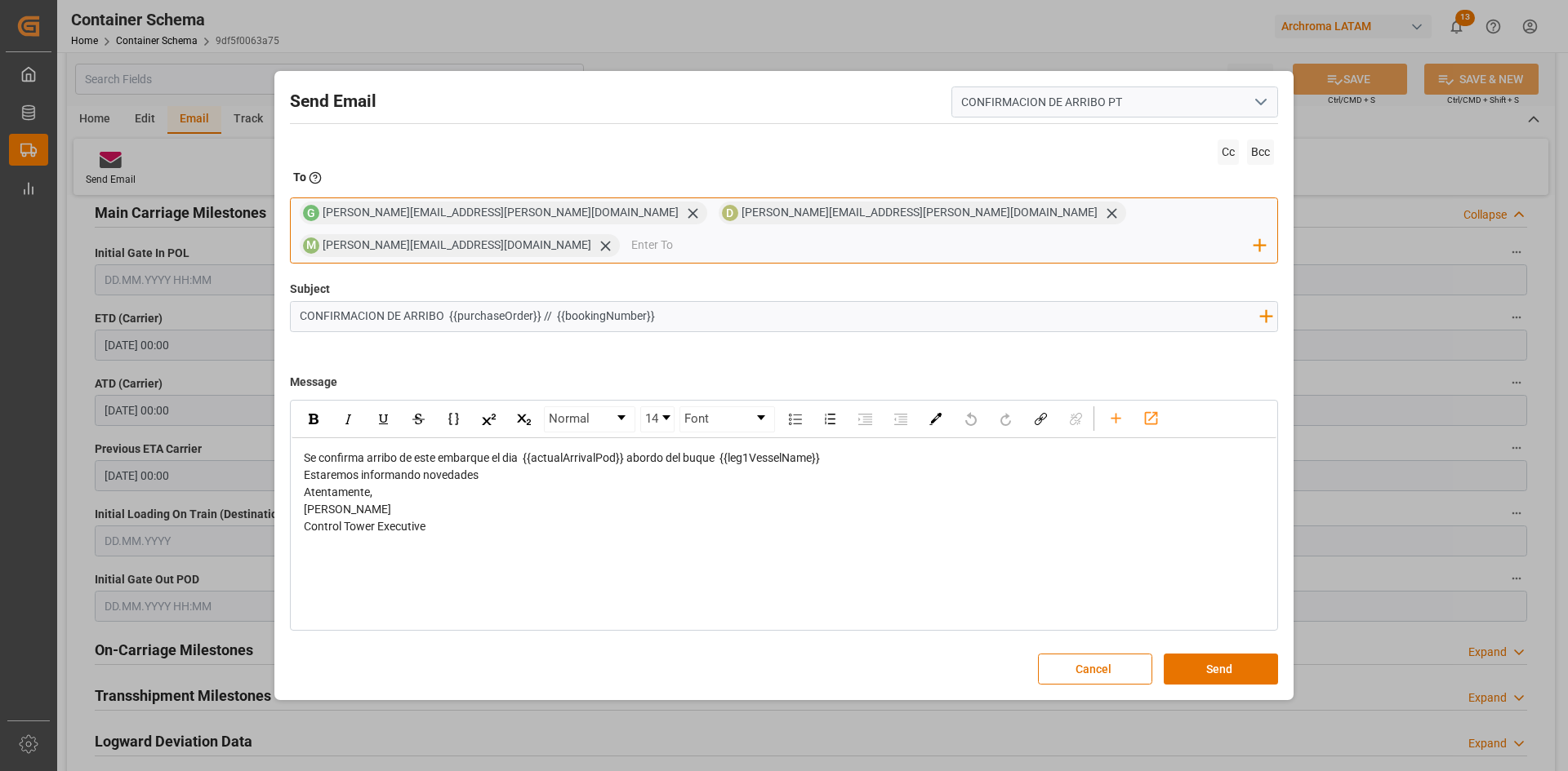
click at [998, 233] on input "email" at bounding box center [943, 245] width 624 height 24
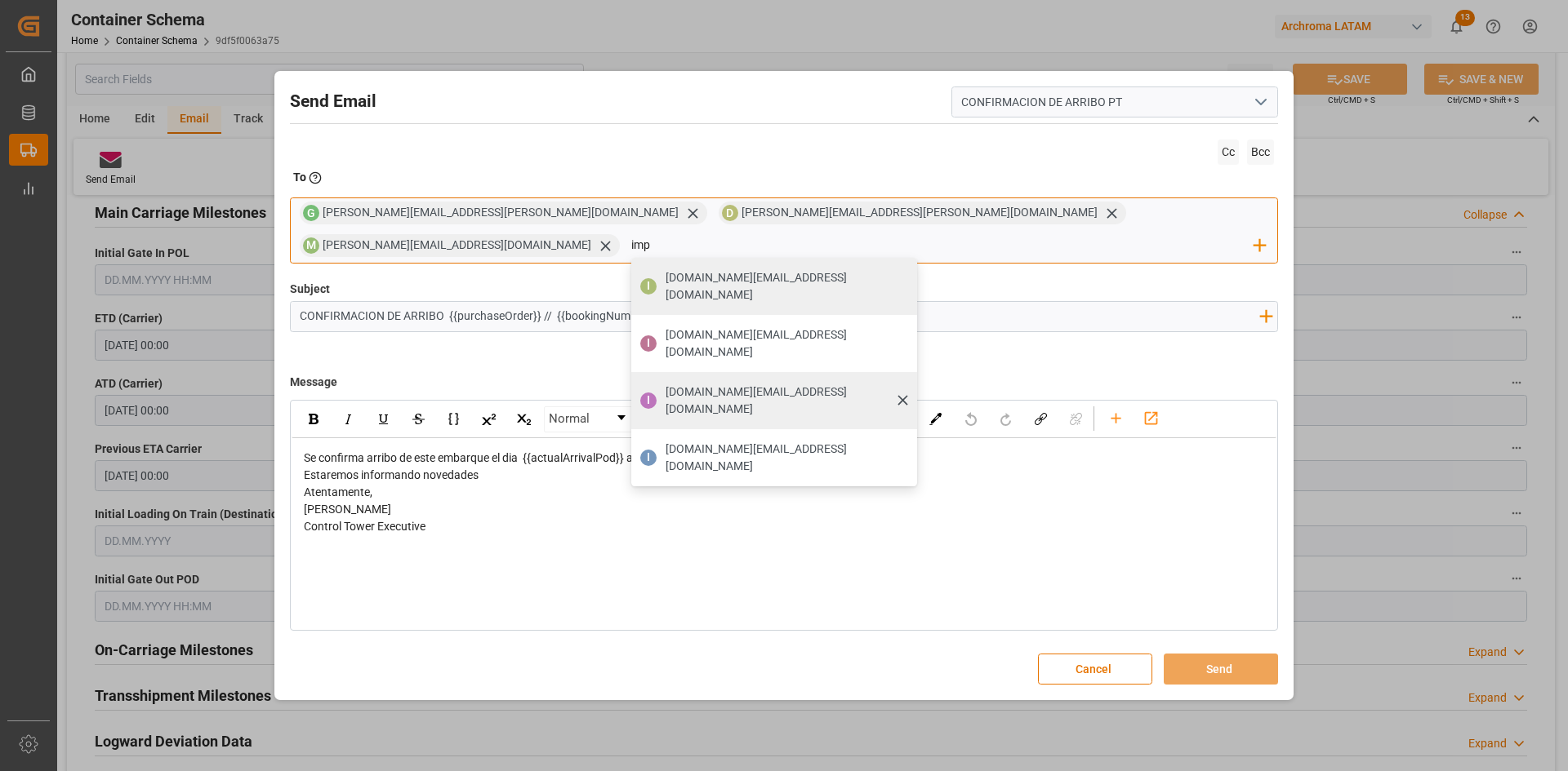
type input "imp"
click at [905, 384] on span "[DOMAIN_NAME][EMAIL_ADDRESS][DOMAIN_NAME]" at bounding box center [785, 401] width 240 height 34
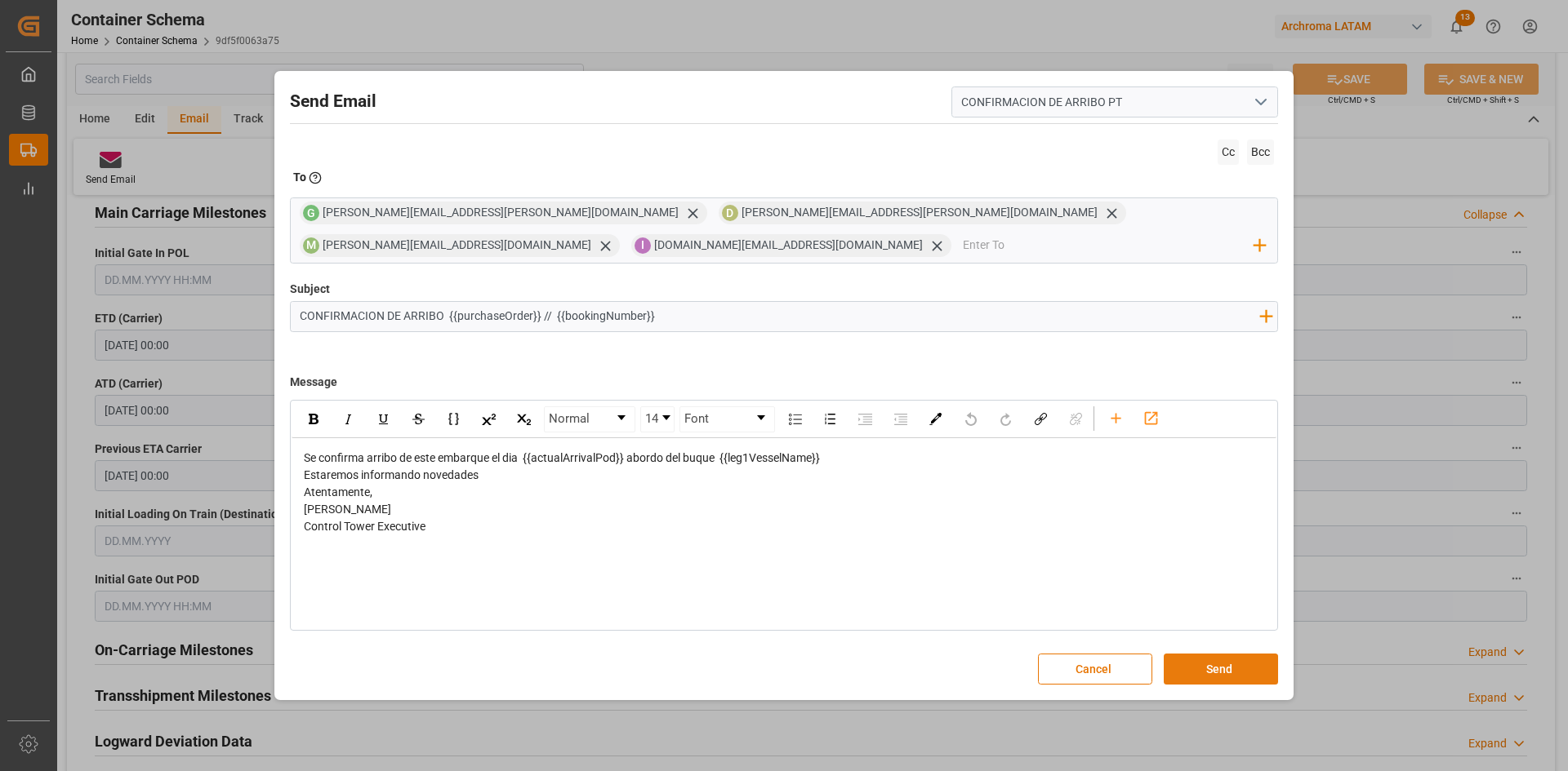
click at [1231, 670] on button "Send" at bounding box center [1221, 669] width 115 height 31
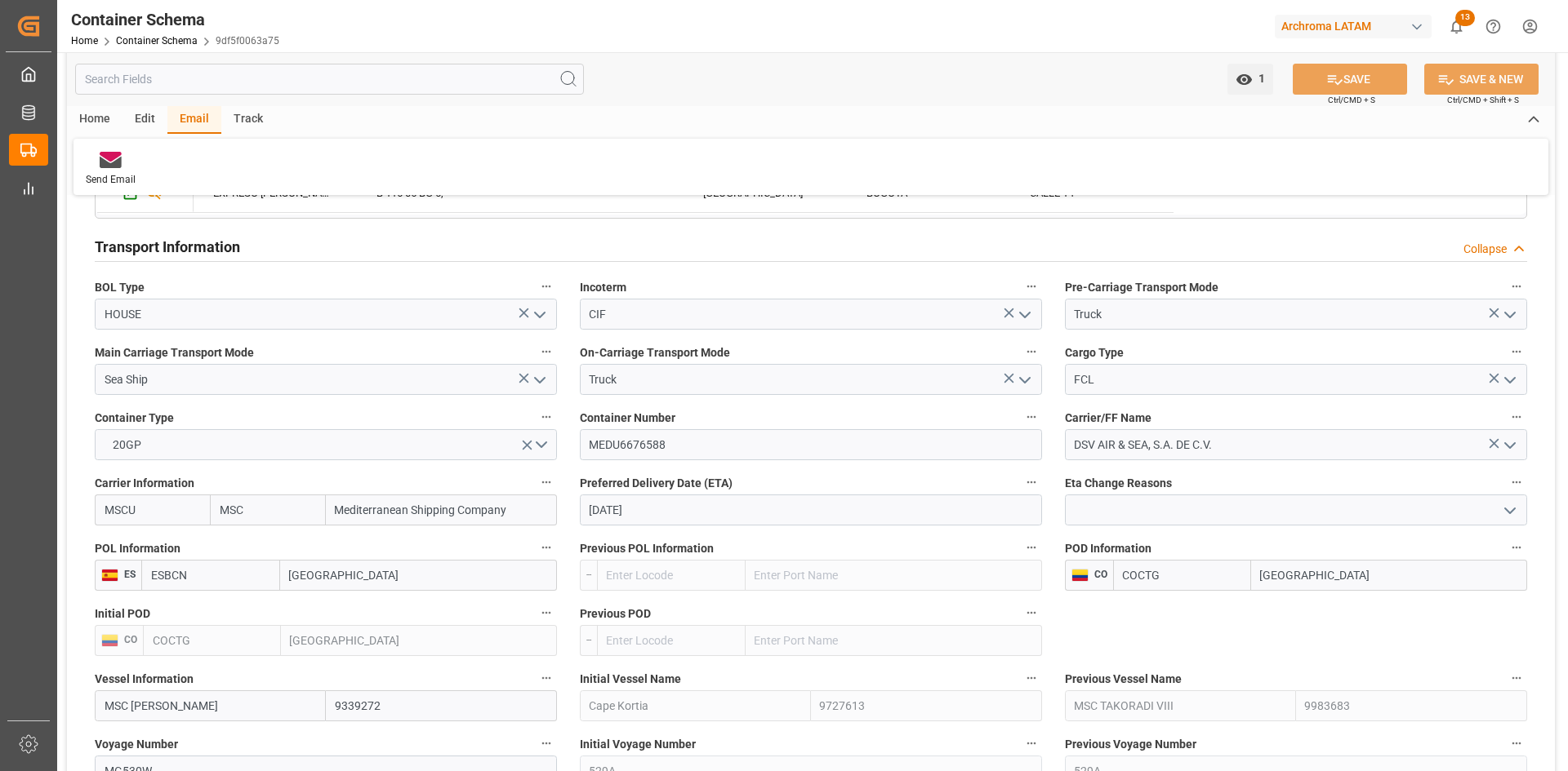
scroll to position [1387, 0]
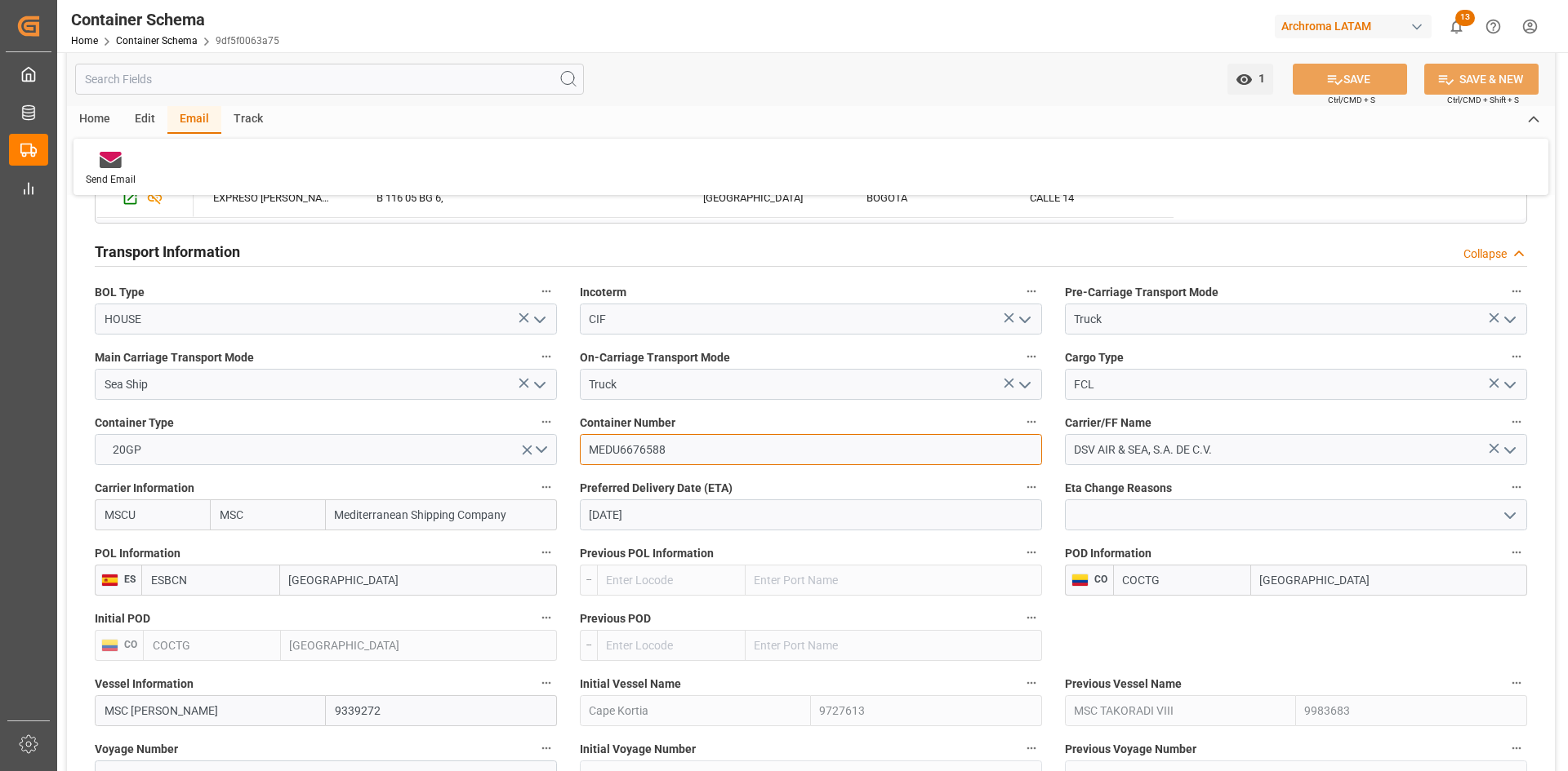
click at [630, 452] on input "MEDU6676588" at bounding box center [811, 449] width 462 height 31
